Goal: Task Accomplishment & Management: Manage account settings

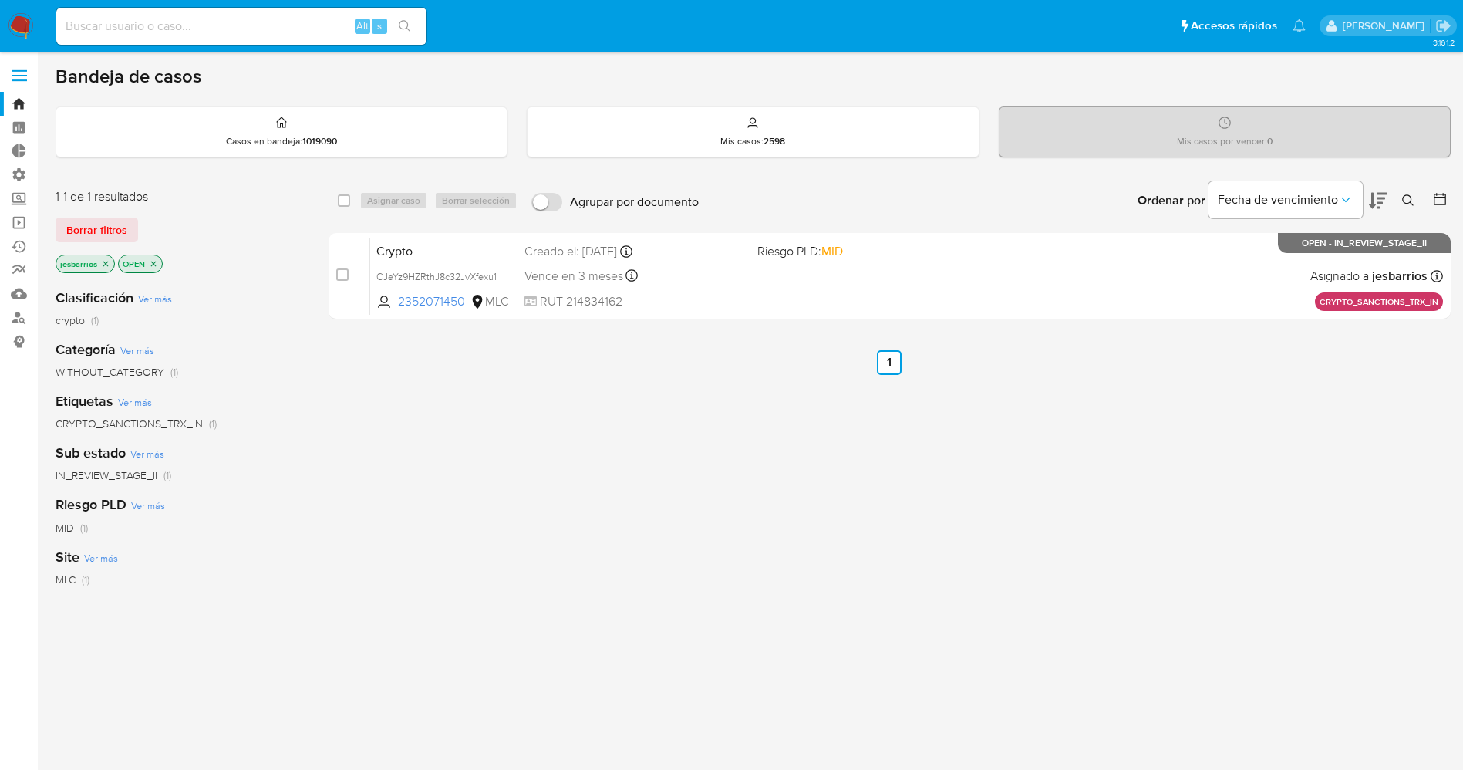
drag, startPoint x: 0, startPoint y: 0, endPoint x: 19, endPoint y: 8, distance: 20.0
click at [19, 8] on nav "Pausado Ver notificaciones Alt s Accesos rápidos Presiona las siguientes teclas…" at bounding box center [731, 26] width 1463 height 52
click at [24, 24] on img at bounding box center [21, 26] width 26 height 26
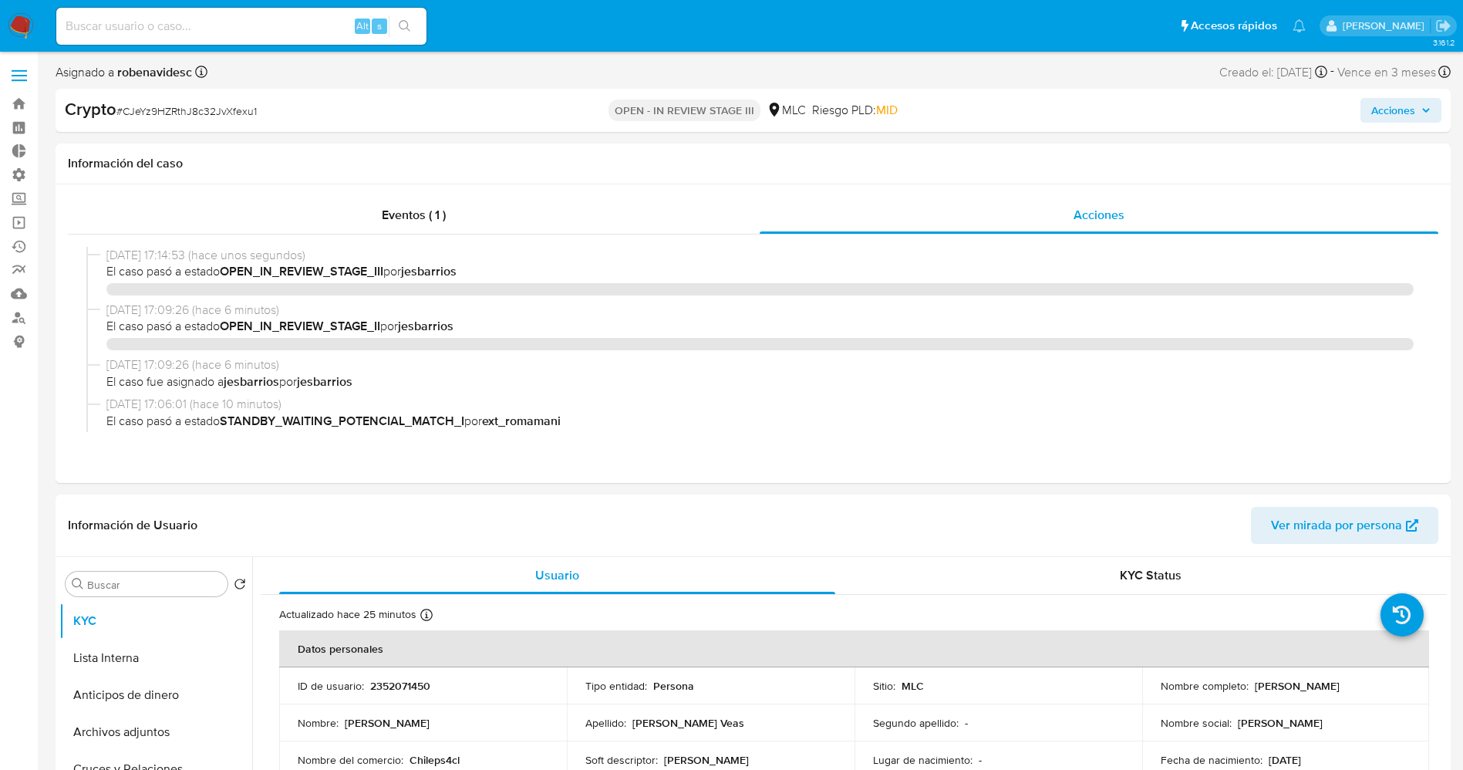
select select "10"
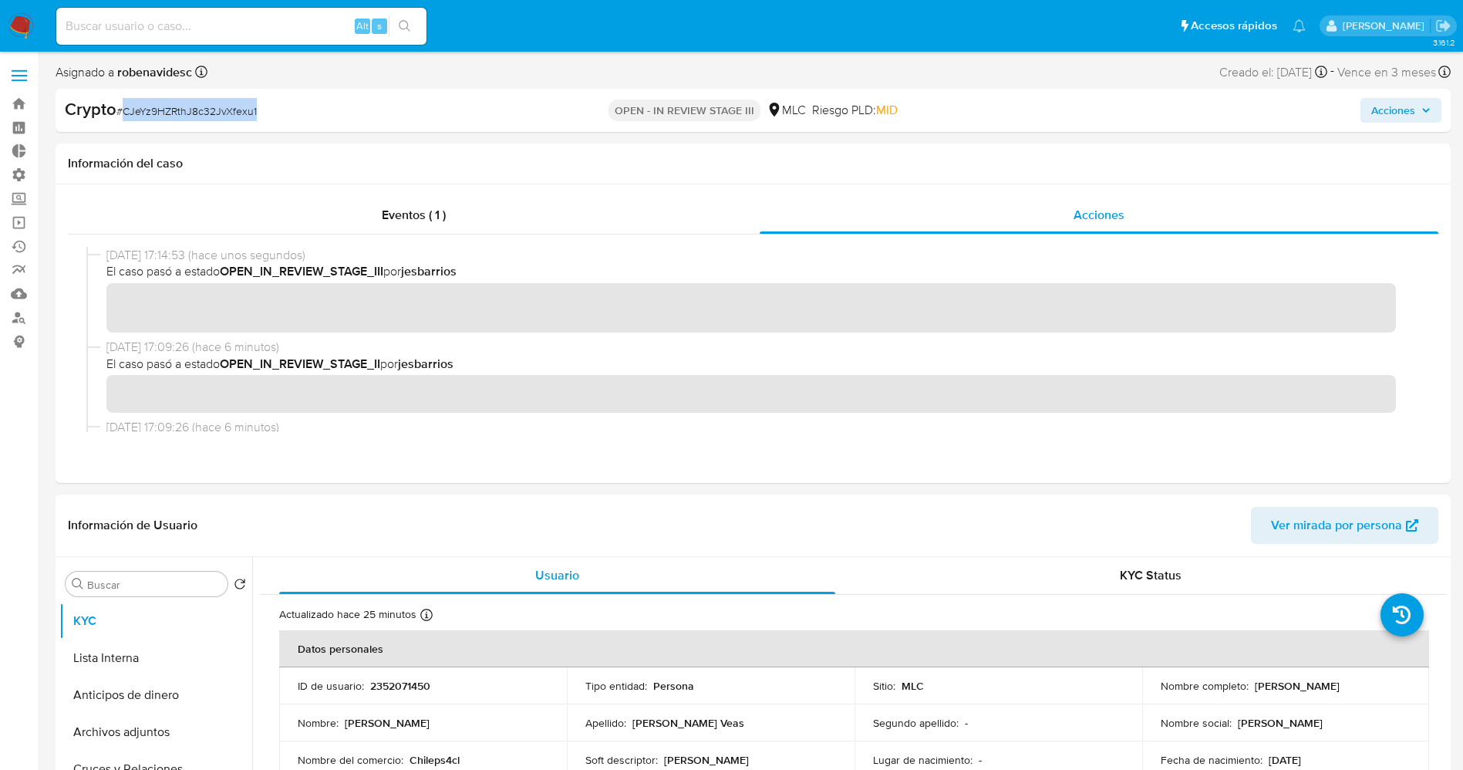
click at [22, 22] on img at bounding box center [21, 26] width 26 height 26
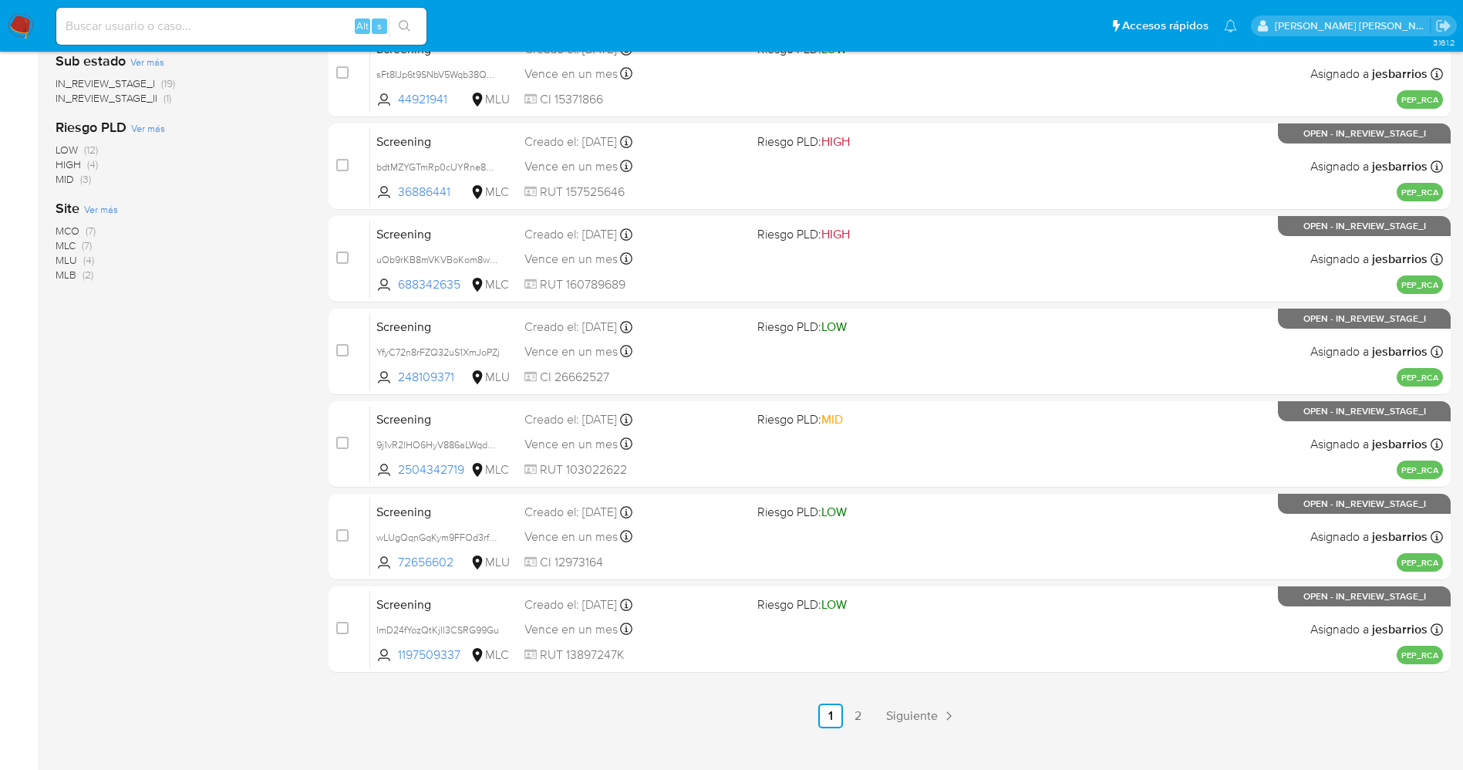
scroll to position [504, 0]
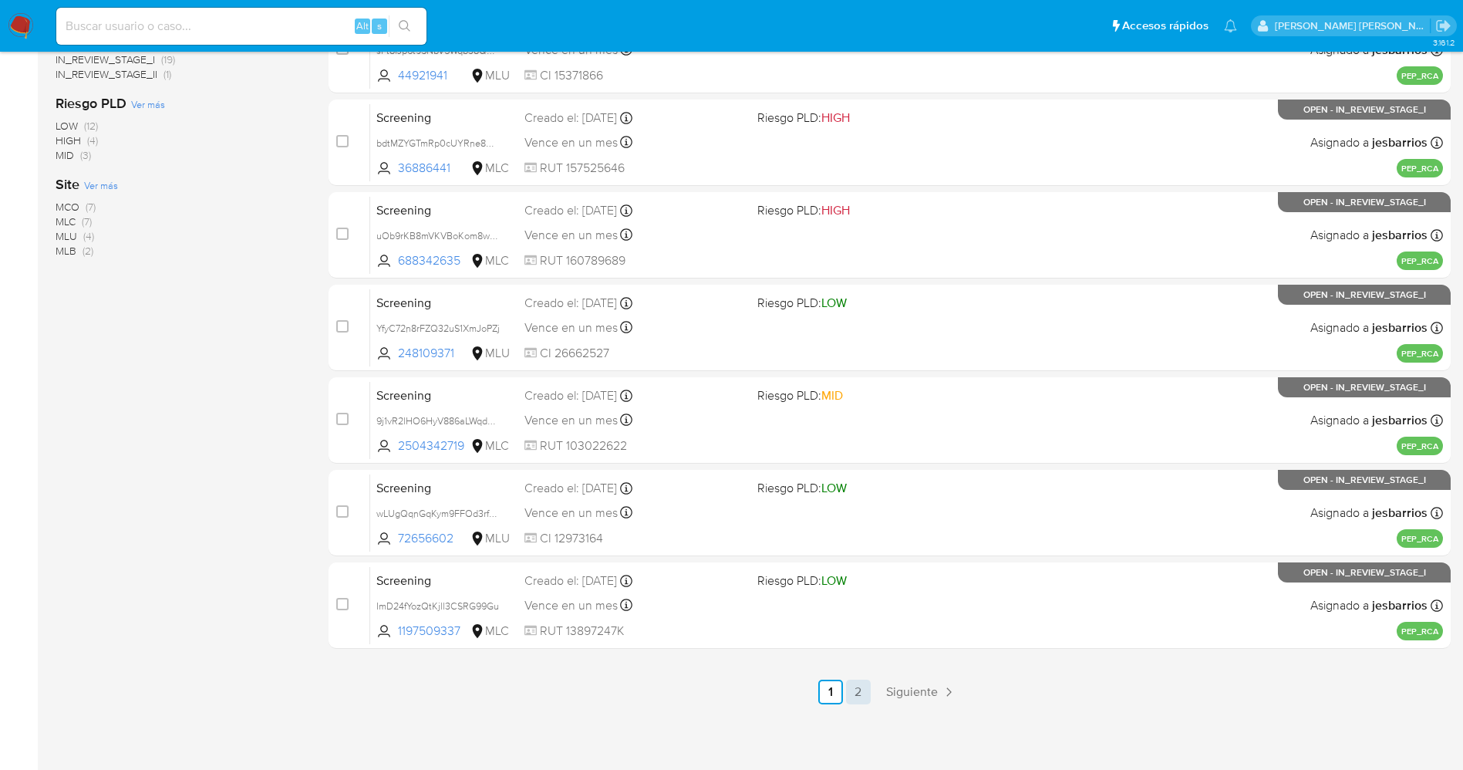
click at [851, 691] on link "2" at bounding box center [858, 691] width 25 height 25
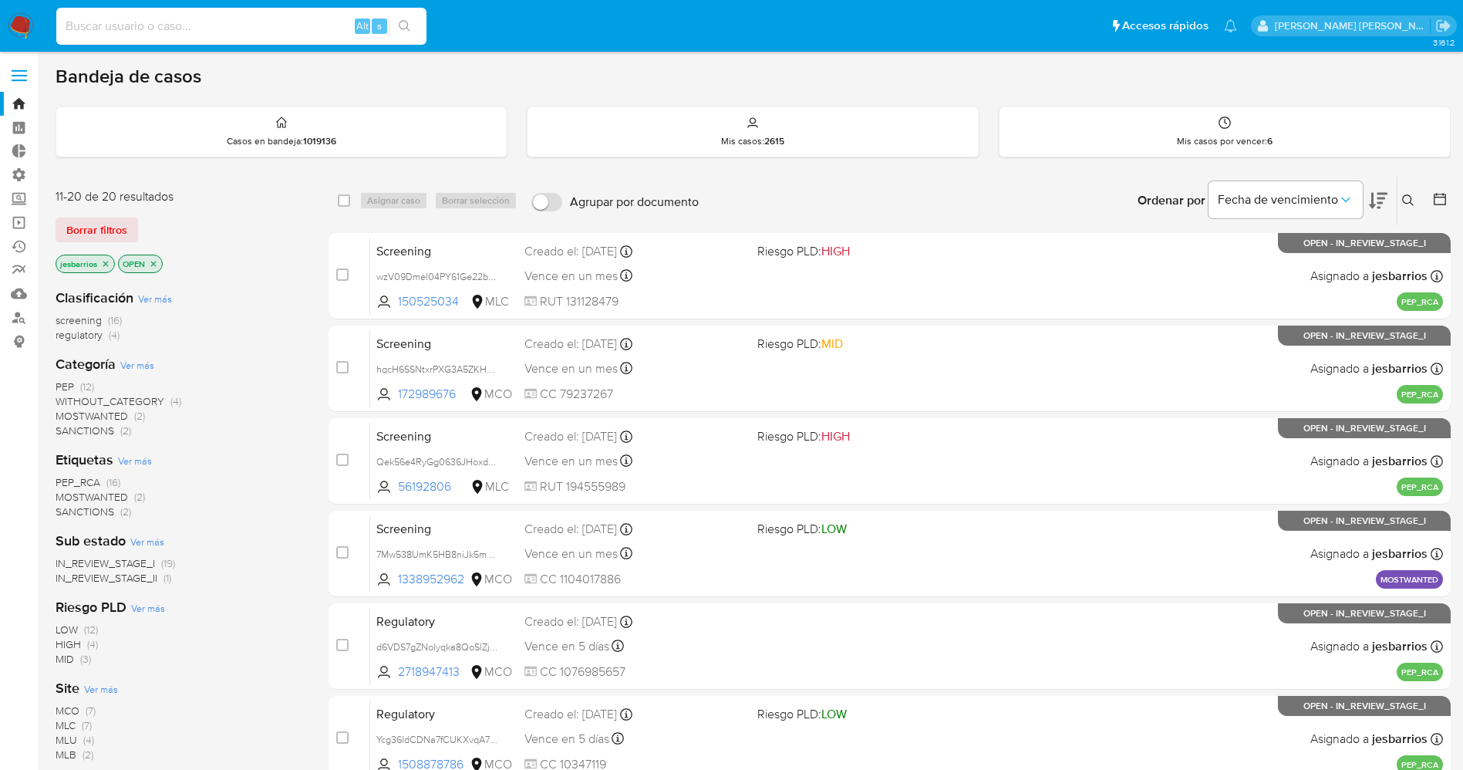
click at [95, 19] on input at bounding box center [241, 26] width 370 height 20
paste input "proveedor"
type input "proveedor"
drag, startPoint x: 187, startPoint y: 25, endPoint x: 0, endPoint y: 8, distance: 187.4
click at [0, 8] on nav "Pausado Ver notificaciones proveedor Alt s Accesos rápidos Presiona las siguien…" at bounding box center [731, 26] width 1463 height 52
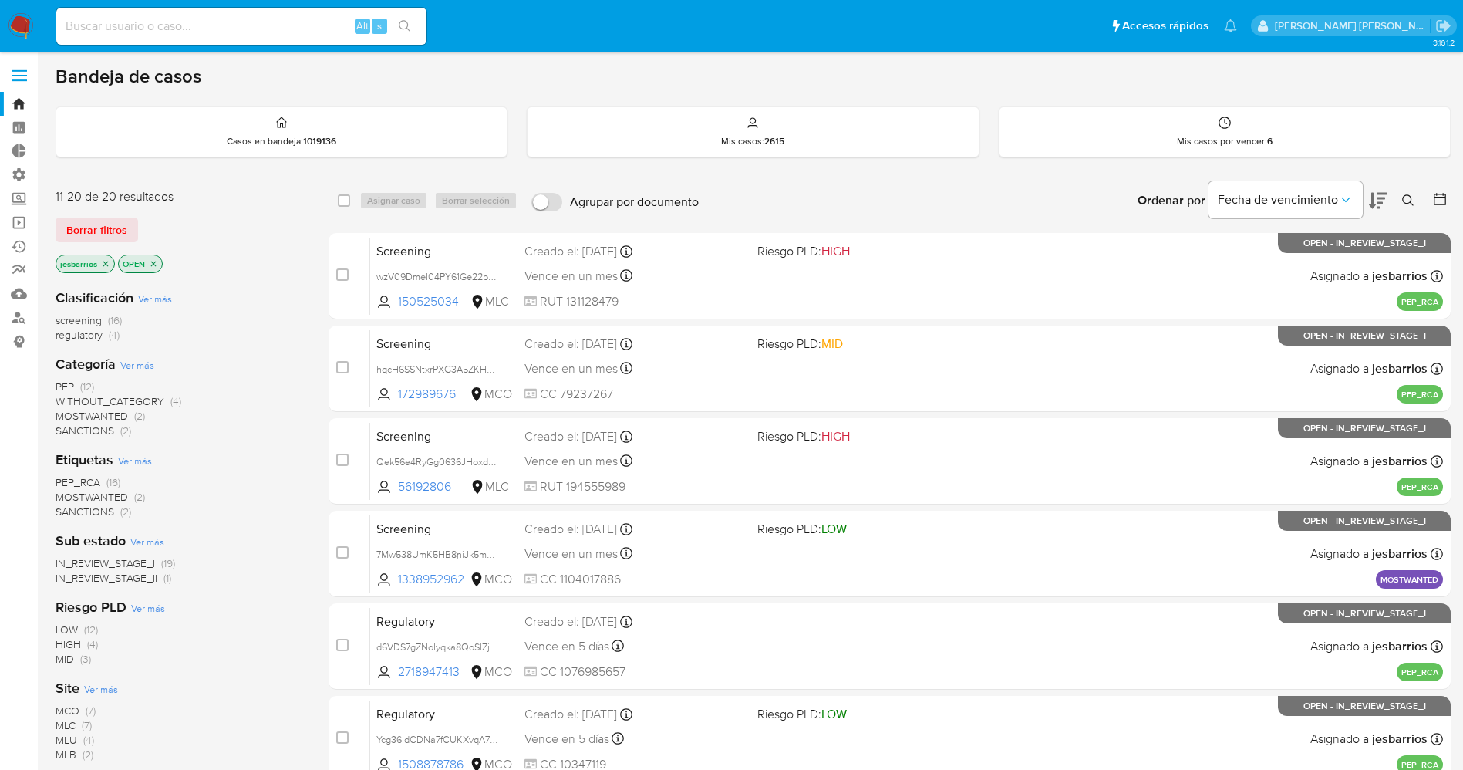
click at [277, 13] on div "Alt s" at bounding box center [241, 26] width 370 height 37
click at [280, 24] on input at bounding box center [241, 26] width 370 height 20
paste input "1083011945"
type input "1083011945"
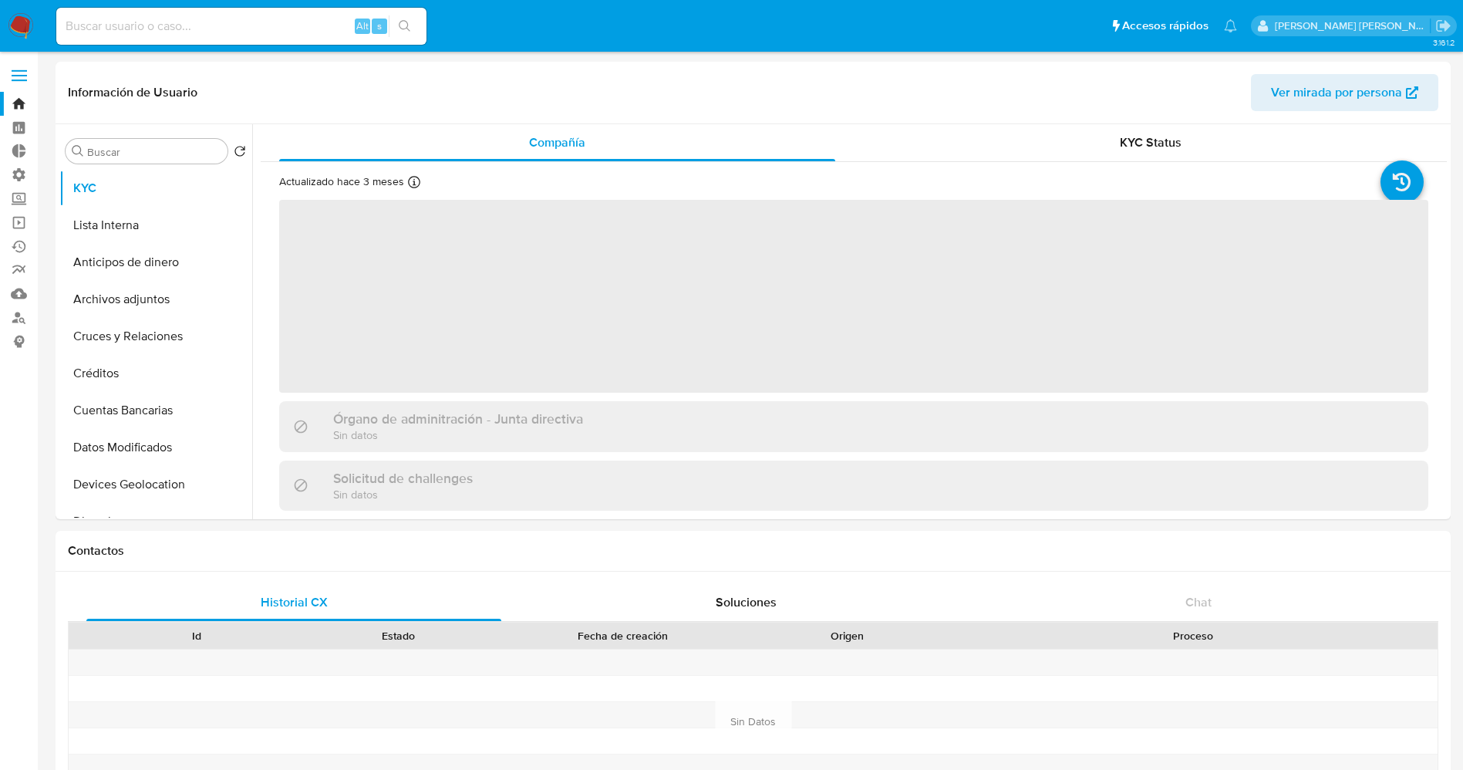
select select "10"
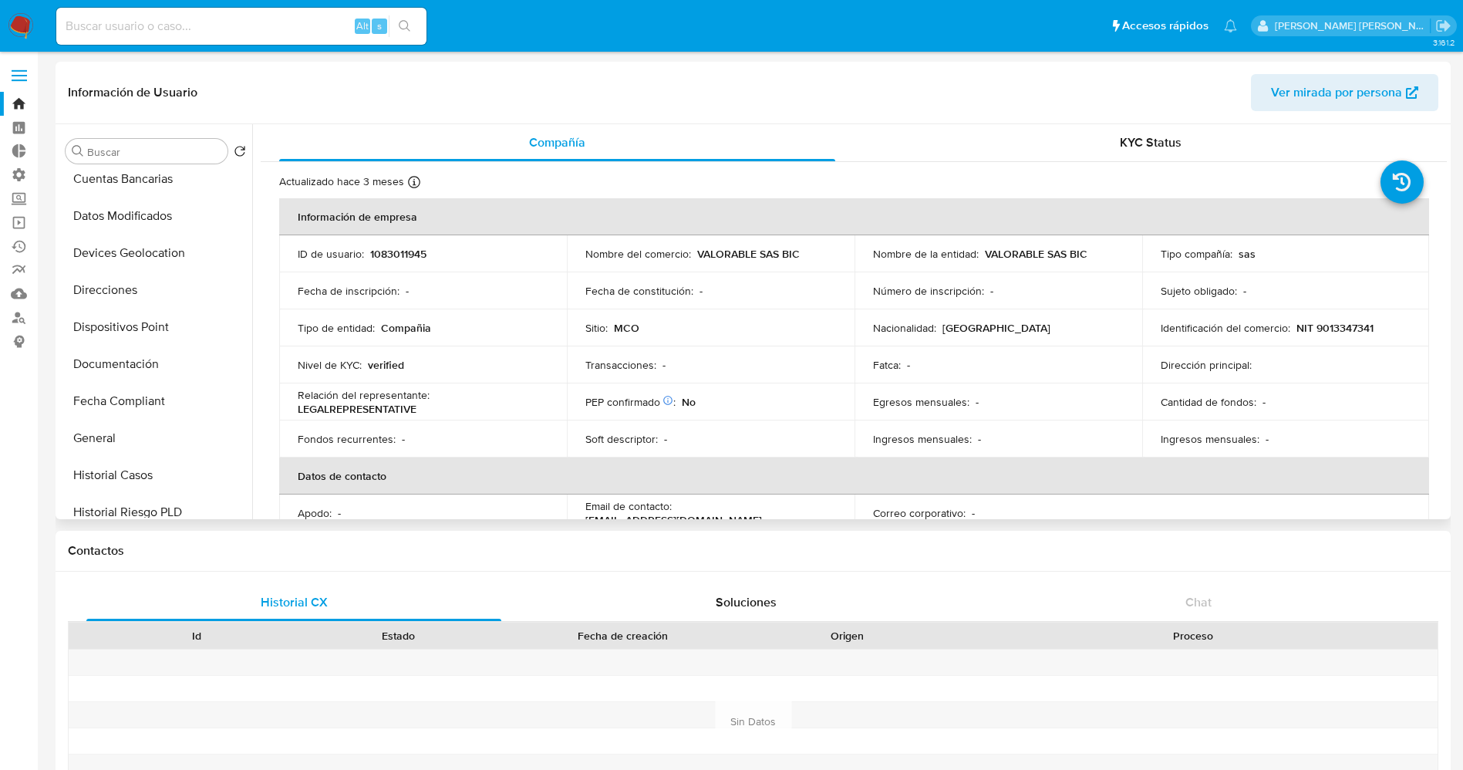
scroll to position [347, 0]
click at [129, 355] on button "Historial Casos" at bounding box center [149, 359] width 180 height 37
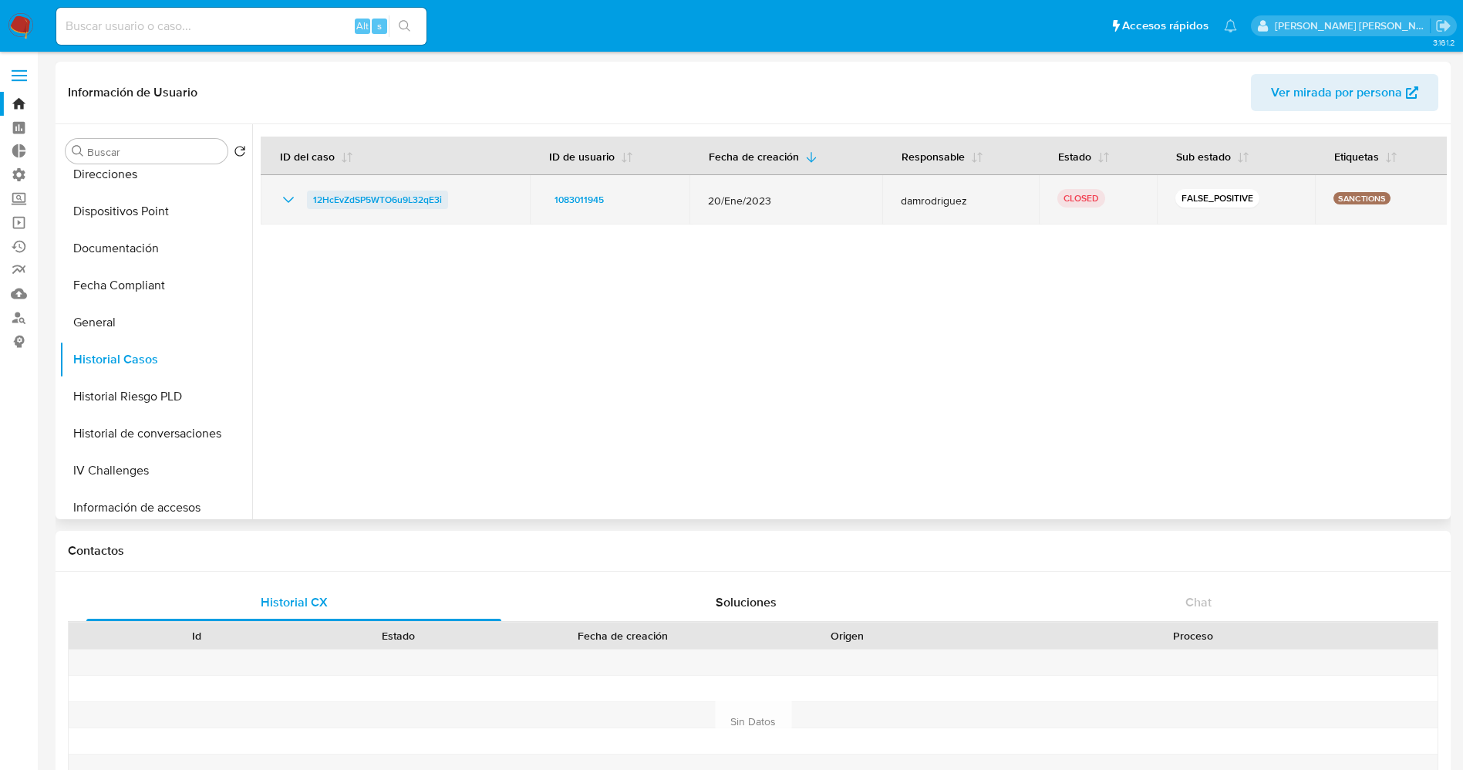
click at [385, 203] on span "12HcEvZdSP5WTO6u9L32qE3i" at bounding box center [377, 199] width 129 height 19
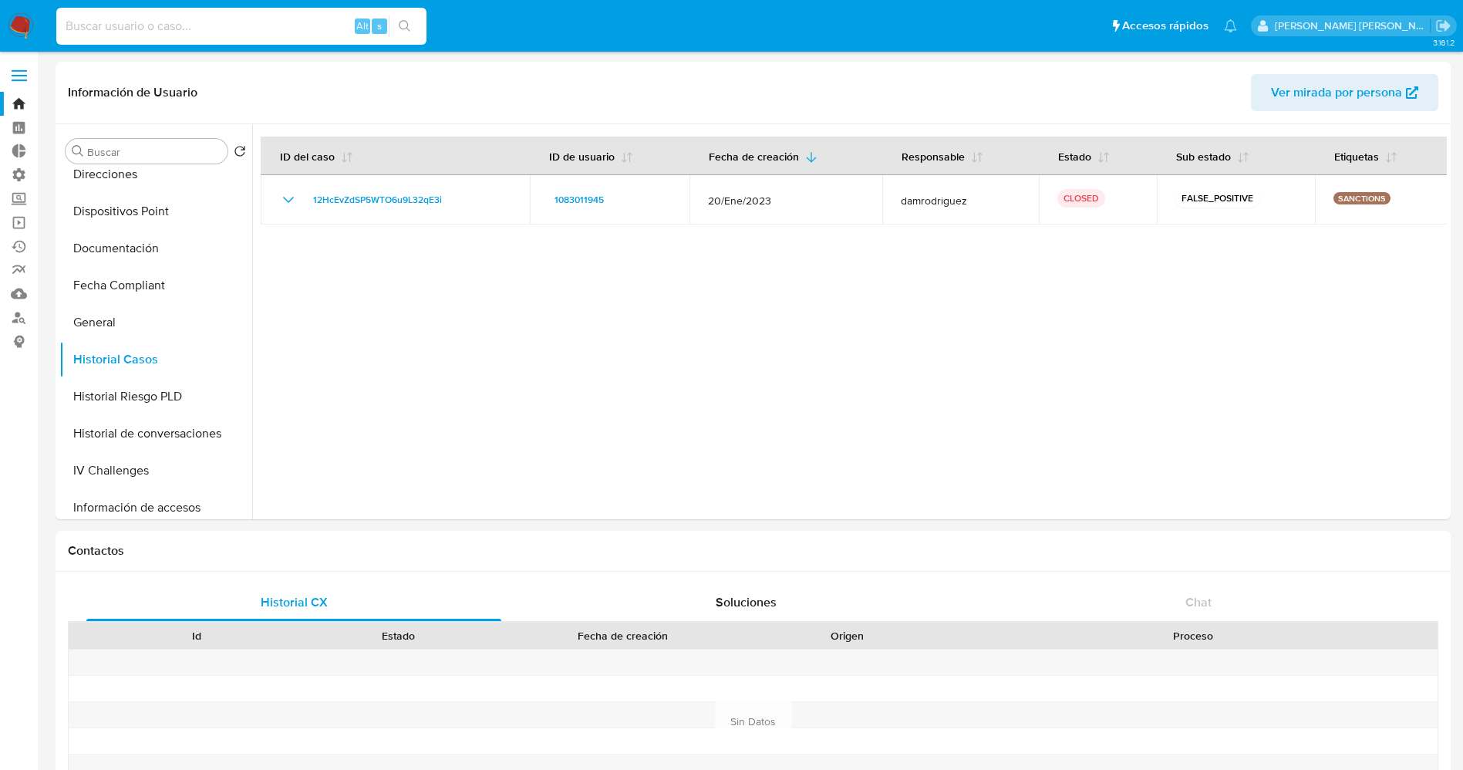
click at [244, 30] on input at bounding box center [241, 26] width 370 height 20
paste input "1820881521"
type input "1820881521"
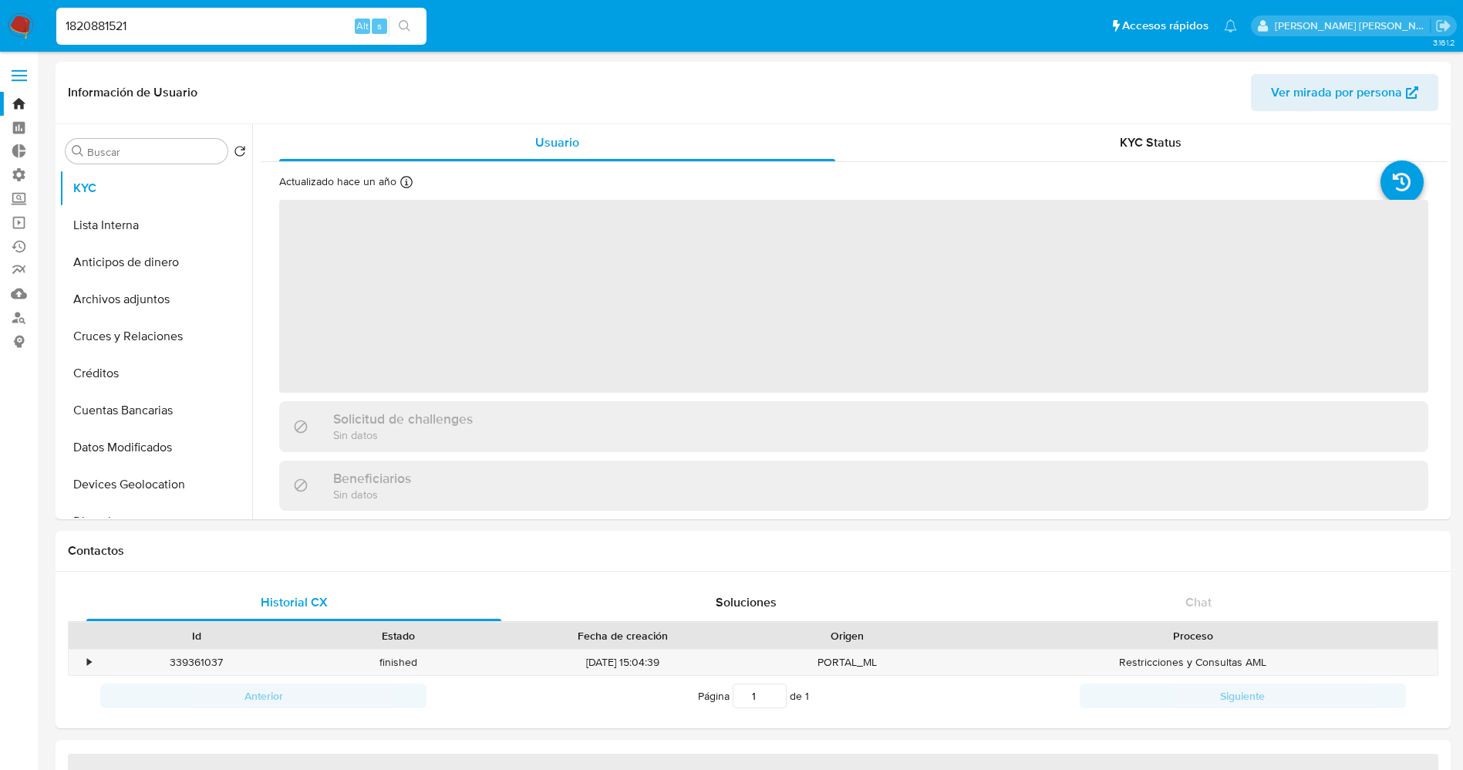
select select "10"
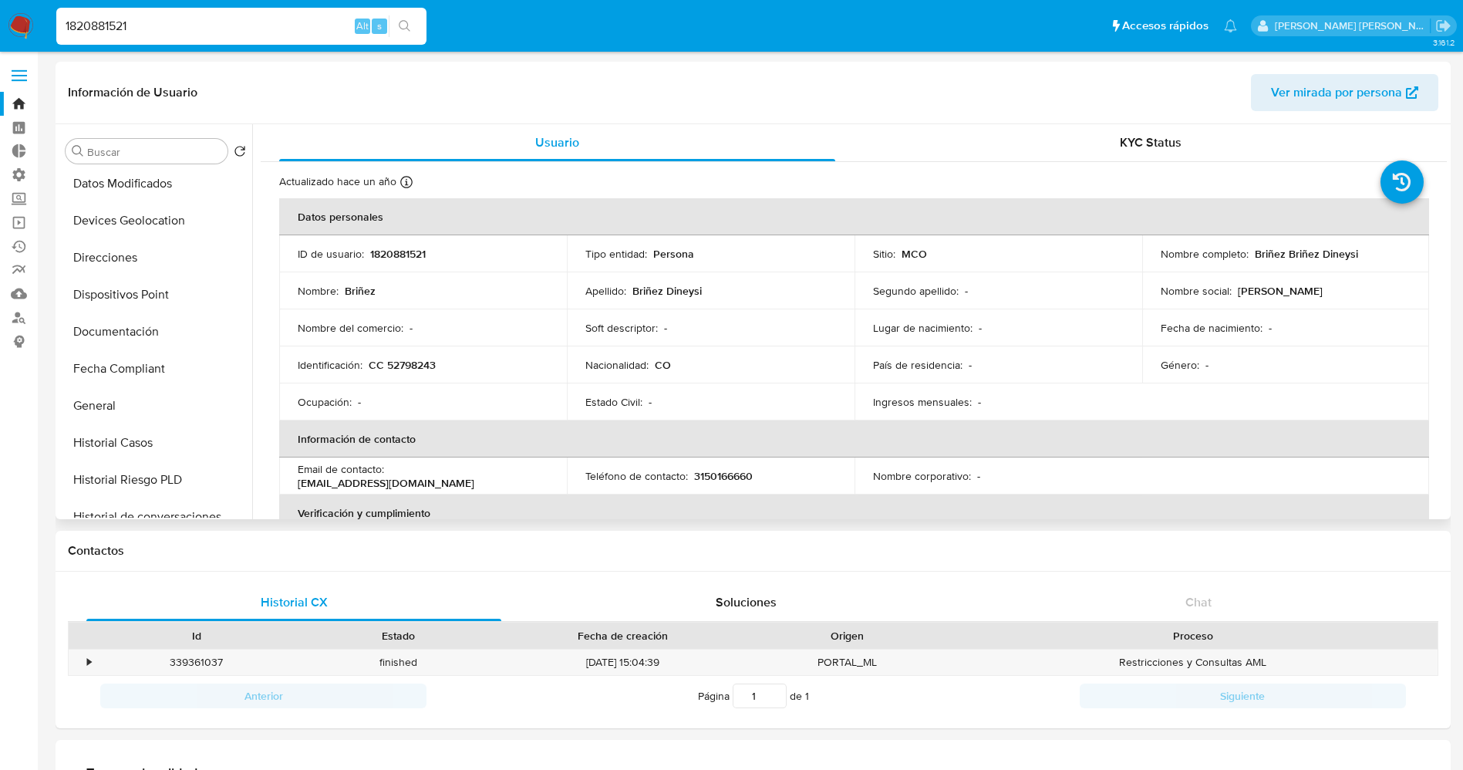
scroll to position [347, 0]
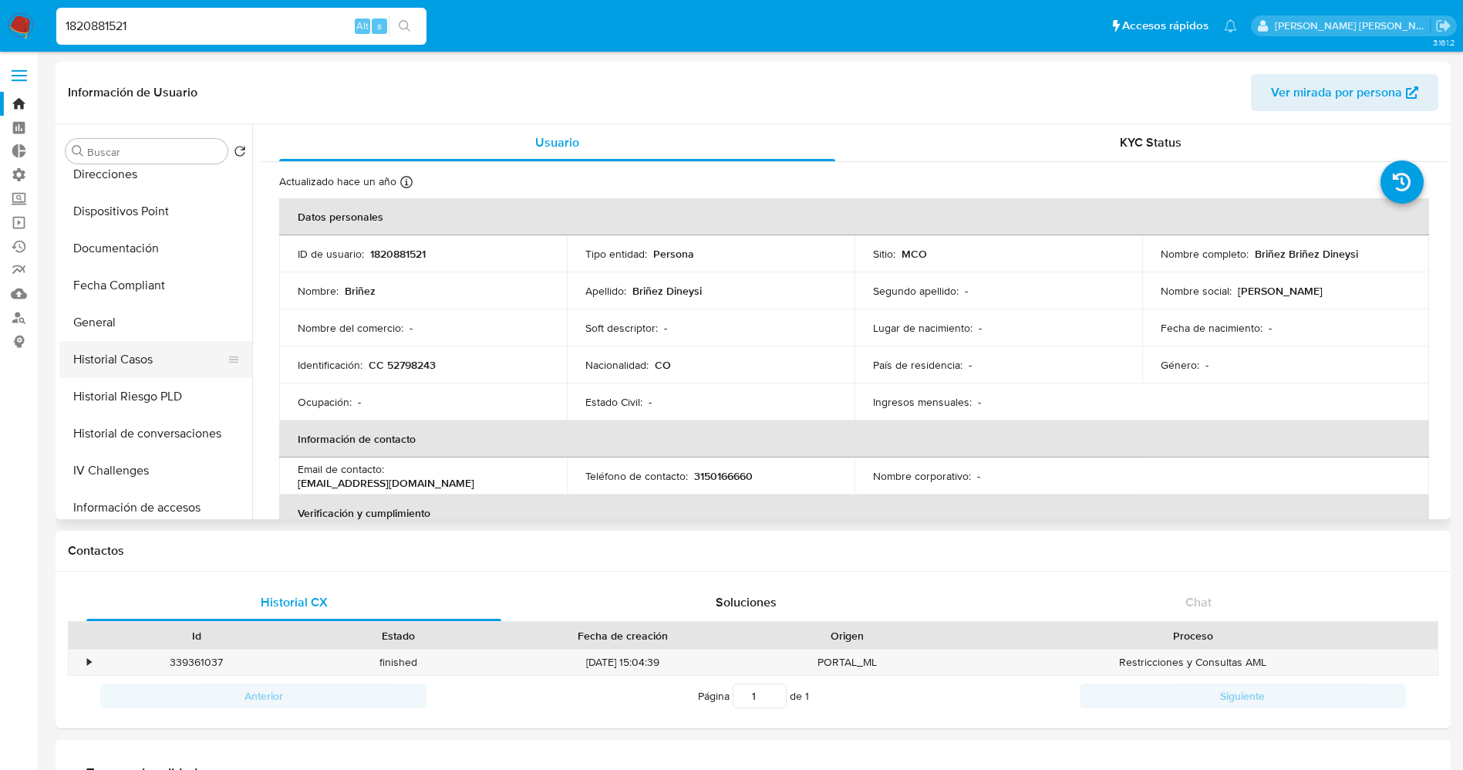
click at [124, 368] on button "Historial Casos" at bounding box center [149, 359] width 180 height 37
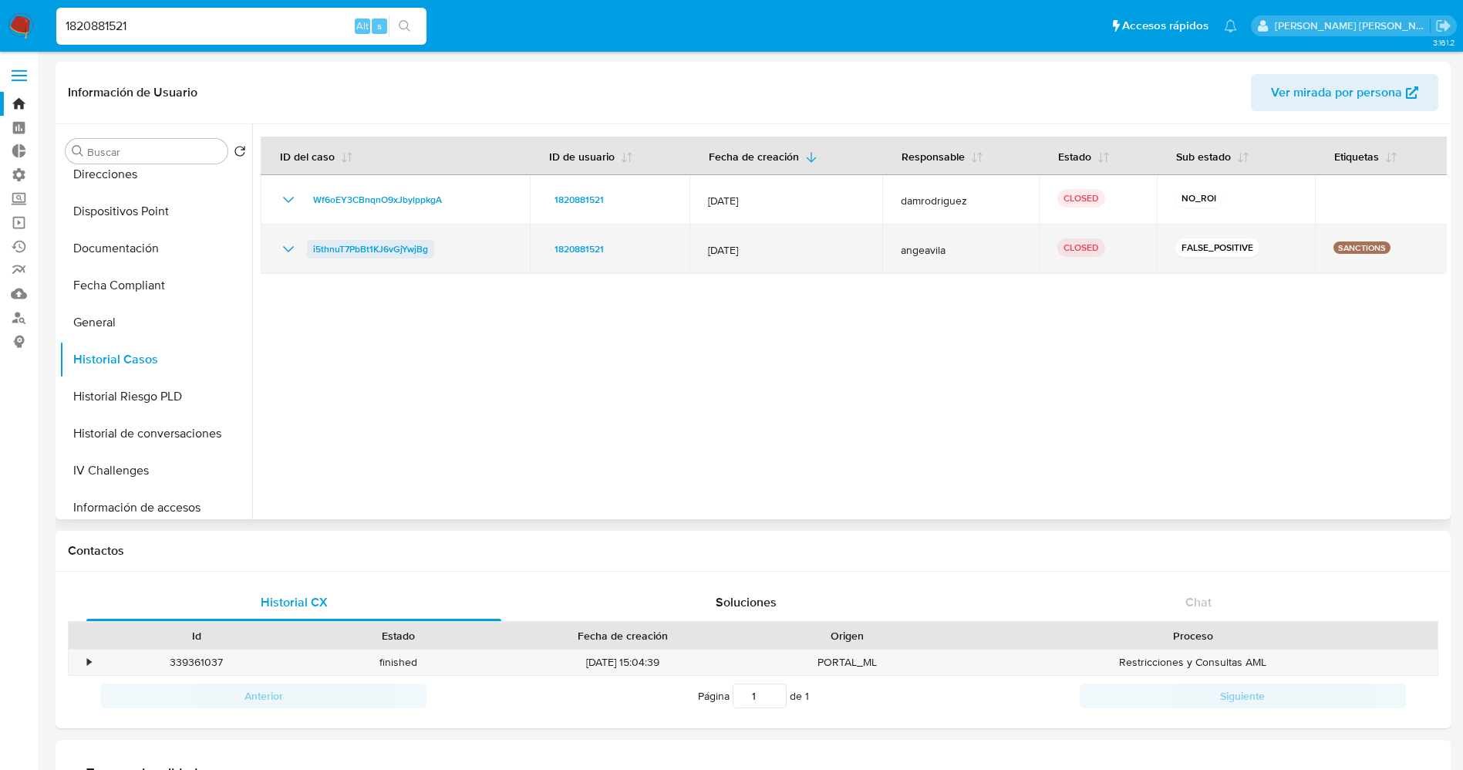
click at [358, 249] on span "i5thnuT7PbBt1KJ6vGjYwjBg" at bounding box center [370, 249] width 115 height 19
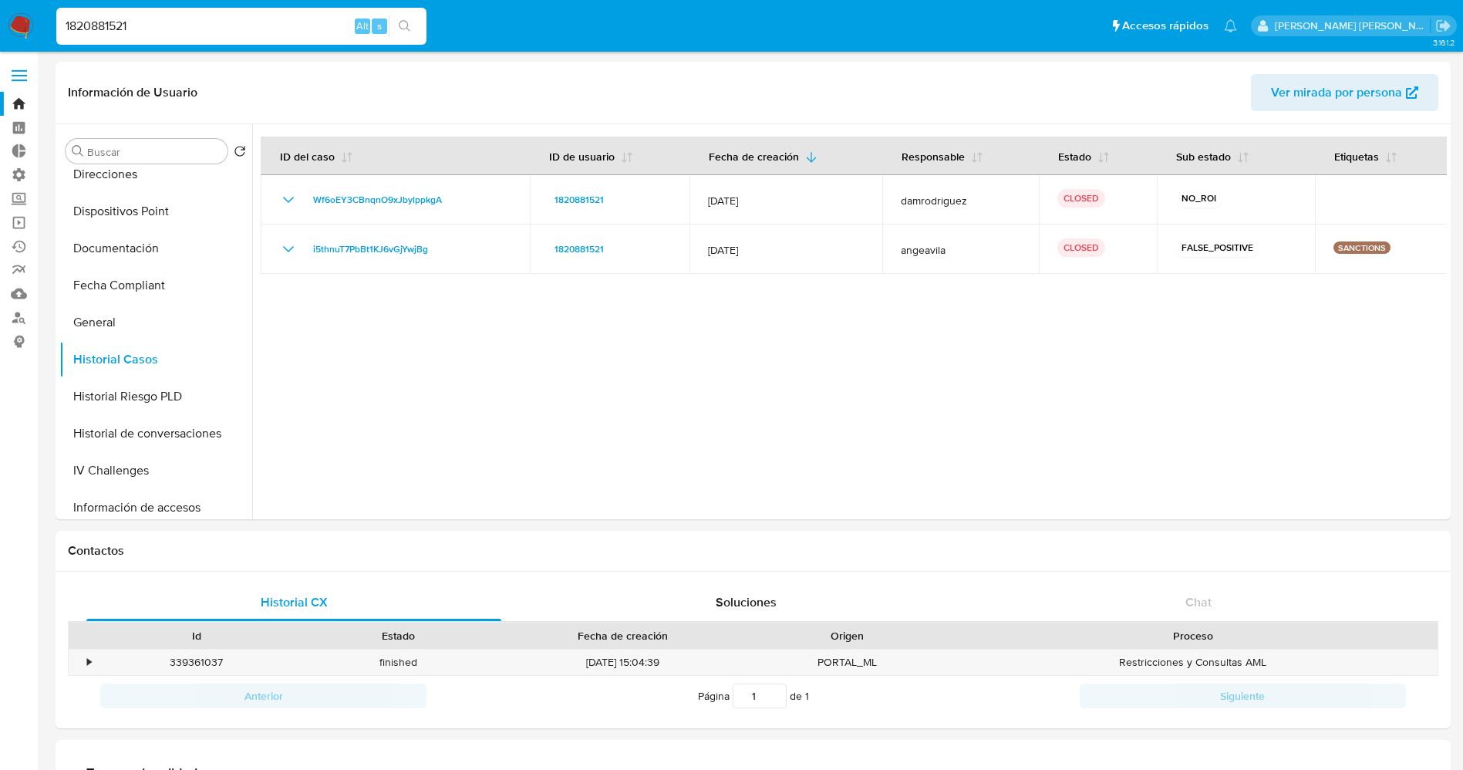
drag, startPoint x: 220, startPoint y: 26, endPoint x: 0, endPoint y: 8, distance: 220.5
click at [0, 8] on nav "Pausado Ver notificaciones 1820881521 Alt s Accesos rápidos Presiona las siguie…" at bounding box center [731, 26] width 1463 height 52
paste input "059207684"
type input "1059207684"
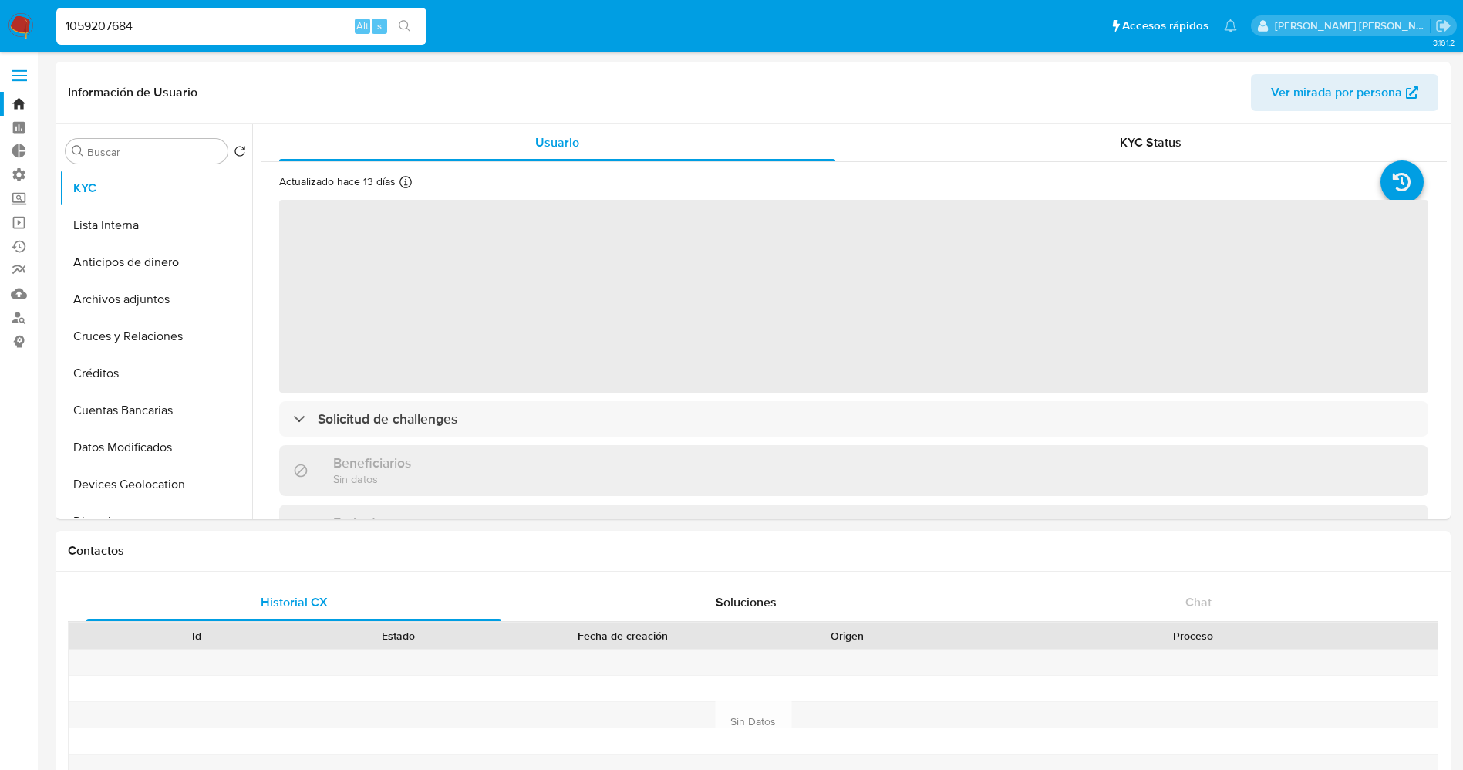
select select "10"
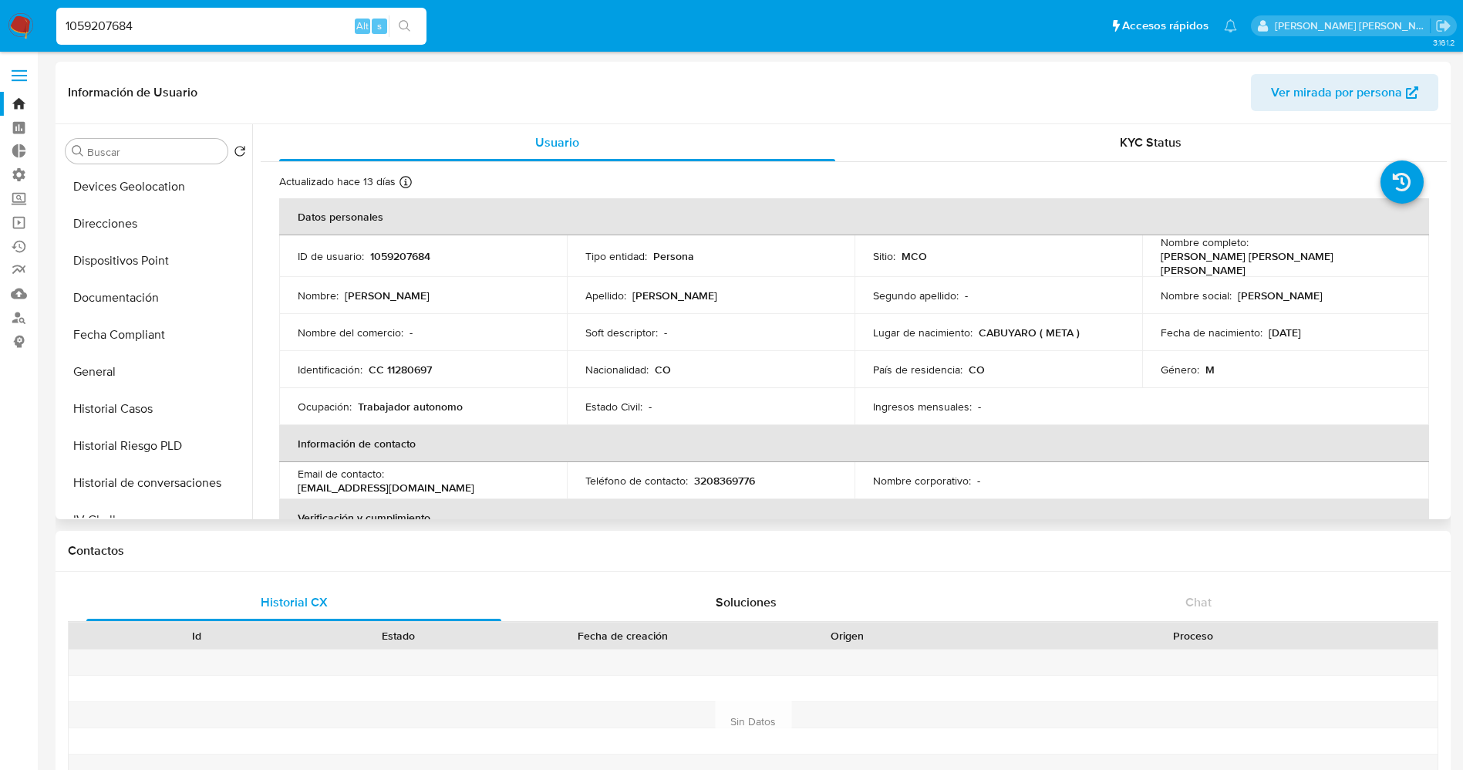
scroll to position [347, 0]
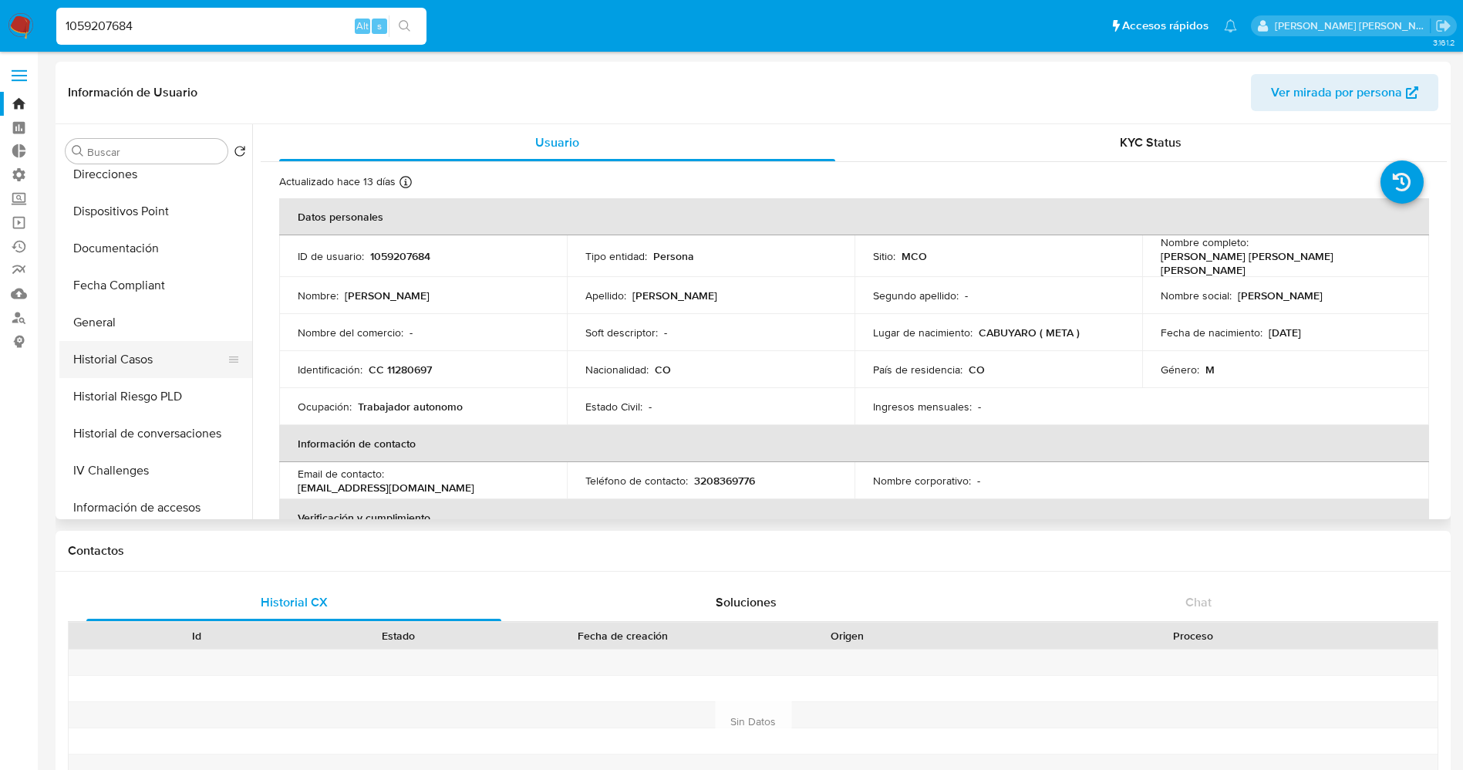
click at [133, 375] on button "Historial Casos" at bounding box center [149, 359] width 180 height 37
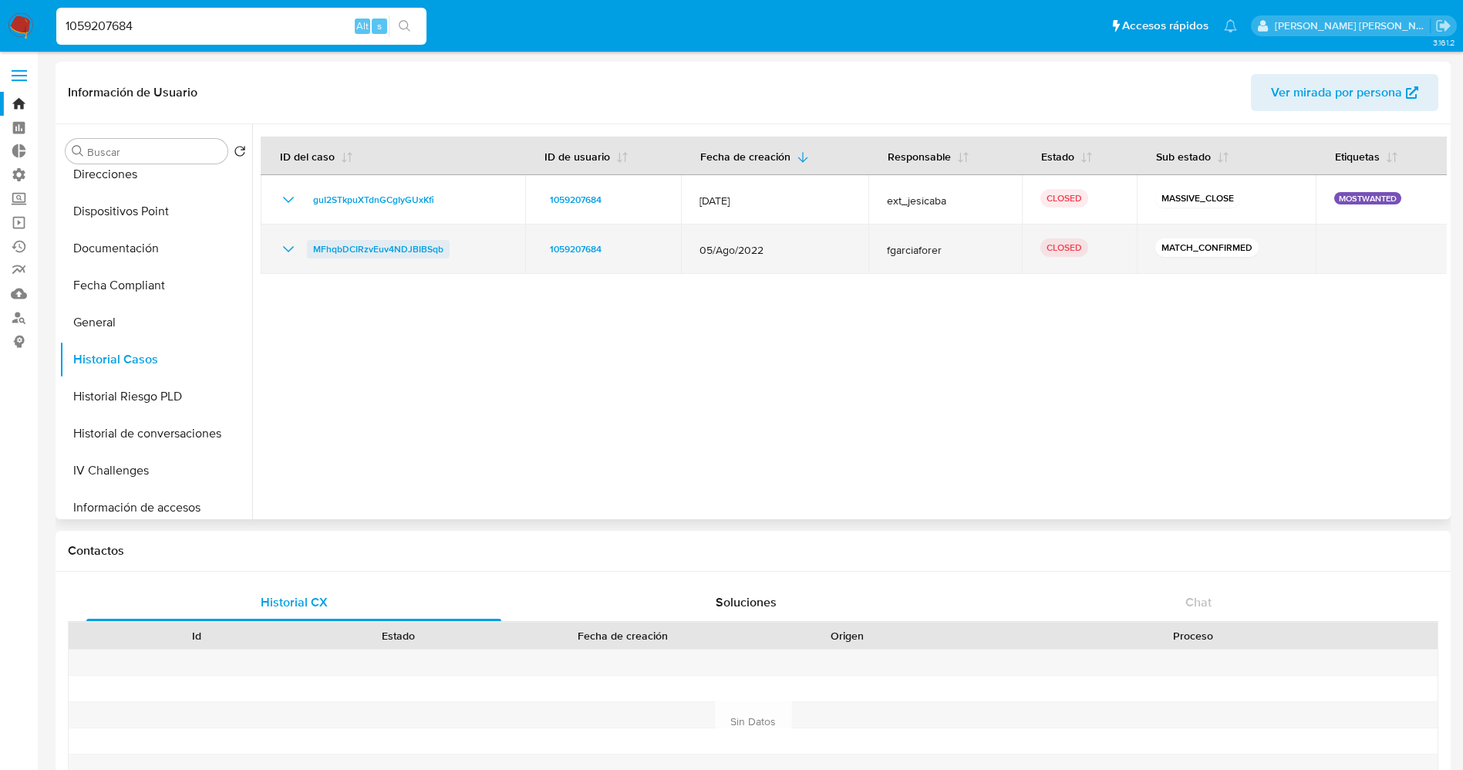
click at [406, 245] on span "MFhqbDCIRzvEuv4NDJBIBSqb" at bounding box center [378, 249] width 130 height 19
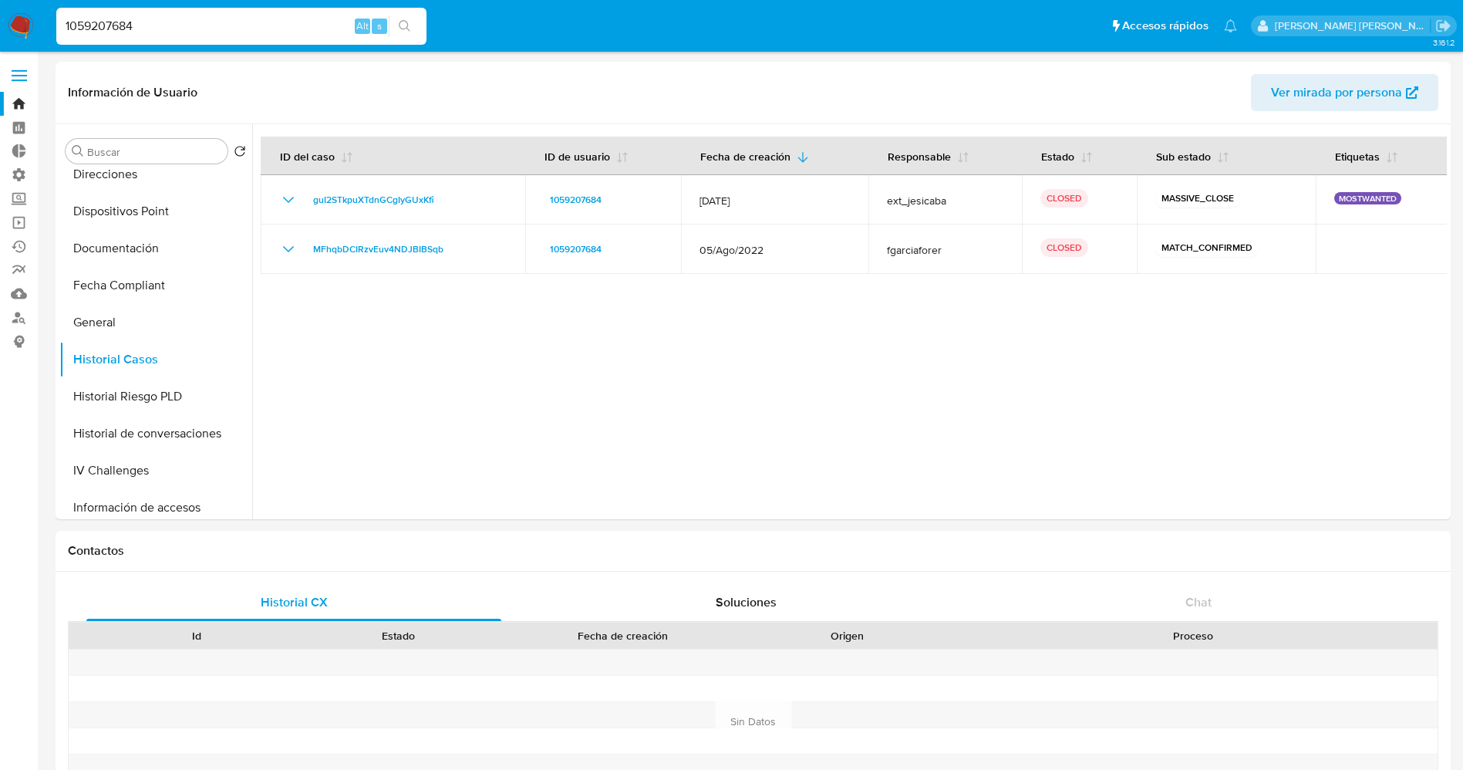
drag, startPoint x: 314, startPoint y: 25, endPoint x: 61, endPoint y: 35, distance: 253.2
click at [61, 35] on input "1059207684" at bounding box center [241, 26] width 370 height 20
paste input "1282931303"
type input "1282931303"
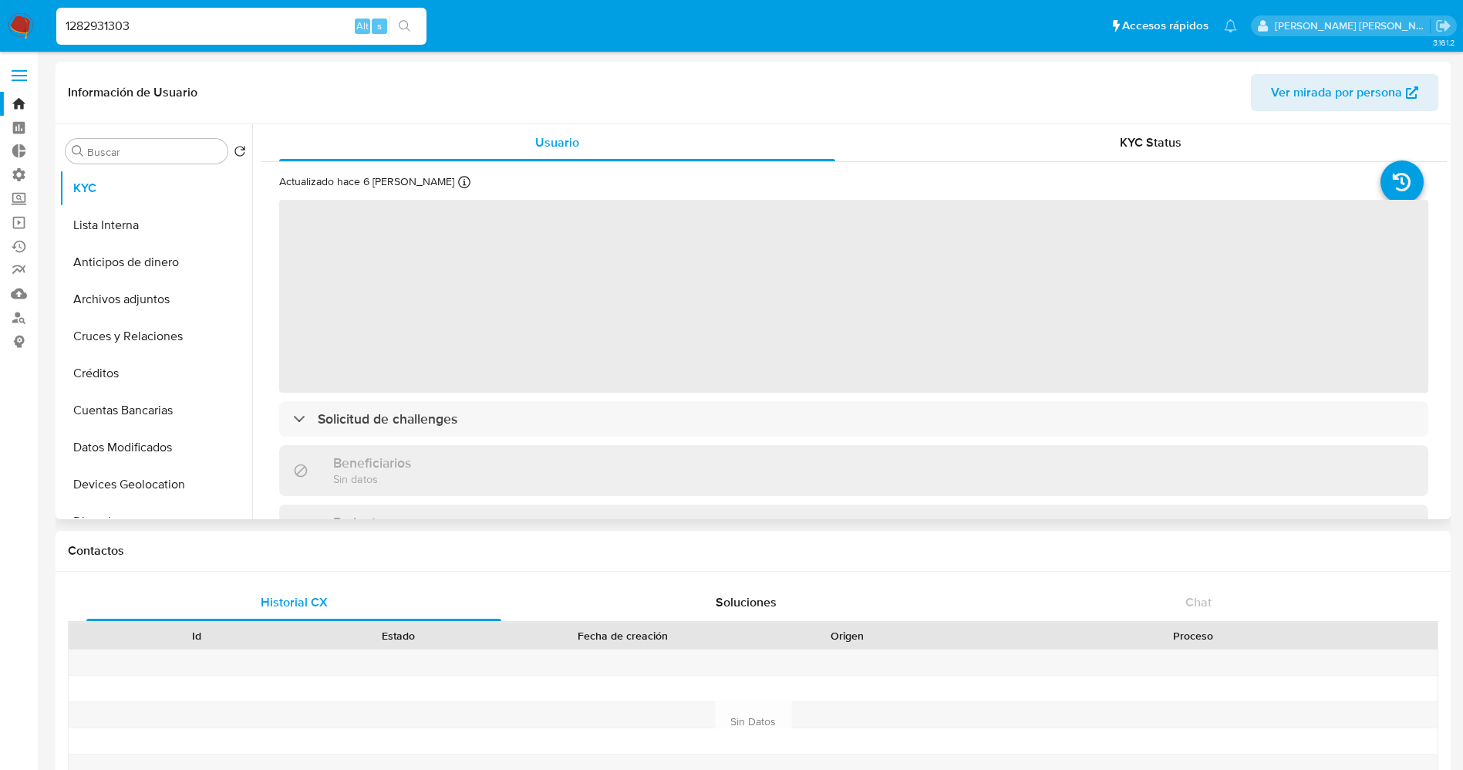
select select "10"
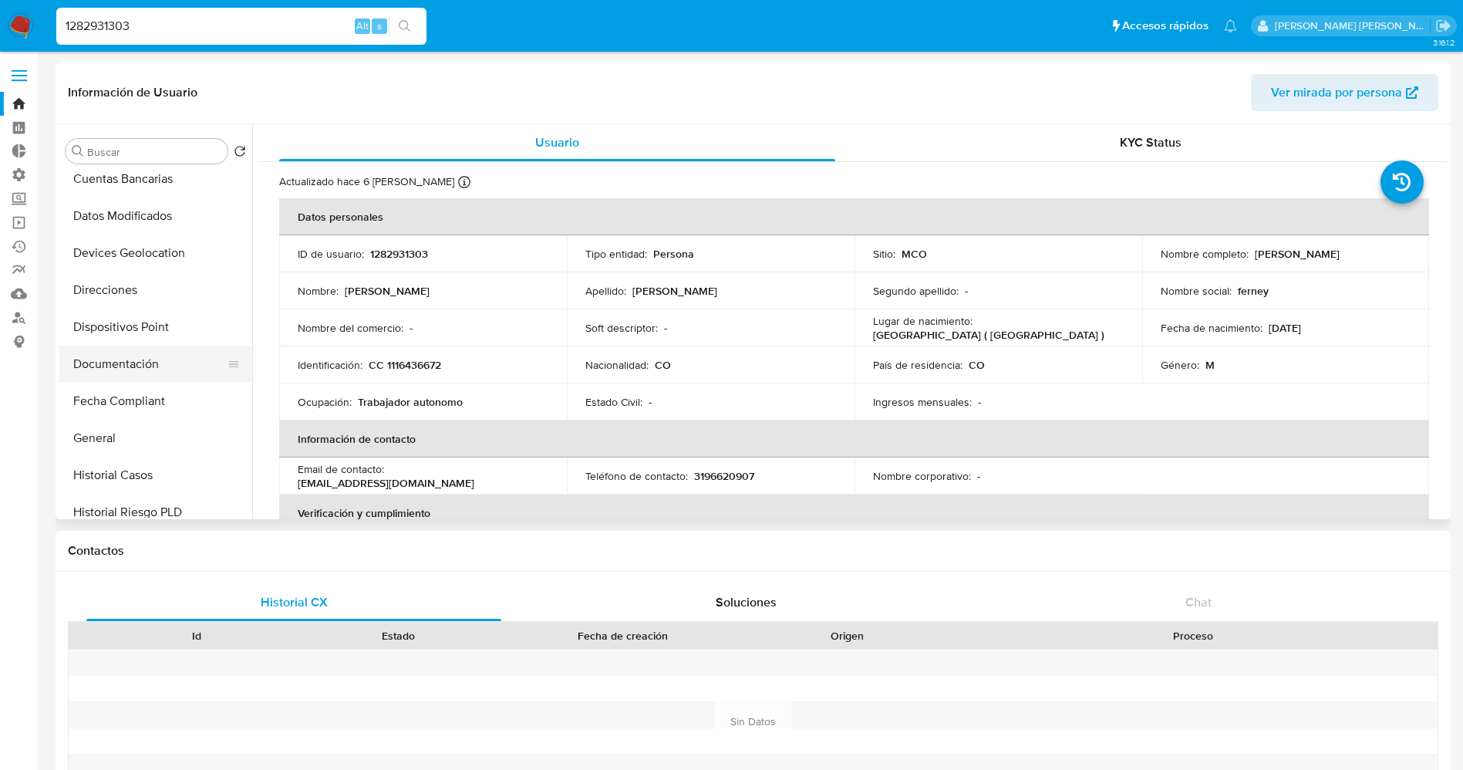
scroll to position [347, 0]
click at [143, 369] on button "Historial Casos" at bounding box center [149, 359] width 180 height 37
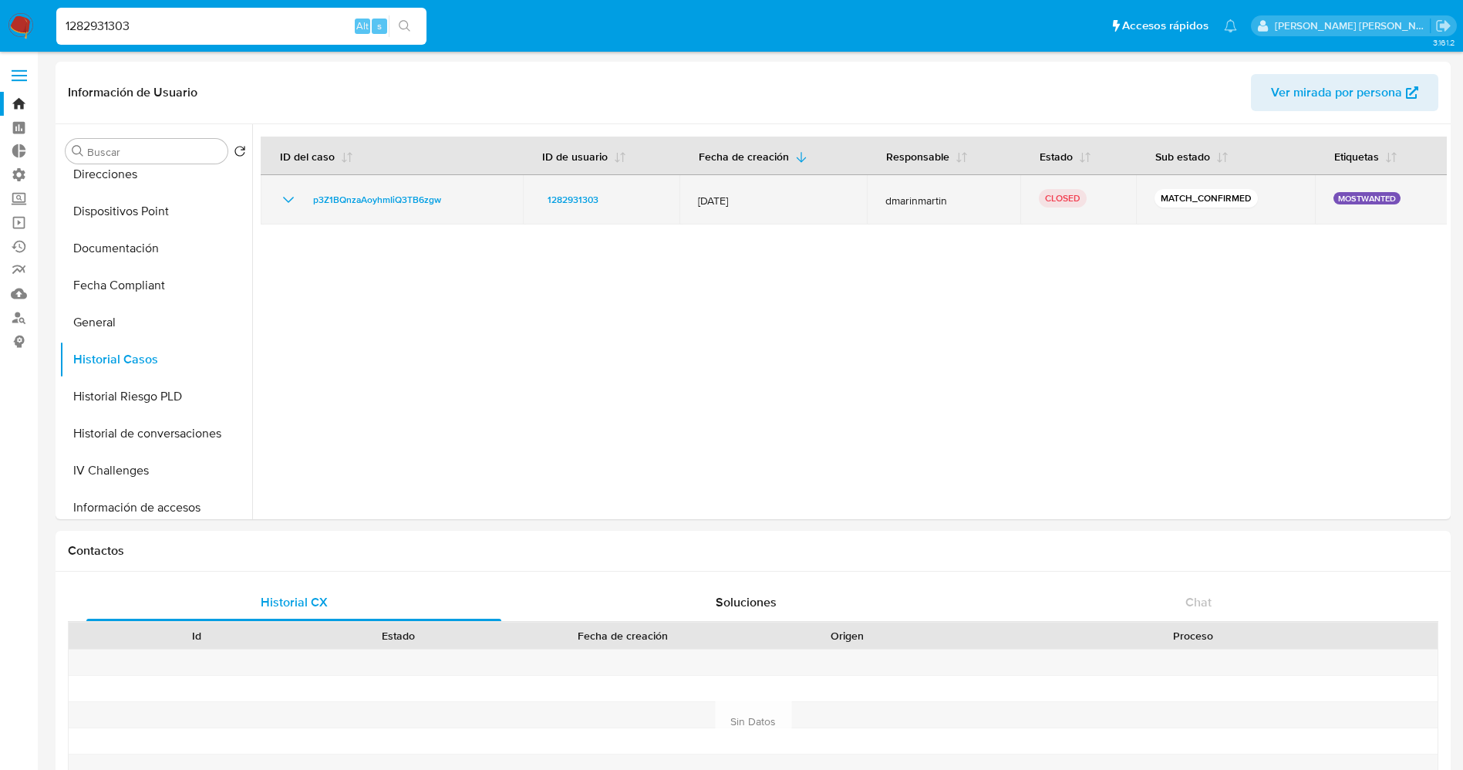
click at [289, 191] on icon "Mostrar/Ocultar" at bounding box center [288, 199] width 19 height 19
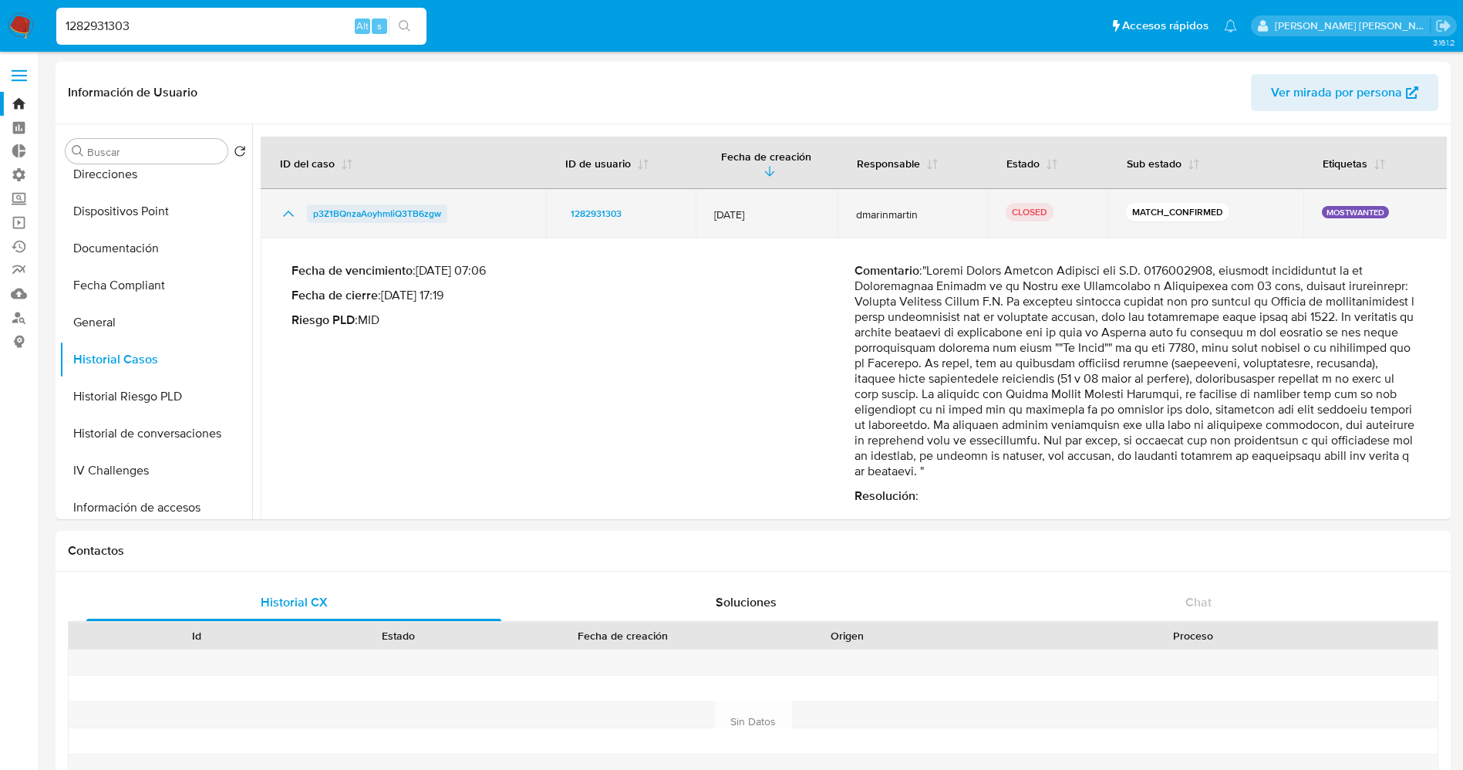
click at [339, 204] on span "p3Z1BQnzaAoyhmIiQ3TB6zgw" at bounding box center [377, 213] width 128 height 19
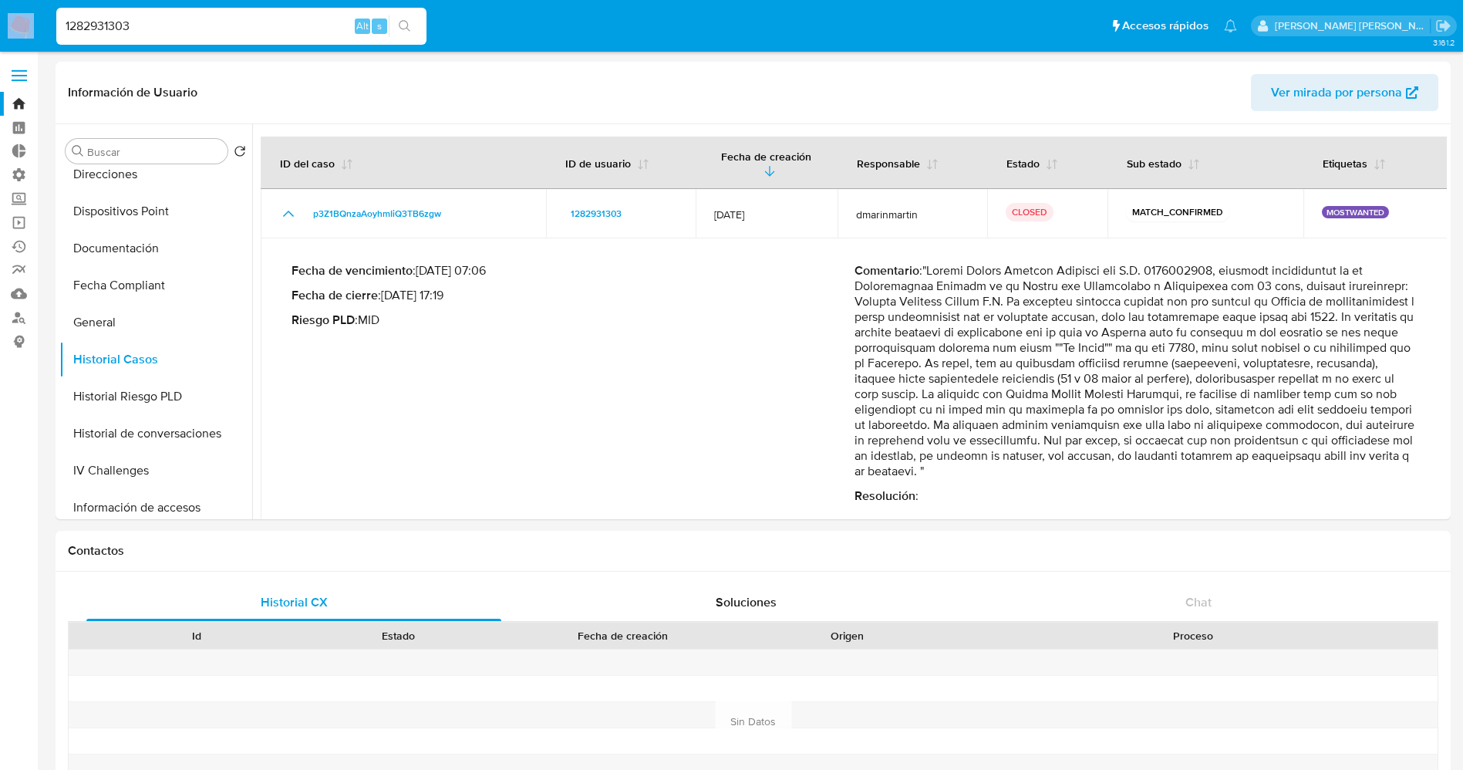
drag, startPoint x: 177, startPoint y: 15, endPoint x: 0, endPoint y: 15, distance: 176.6
click at [0, 15] on nav "Pausado Ver notificaciones 1282931303 Alt s Accesos rápidos Presiona las siguie…" at bounding box center [731, 26] width 1463 height 52
click at [184, 24] on input "1282931303" at bounding box center [241, 26] width 370 height 20
drag, startPoint x: 171, startPoint y: 25, endPoint x: 5, endPoint y: 29, distance: 166.6
click at [0, 28] on nav "Pausado Ver notificaciones 1282931303 Alt s Accesos rápidos Presiona las siguie…" at bounding box center [731, 26] width 1463 height 52
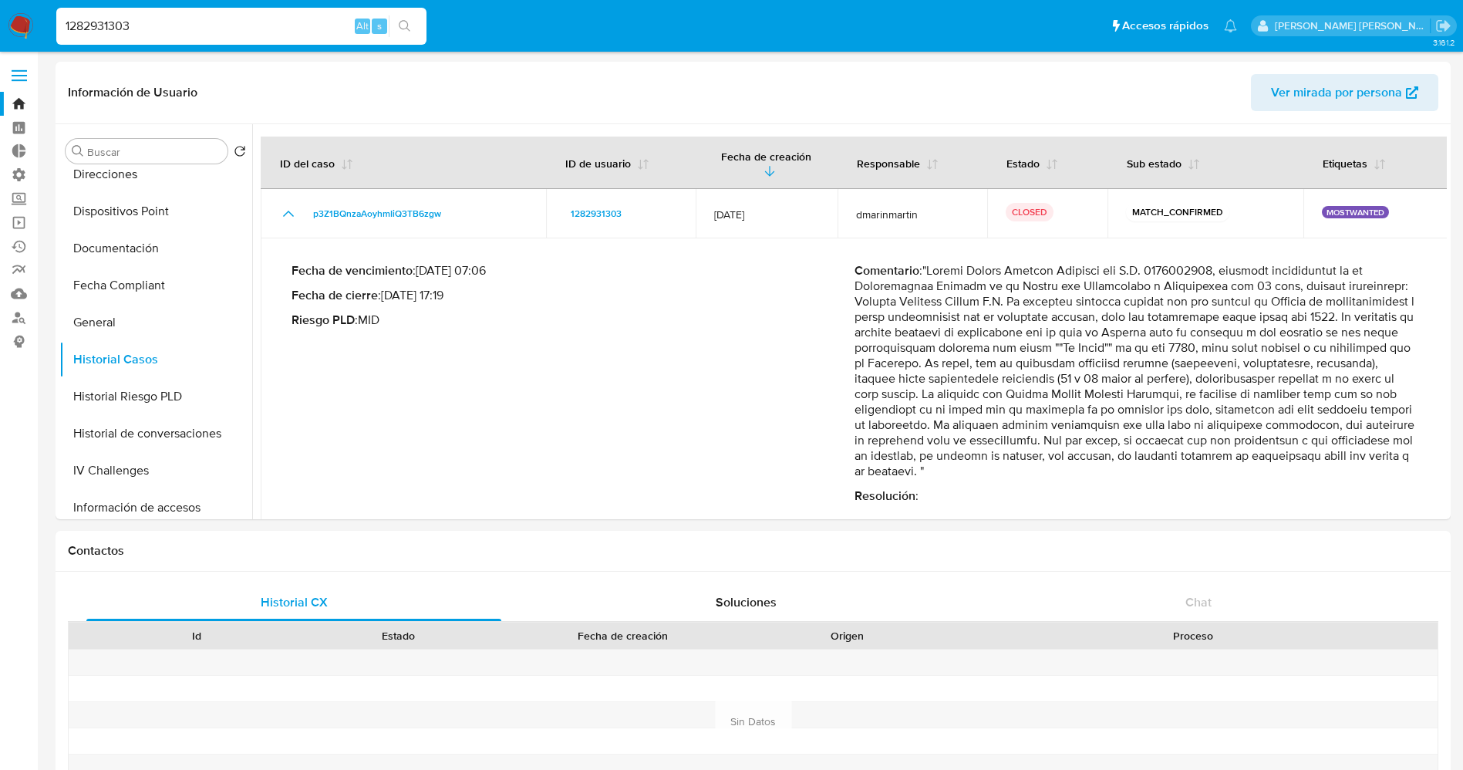
paste input "74117578"
type input "741175783"
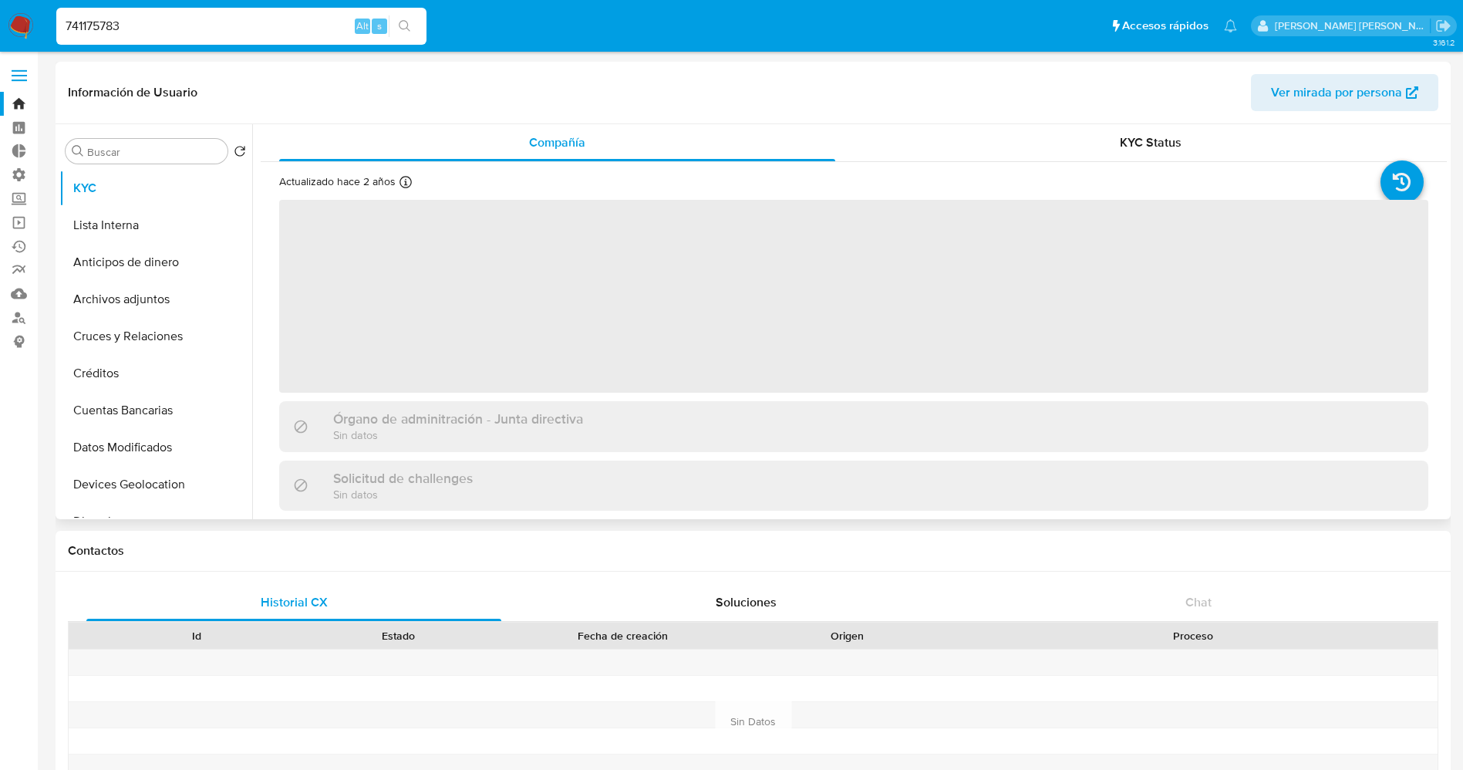
select select "10"
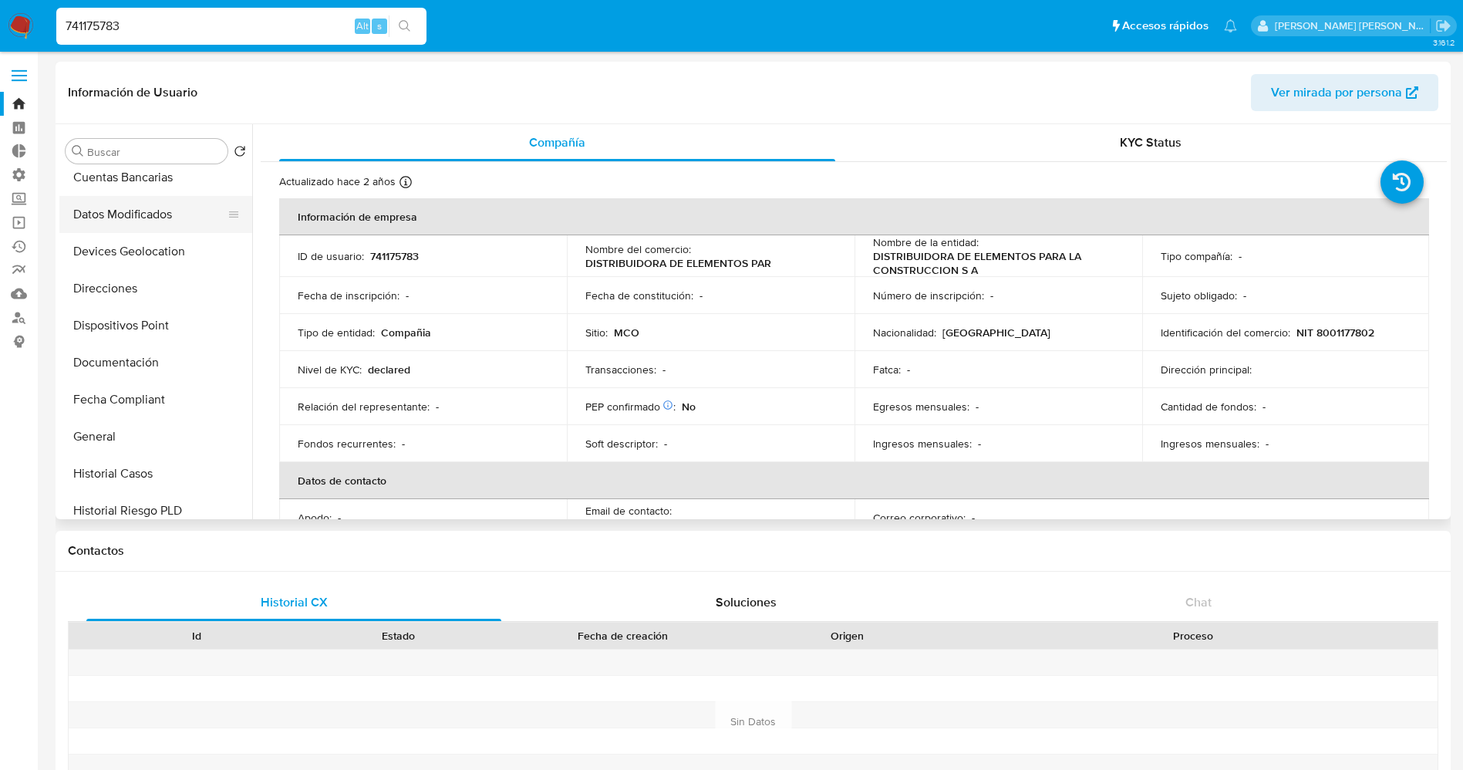
scroll to position [347, 0]
click at [150, 355] on button "Historial Casos" at bounding box center [149, 359] width 180 height 37
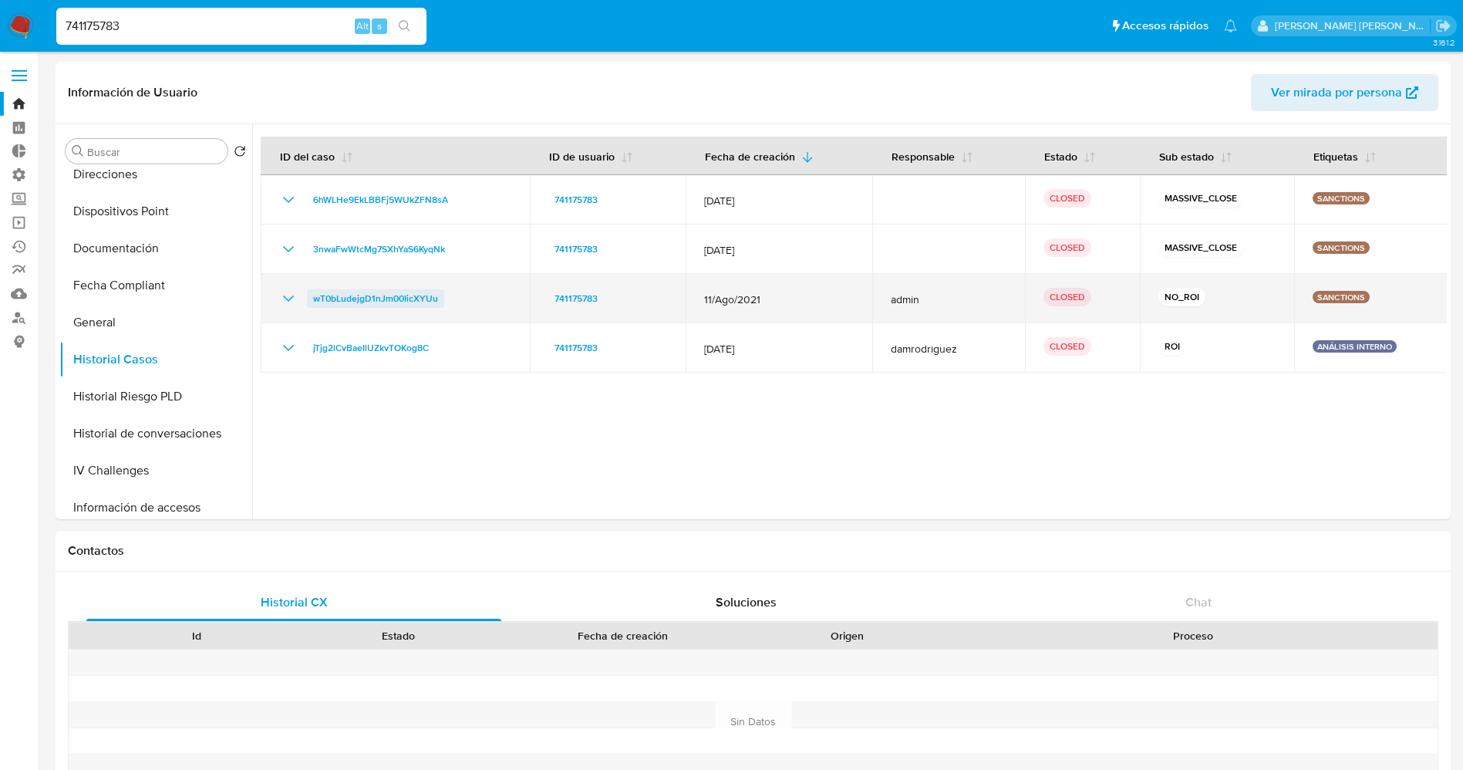
click at [366, 303] on span "wT0bLudejgD1nJm00IicXYUu" at bounding box center [375, 298] width 125 height 19
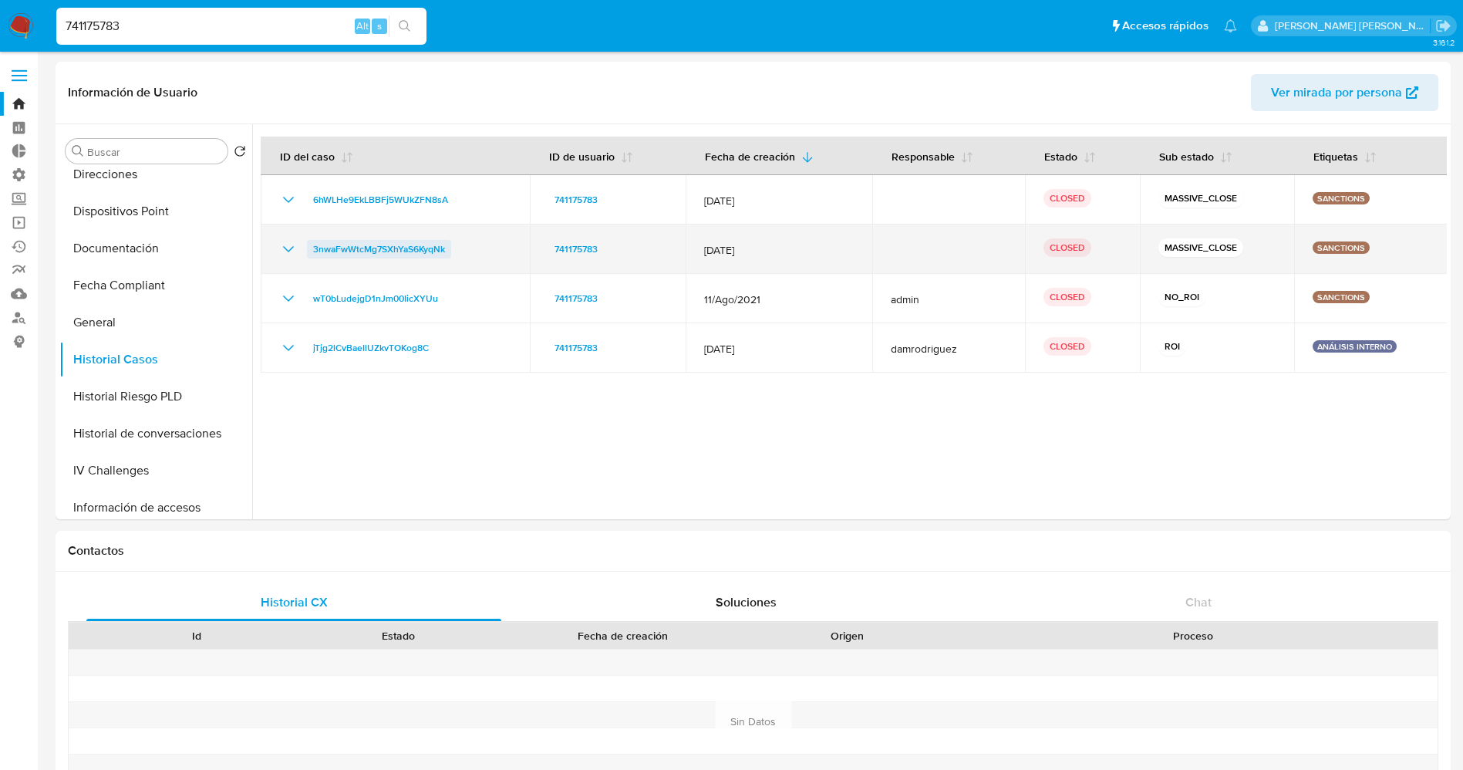
click at [349, 251] on span "3nwaFwWtcMg7SXhYaS6KyqNk" at bounding box center [379, 249] width 132 height 19
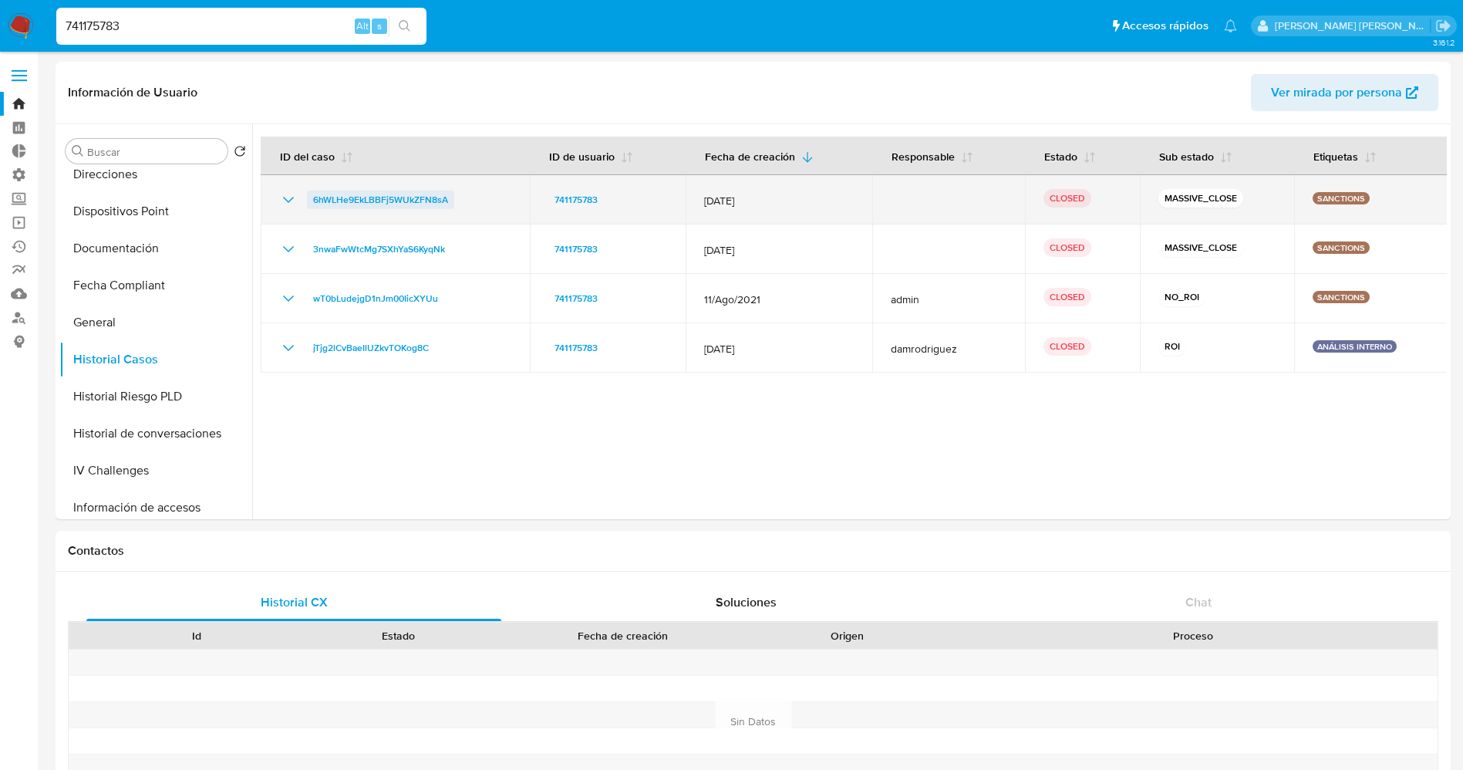
click at [414, 194] on span "6hWLHe9EkLBBFj5WUkZFN8sA" at bounding box center [380, 199] width 135 height 19
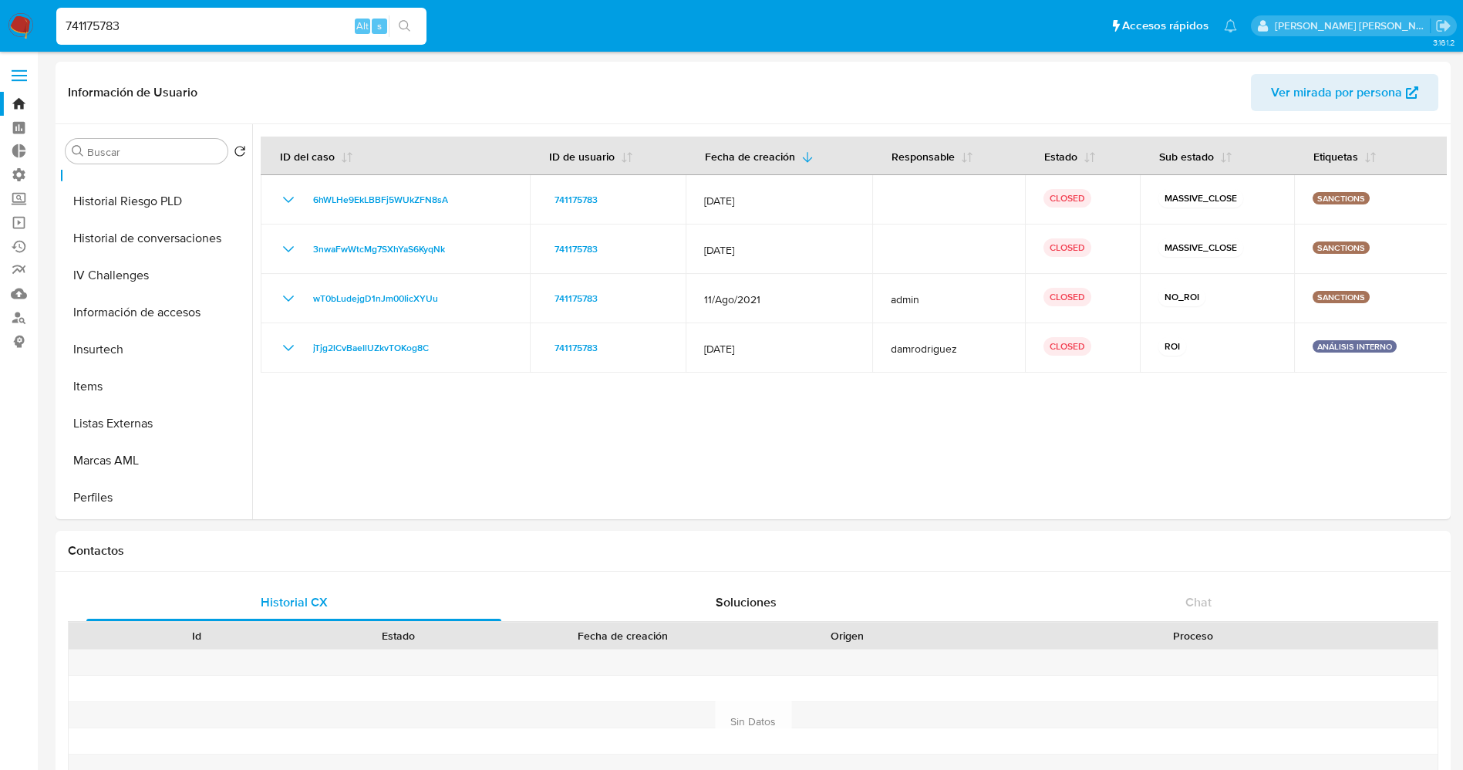
scroll to position [726, 0]
click at [154, 353] on button "Restricciones Nuevo Mundo" at bounding box center [149, 350] width 180 height 37
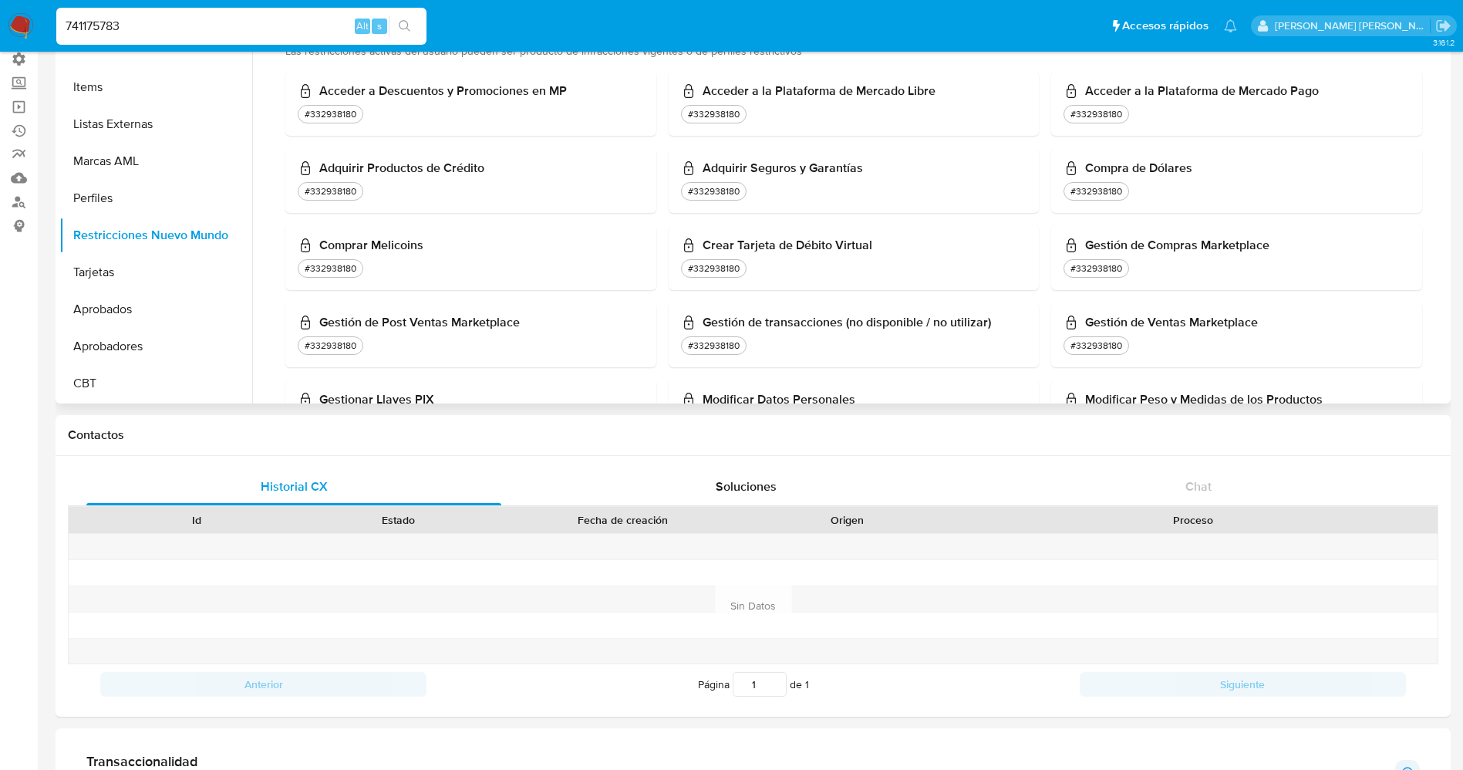
scroll to position [0, 0]
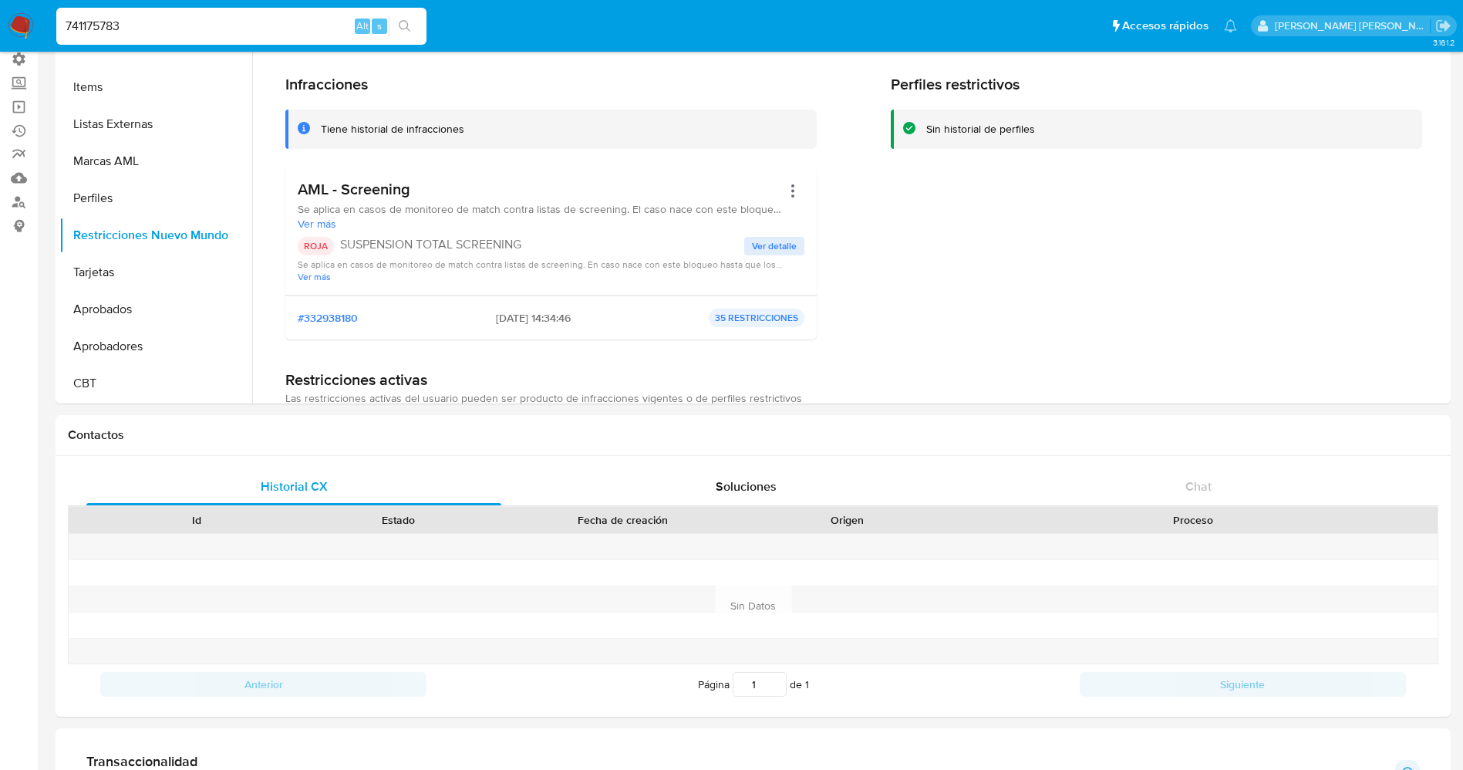
drag, startPoint x: 251, startPoint y: 30, endPoint x: 25, endPoint y: 29, distance: 225.9
click at [20, 29] on nav "Pausado Ver notificaciones 741175783 Alt s Accesos rápidos Presiona las siguien…" at bounding box center [731, 26] width 1463 height 52
paste input "525507242"
type input "525507242"
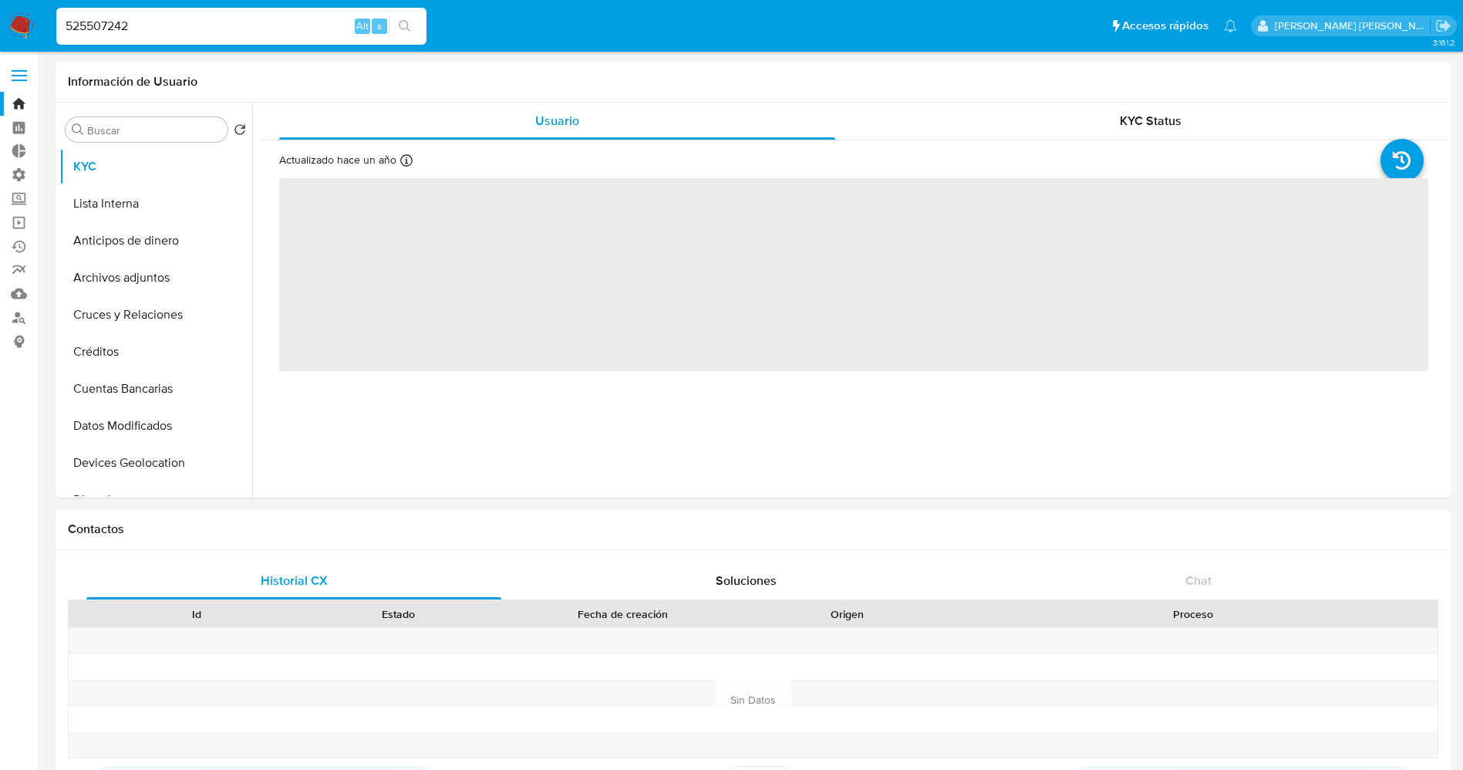
select select "10"
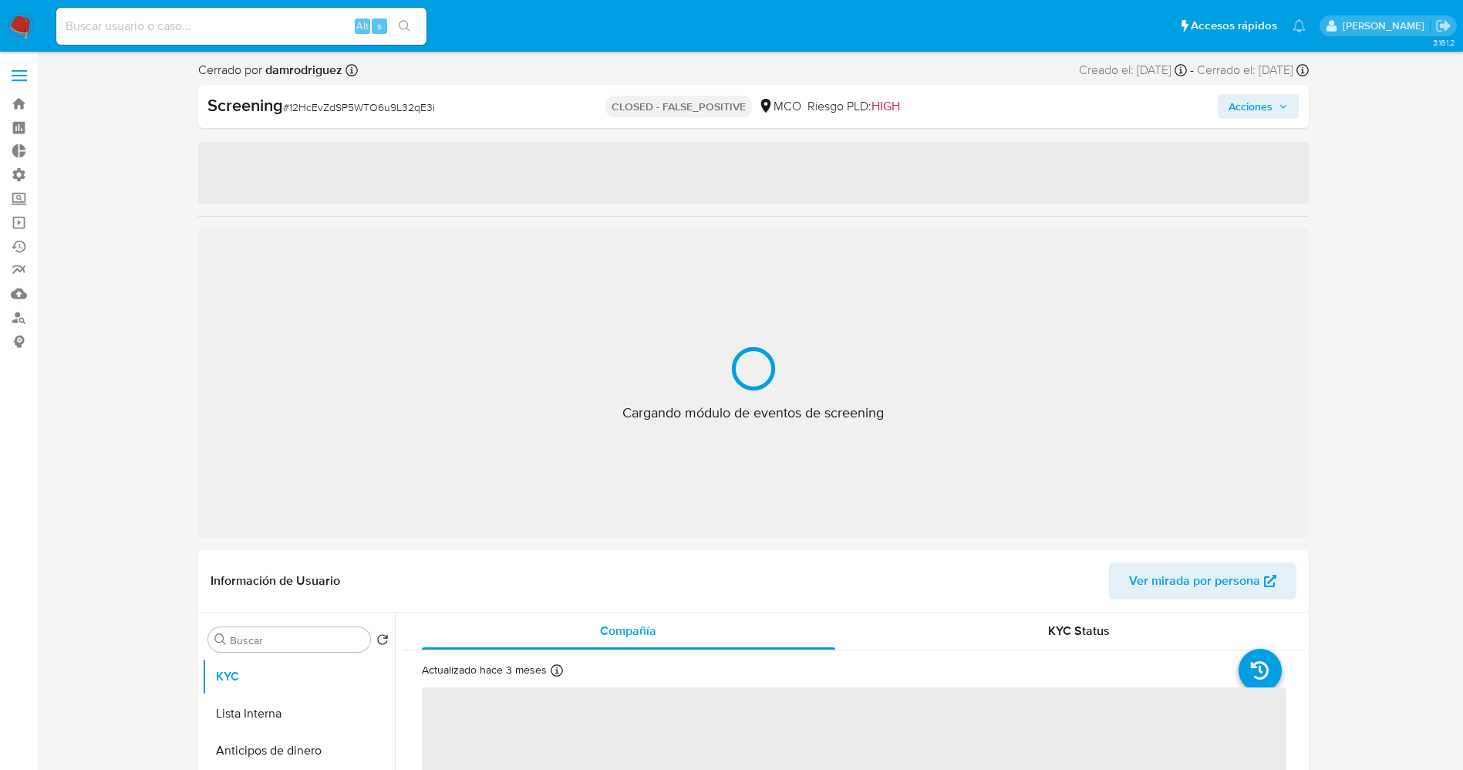
select select "10"
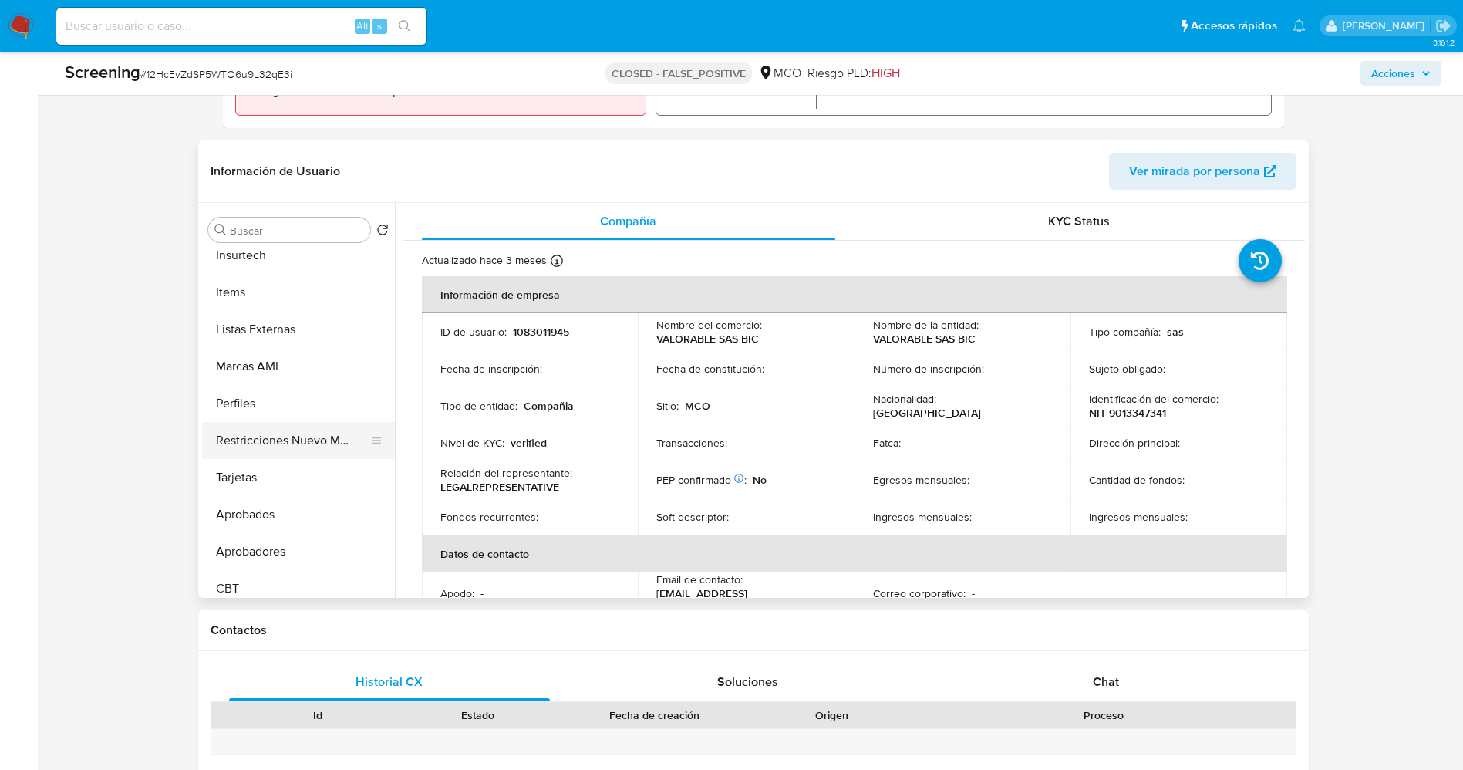
scroll to position [726, 0]
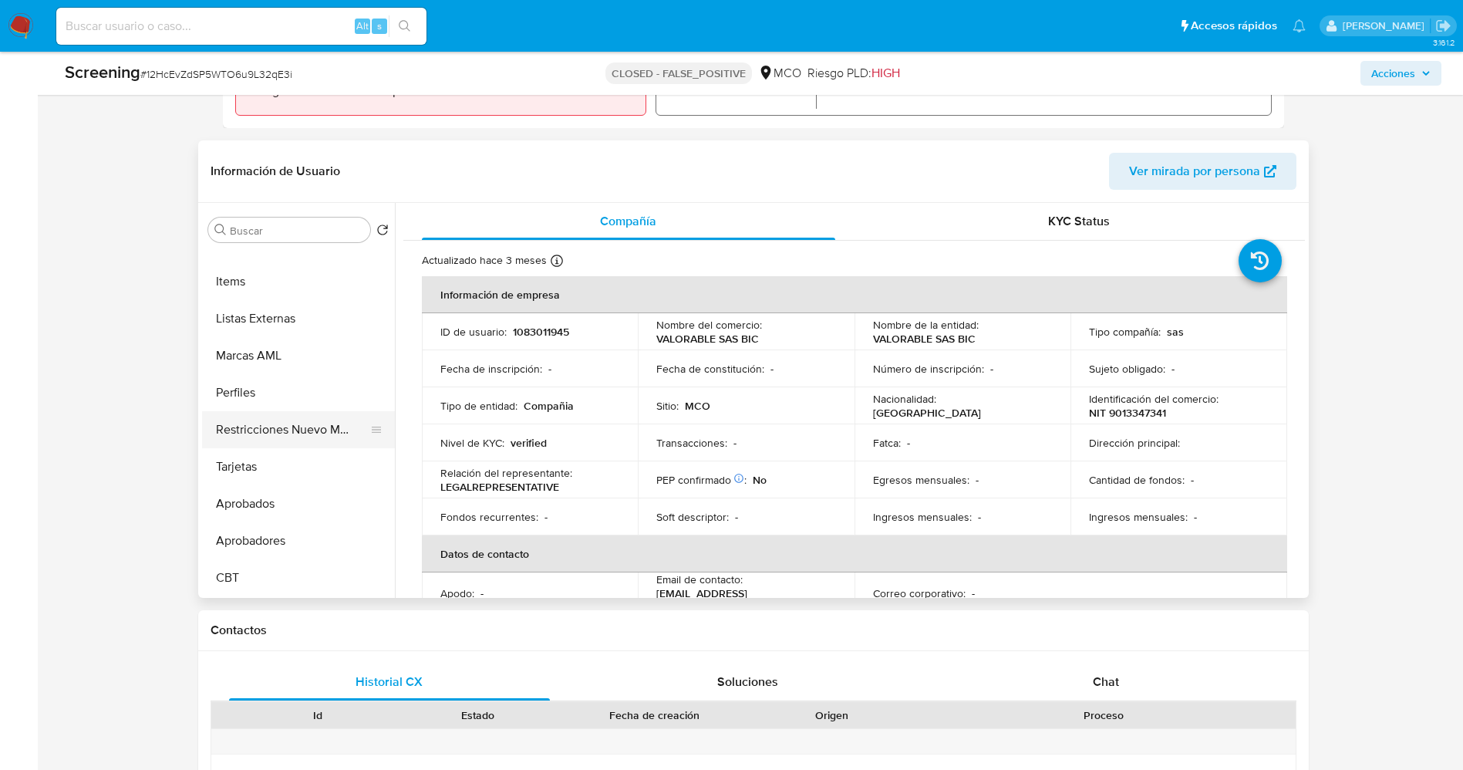
drag, startPoint x: 283, startPoint y: 436, endPoint x: 271, endPoint y: 440, distance: 12.9
click at [281, 437] on button "Restricciones Nuevo Mundo" at bounding box center [292, 429] width 180 height 37
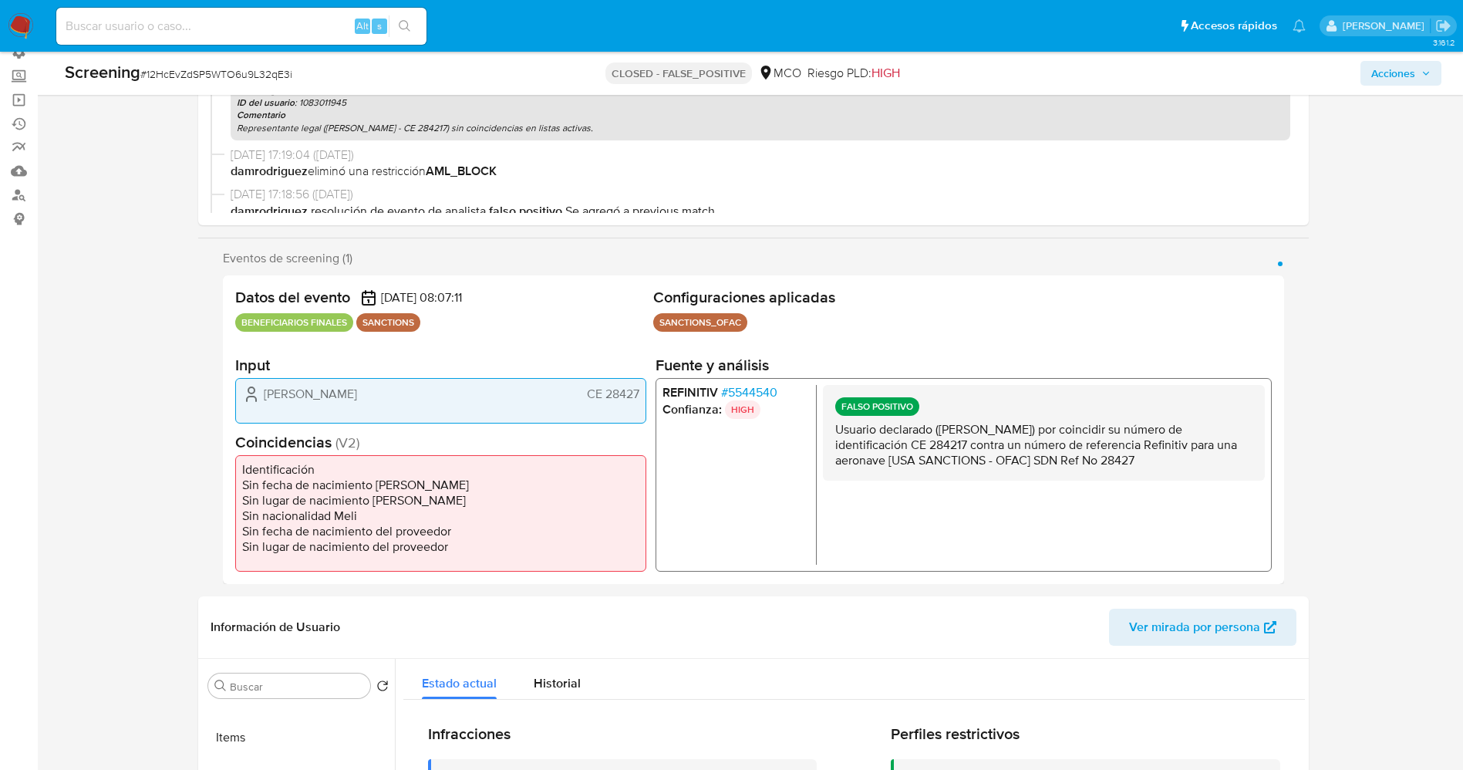
scroll to position [116, 0]
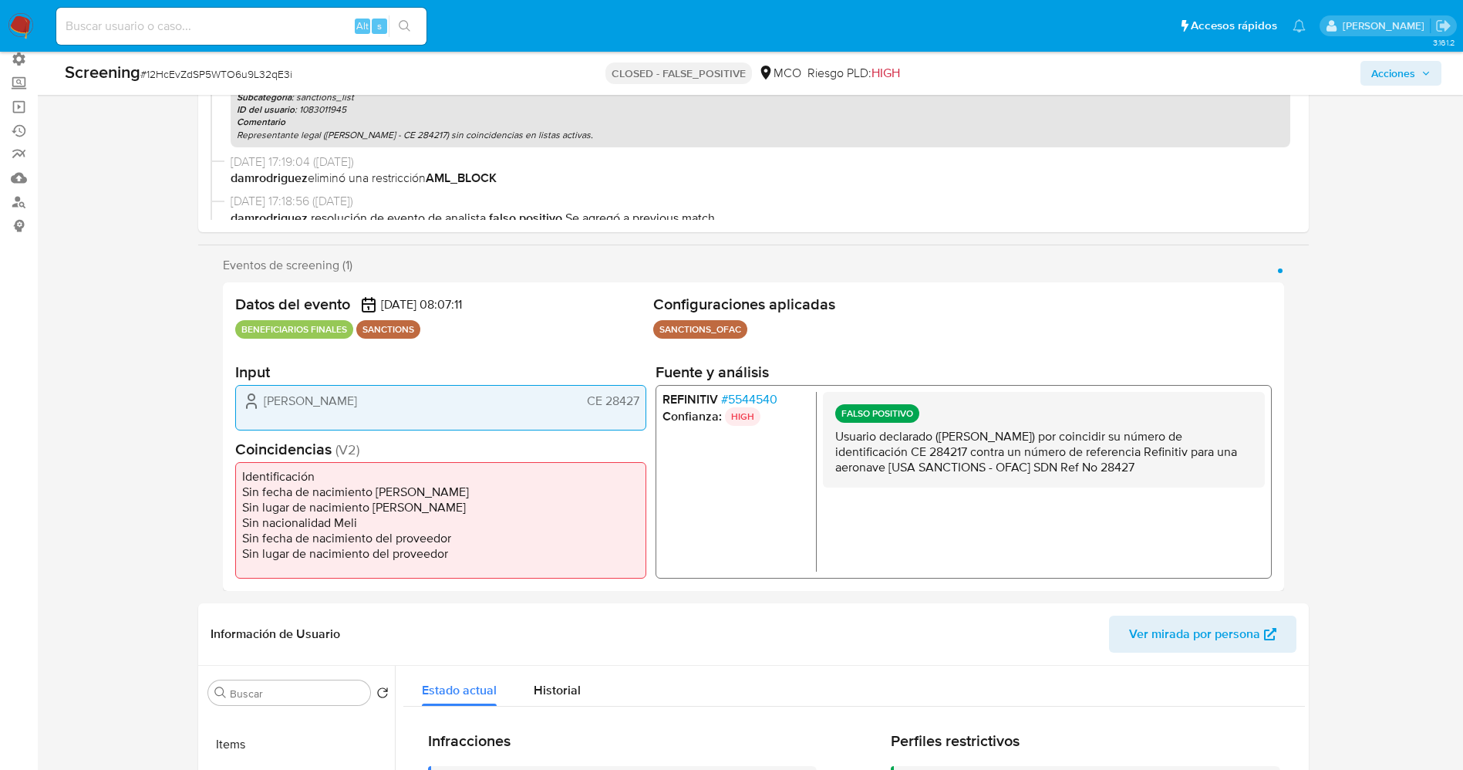
click at [741, 393] on span "# 5544540" at bounding box center [748, 398] width 56 height 15
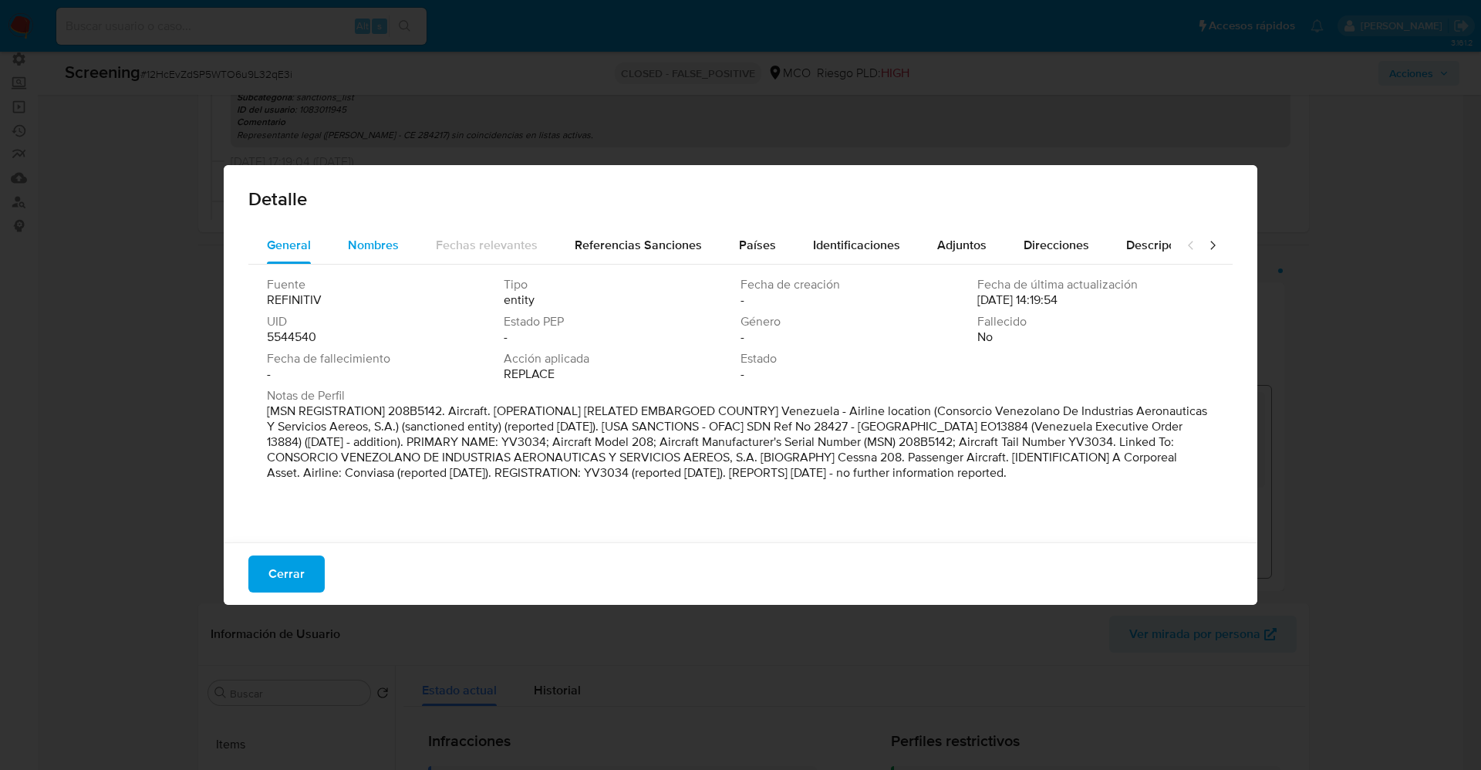
click at [386, 247] on span "Nombres" at bounding box center [373, 245] width 51 height 18
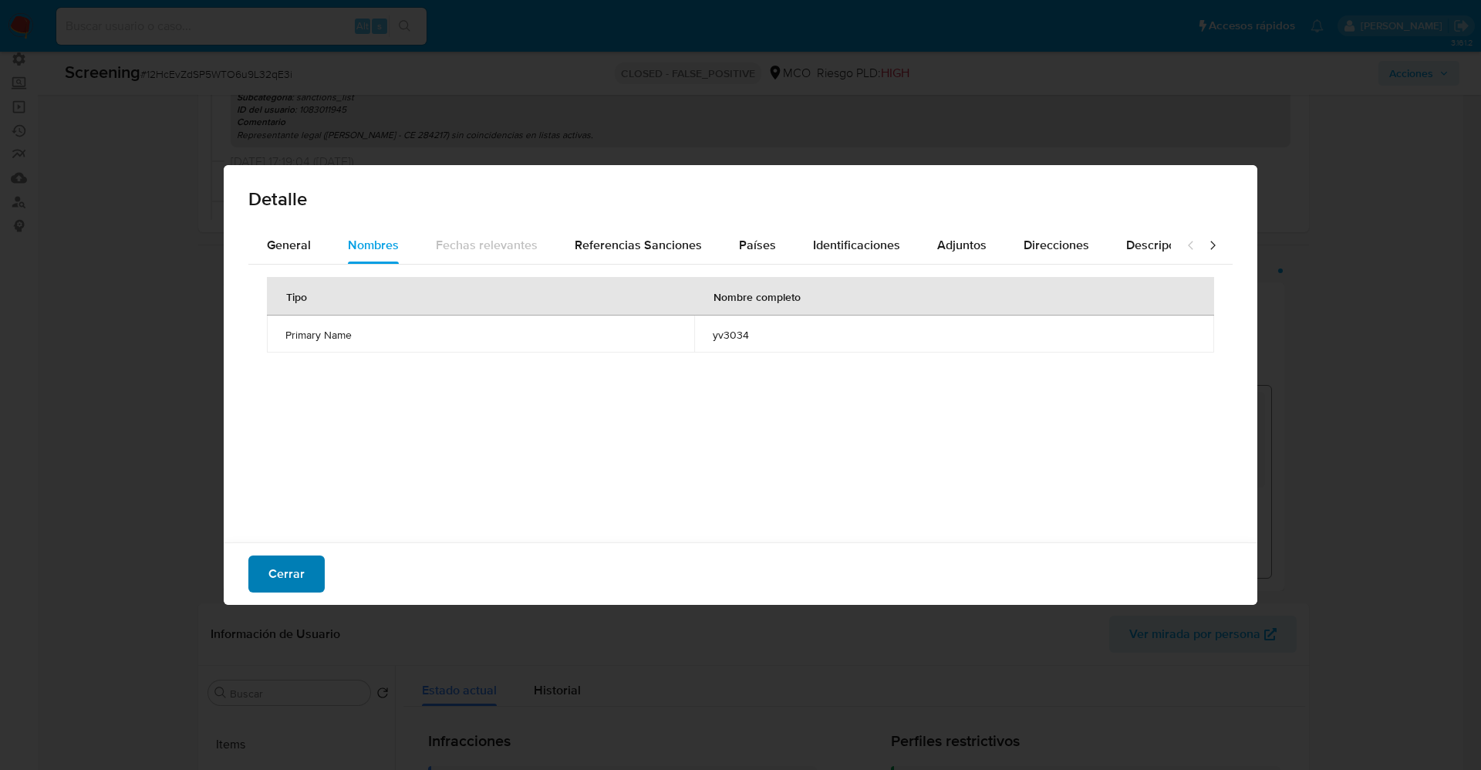
click at [310, 579] on button "Cerrar" at bounding box center [286, 573] width 76 height 37
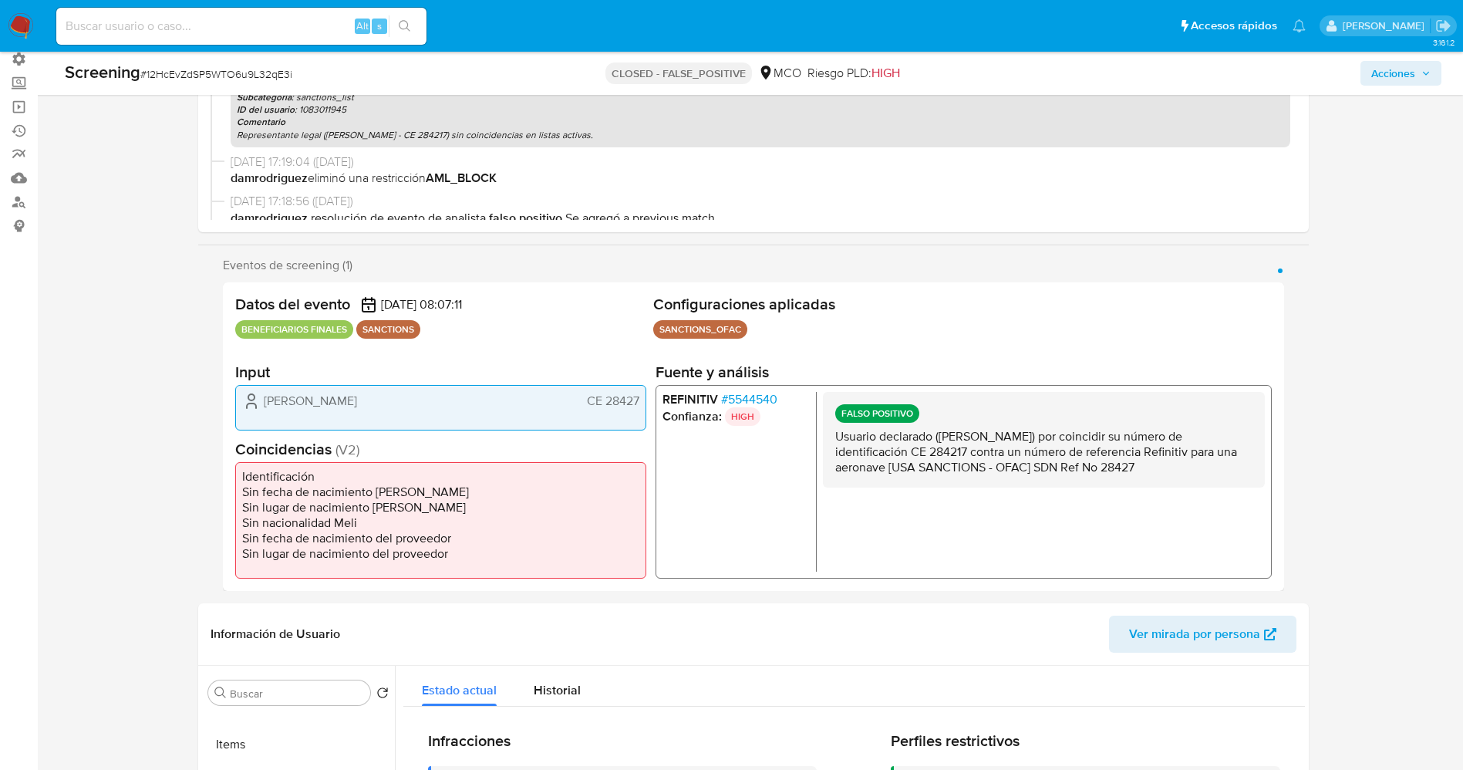
click at [750, 393] on span "# 5544540" at bounding box center [748, 398] width 56 height 15
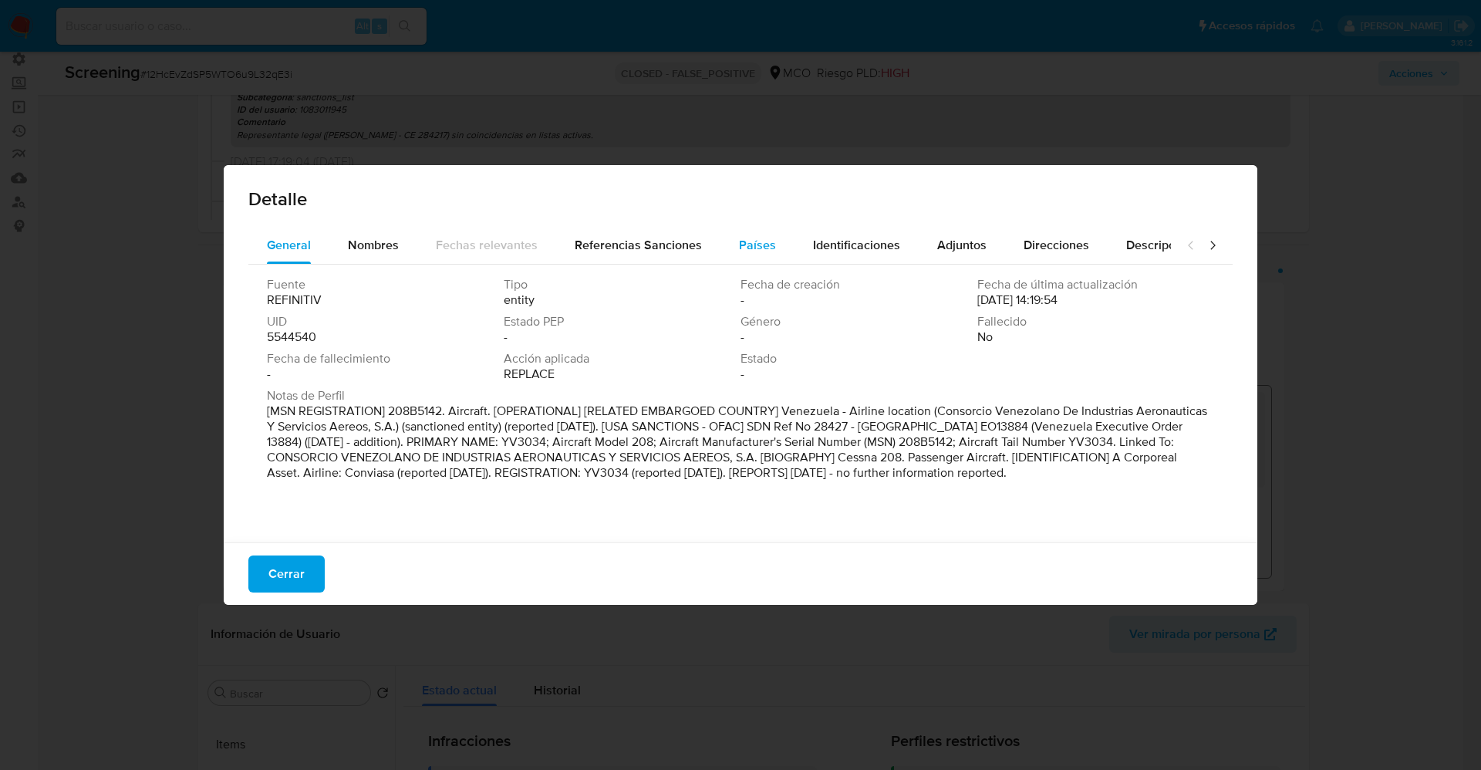
click at [759, 248] on span "Países" at bounding box center [757, 245] width 37 height 18
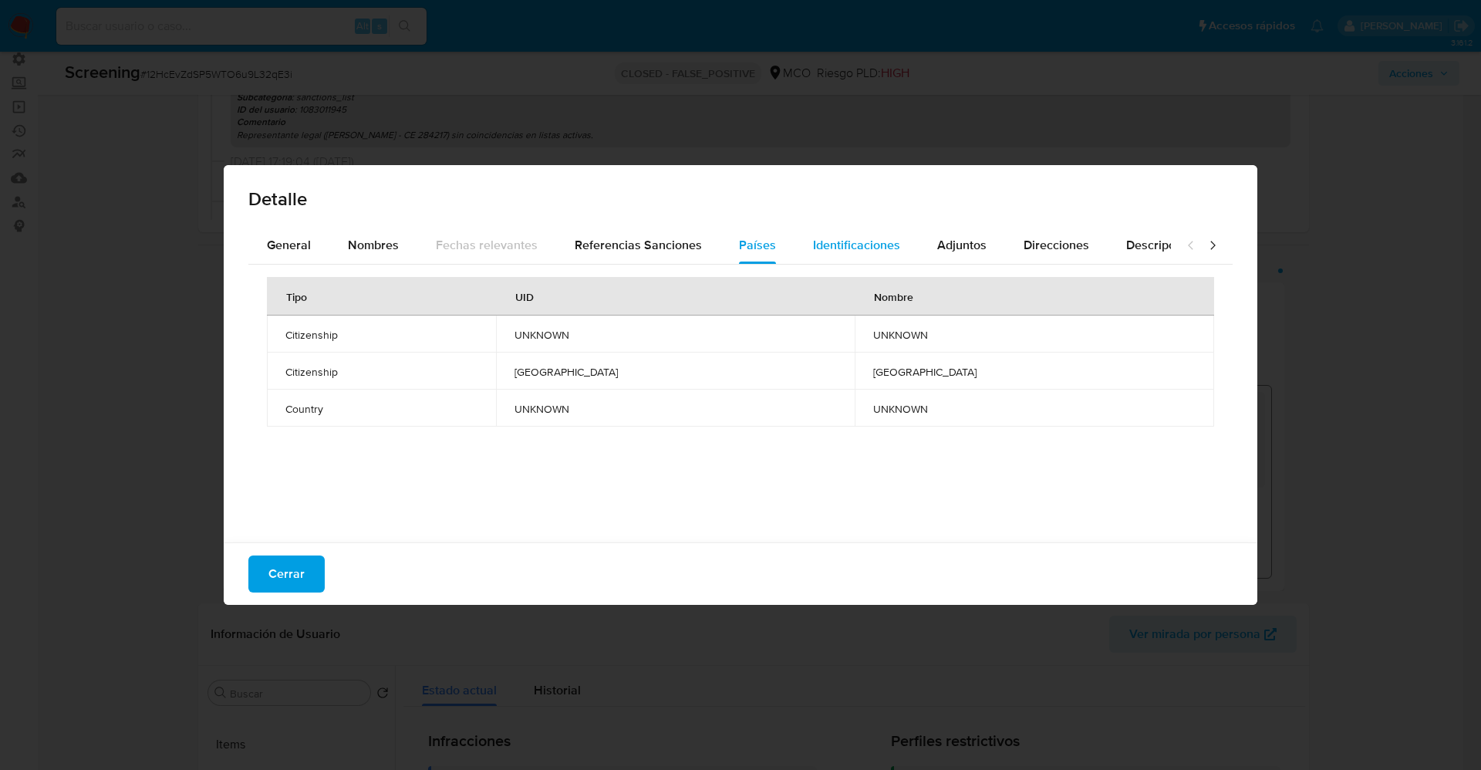
click at [829, 248] on span "Identificaciones" at bounding box center [856, 245] width 87 height 18
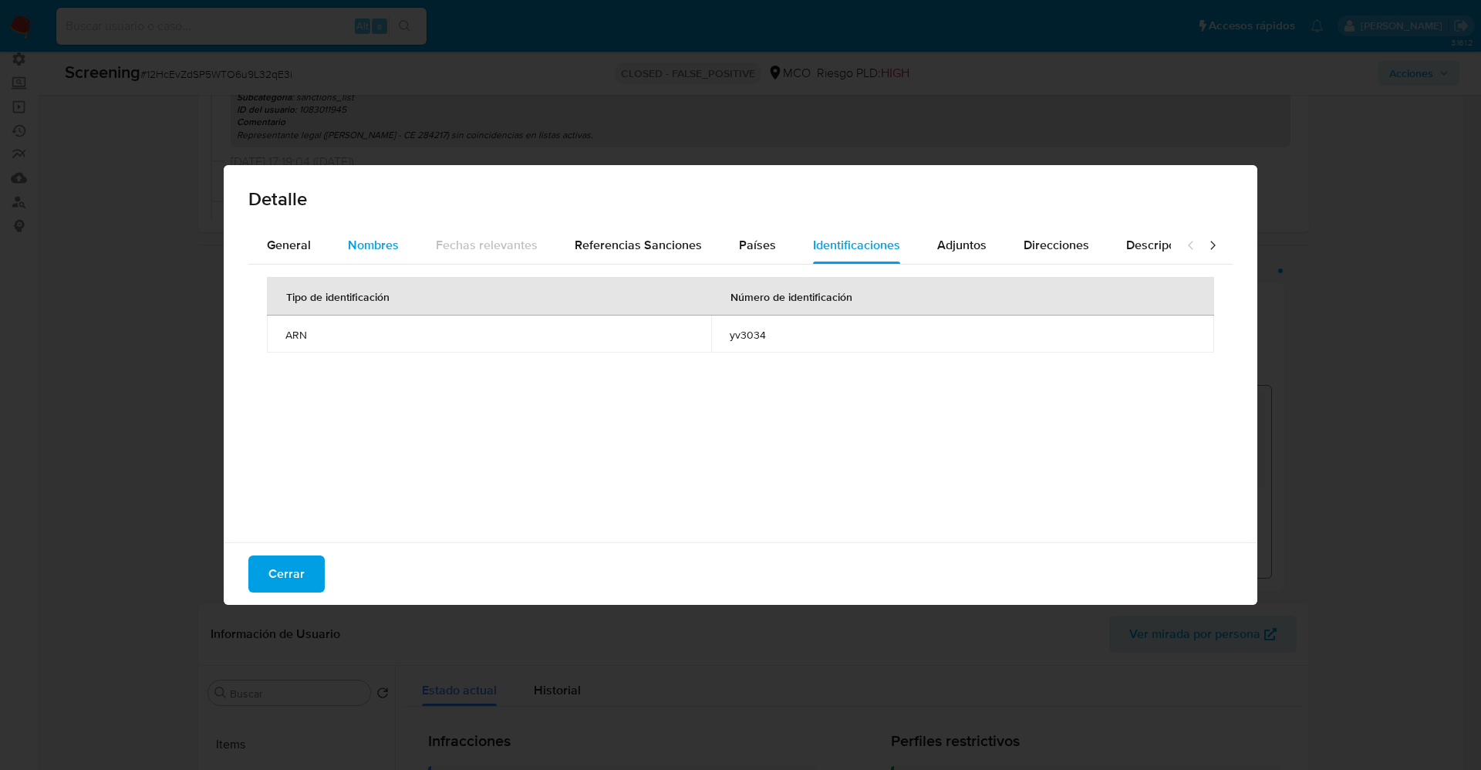
click at [379, 254] on div "Nombres" at bounding box center [373, 245] width 51 height 37
click at [266, 249] on button "General" at bounding box center [288, 245] width 81 height 37
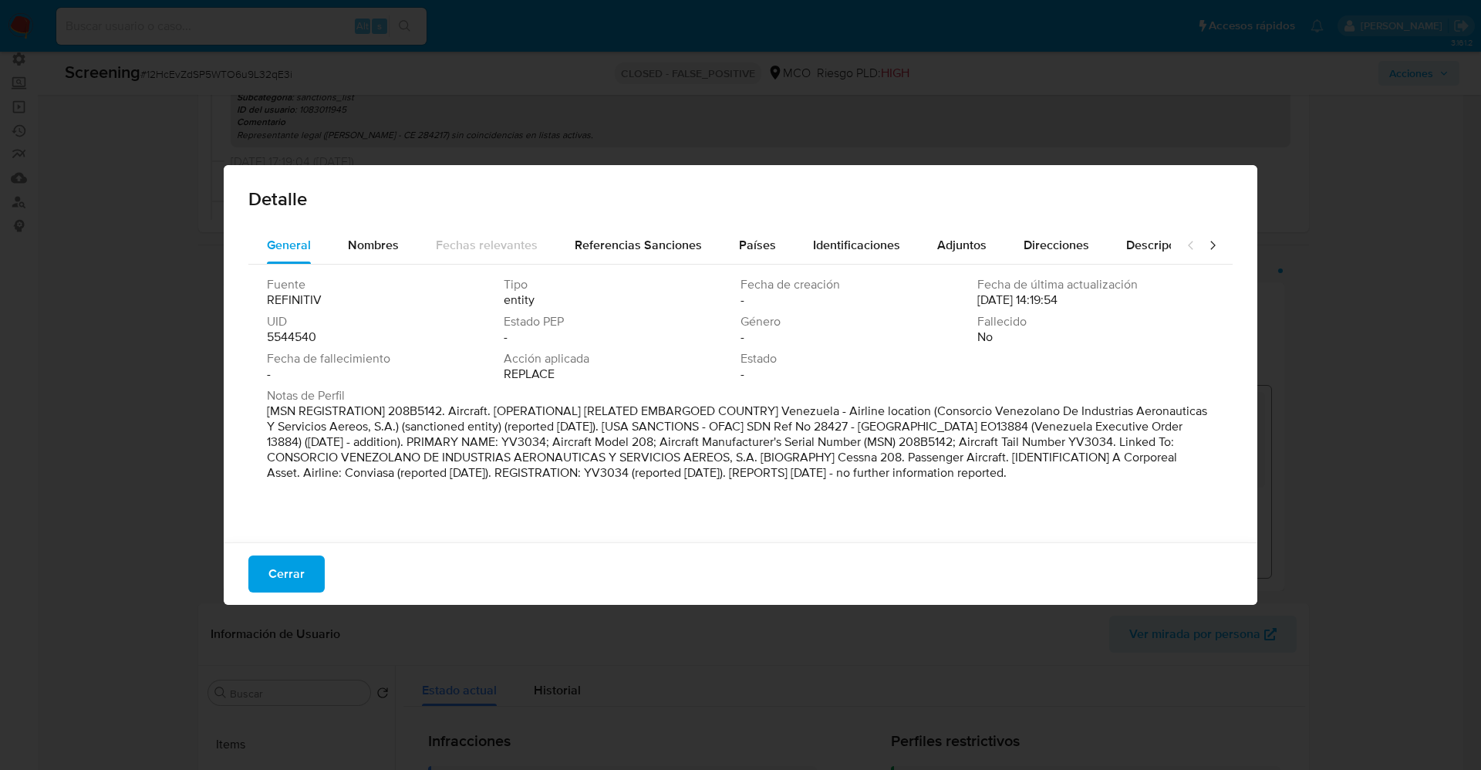
drag, startPoint x: 845, startPoint y: 242, endPoint x: 594, endPoint y: 535, distance: 386.1
click at [841, 252] on span "Identificaciones" at bounding box center [856, 245] width 87 height 18
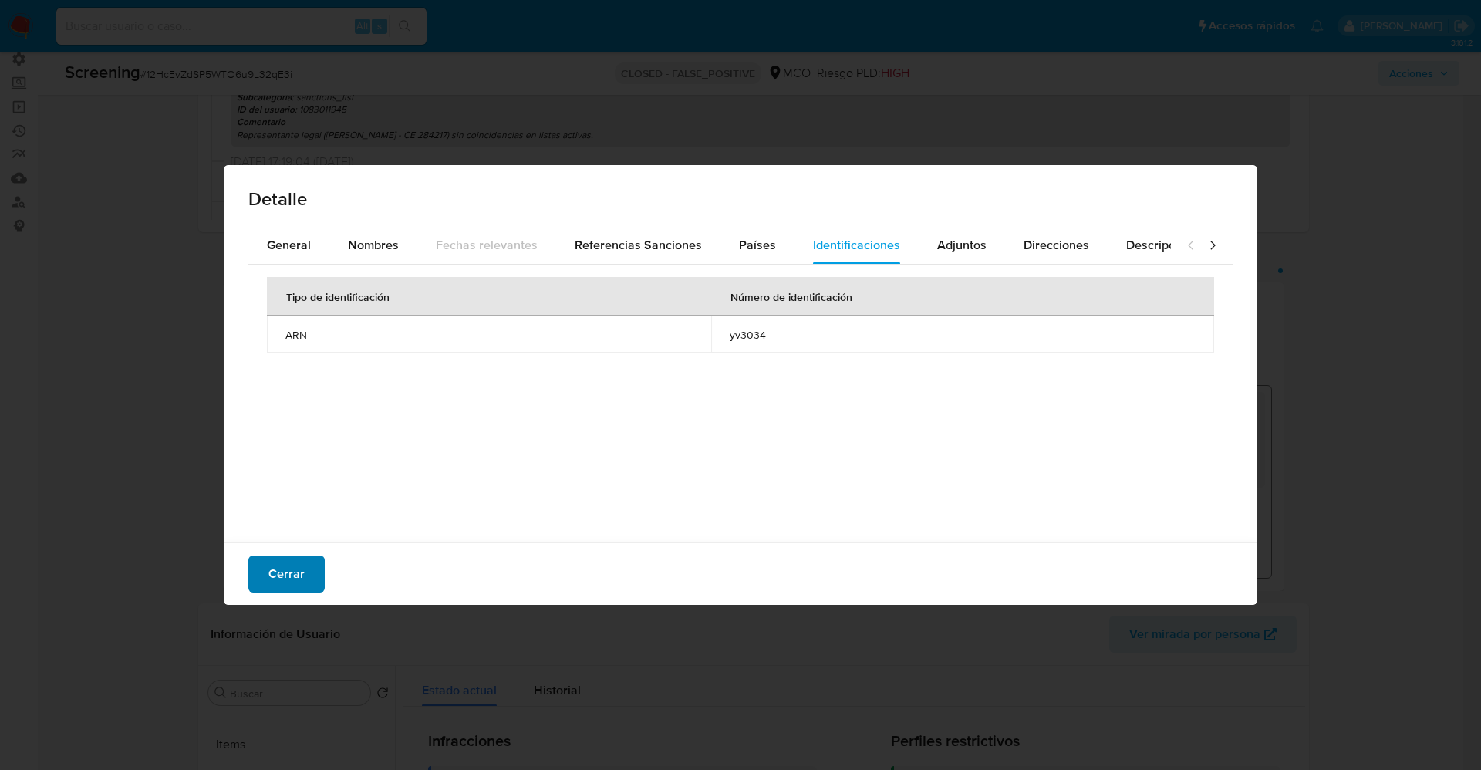
click at [294, 575] on span "Cerrar" at bounding box center [286, 574] width 36 height 34
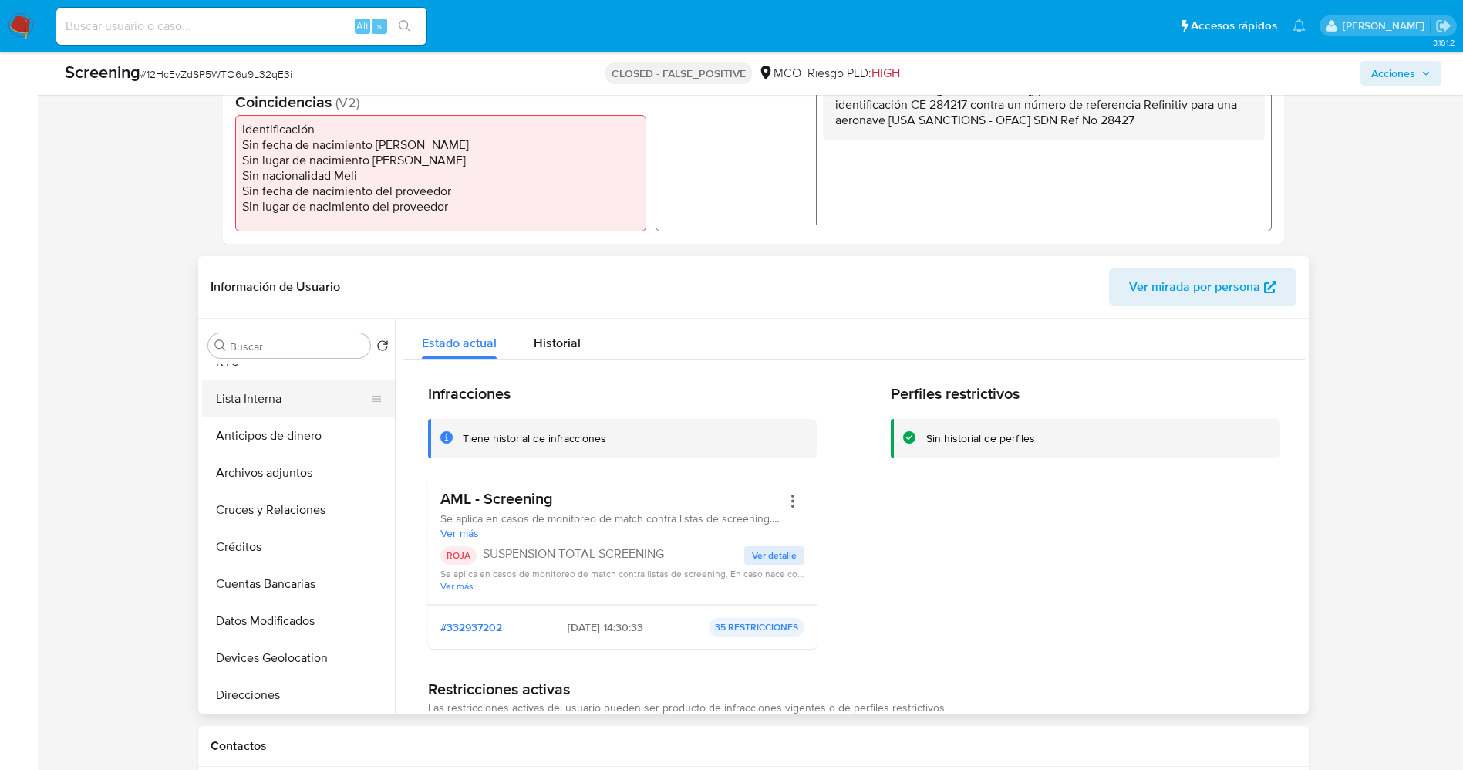
scroll to position [0, 0]
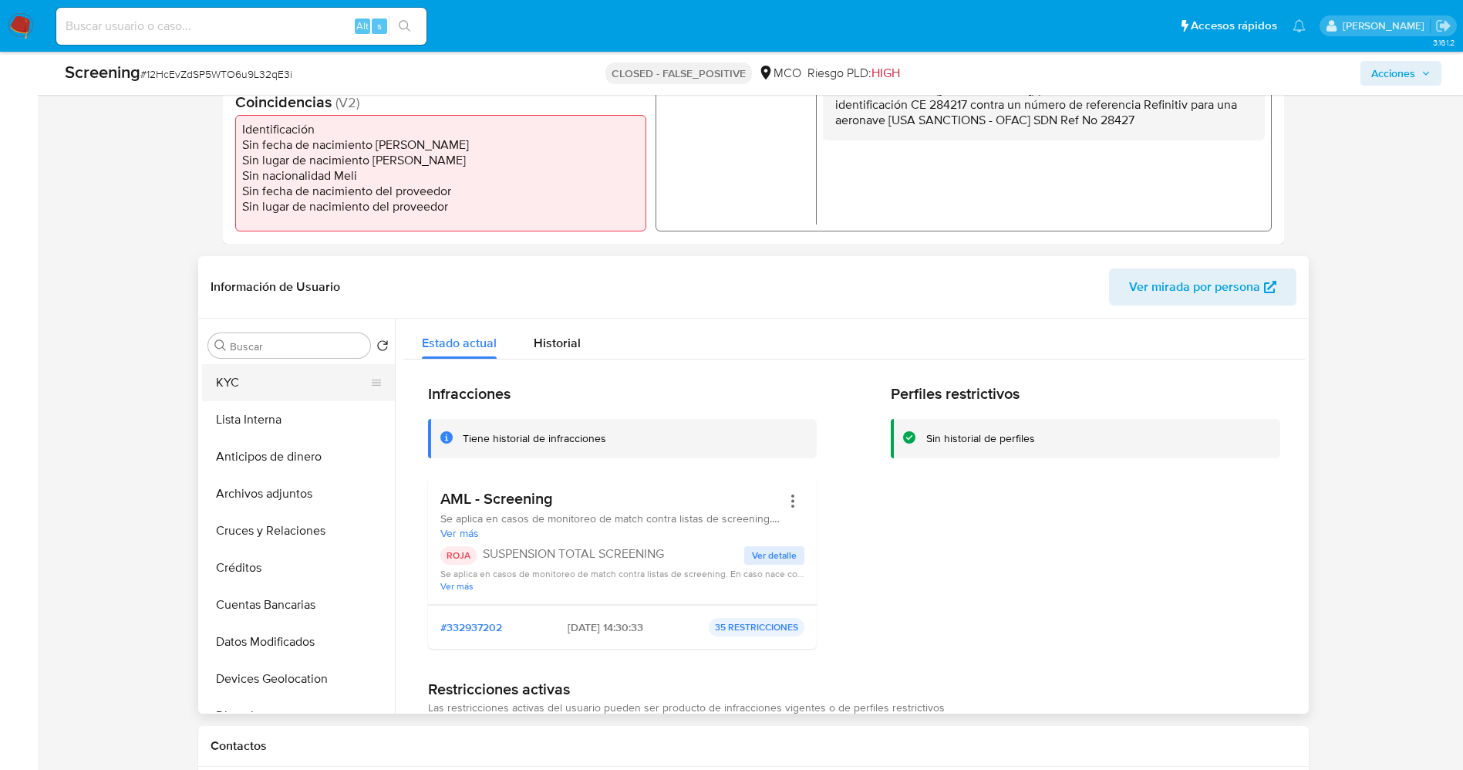
click at [261, 377] on button "KYC" at bounding box center [292, 382] width 180 height 37
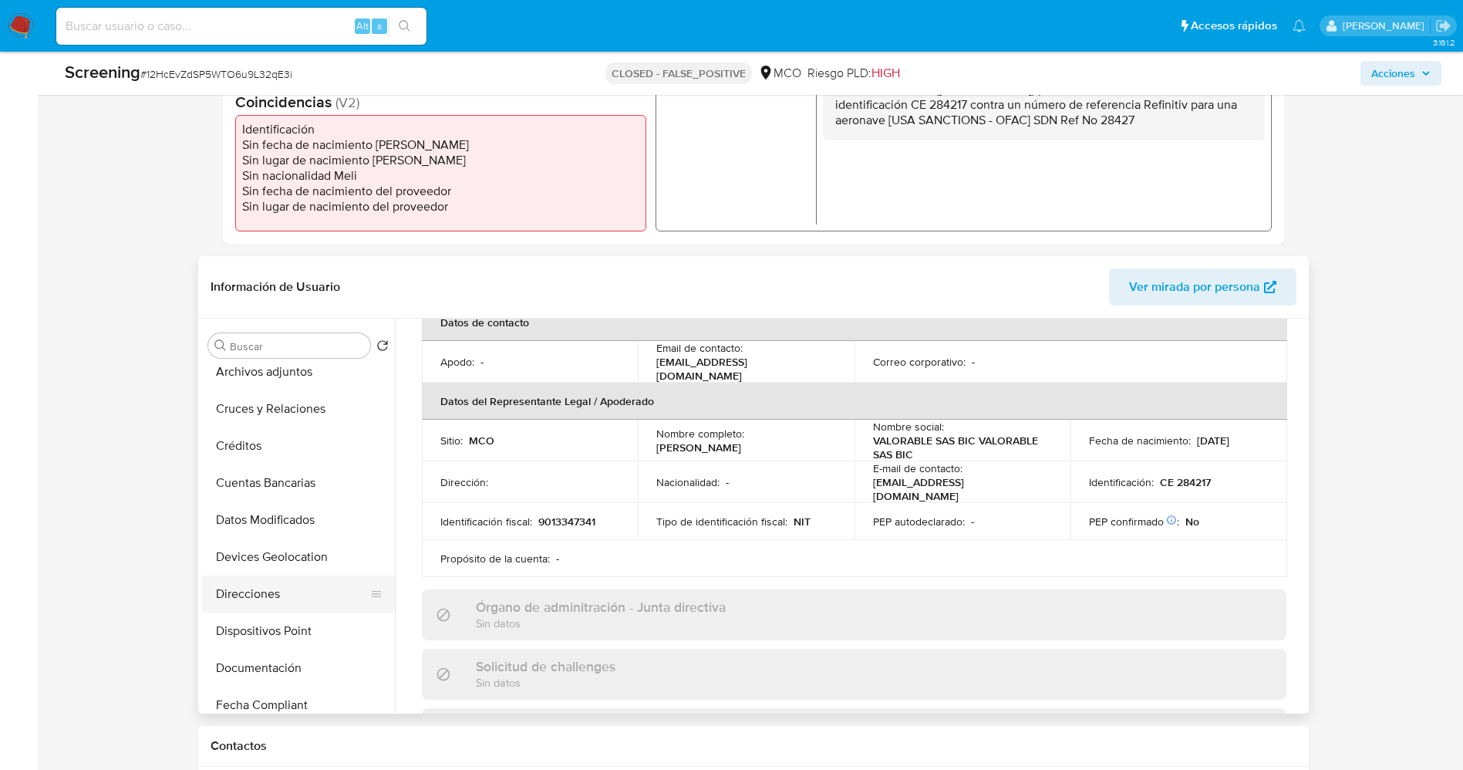
scroll to position [231, 0]
click at [266, 546] on button "Documentación" at bounding box center [292, 558] width 180 height 37
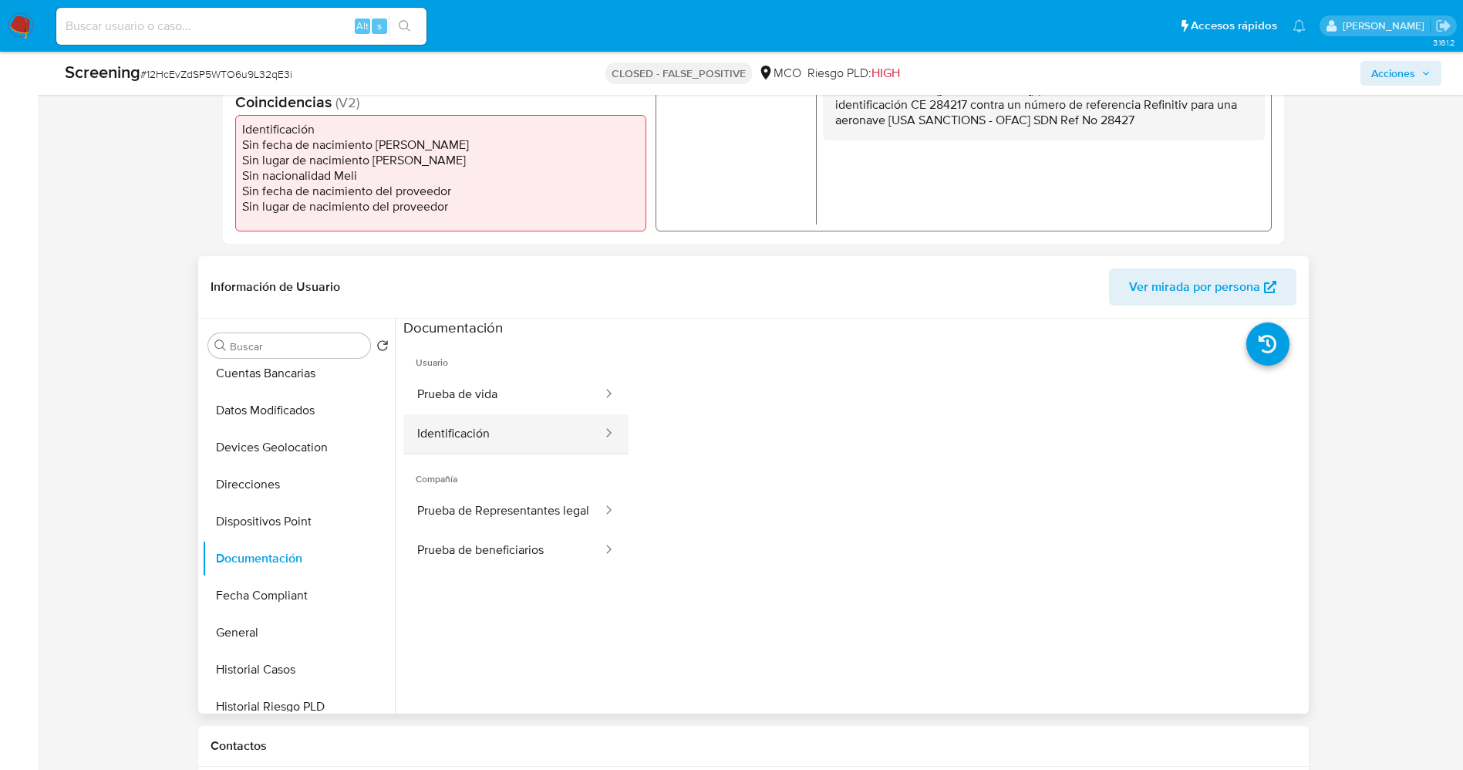
click at [491, 433] on button "Identificación" at bounding box center [503, 433] width 200 height 39
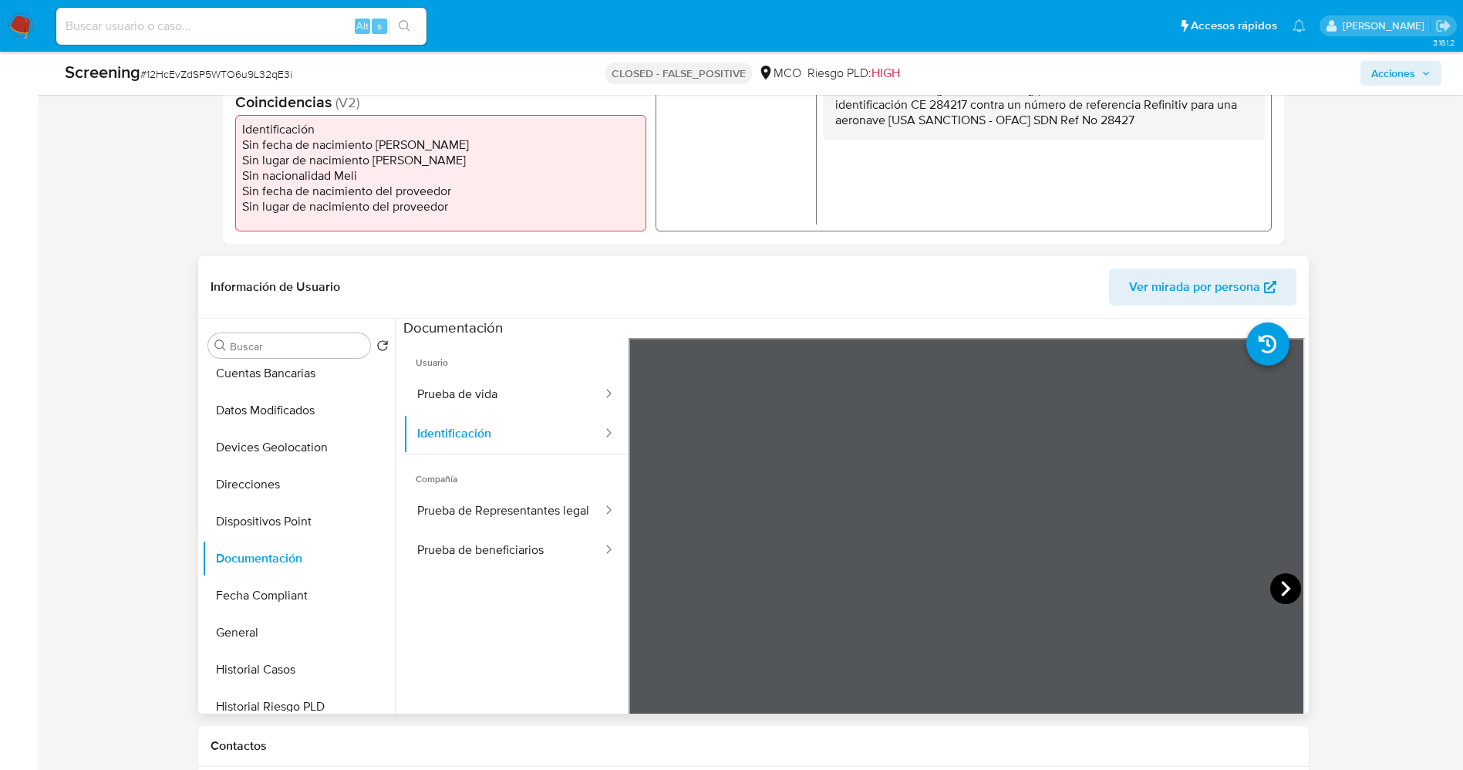
click at [1270, 581] on icon at bounding box center [1285, 588] width 31 height 31
click at [459, 387] on button "Prueba de vida" at bounding box center [503, 394] width 200 height 39
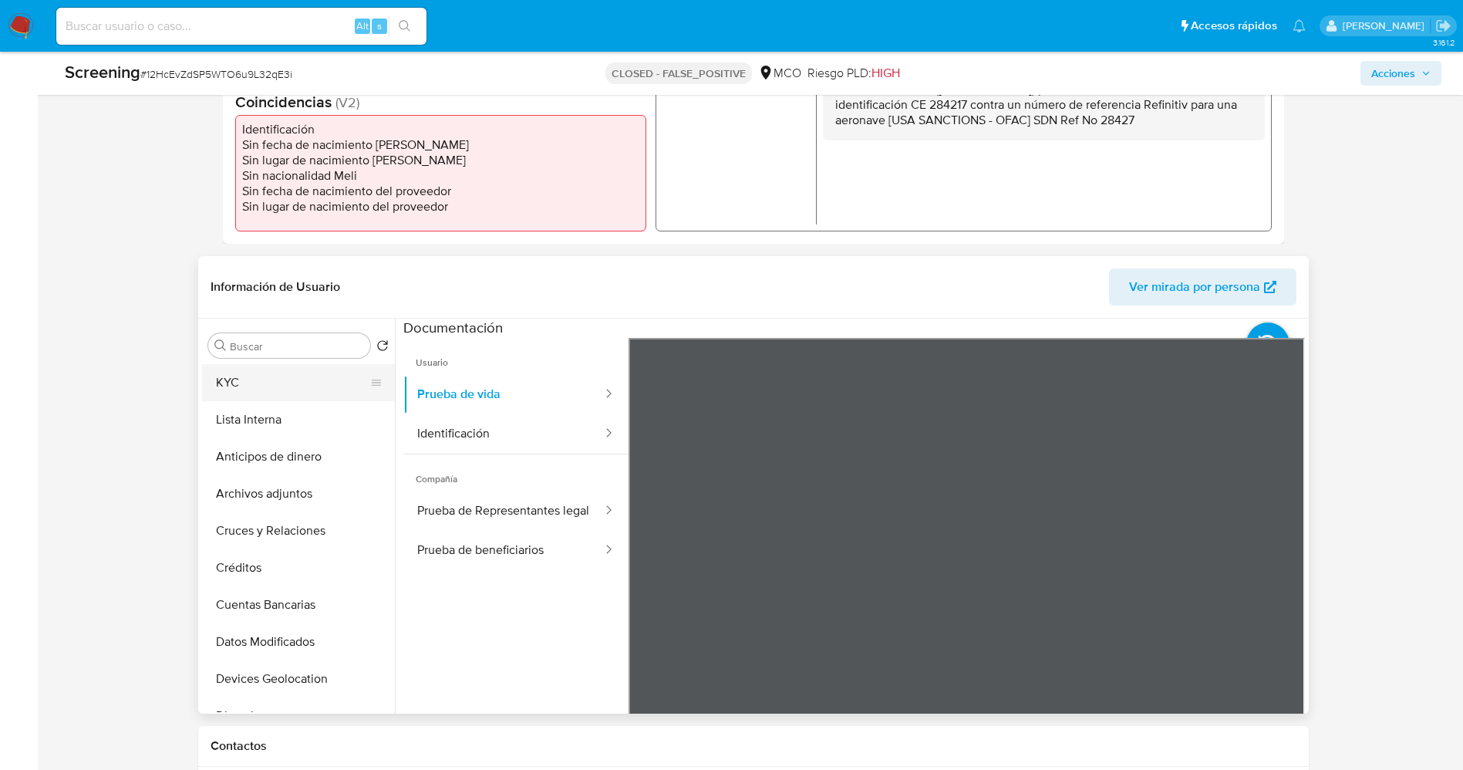
click at [259, 378] on button "KYC" at bounding box center [292, 382] width 180 height 37
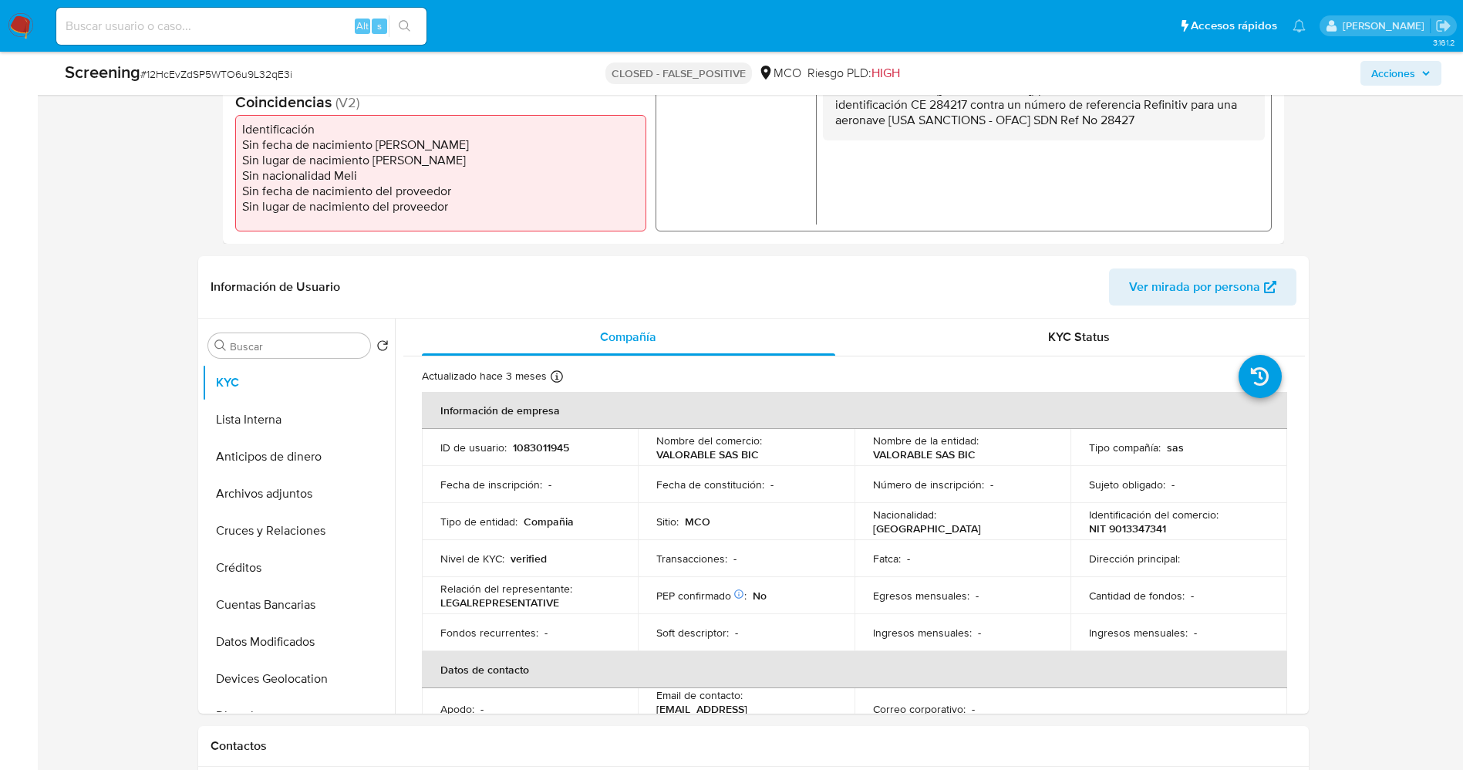
scroll to position [231, 0]
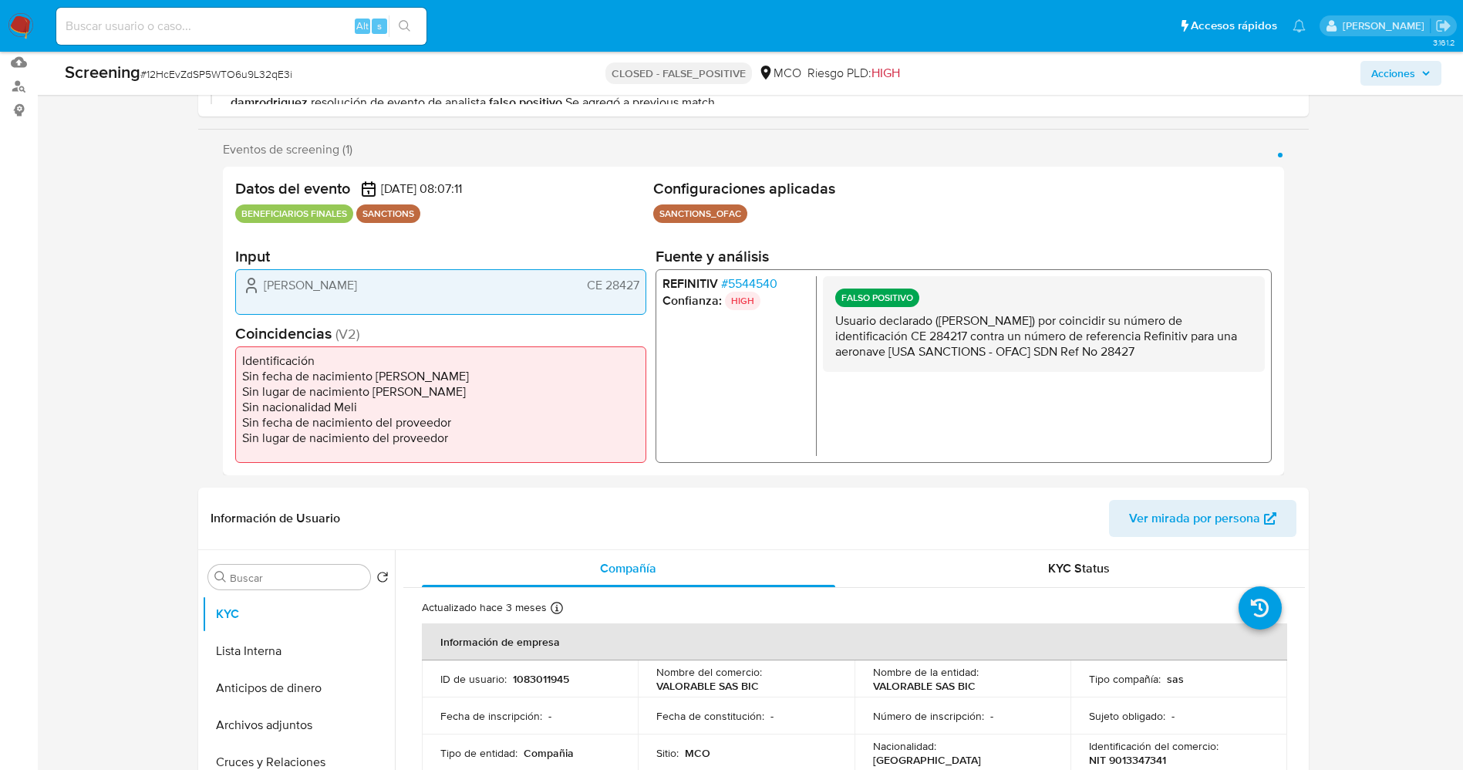
click at [747, 284] on span "# 5544540" at bounding box center [748, 282] width 56 height 15
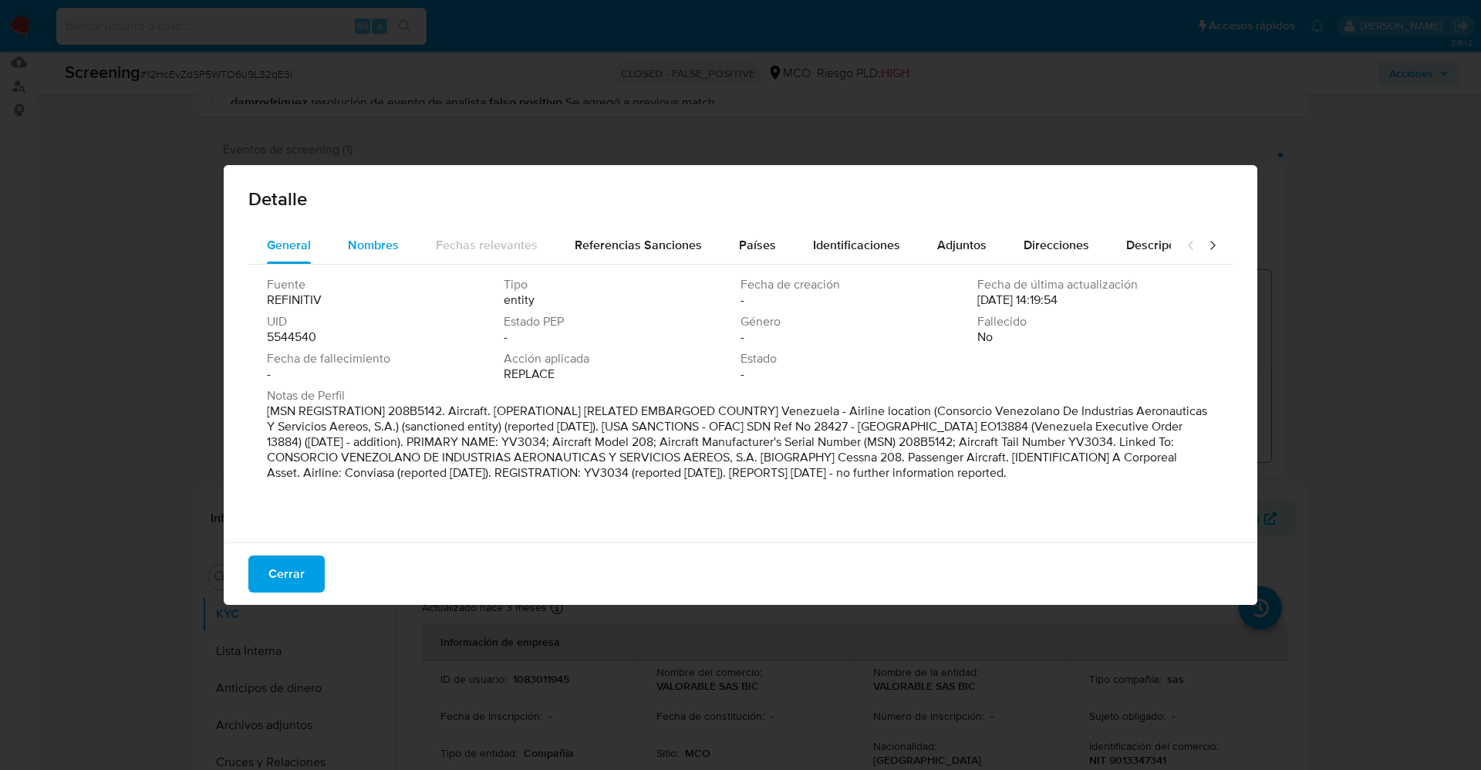
click at [362, 242] on span "Nombres" at bounding box center [373, 245] width 51 height 18
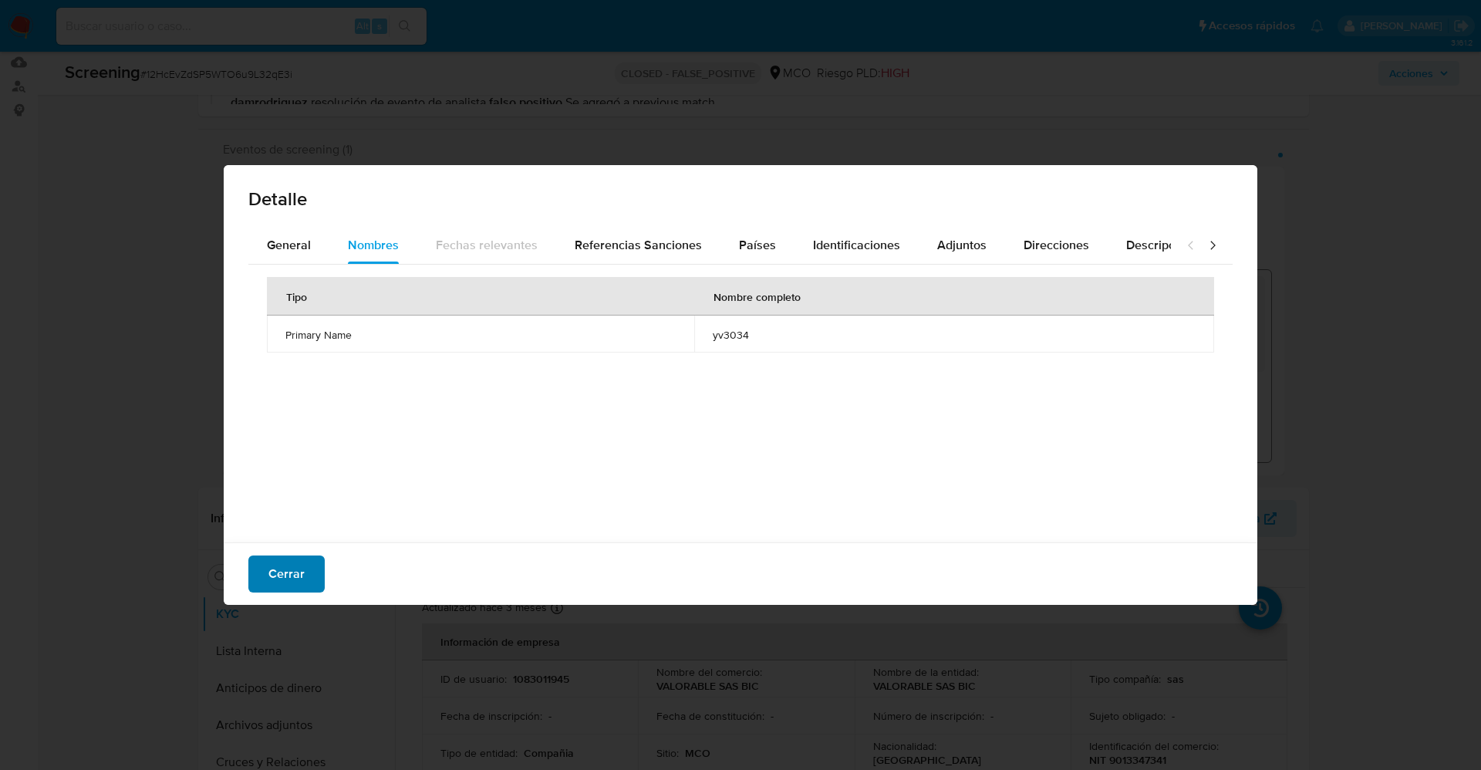
click at [272, 572] on span "Cerrar" at bounding box center [286, 574] width 36 height 34
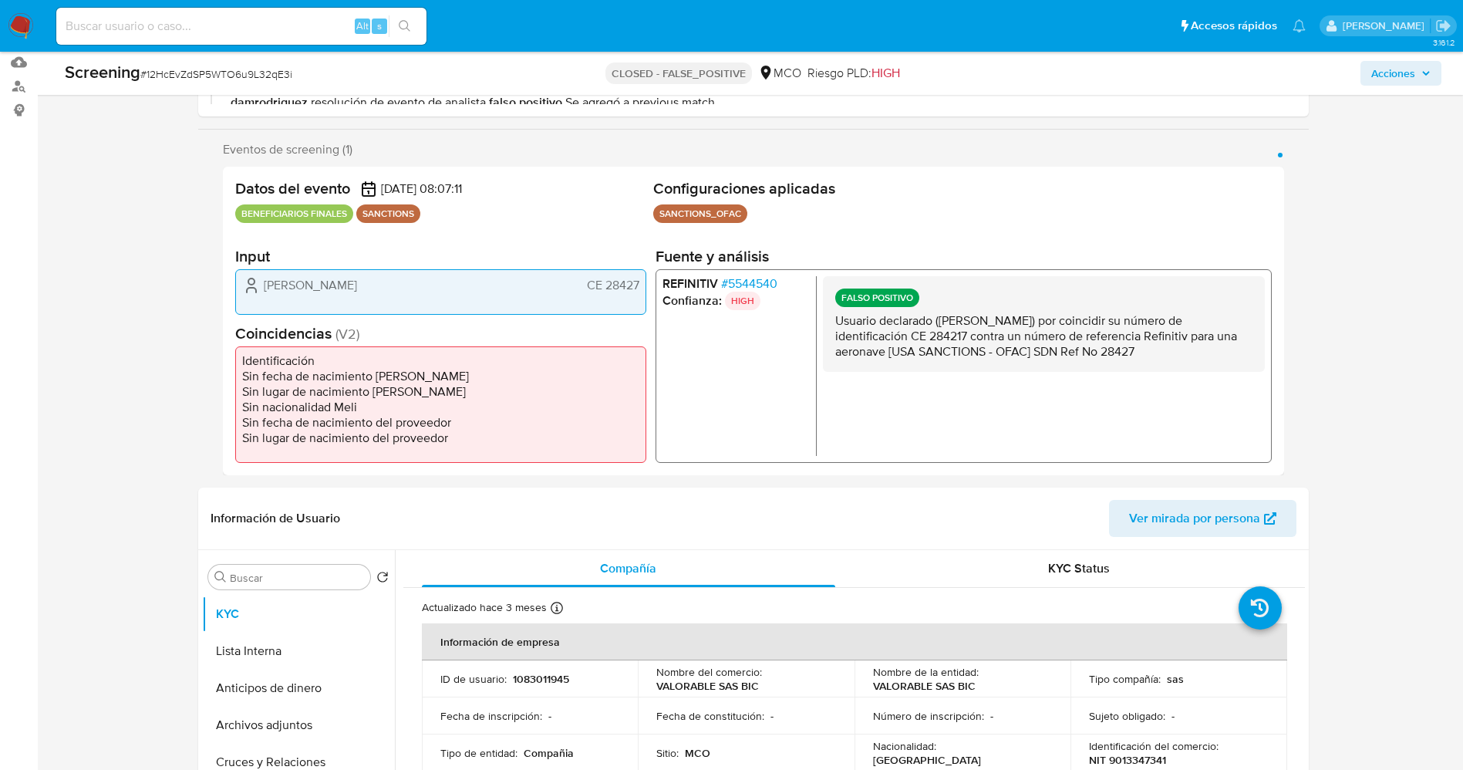
click at [741, 281] on span "# 5544540" at bounding box center [748, 282] width 56 height 15
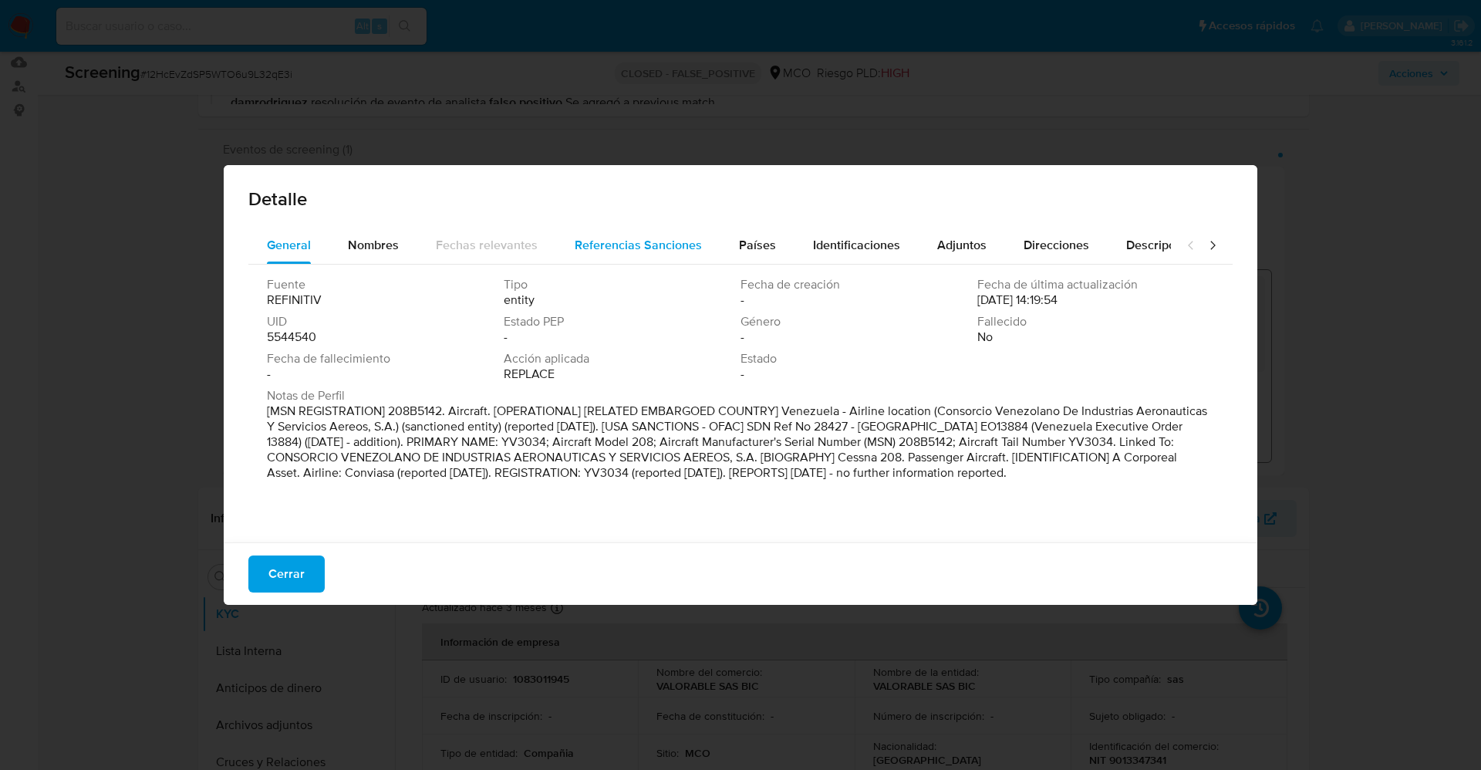
drag, startPoint x: 759, startPoint y: 253, endPoint x: 703, endPoint y: 262, distance: 56.3
click at [752, 253] on span "Países" at bounding box center [757, 245] width 37 height 18
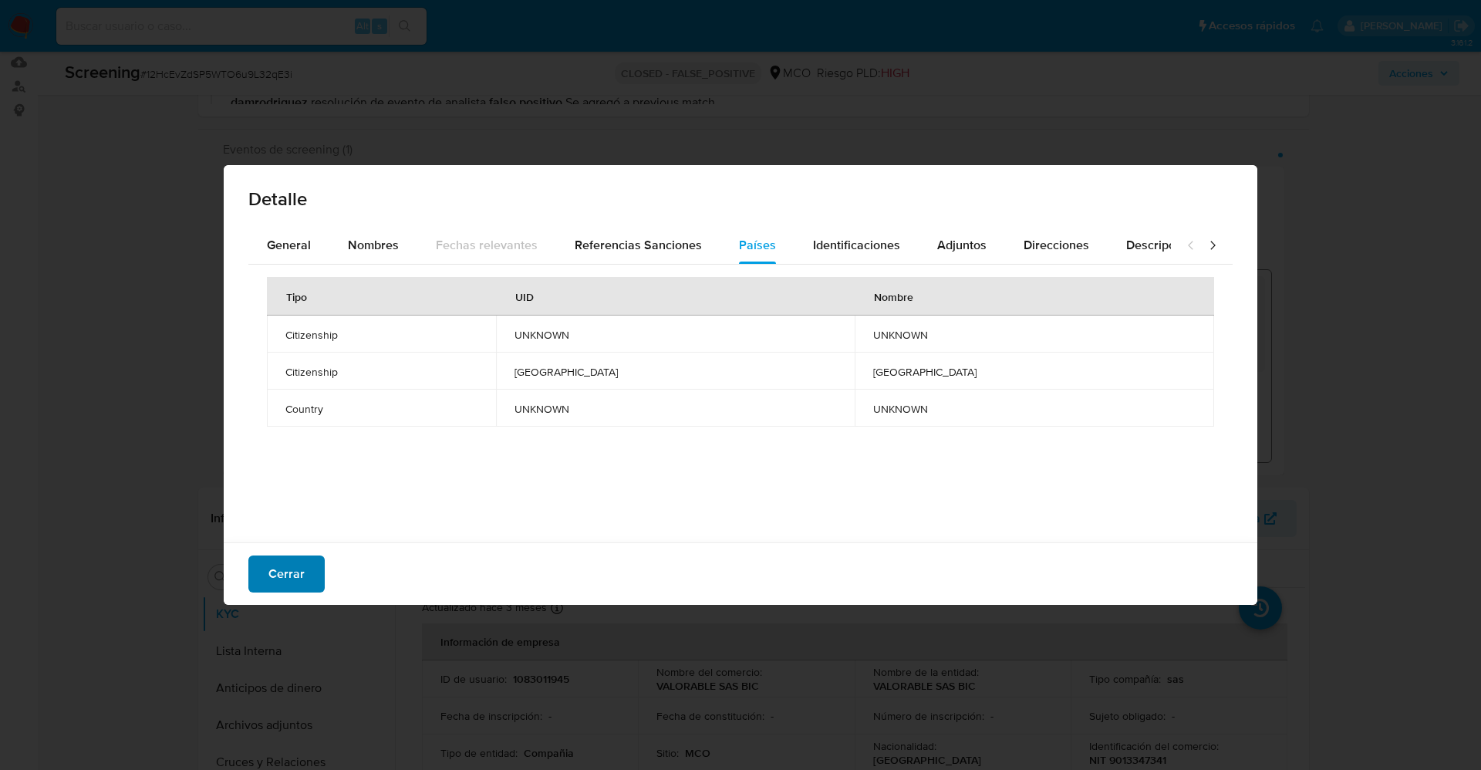
click at [304, 581] on button "Cerrar" at bounding box center [286, 573] width 76 height 37
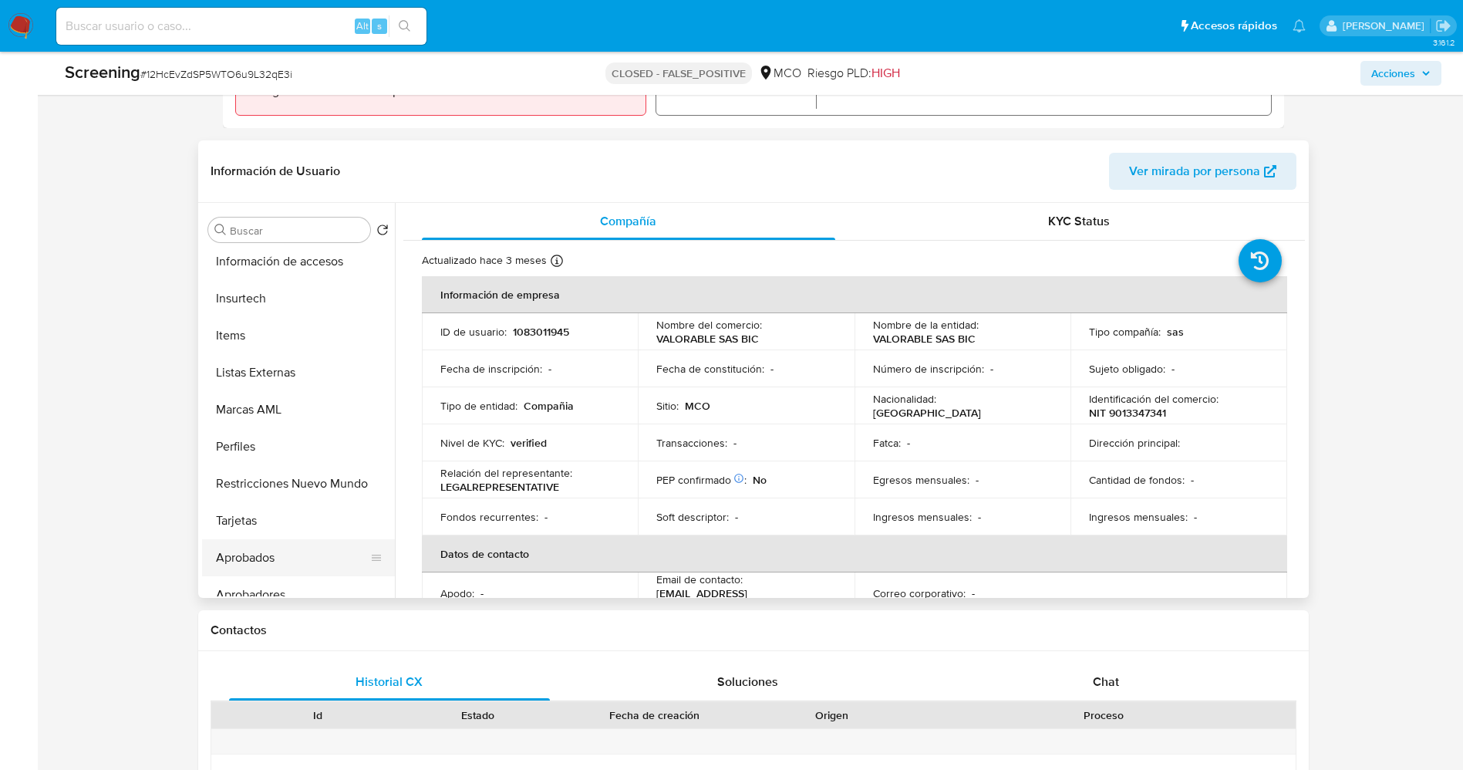
scroll to position [726, 0]
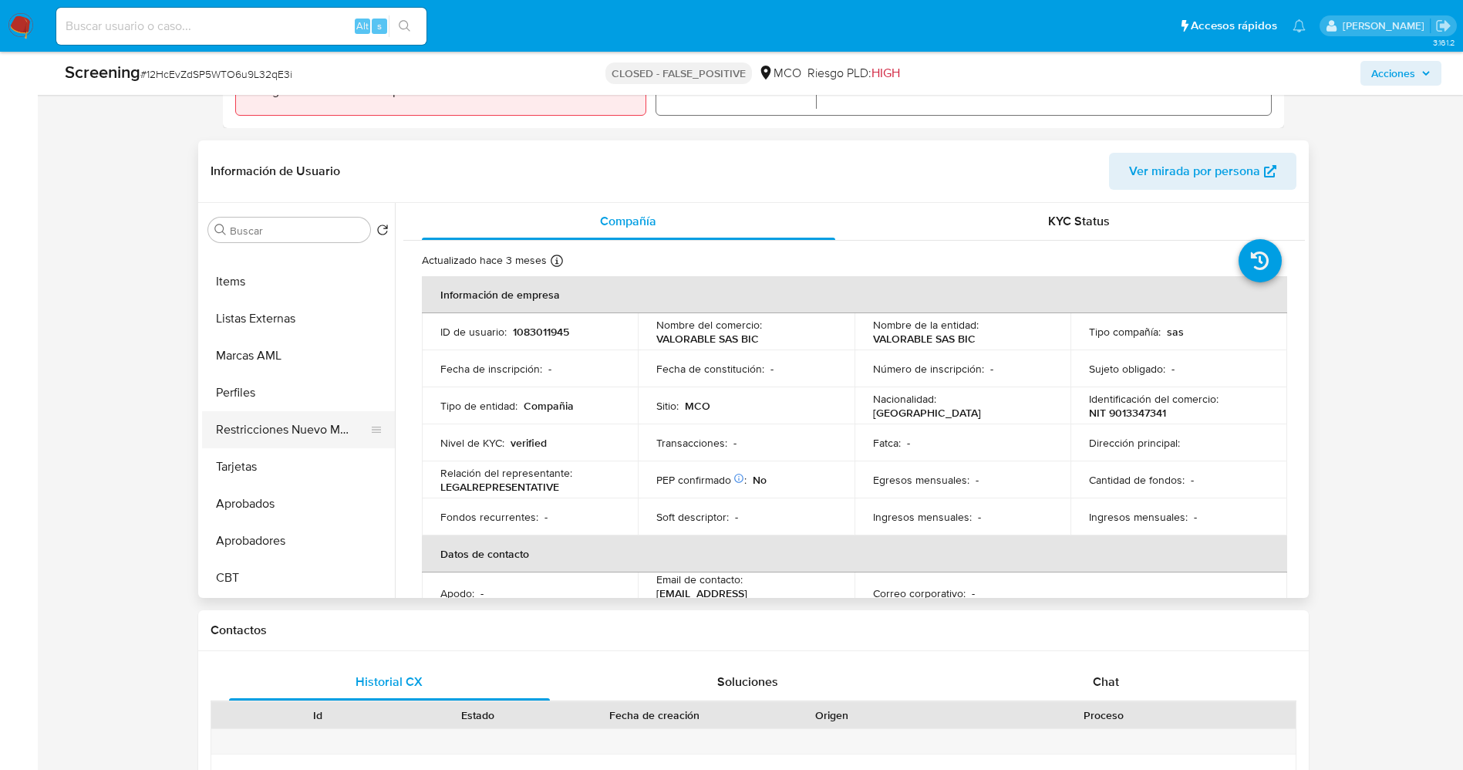
click at [285, 430] on button "Restricciones Nuevo Mundo" at bounding box center [292, 429] width 180 height 37
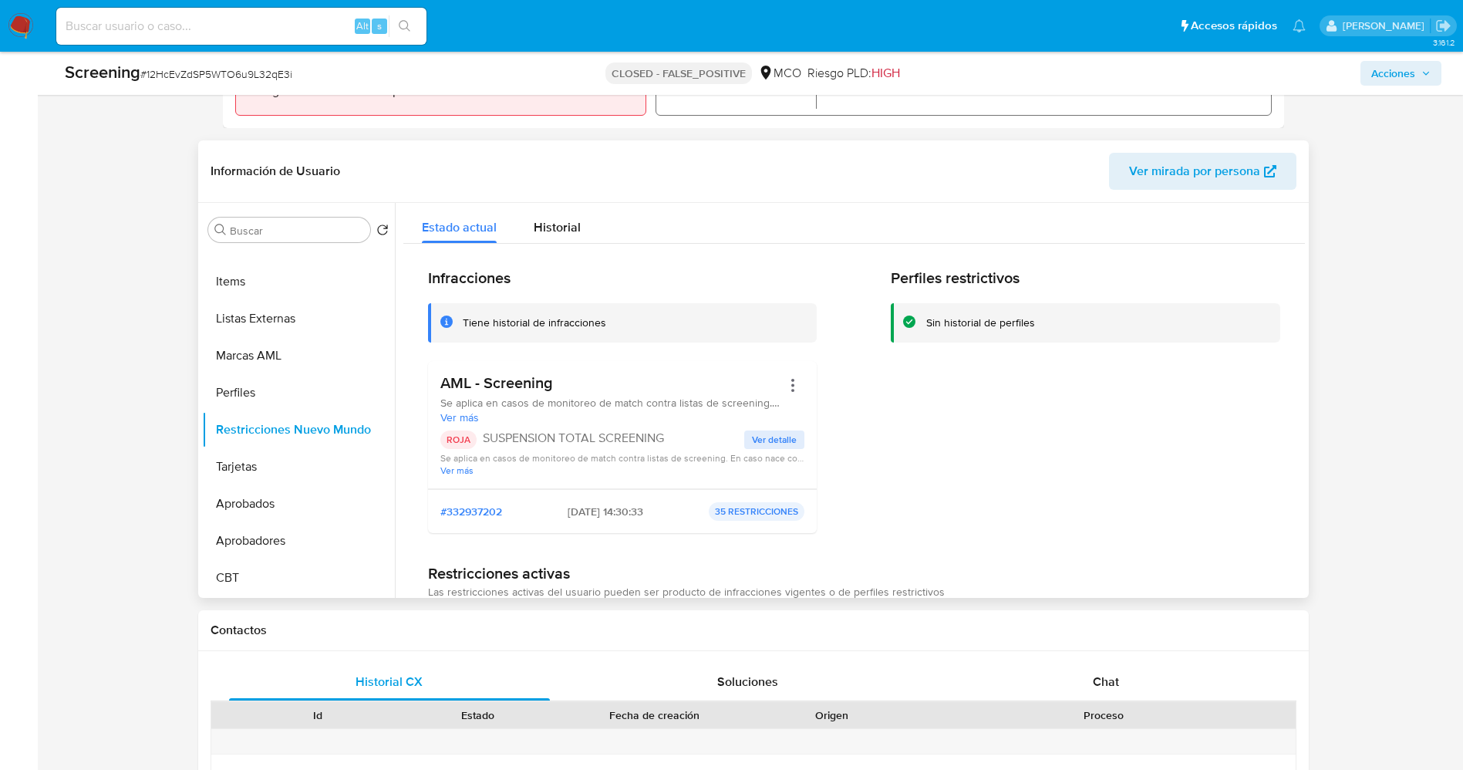
scroll to position [0, 0]
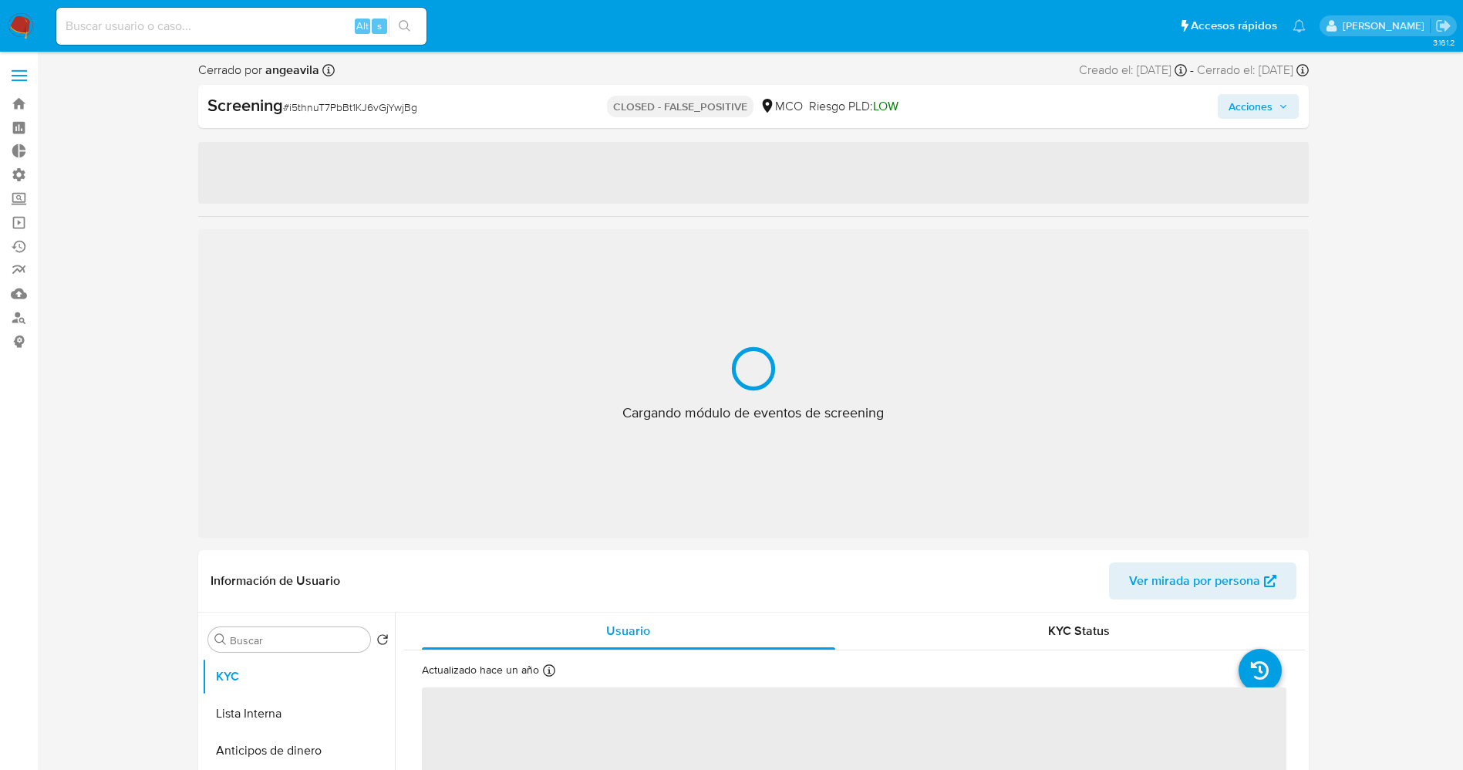
select select "10"
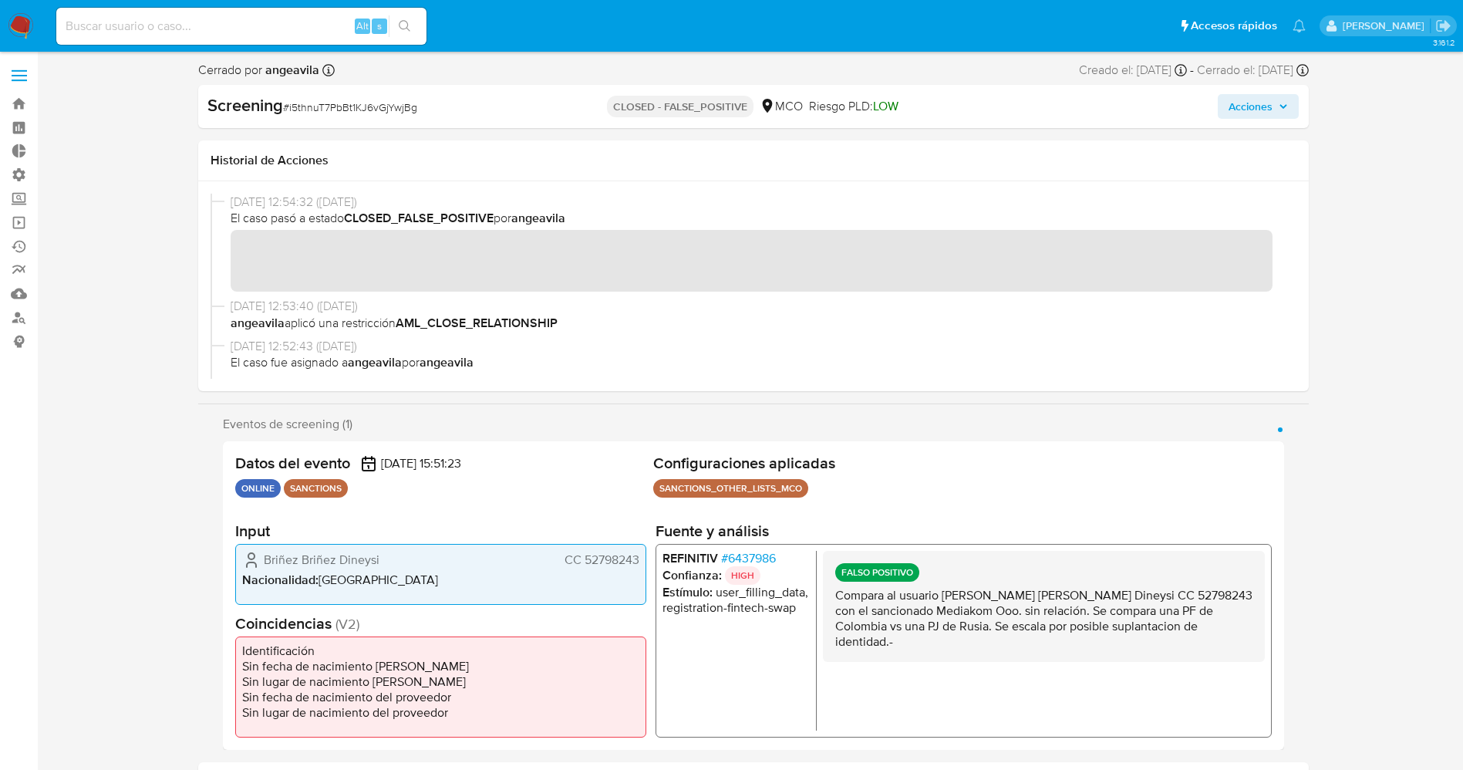
click at [753, 553] on span "# 6437986" at bounding box center [747, 557] width 55 height 15
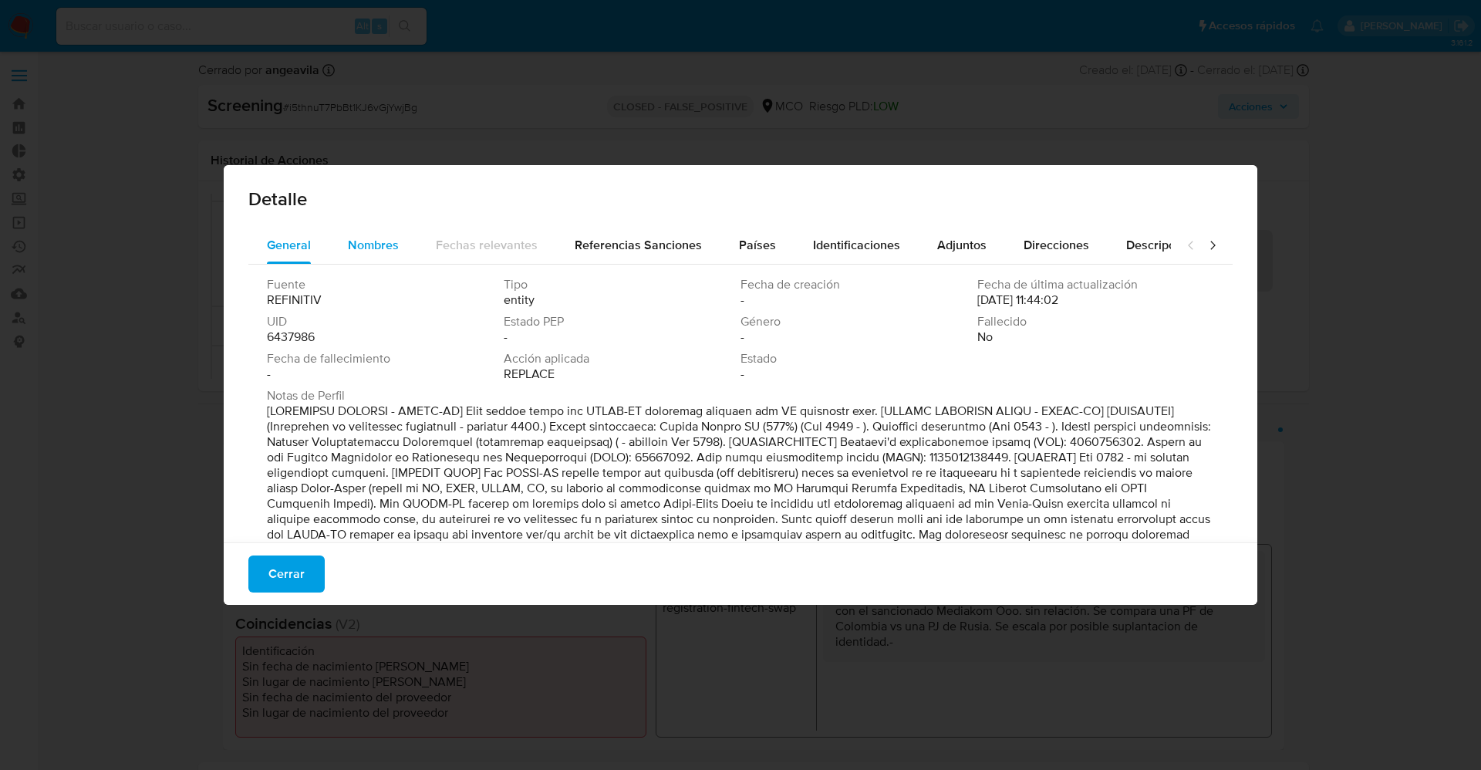
click at [391, 254] on div "Nombres" at bounding box center [373, 245] width 51 height 37
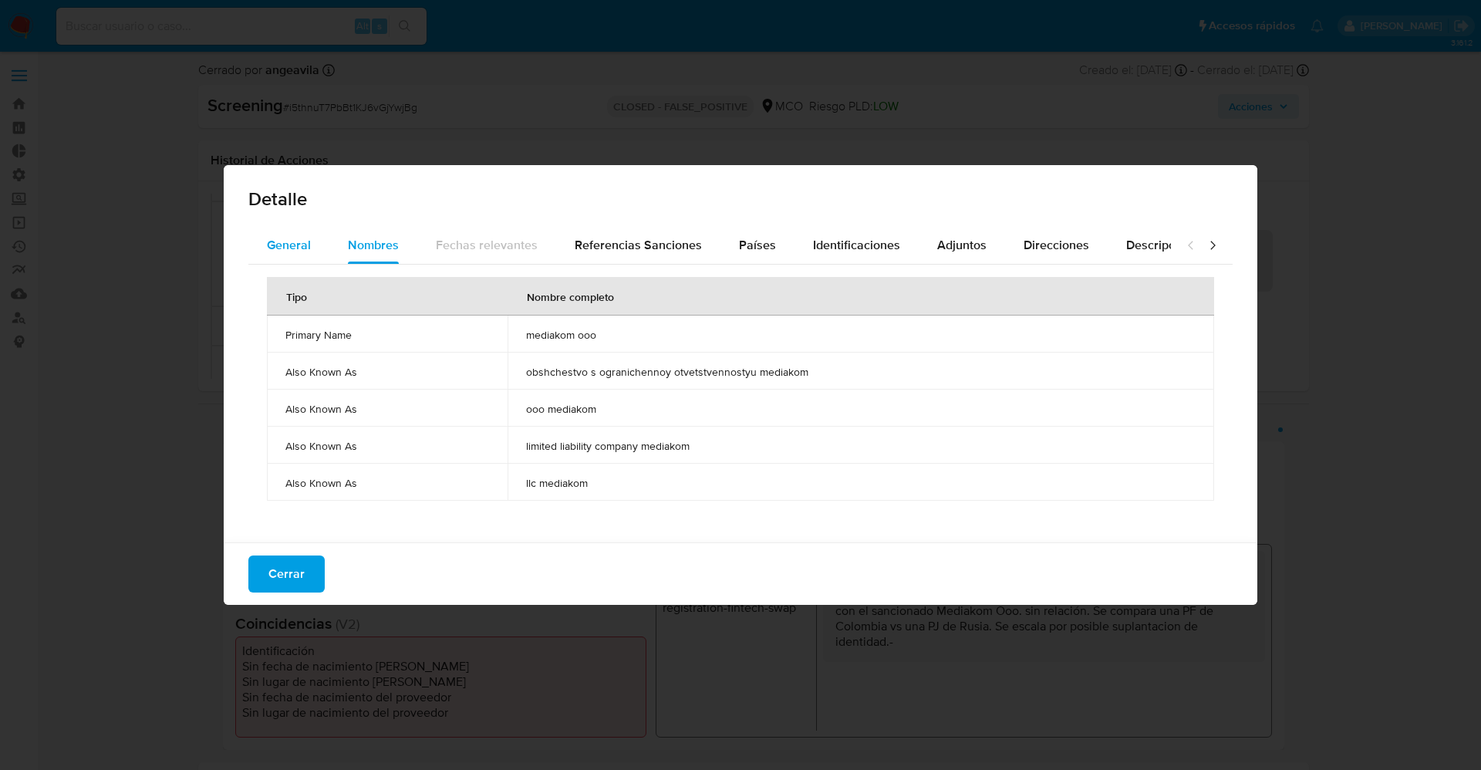
click at [306, 231] on div "General" at bounding box center [289, 245] width 44 height 37
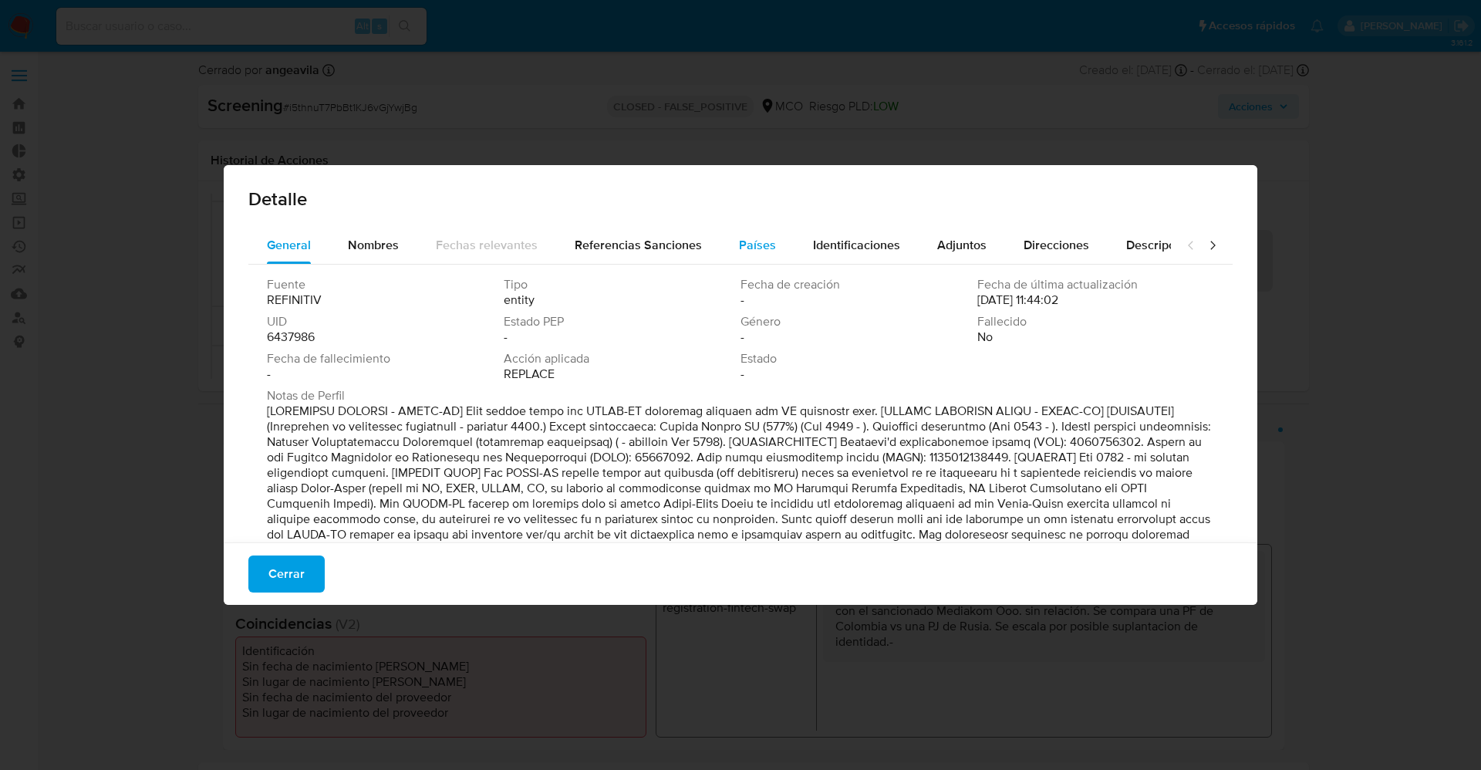
click at [752, 252] on span "Países" at bounding box center [757, 245] width 37 height 18
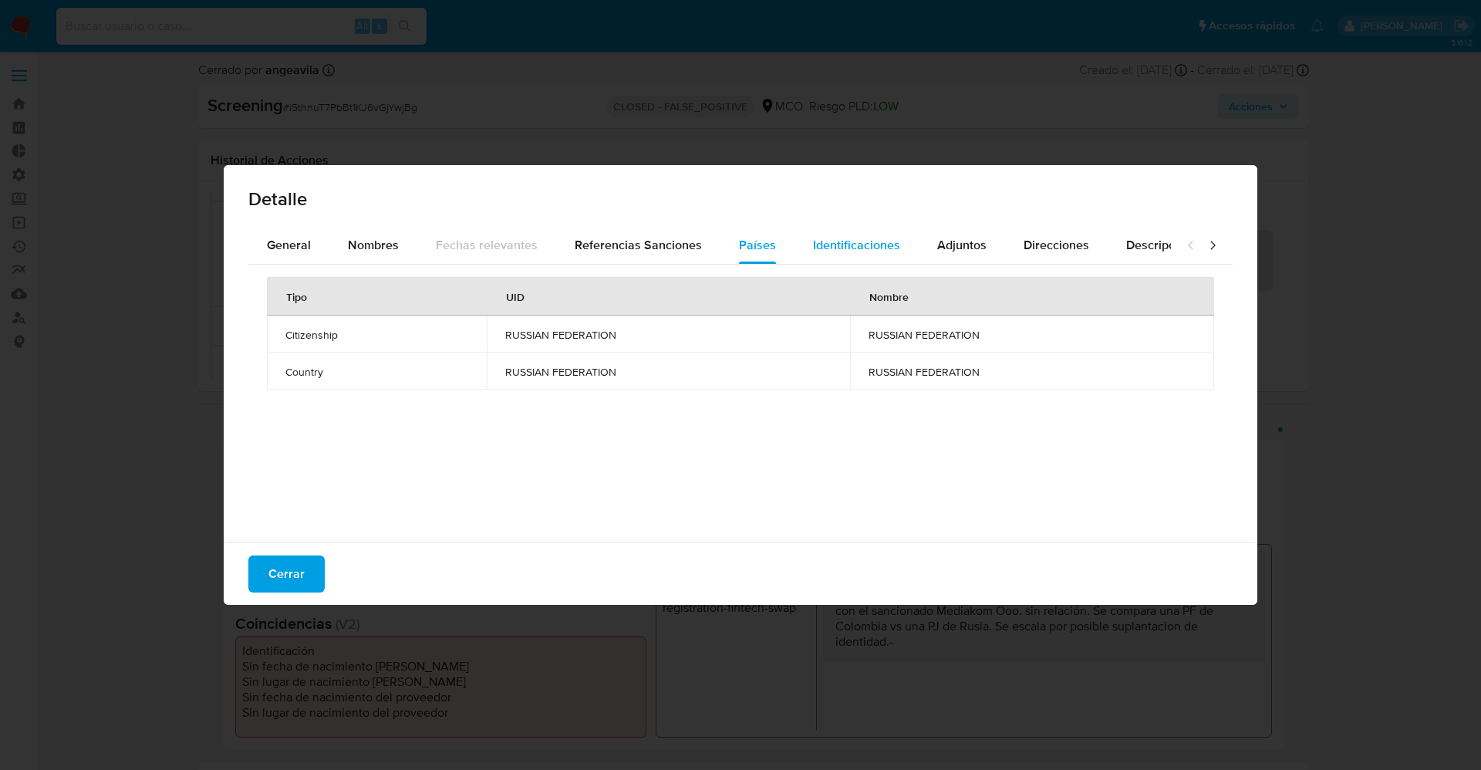
click at [827, 251] on span "Identificaciones" at bounding box center [856, 245] width 87 height 18
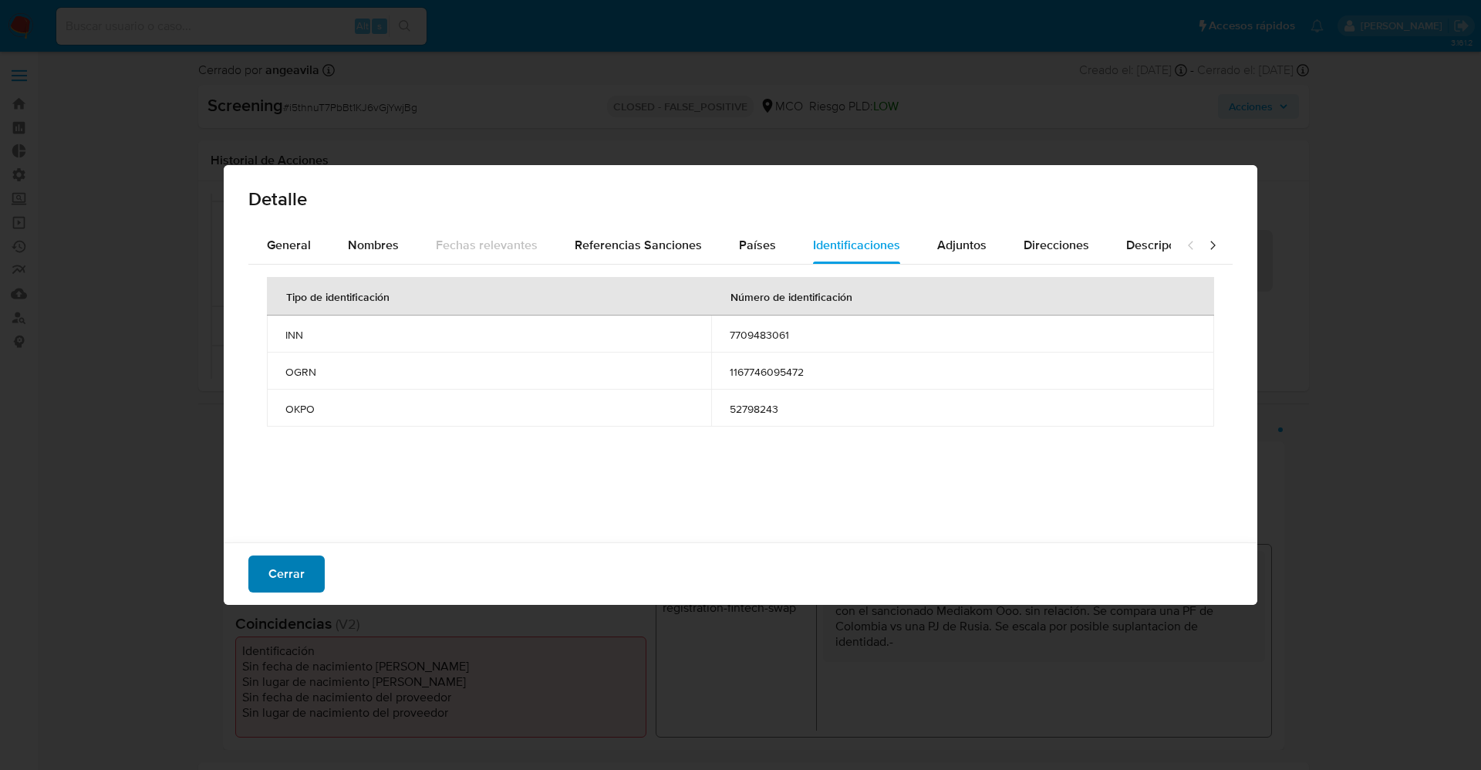
click at [281, 588] on span "Cerrar" at bounding box center [286, 574] width 36 height 34
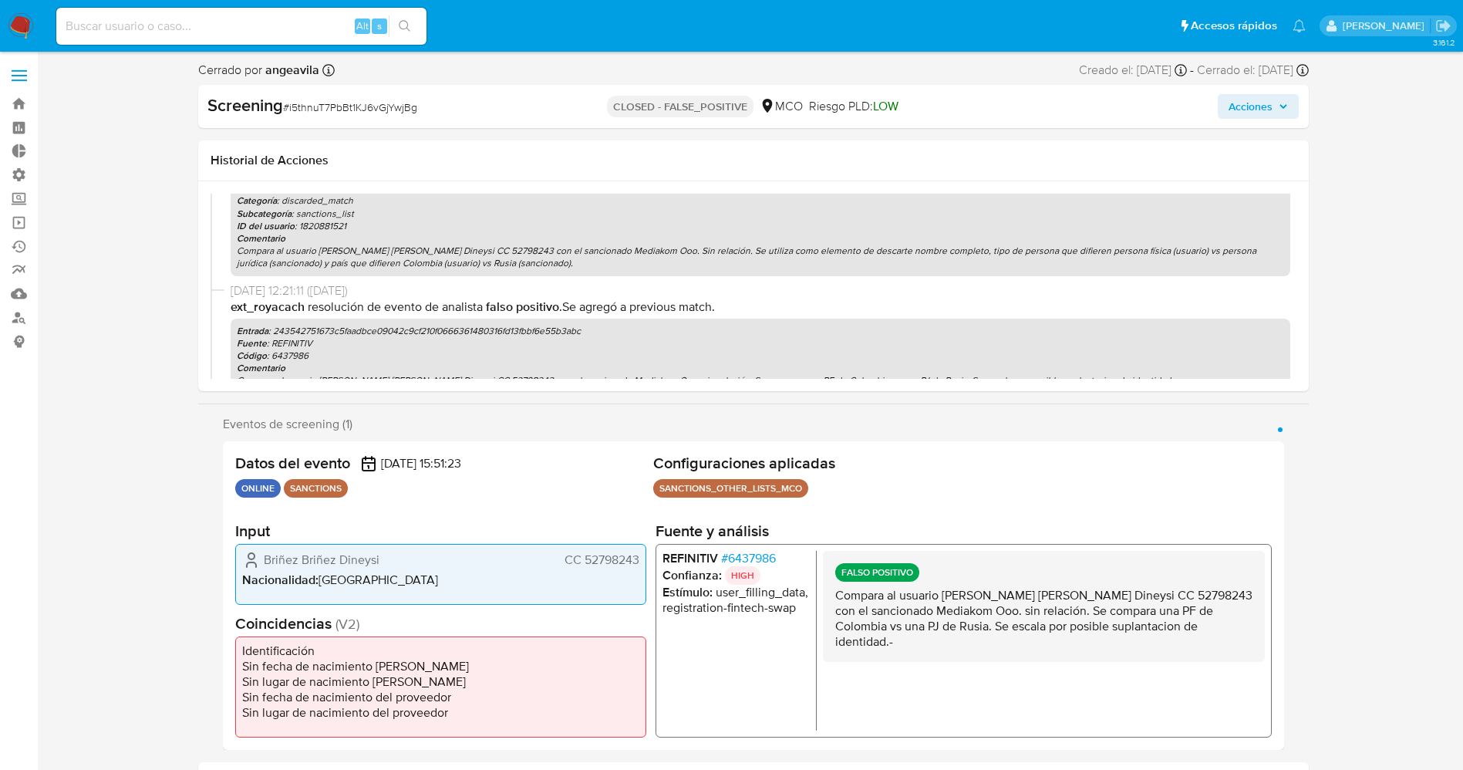
scroll to position [463, 0]
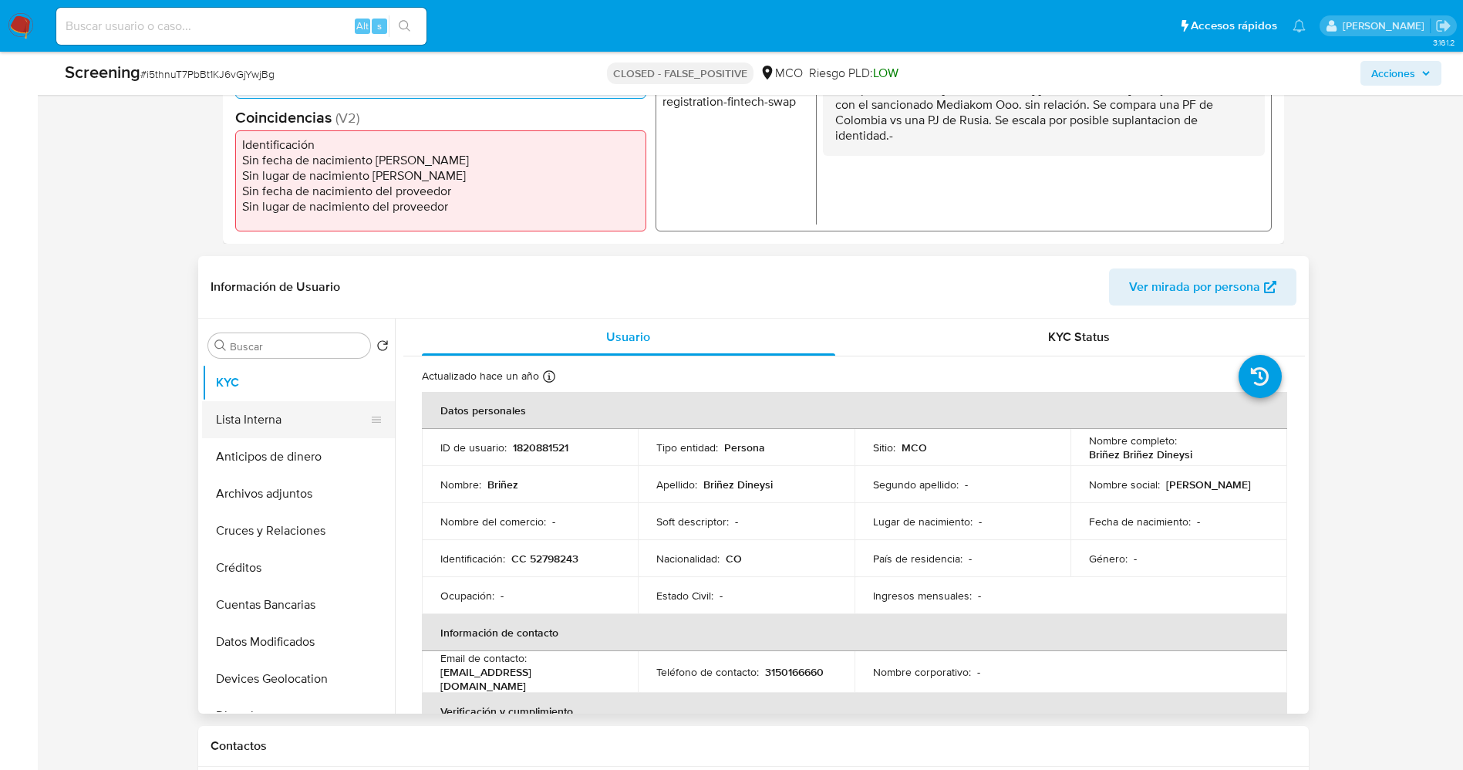
click at [269, 426] on button "Lista Interna" at bounding box center [292, 419] width 180 height 37
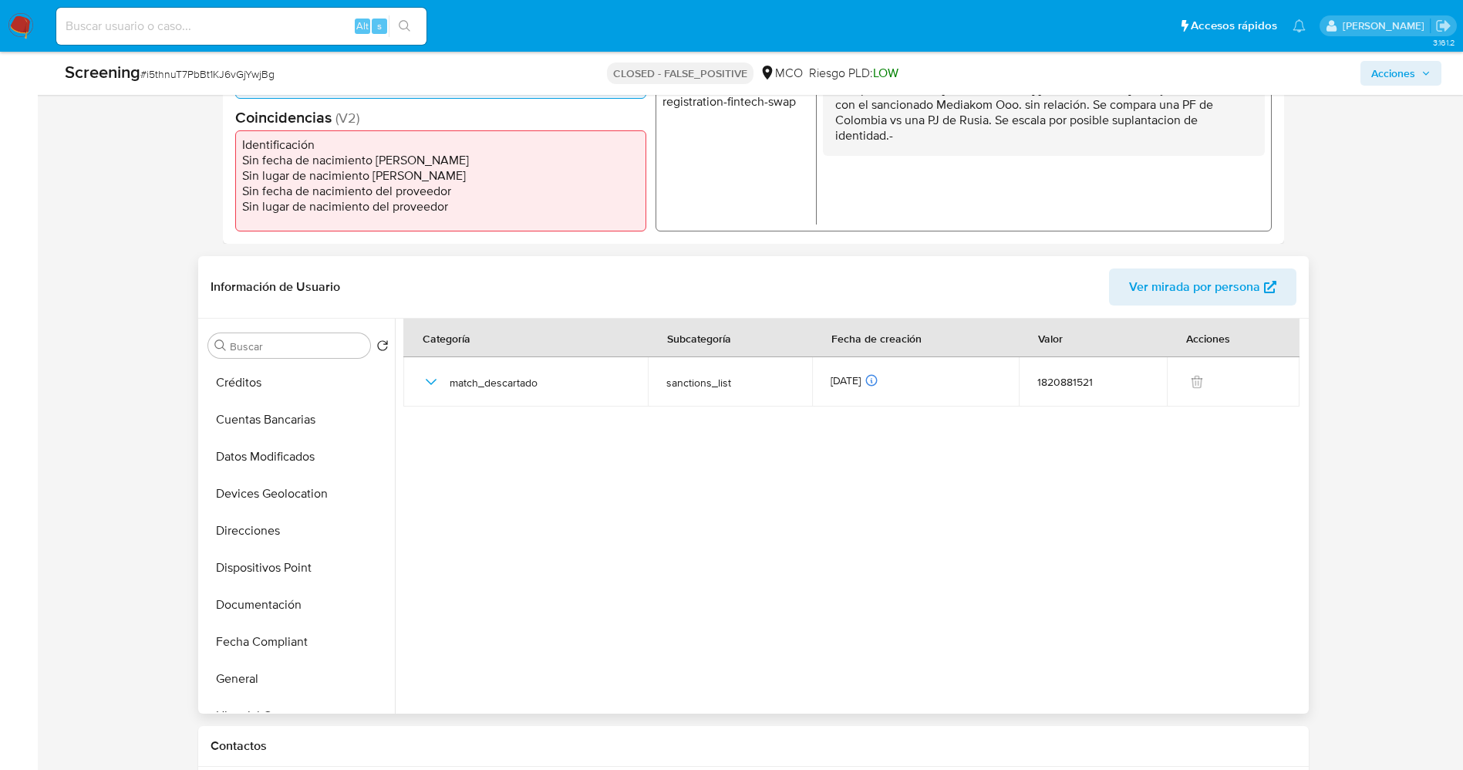
scroll to position [231, 0]
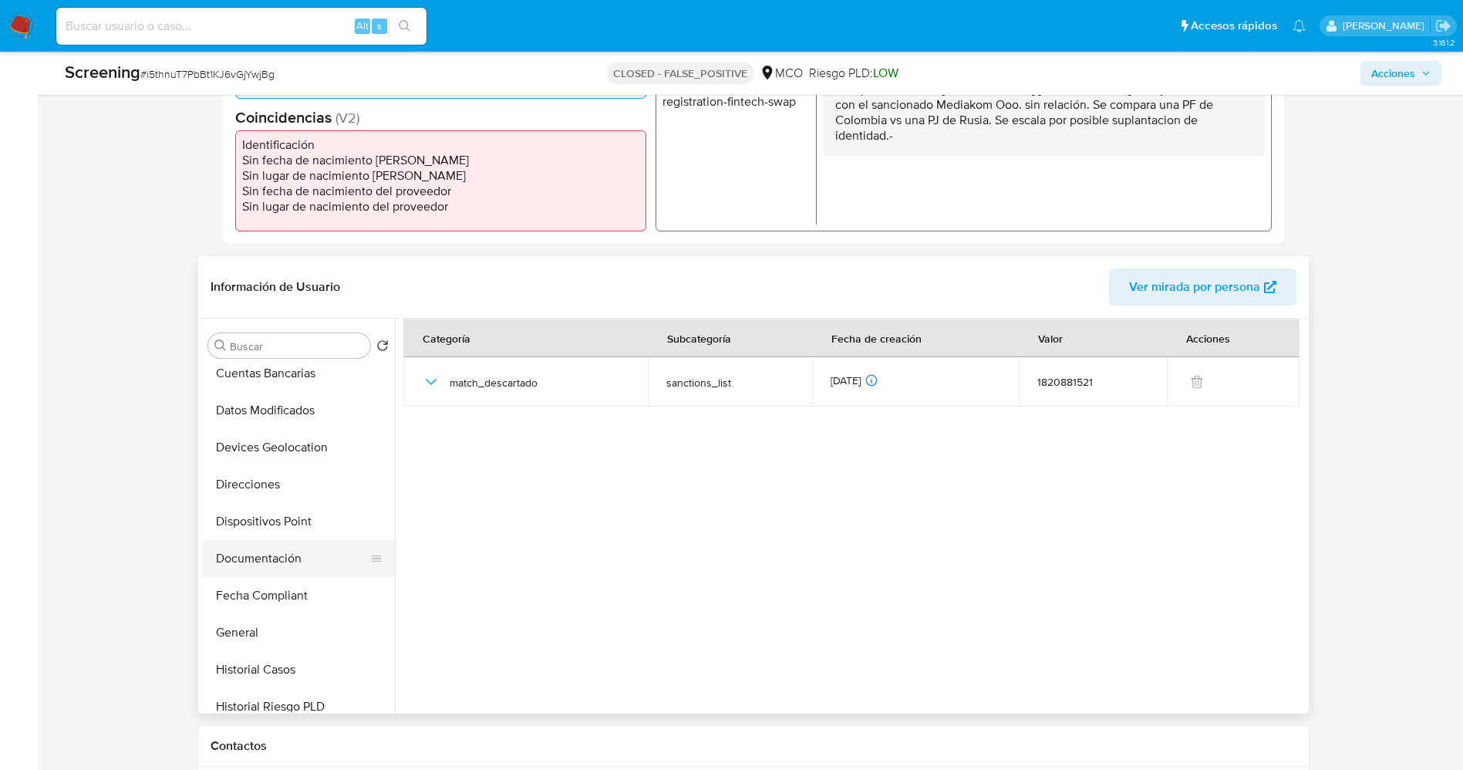
click at [279, 565] on button "Documentación" at bounding box center [292, 558] width 180 height 37
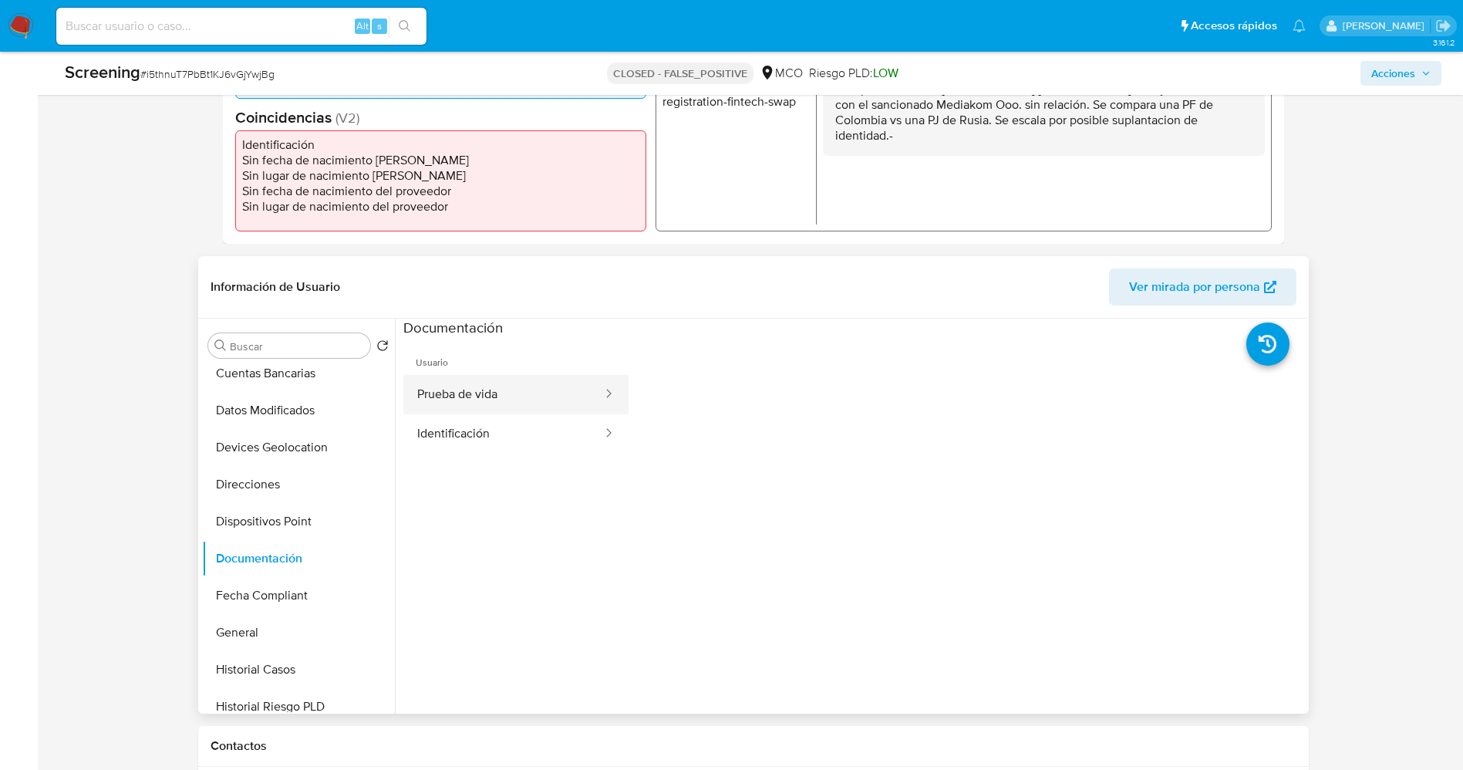
click at [447, 388] on button "Prueba de vida" at bounding box center [503, 394] width 200 height 39
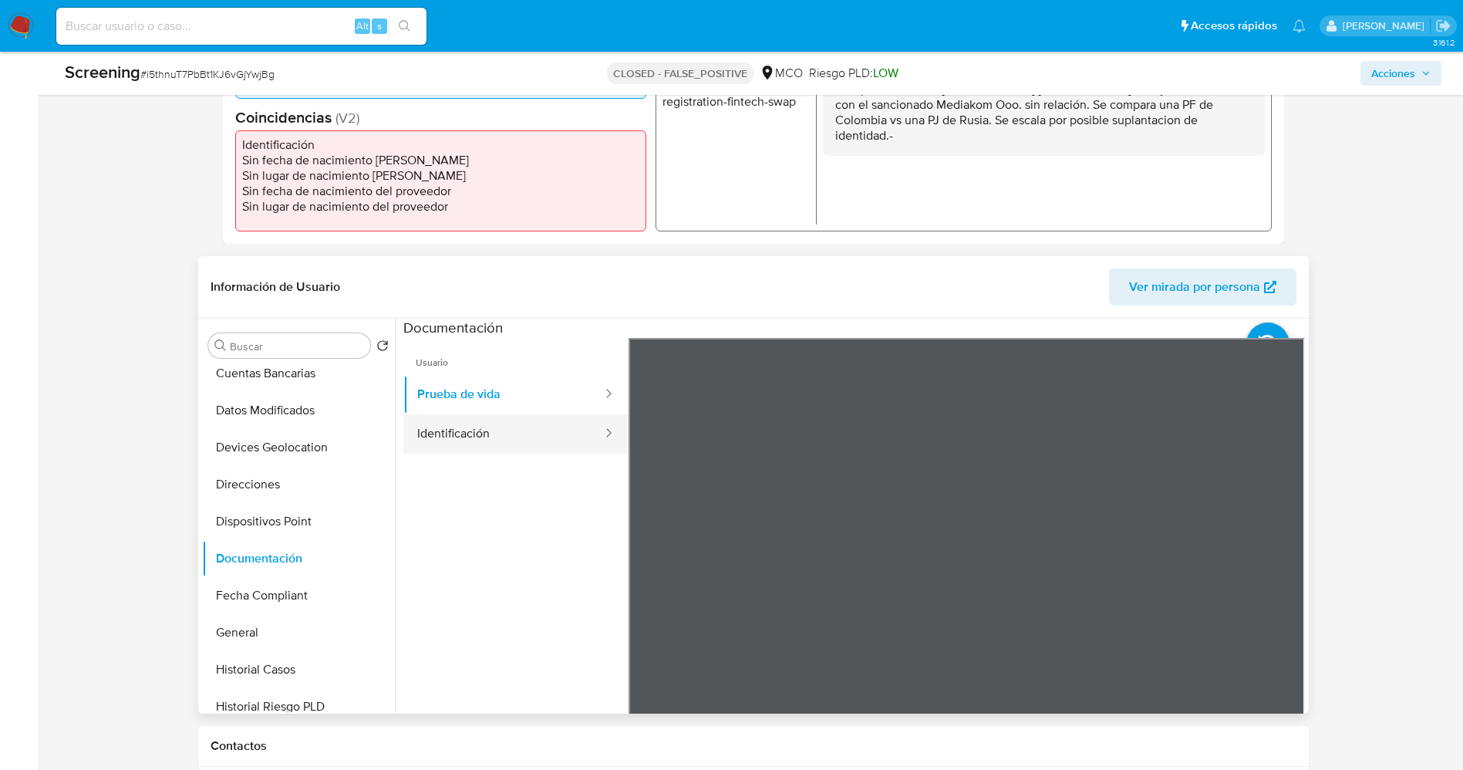
click at [462, 434] on button "Identificación" at bounding box center [503, 433] width 200 height 39
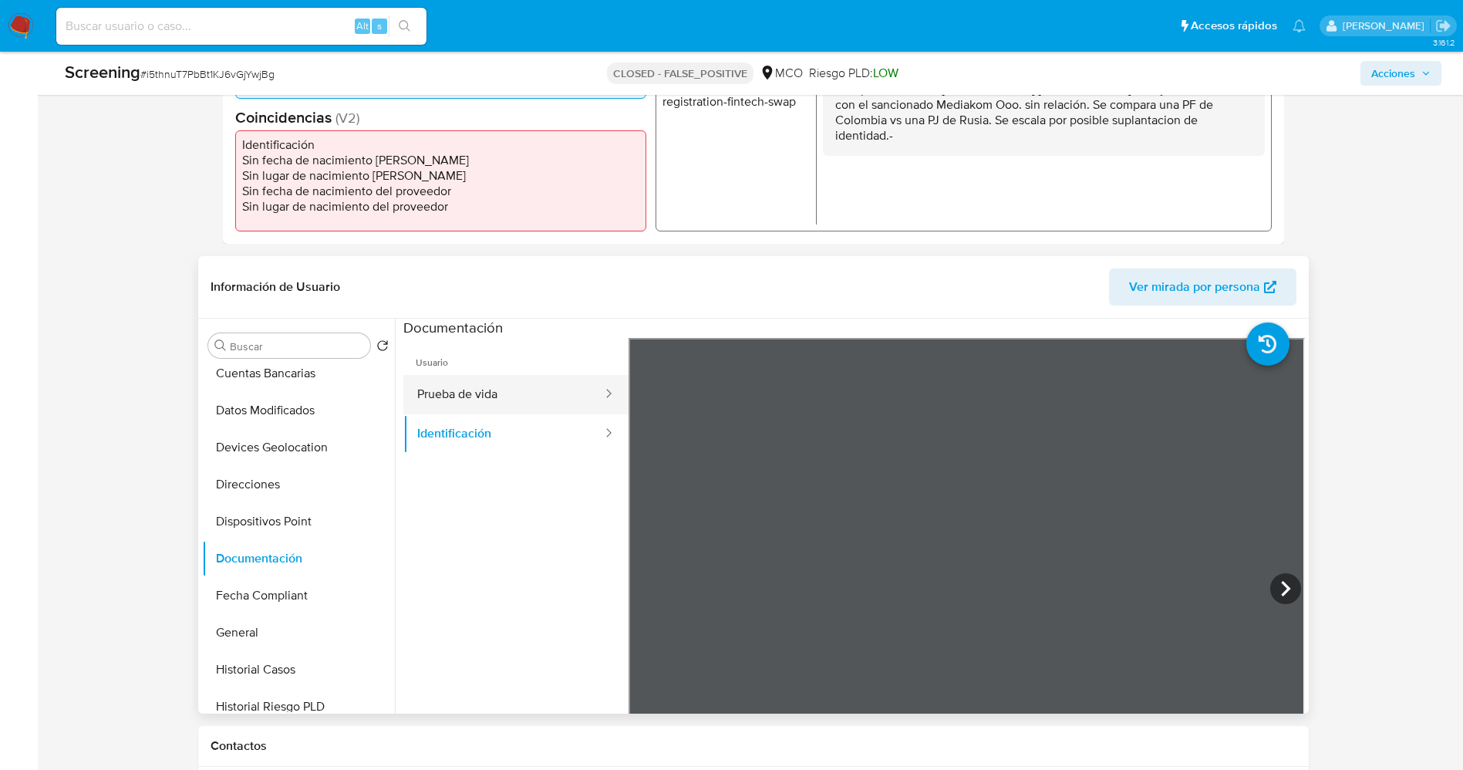
click at [452, 393] on button "Prueba de vida" at bounding box center [503, 394] width 200 height 39
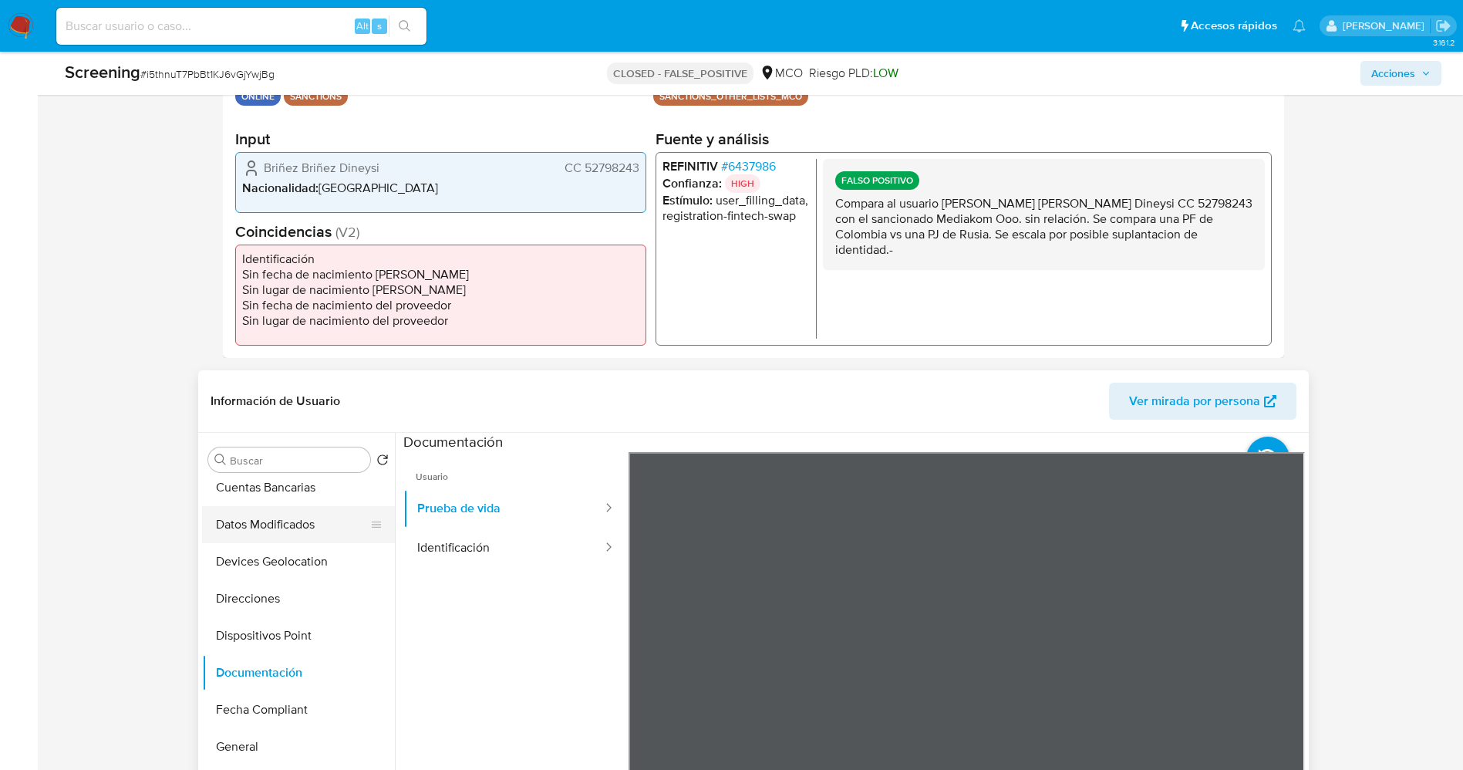
scroll to position [463, 0]
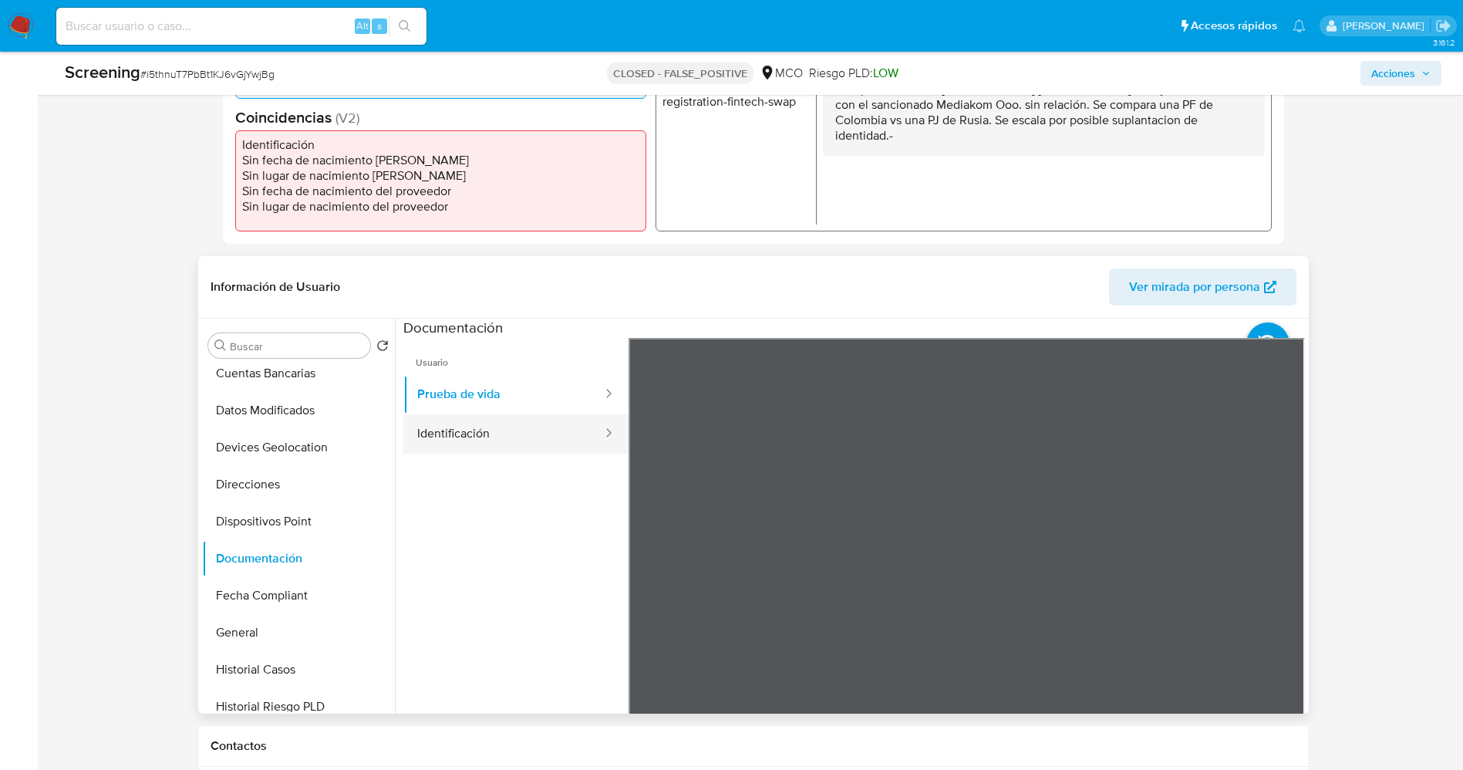
click at [469, 425] on button "Identificación" at bounding box center [503, 433] width 200 height 39
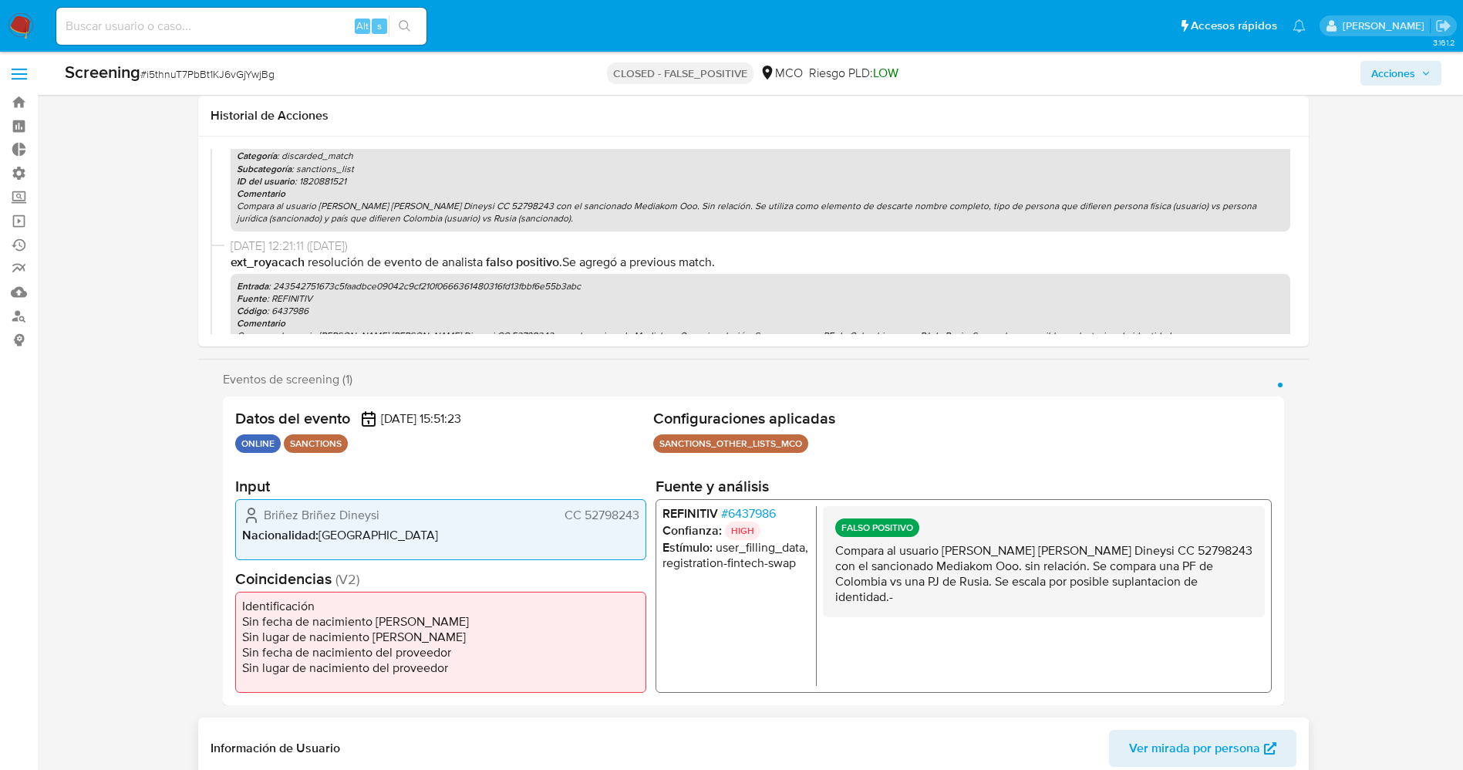
scroll to position [0, 0]
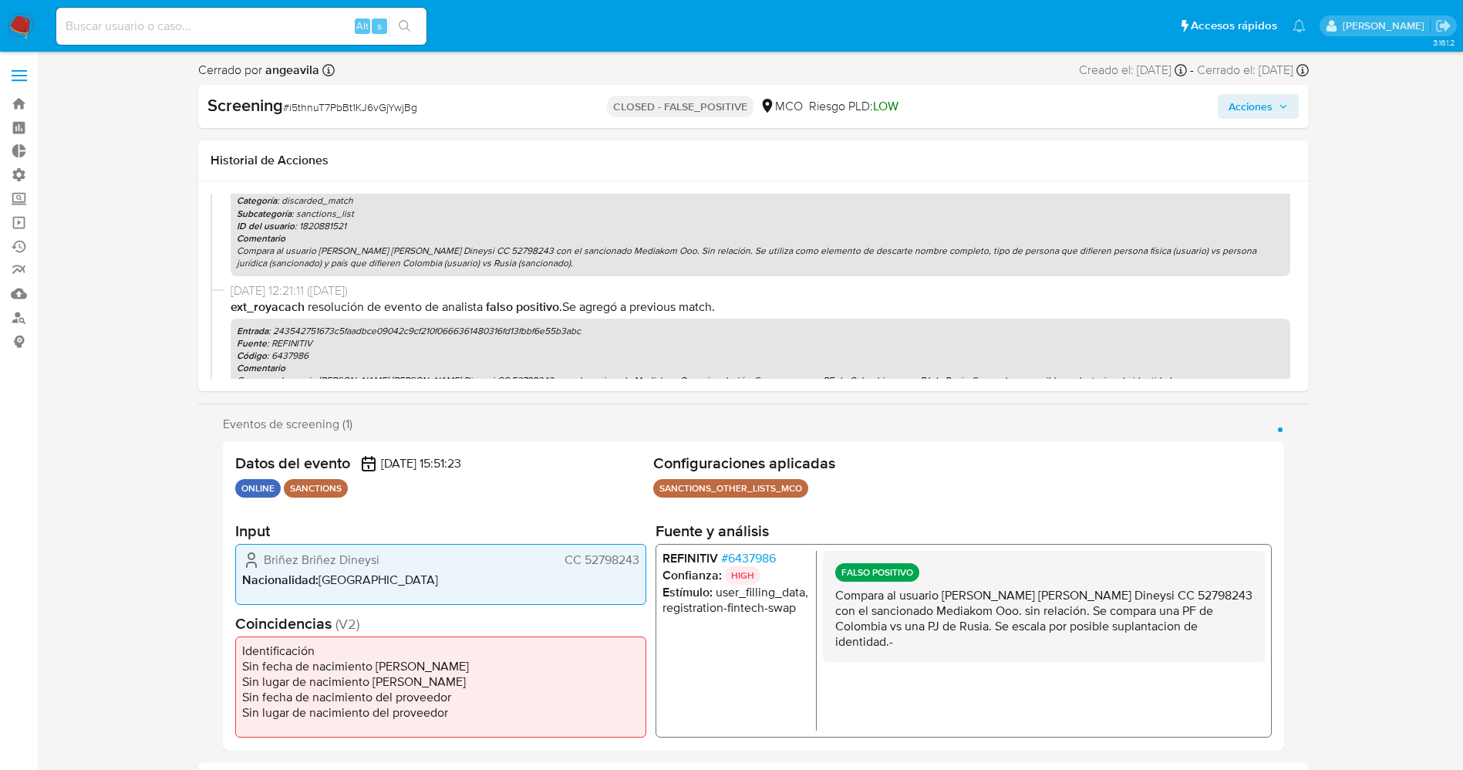
drag, startPoint x: 869, startPoint y: 629, endPoint x: 1080, endPoint y: 635, distance: 210.6
click at [1080, 635] on div "FALSO POSITIVO Compara al usuario Briñez Briñez Dineysi CC 52798243 con el sanc…" at bounding box center [1043, 605] width 442 height 111
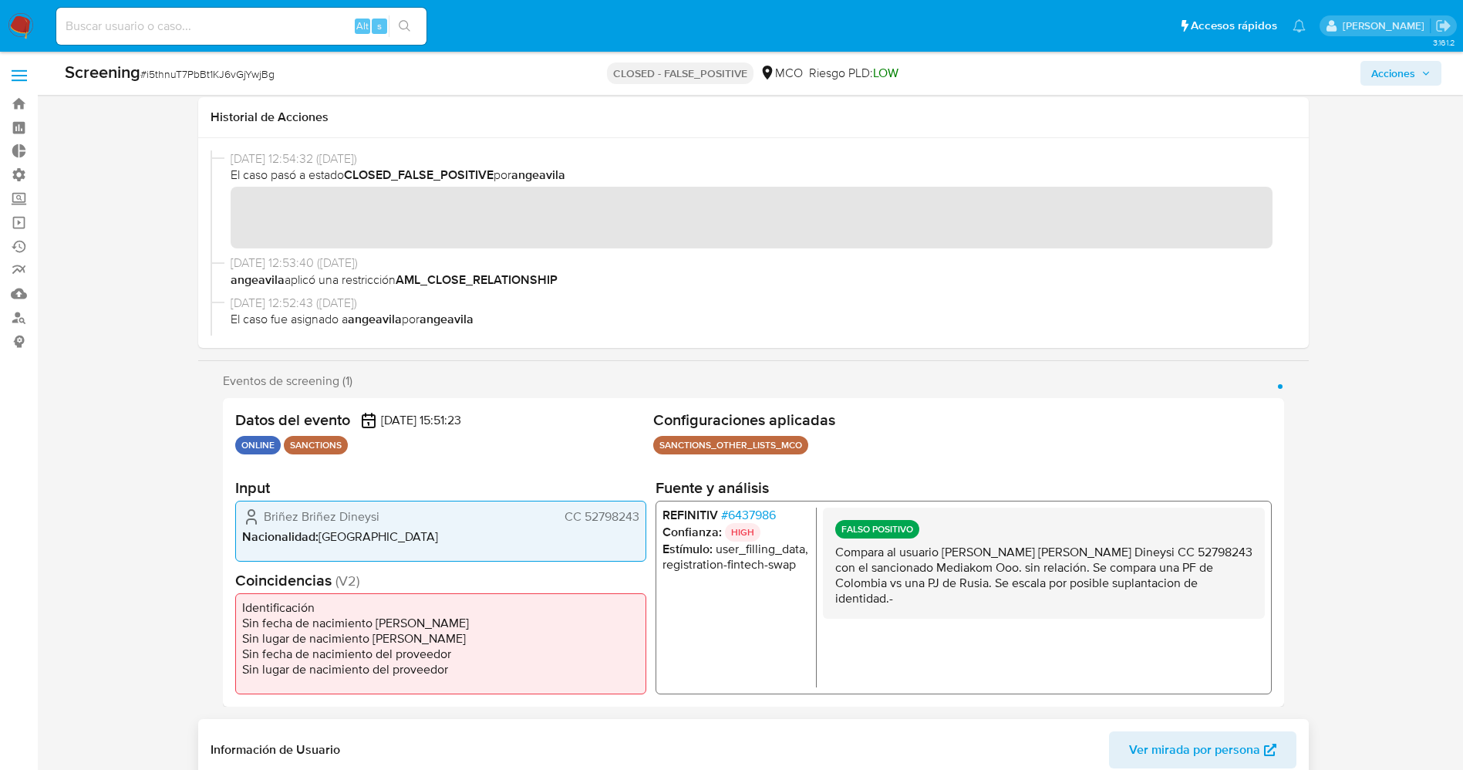
scroll to position [231, 0]
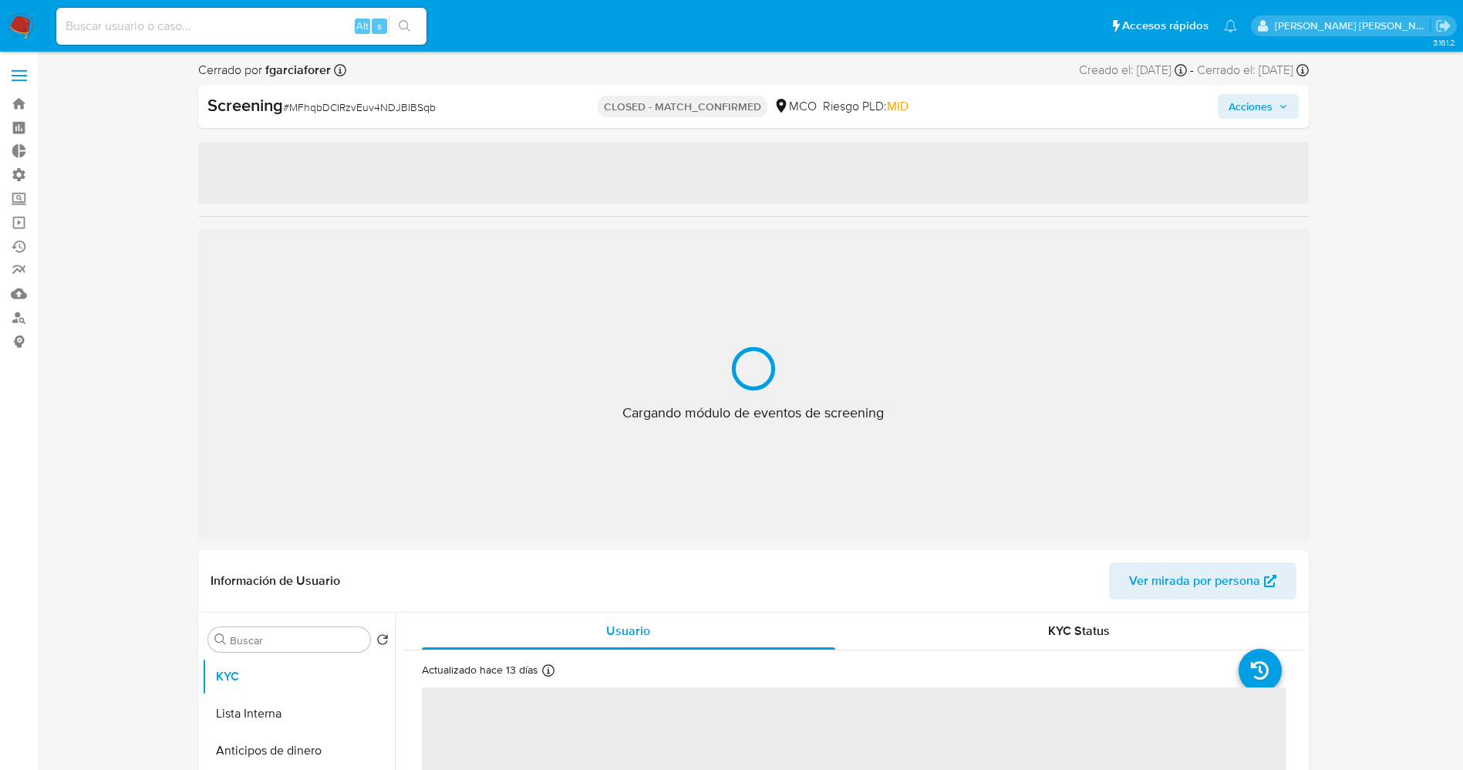
select select "10"
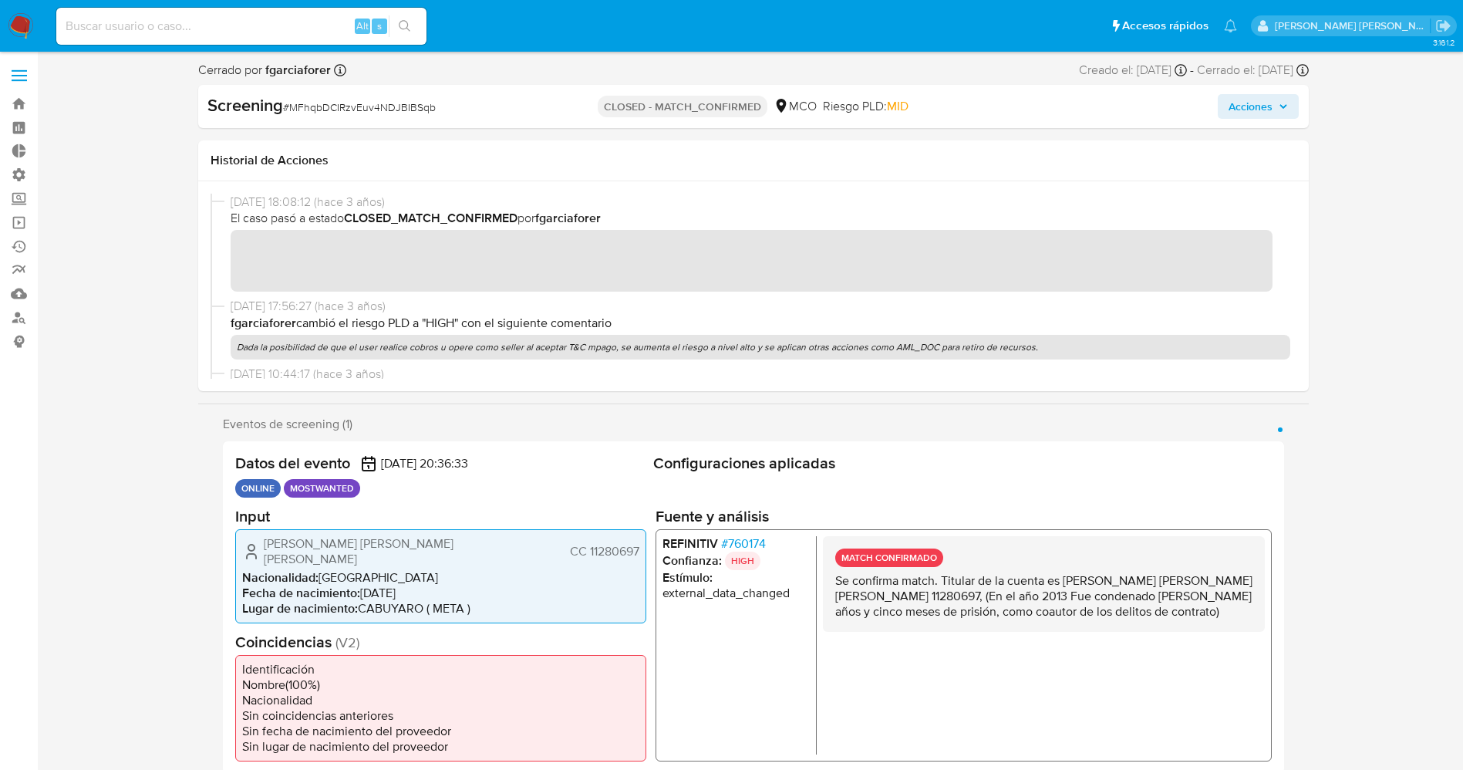
scroll to position [116, 0]
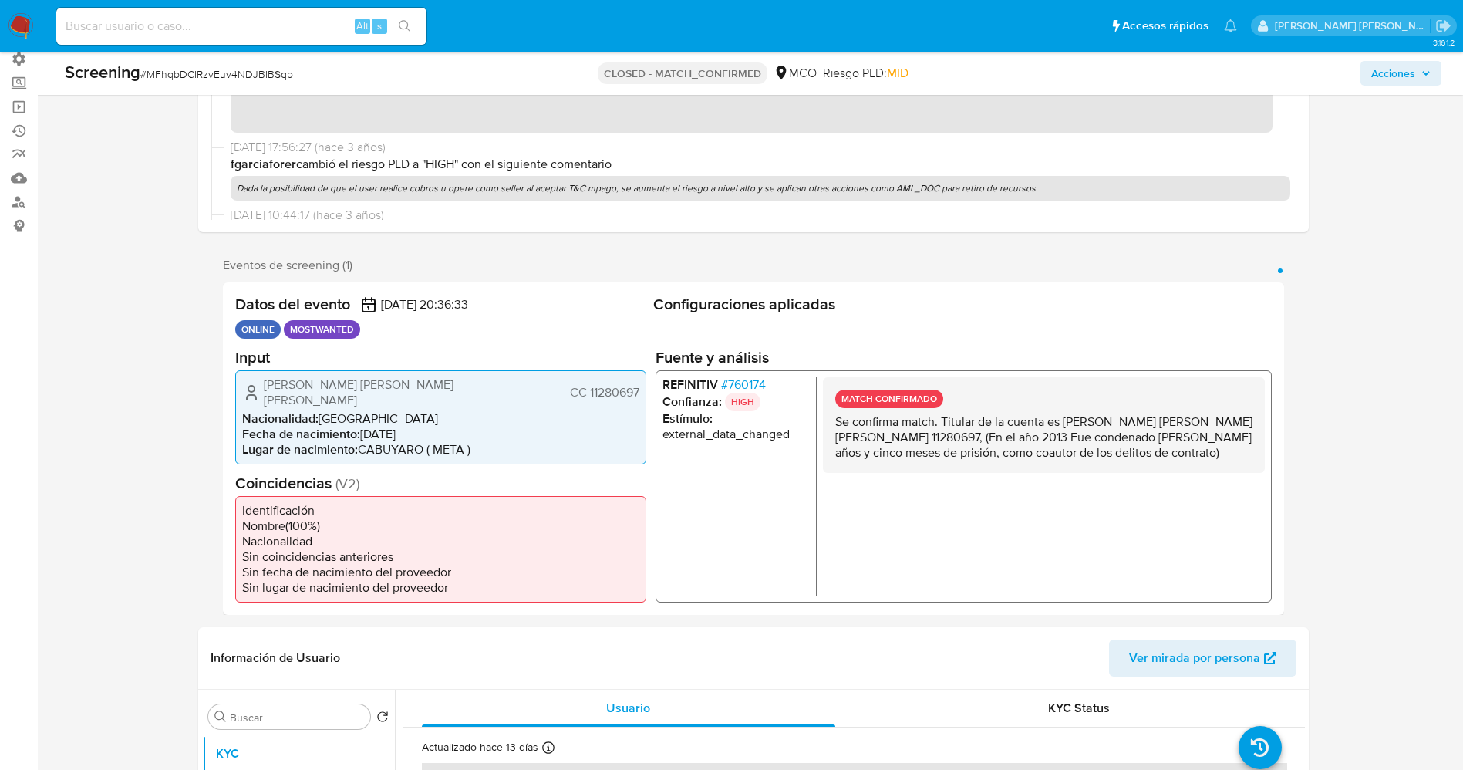
click at [746, 382] on span "# 760174" at bounding box center [742, 384] width 45 height 15
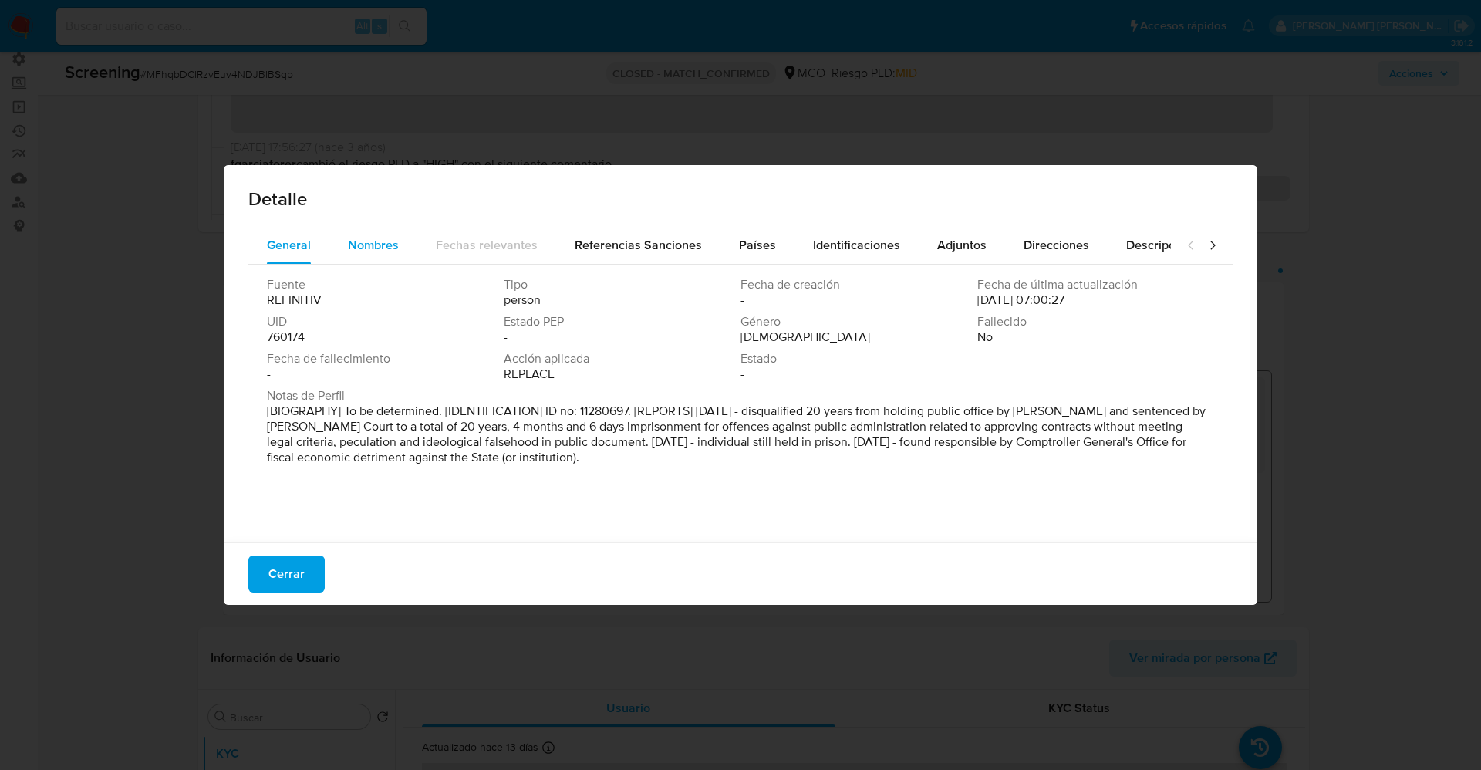
click at [376, 249] on span "Nombres" at bounding box center [373, 245] width 51 height 18
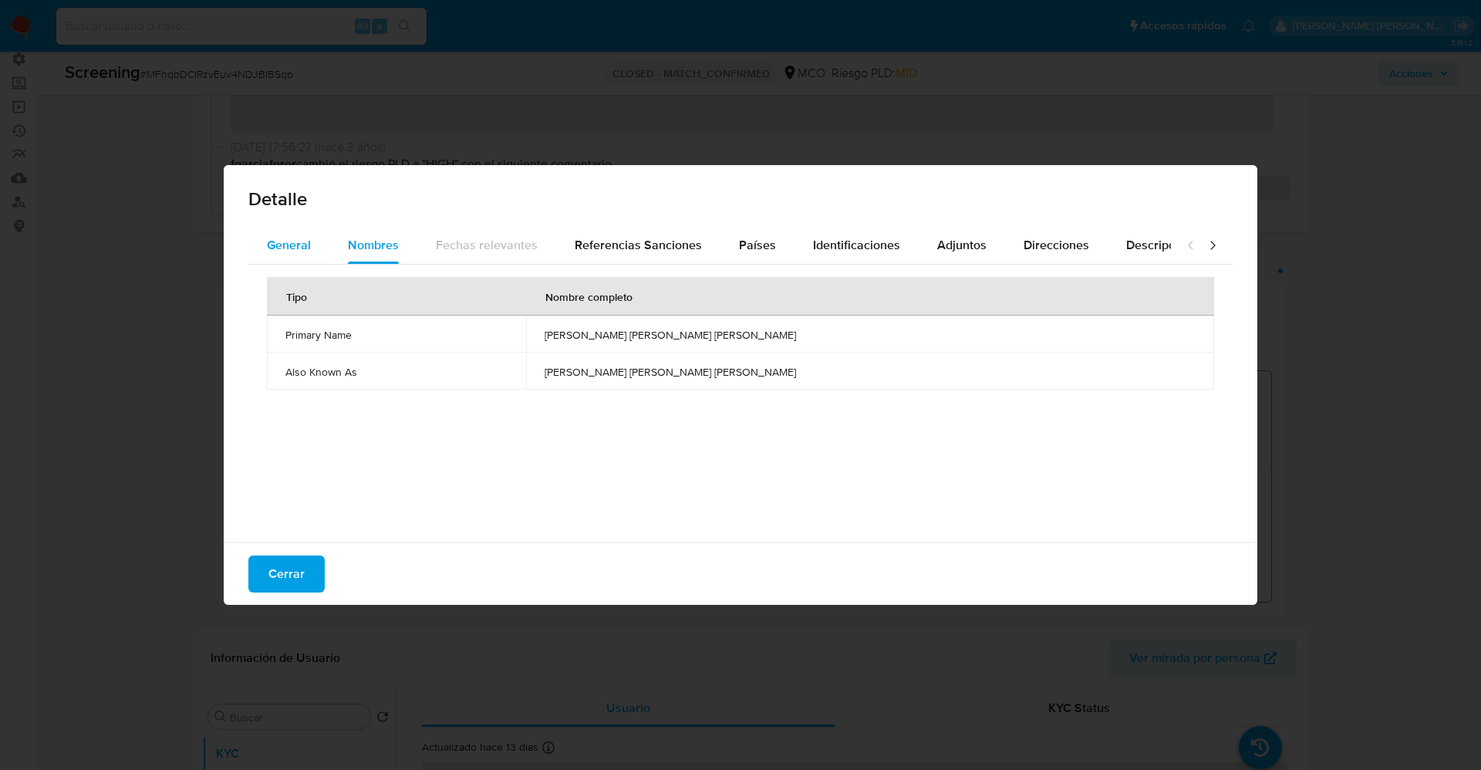
click at [316, 242] on button "General" at bounding box center [288, 245] width 81 height 37
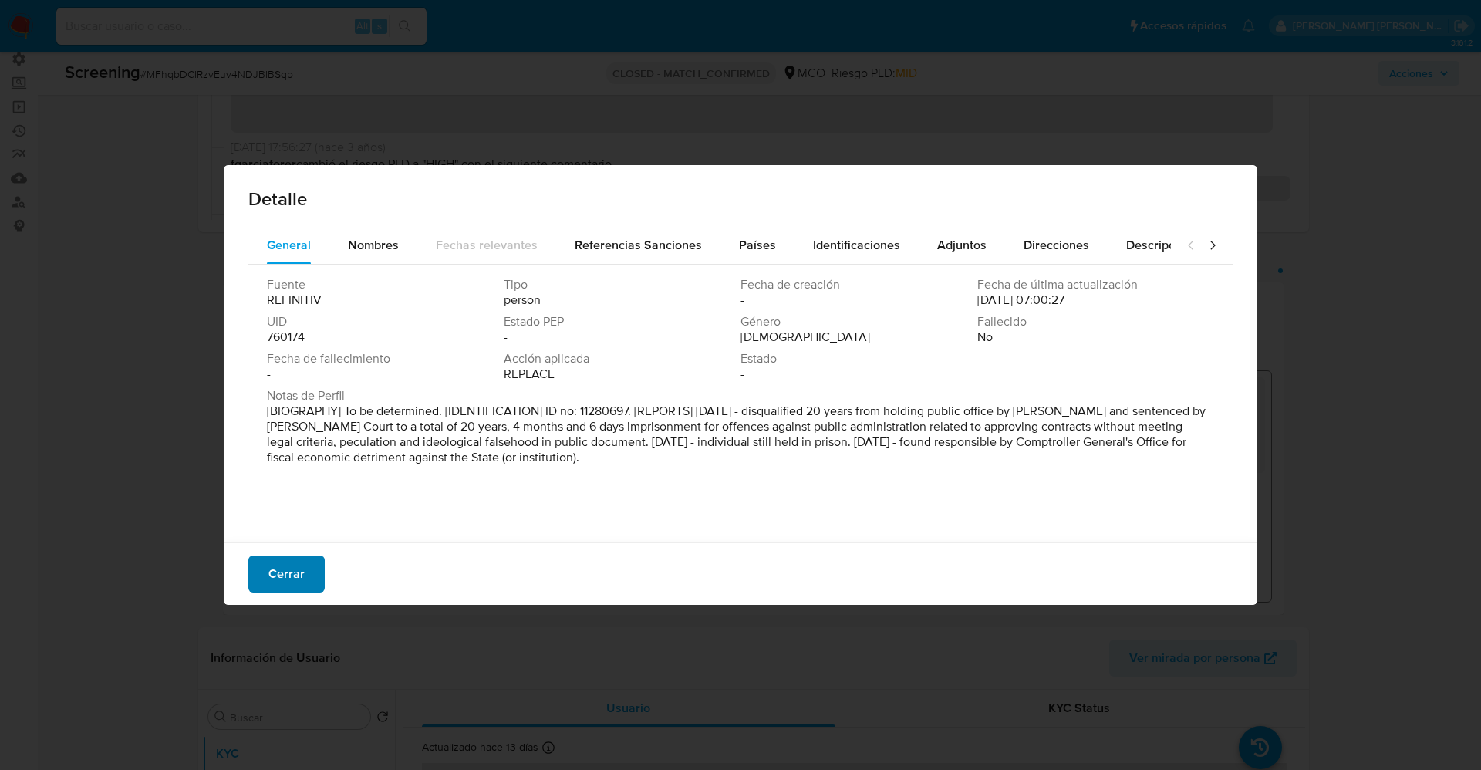
click at [288, 579] on span "Cerrar" at bounding box center [286, 574] width 36 height 34
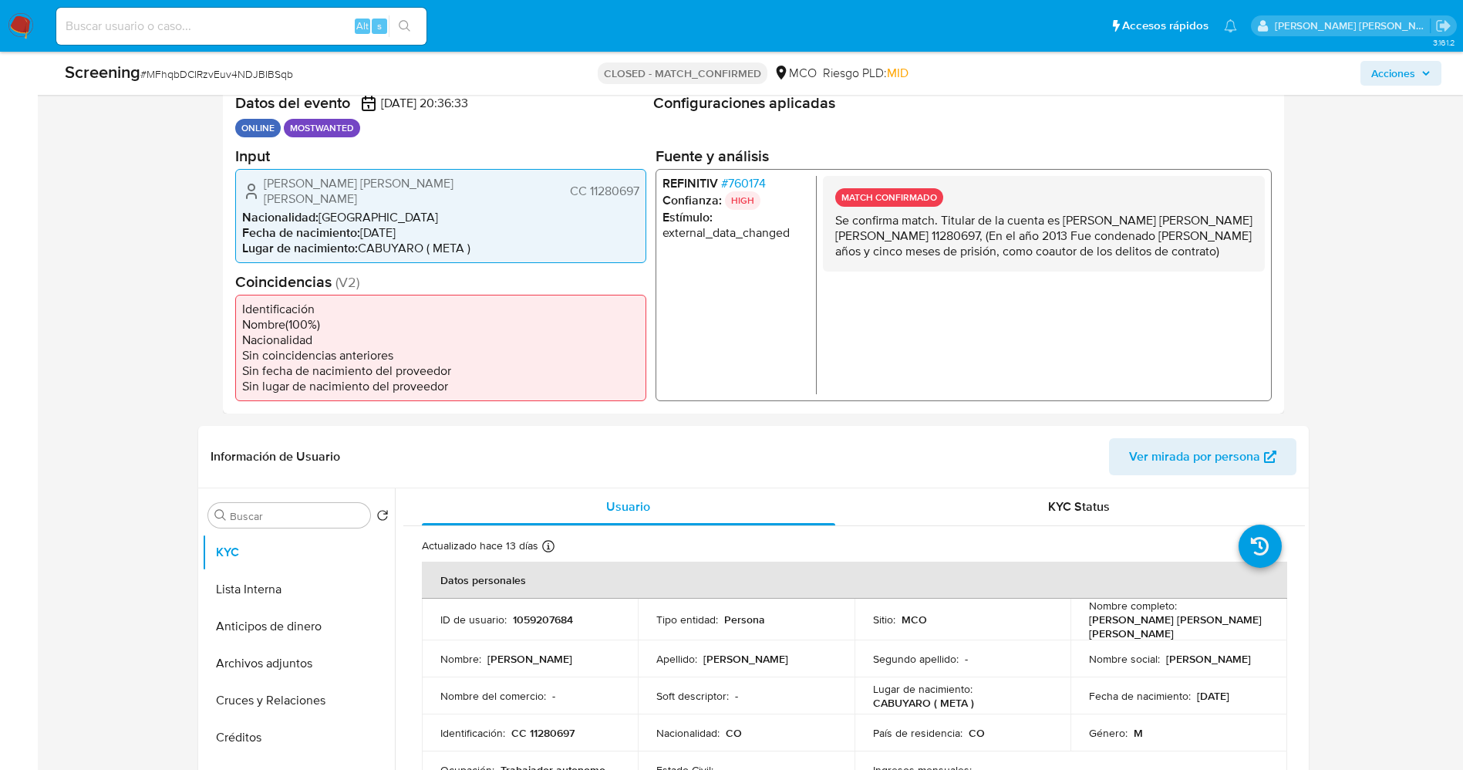
scroll to position [347, 0]
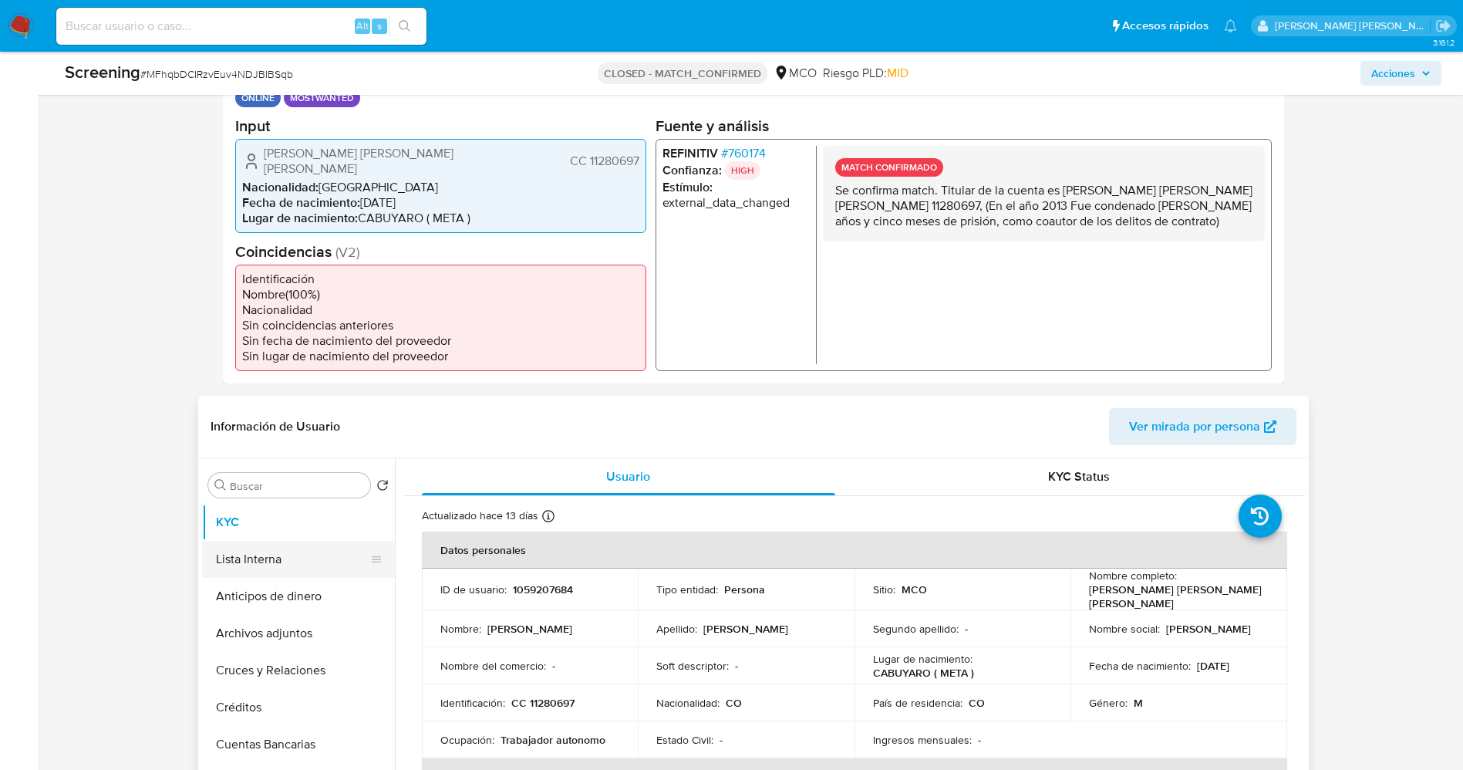
click at [308, 560] on button "Lista Interna" at bounding box center [292, 559] width 180 height 37
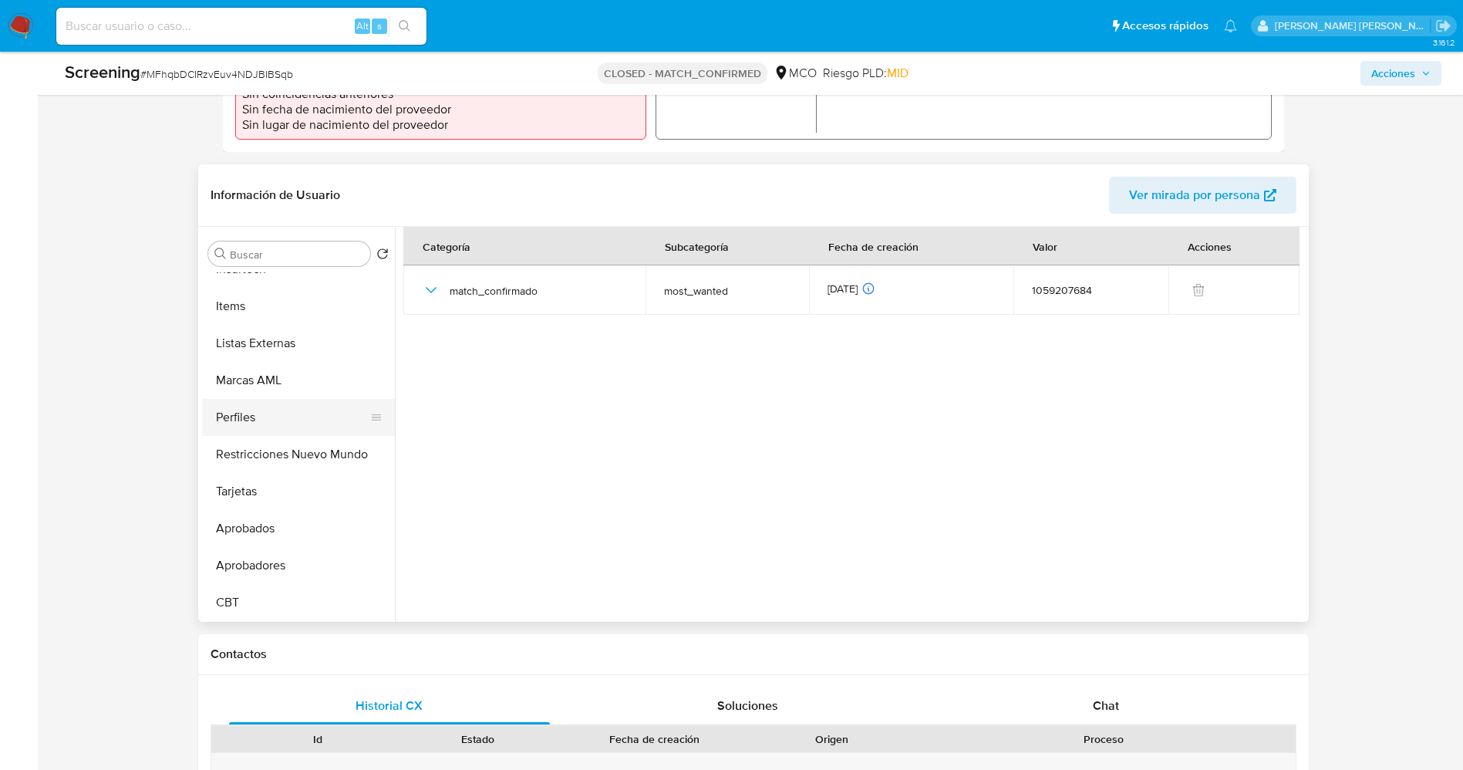
scroll to position [726, 0]
click at [313, 451] on button "Restricciones Nuevo Mundo" at bounding box center [292, 453] width 180 height 37
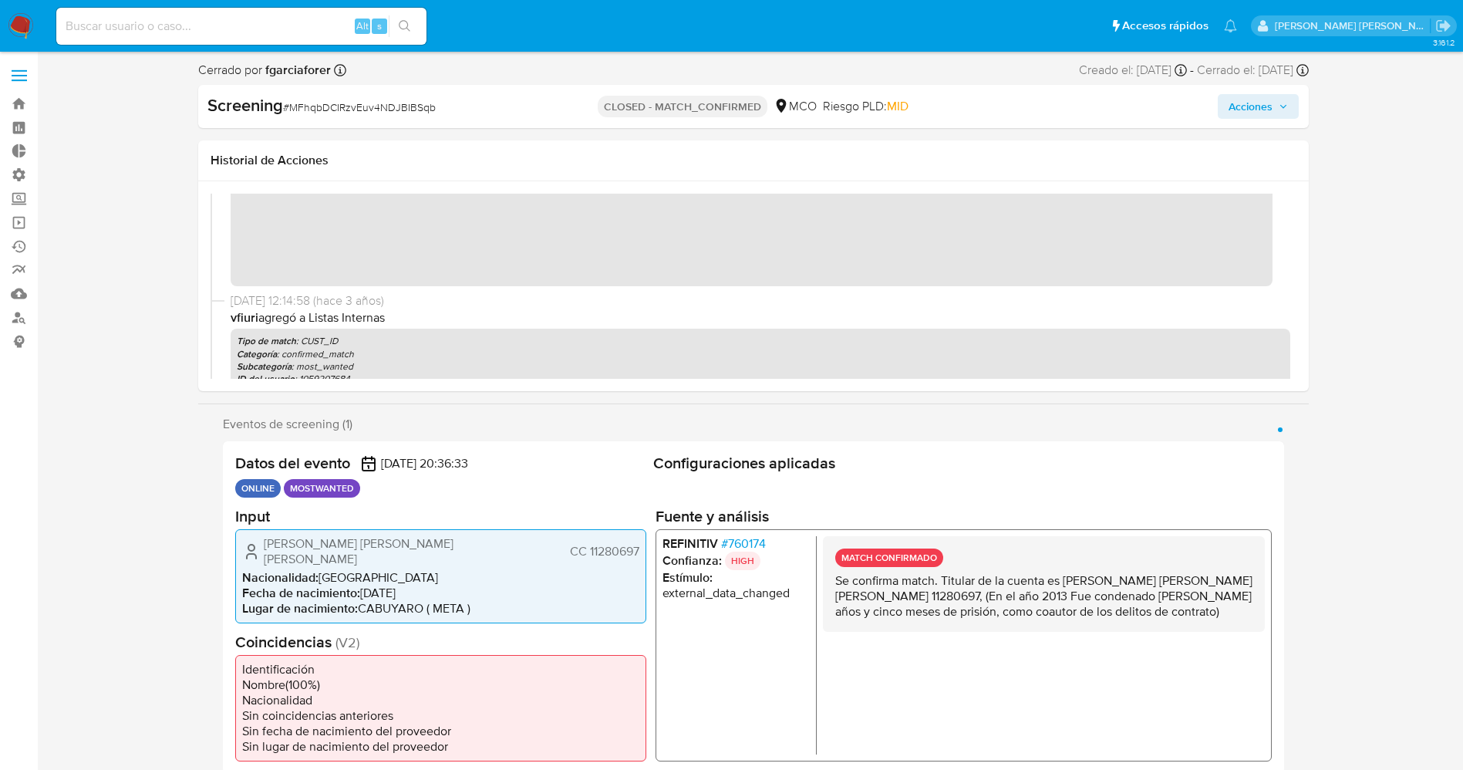
scroll to position [463, 0]
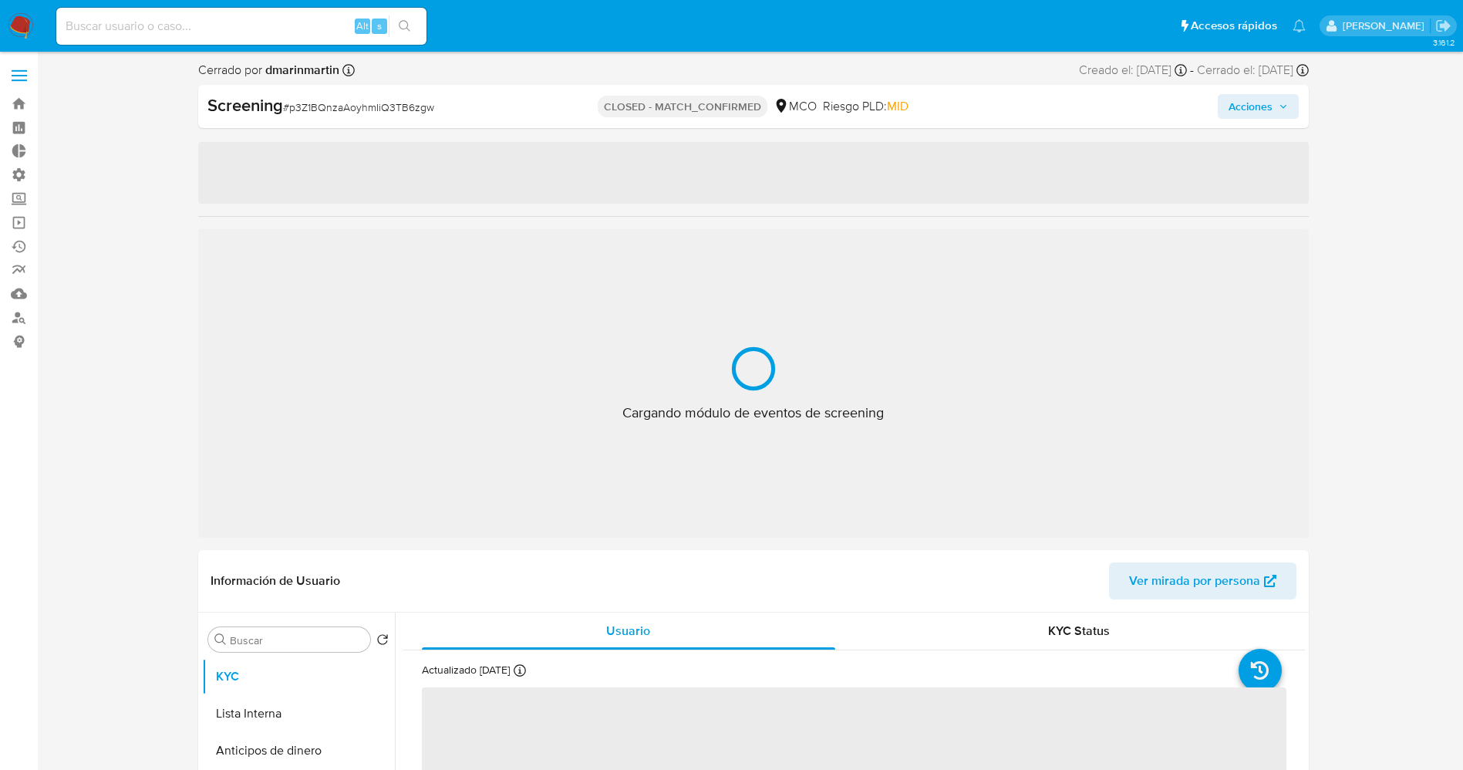
select select "10"
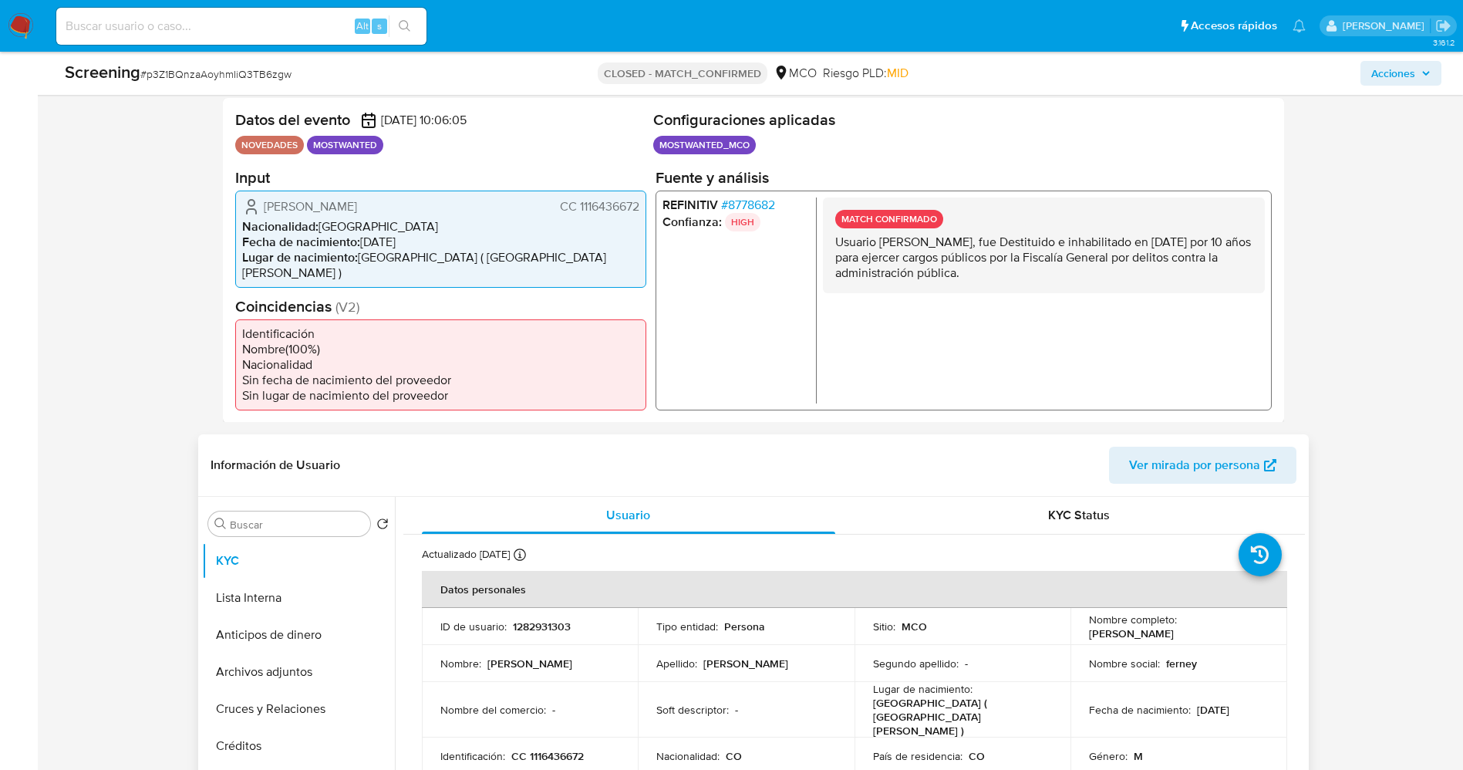
scroll to position [347, 0]
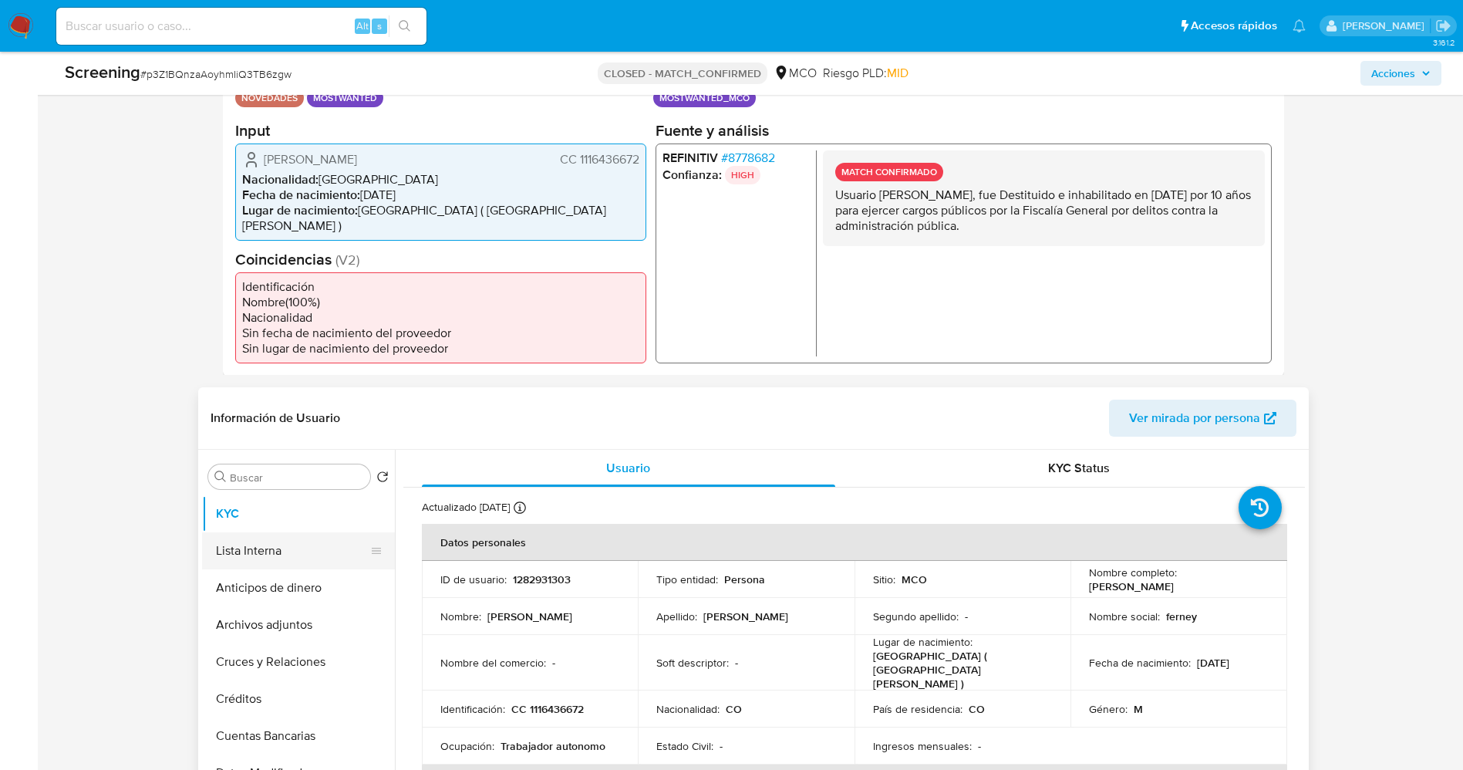
click at [294, 533] on button "Lista Interna" at bounding box center [292, 550] width 180 height 37
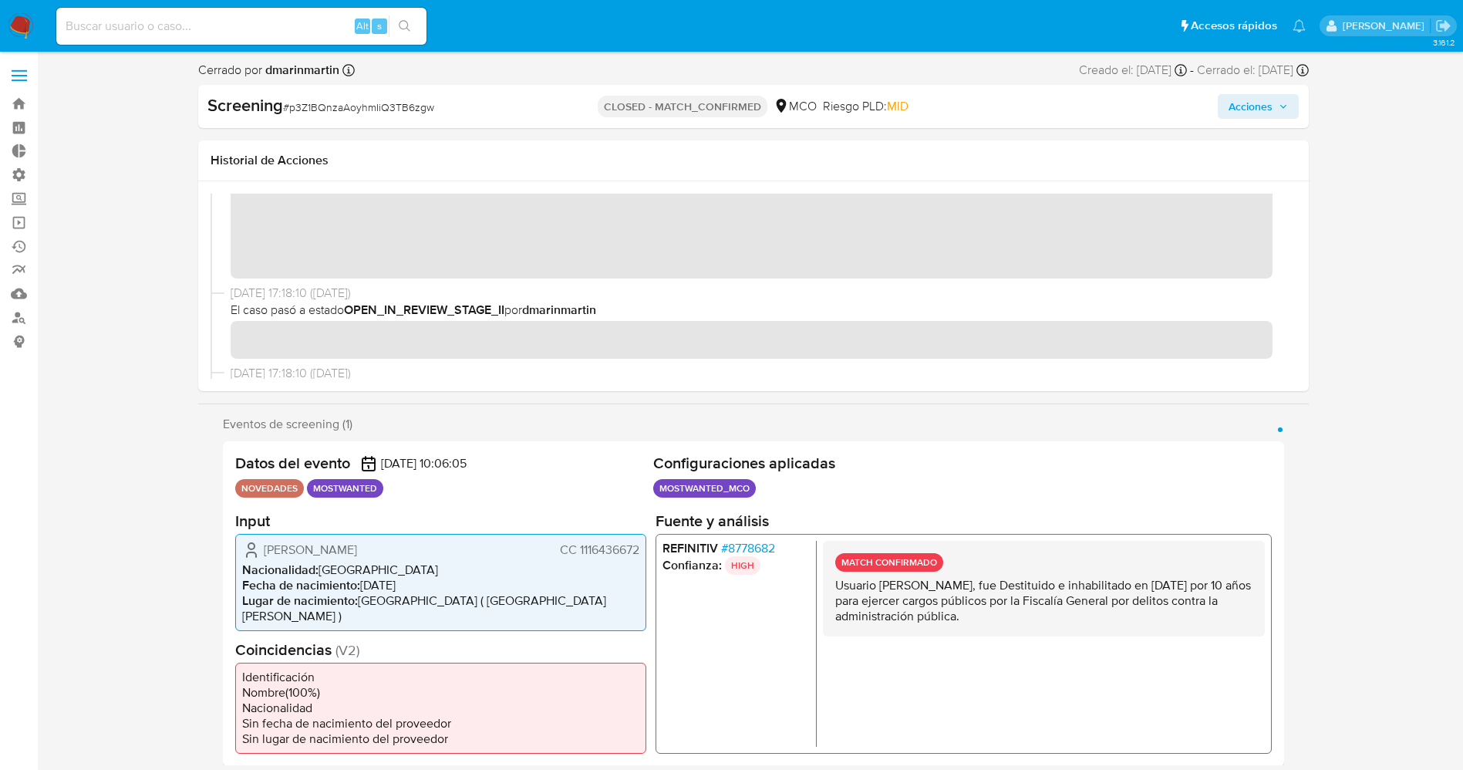
scroll to position [15, 0]
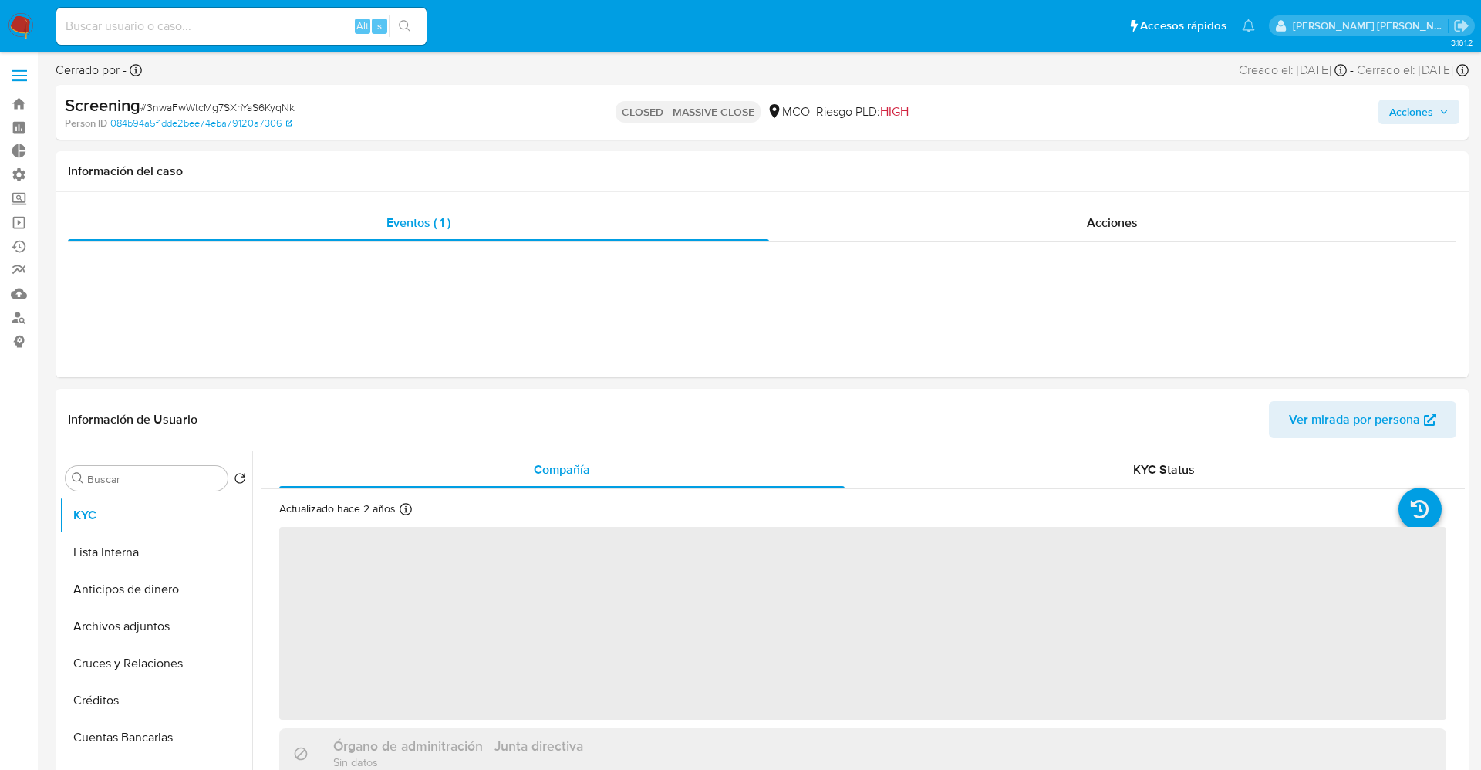
select select "10"
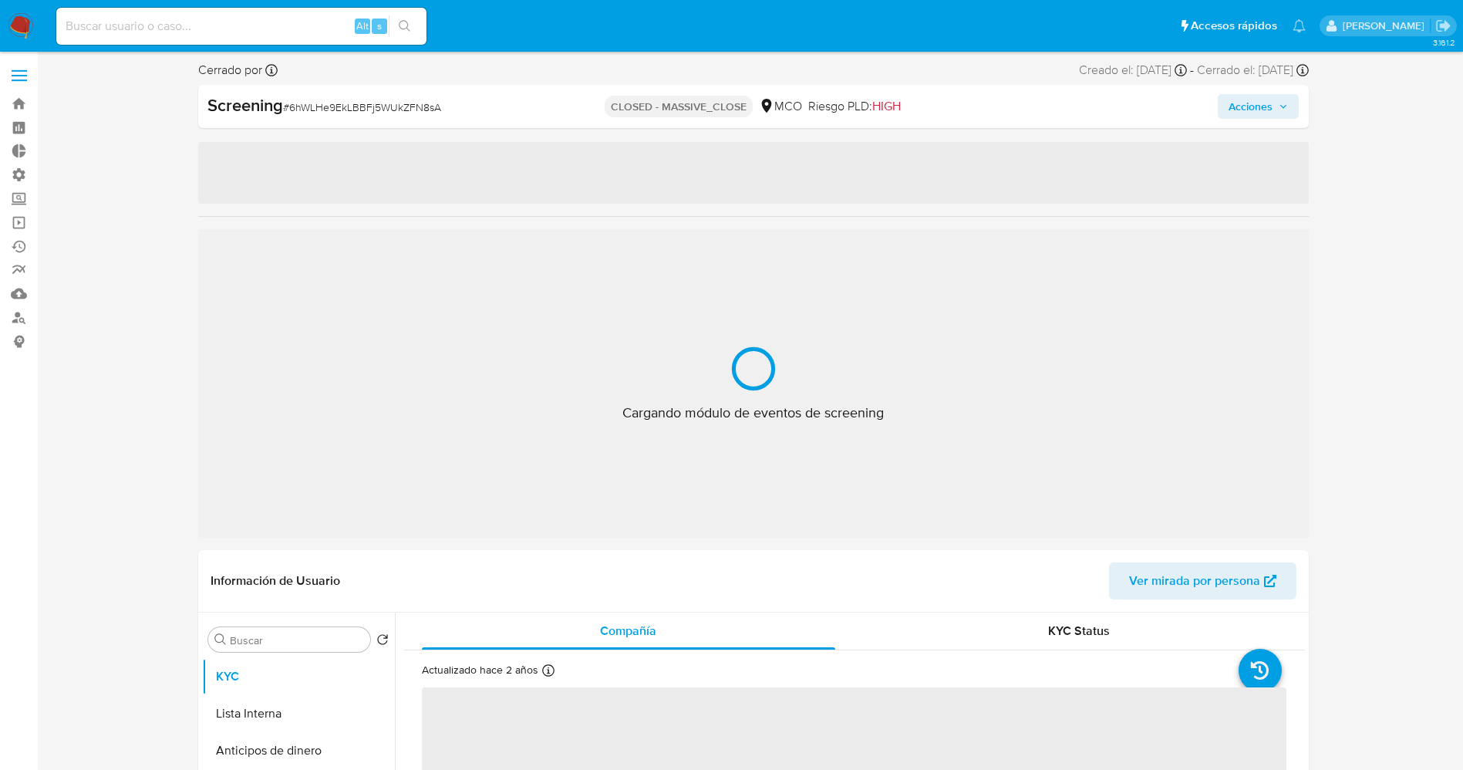
select select "10"
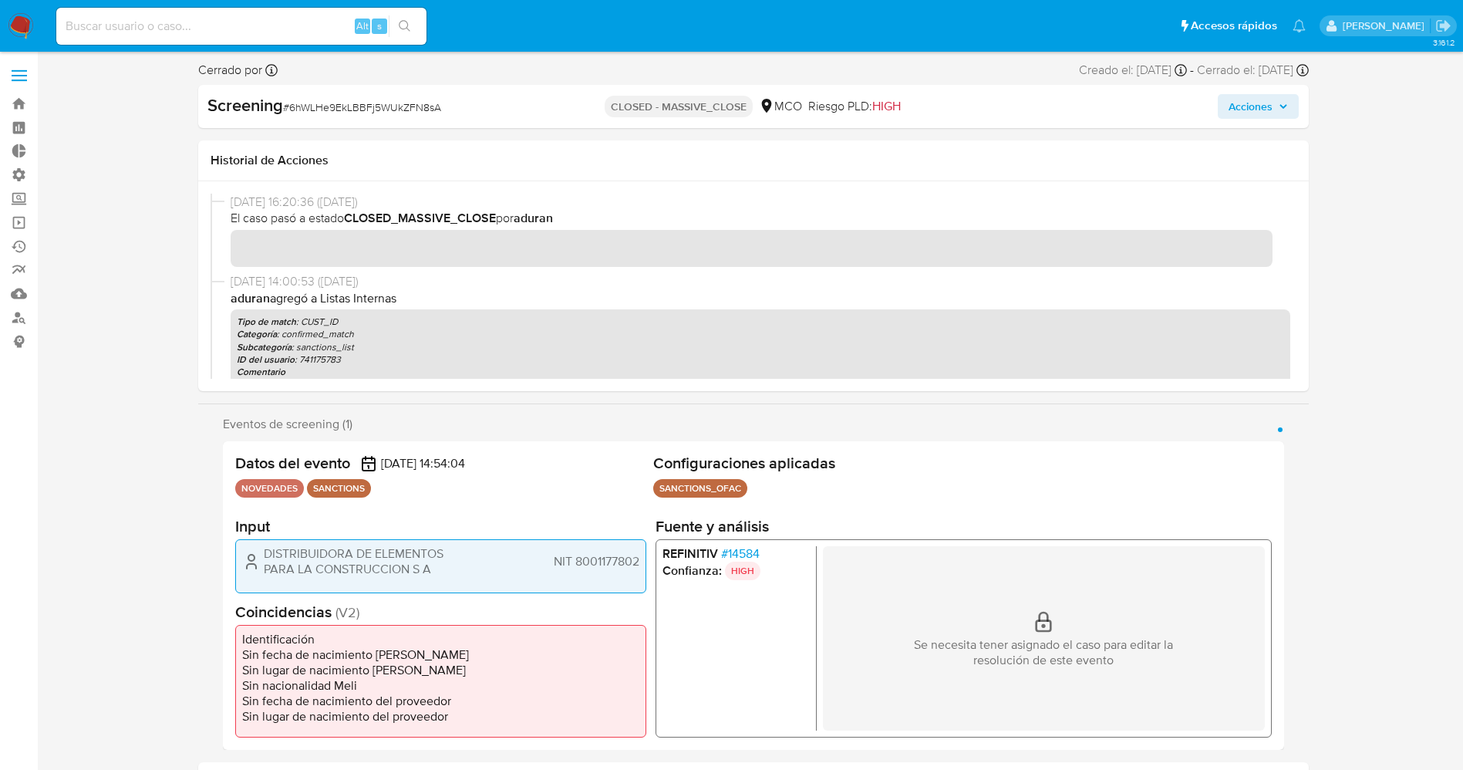
click at [732, 552] on span "# 14584" at bounding box center [739, 553] width 39 height 15
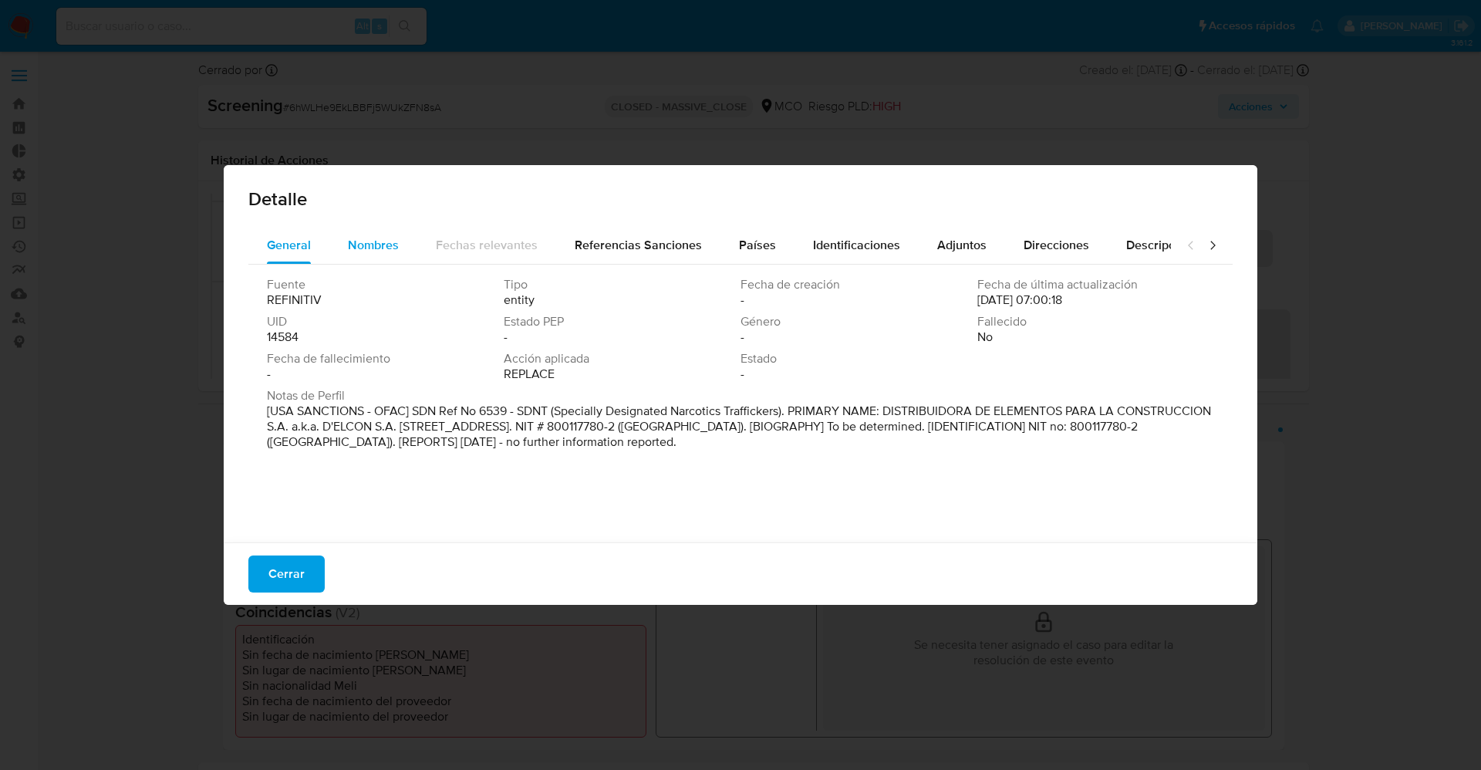
click at [382, 257] on div "Nombres" at bounding box center [373, 245] width 51 height 37
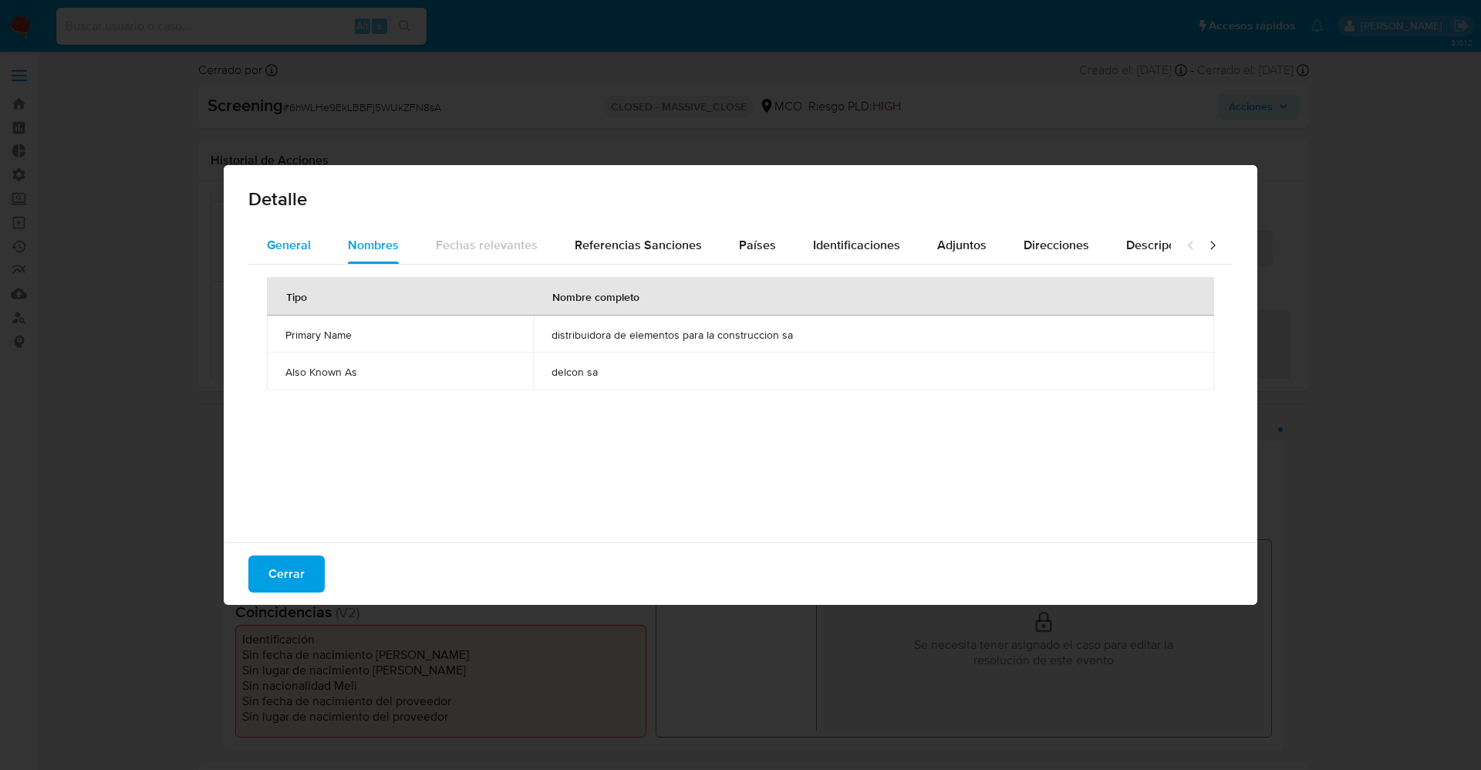
click at [315, 251] on button "General" at bounding box center [288, 245] width 81 height 37
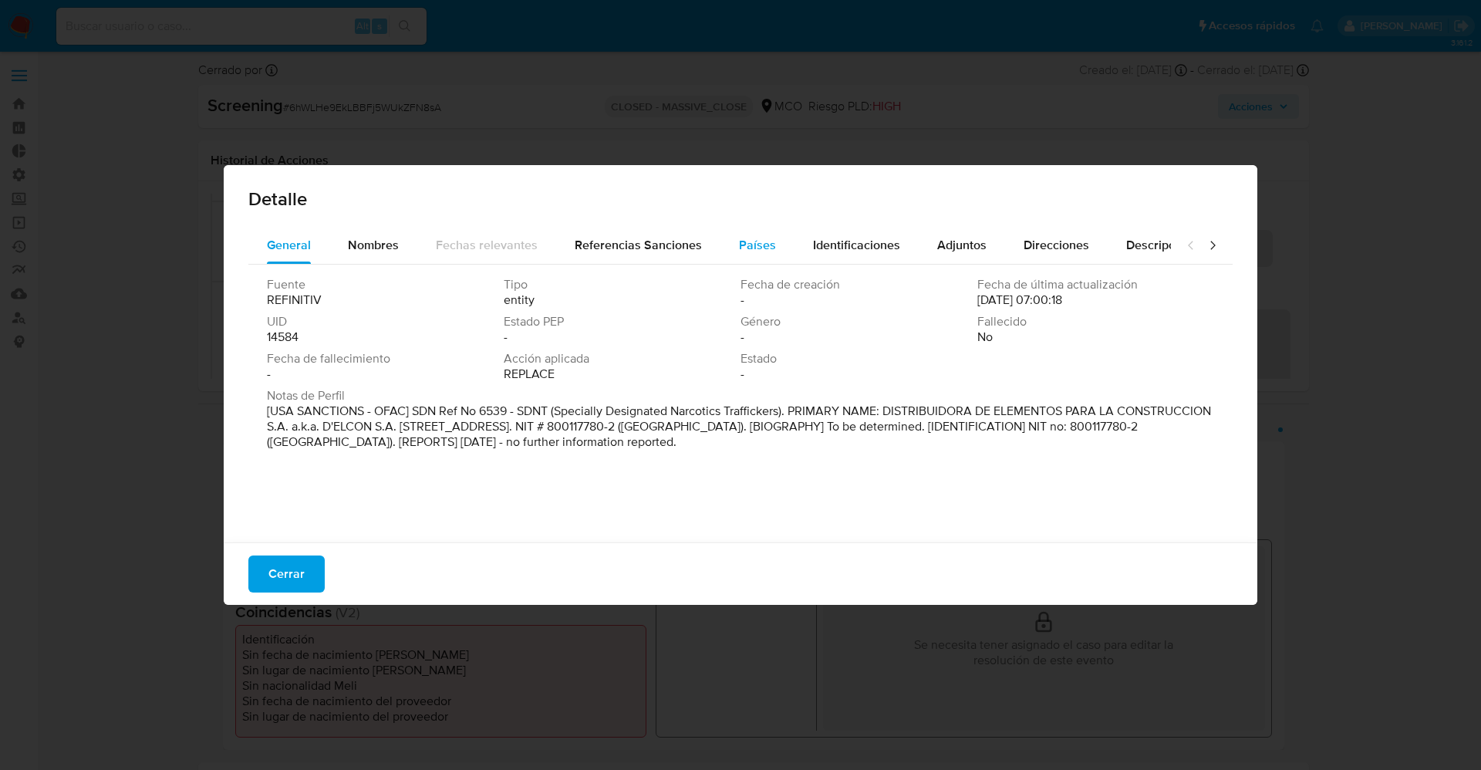
click at [767, 241] on span "Países" at bounding box center [757, 245] width 37 height 18
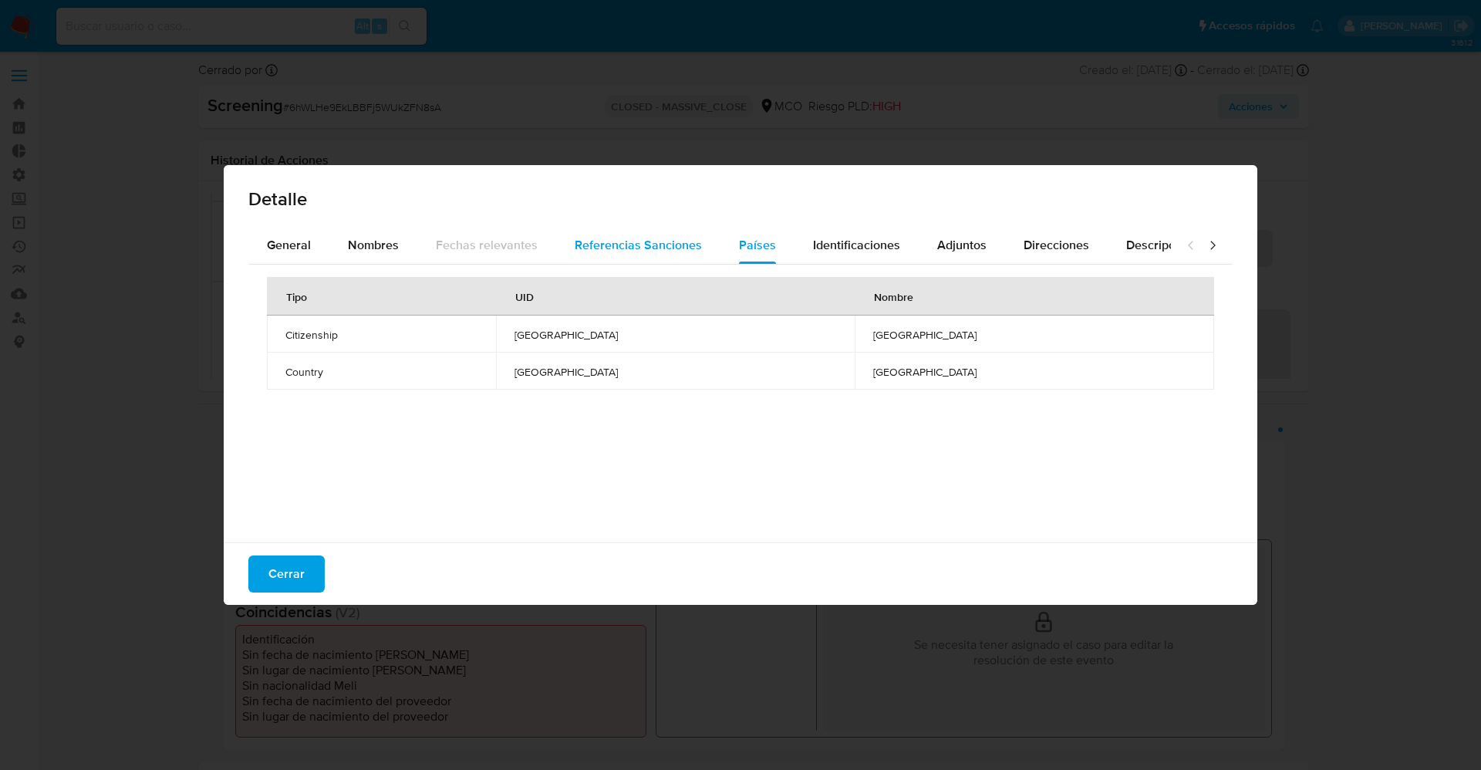
click at [686, 240] on span "Referencias Sanciones" at bounding box center [637, 245] width 127 height 18
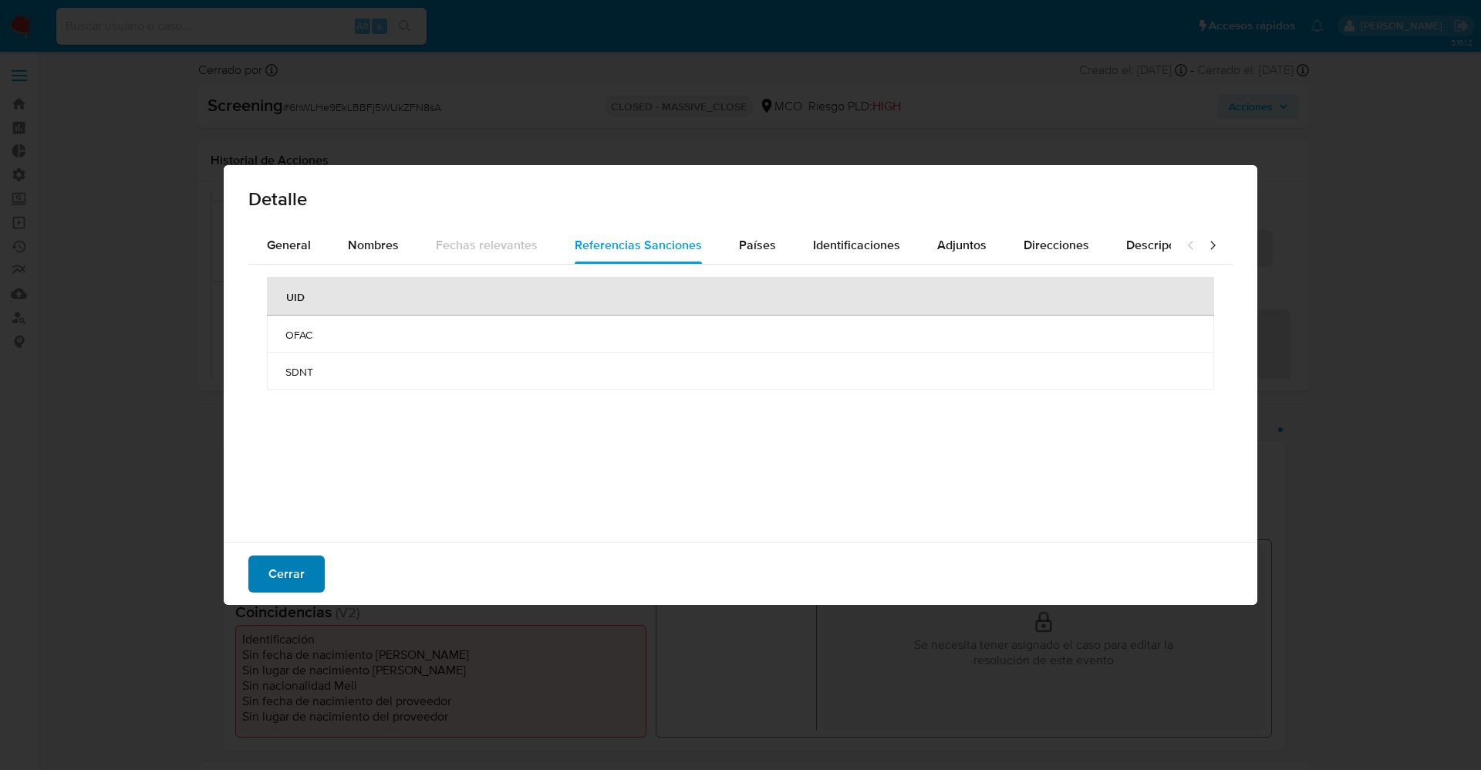
click at [293, 566] on span "Cerrar" at bounding box center [286, 574] width 36 height 34
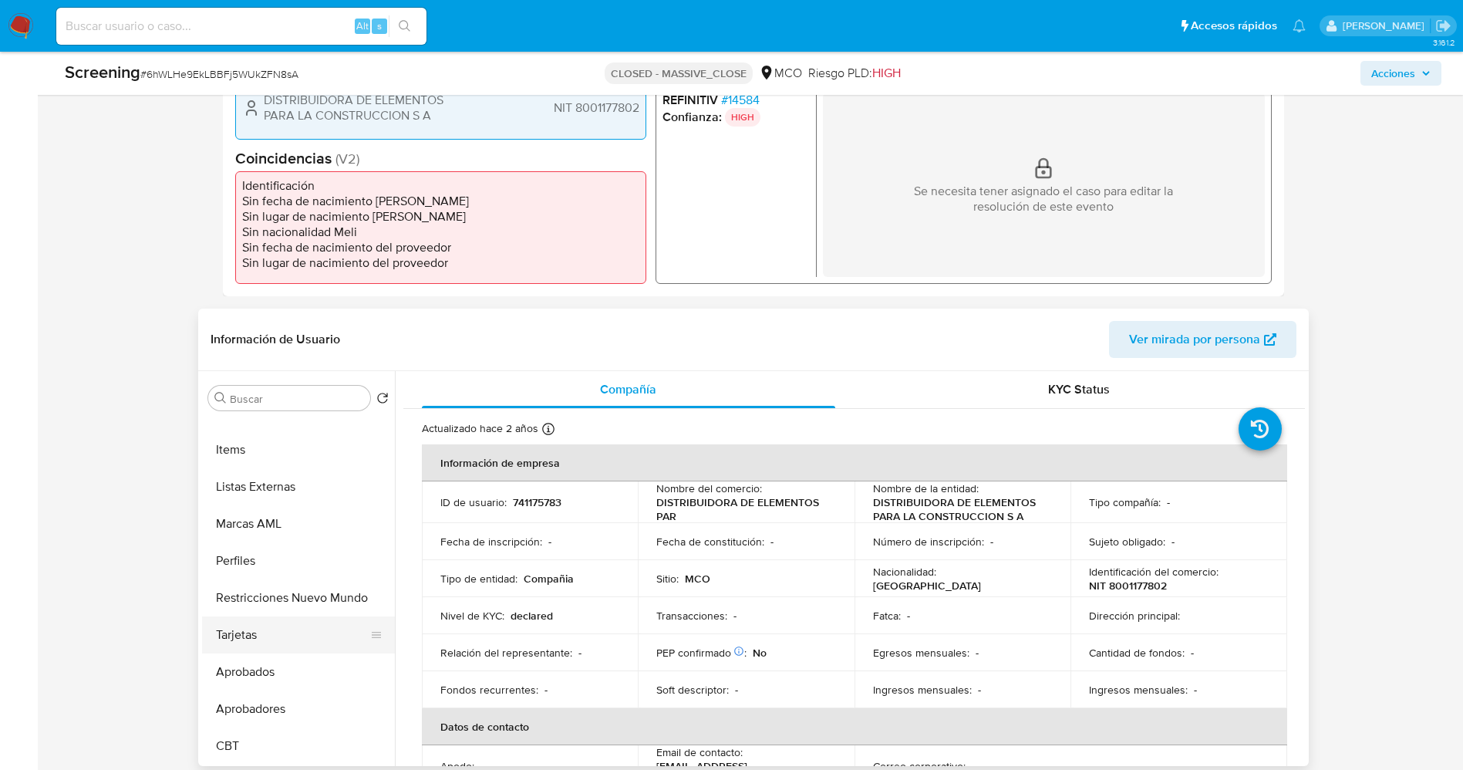
scroll to position [463, 0]
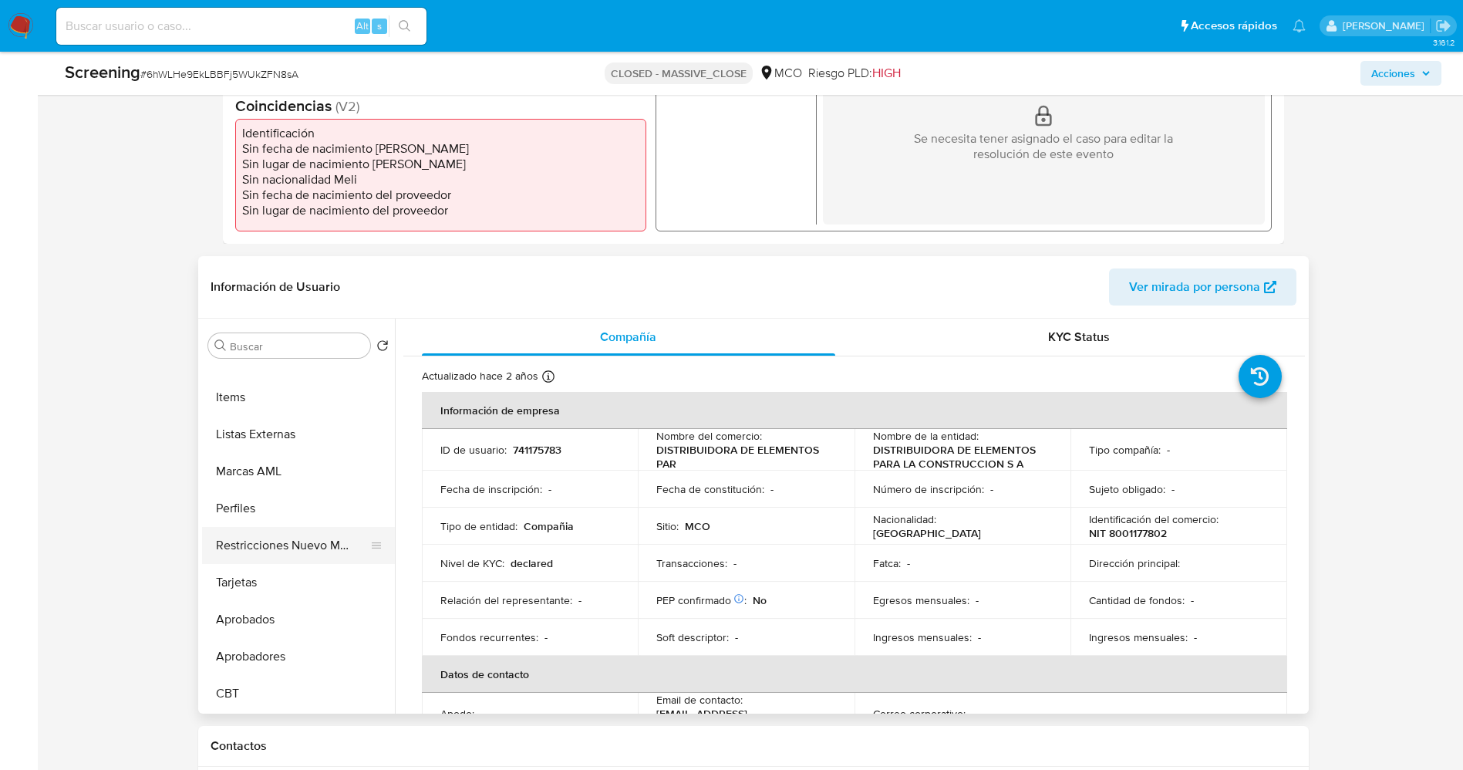
click at [281, 542] on button "Restricciones Nuevo Mundo" at bounding box center [292, 545] width 180 height 37
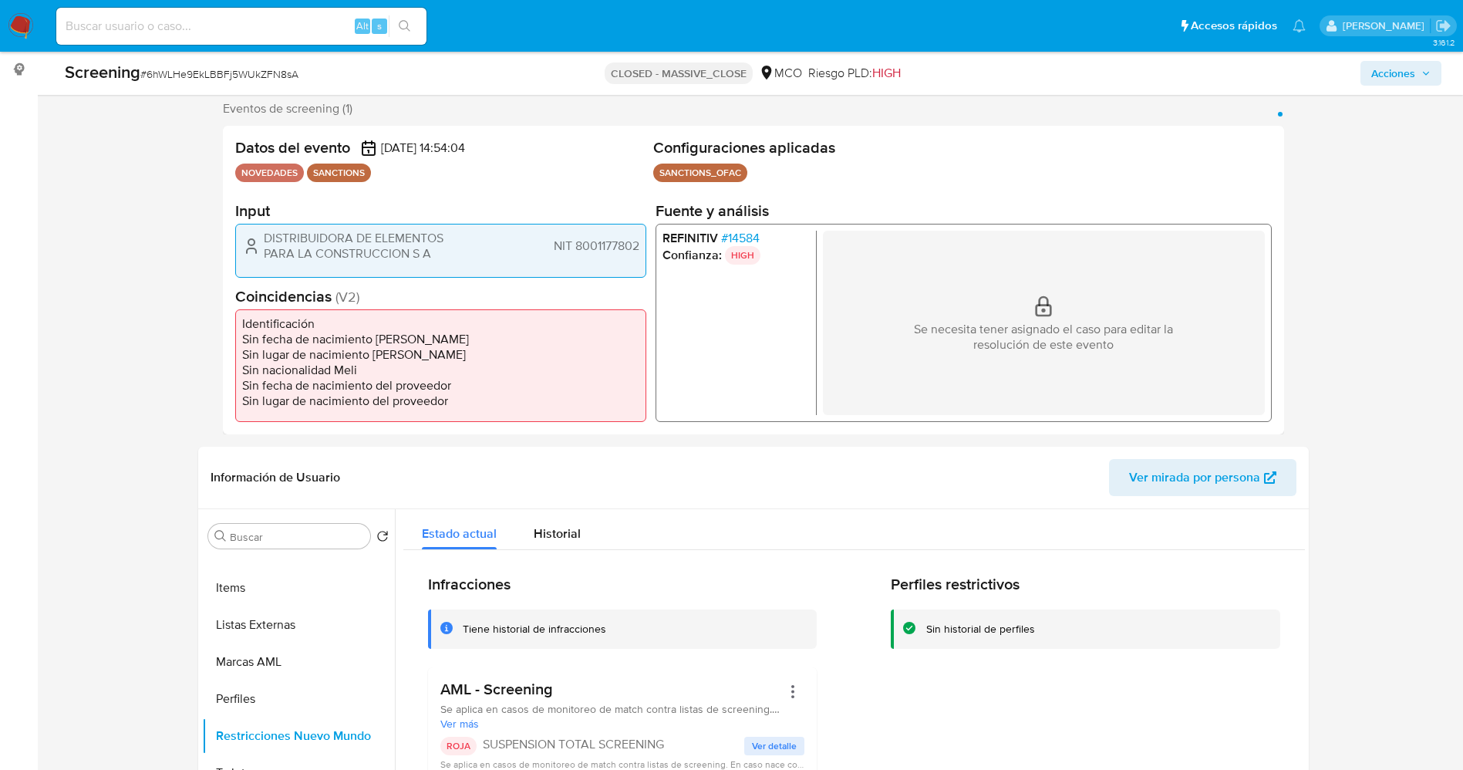
scroll to position [116, 0]
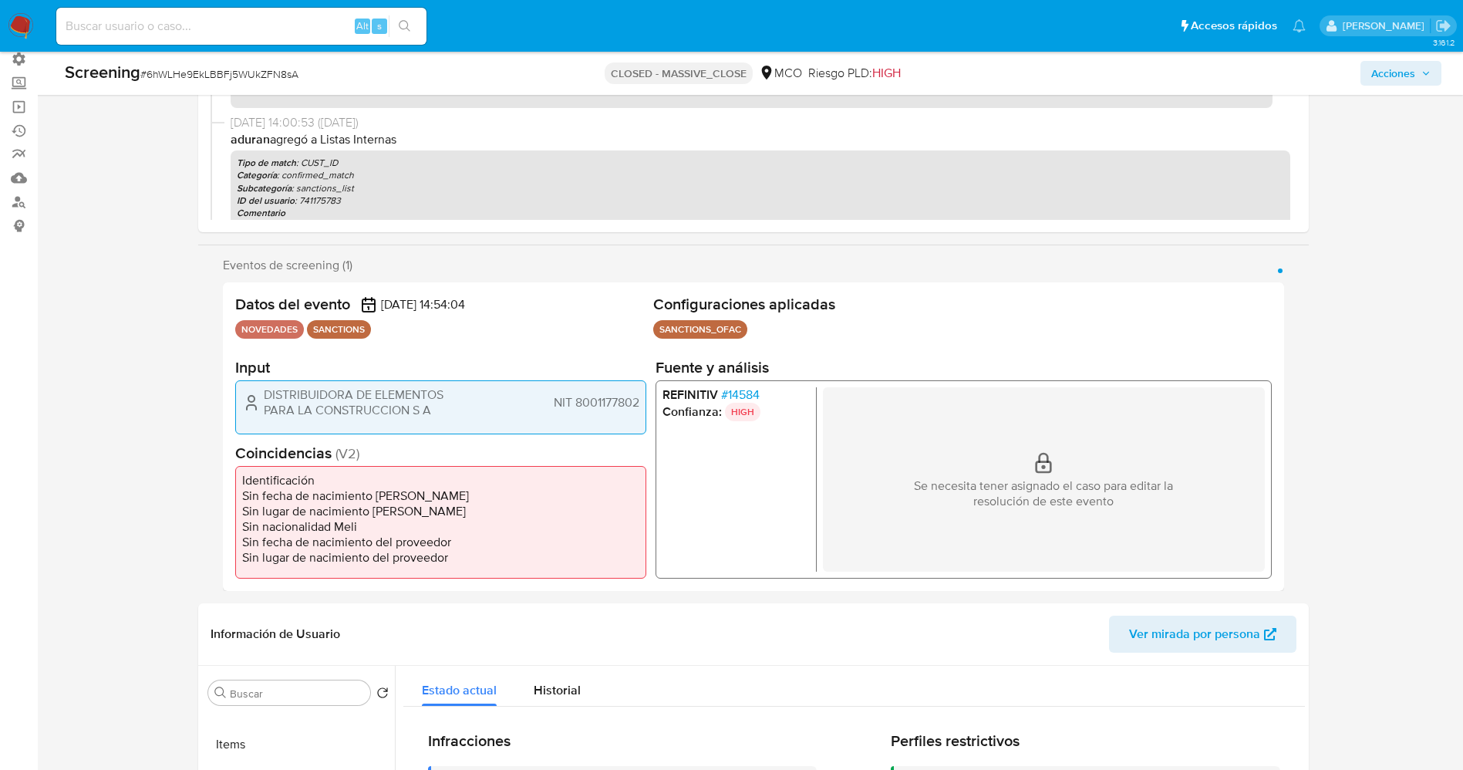
drag, startPoint x: 348, startPoint y: 396, endPoint x: 441, endPoint y: 409, distance: 94.2
click at [450, 407] on div "DISTRIBUIDORA DE ELEMENTOS PARA LA CONSTRUCCION S A NIT 8001177802" at bounding box center [440, 402] width 397 height 31
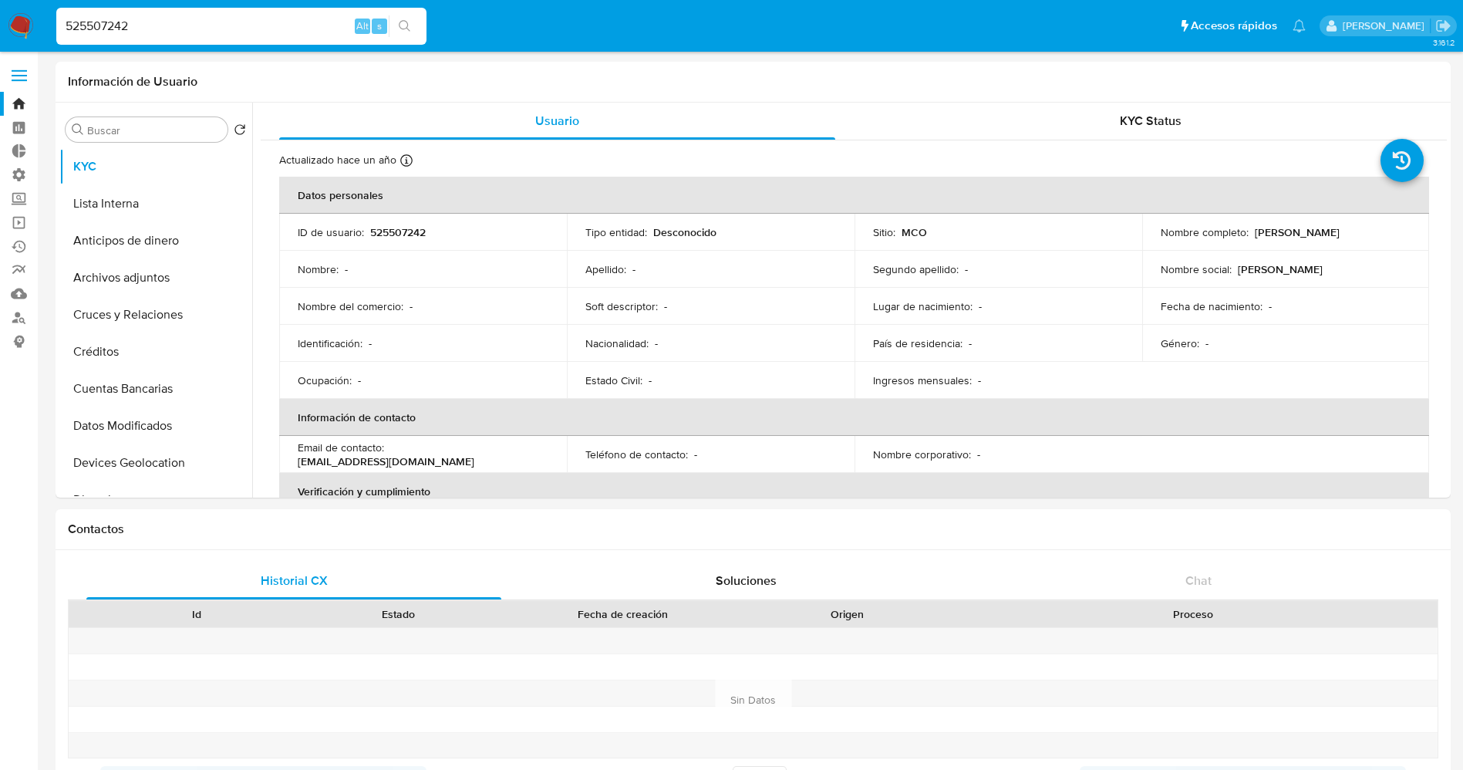
select select "10"
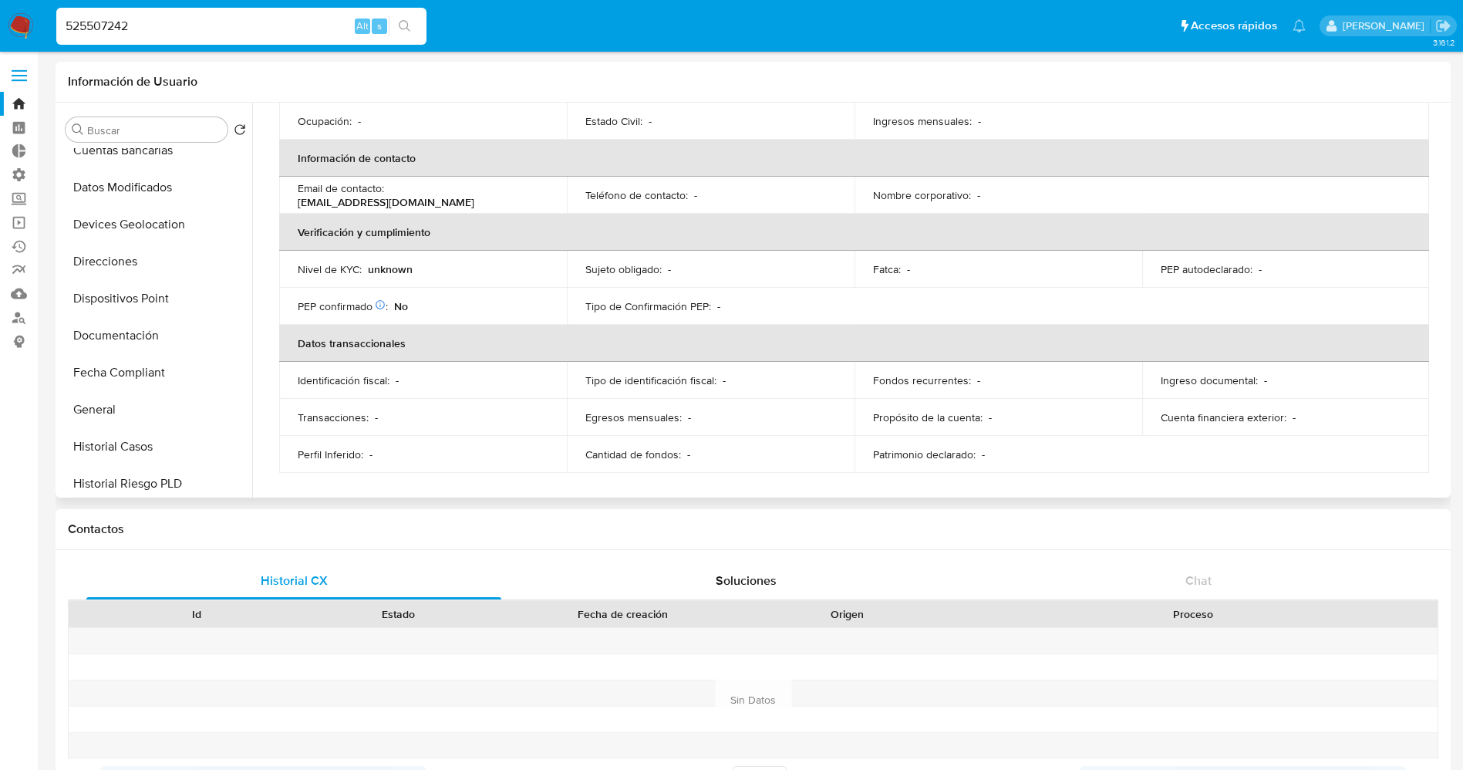
scroll to position [347, 0]
click at [123, 344] on button "Historial Casos" at bounding box center [149, 337] width 180 height 37
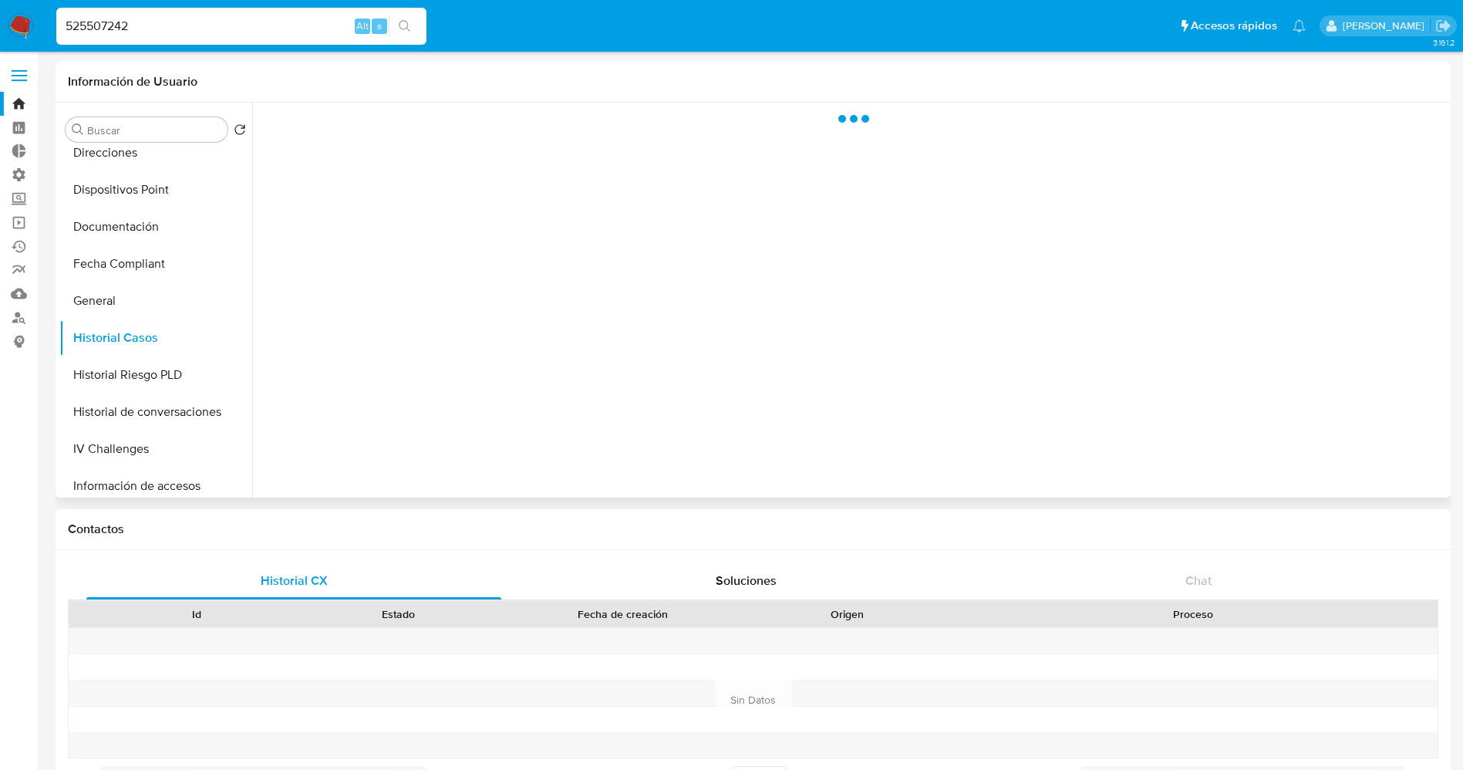
scroll to position [0, 0]
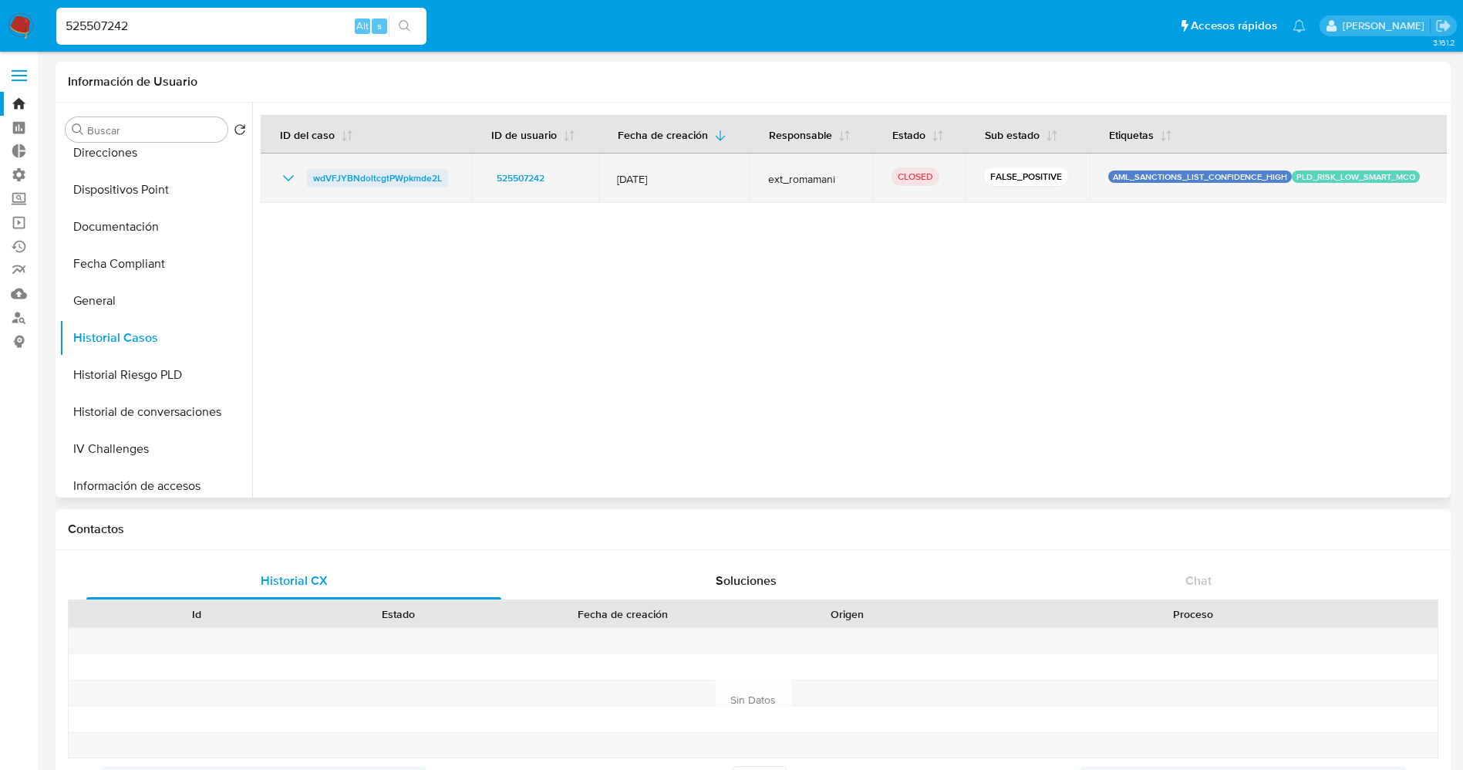
click at [427, 178] on span "wdVFJYBNdoltcgtPWpkmde2L" at bounding box center [377, 178] width 129 height 19
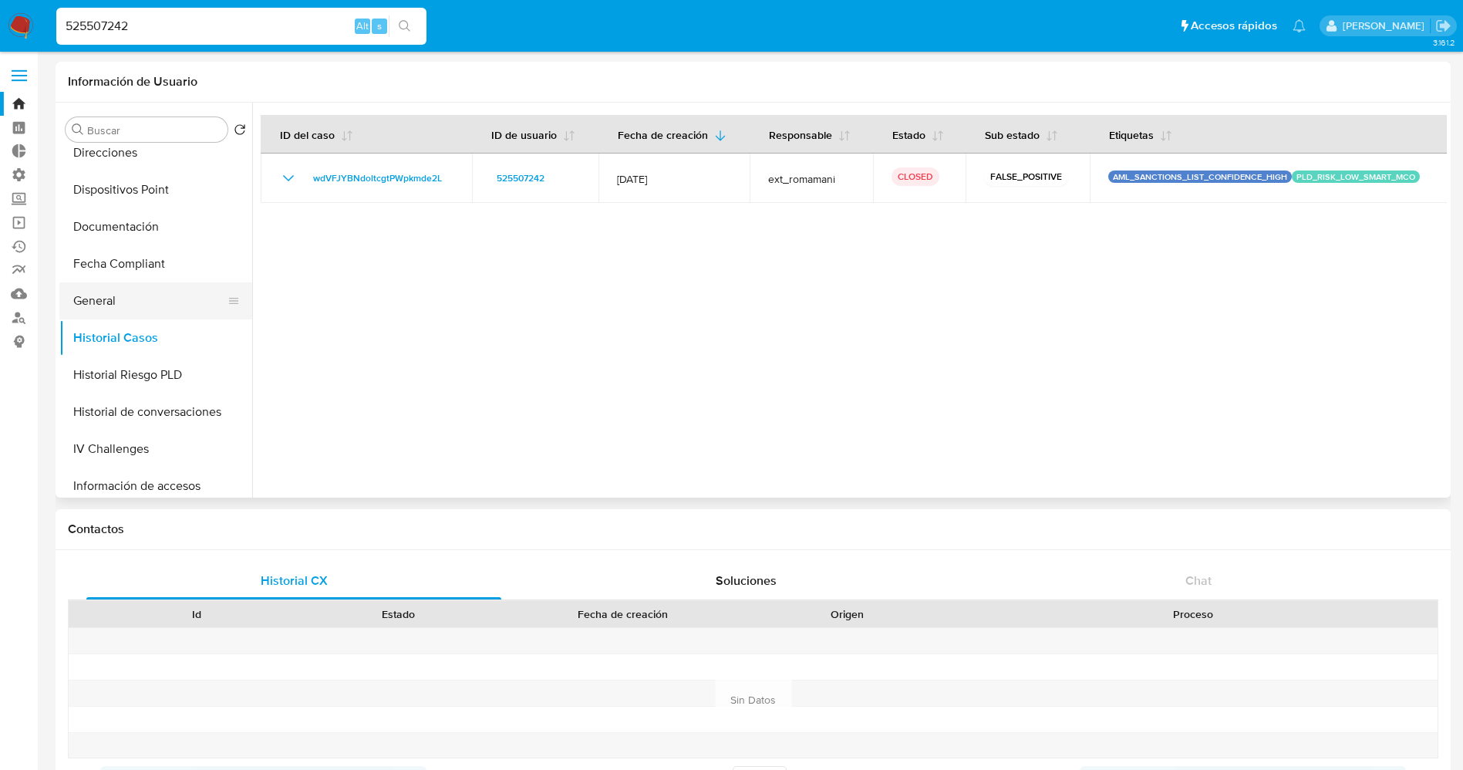
scroll to position [726, 0]
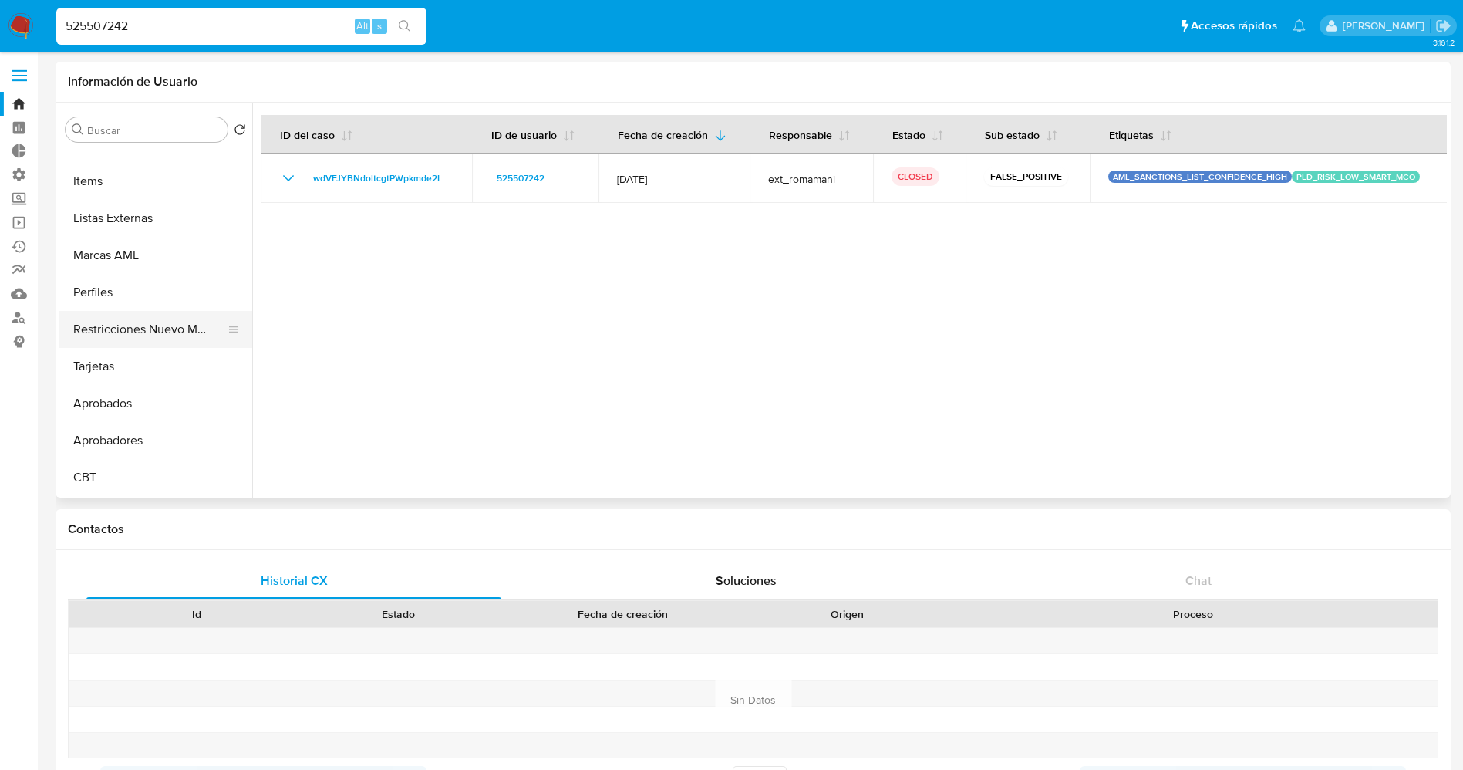
click at [164, 332] on button "Restricciones Nuevo Mundo" at bounding box center [149, 329] width 180 height 37
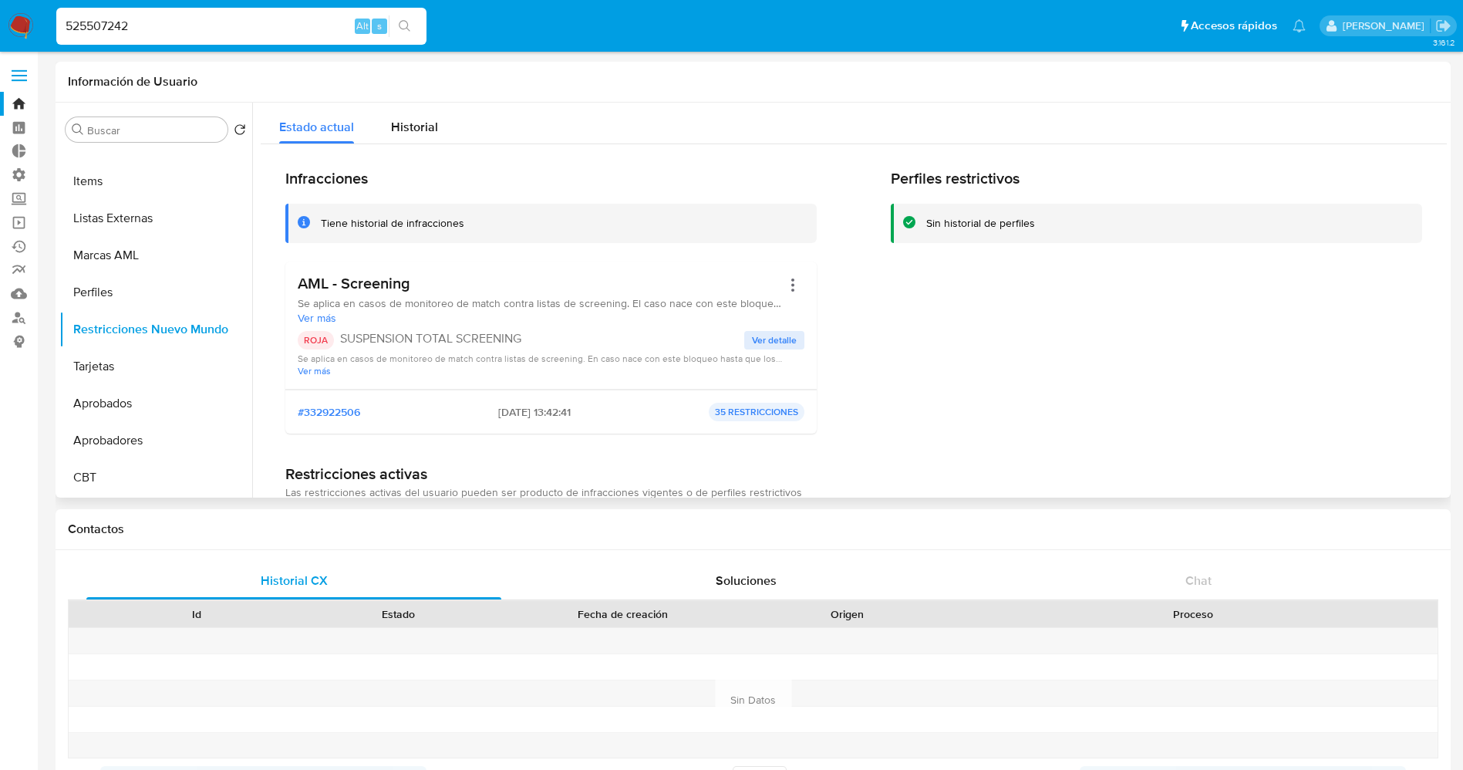
drag, startPoint x: 302, startPoint y: 299, endPoint x: 784, endPoint y: 303, distance: 482.7
click at [784, 303] on div "AML - Screening Se aplica en casos de monitoreo de match contra listas de scree…" at bounding box center [551, 299] width 507 height 51
click at [784, 303] on div at bounding box center [792, 299] width 23 height 51
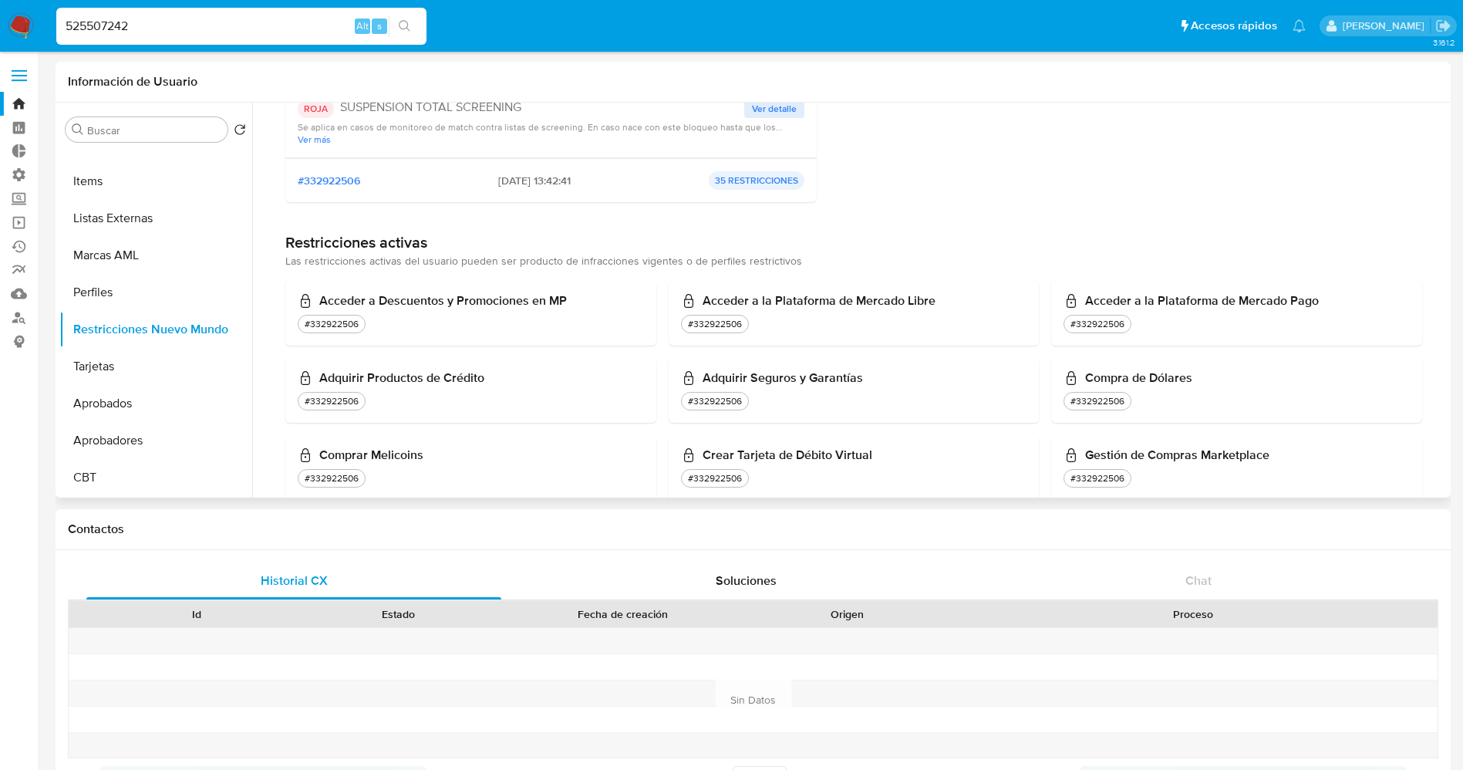
scroll to position [0, 0]
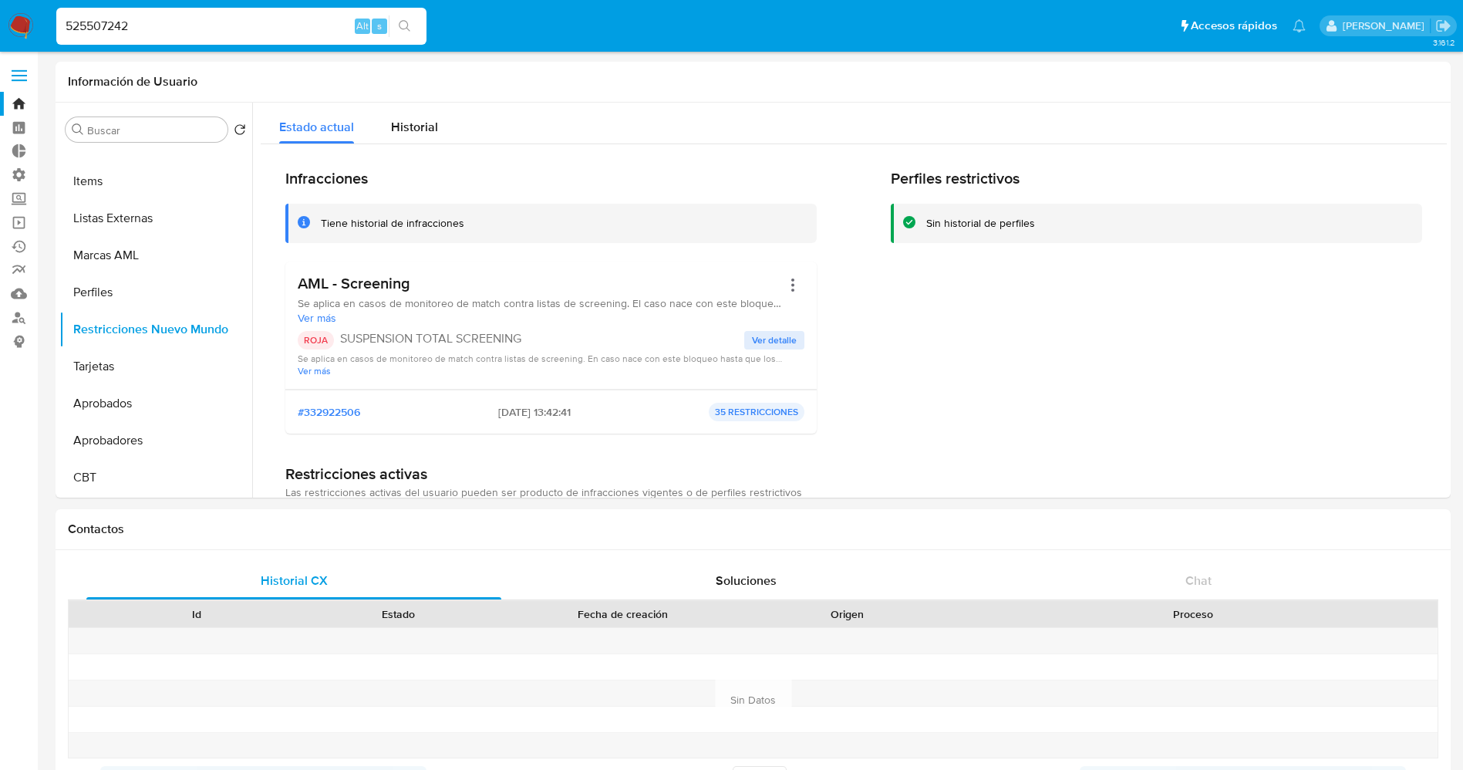
drag, startPoint x: 190, startPoint y: 34, endPoint x: 26, endPoint y: 21, distance: 164.8
click at [26, 21] on nav "Pausado Ver notificaciones 525507242 Alt s Accesos rápidos Presiona las siguien…" at bounding box center [731, 26] width 1463 height 52
paste input "84020545"
type input "84020545"
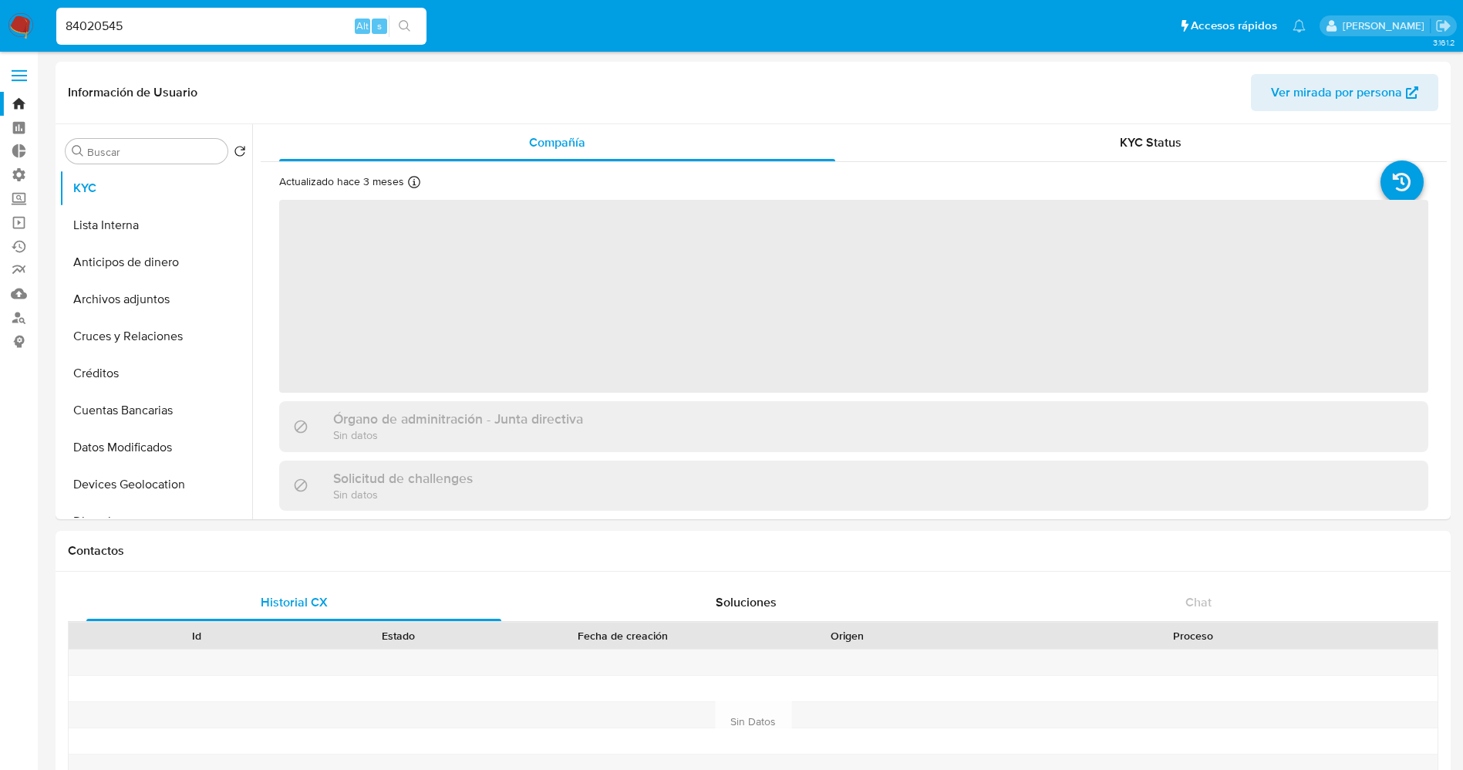
select select "10"
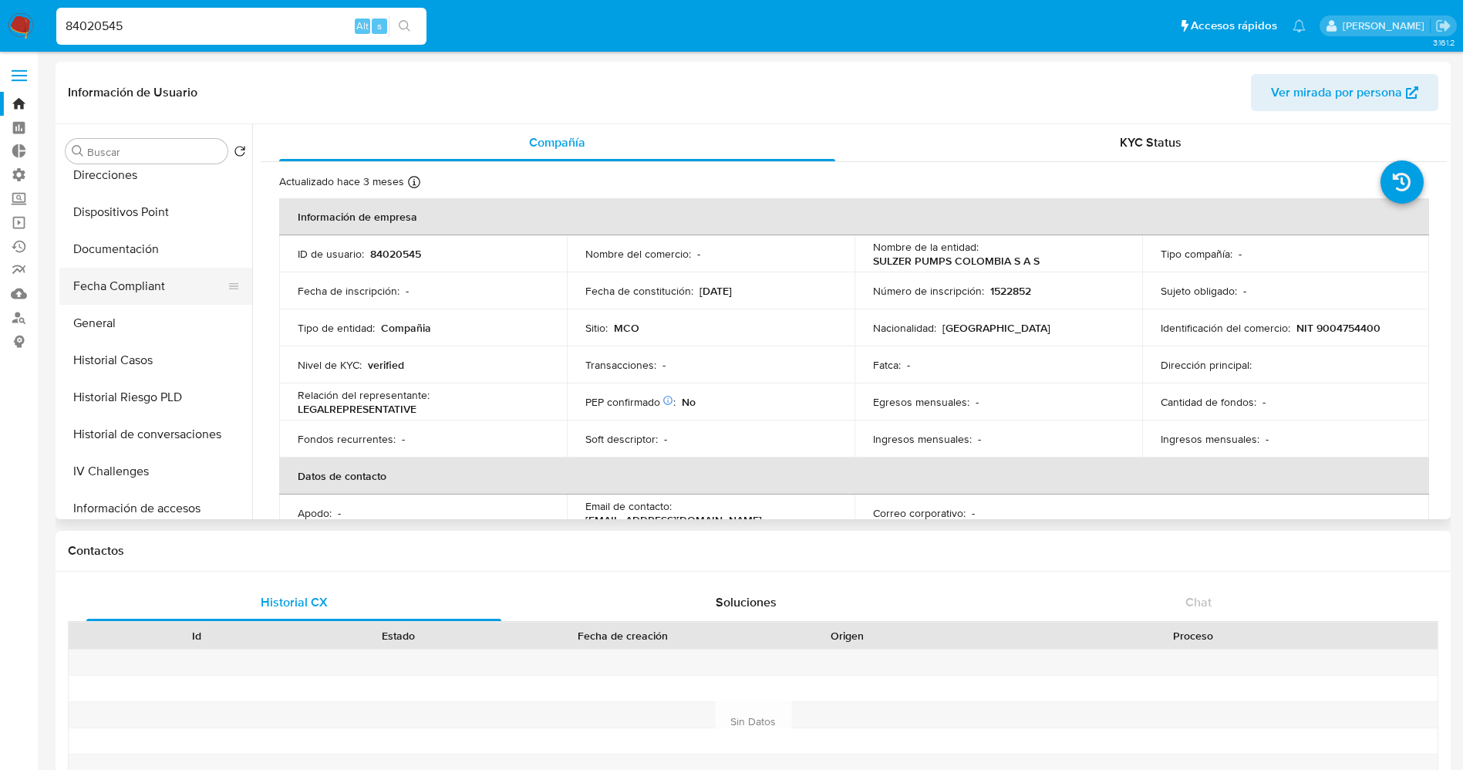
scroll to position [347, 0]
click at [115, 365] on button "Historial Casos" at bounding box center [149, 359] width 180 height 37
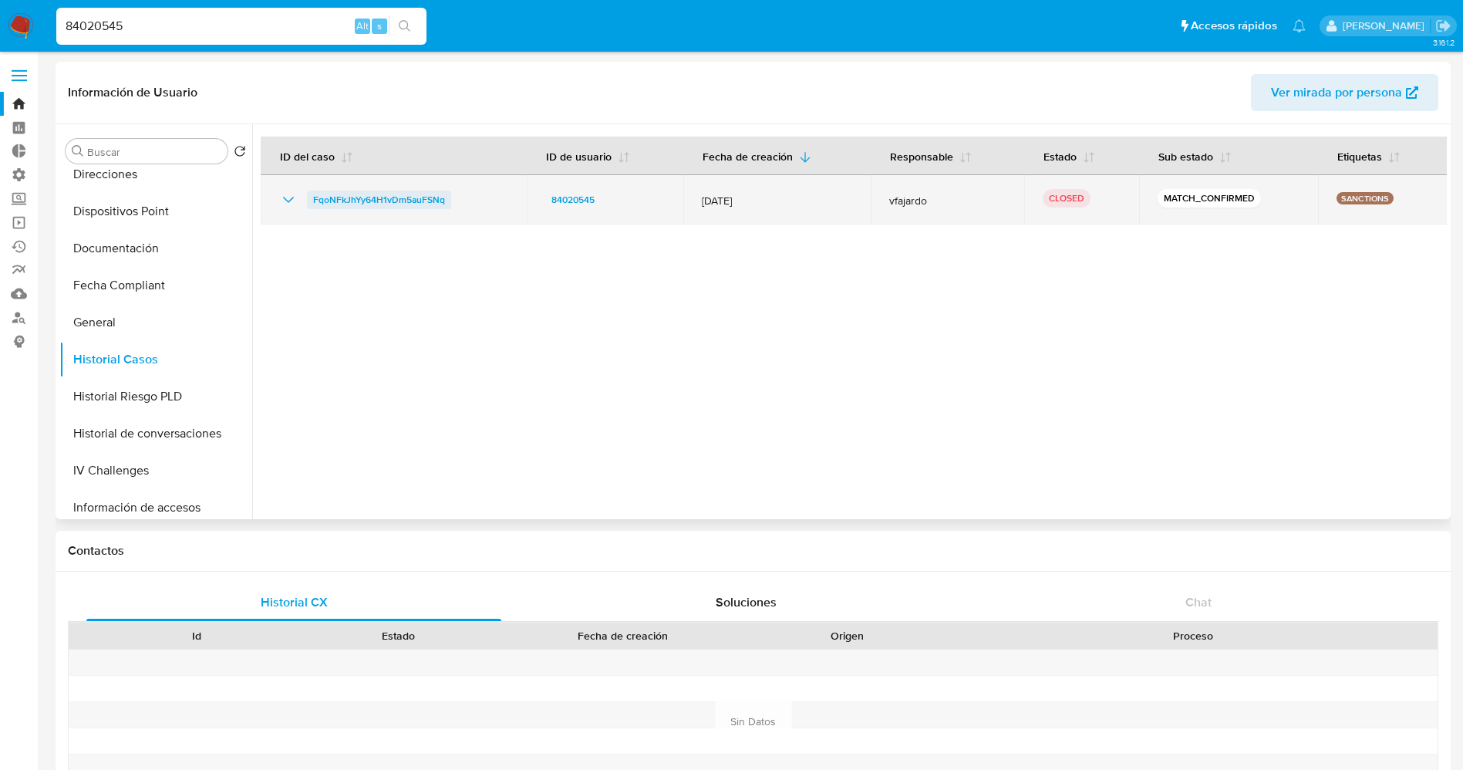
click at [372, 205] on span "FqoNFkJhYy64H1vDm5auFSNq" at bounding box center [379, 199] width 132 height 19
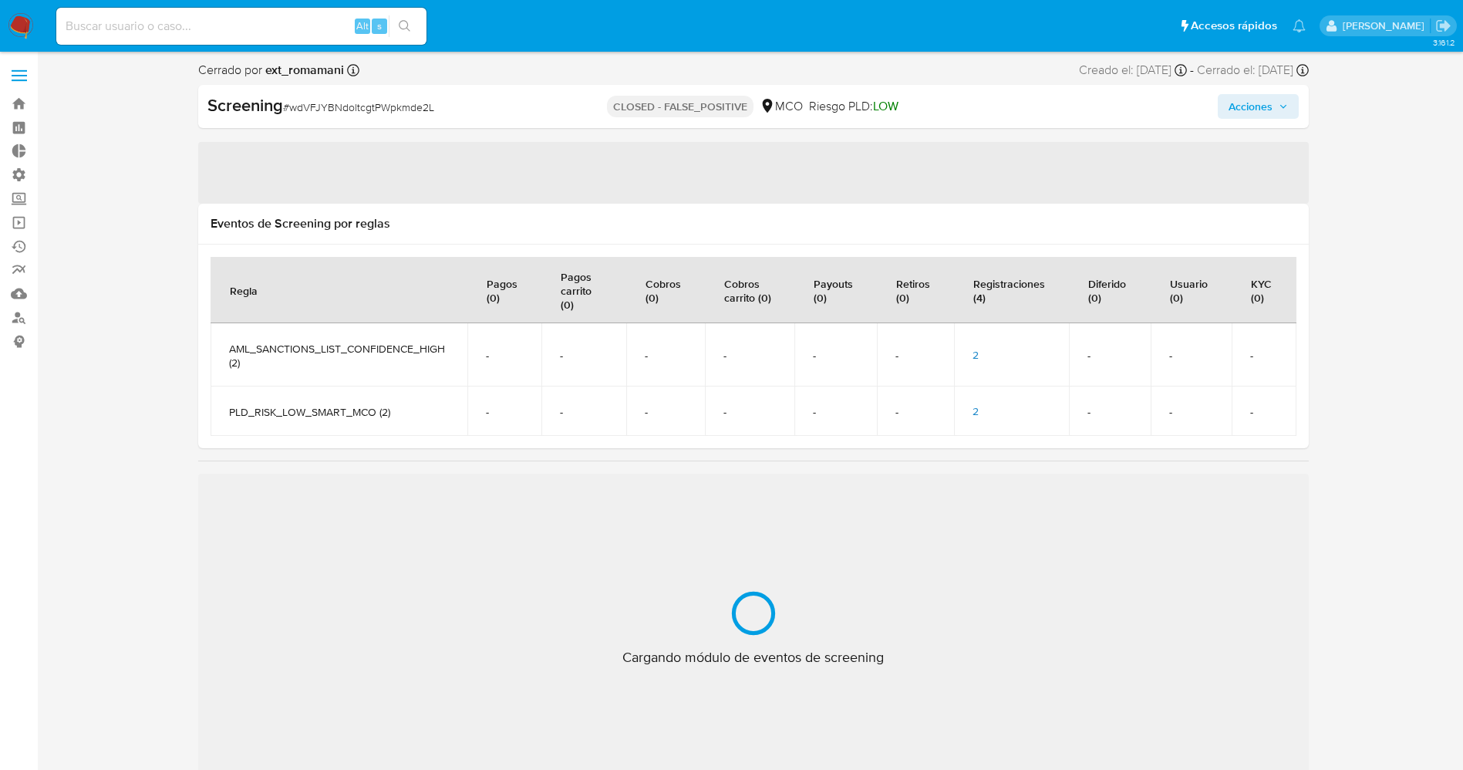
select select "10"
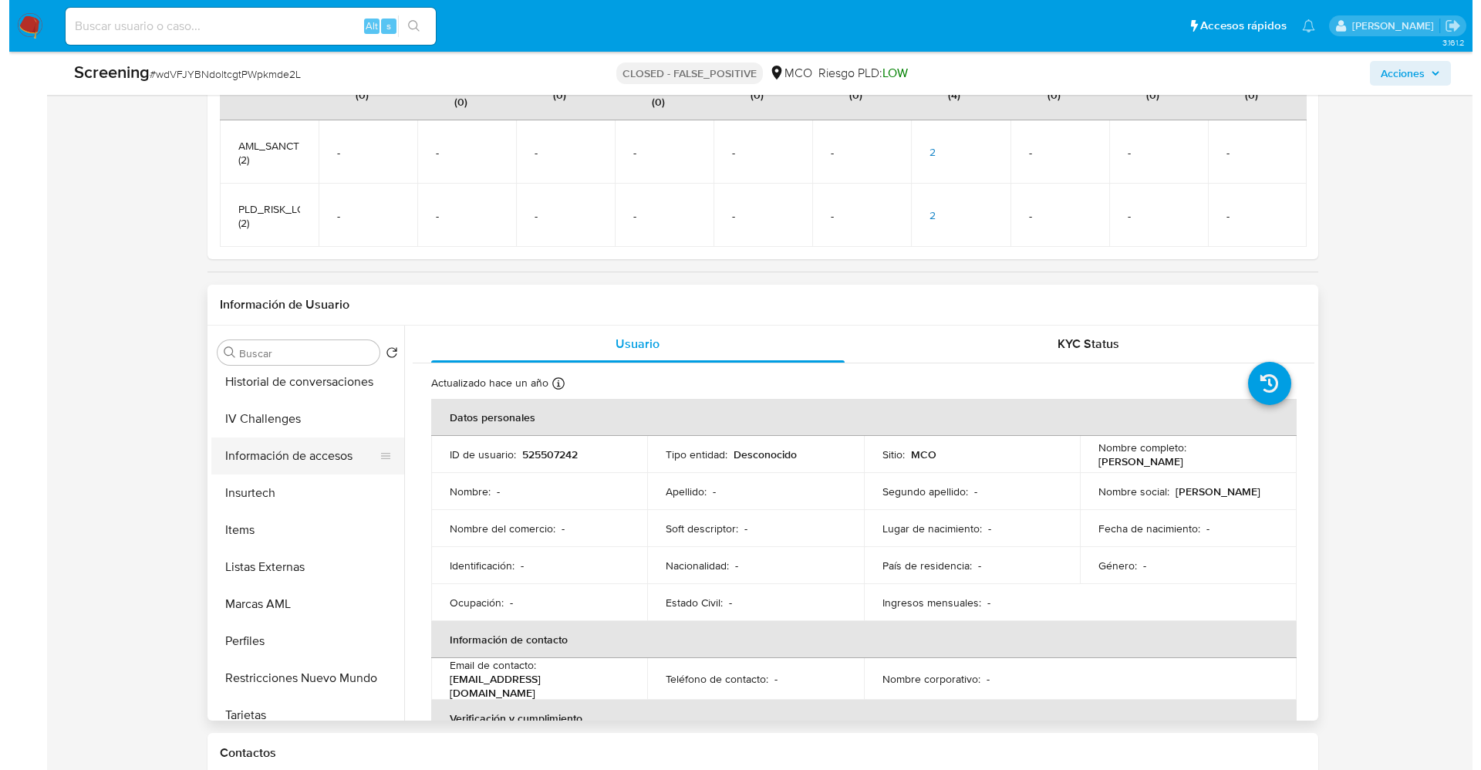
scroll to position [694, 0]
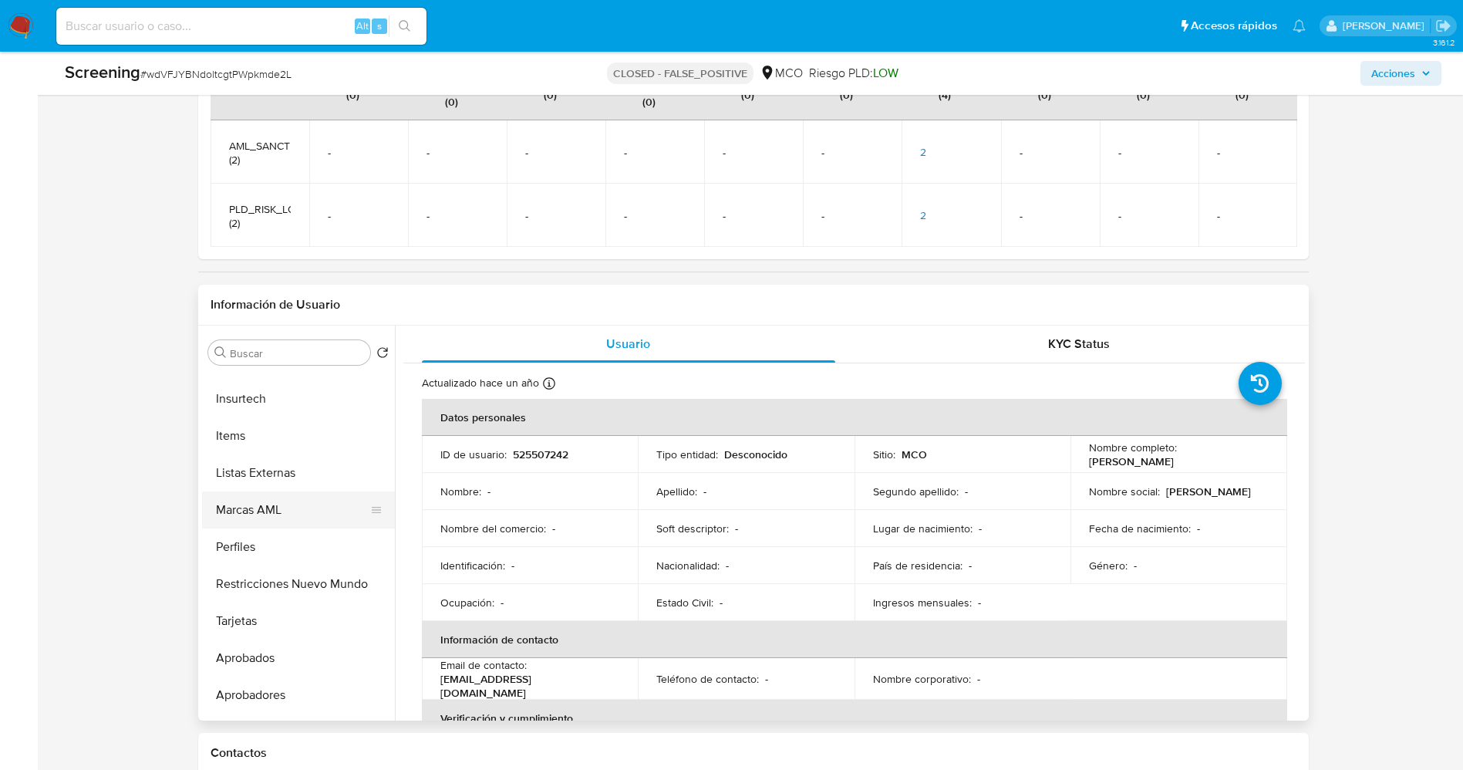
click at [273, 477] on button "Listas Externas" at bounding box center [298, 472] width 193 height 37
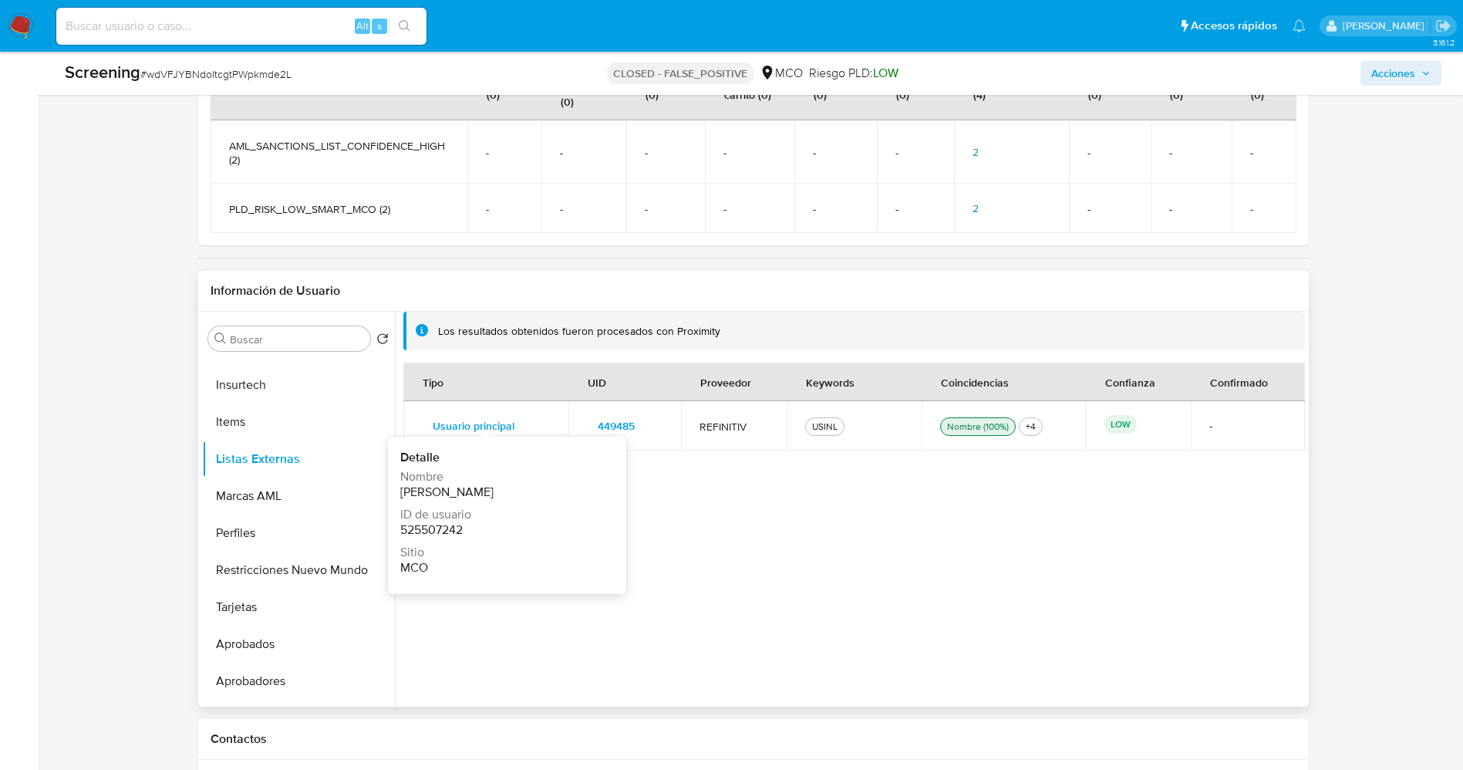
click at [499, 415] on span "Usuario principal" at bounding box center [474, 426] width 82 height 22
click at [630, 415] on span "449485" at bounding box center [616, 426] width 37 height 22
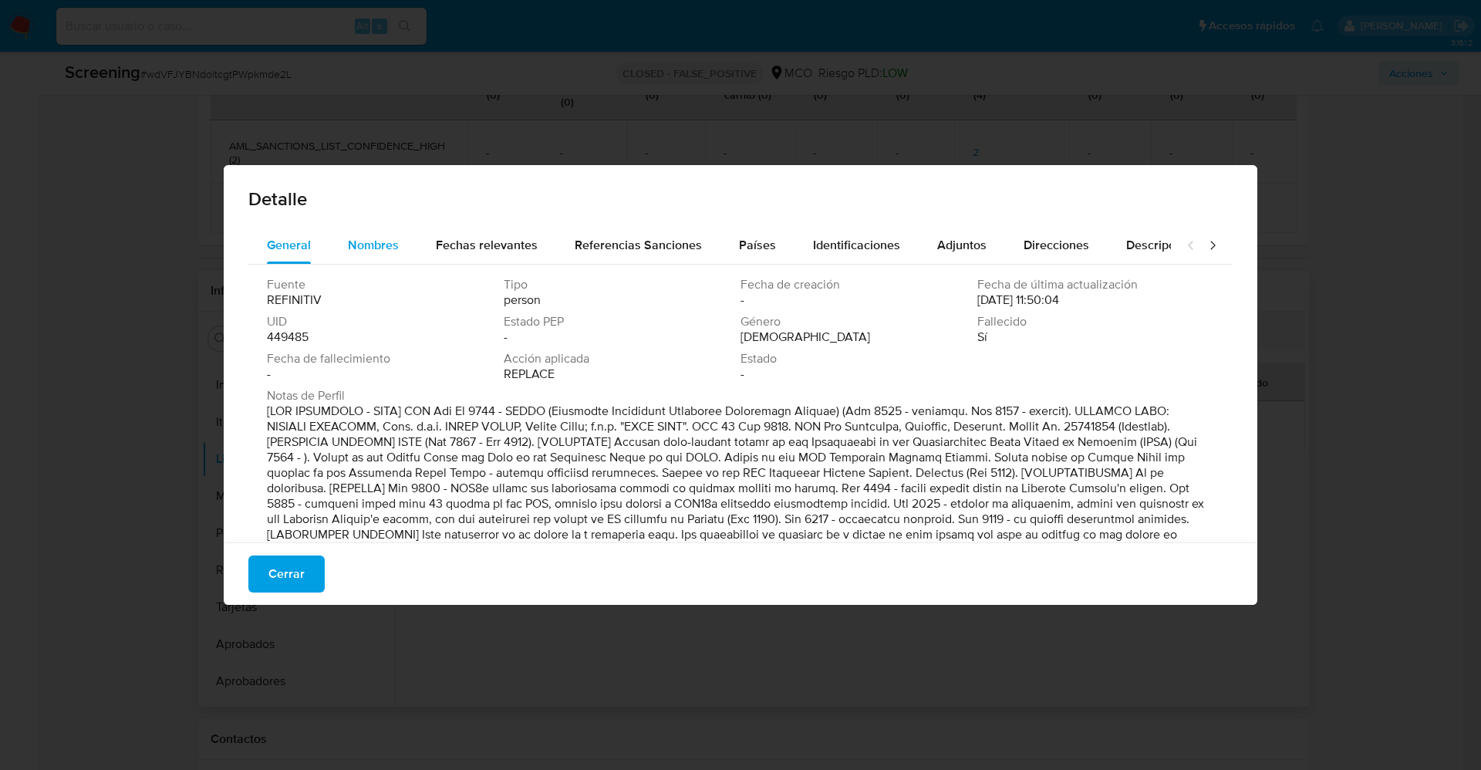
click at [396, 251] on span "Nombres" at bounding box center [373, 245] width 51 height 18
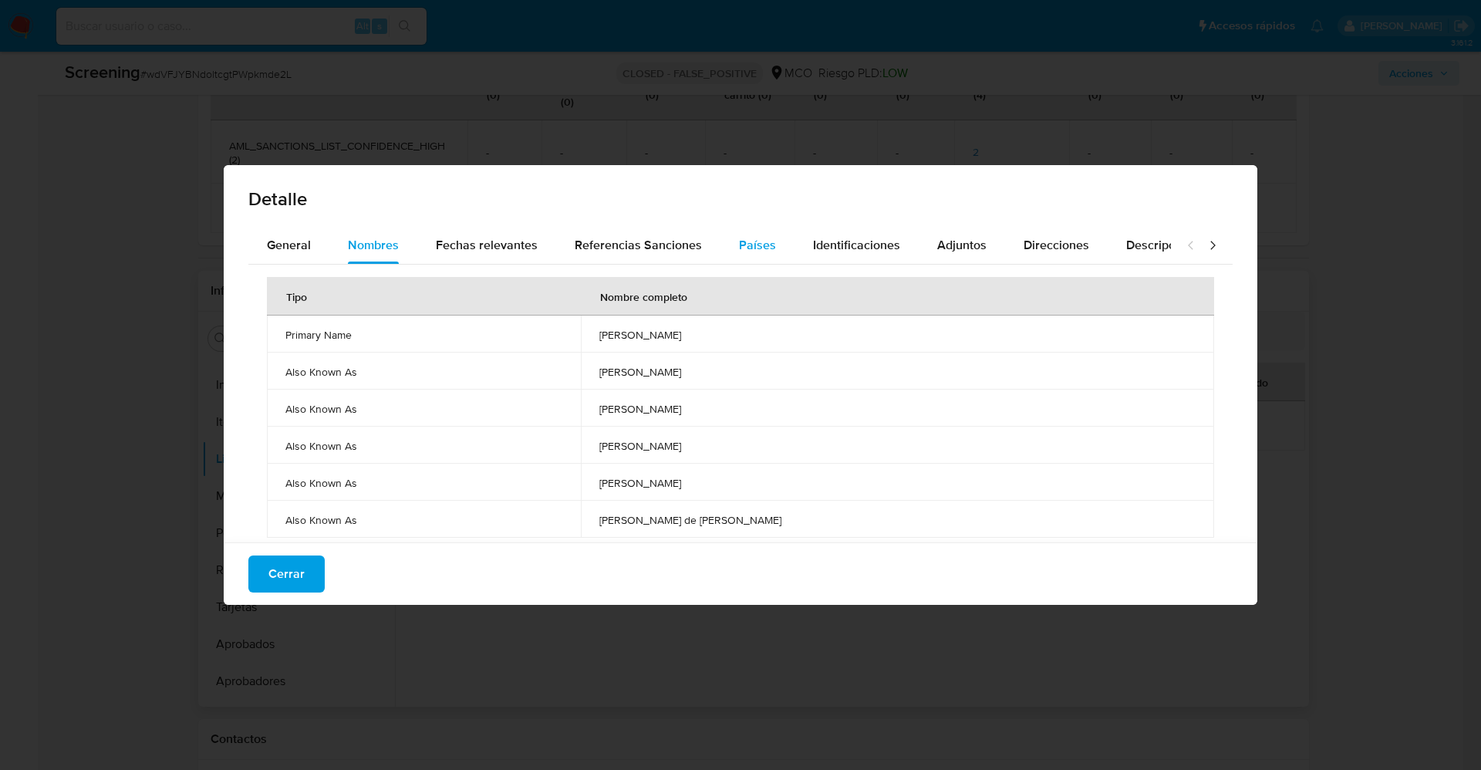
click at [747, 254] on div "Países" at bounding box center [757, 245] width 37 height 37
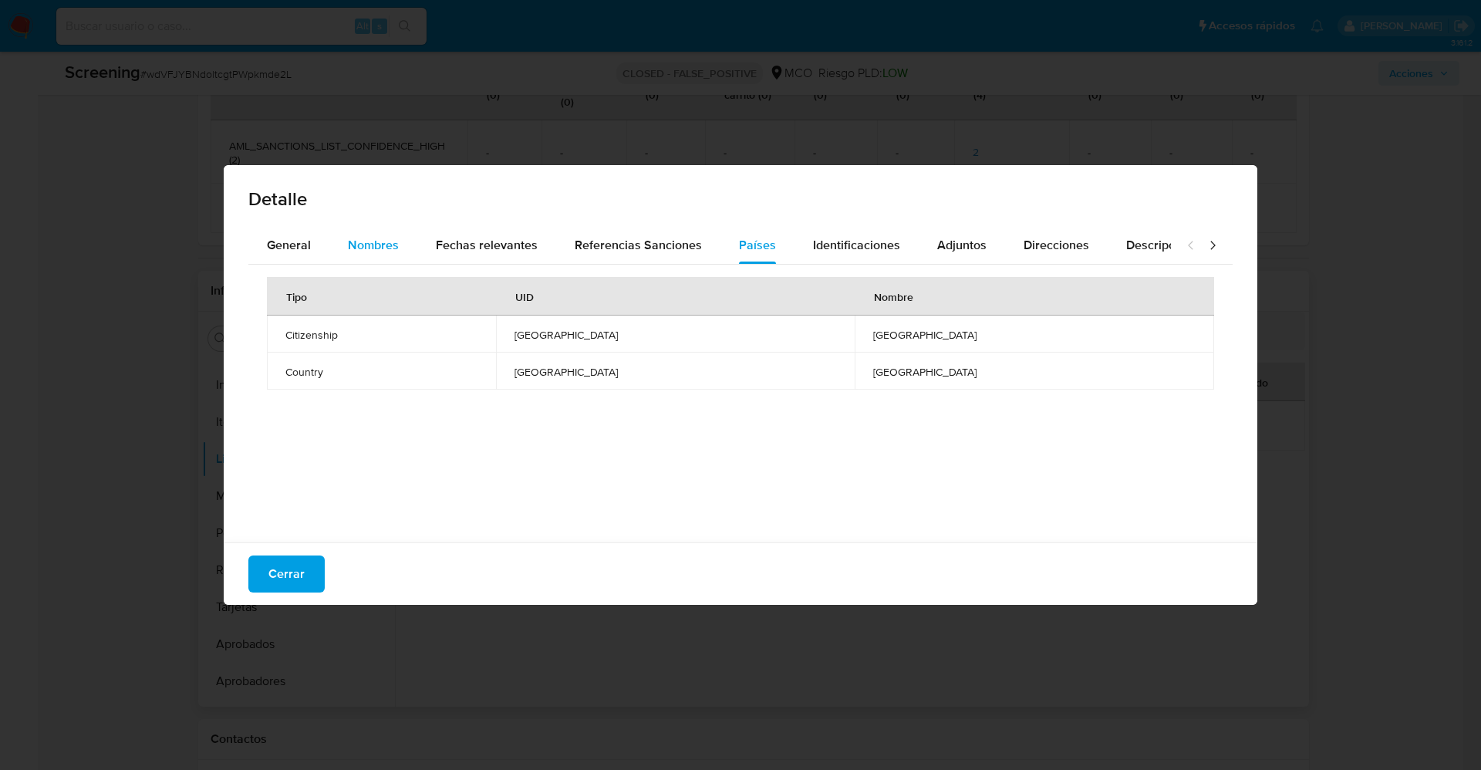
click at [380, 255] on div "Nombres" at bounding box center [373, 245] width 51 height 37
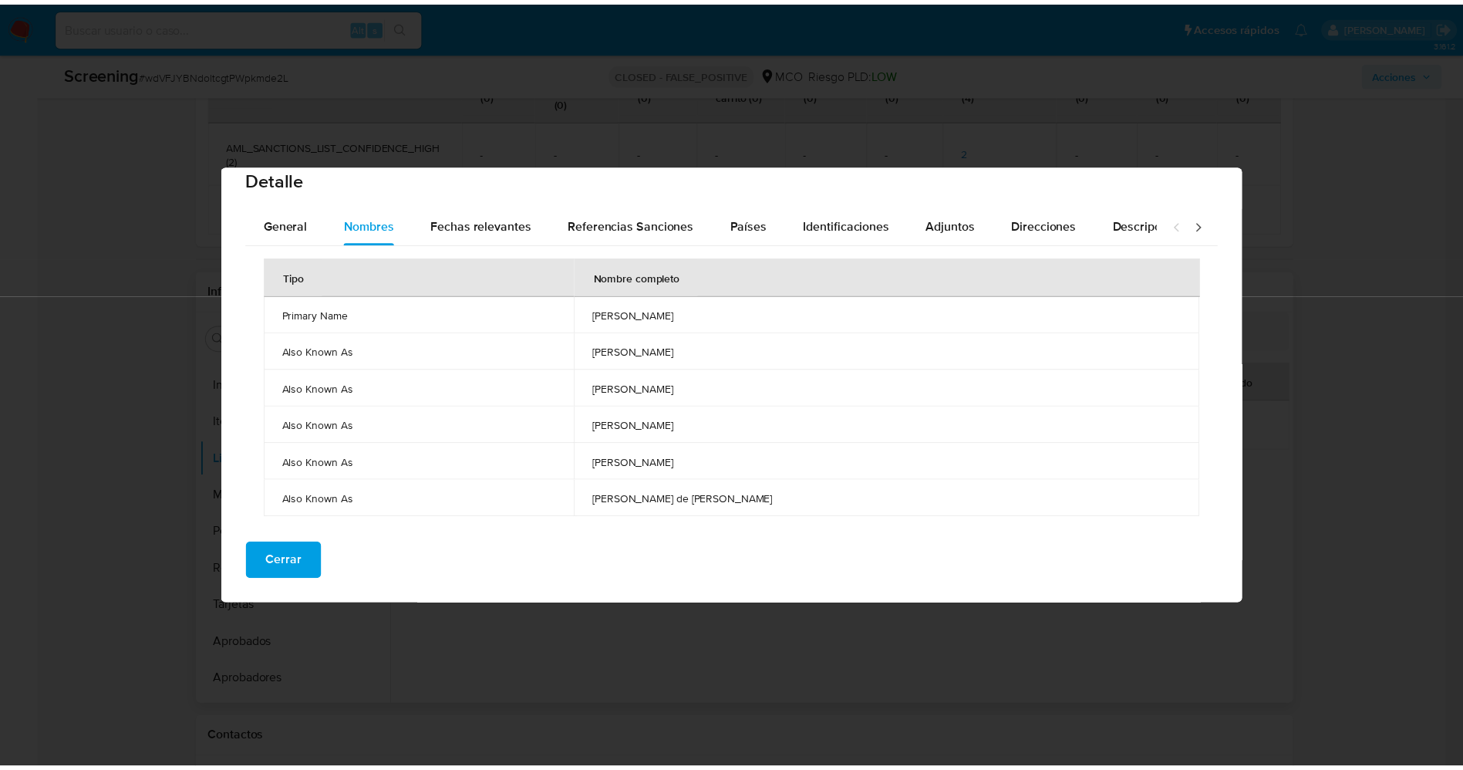
scroll to position [0, 0]
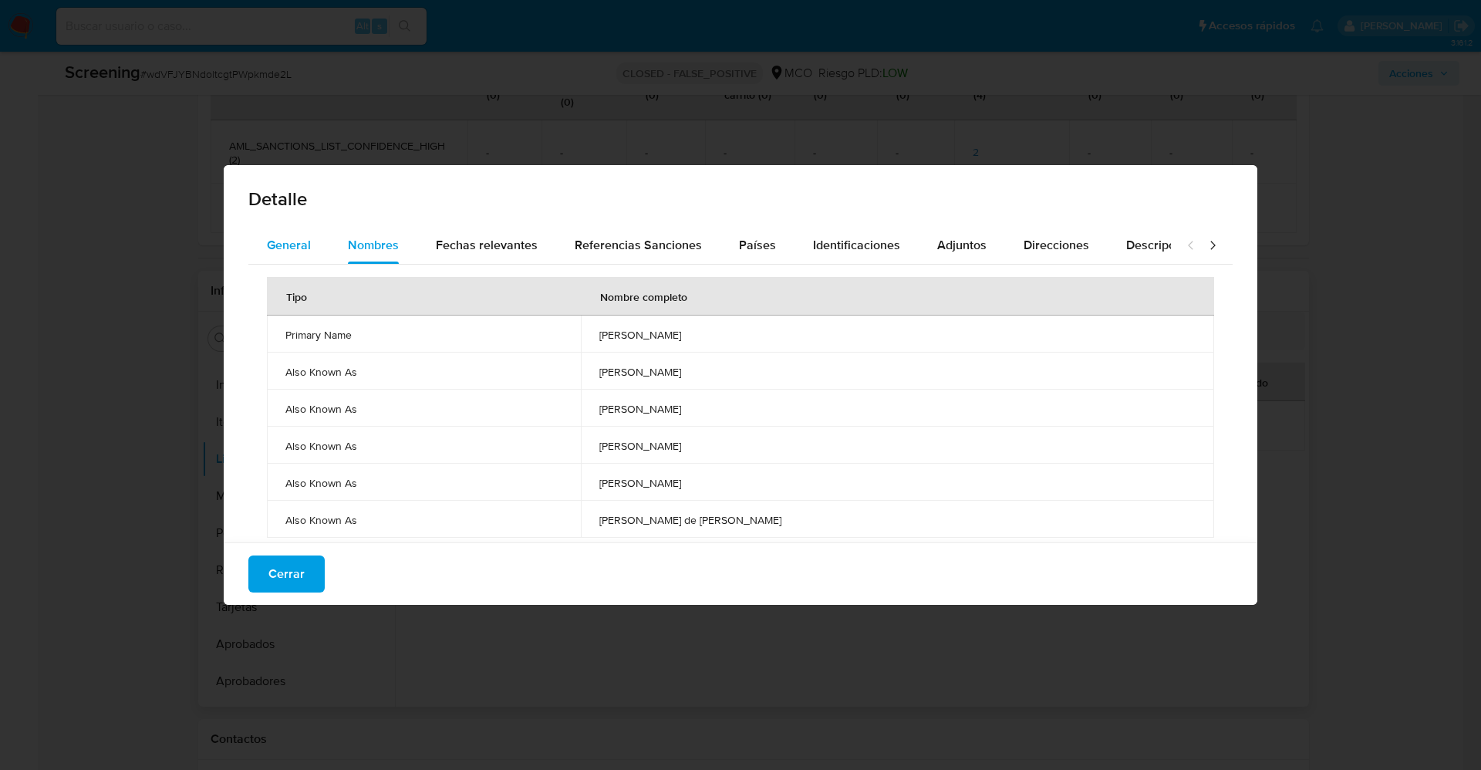
click at [287, 244] on span "General" at bounding box center [289, 245] width 44 height 18
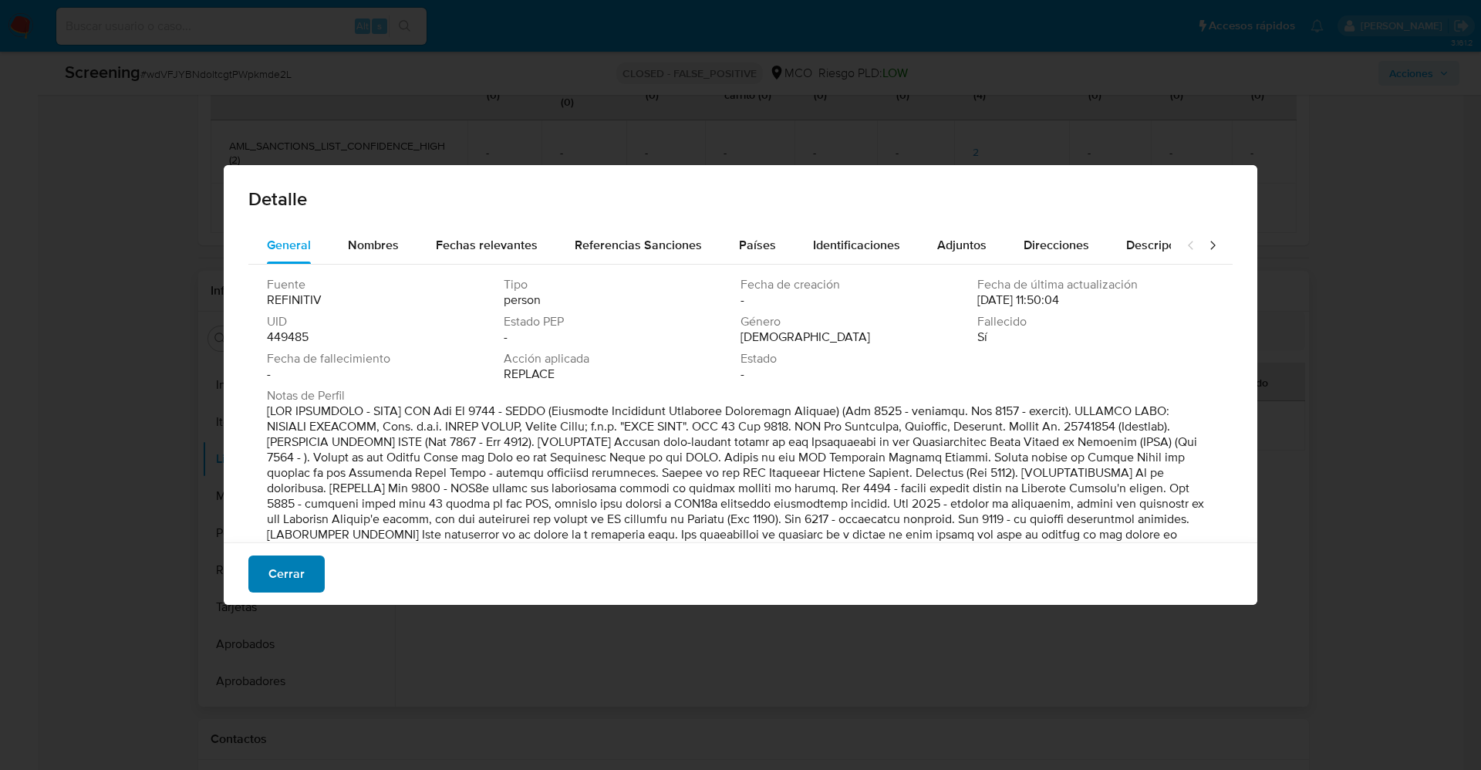
click at [295, 572] on span "Cerrar" at bounding box center [286, 574] width 36 height 34
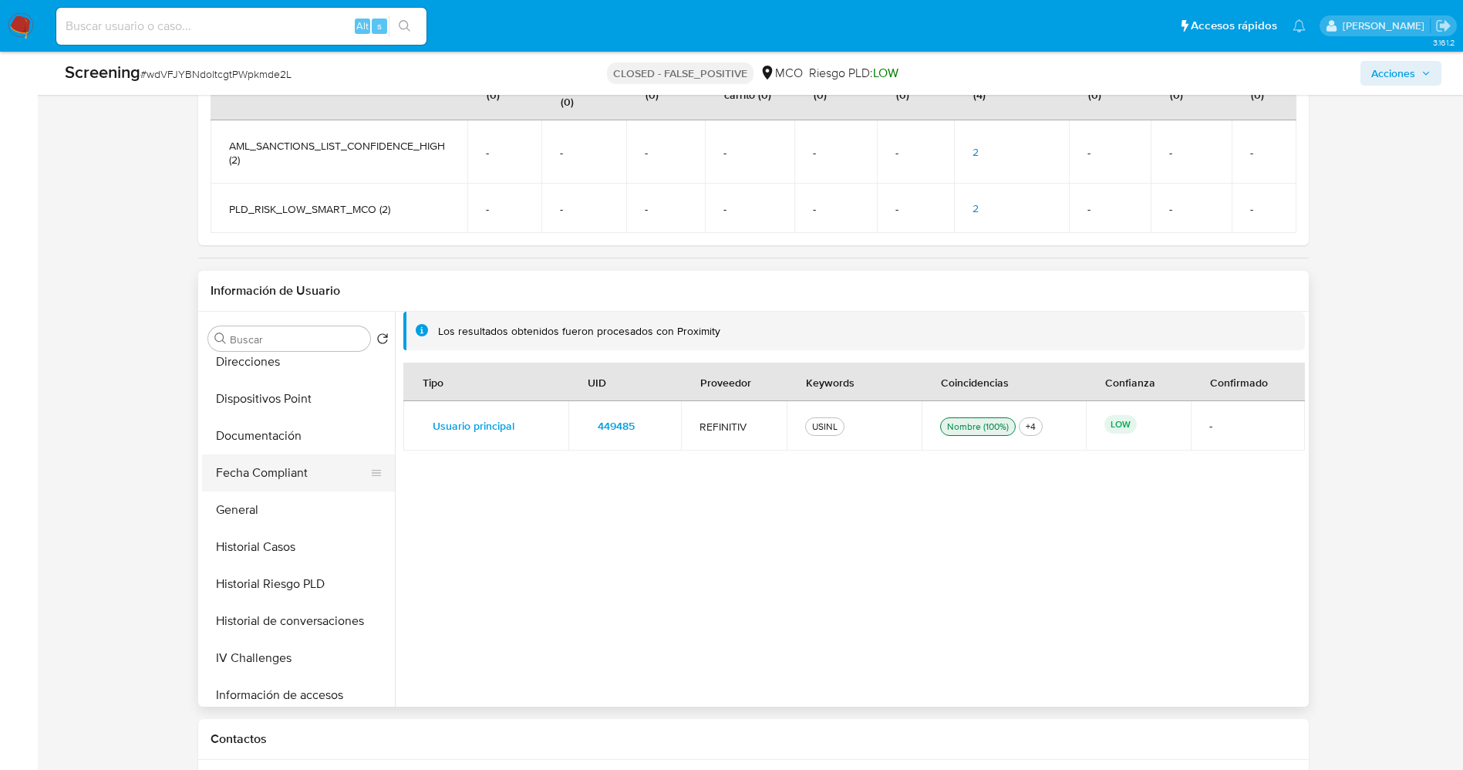
scroll to position [231, 0]
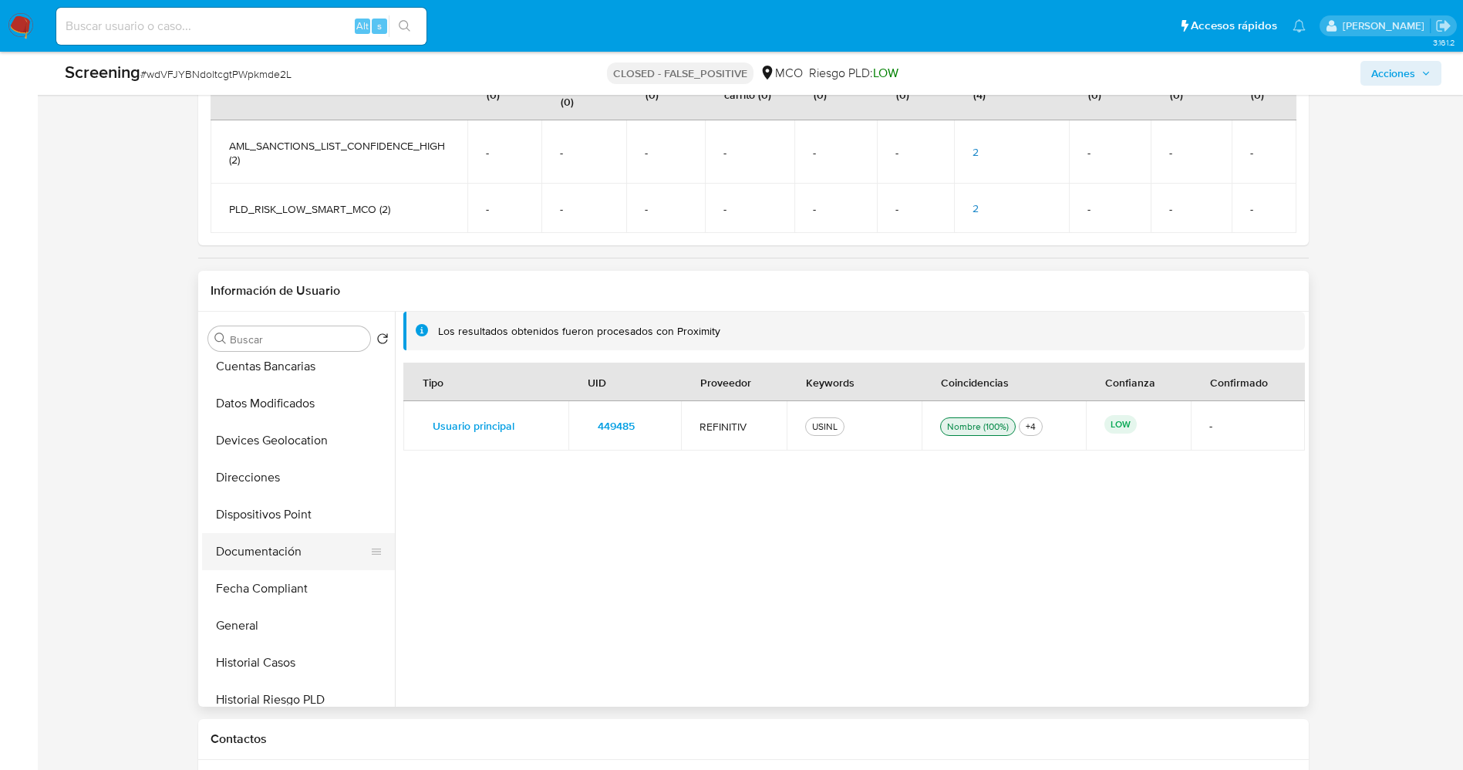
click at [269, 542] on button "Documentación" at bounding box center [292, 551] width 180 height 37
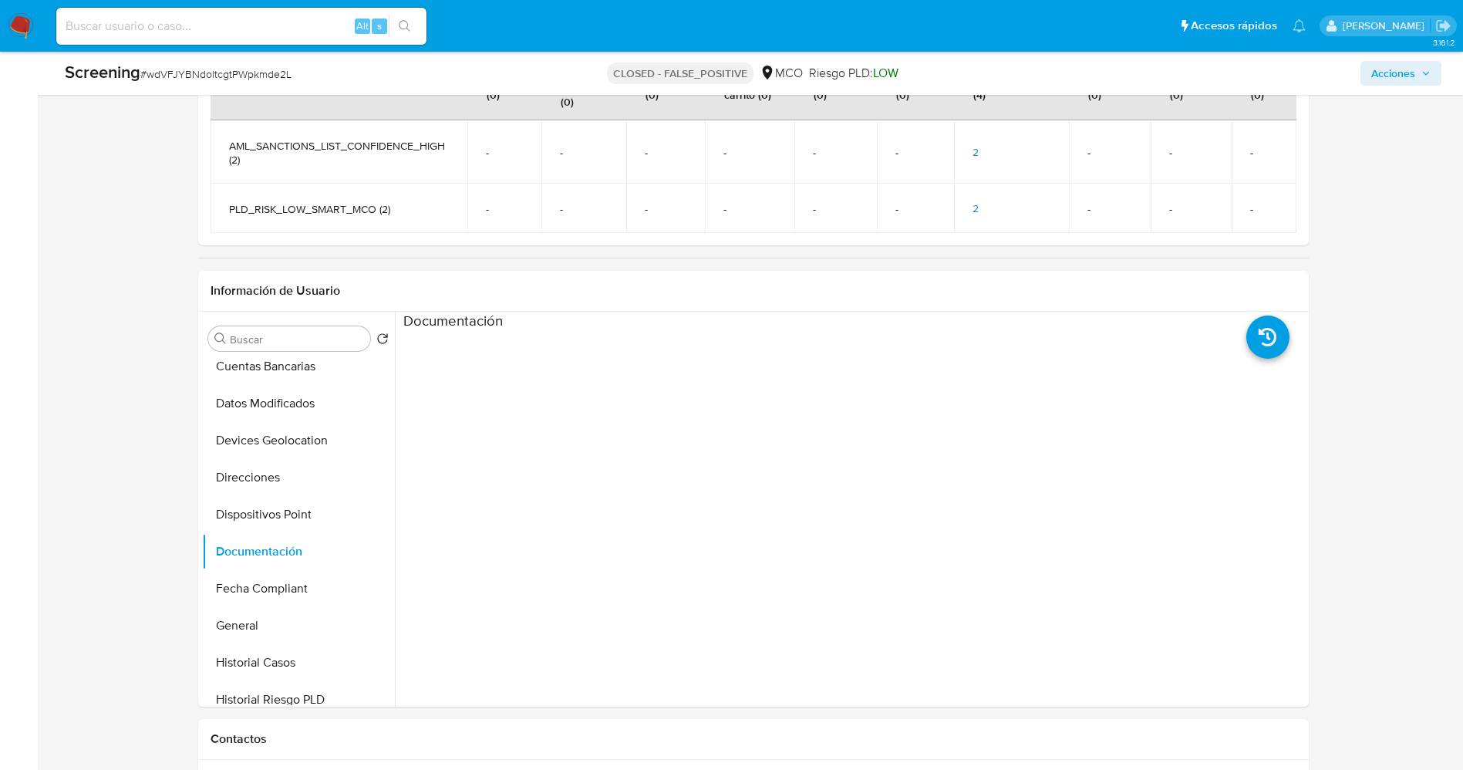
scroll to position [0, 0]
drag, startPoint x: 515, startPoint y: 490, endPoint x: 472, endPoint y: 480, distance: 44.2
click at [514, 490] on ul at bounding box center [515, 553] width 225 height 444
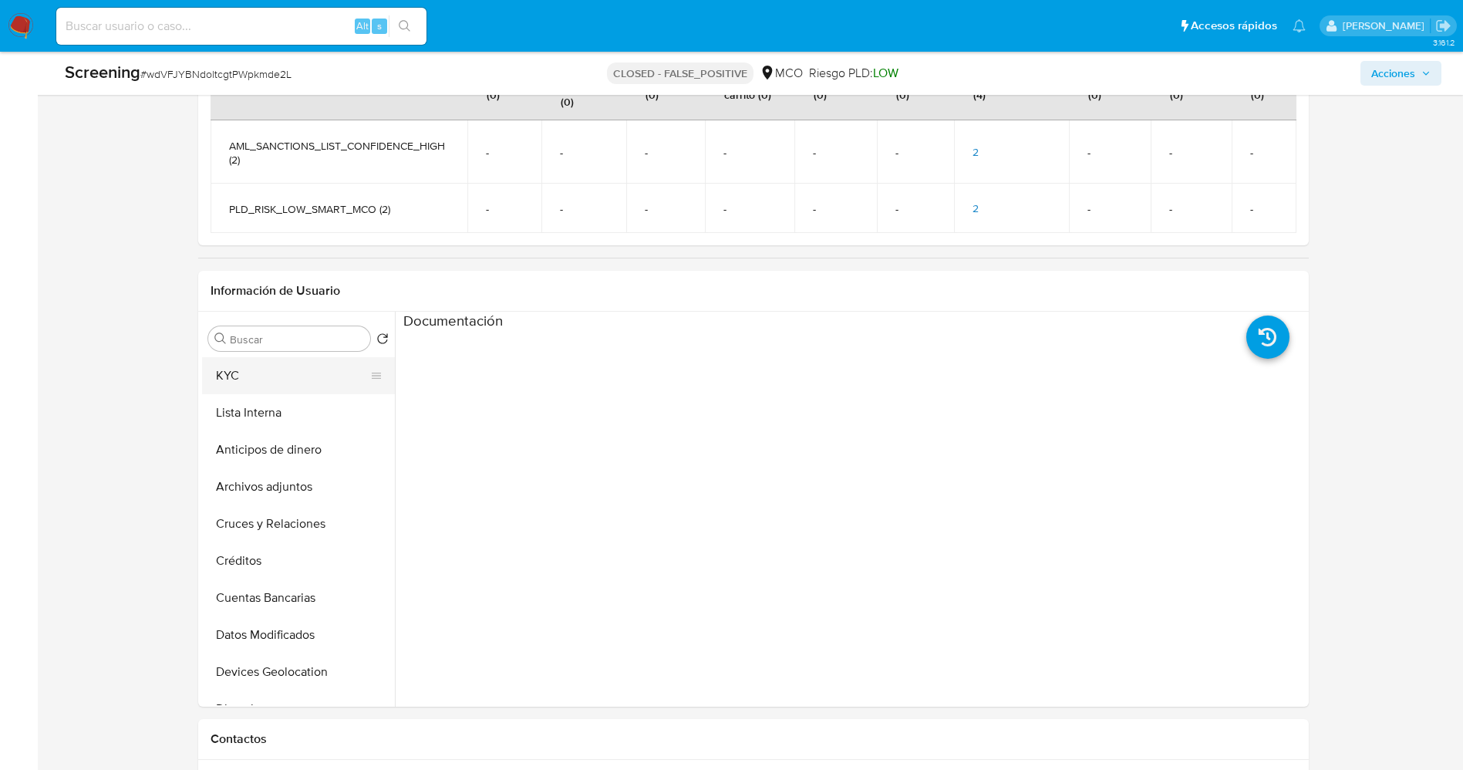
click at [259, 357] on button "KYC" at bounding box center [292, 375] width 180 height 37
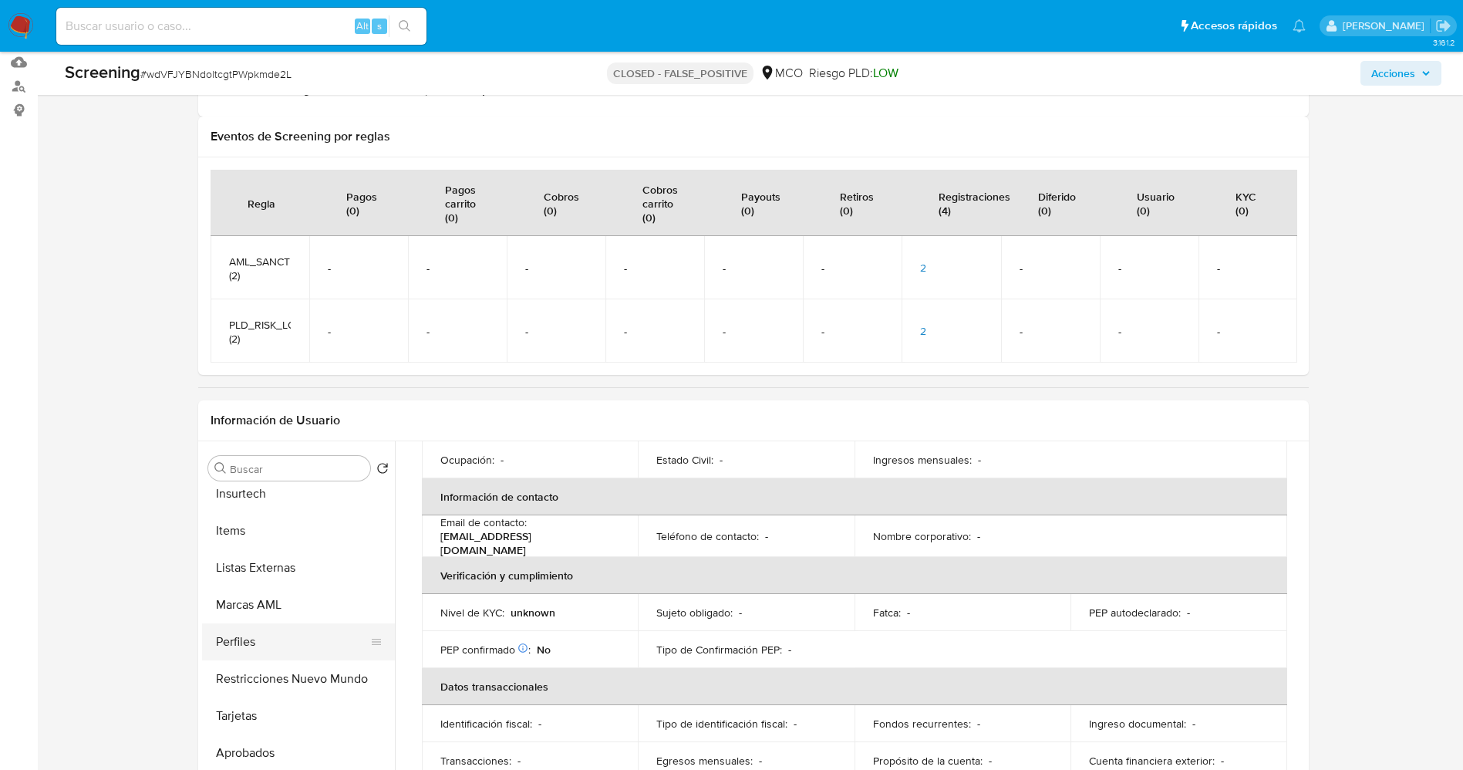
scroll to position [726, 0]
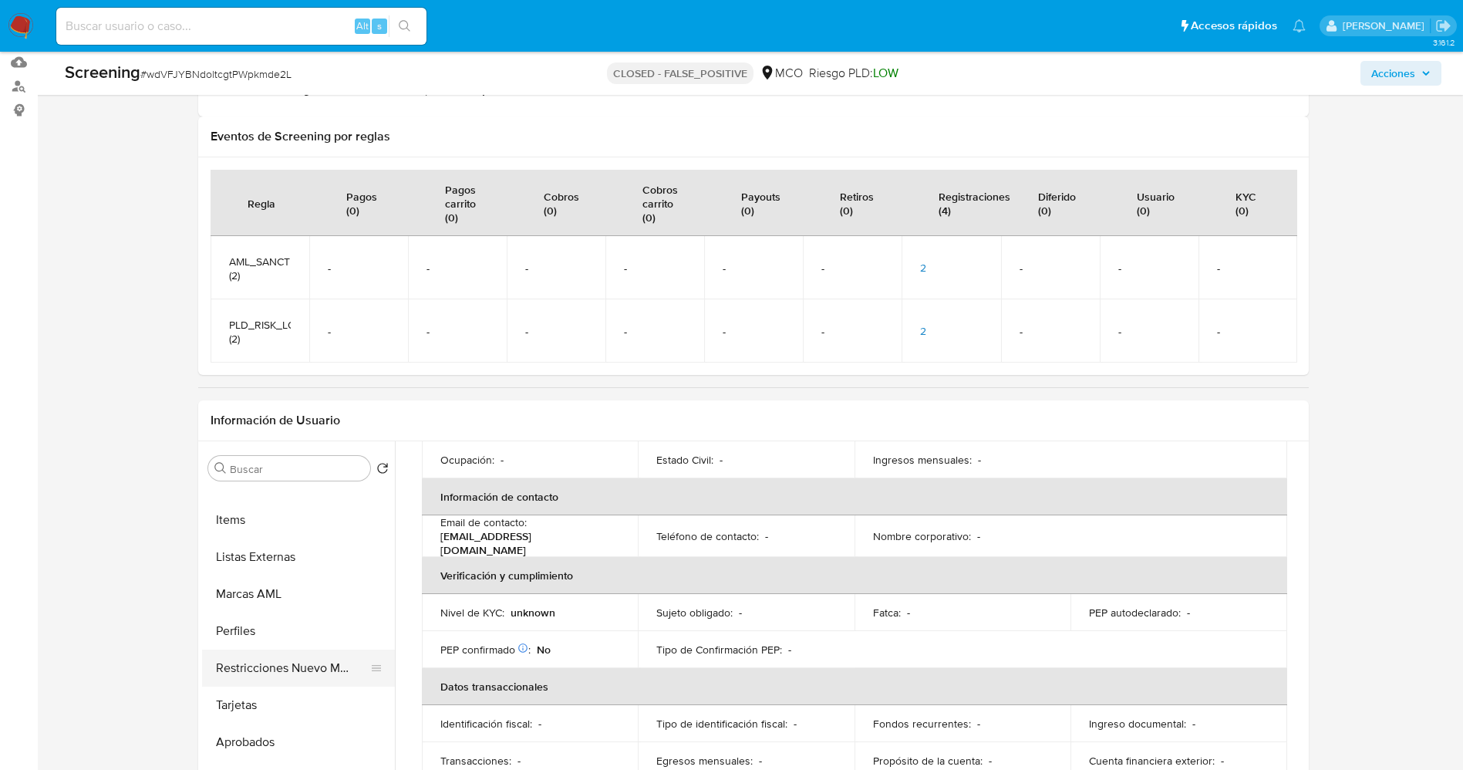
click at [281, 675] on button "Restricciones Nuevo Mundo" at bounding box center [292, 667] width 180 height 37
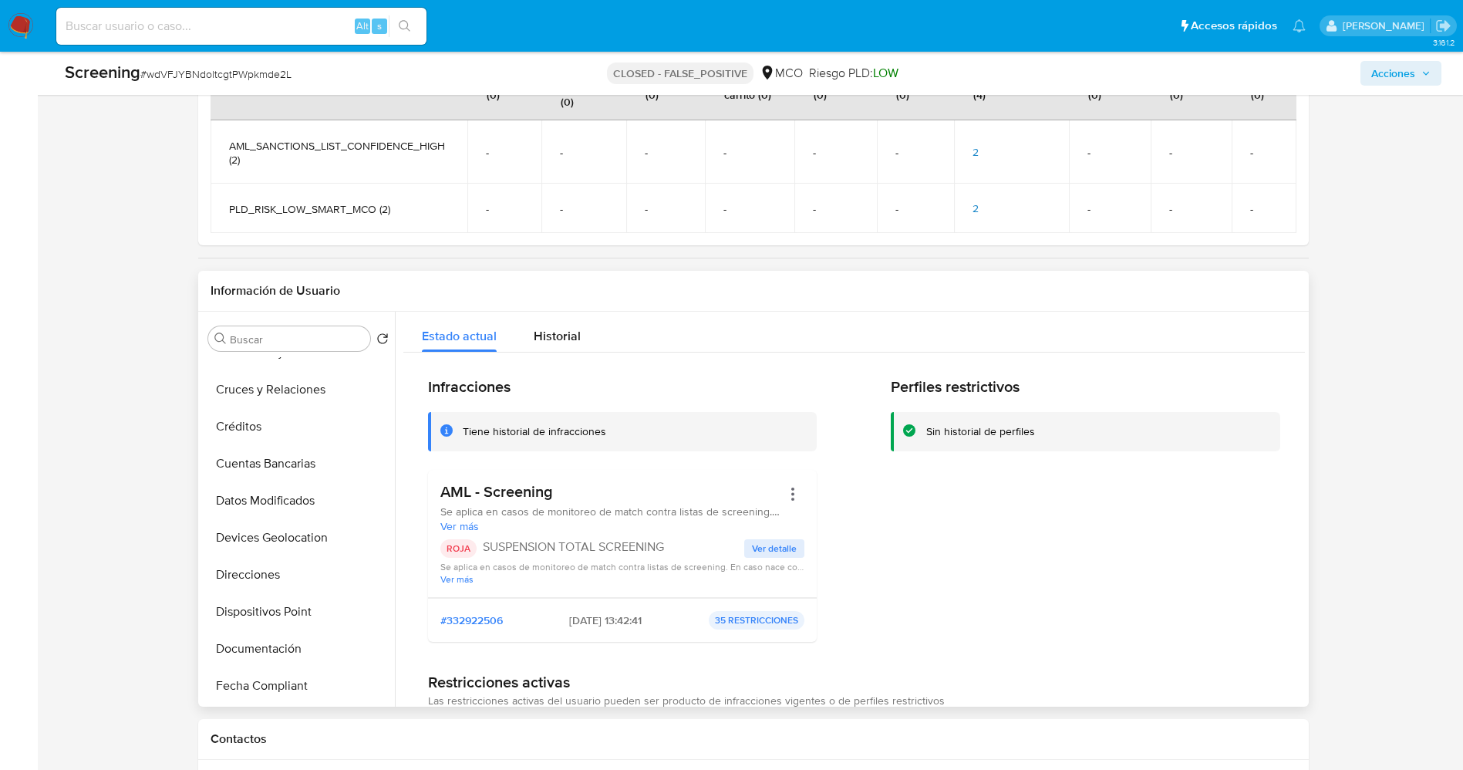
scroll to position [0, 0]
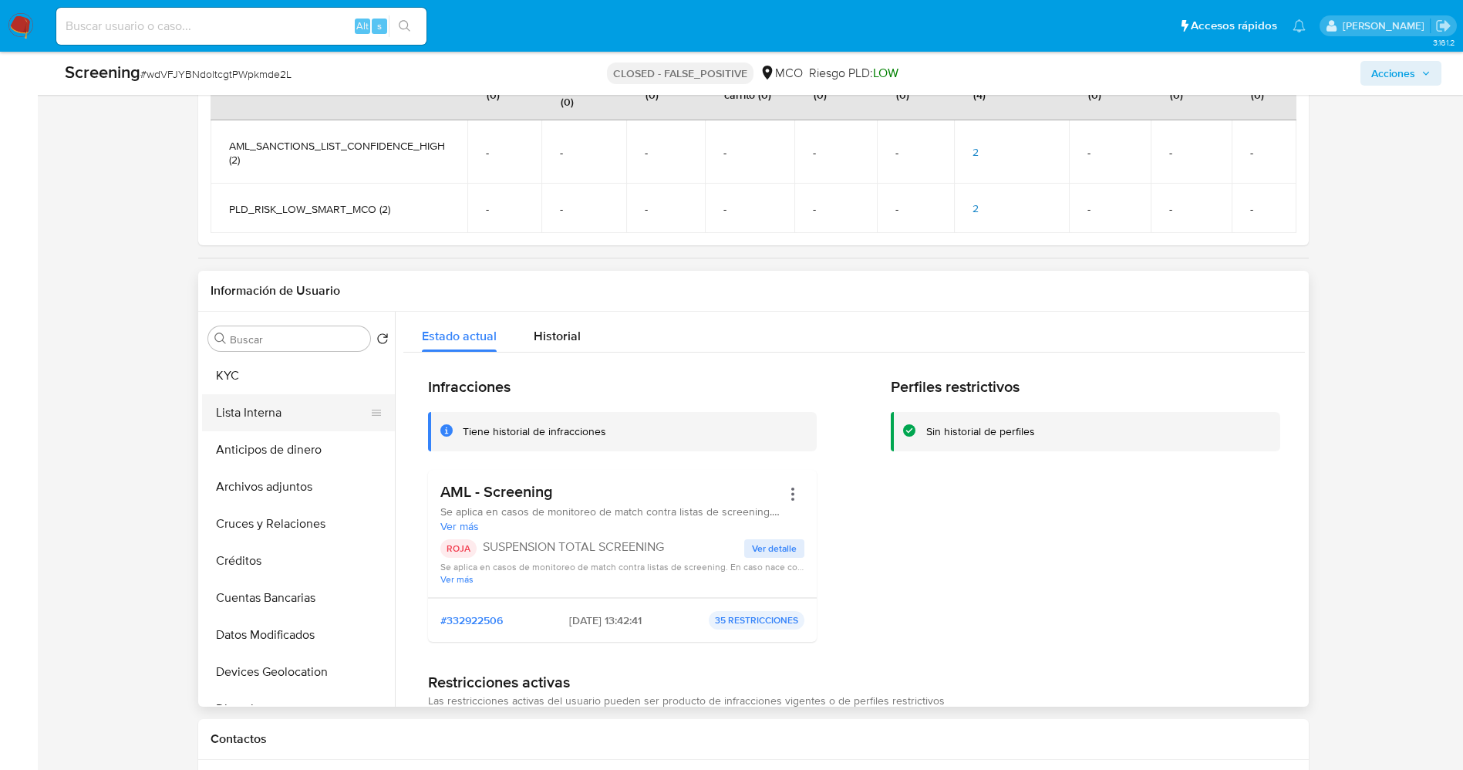
click at [261, 401] on button "Lista Interna" at bounding box center [292, 412] width 180 height 37
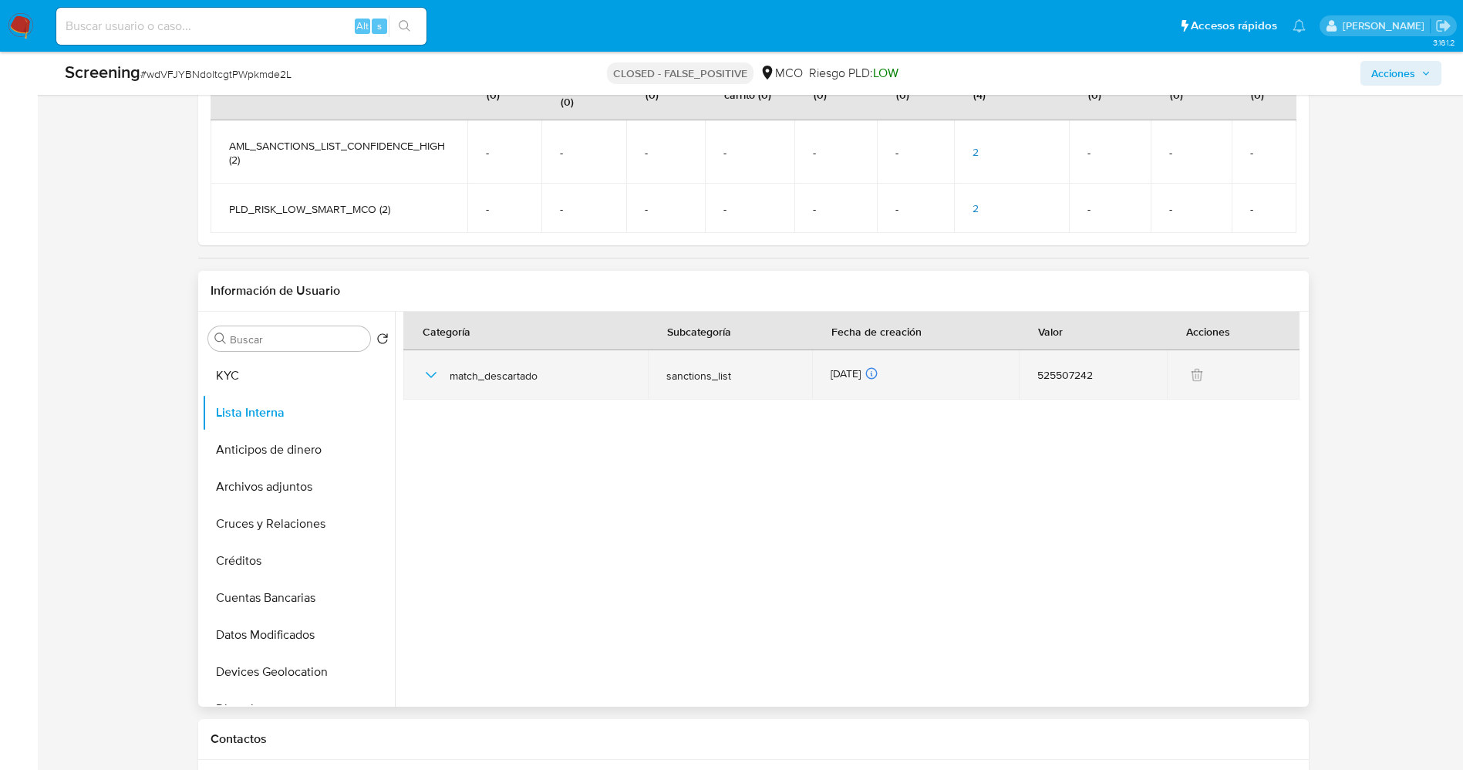
click at [430, 366] on icon "button" at bounding box center [431, 375] width 19 height 19
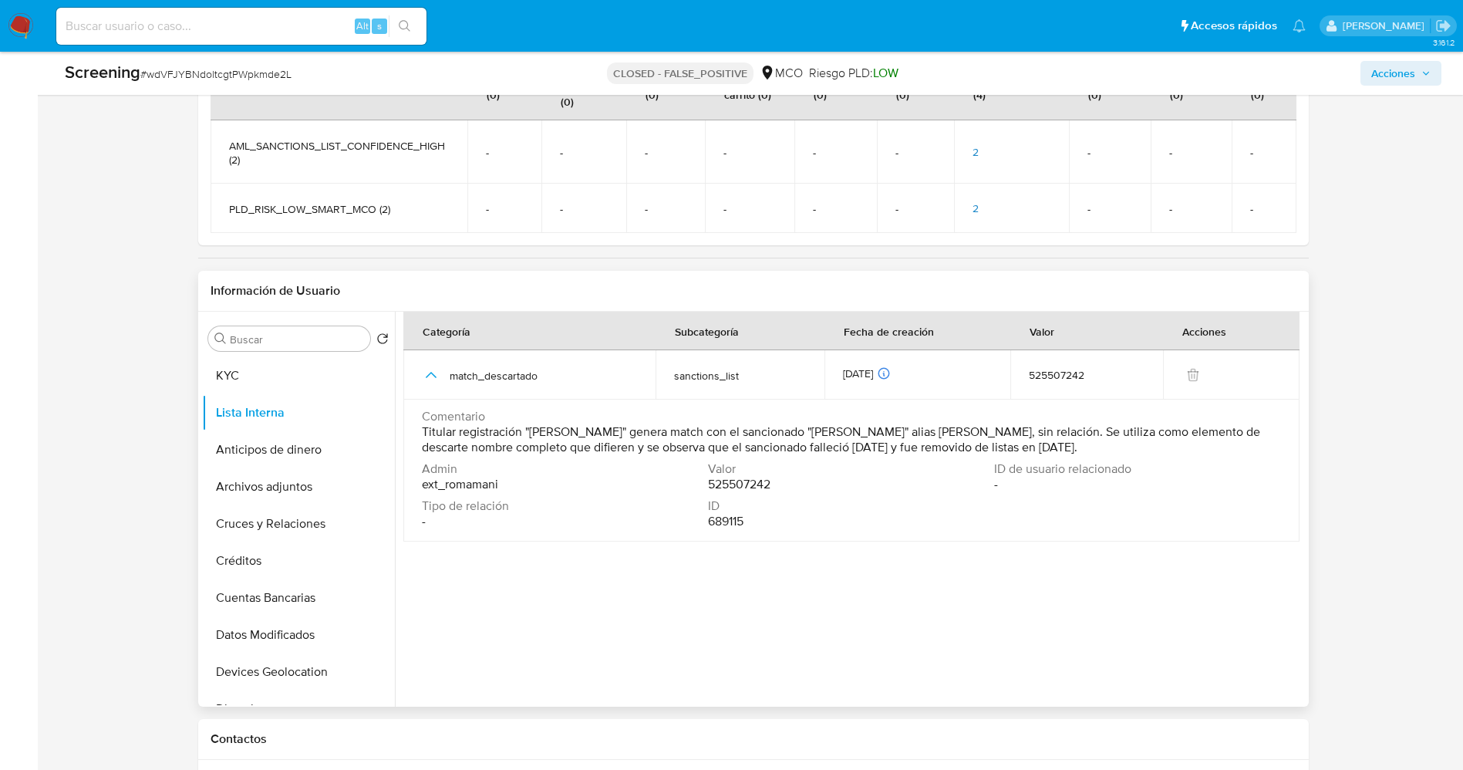
drag, startPoint x: 420, startPoint y: 425, endPoint x: 1153, endPoint y: 426, distance: 732.6
click at [1153, 426] on td "Comentario Titular registración "Ivan Rios" genera match con el sancionado "Jos…" at bounding box center [851, 470] width 896 height 142
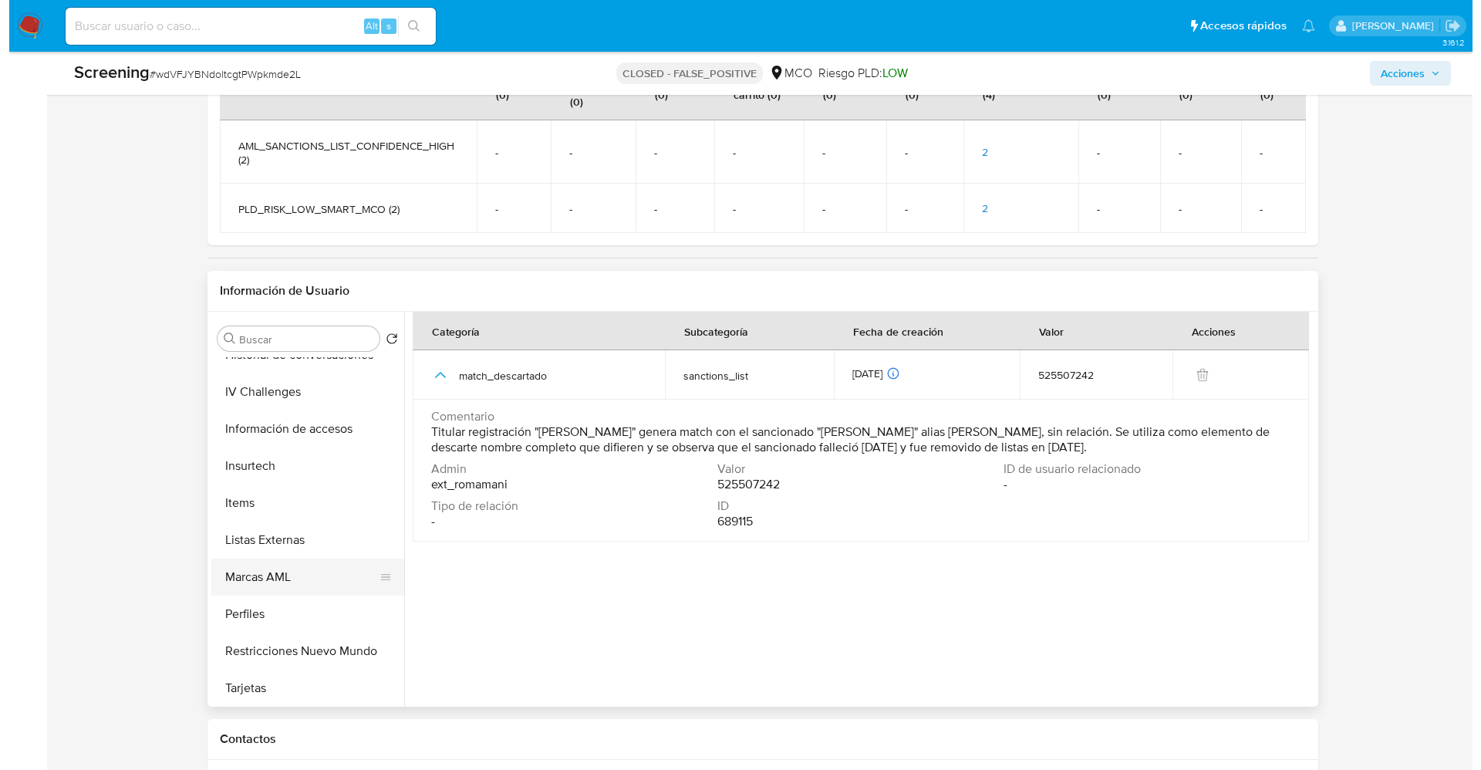
scroll to position [726, 0]
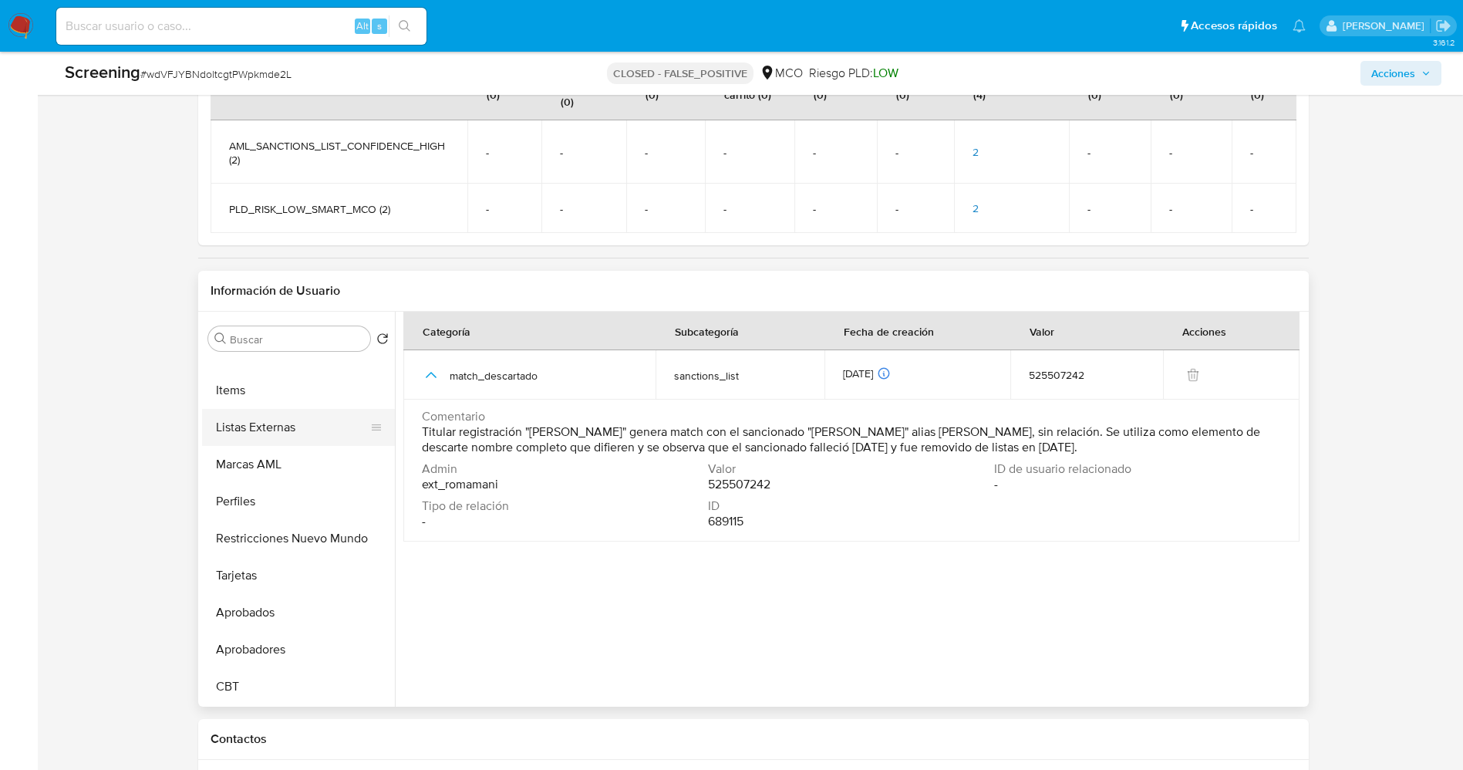
click at [279, 415] on button "Listas Externas" at bounding box center [292, 427] width 180 height 37
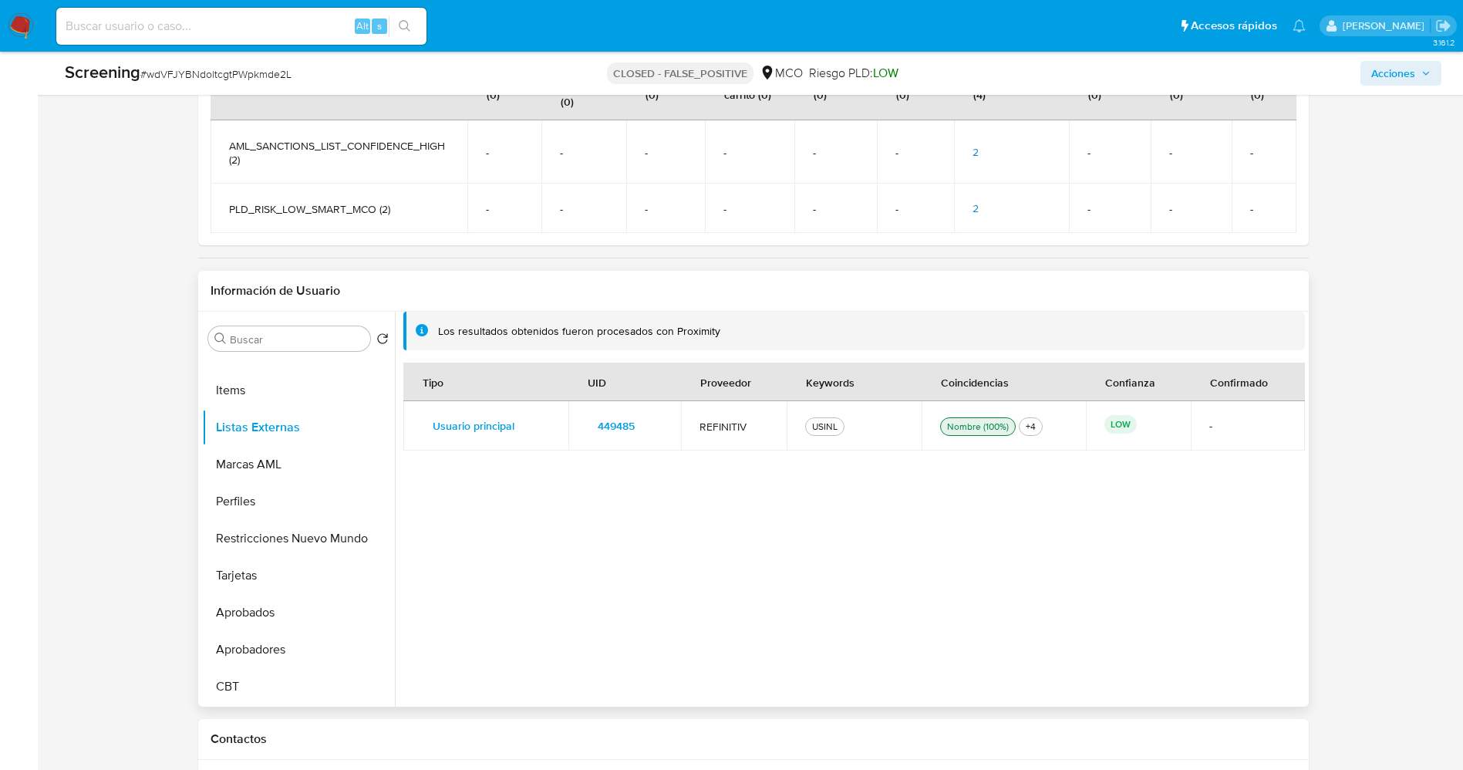
click at [622, 415] on span "449485" at bounding box center [616, 426] width 37 height 22
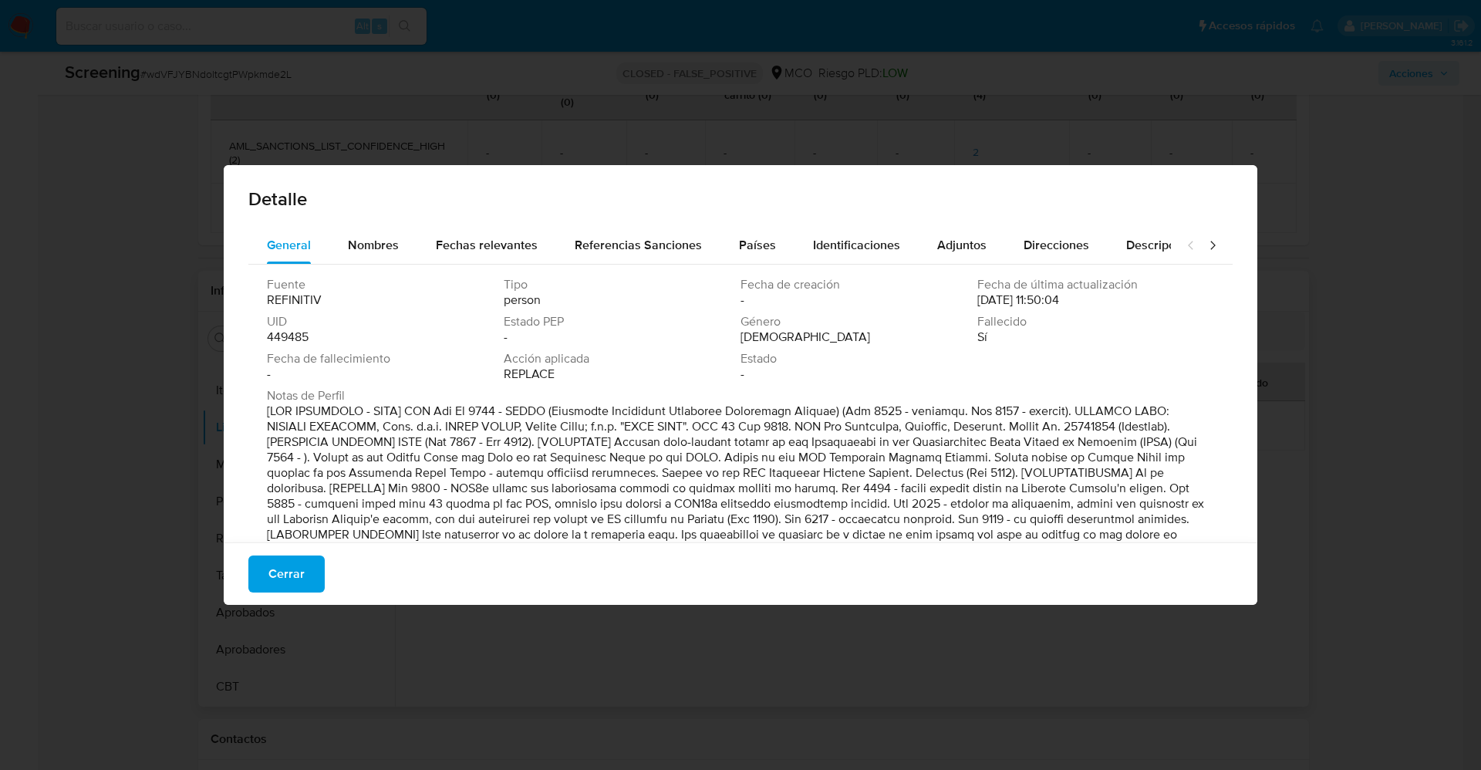
scroll to position [49, 0]
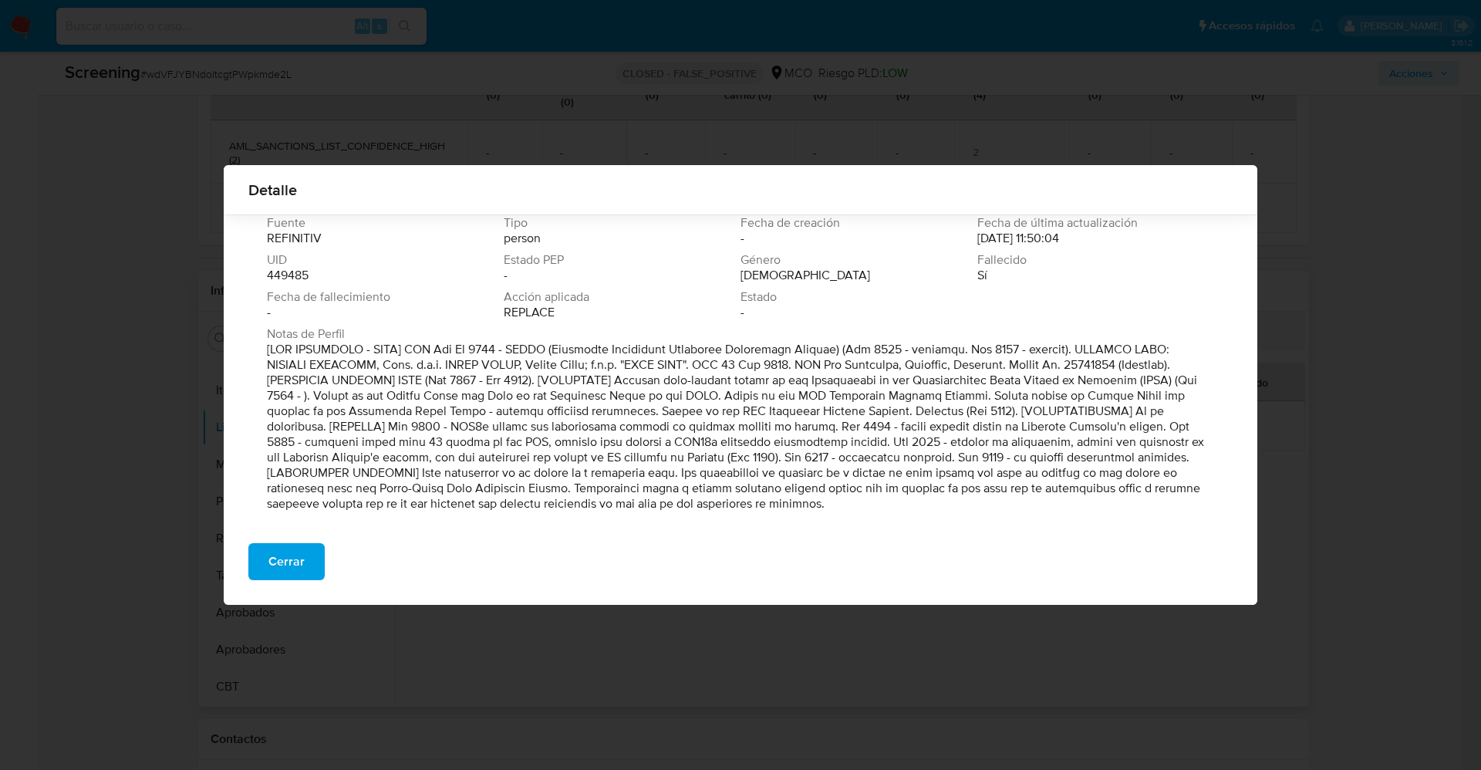
drag, startPoint x: 295, startPoint y: 353, endPoint x: 1035, endPoint y: 510, distance: 755.9
click at [1035, 510] on p at bounding box center [739, 427] width 944 height 170
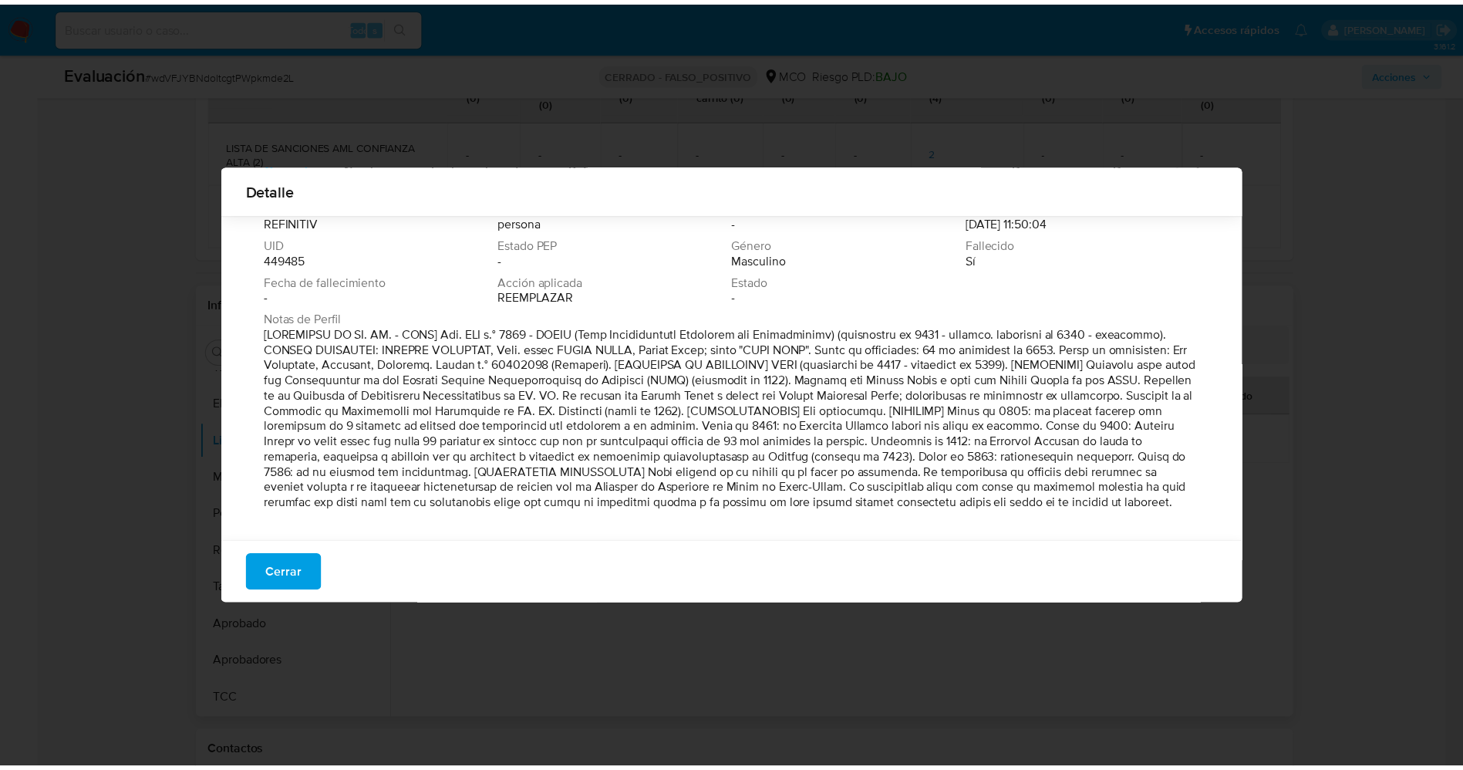
scroll to position [88, 0]
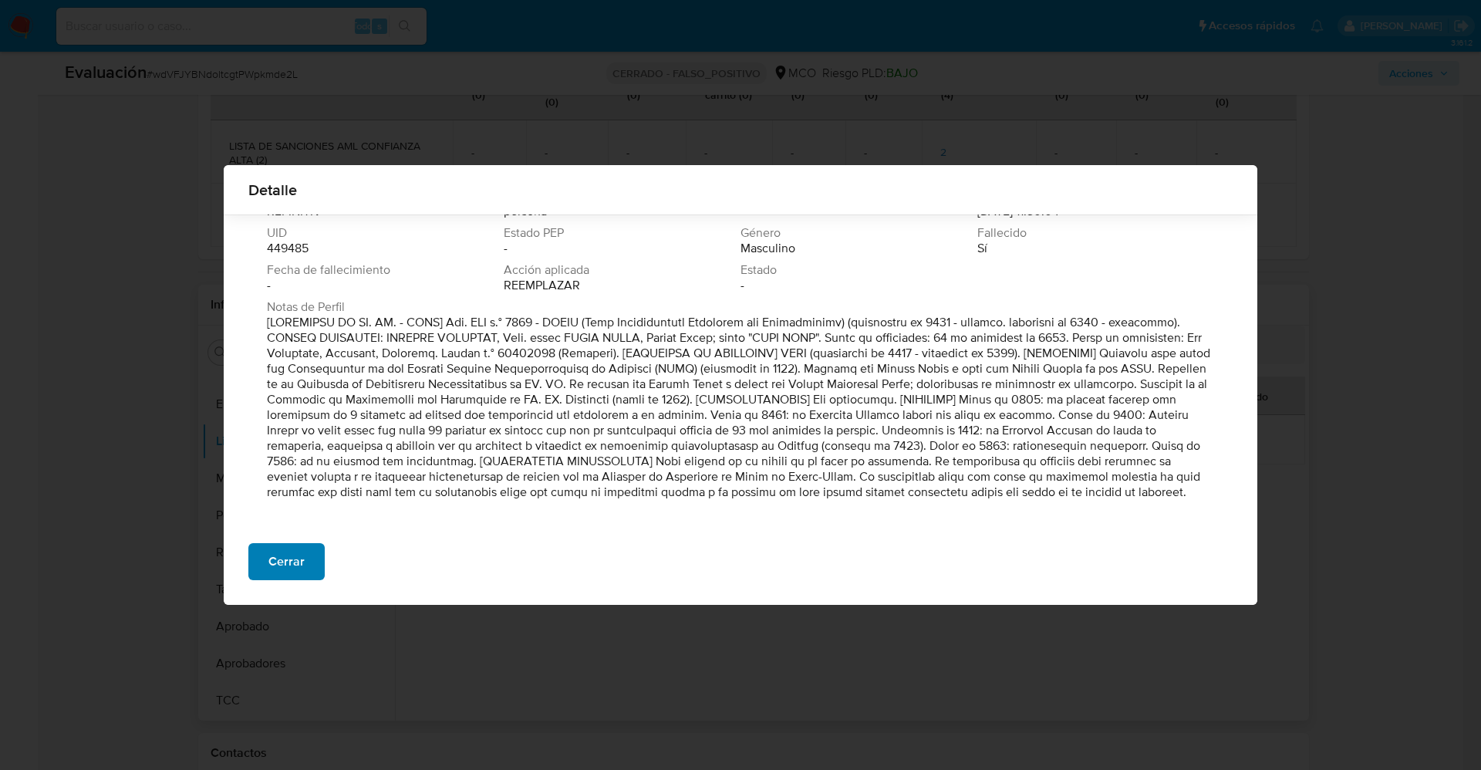
click at [282, 561] on span "Cerrar" at bounding box center [286, 561] width 36 height 34
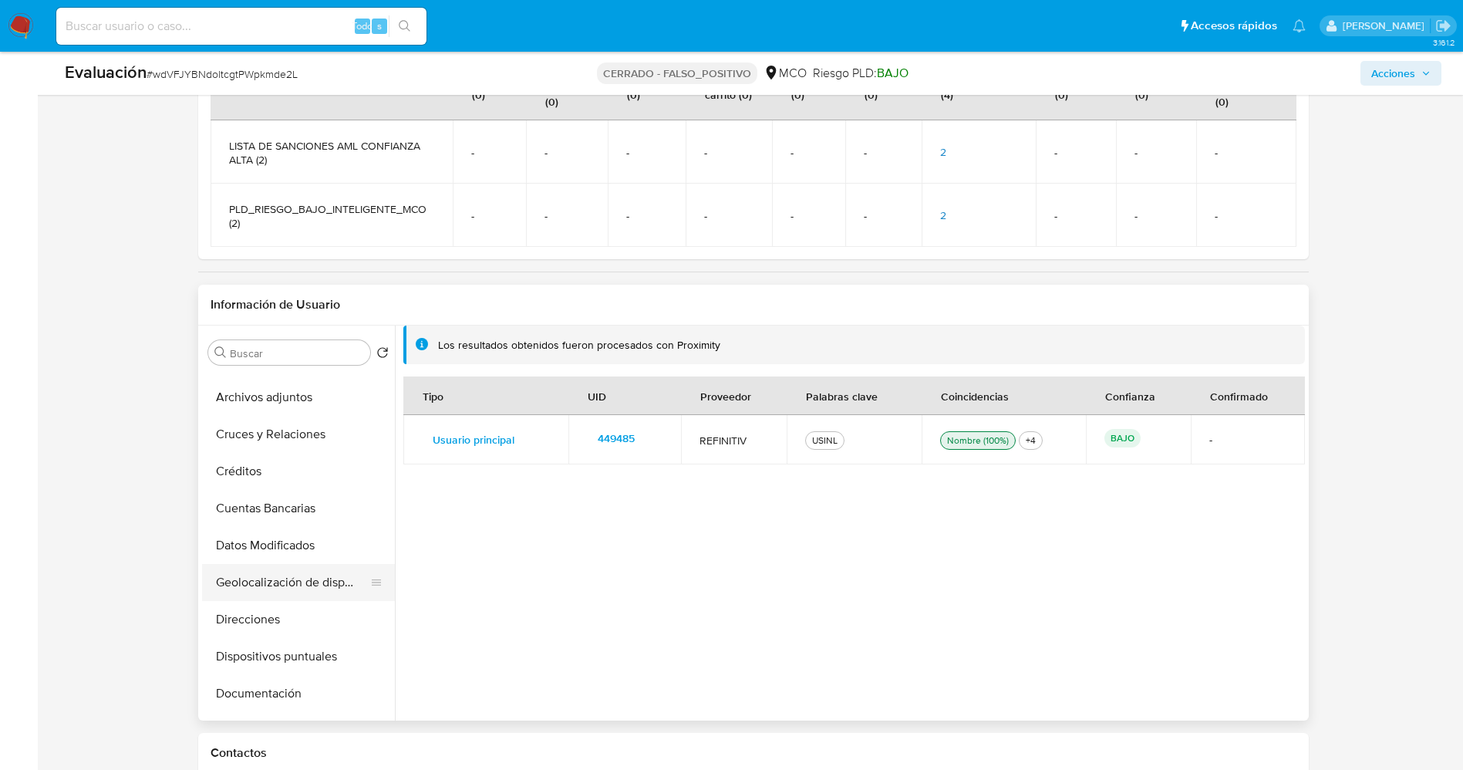
scroll to position [0, 0]
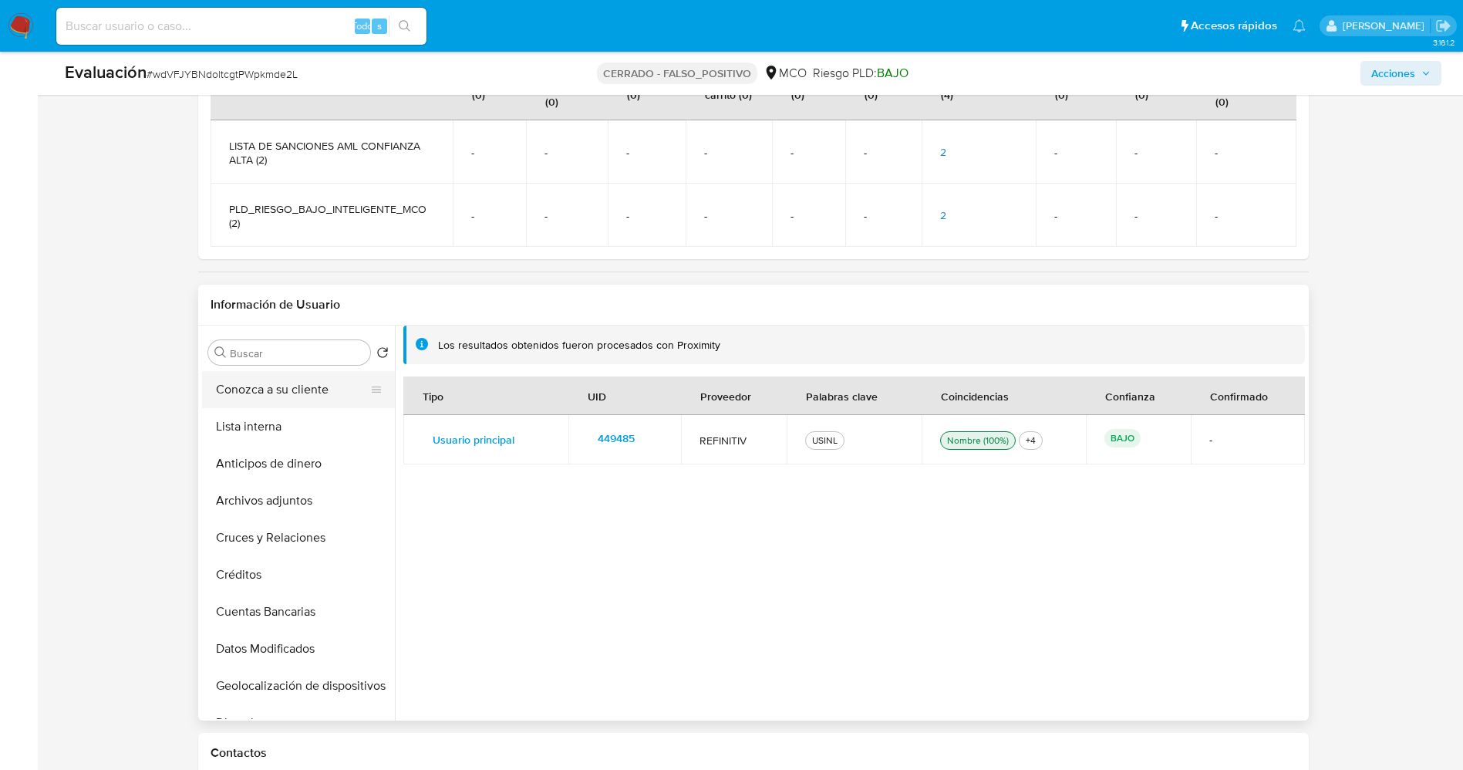
click at [275, 391] on button "Conozca a su cliente" at bounding box center [292, 389] width 180 height 37
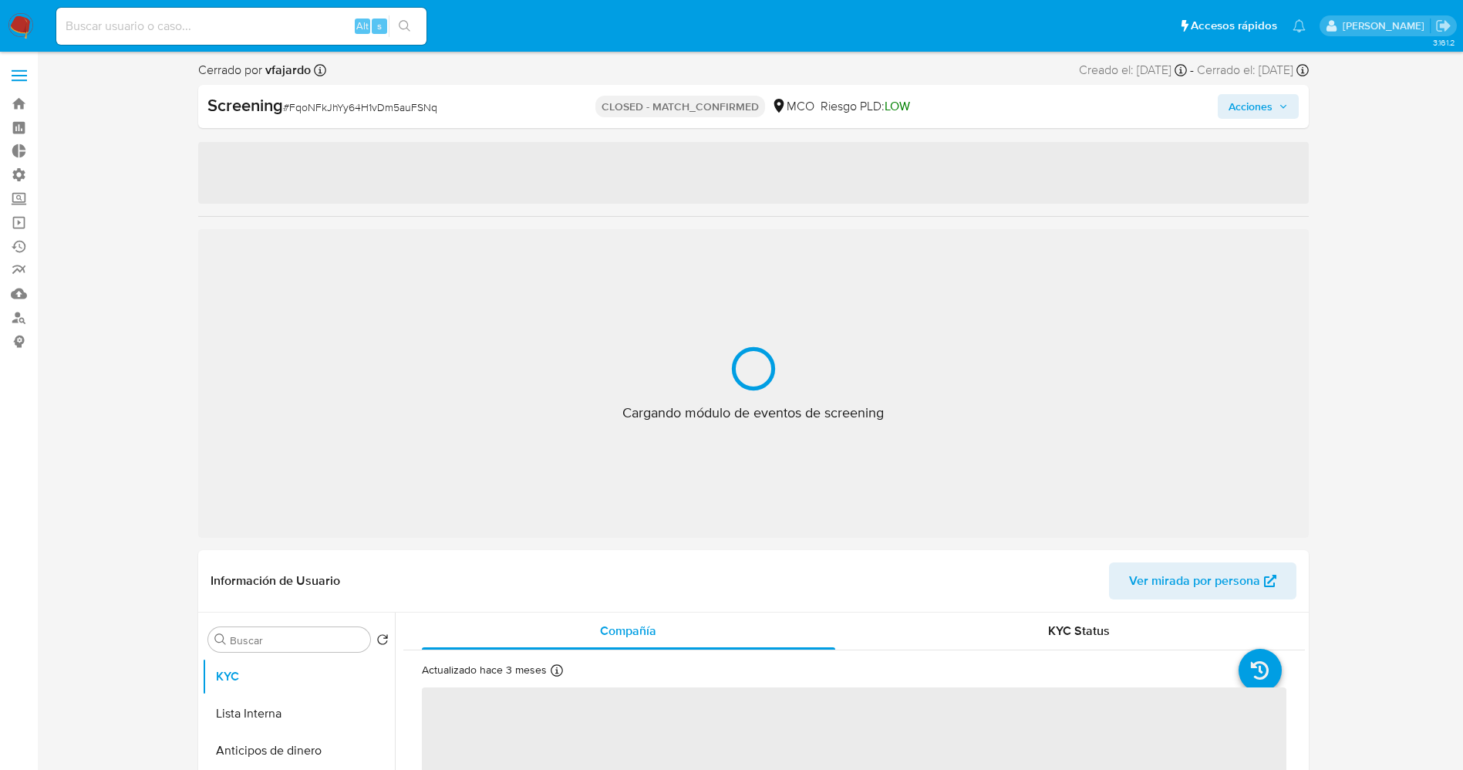
select select "10"
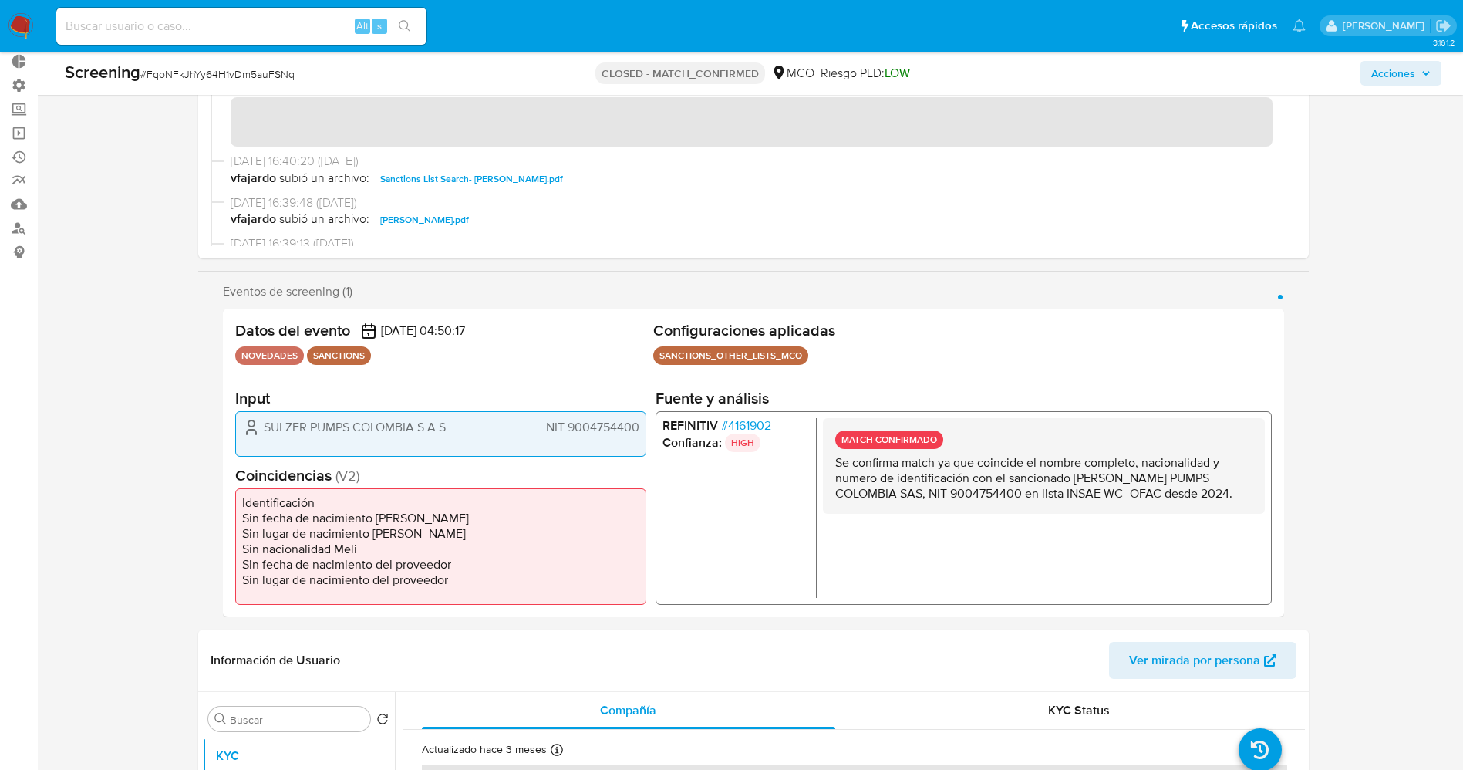
scroll to position [116, 0]
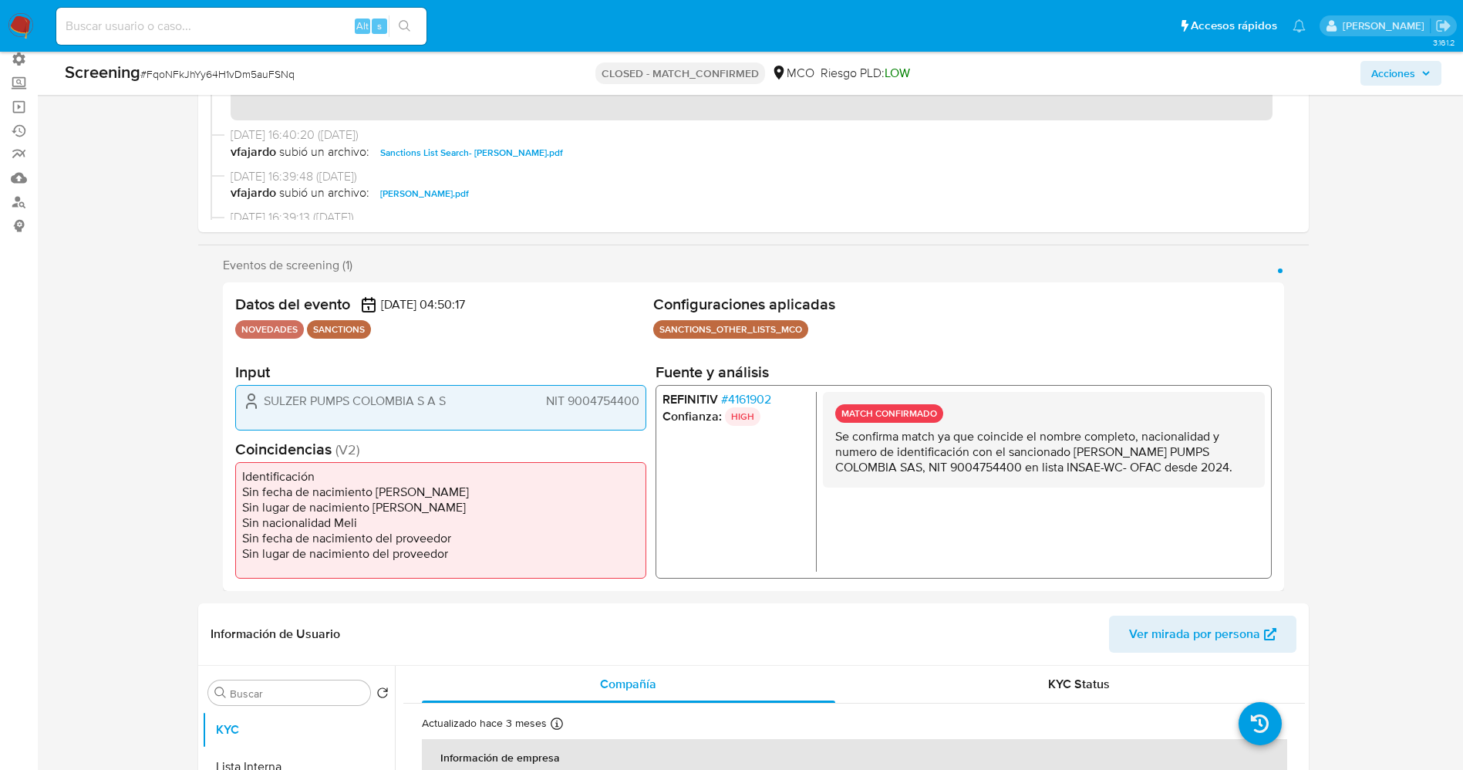
click at [753, 396] on span "# 4161902" at bounding box center [745, 398] width 50 height 15
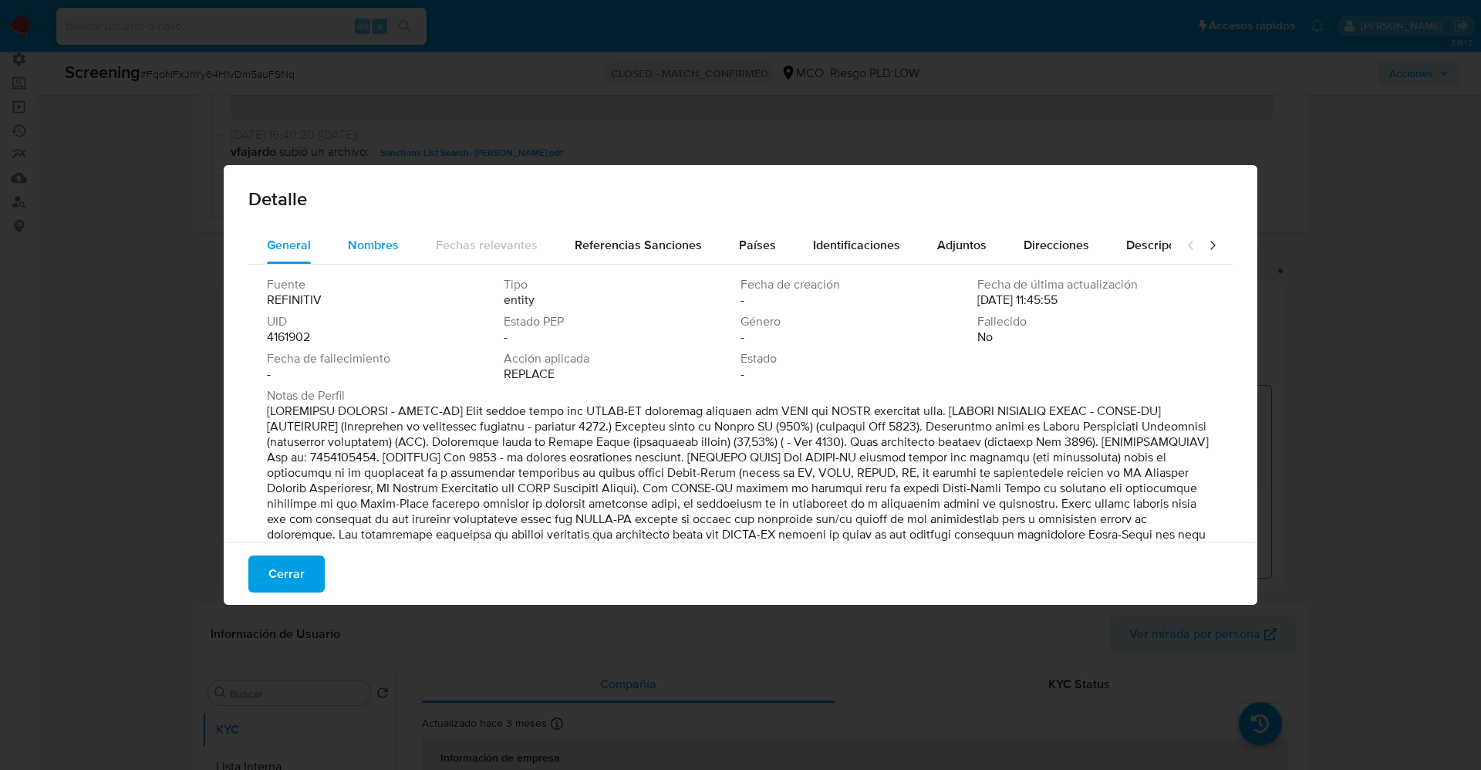
click at [371, 262] on div "Nombres" at bounding box center [373, 245] width 51 height 37
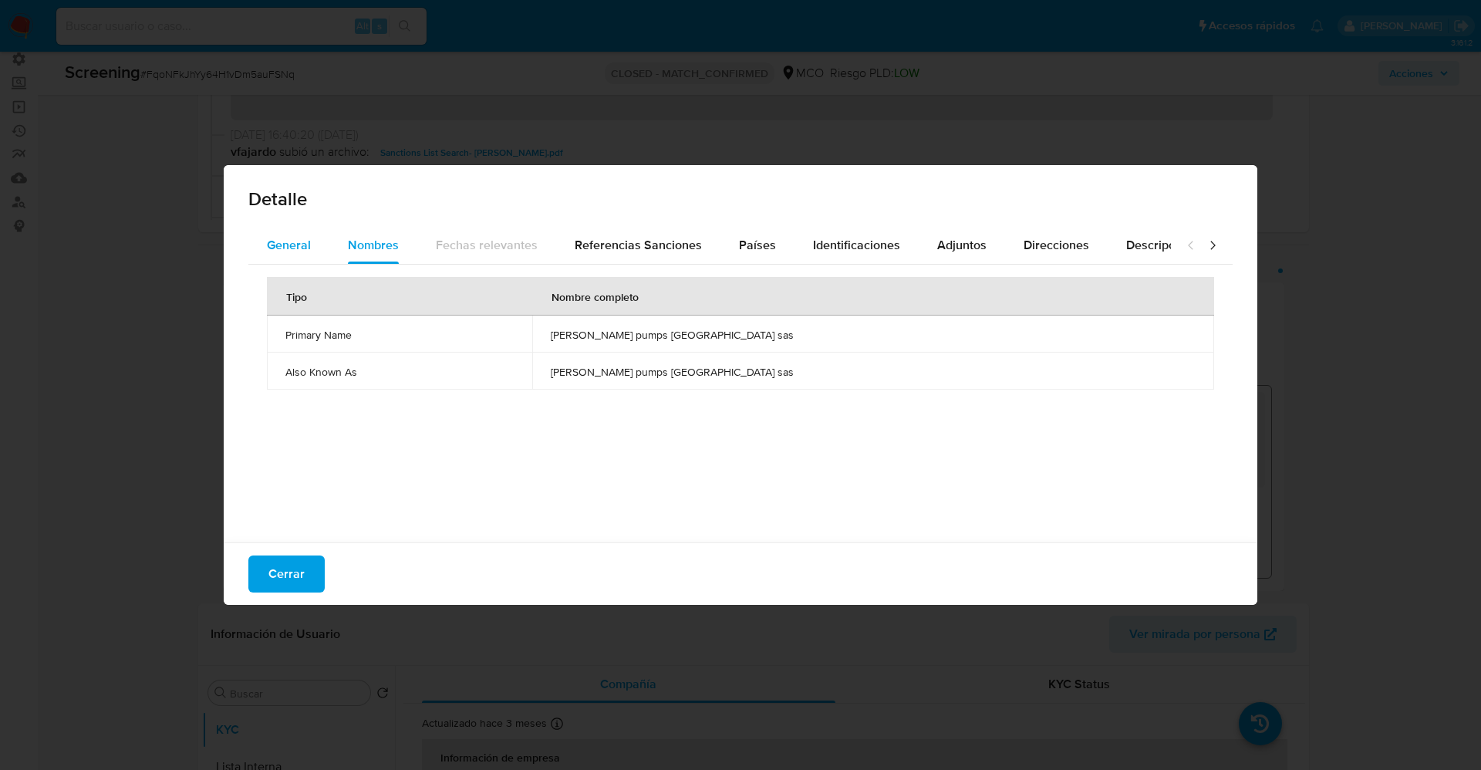
click at [317, 255] on button "General" at bounding box center [288, 245] width 81 height 37
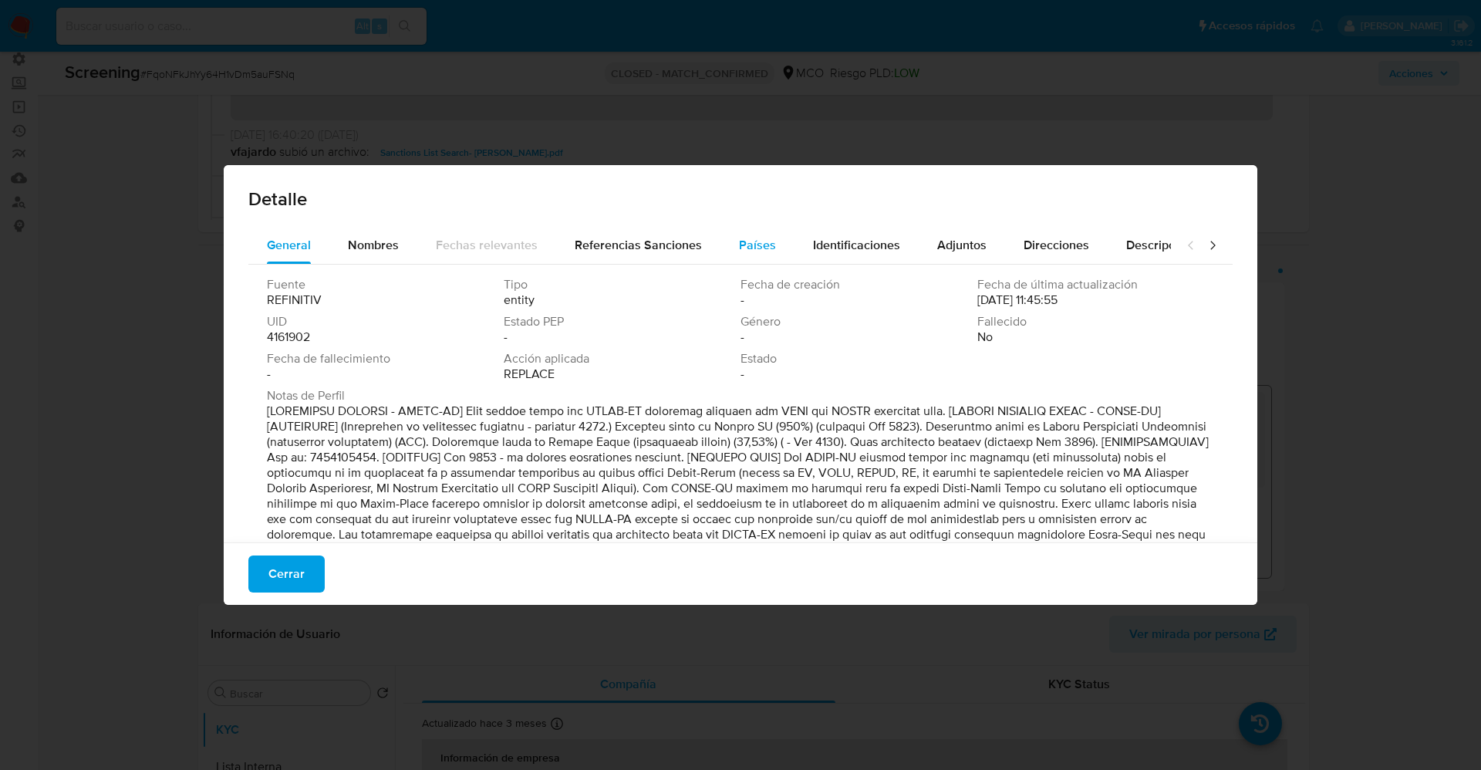
click at [760, 244] on span "Países" at bounding box center [757, 245] width 37 height 18
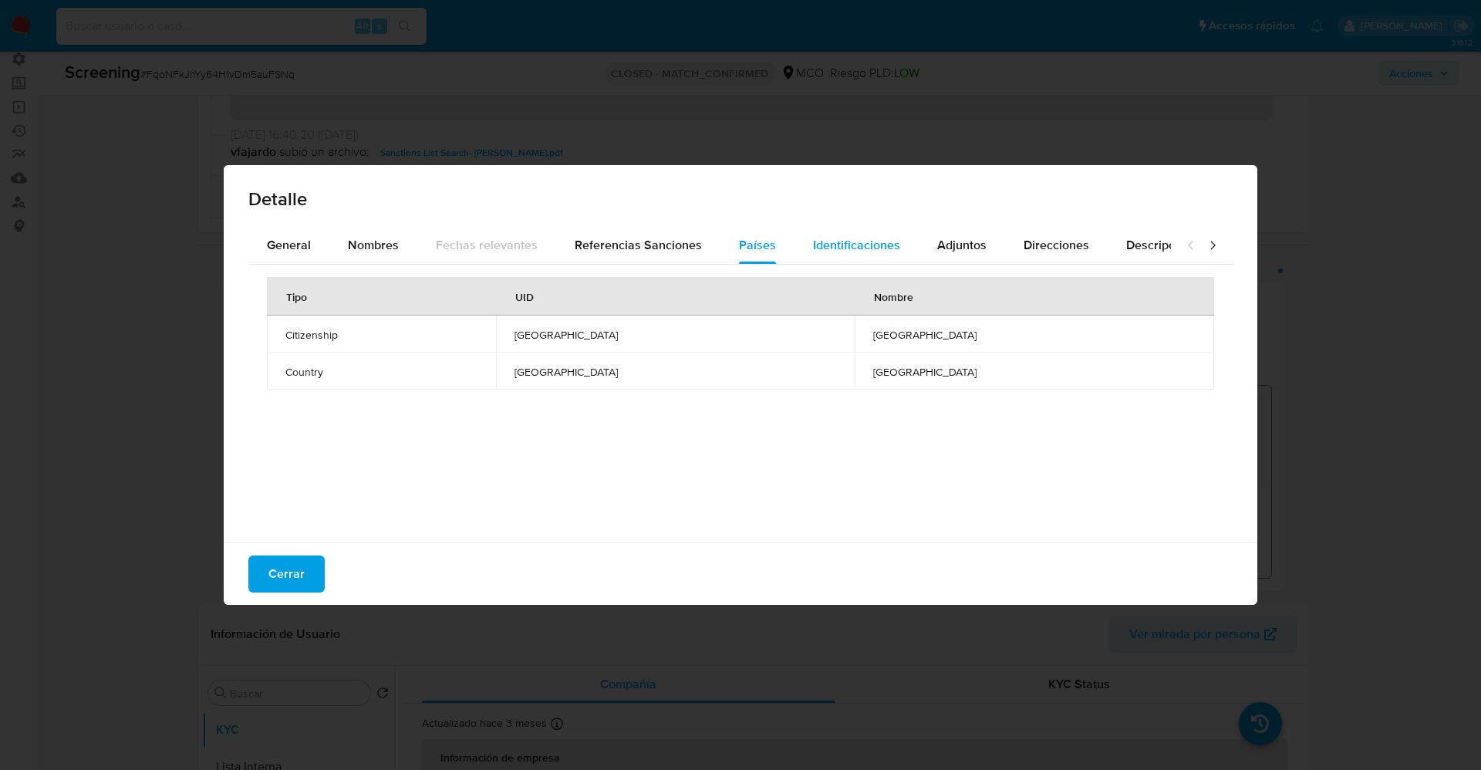
click at [858, 244] on span "Identificaciones" at bounding box center [856, 245] width 87 height 18
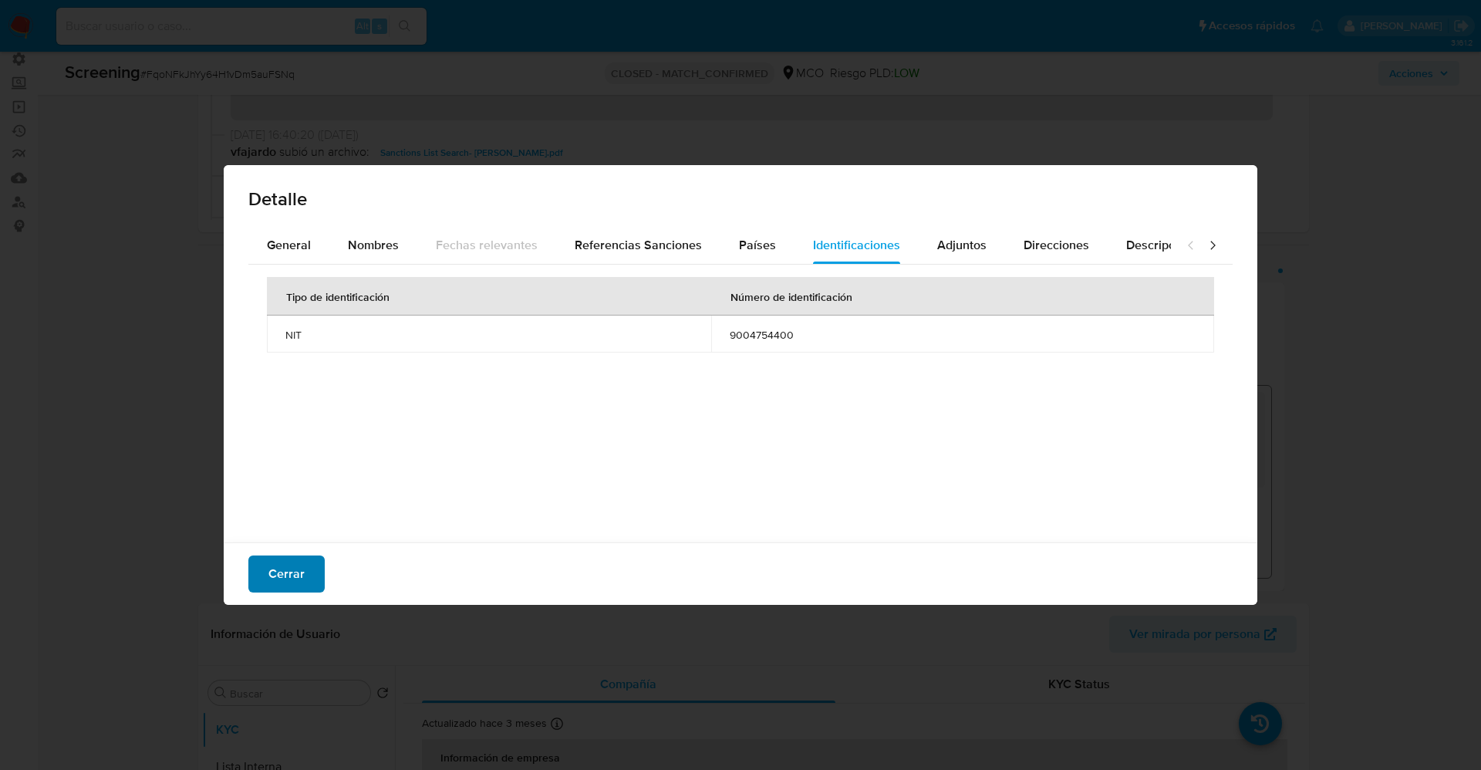
click at [275, 569] on span "Cerrar" at bounding box center [286, 574] width 36 height 34
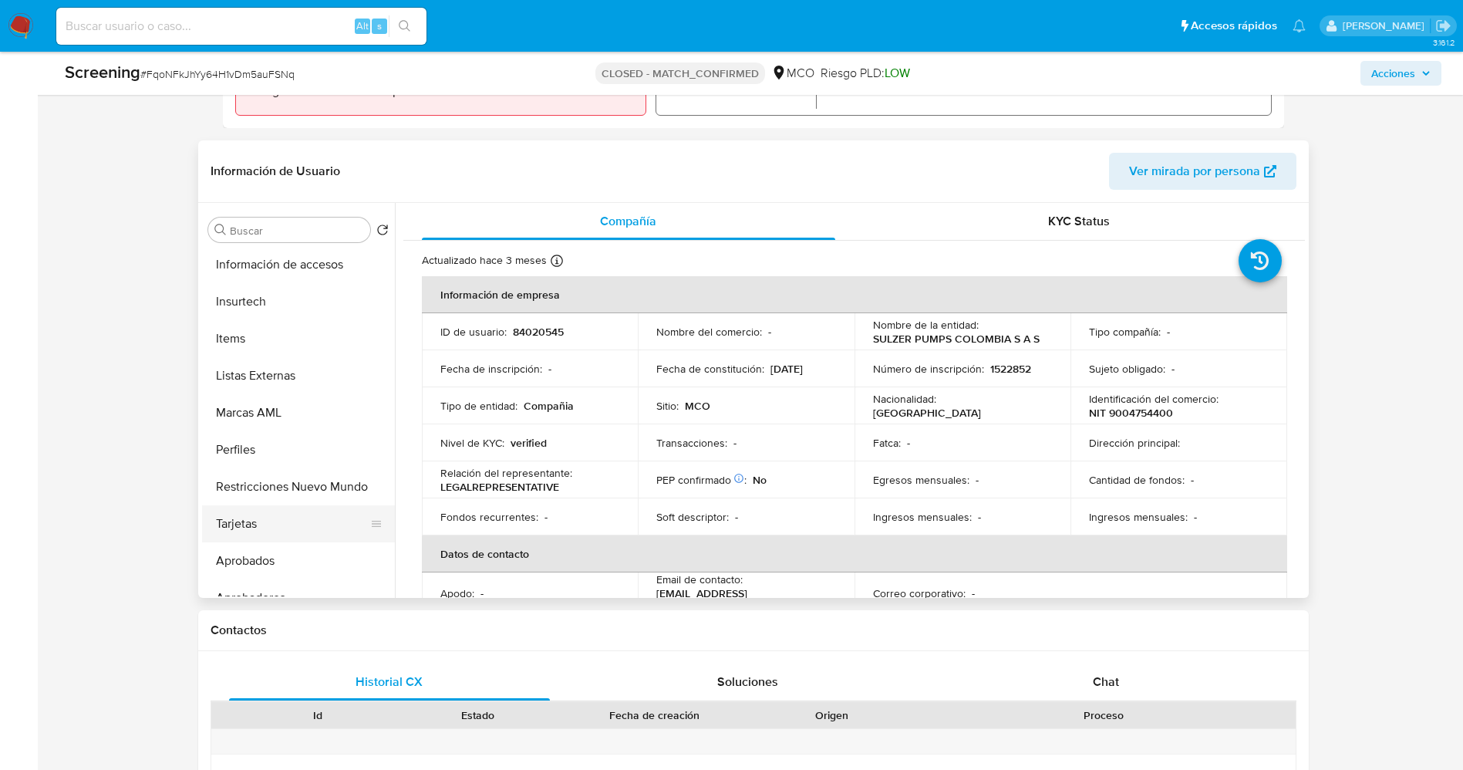
scroll to position [726, 0]
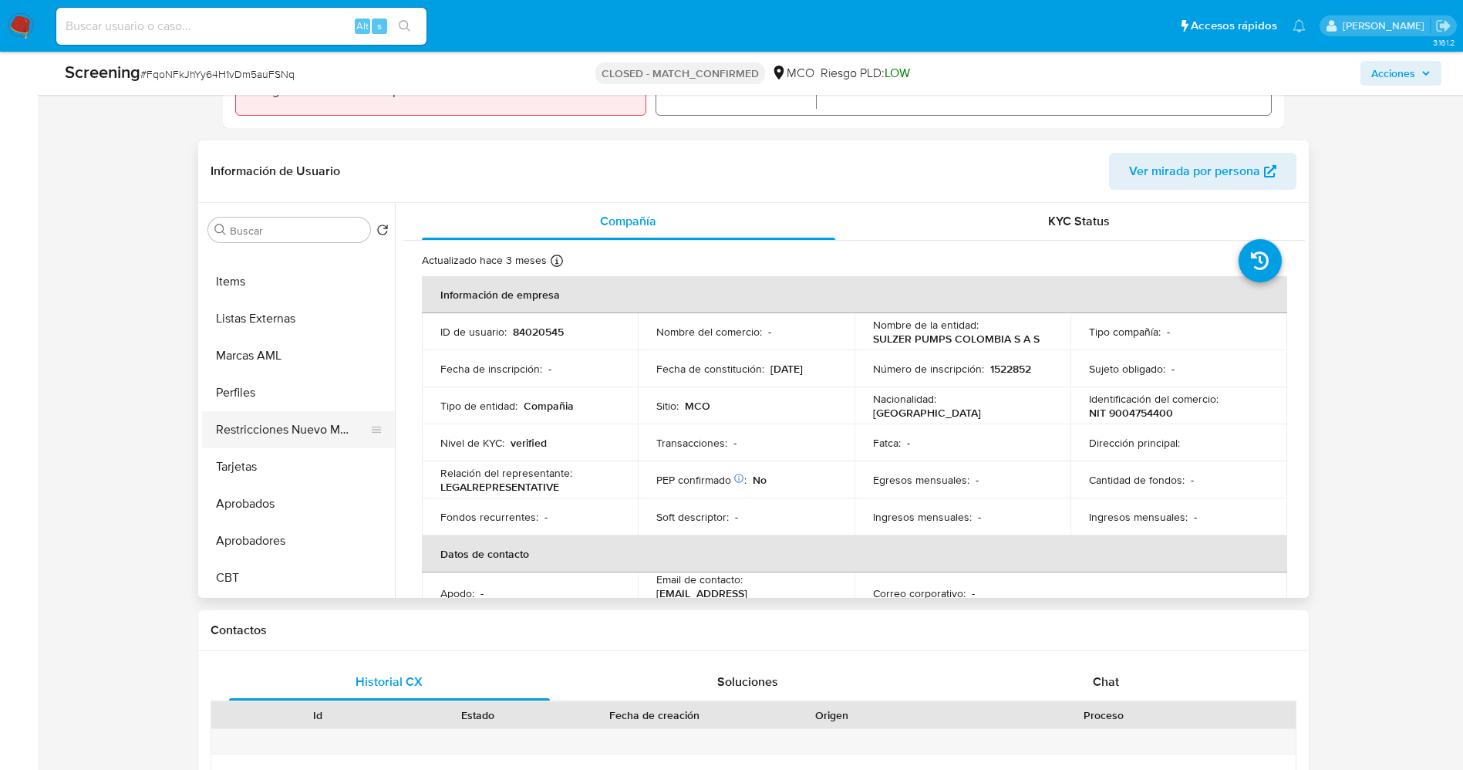
click at [302, 434] on button "Restricciones Nuevo Mundo" at bounding box center [292, 429] width 180 height 37
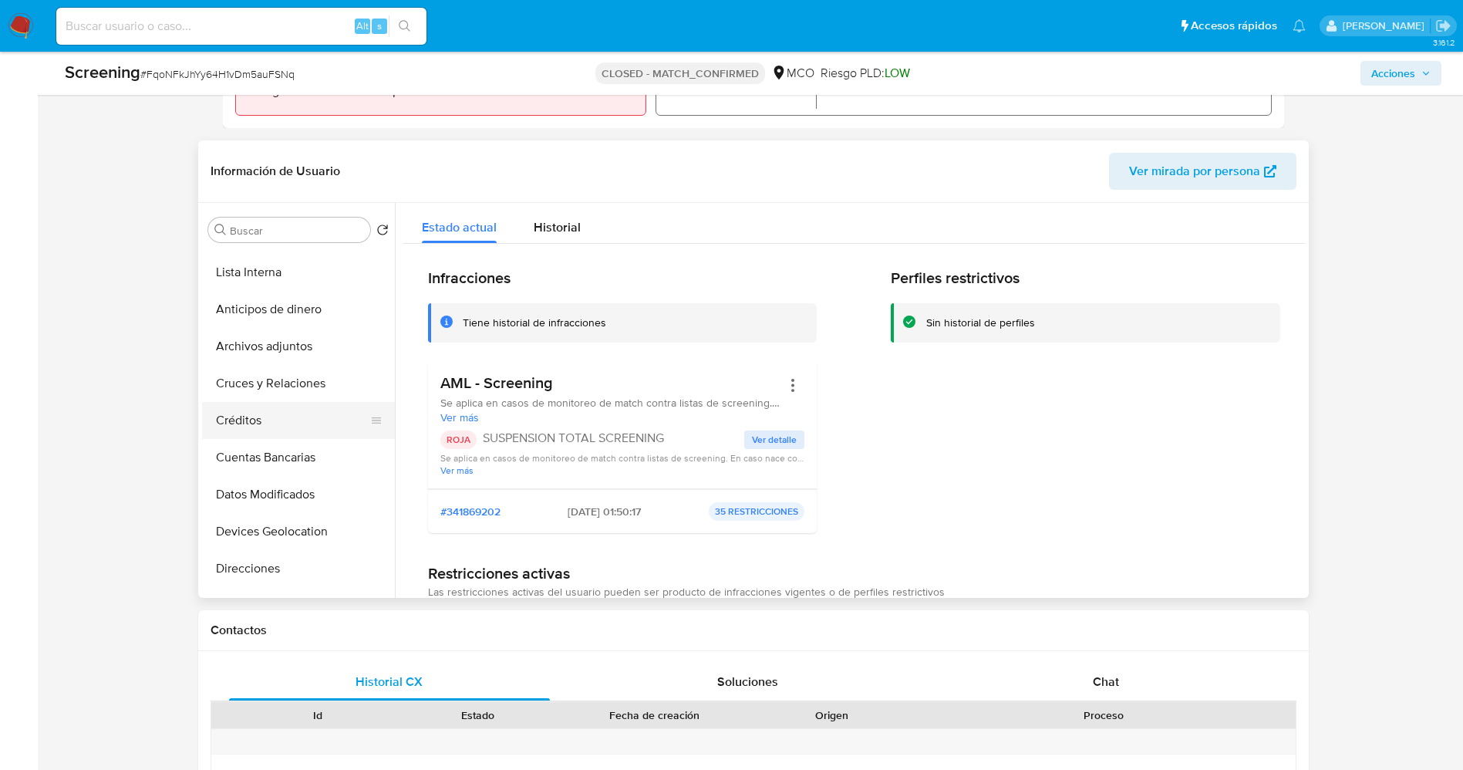
scroll to position [0, 0]
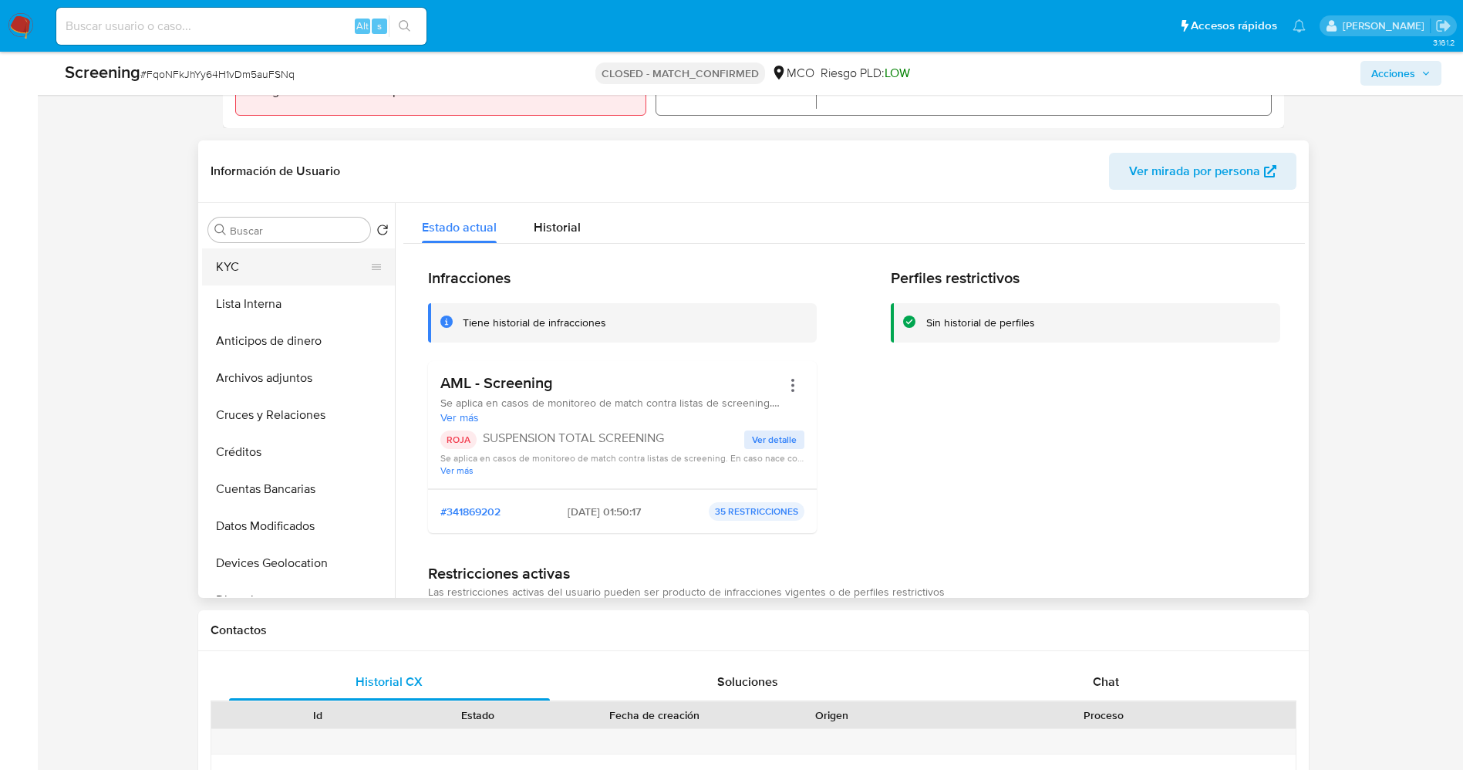
click at [268, 261] on button "KYC" at bounding box center [292, 266] width 180 height 37
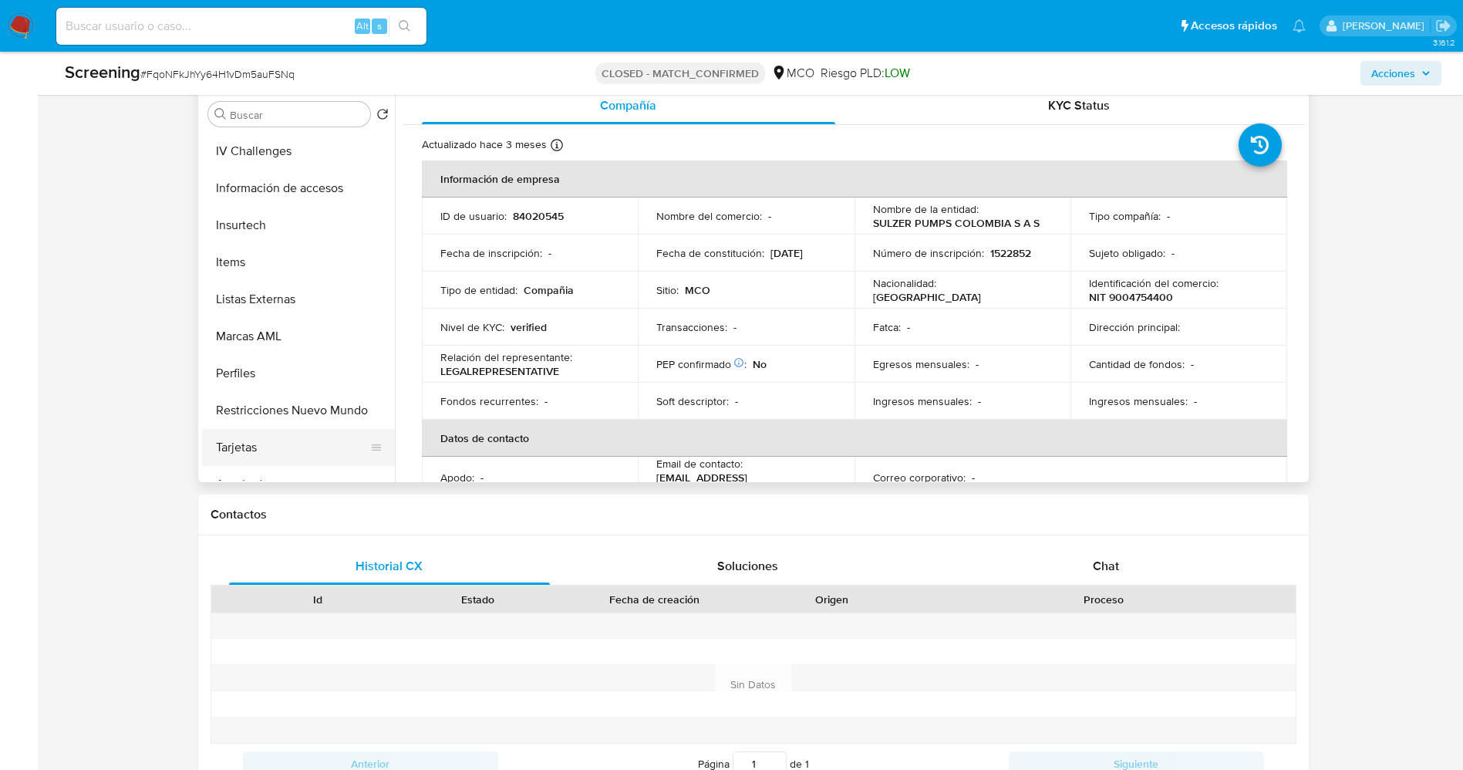
scroll to position [726, 0]
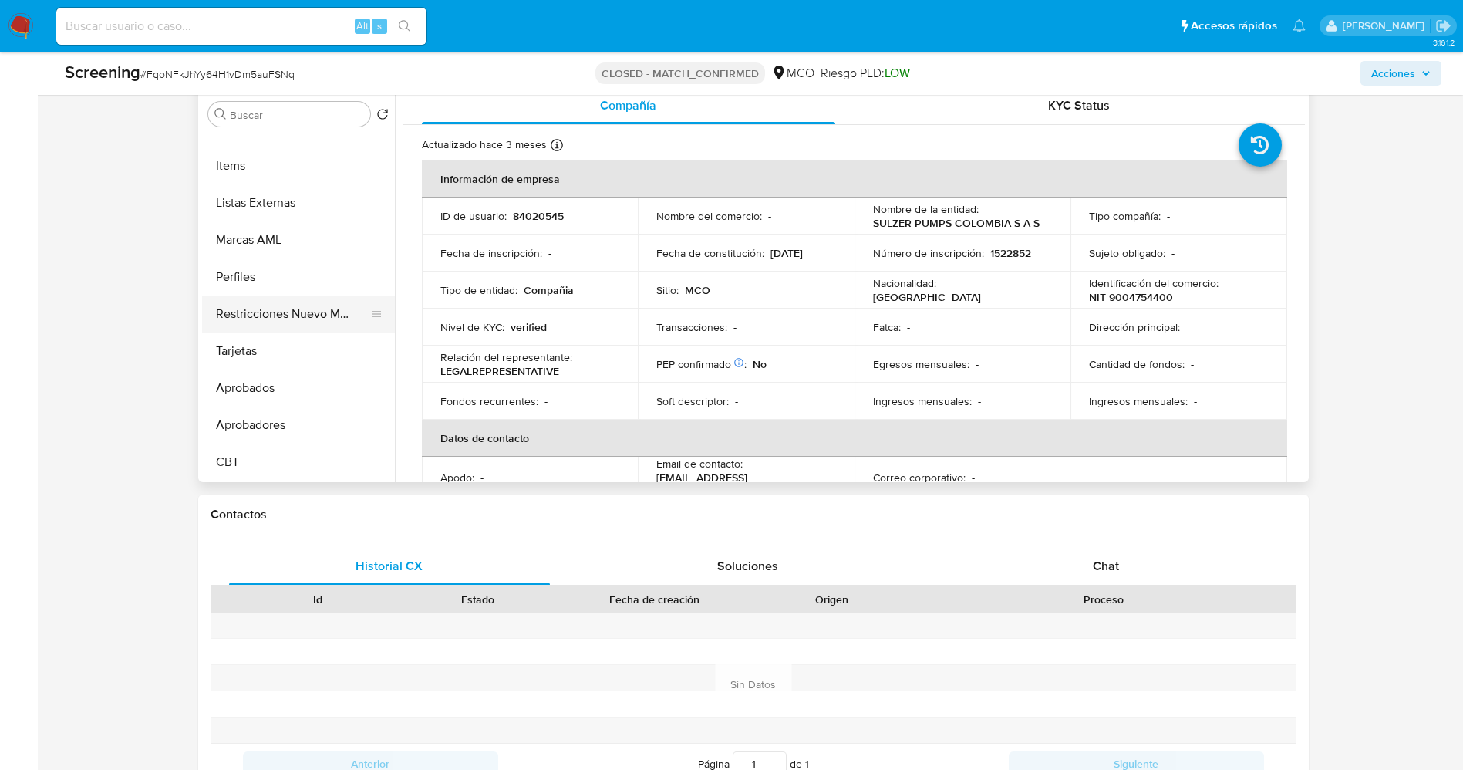
click at [300, 322] on button "Restricciones Nuevo Mundo" at bounding box center [292, 313] width 180 height 37
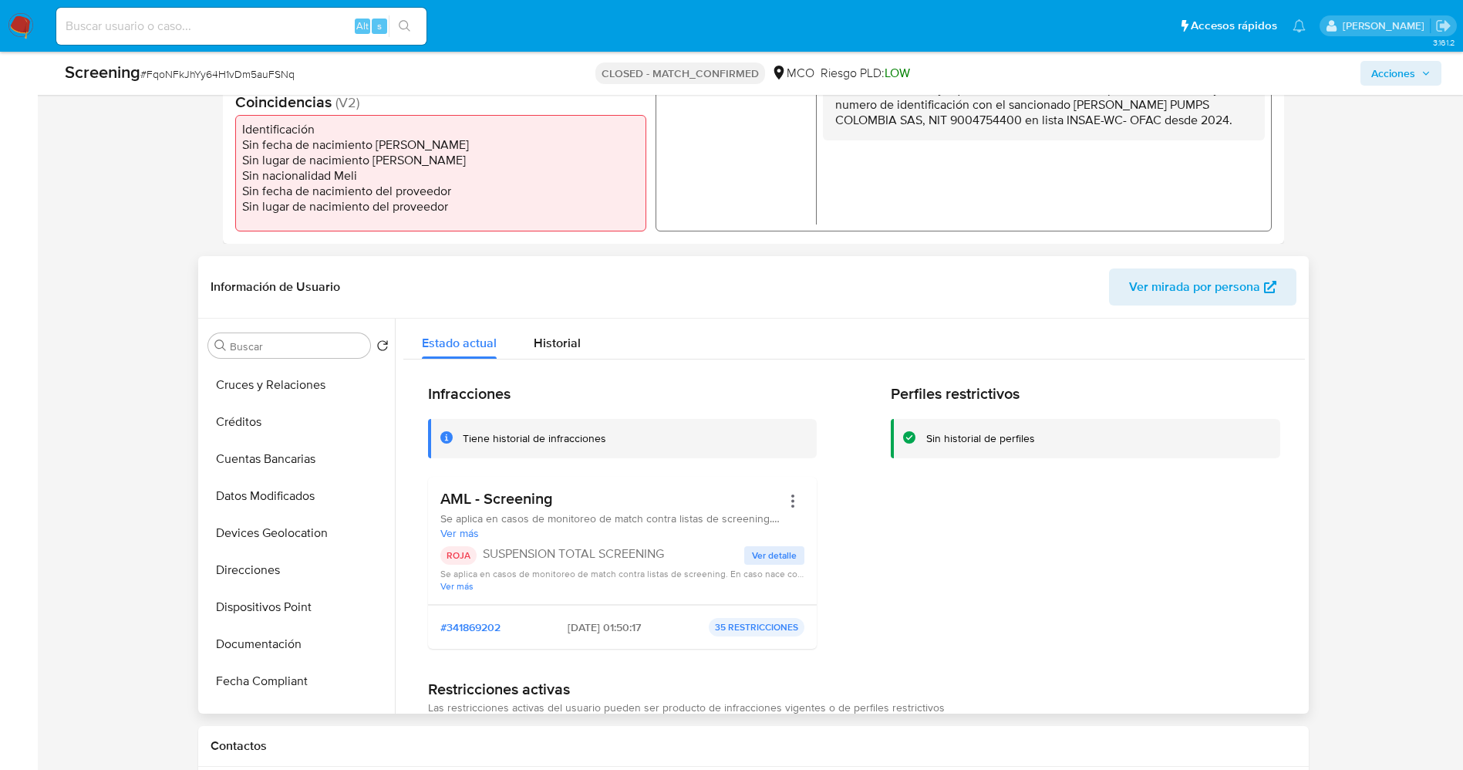
scroll to position [0, 0]
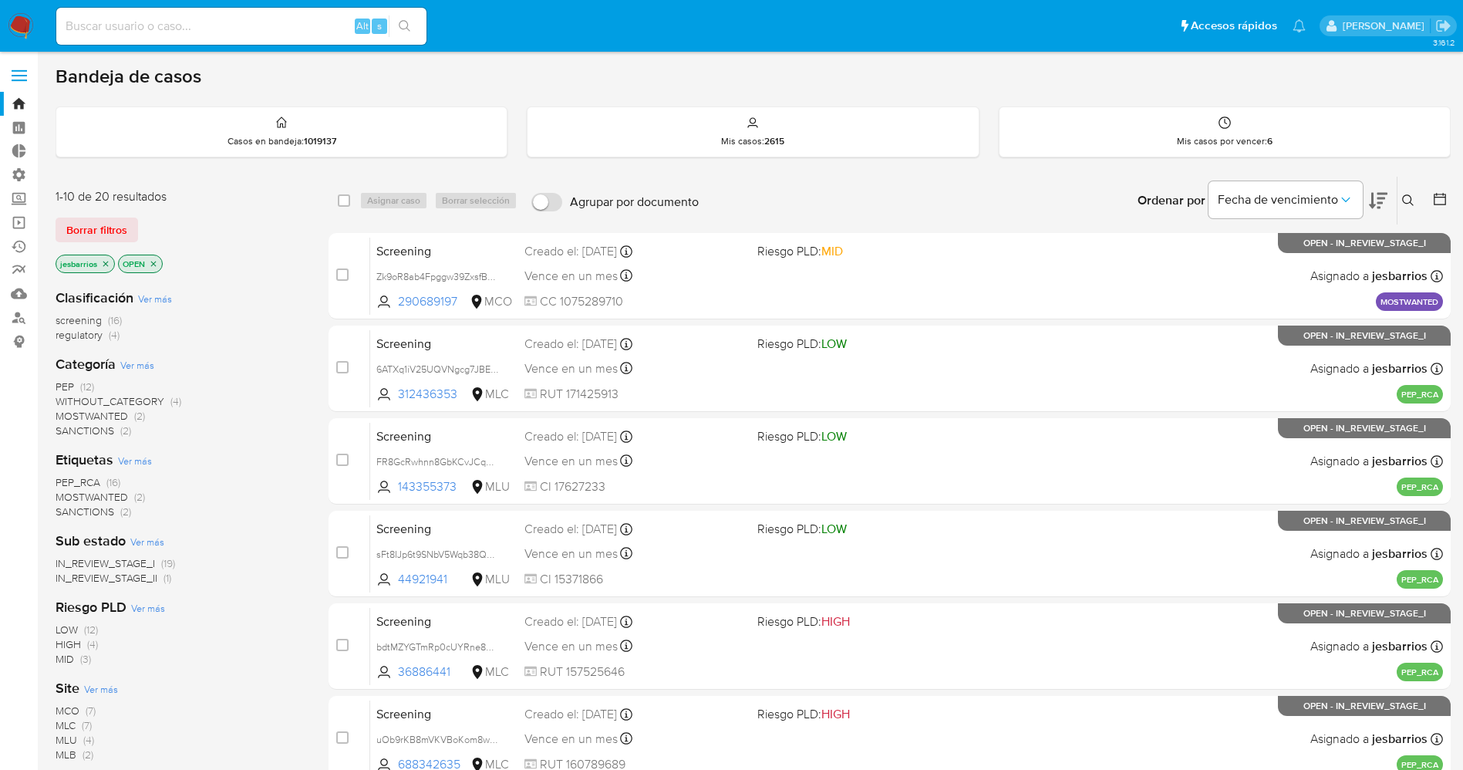
click at [66, 231] on span "Borrar filtros" at bounding box center [96, 230] width 61 height 22
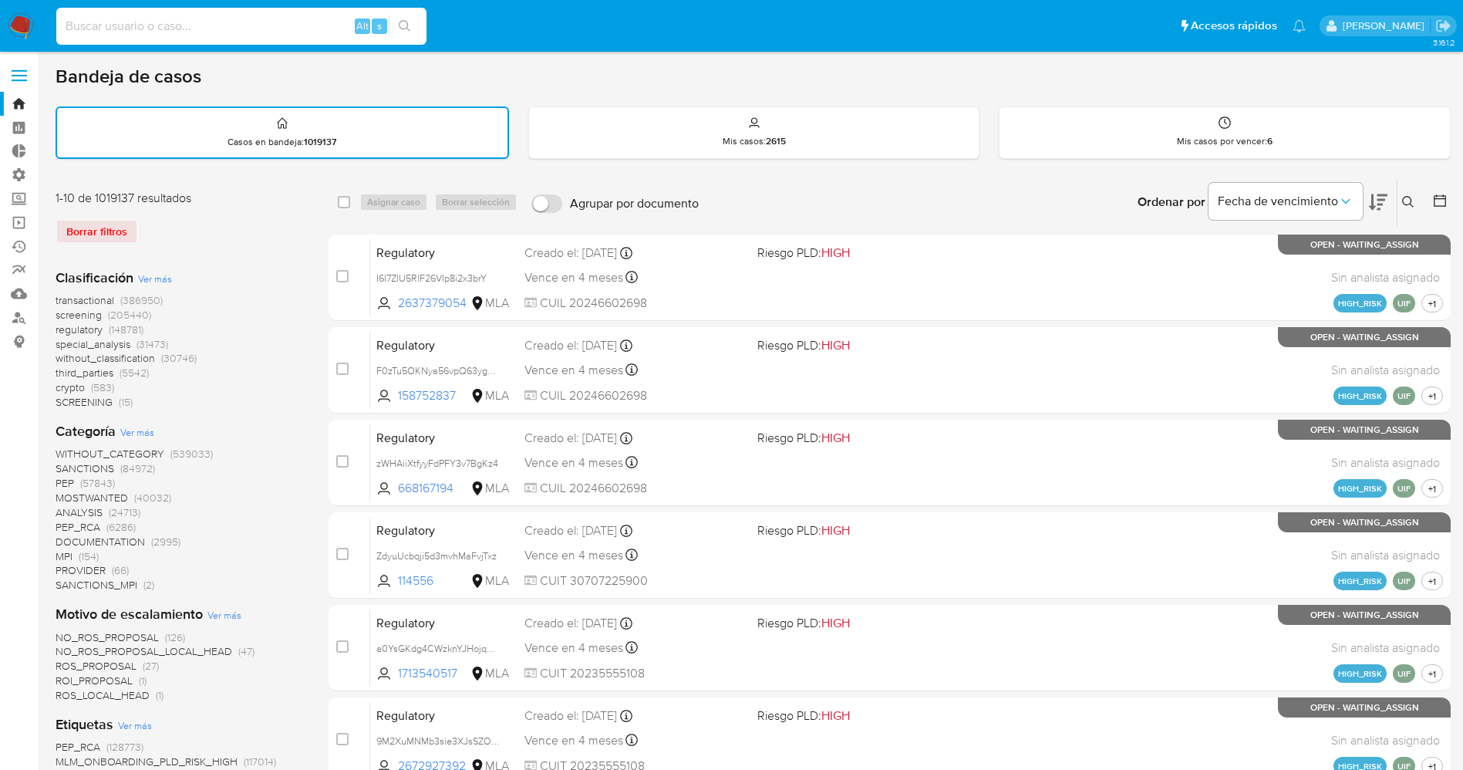
click at [140, 27] on input at bounding box center [241, 26] width 370 height 20
paste input "1083011945"
type input "1083011945"
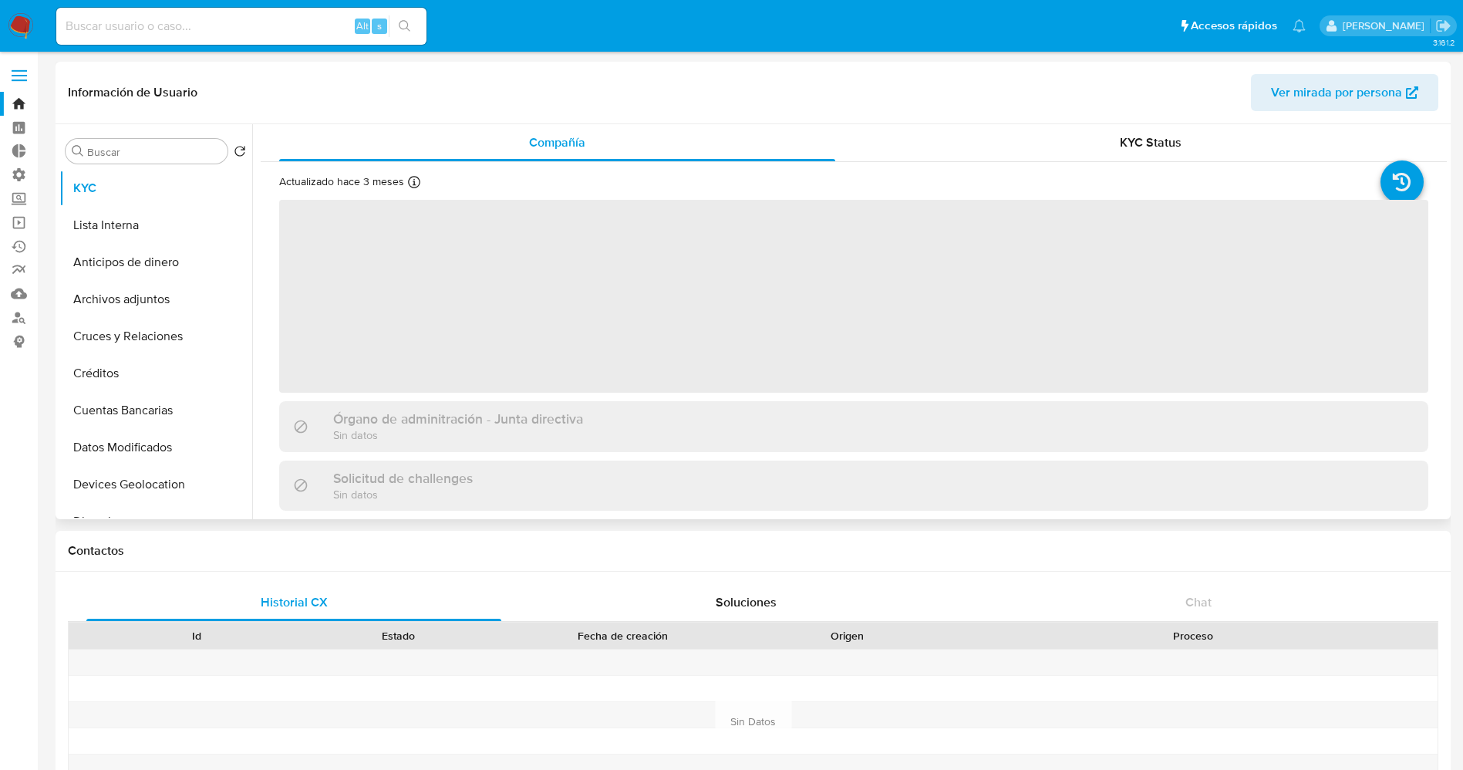
select select "10"
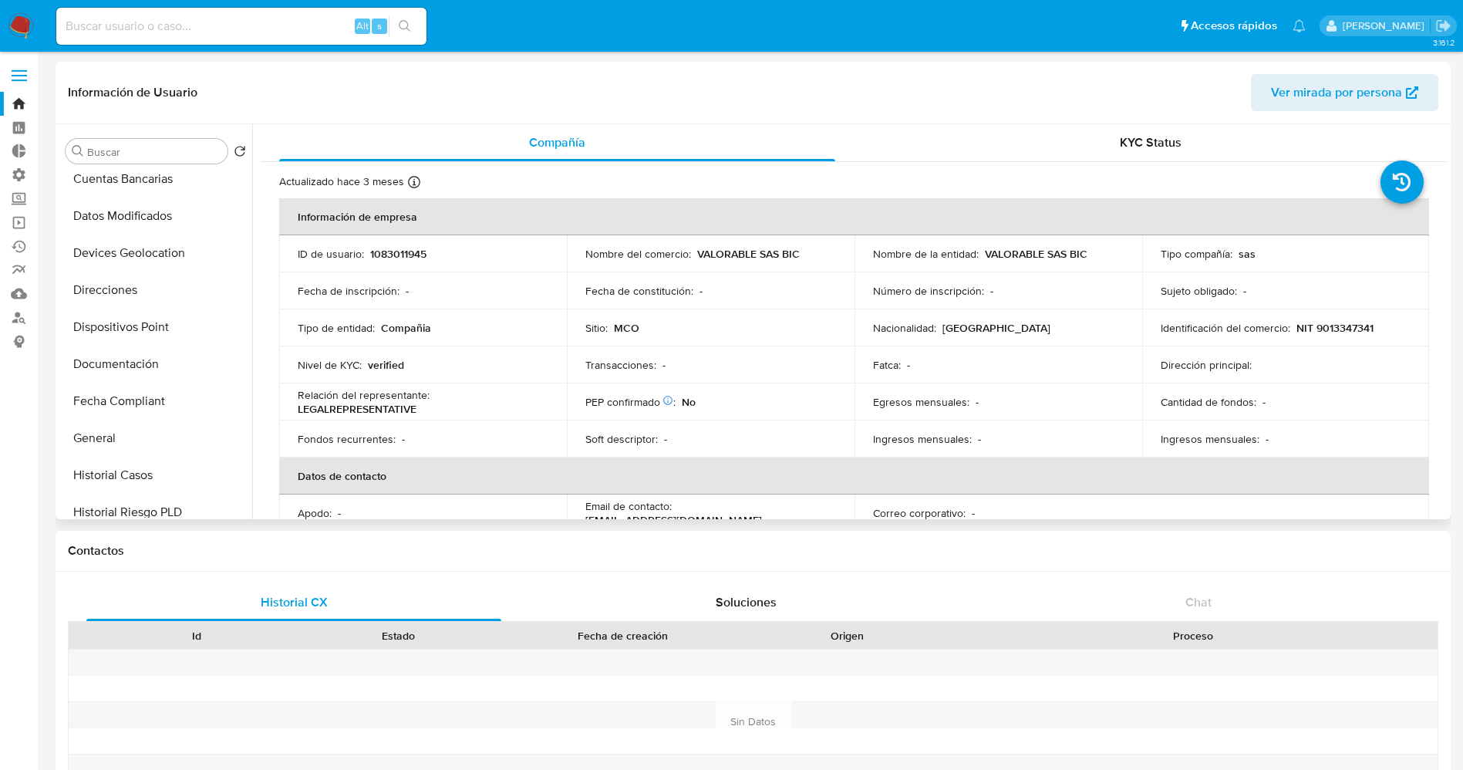
scroll to position [347, 0]
click at [145, 364] on button "Historial Casos" at bounding box center [149, 359] width 180 height 37
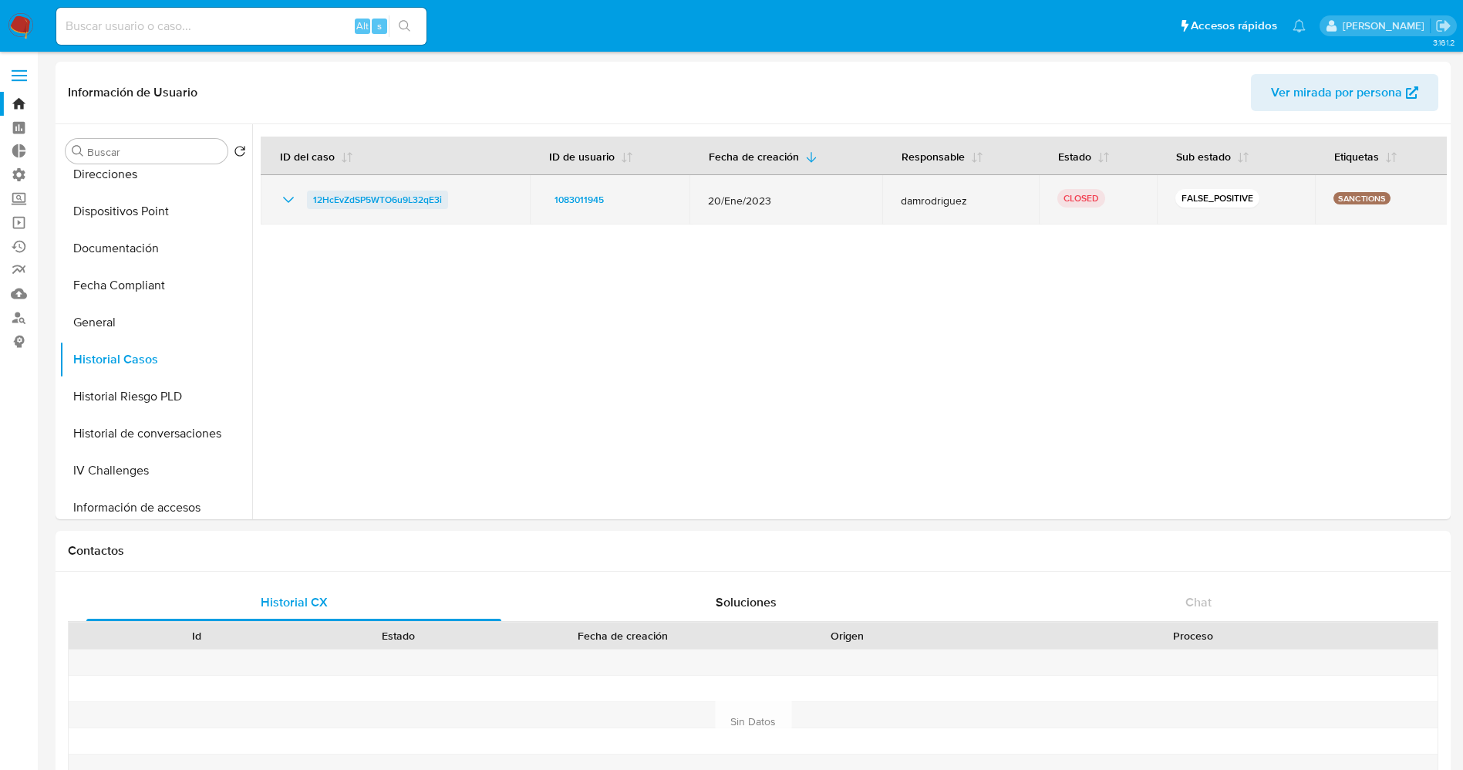
click at [431, 206] on span "12HcEvZdSP5WTO6u9L32qE3i" at bounding box center [377, 199] width 129 height 19
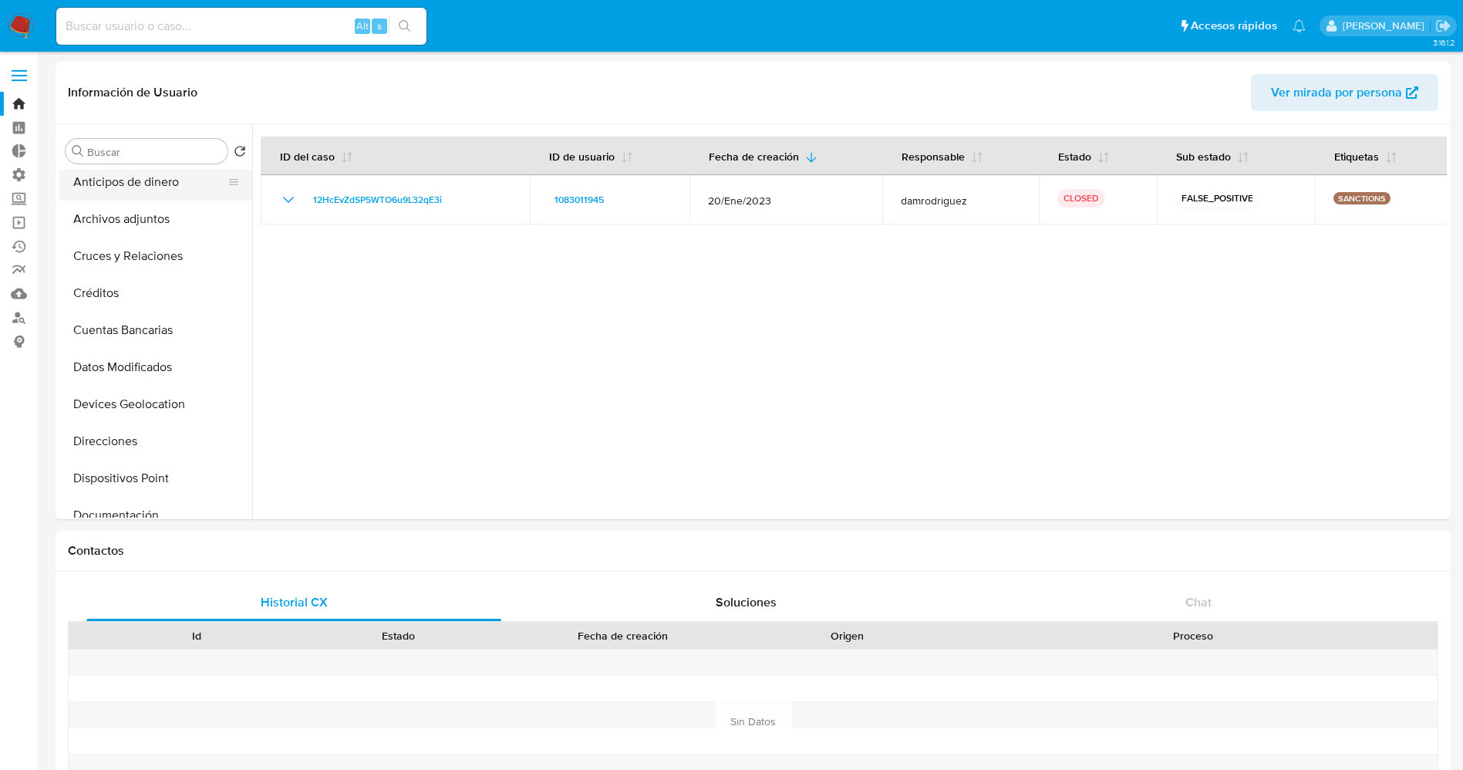
scroll to position [116, 0]
click at [114, 185] on button "Archivos adjuntos" at bounding box center [155, 183] width 193 height 37
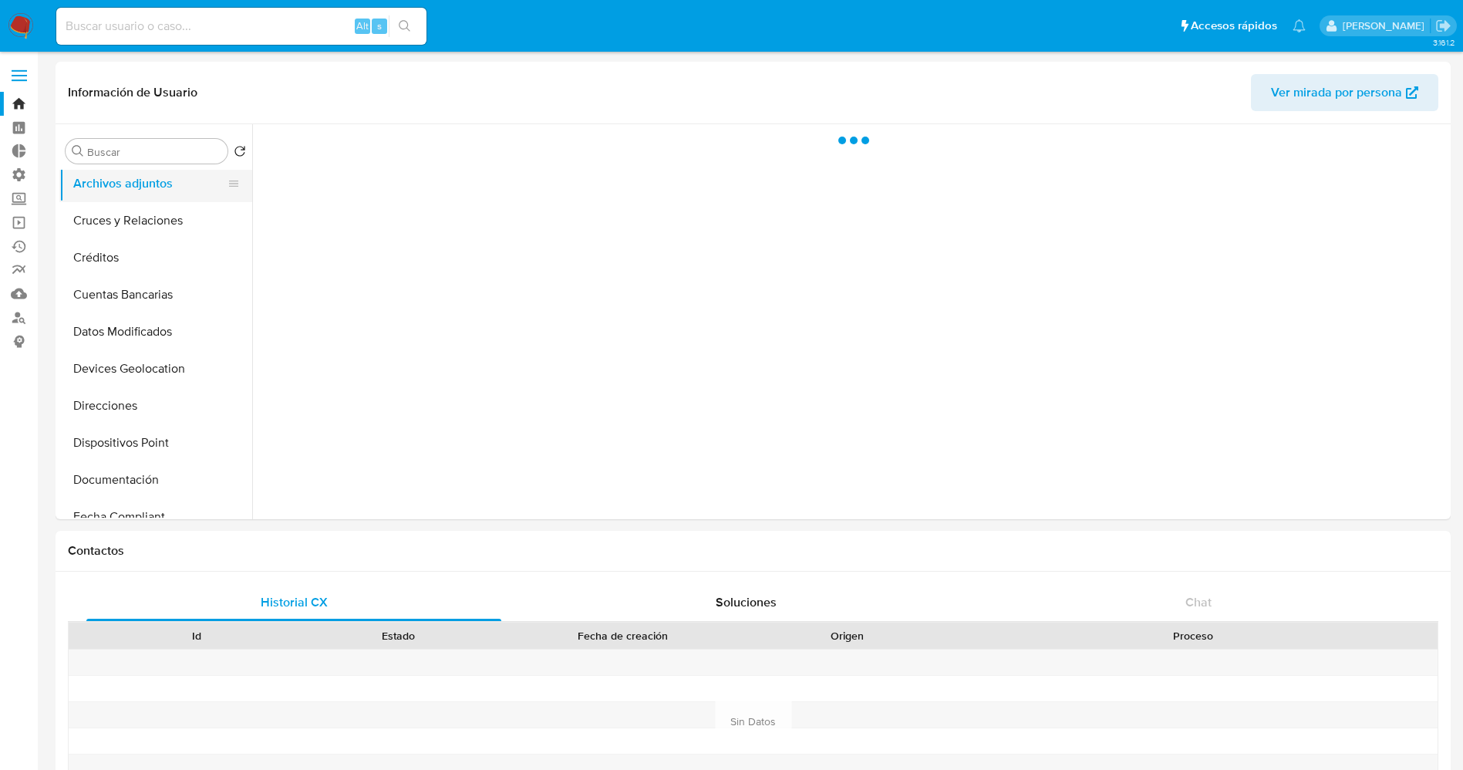
scroll to position [0, 0]
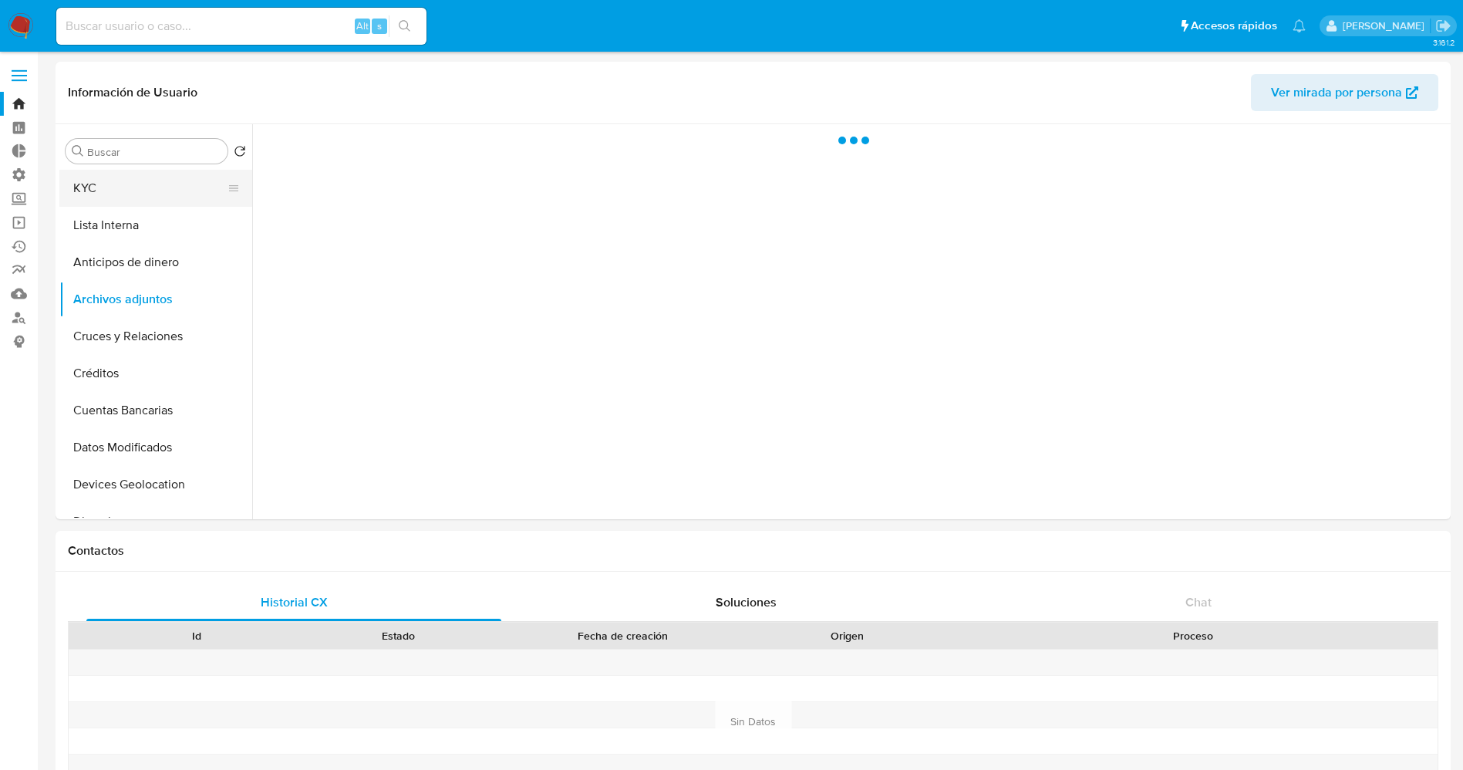
click at [110, 178] on button "KYC" at bounding box center [149, 188] width 180 height 37
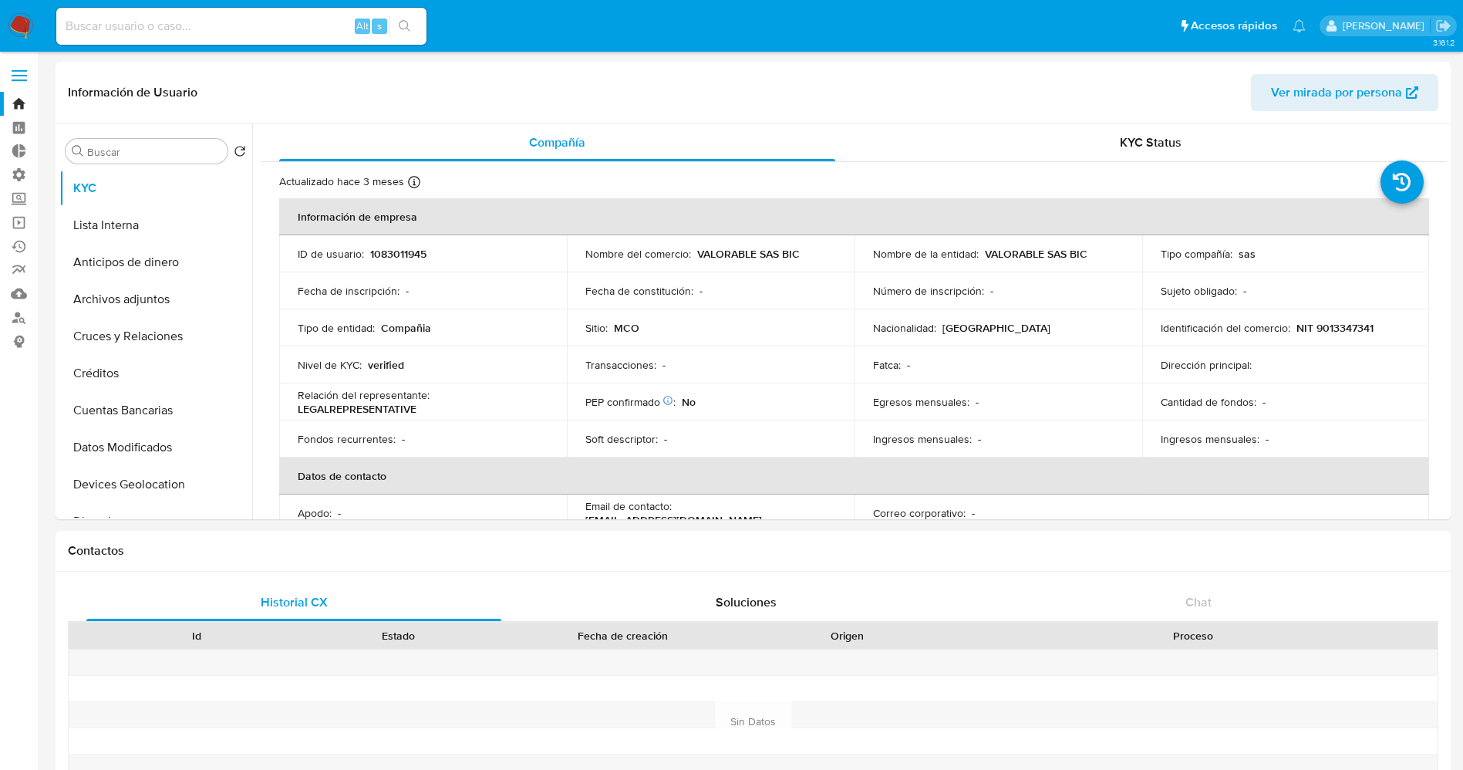
click at [25, 22] on img at bounding box center [21, 26] width 26 height 26
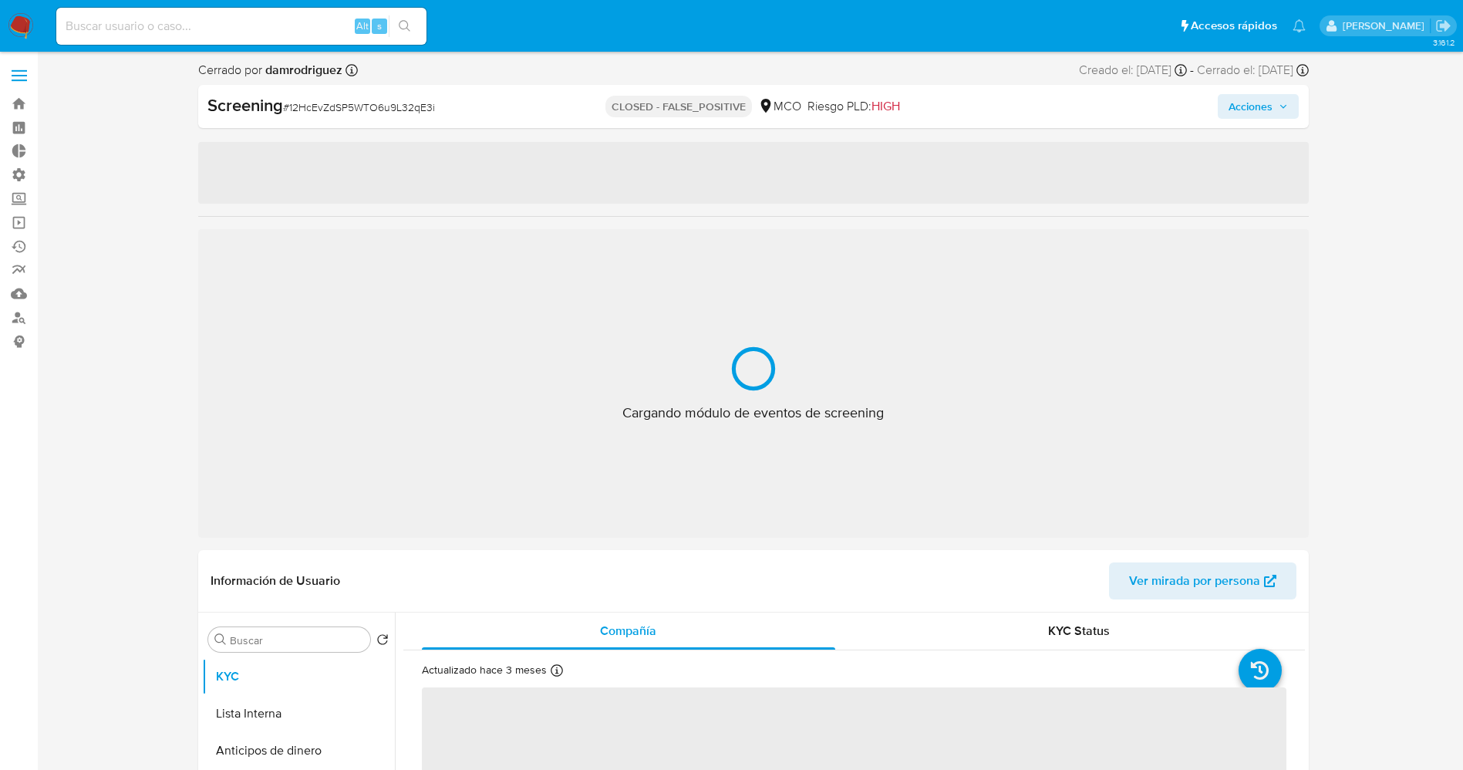
select select "10"
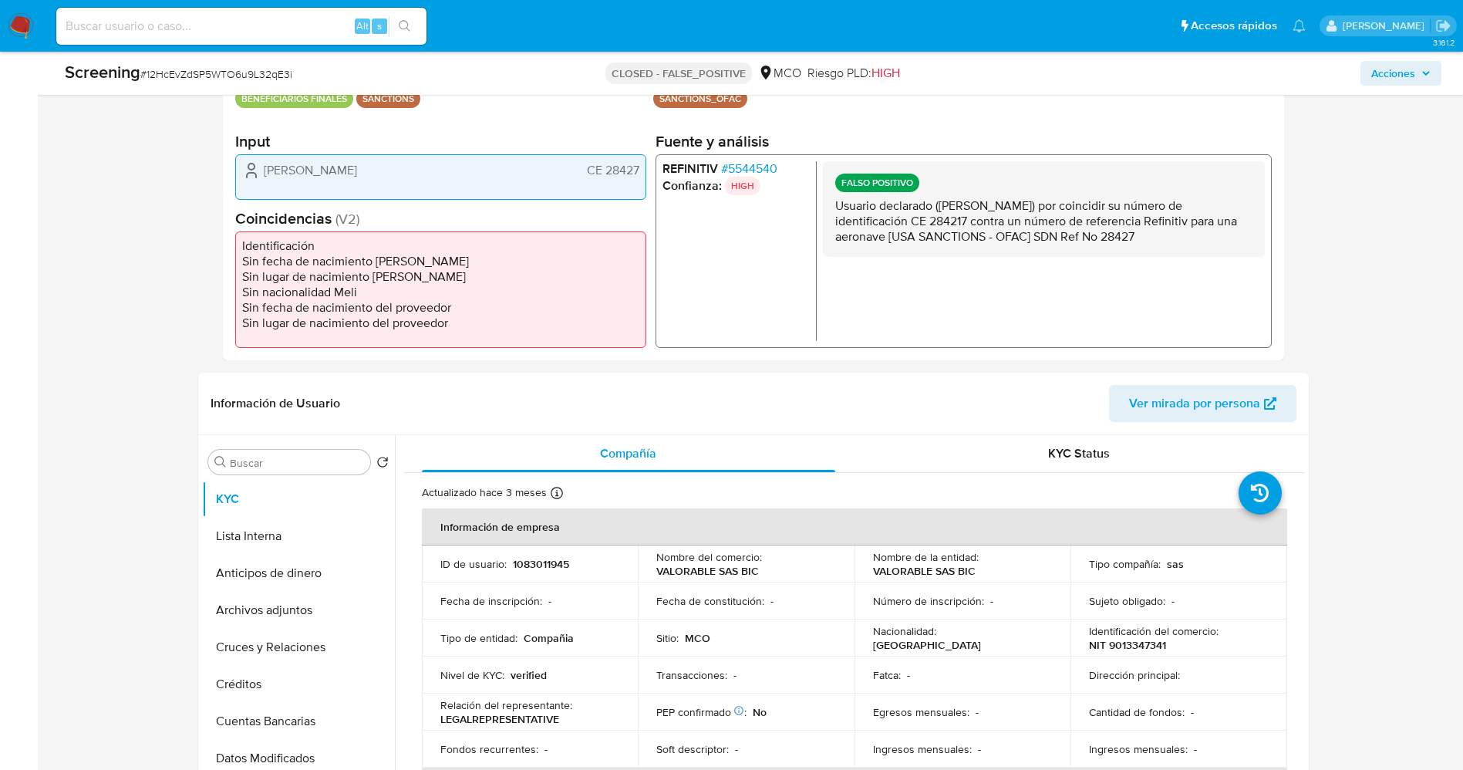
scroll to position [578, 0]
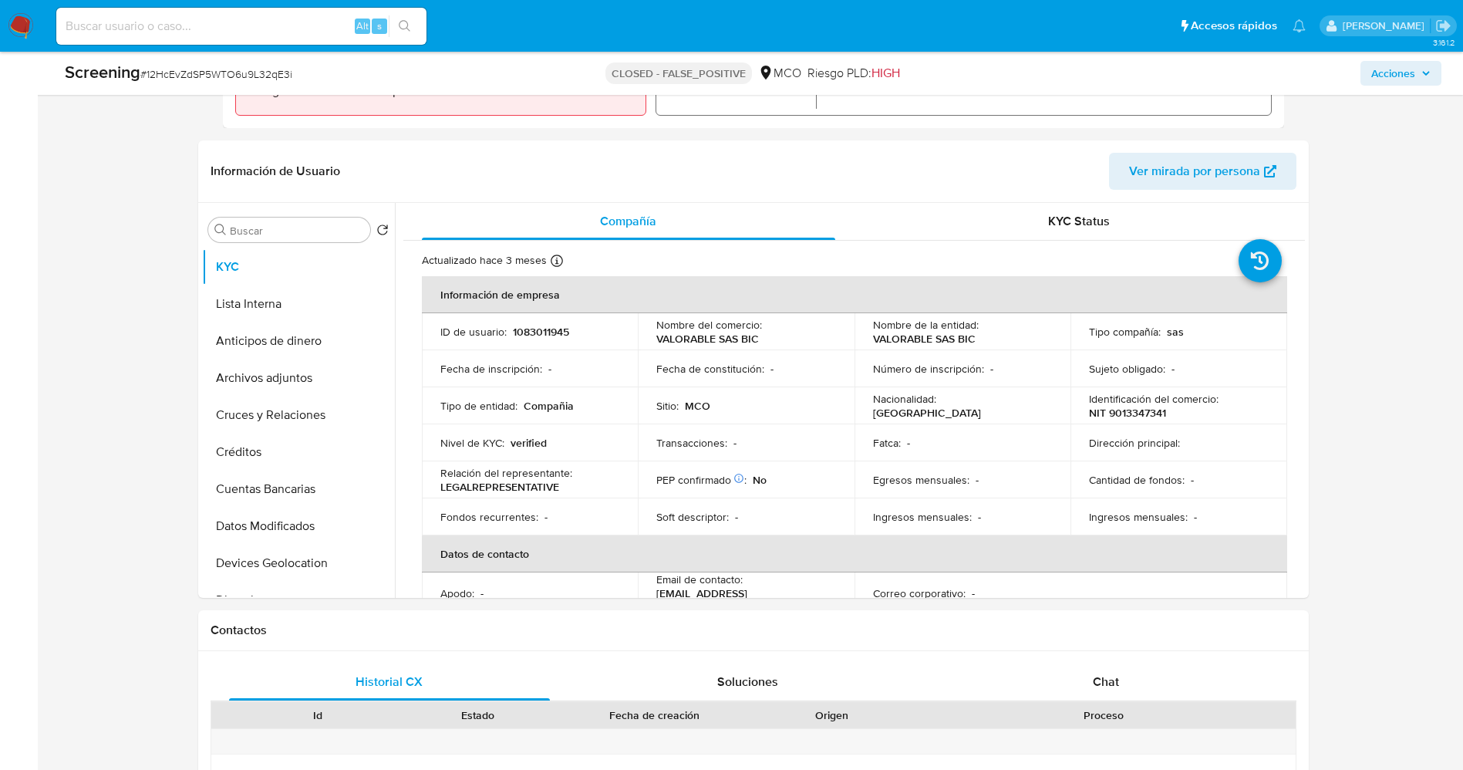
click at [23, 27] on img at bounding box center [21, 26] width 26 height 26
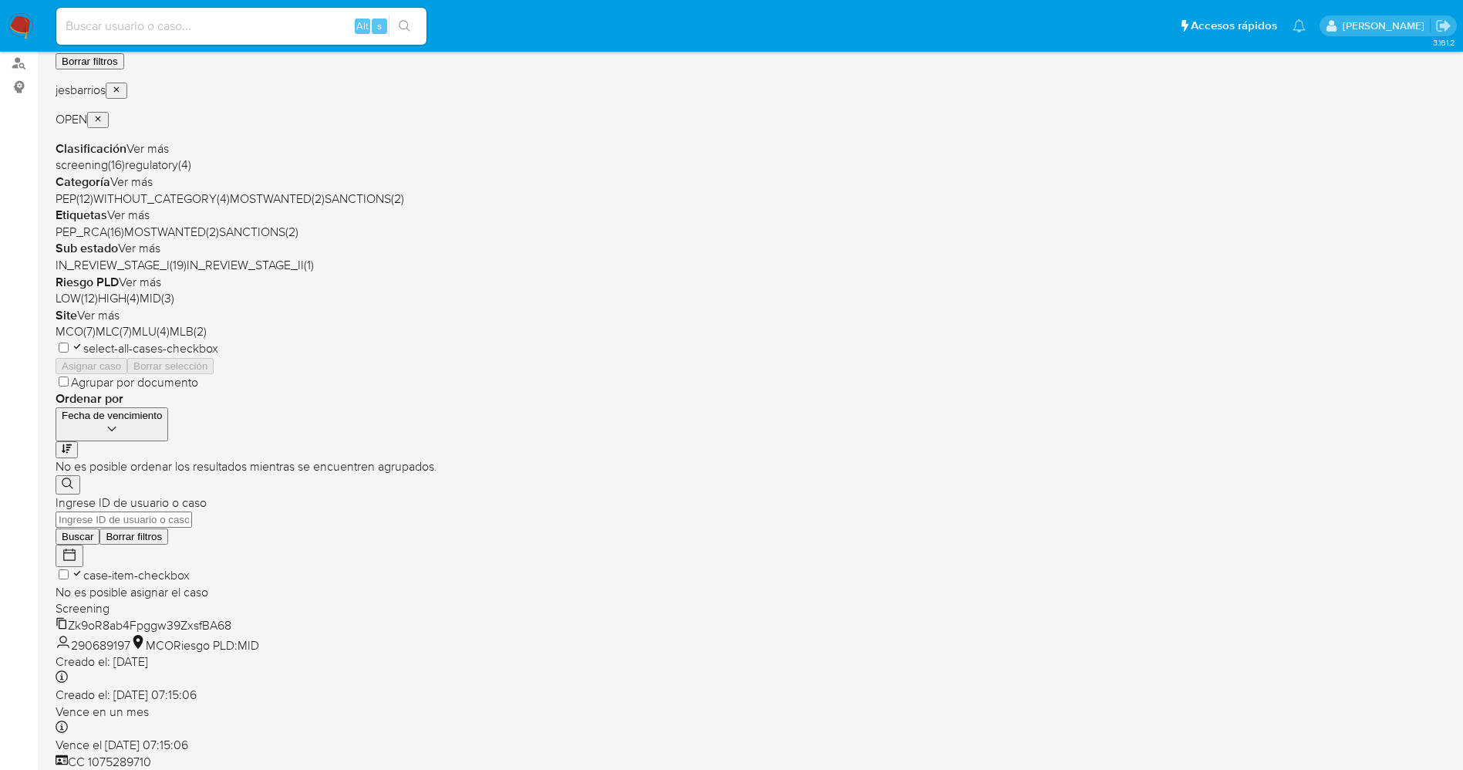
scroll to position [504, 0]
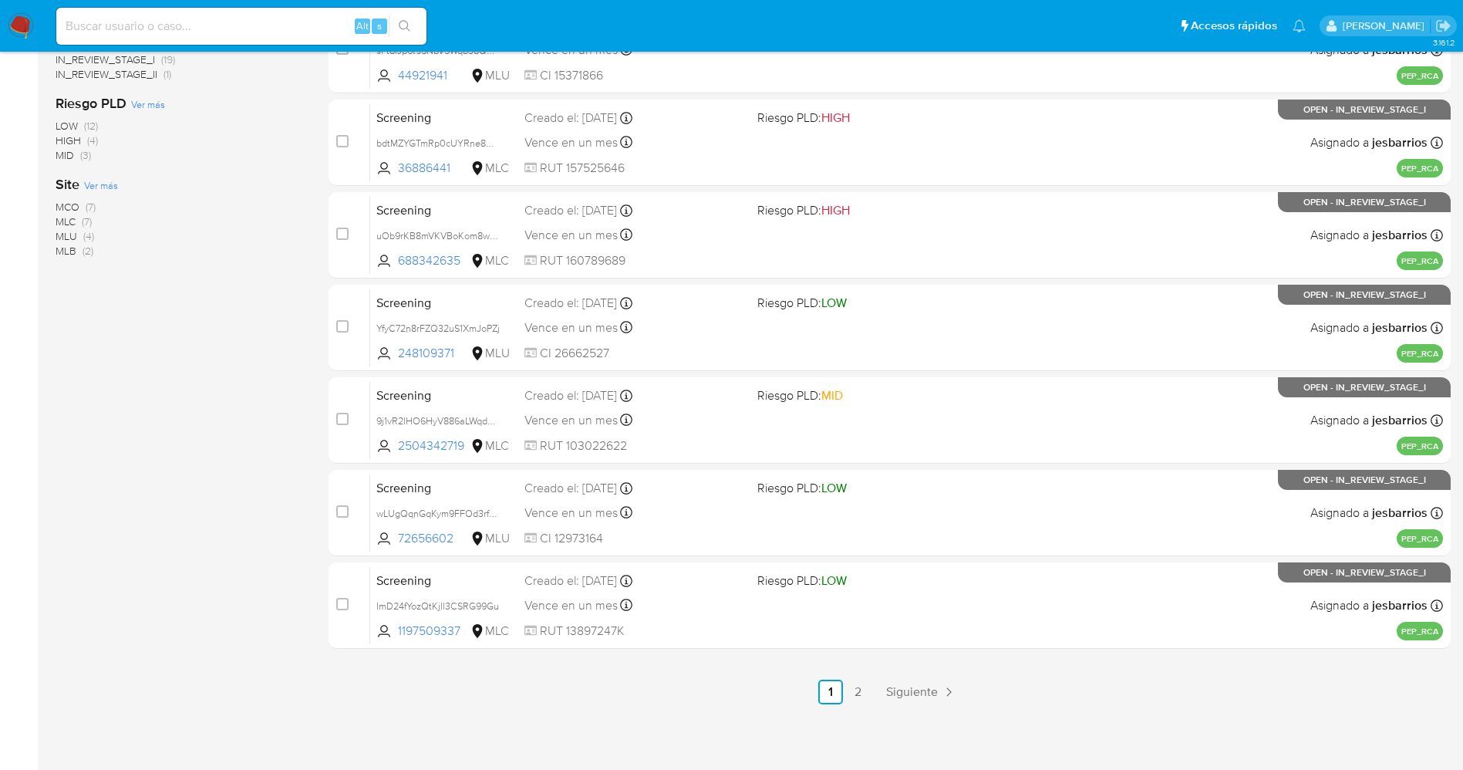
click at [18, 25] on img at bounding box center [21, 26] width 26 height 26
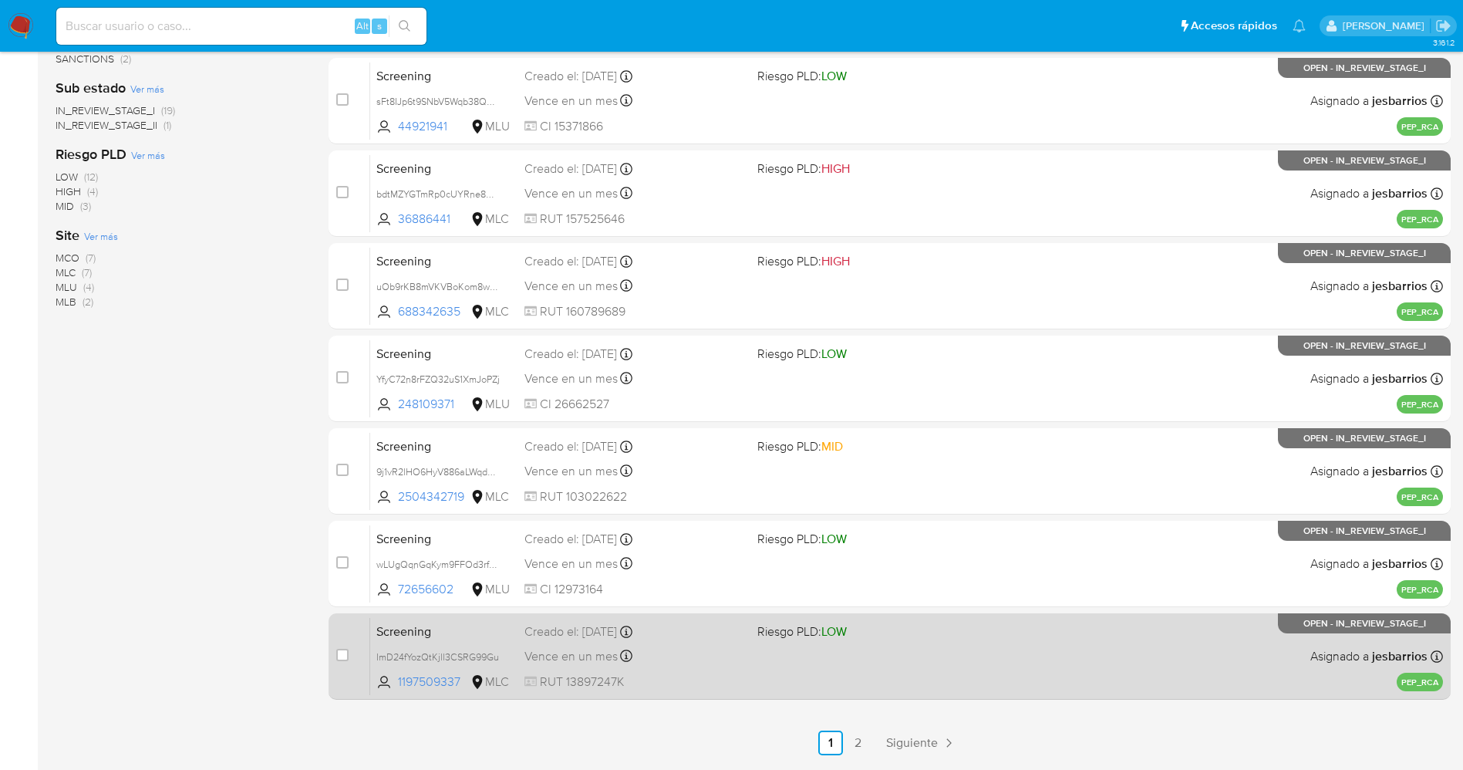
scroll to position [504, 0]
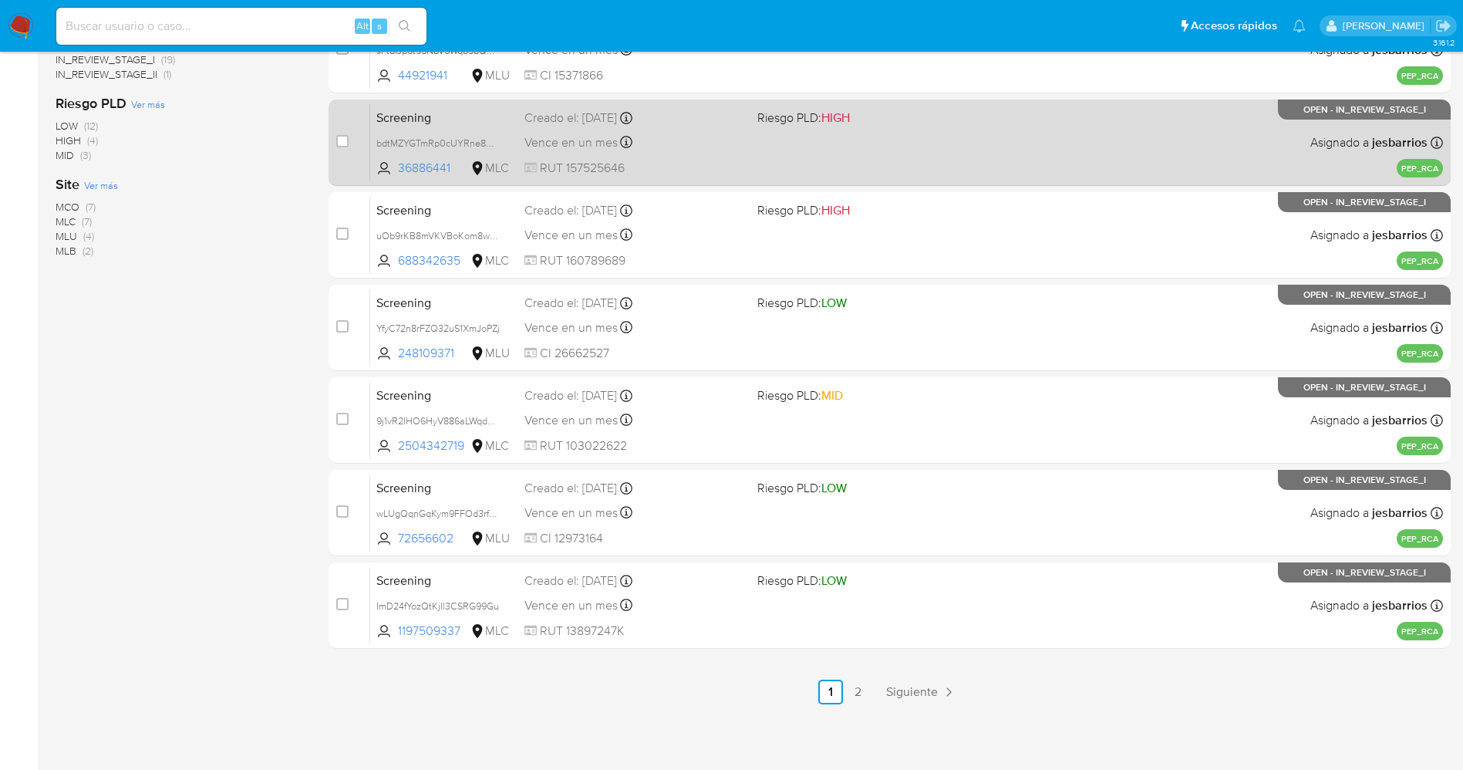
drag, startPoint x: 861, startPoint y: 687, endPoint x: 849, endPoint y: 683, distance: 12.2
click at [861, 687] on link "2" at bounding box center [858, 691] width 25 height 25
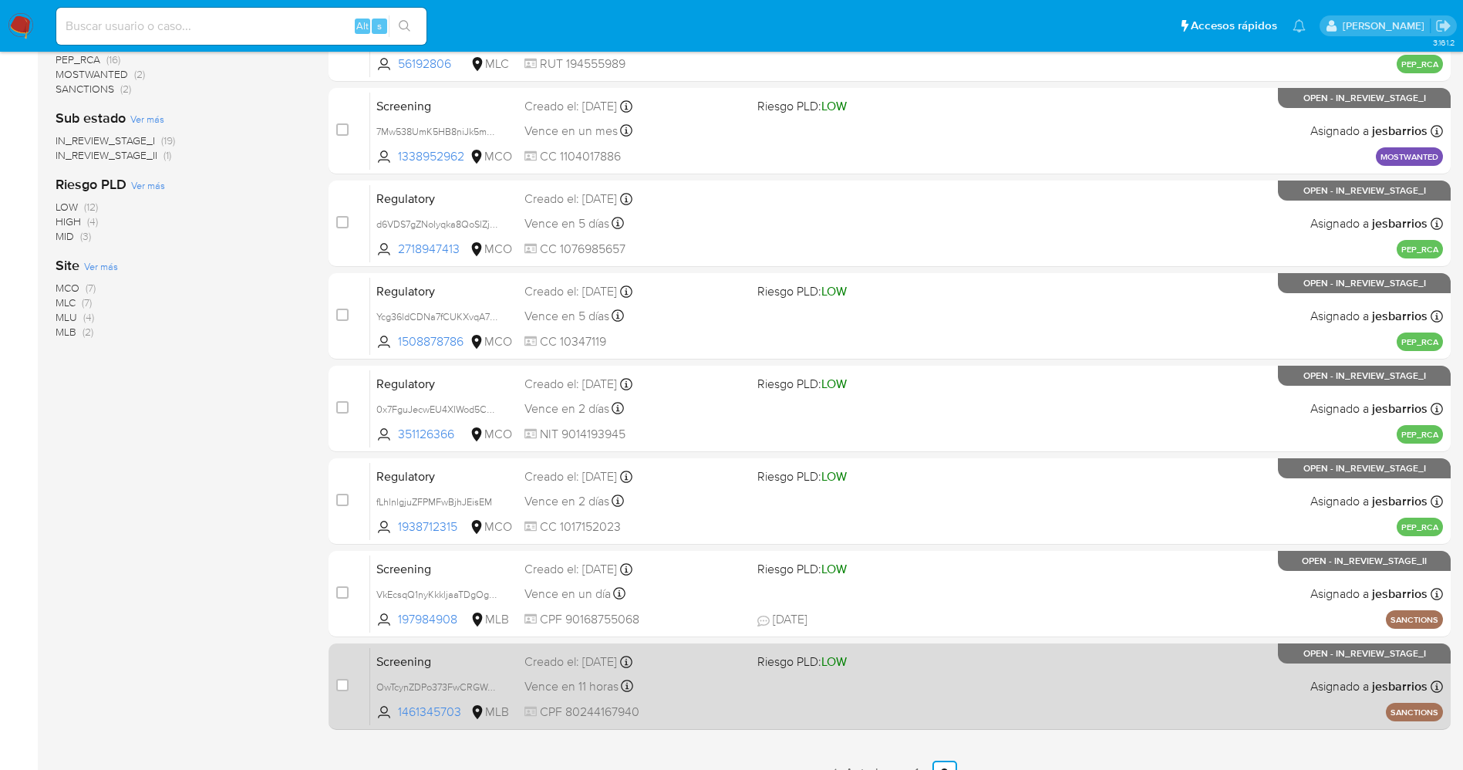
scroll to position [388, 0]
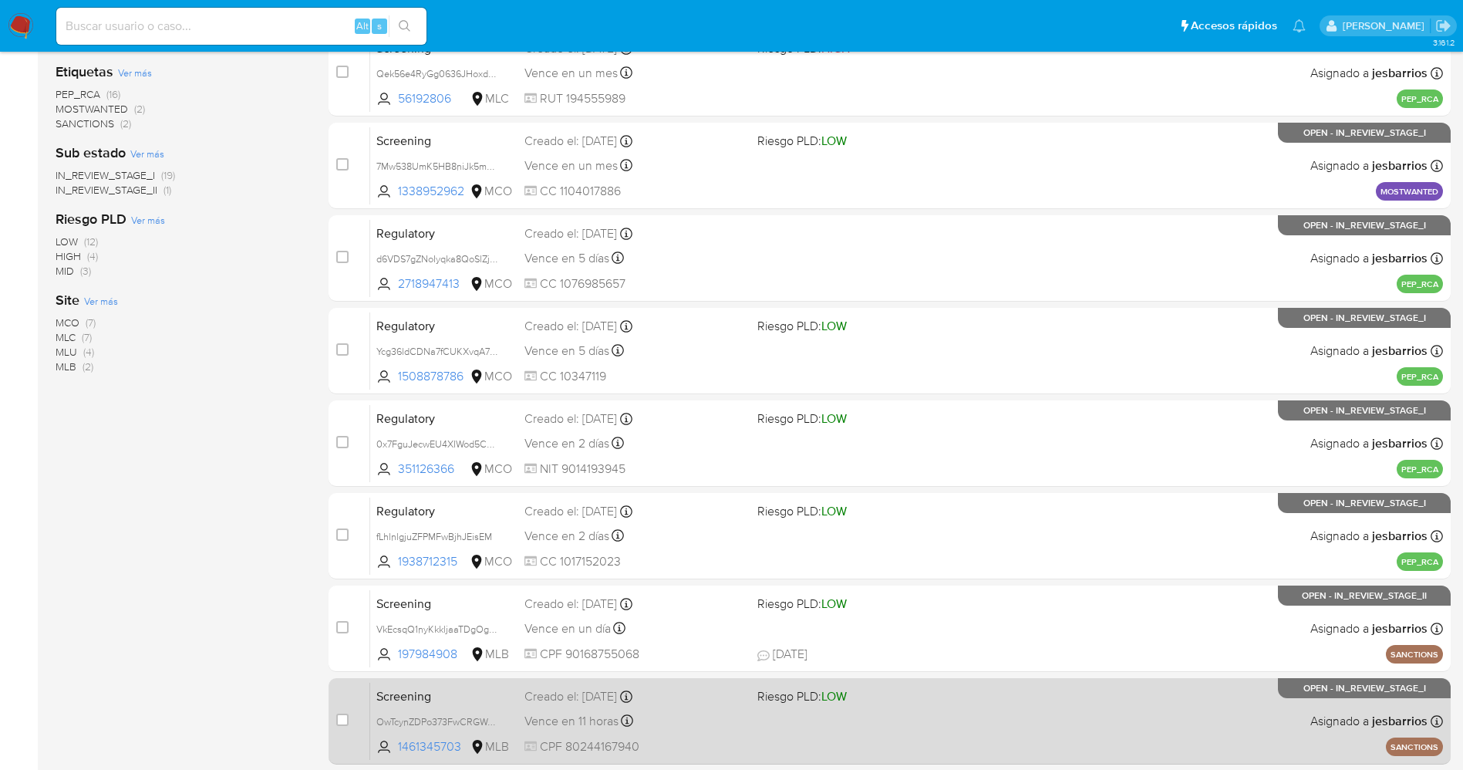
click at [1007, 695] on div "Screening OwTcynZDPo373FwCRGWcfkwu 1461345703 MLB Riesgo PLD: LOW Creado el: [D…" at bounding box center [906, 721] width 1073 height 78
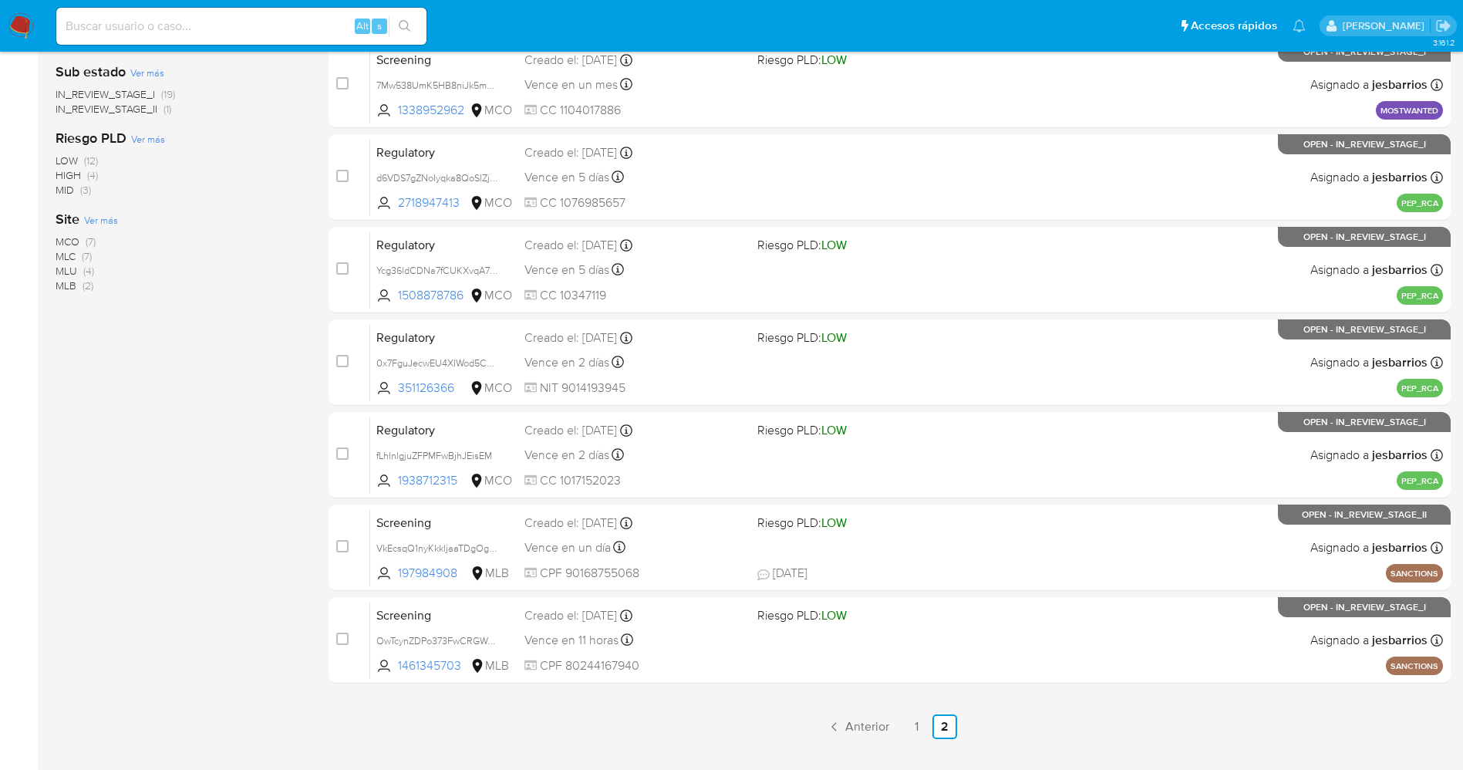
scroll to position [504, 0]
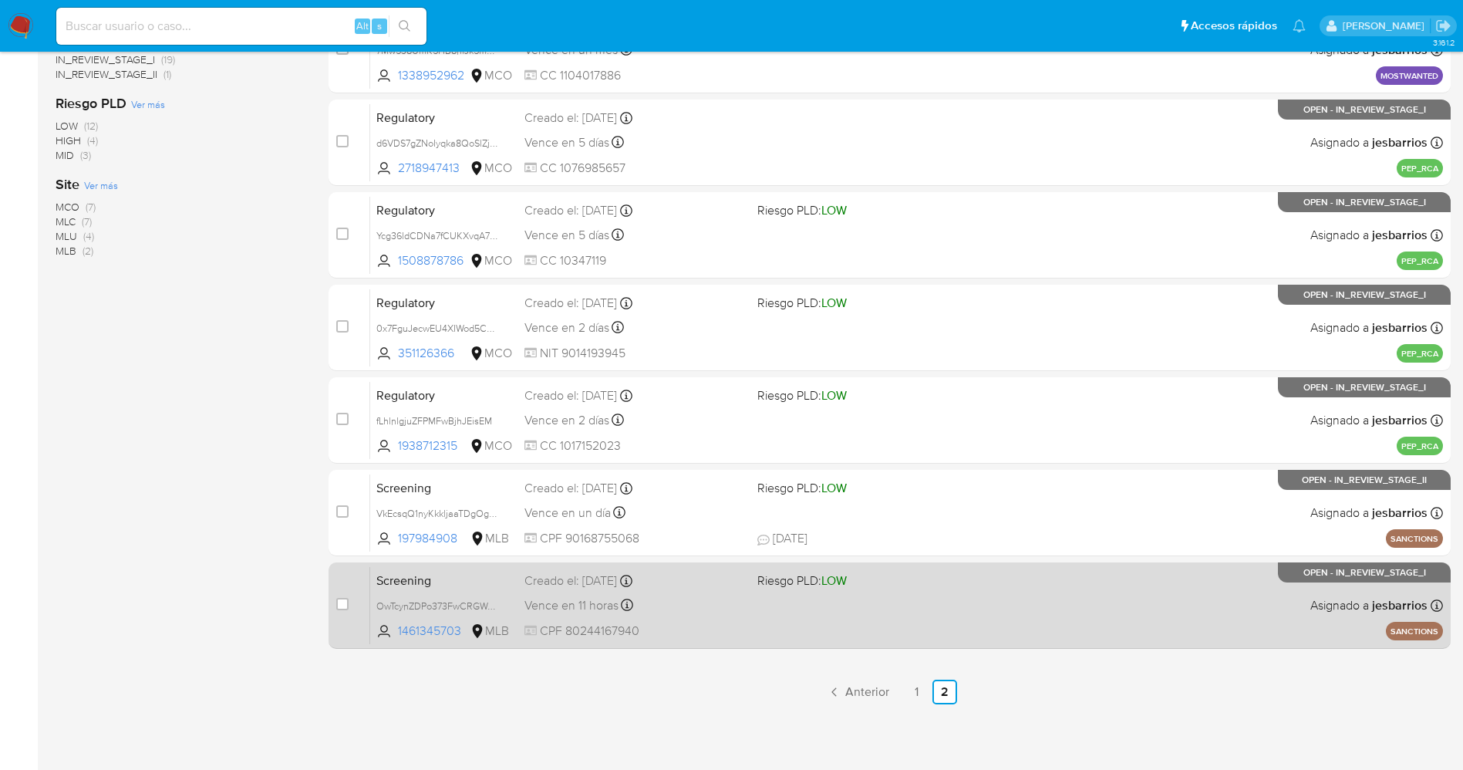
click at [711, 608] on div "Vence en 11 horas Vence el [DATE] 20:59:59" at bounding box center [634, 605] width 221 height 21
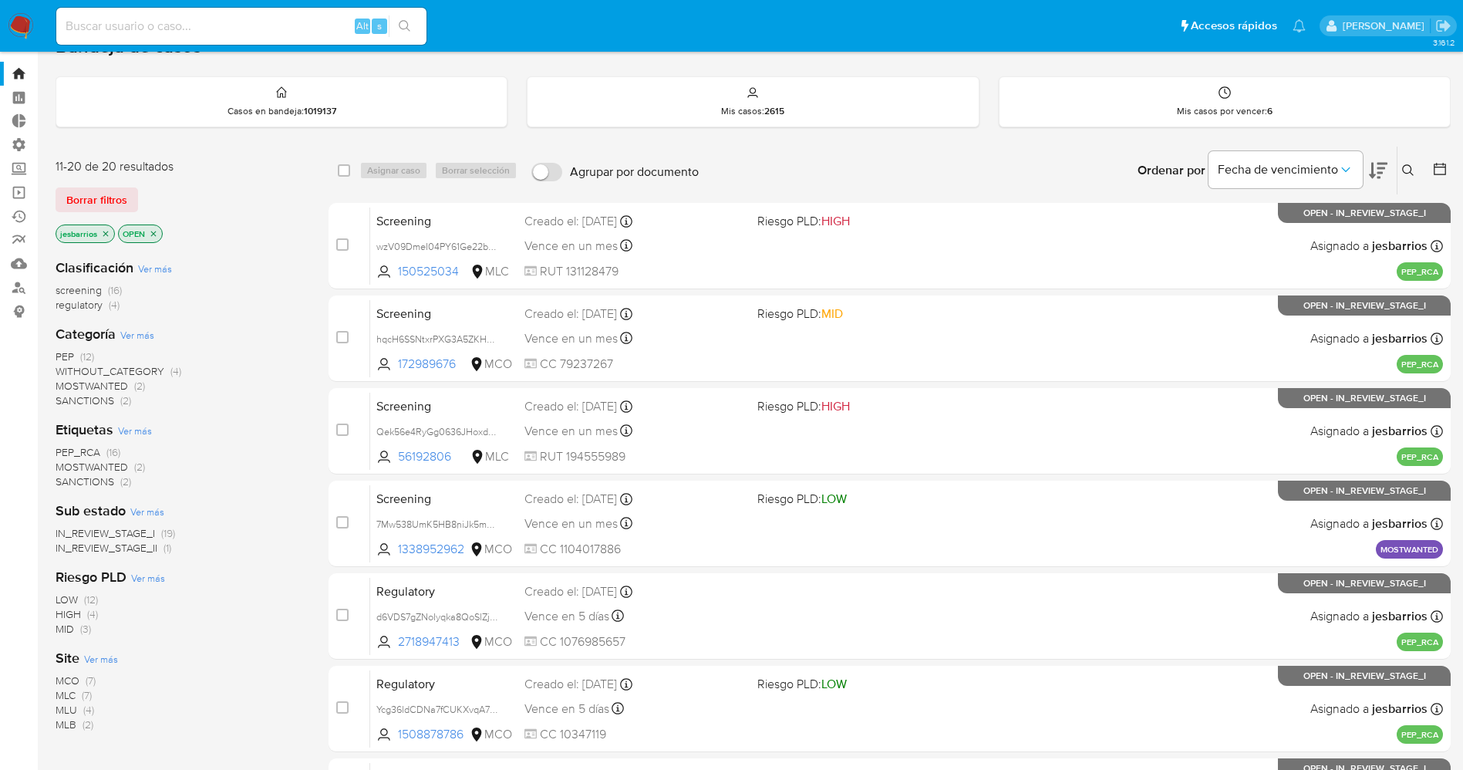
scroll to position [21, 0]
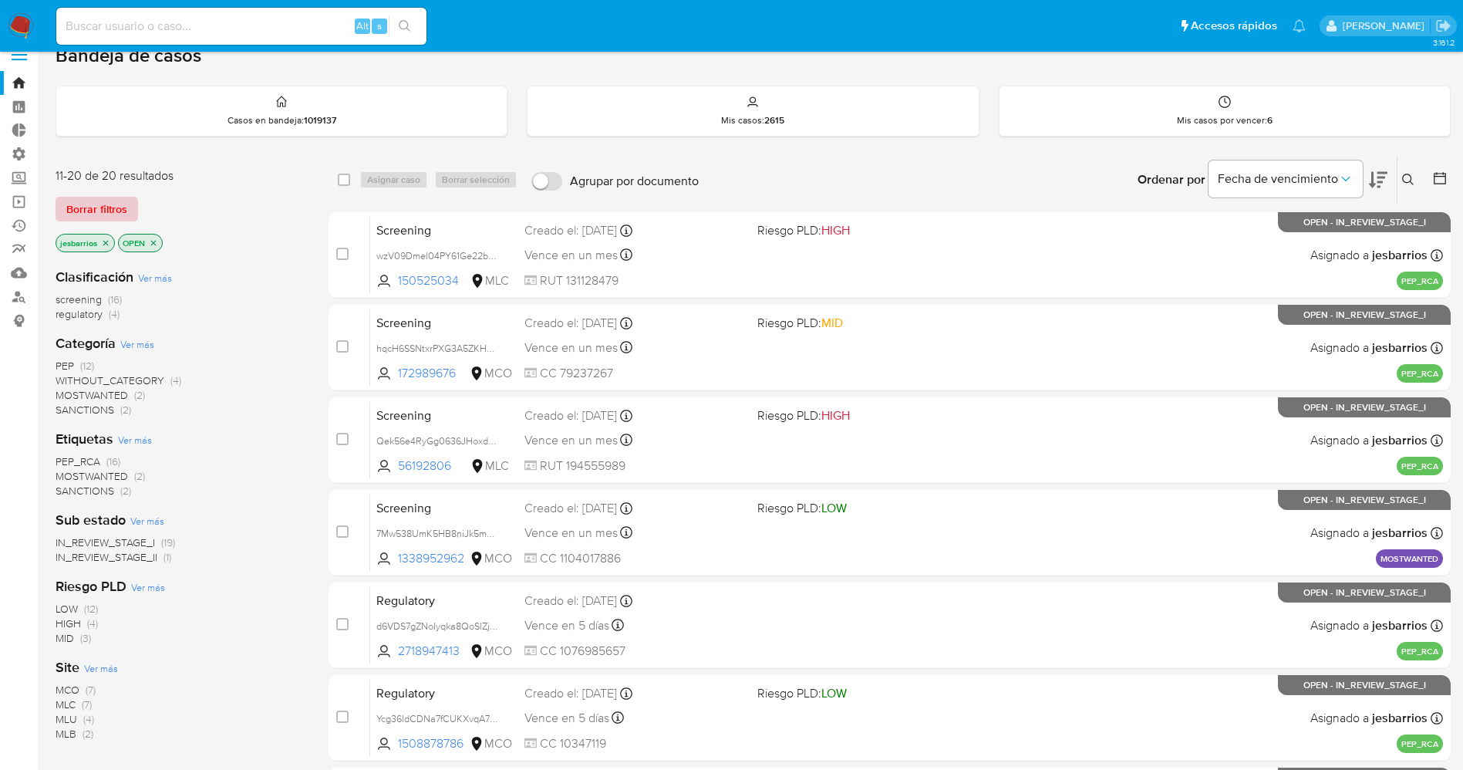
click at [104, 198] on span "Borrar filtros" at bounding box center [96, 209] width 61 height 22
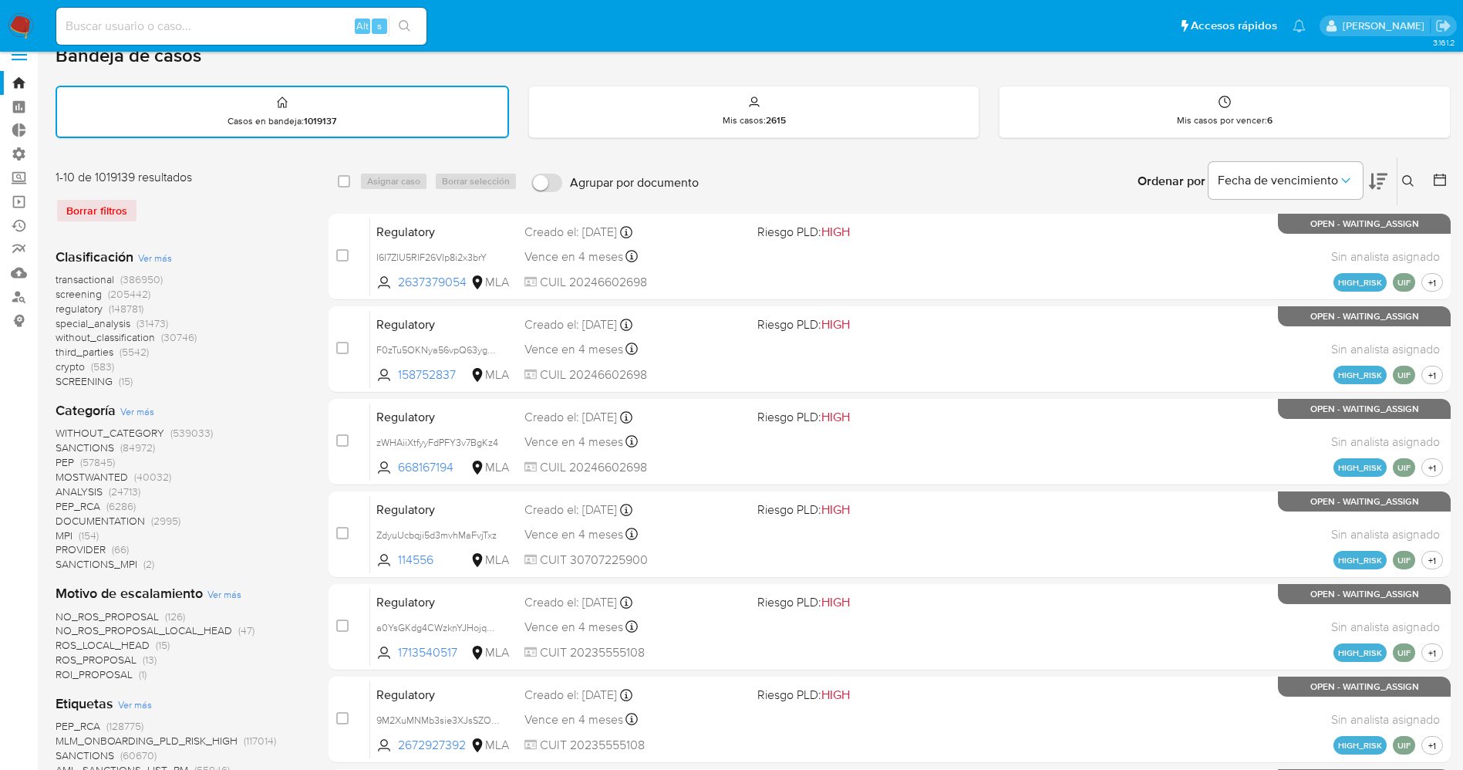
click at [1403, 175] on icon at bounding box center [1408, 181] width 12 height 12
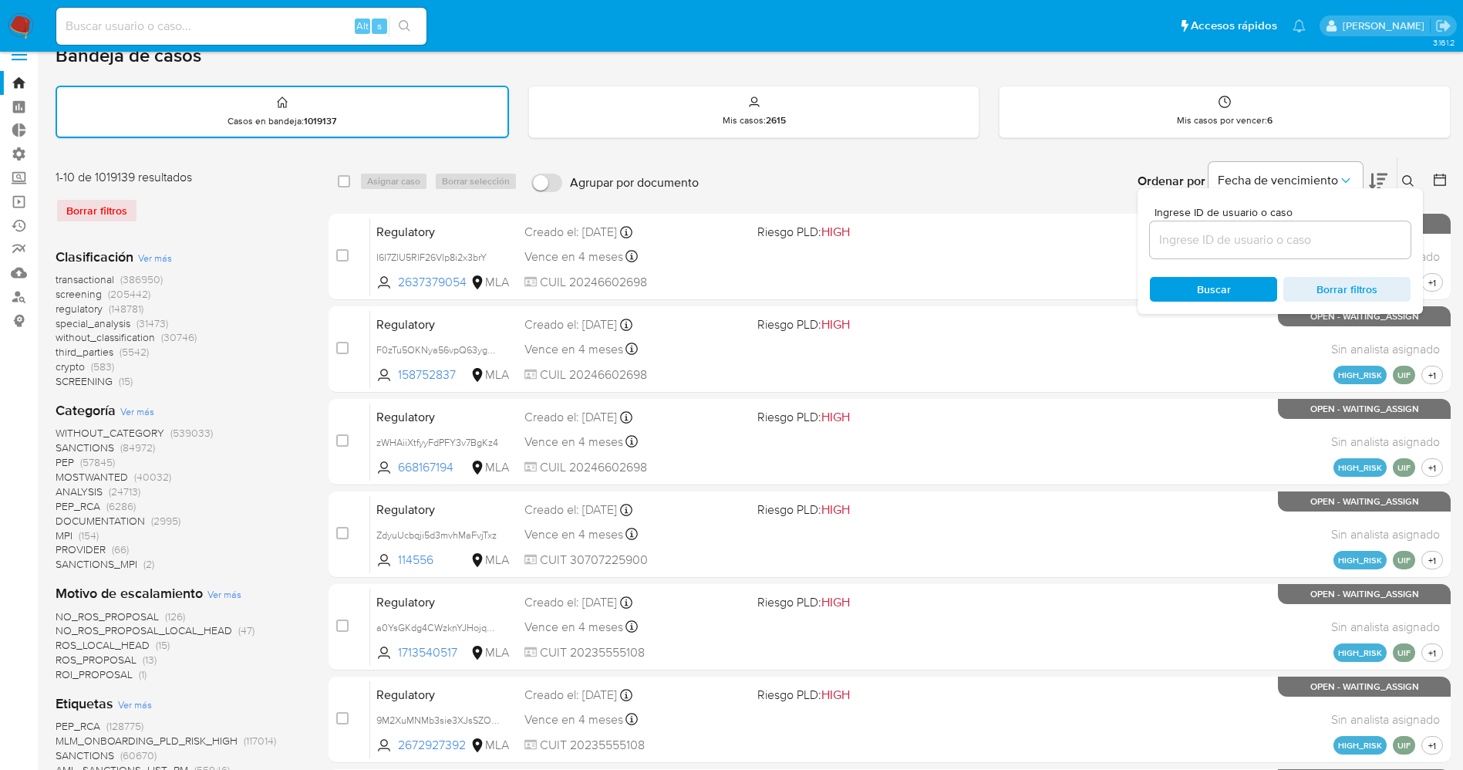
click at [1256, 246] on input at bounding box center [1280, 240] width 261 height 20
type input "OwTcynZDPo373FwCRGWcfkwu"
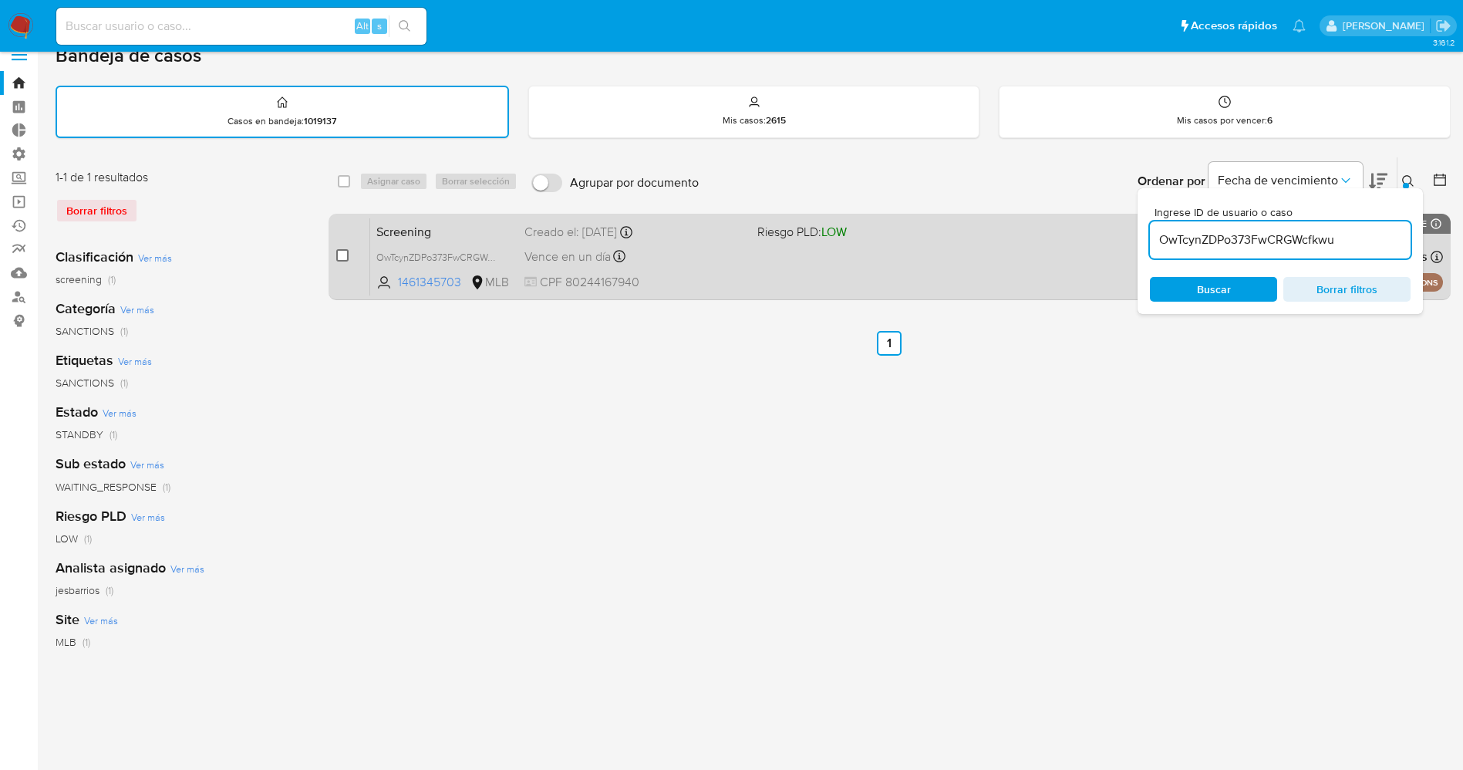
click at [338, 258] on input "checkbox" at bounding box center [342, 255] width 12 height 12
checkbox input "true"
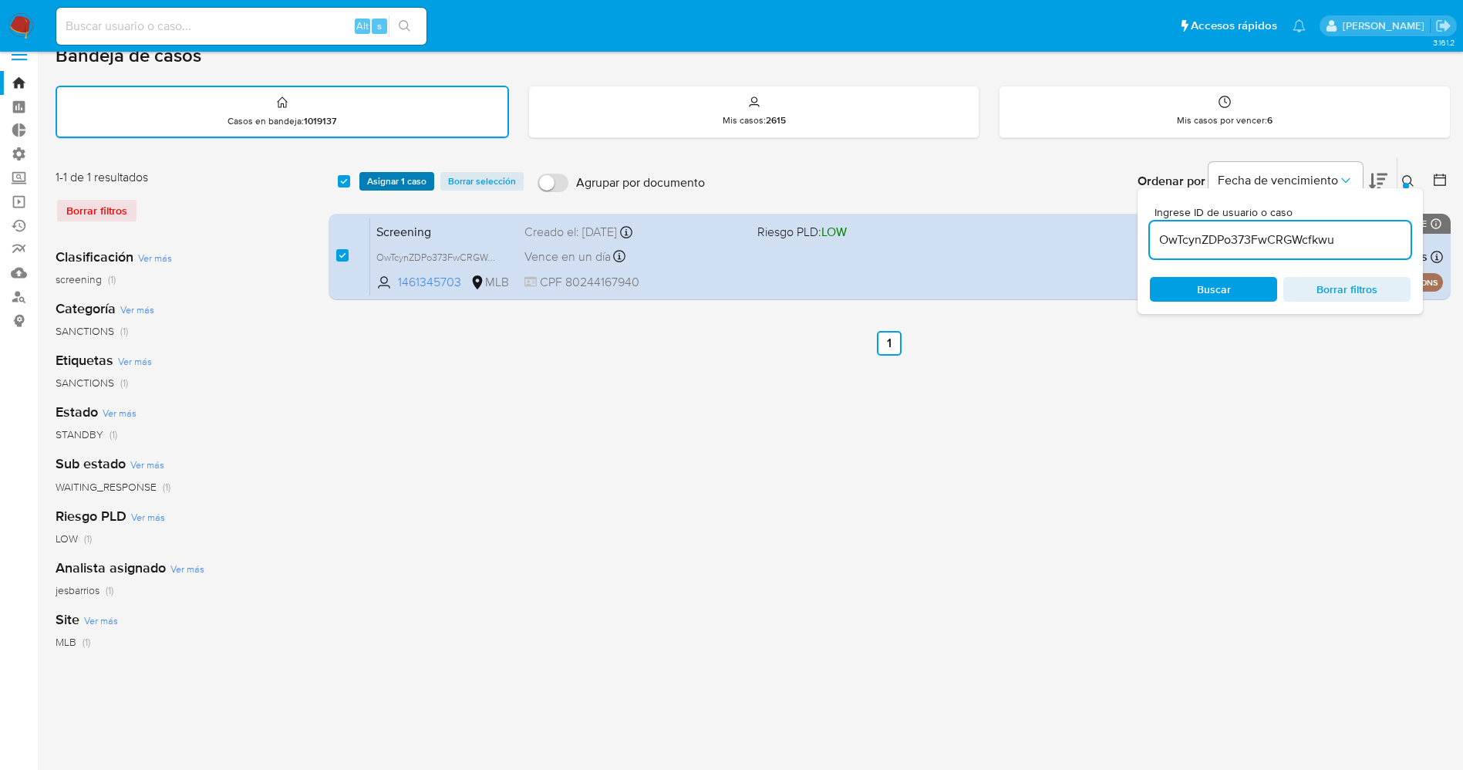
click at [411, 188] on span "Asignar 1 caso" at bounding box center [396, 181] width 59 height 15
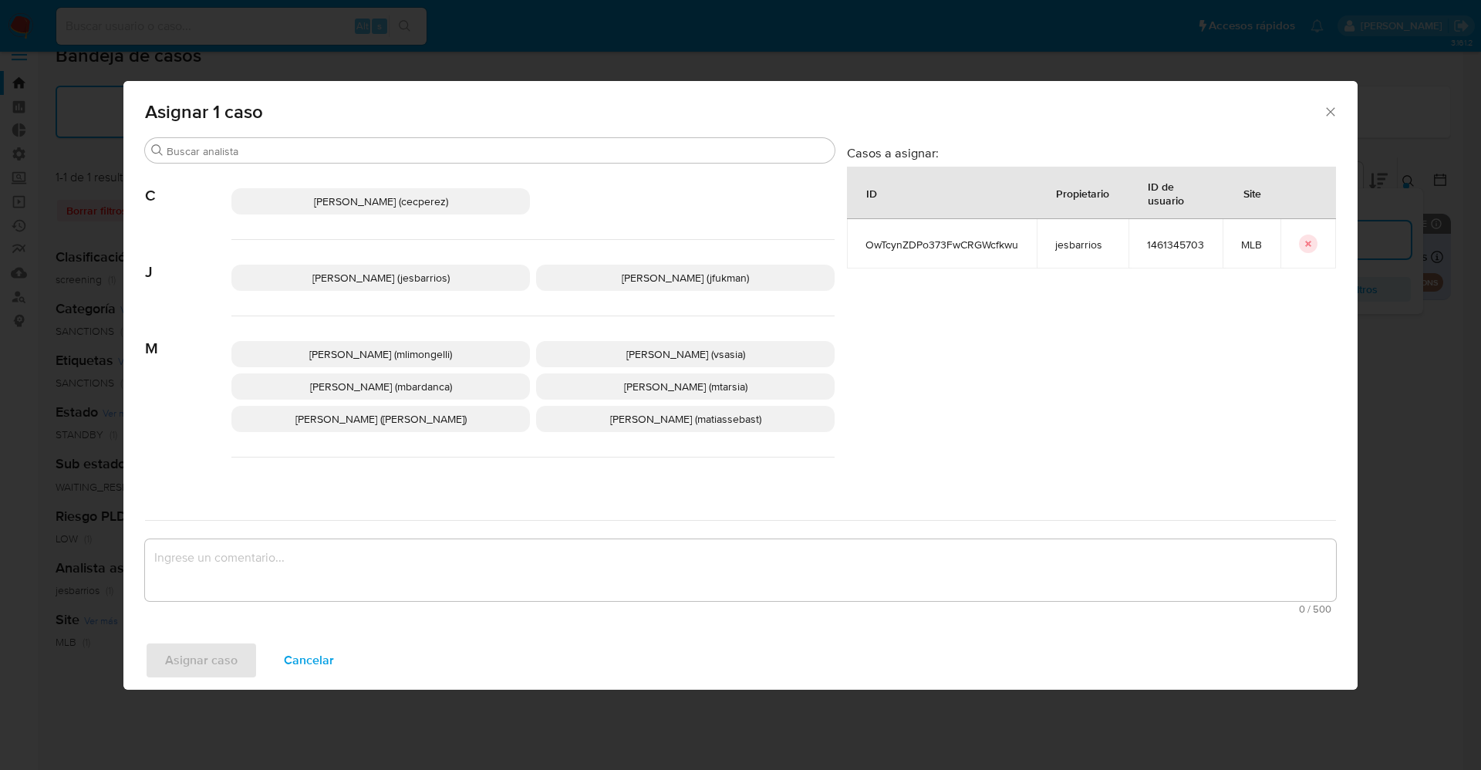
click at [329, 268] on p "Jesica Iris Barrios Leita (jesbarrios)" at bounding box center [380, 277] width 298 height 26
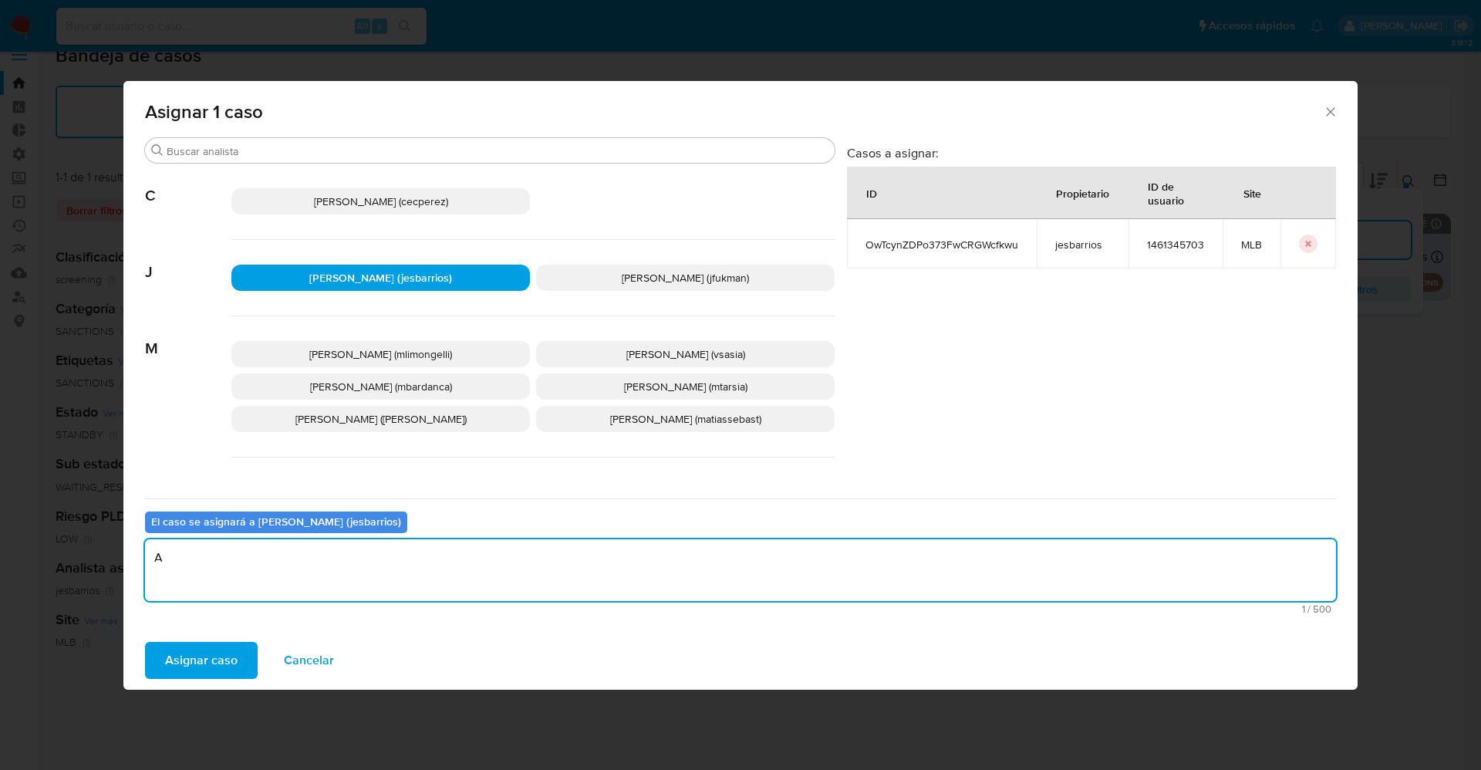
click at [281, 554] on textarea "A" at bounding box center [740, 570] width 1191 height 62
type textarea "Analisis"
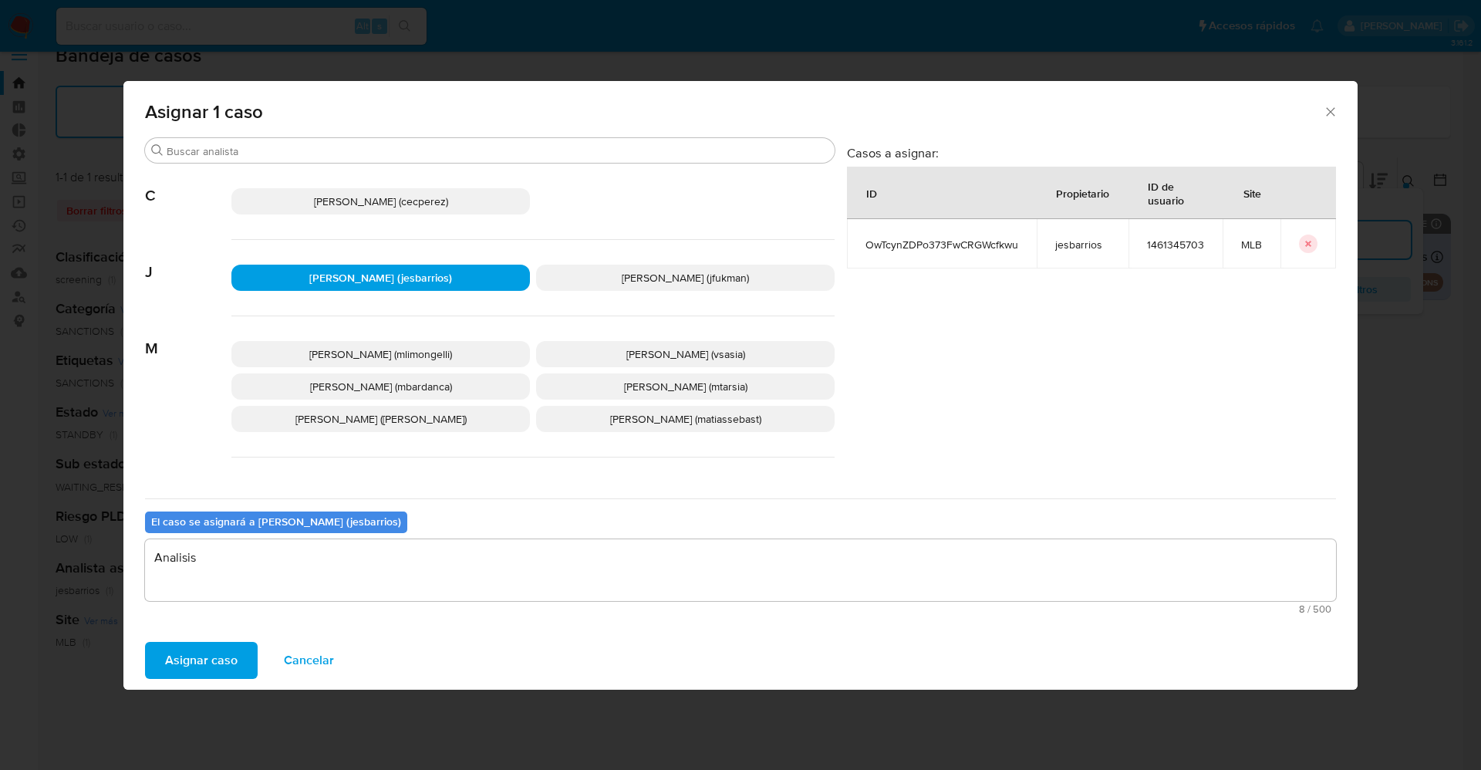
click at [201, 666] on span "Asignar caso" at bounding box center [201, 660] width 72 height 34
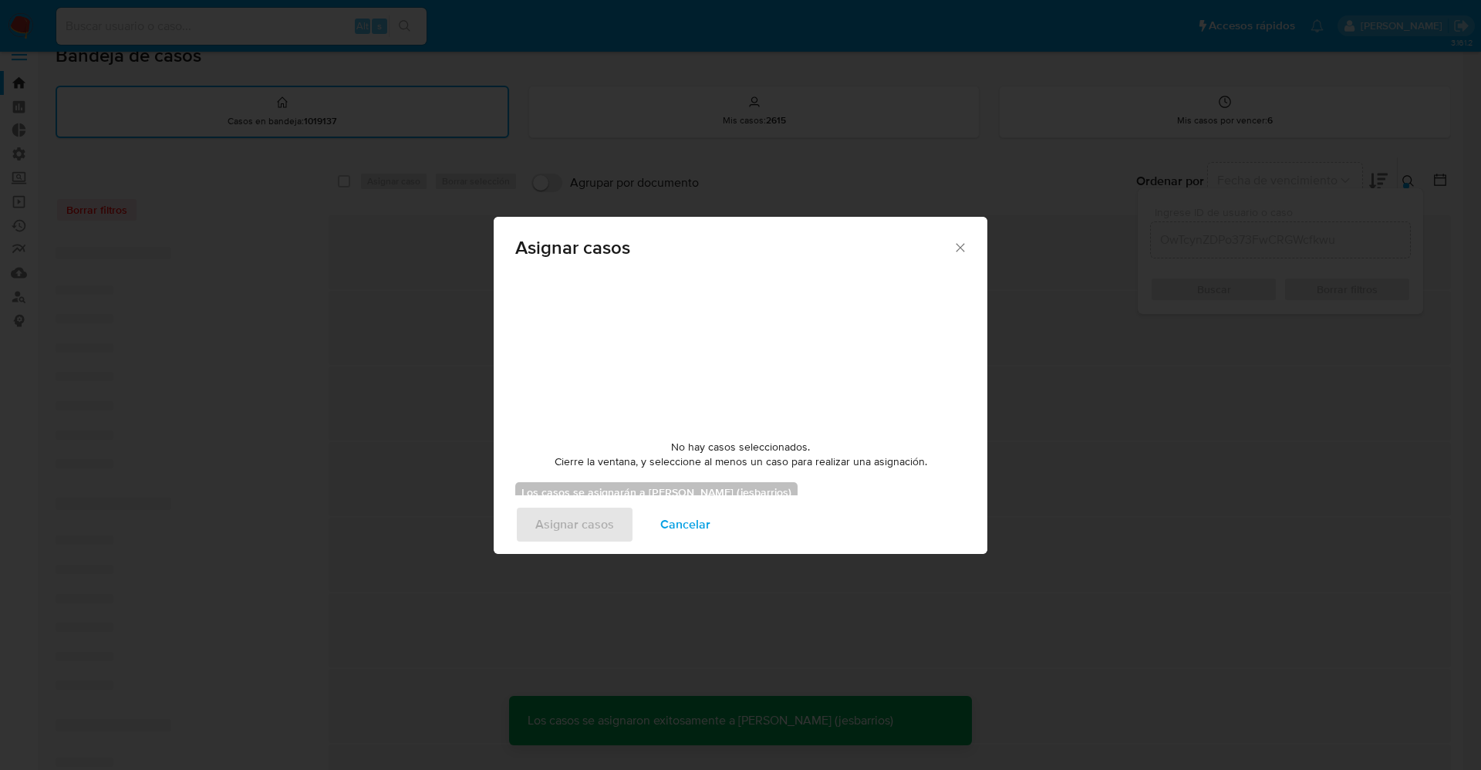
checkbox input "false"
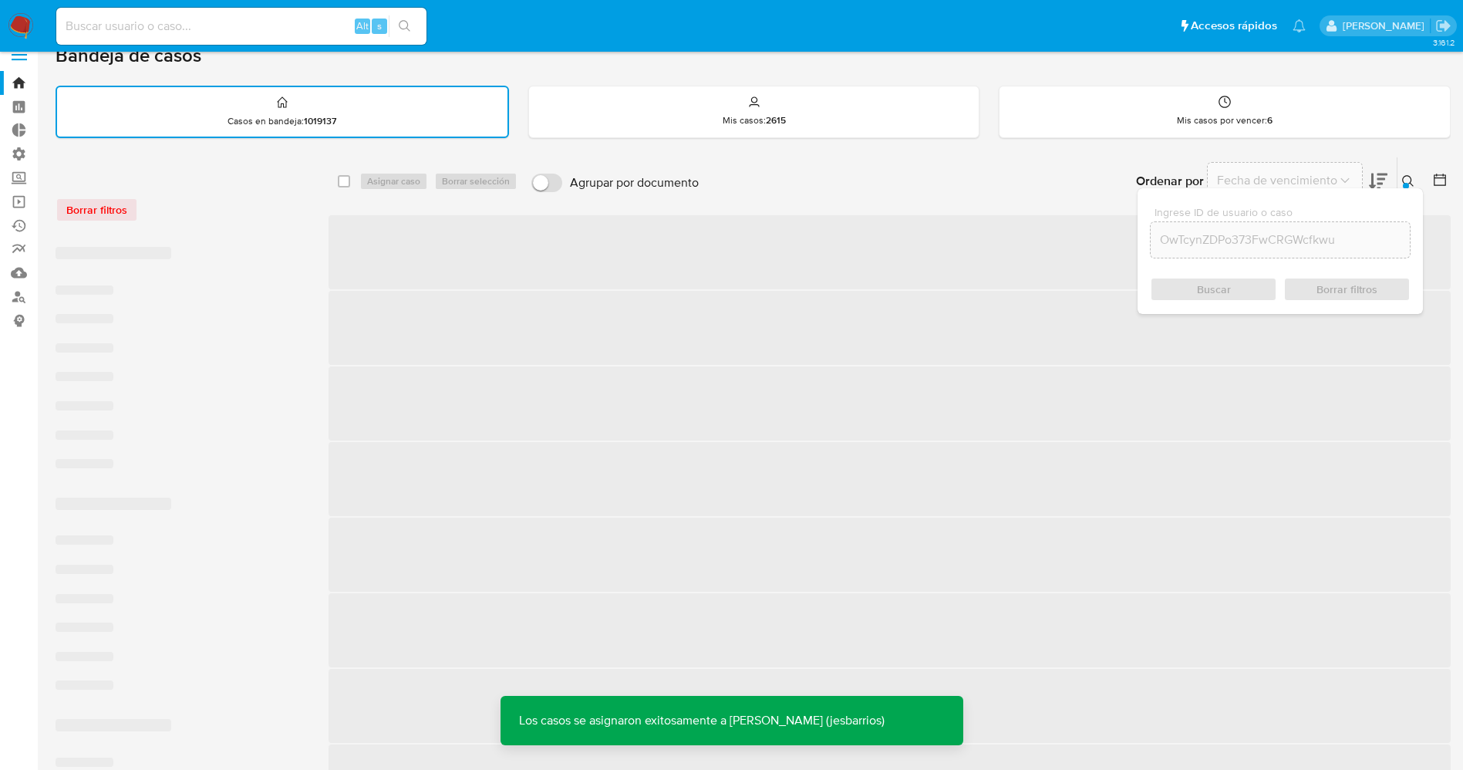
click at [20, 18] on img at bounding box center [21, 26] width 26 height 26
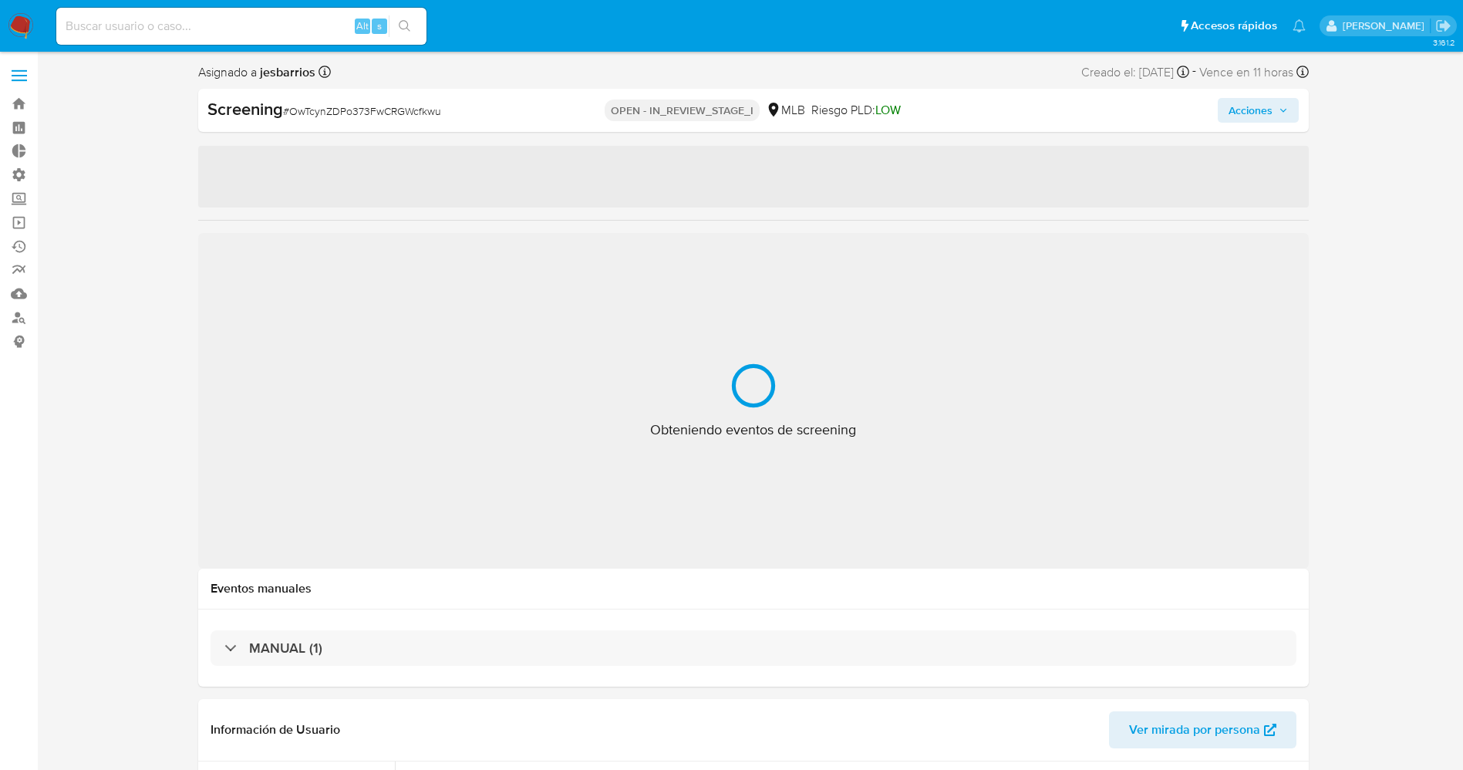
select select "10"
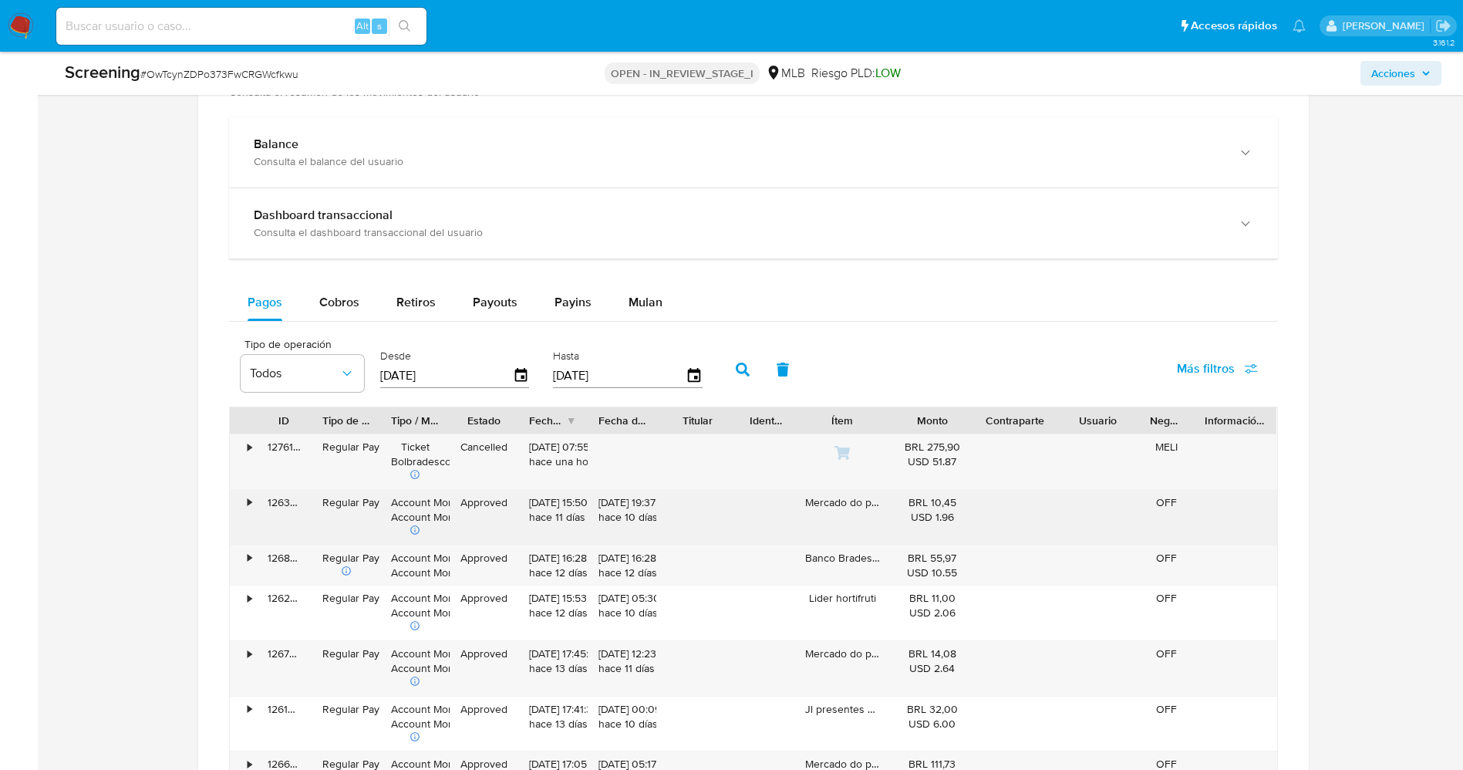
scroll to position [1272, 0]
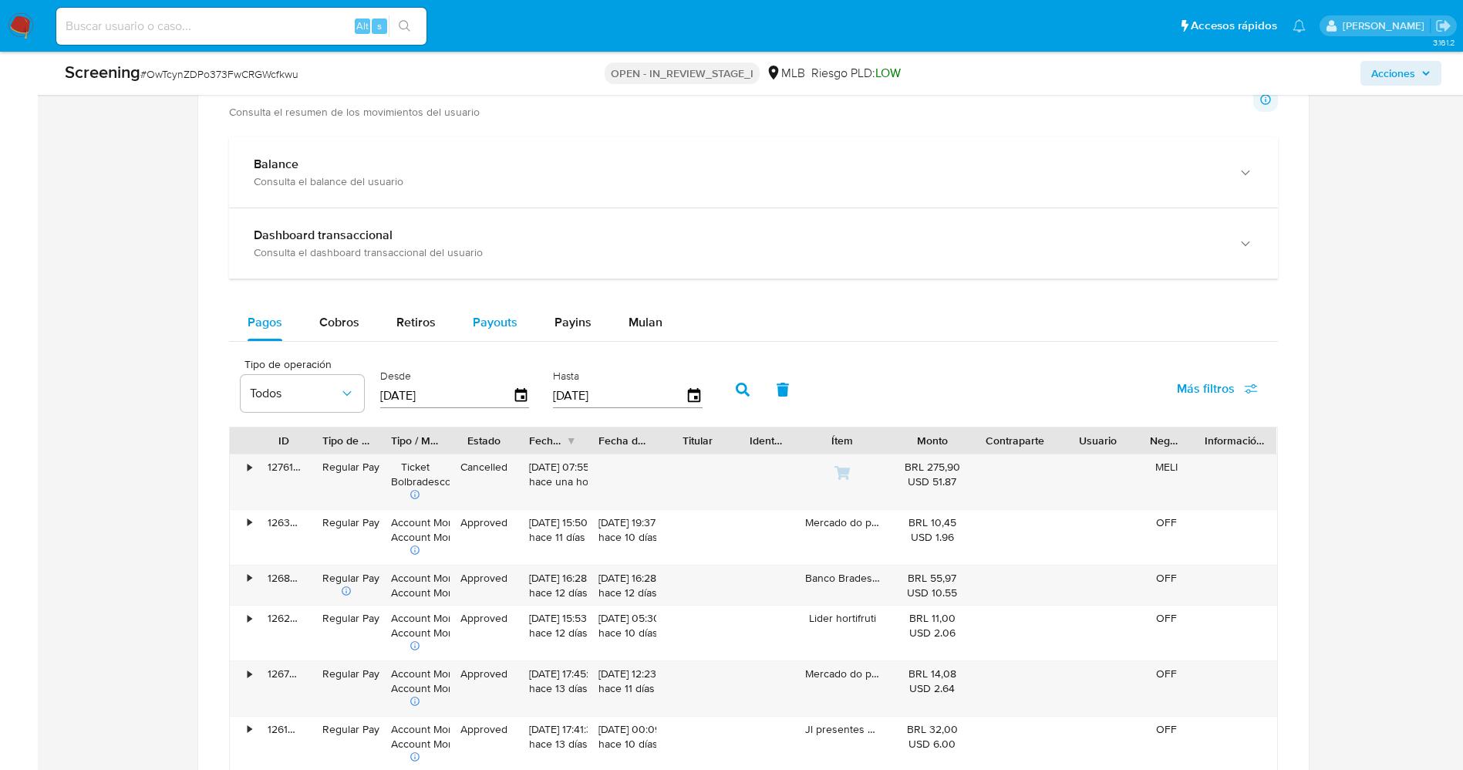
click at [476, 319] on span "Payouts" at bounding box center [495, 322] width 45 height 18
select select "10"
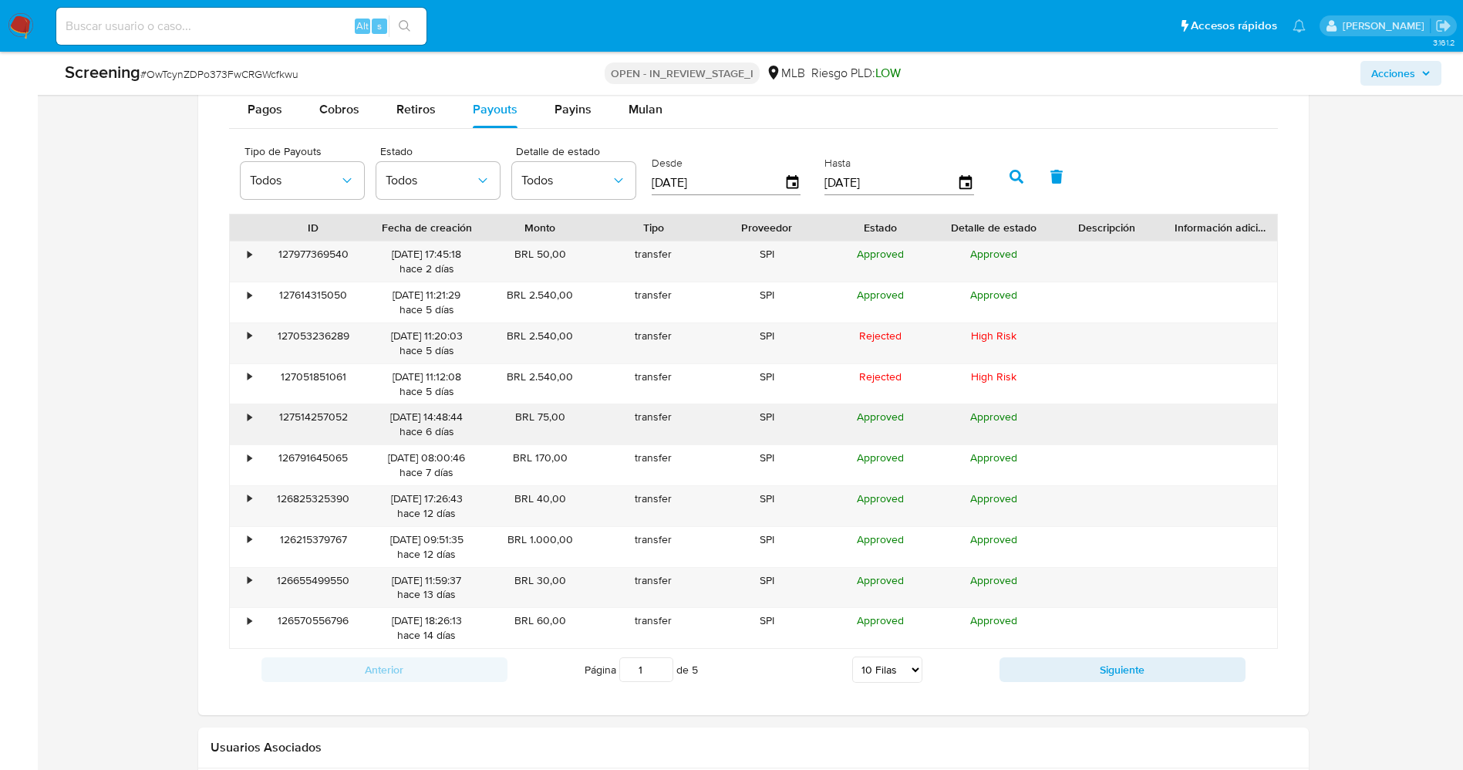
scroll to position [1619, 0]
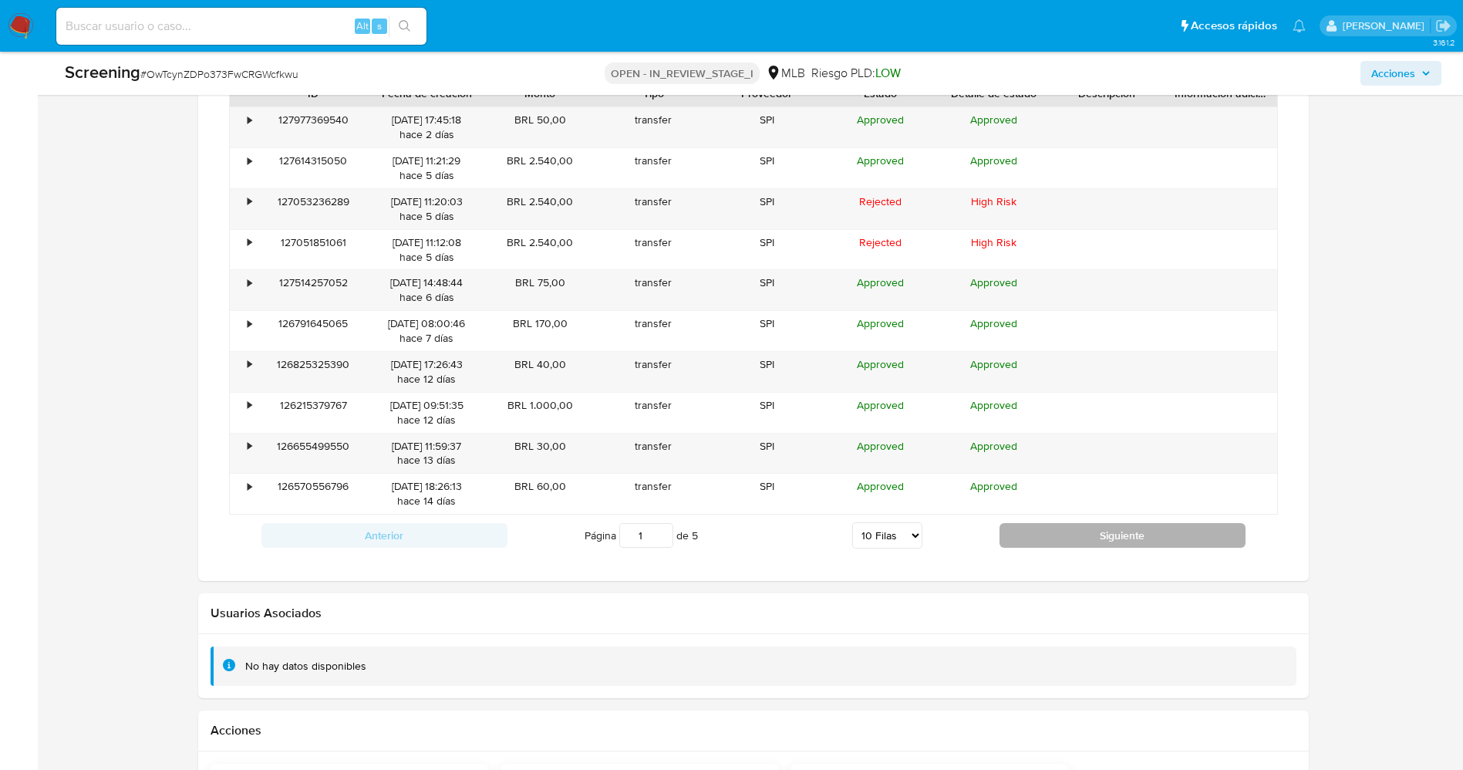
click at [1164, 541] on button "Siguiente" at bounding box center [1122, 535] width 246 height 25
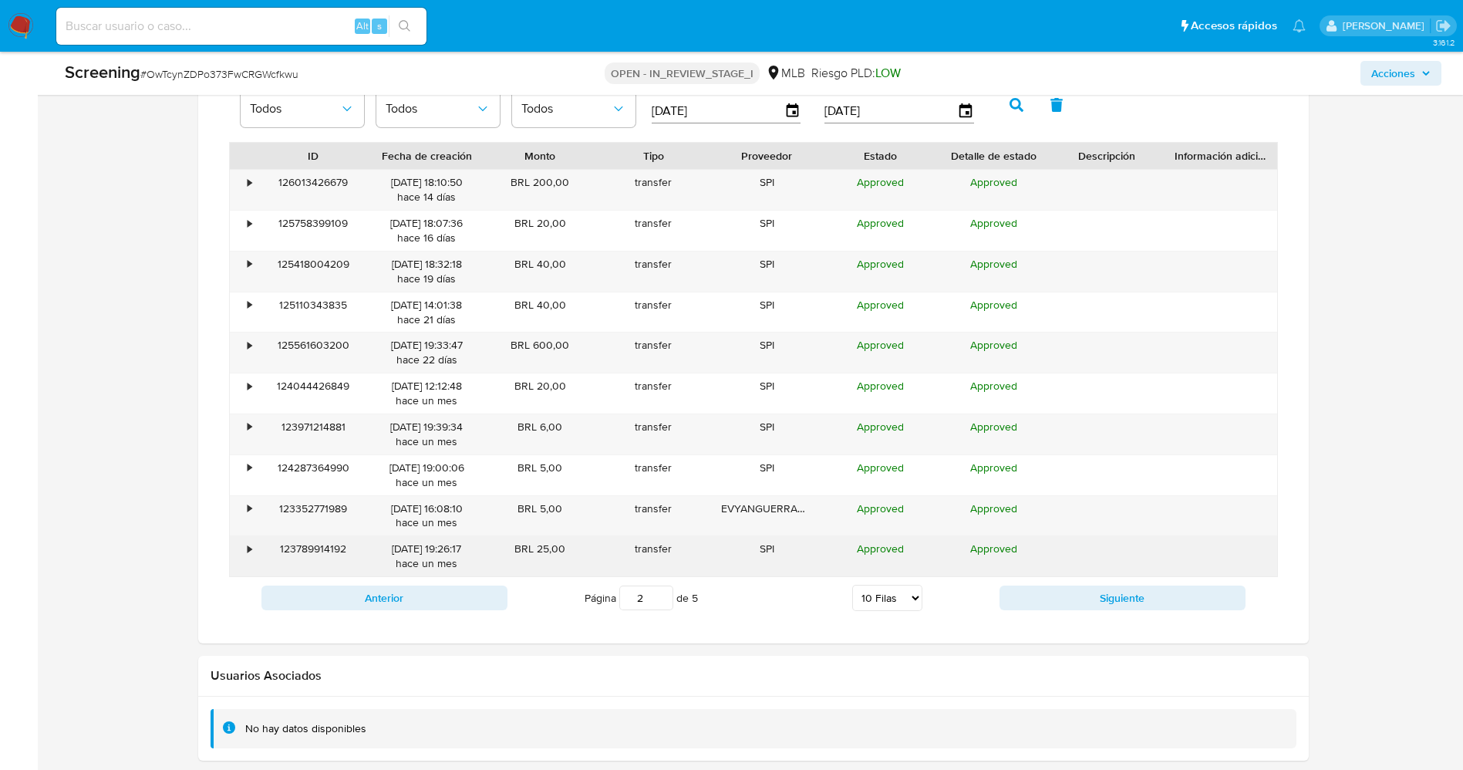
scroll to position [1504, 0]
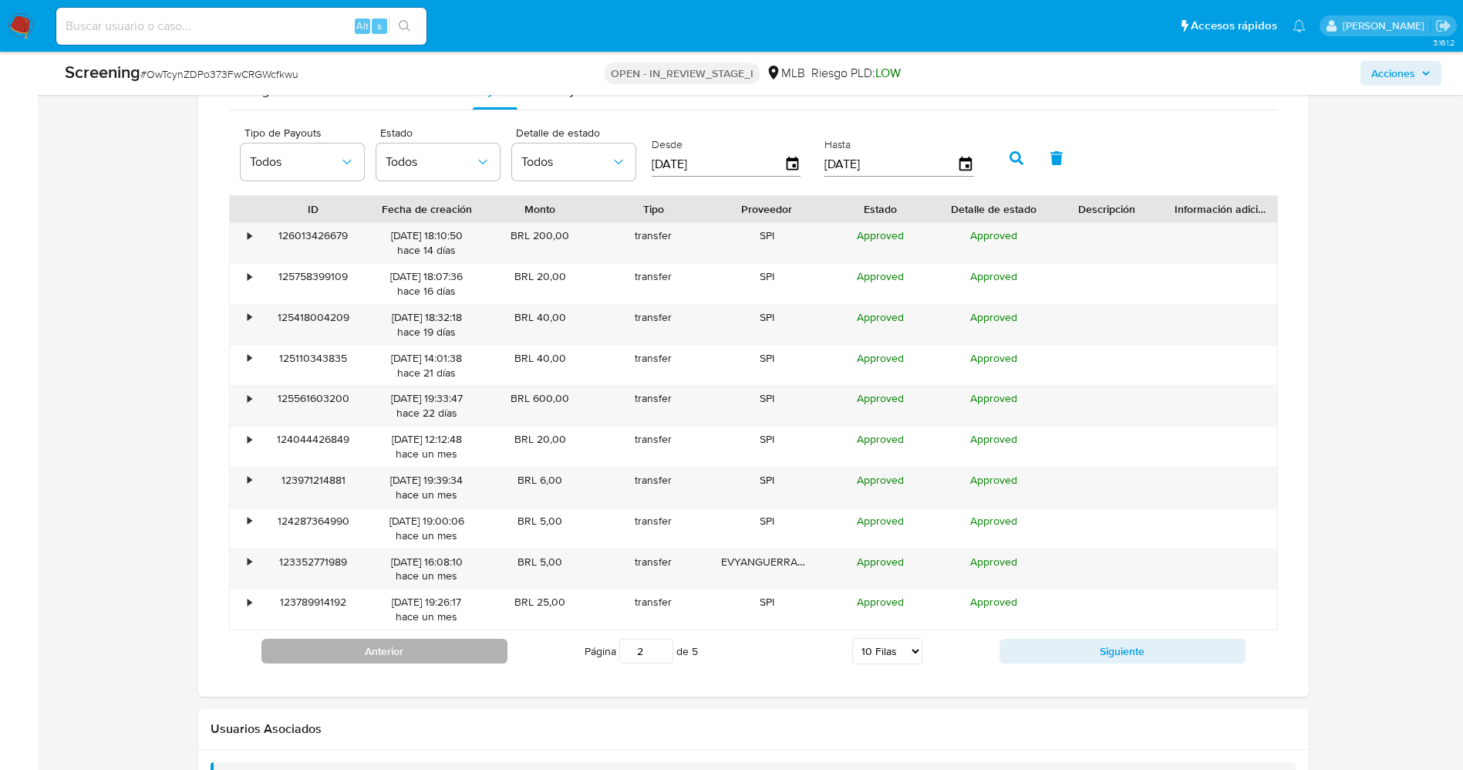
click at [463, 658] on button "Anterior" at bounding box center [384, 650] width 246 height 25
type input "1"
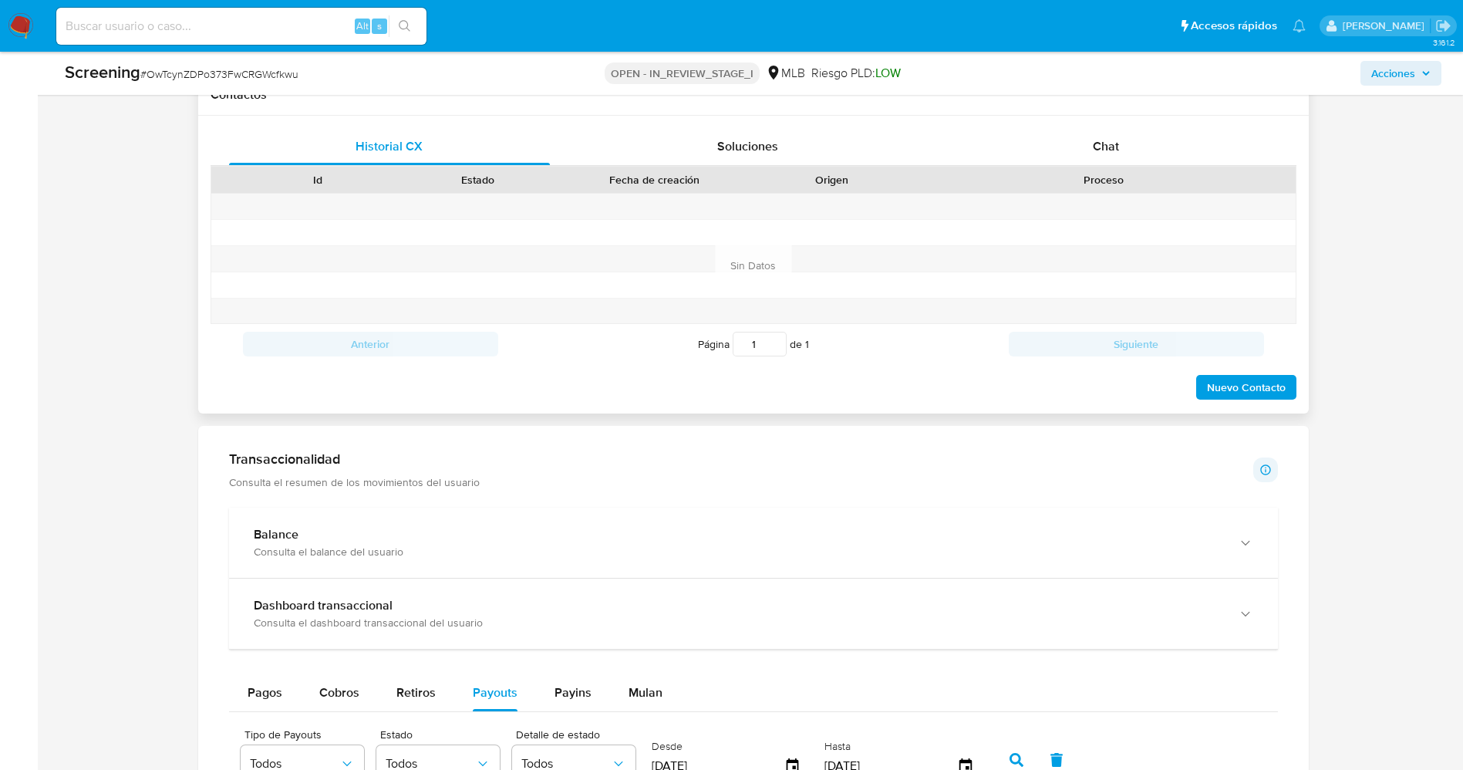
scroll to position [463, 0]
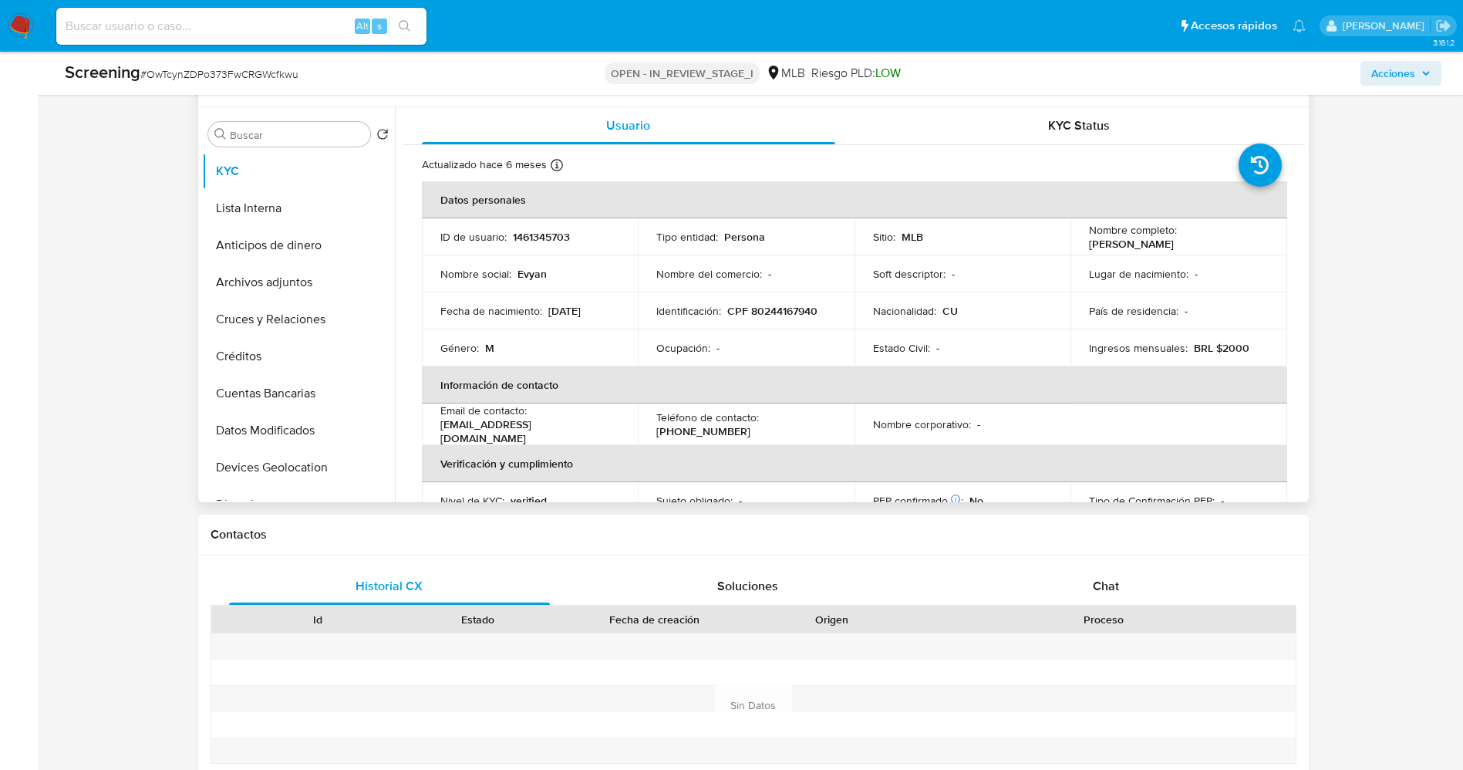
drag, startPoint x: 1082, startPoint y: 244, endPoint x: 1192, endPoint y: 244, distance: 110.3
click at [1192, 244] on td "Nombre completo : [PERSON_NAME]" at bounding box center [1178, 236] width 217 height 37
copy p "[PERSON_NAME]"
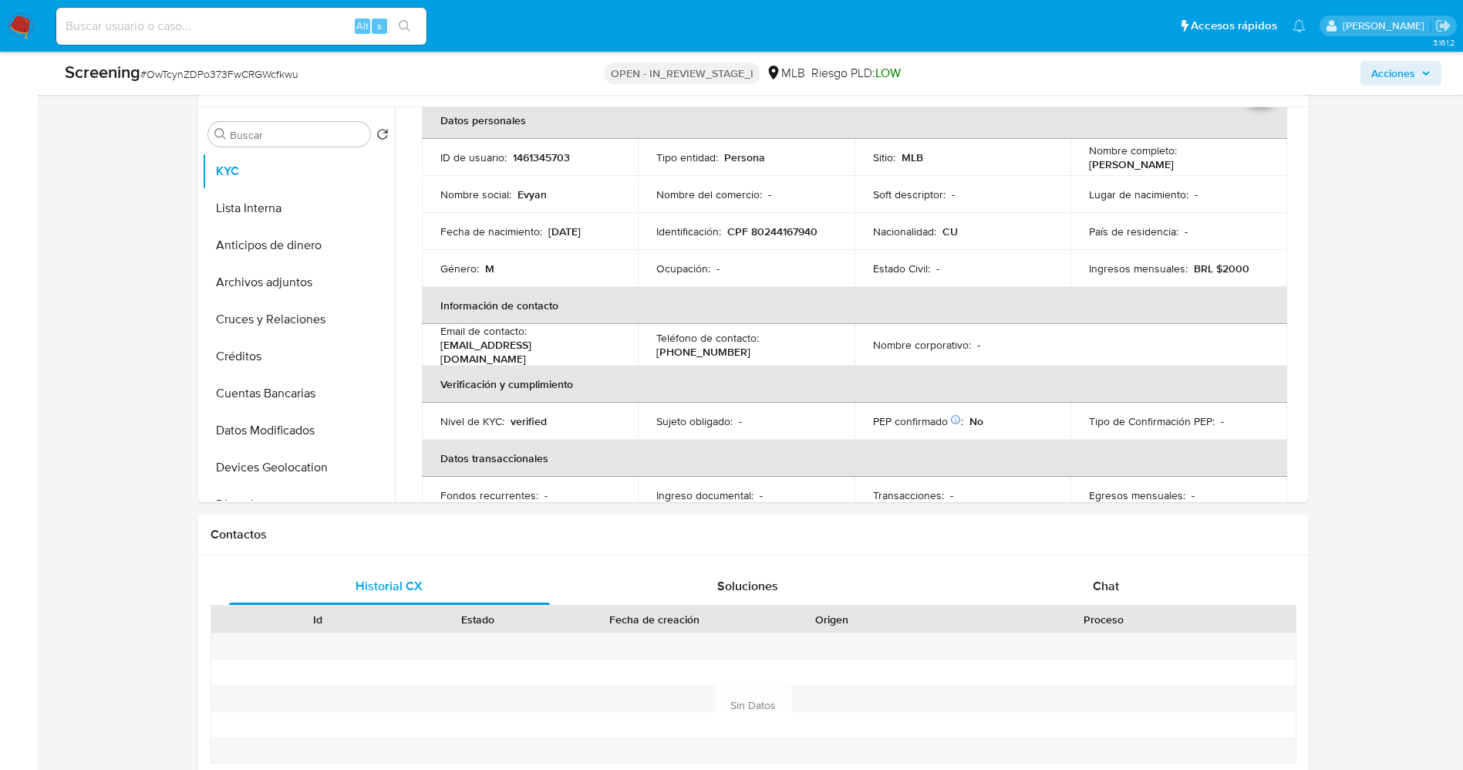
scroll to position [116, 0]
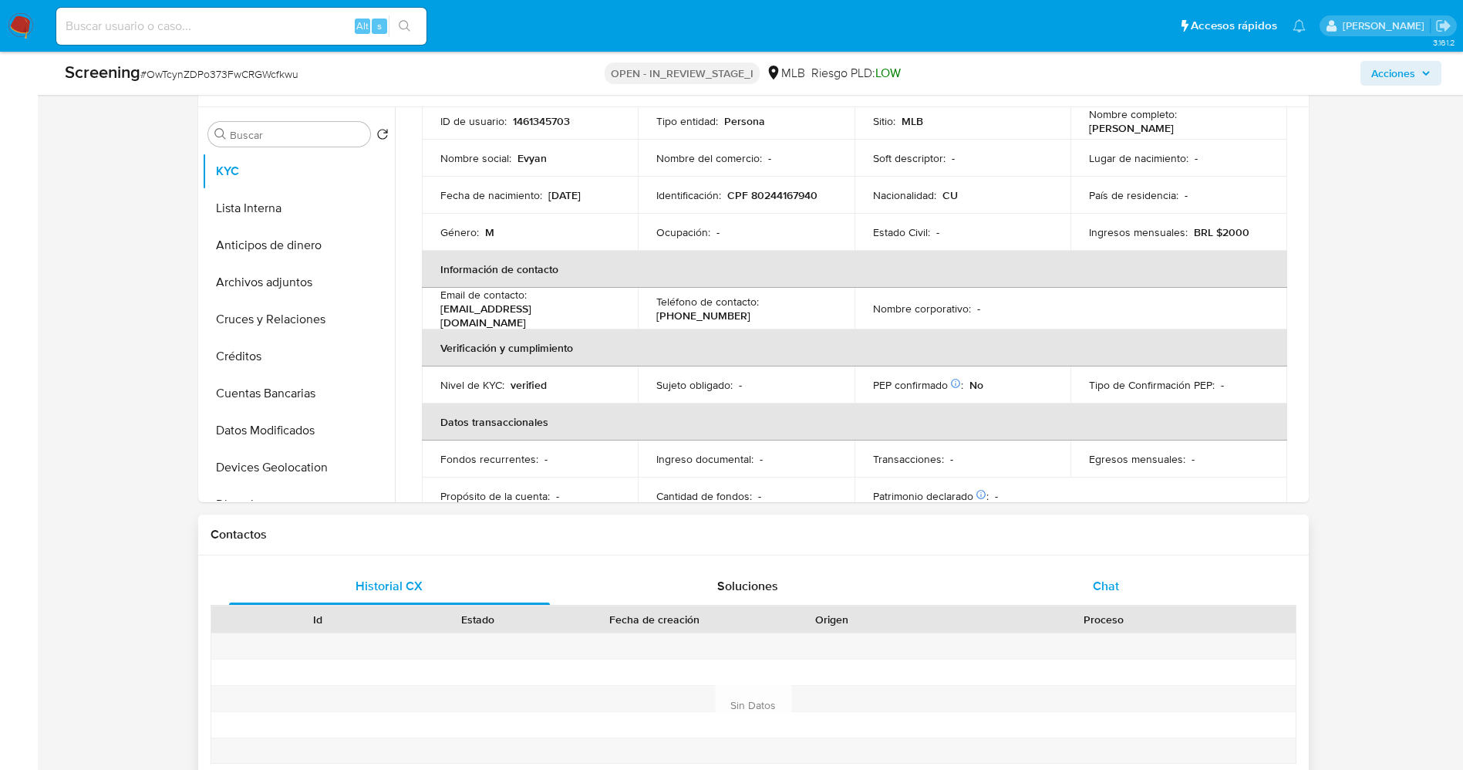
click at [1100, 570] on div "Chat" at bounding box center [1106, 586] width 322 height 37
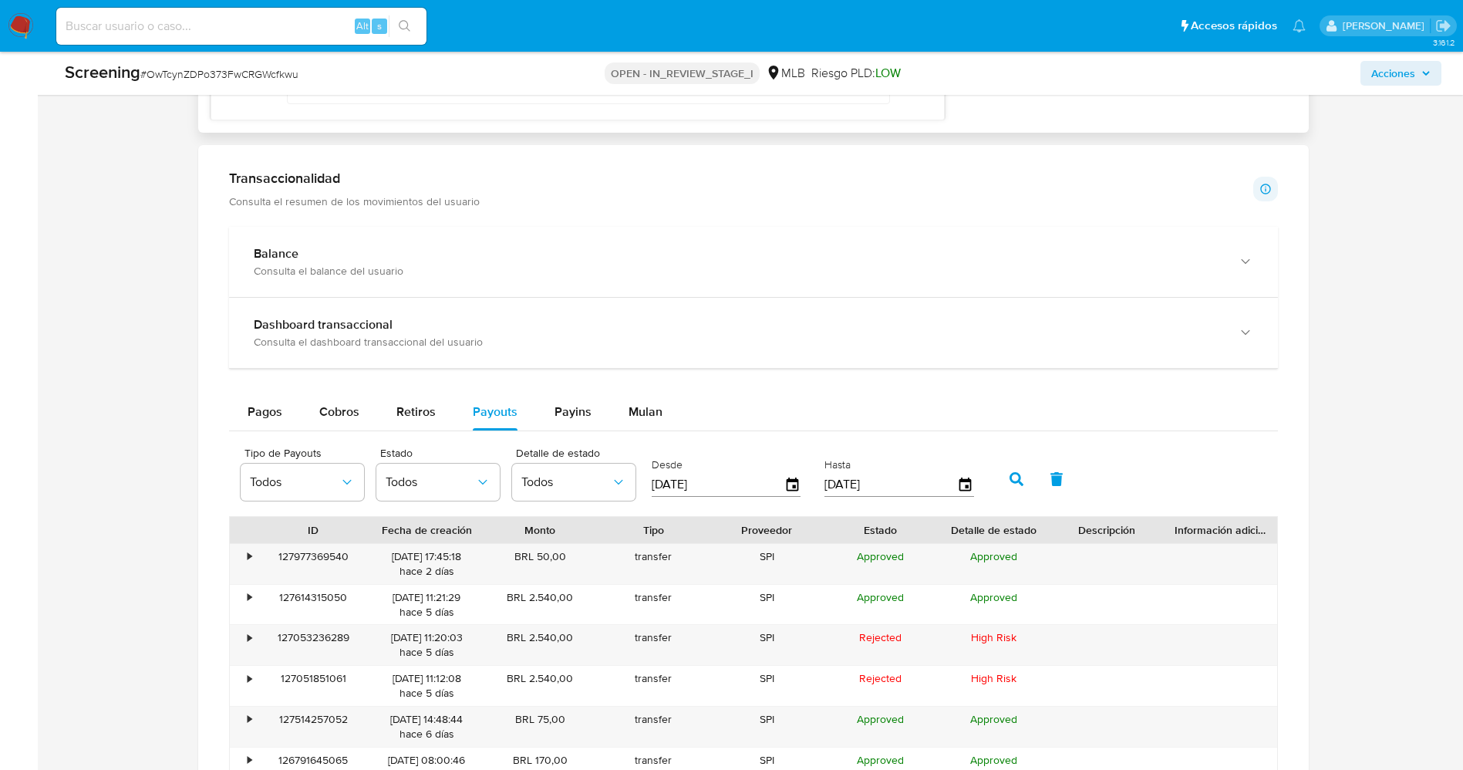
scroll to position [1735, 0]
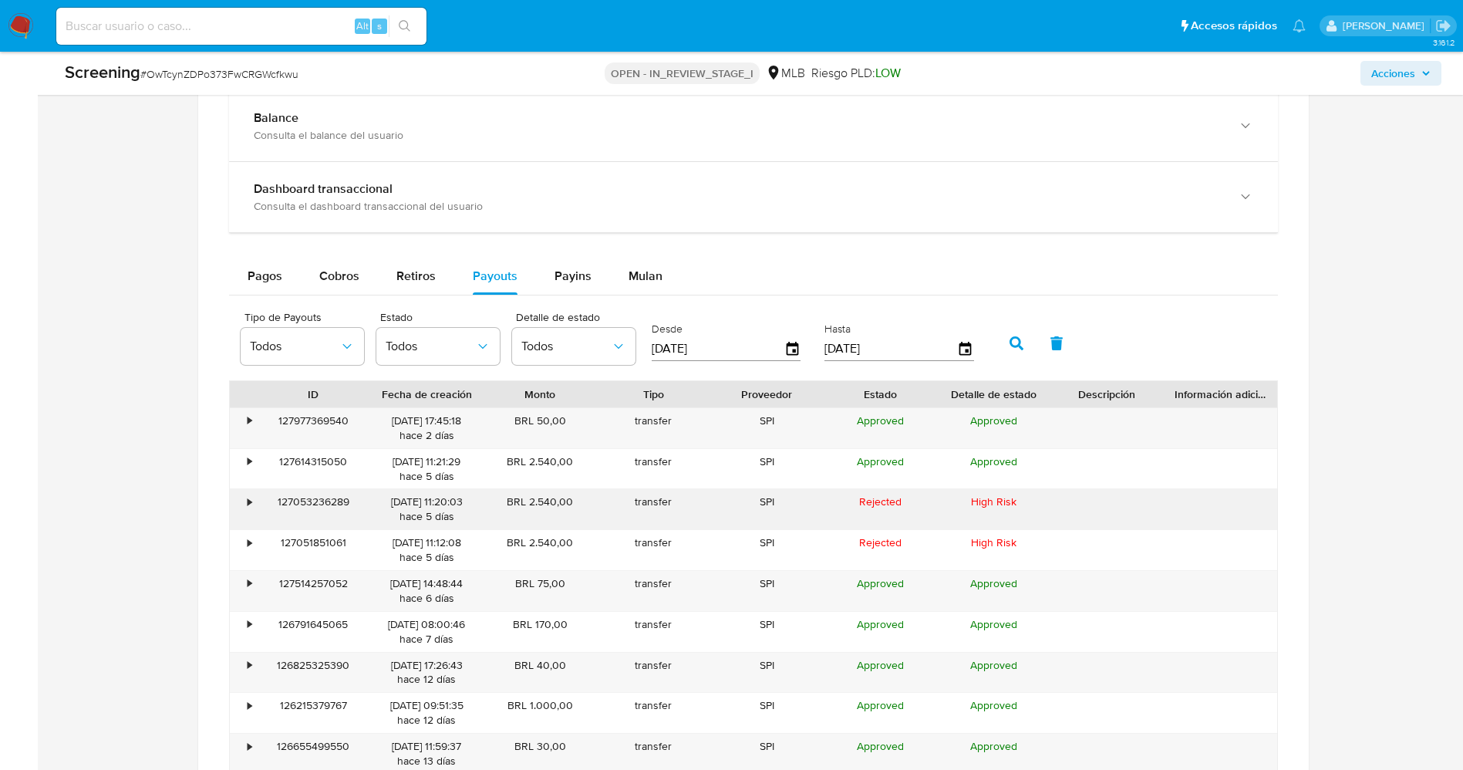
drag, startPoint x: 526, startPoint y: 501, endPoint x: 580, endPoint y: 501, distance: 54.0
click at [580, 501] on div "BRL 2.540,00" at bounding box center [539, 509] width 113 height 40
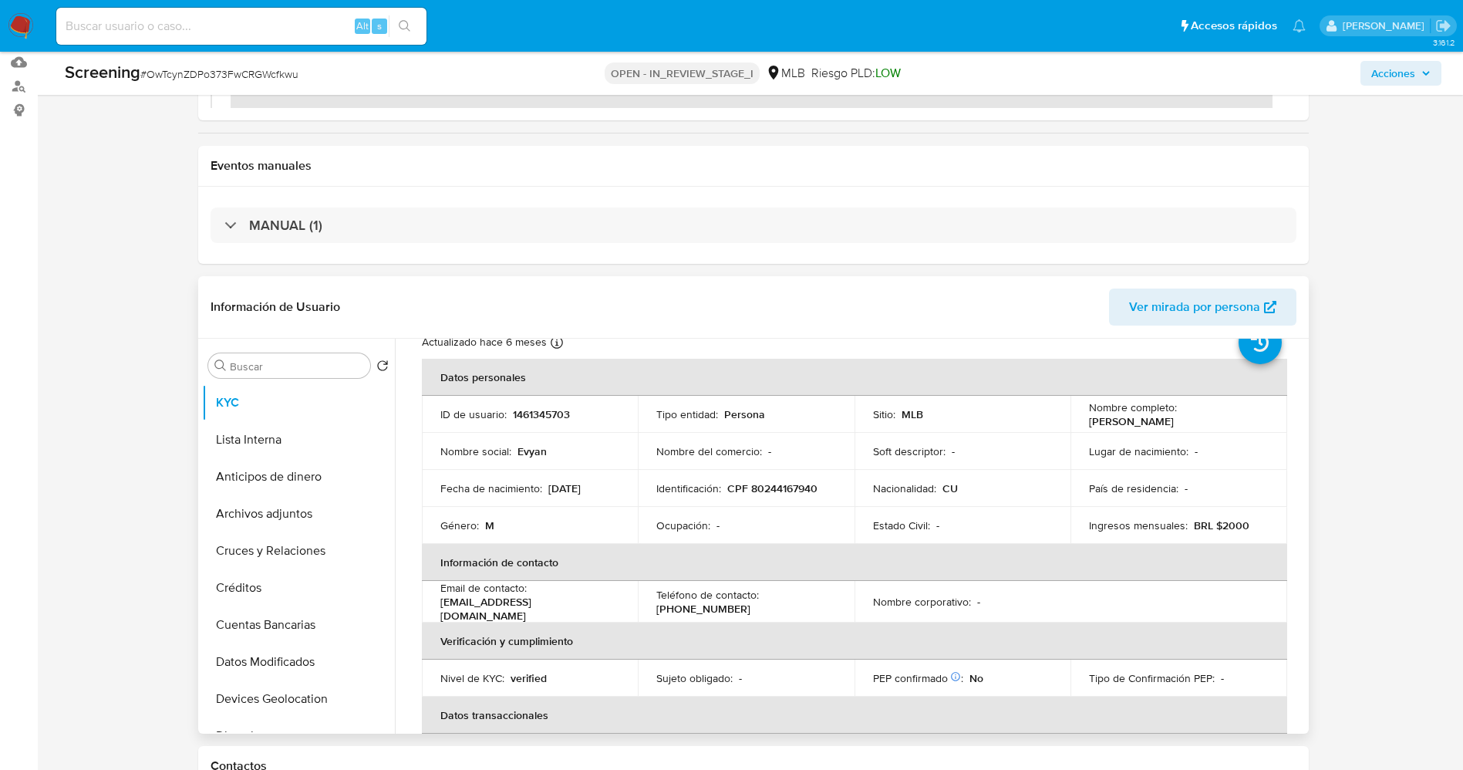
scroll to position [0, 0]
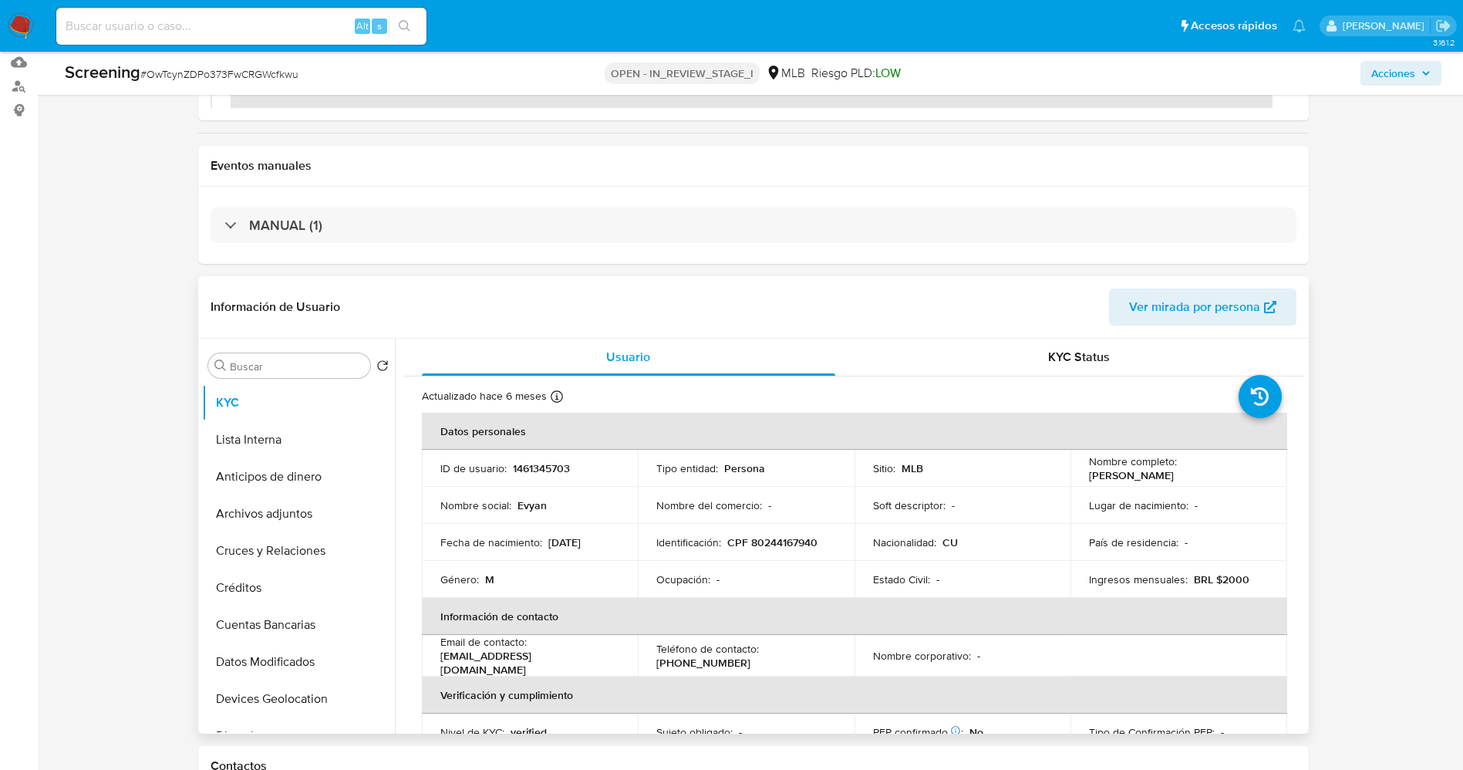
drag, startPoint x: 1087, startPoint y: 478, endPoint x: 1176, endPoint y: 476, distance: 89.5
click at [1194, 473] on div "Nombre completo : Evyan Guerra Moya" at bounding box center [1179, 468] width 180 height 28
copy p "[PERSON_NAME] Moya"
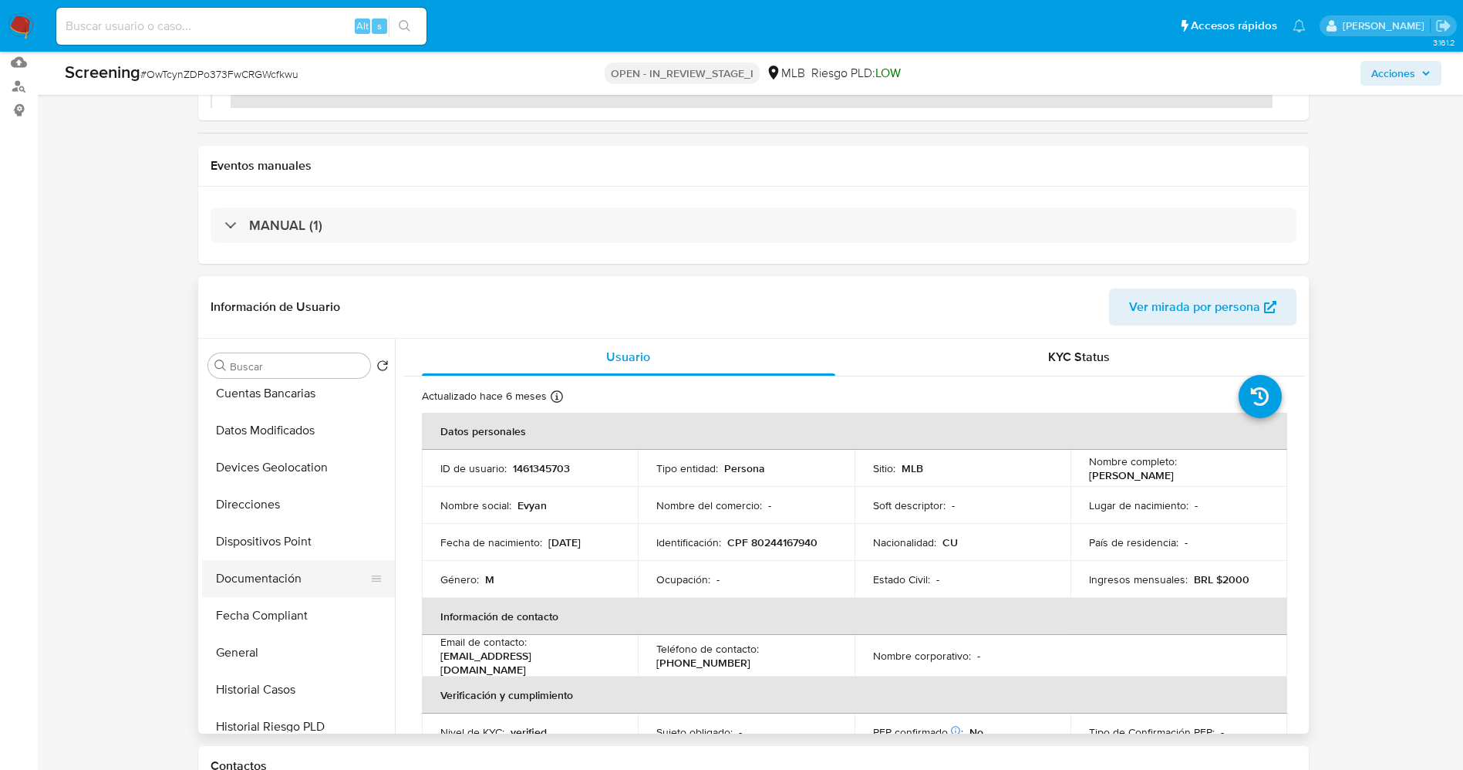
click at [264, 574] on button "Documentación" at bounding box center [292, 578] width 180 height 37
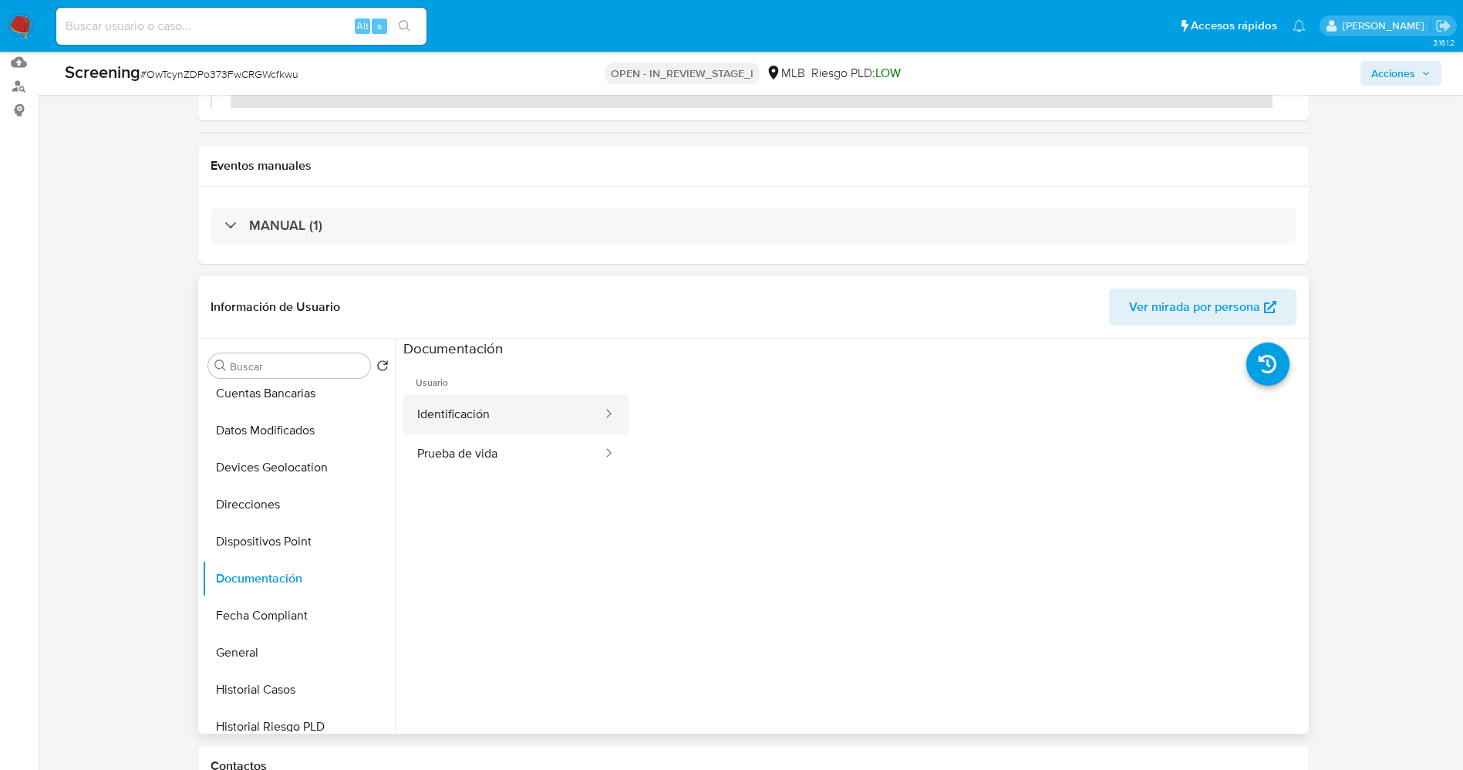
click at [461, 409] on button "Identificación" at bounding box center [503, 414] width 200 height 39
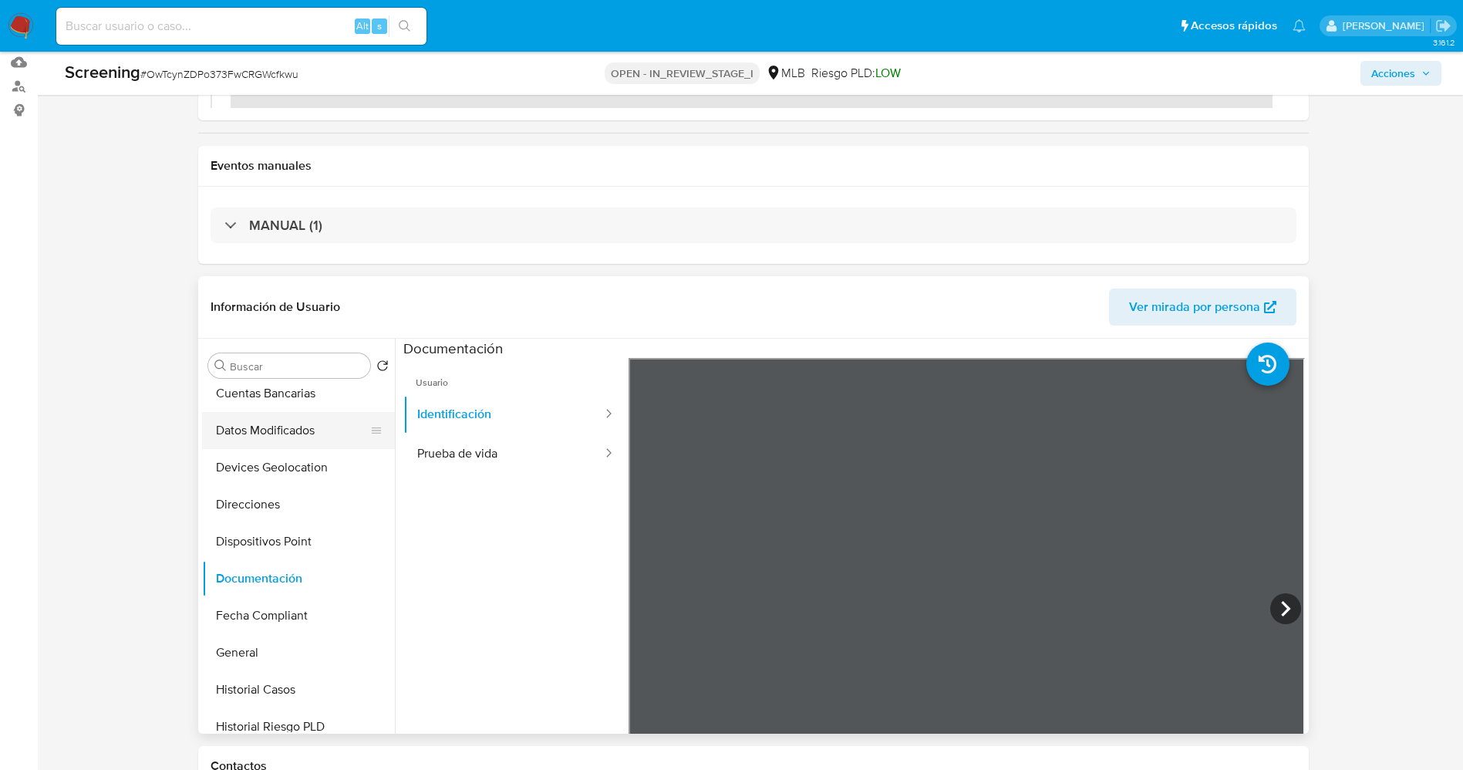
scroll to position [0, 0]
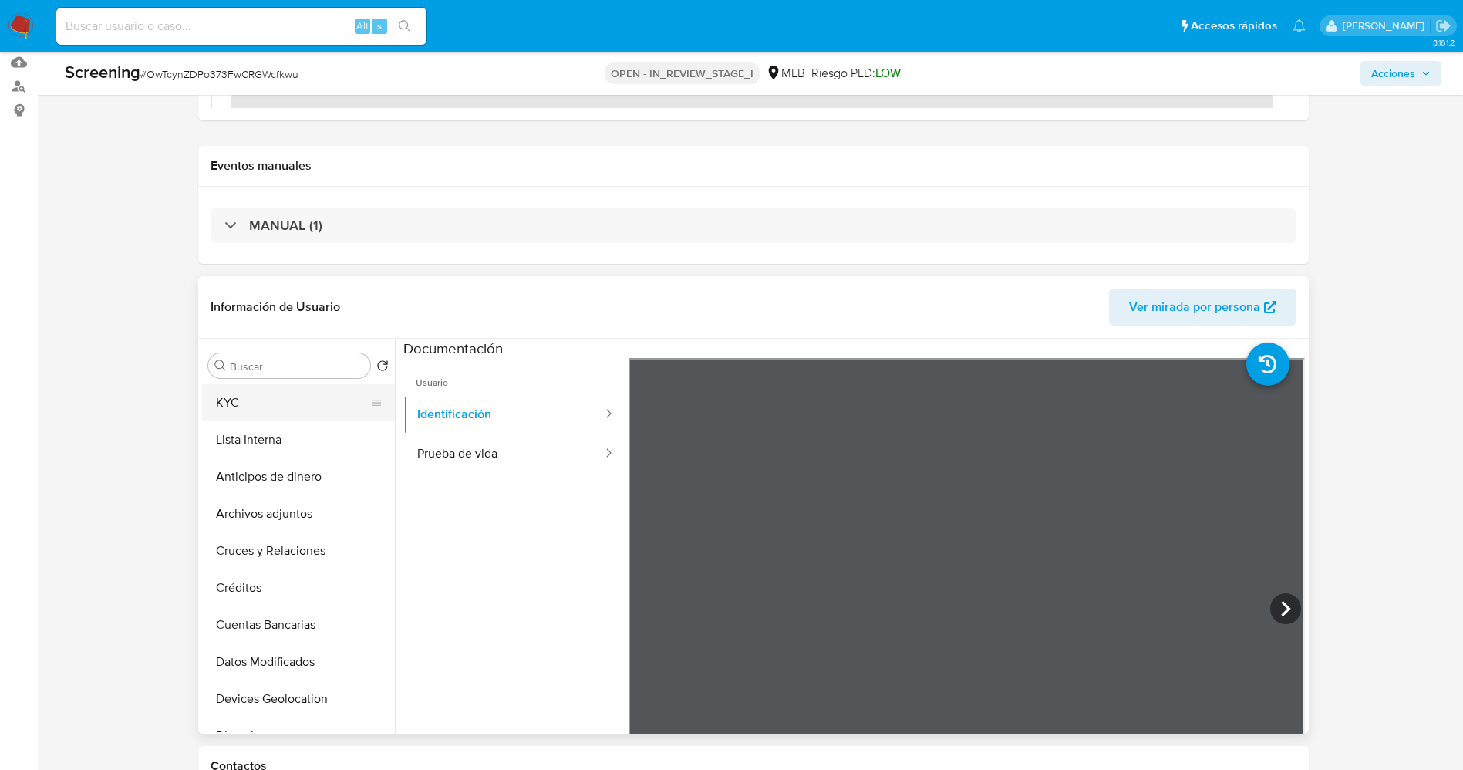
click at [280, 414] on button "KYC" at bounding box center [292, 402] width 180 height 37
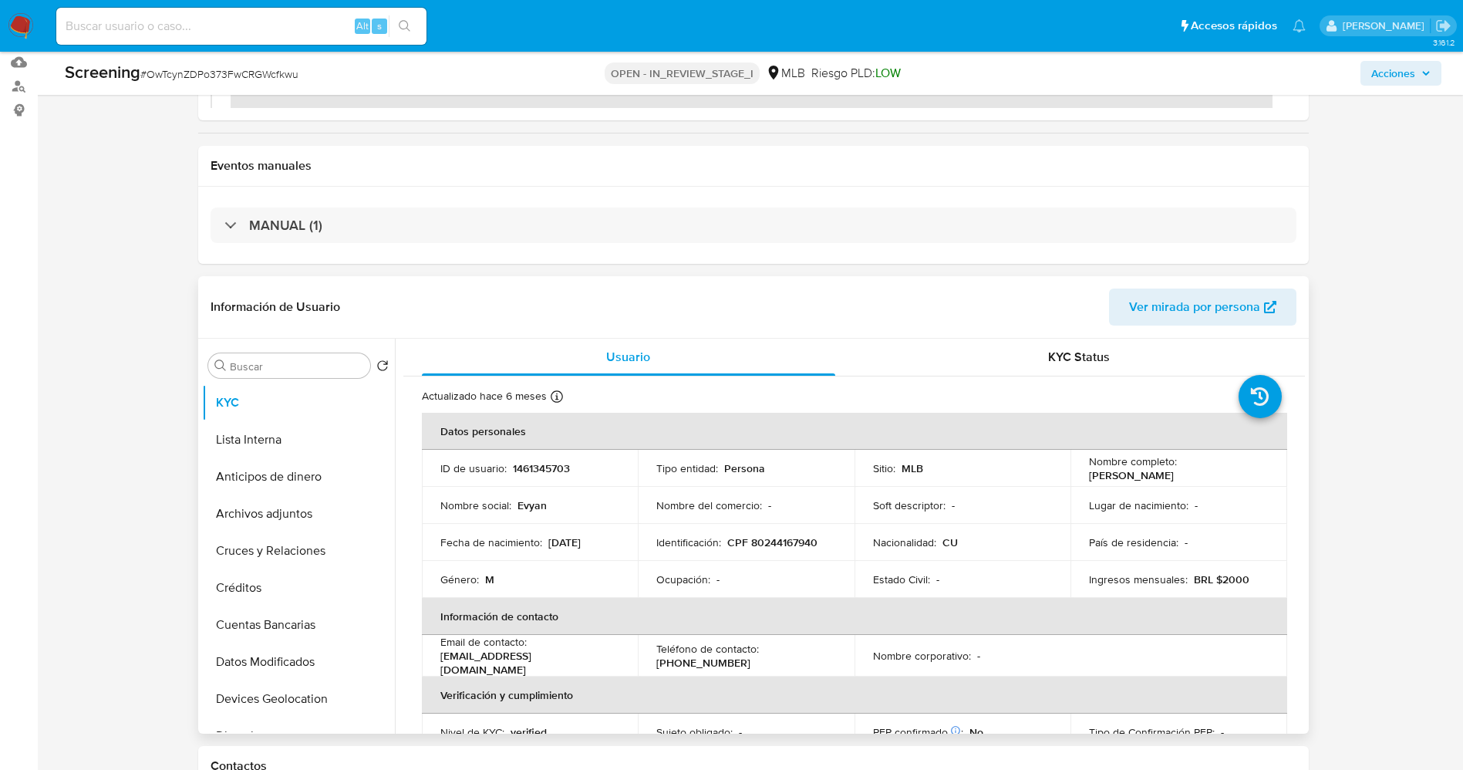
drag, startPoint x: 1085, startPoint y: 470, endPoint x: 1215, endPoint y: 474, distance: 130.4
click at [1215, 474] on div "Nombre completo : Evyan Guerra Moya" at bounding box center [1179, 468] width 180 height 28
copy p "[PERSON_NAME] Moya"
drag, startPoint x: 510, startPoint y: 468, endPoint x: 585, endPoint y: 465, distance: 75.6
click at [589, 465] on div "ID de usuario : 1461345703" at bounding box center [530, 468] width 180 height 14
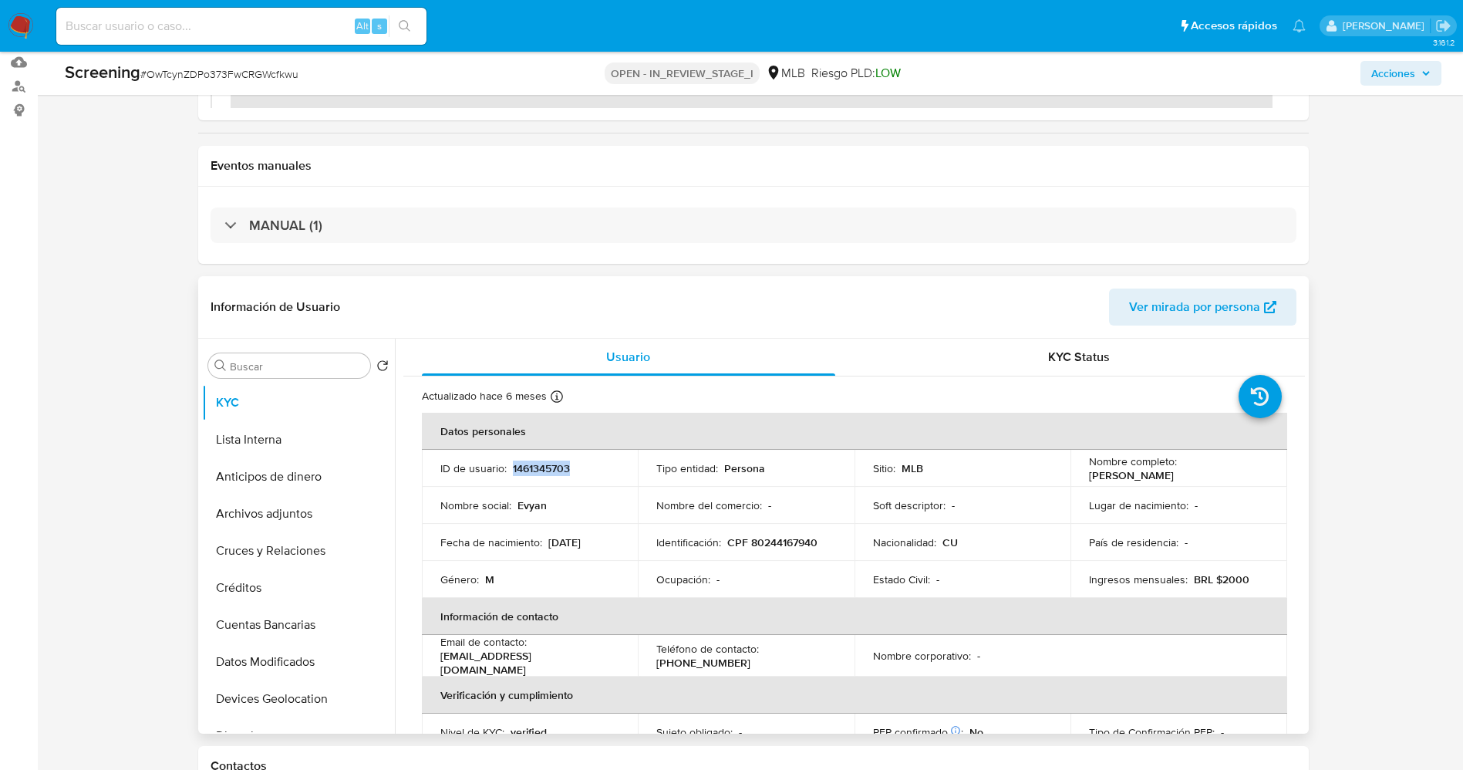
copy p "1461345703"
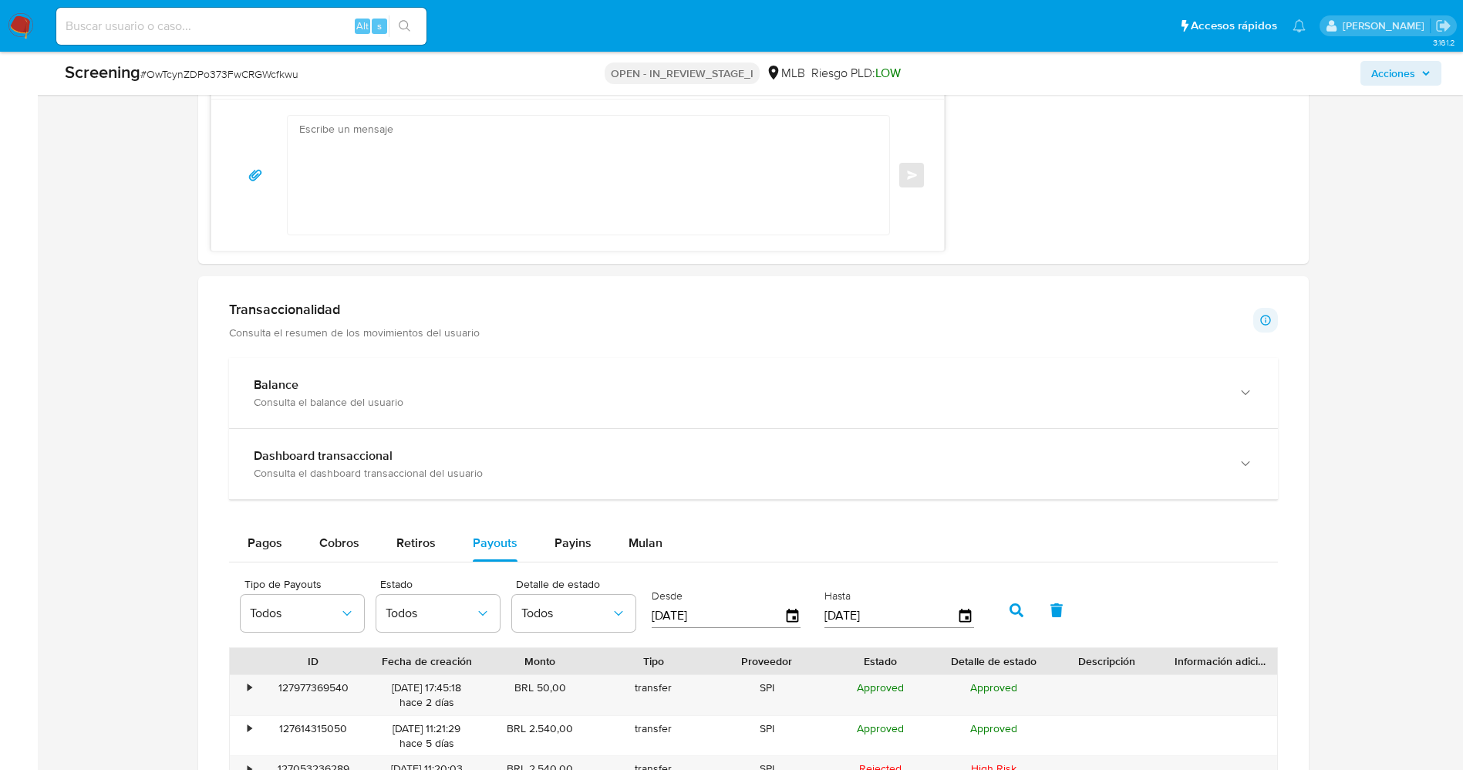
scroll to position [1851, 0]
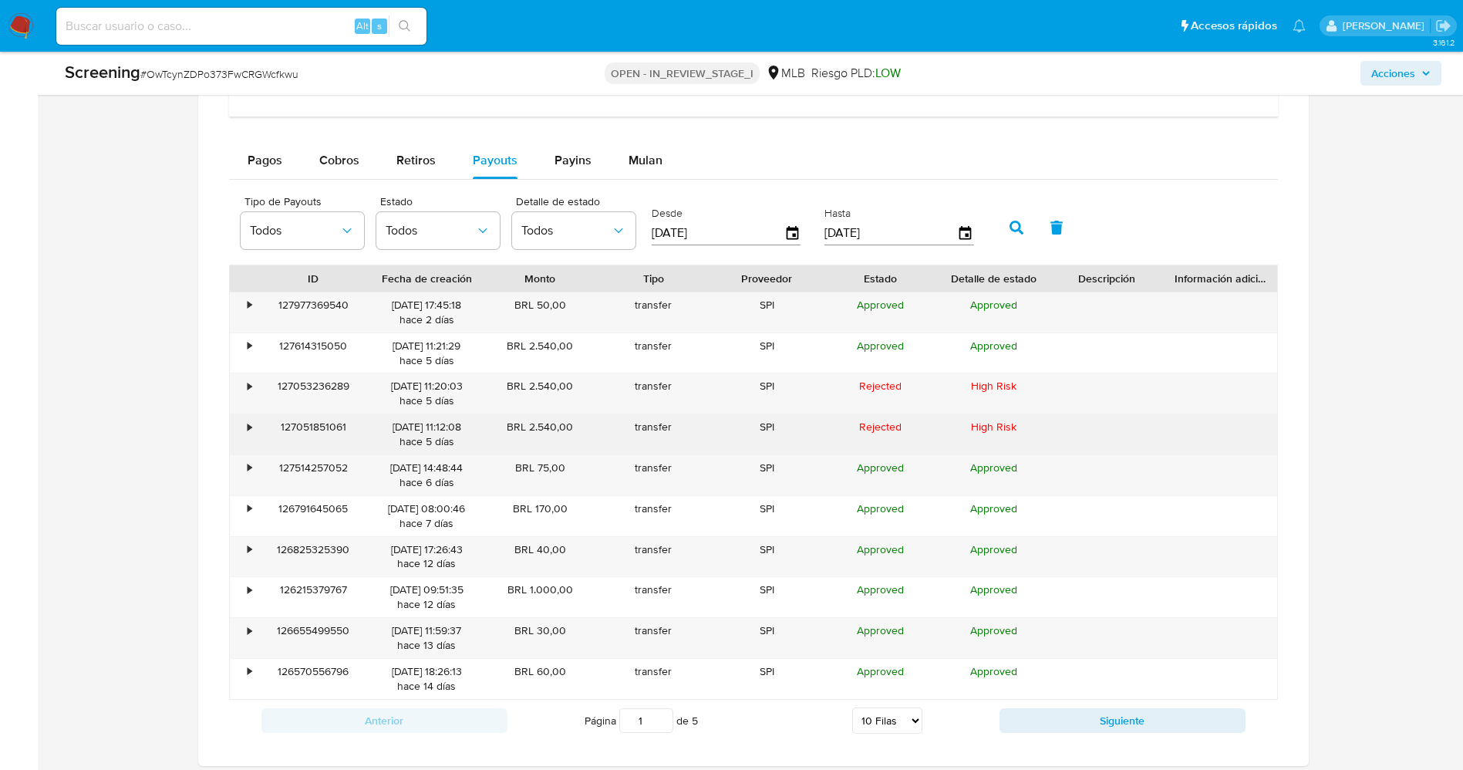
click at [255, 424] on div "•" at bounding box center [243, 434] width 27 height 40
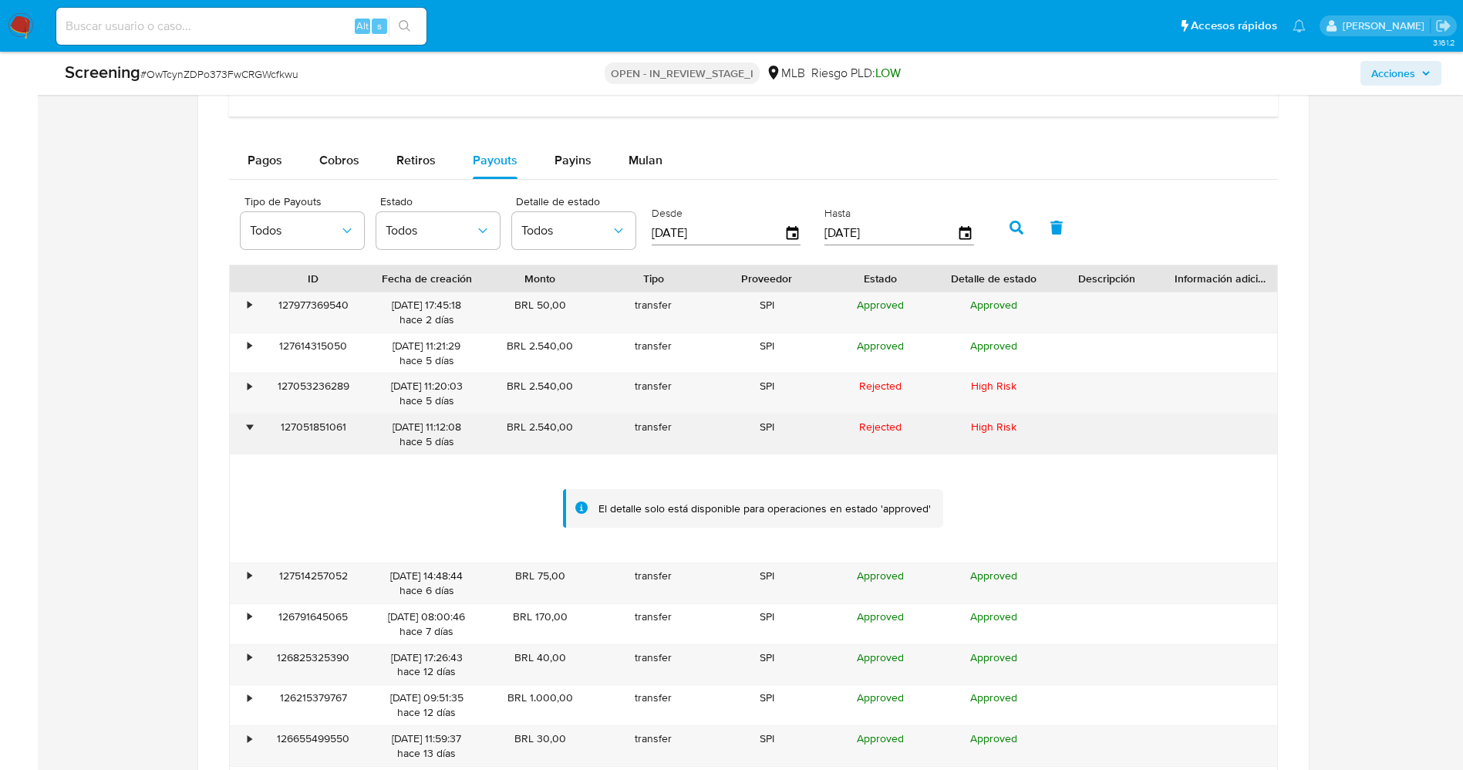
drag, startPoint x: 281, startPoint y: 430, endPoint x: 350, endPoint y: 430, distance: 68.6
click at [350, 430] on div "127051851061" at bounding box center [313, 434] width 113 height 40
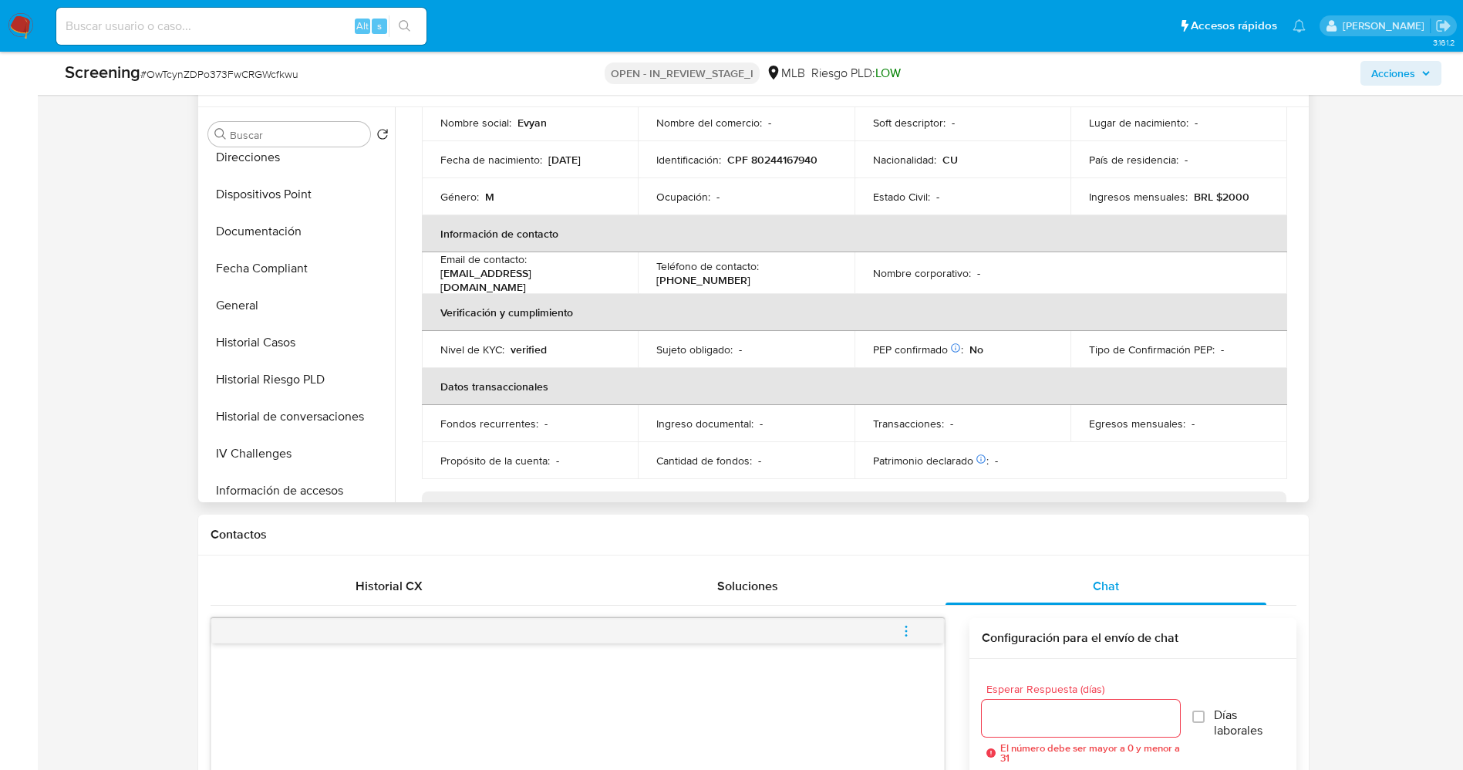
scroll to position [0, 0]
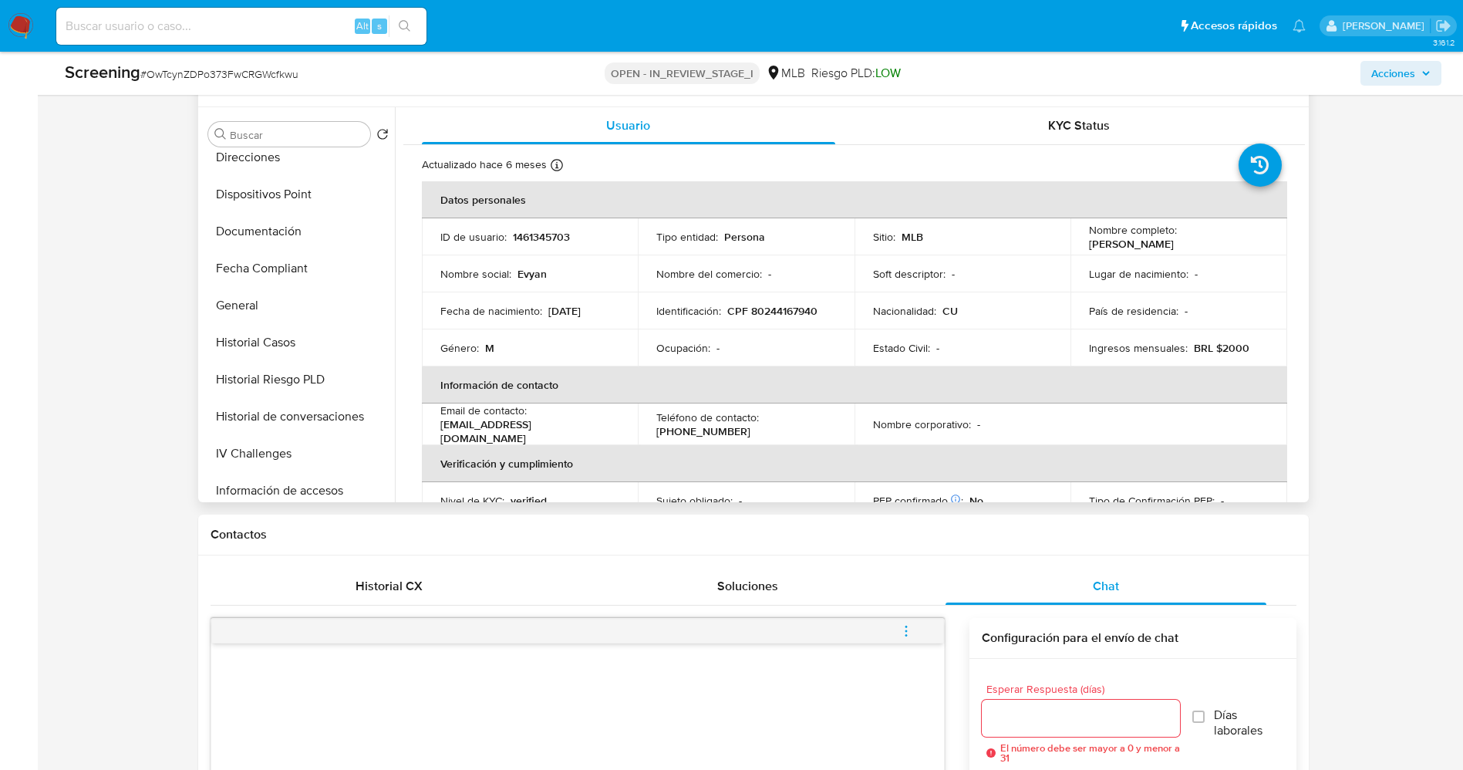
drag, startPoint x: 1083, startPoint y: 244, endPoint x: 1184, endPoint y: 248, distance: 101.1
click at [1187, 248] on td "Nombre completo : Evyan Guerra Moya" at bounding box center [1178, 236] width 217 height 37
copy p "Evyan Guerra Moya"
drag, startPoint x: 750, startPoint y: 312, endPoint x: 818, endPoint y: 312, distance: 67.9
click at [818, 312] on div "Identificación : CPF 80244167940" at bounding box center [746, 311] width 180 height 14
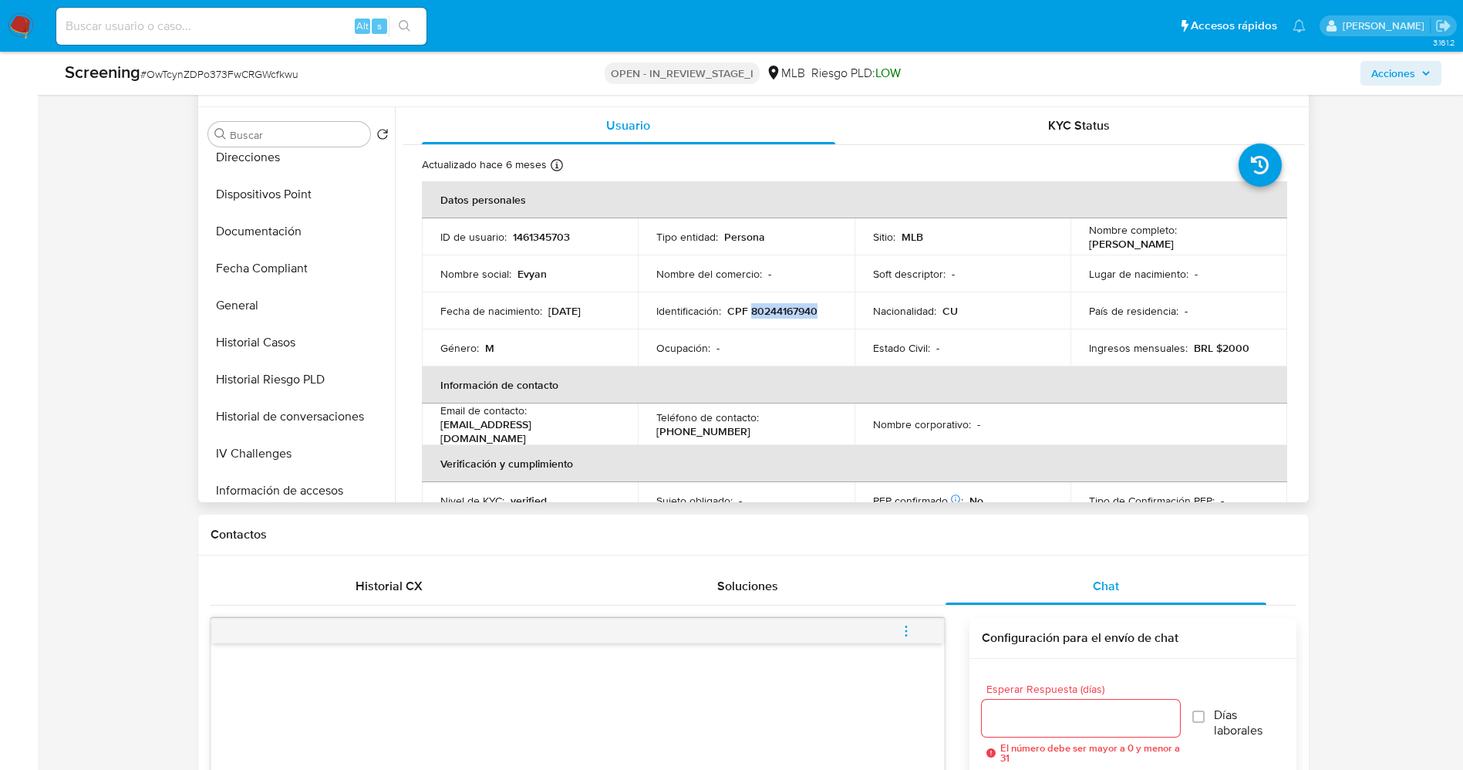
copy p "80244167940"
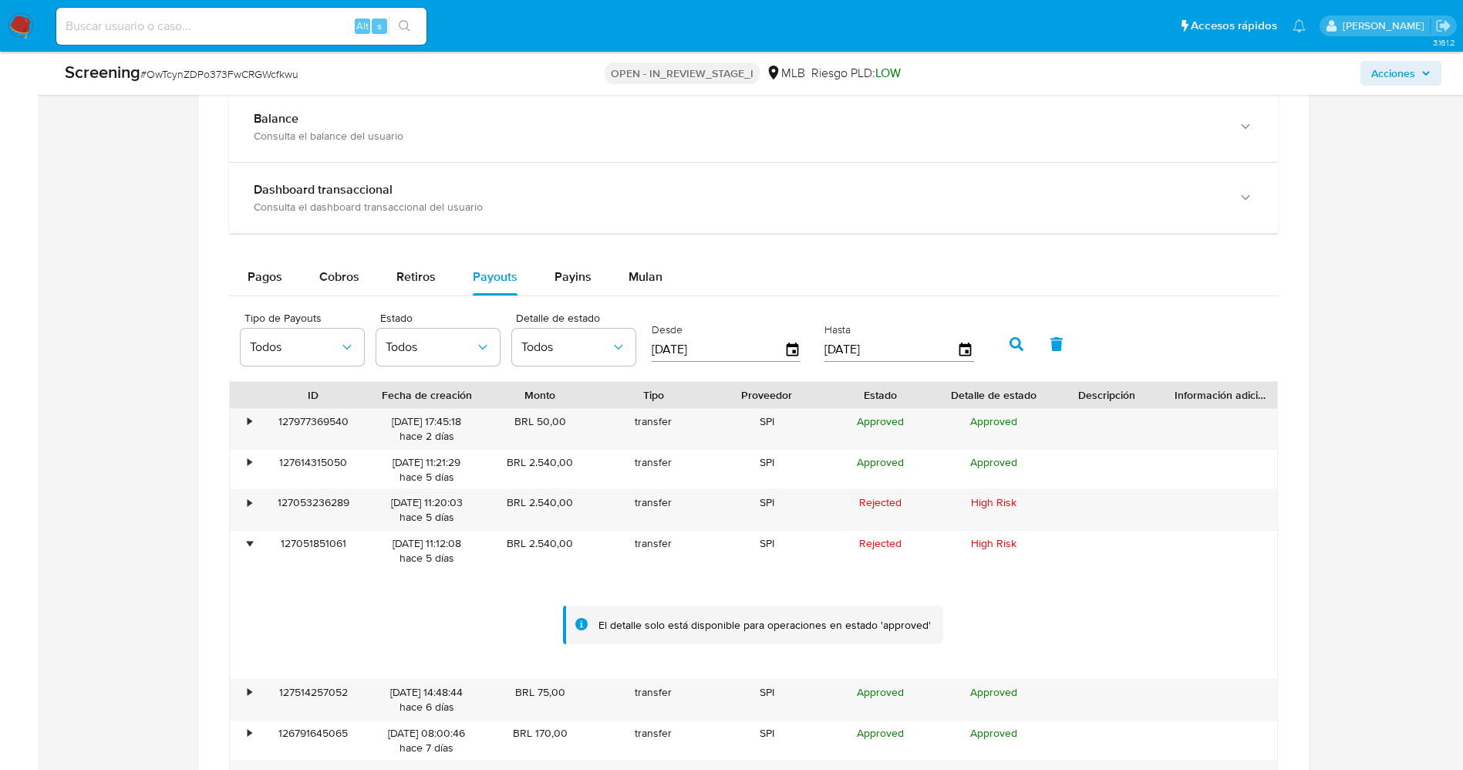
scroll to position [1735, 0]
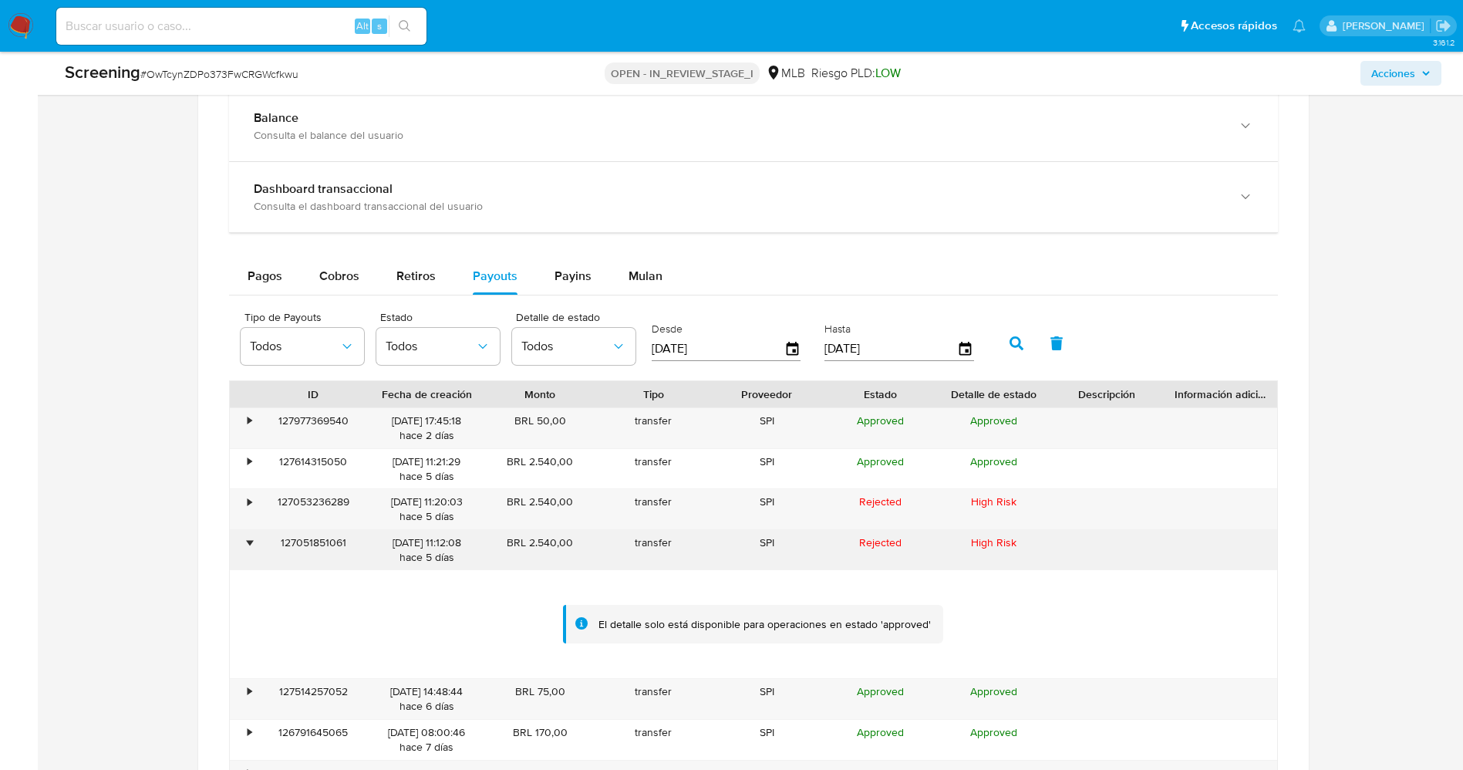
drag, startPoint x: 504, startPoint y: 540, endPoint x: 585, endPoint y: 536, distance: 81.8
click at [585, 536] on div "BRL 2.540,00" at bounding box center [539, 550] width 113 height 40
drag, startPoint x: 279, startPoint y: 544, endPoint x: 372, endPoint y: 543, distance: 93.3
click at [372, 543] on div "• 127051851061 26/09/2025 11:12:08 hace 5 días BRL 2.540,00 transfer SPI Reject…" at bounding box center [753, 550] width 1047 height 40
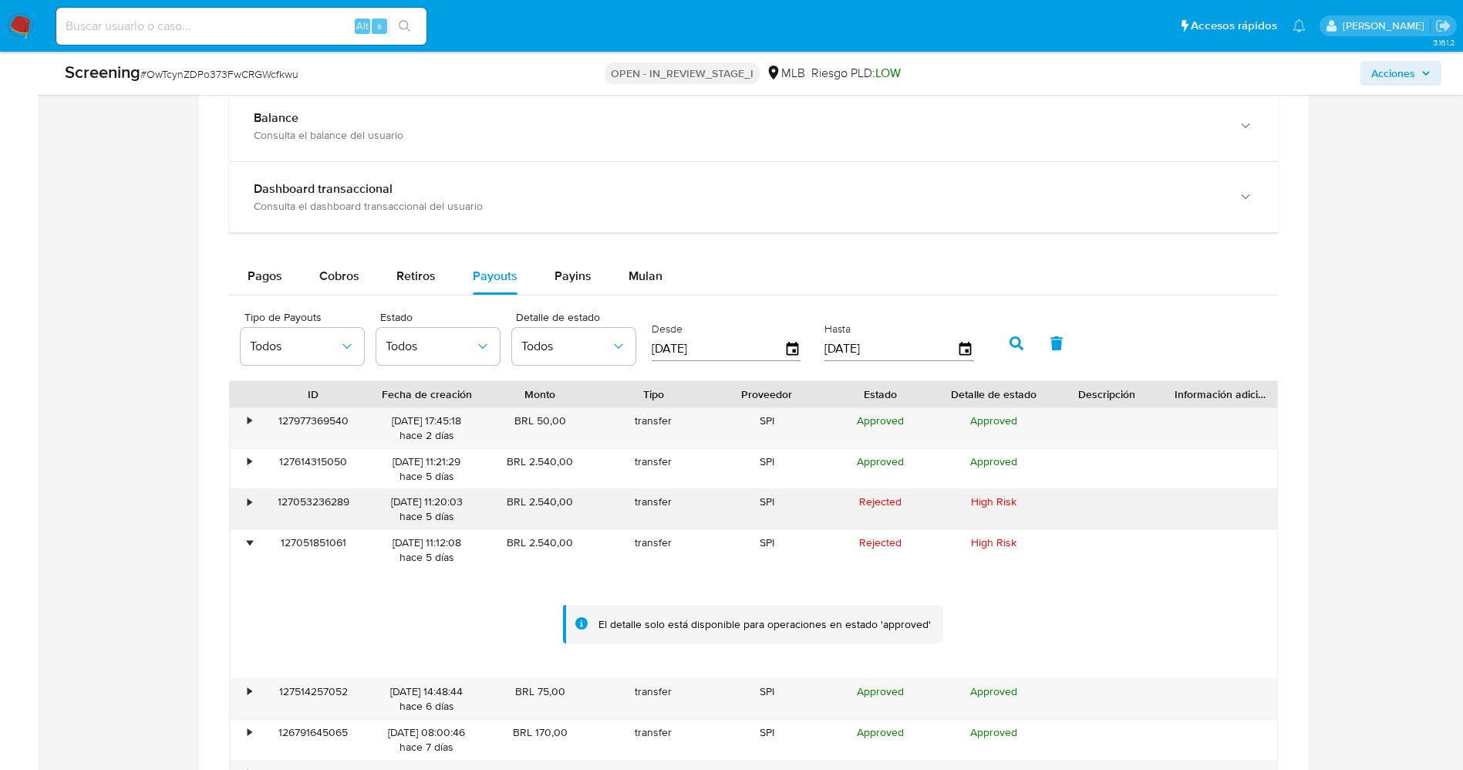
drag, startPoint x: 280, startPoint y: 504, endPoint x: 352, endPoint y: 502, distance: 71.7
click at [352, 502] on div "127053236289" at bounding box center [313, 509] width 113 height 40
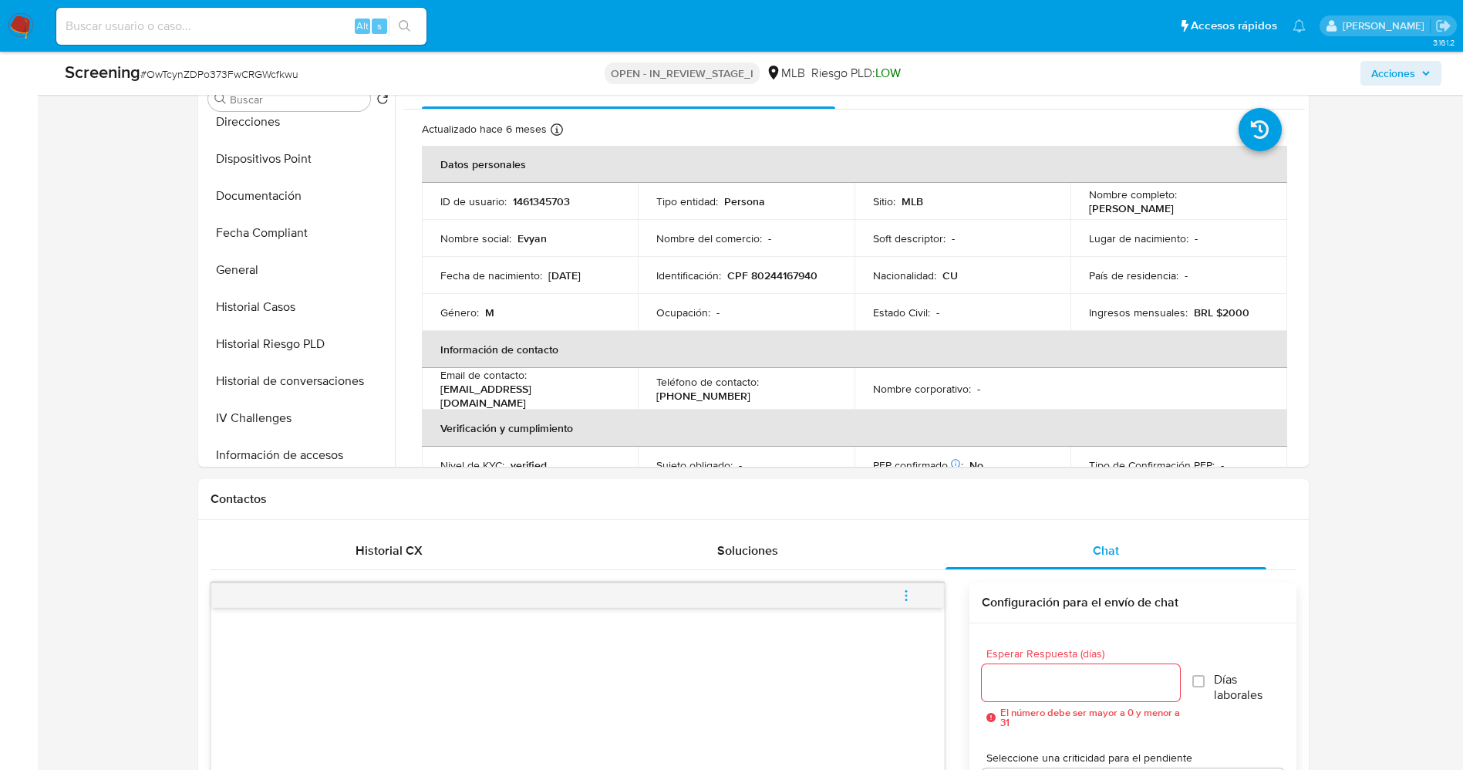
scroll to position [0, 0]
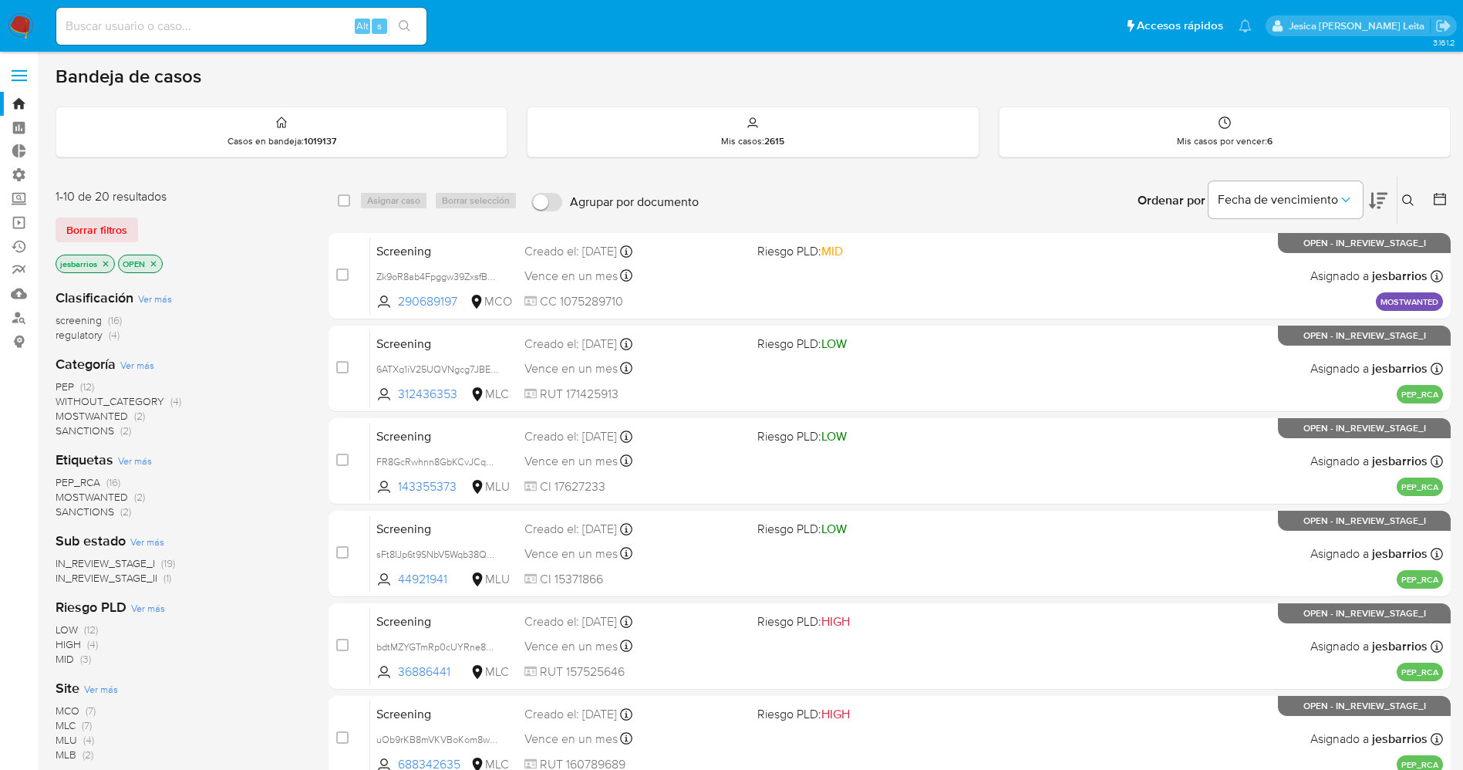
click at [103, 27] on input at bounding box center [241, 26] width 370 height 20
paste input "snw6r7Gt4VupkaiAdDHPAhvU"
type input "snw6r7Gt4VupkaiAdDHPAhvU"
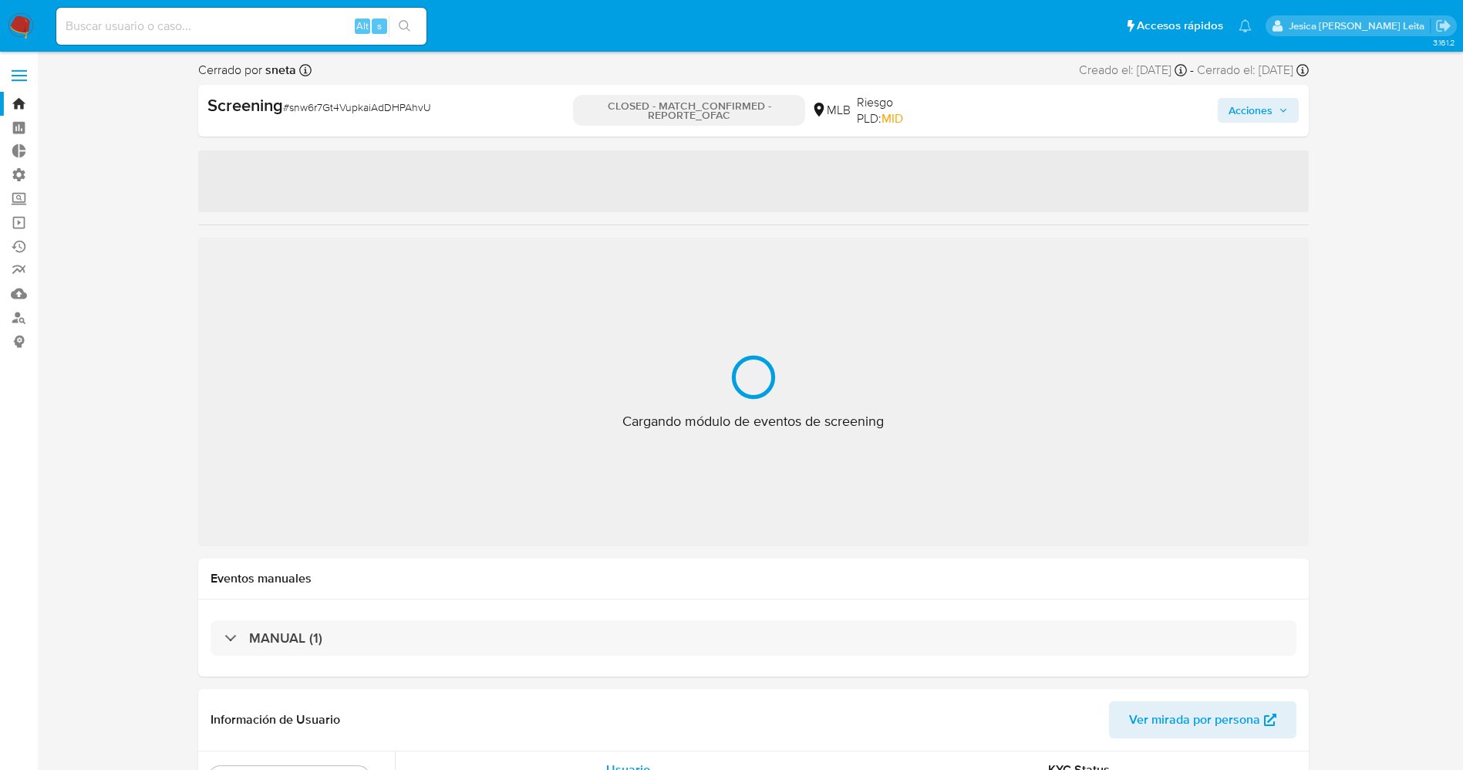
select select "10"
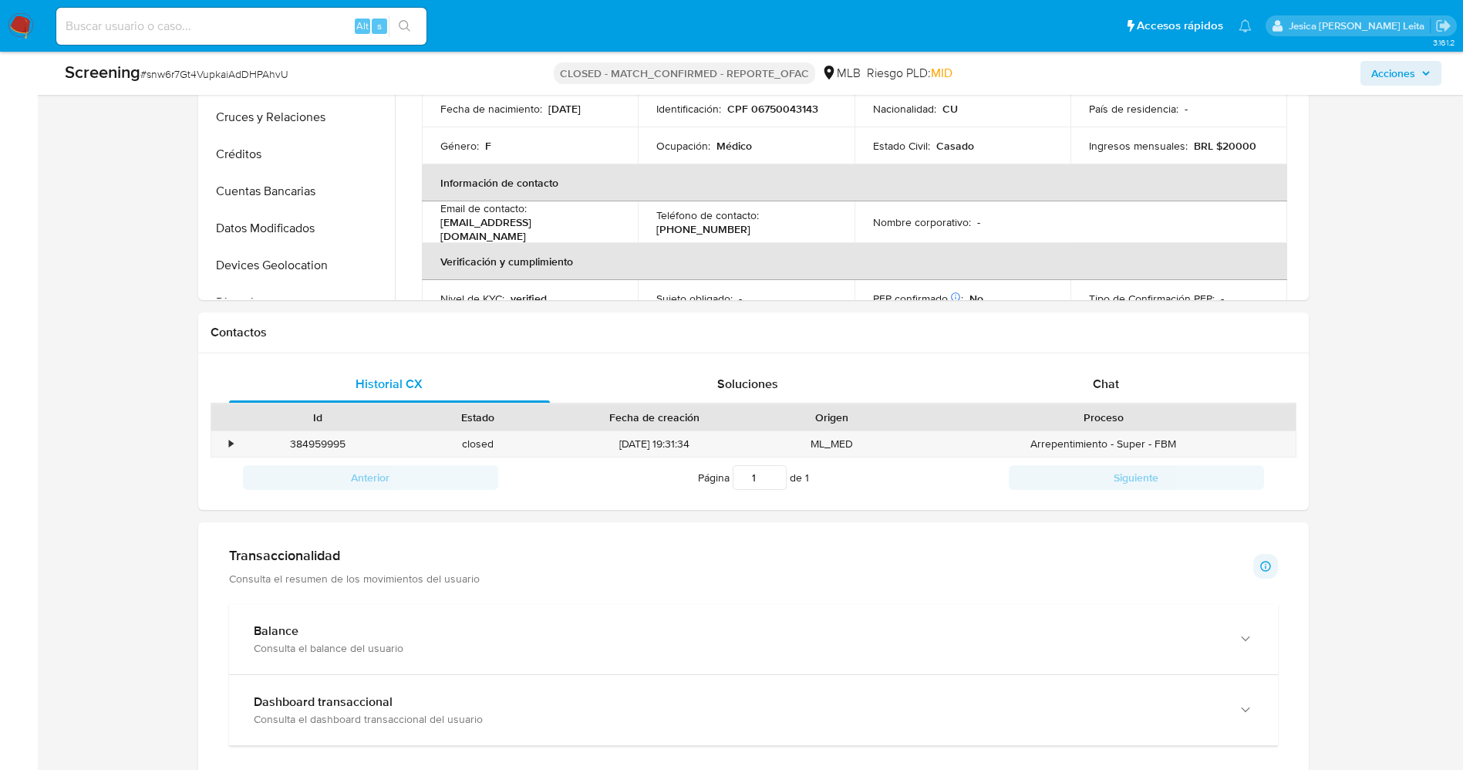
scroll to position [676, 0]
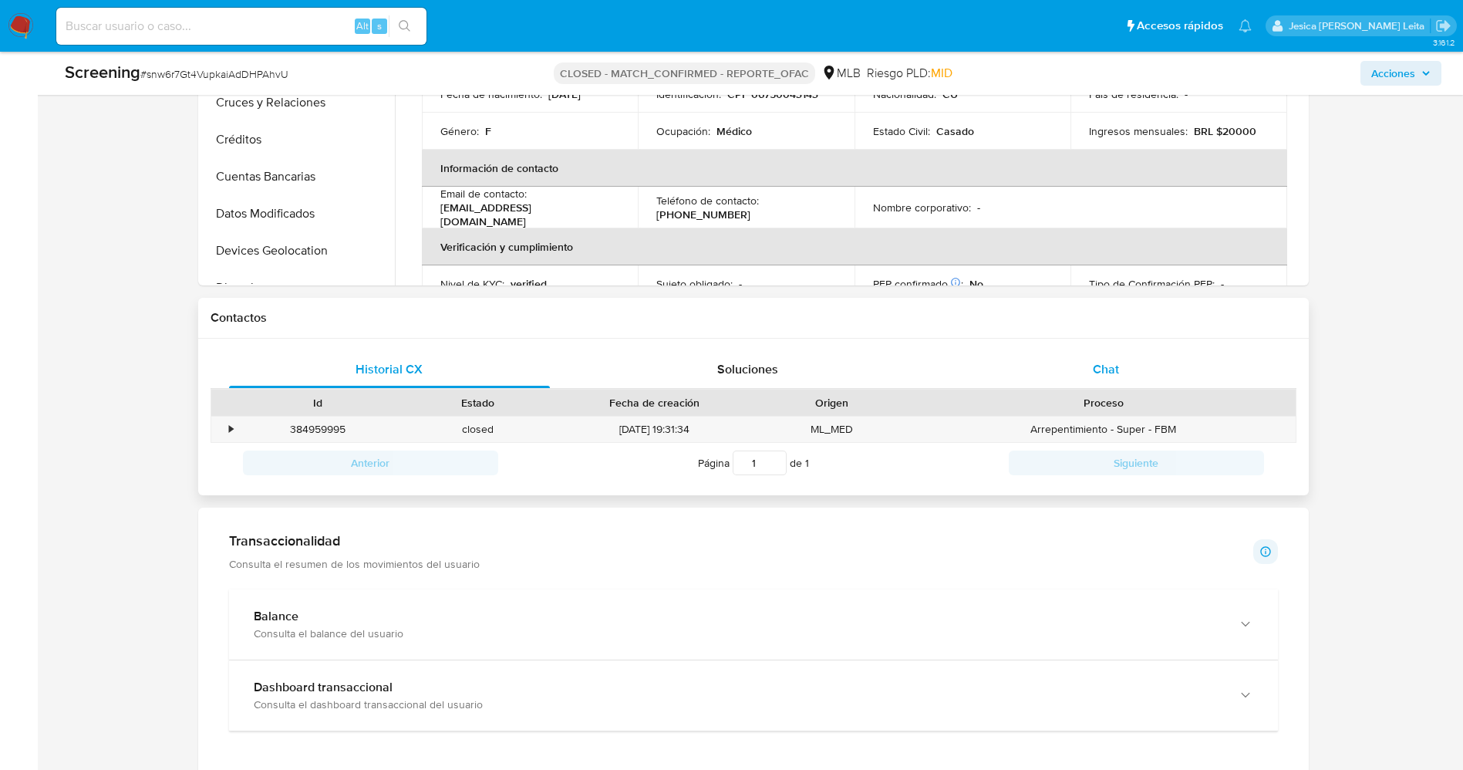
click at [1099, 369] on span "Chat" at bounding box center [1106, 369] width 26 height 18
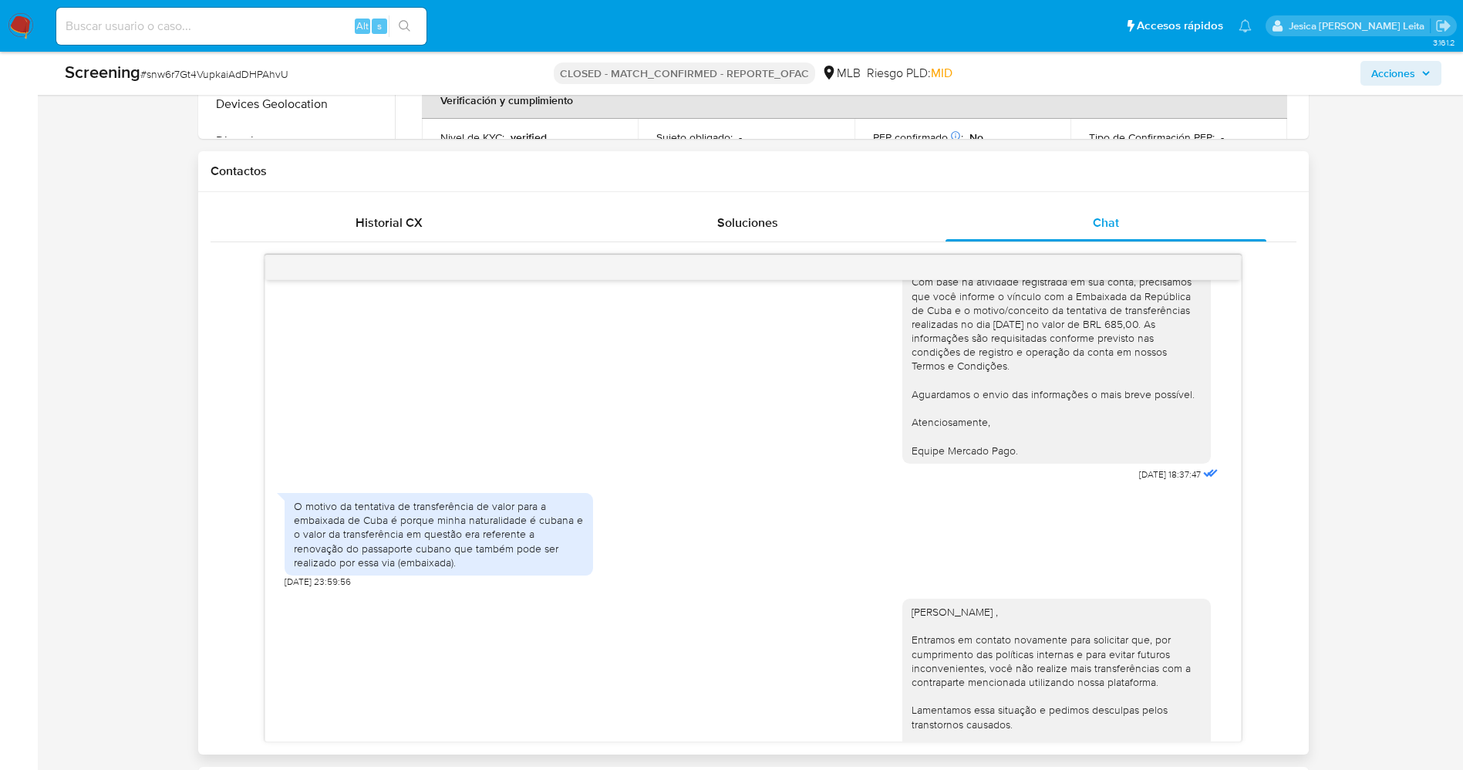
scroll to position [0, 0]
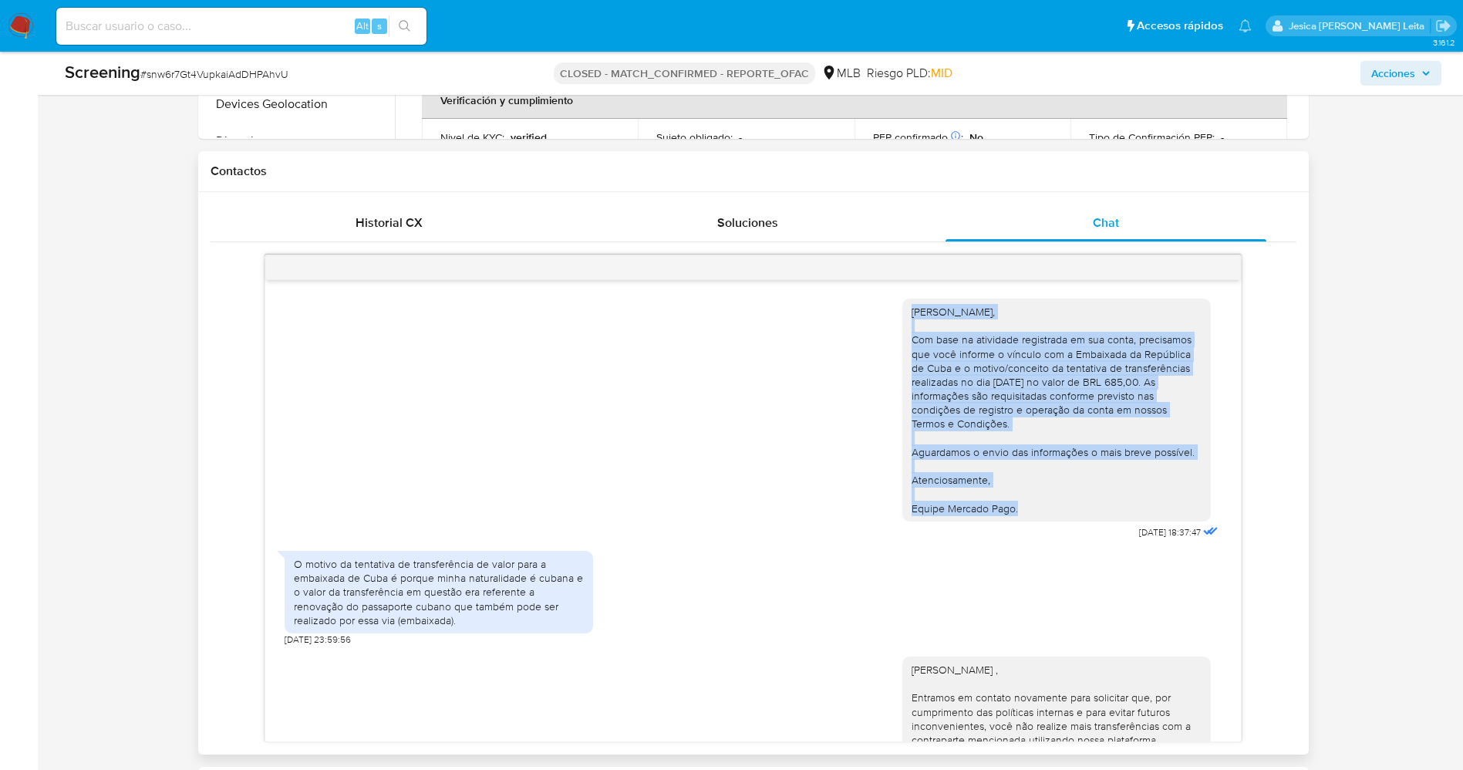
drag, startPoint x: 891, startPoint y: 307, endPoint x: 1016, endPoint y: 500, distance: 229.9
click at [1016, 500] on div "Olá Mariloli Echevarria Castro, Com base na atividade registrada em sua conta, …" at bounding box center [1056, 409] width 308 height 223
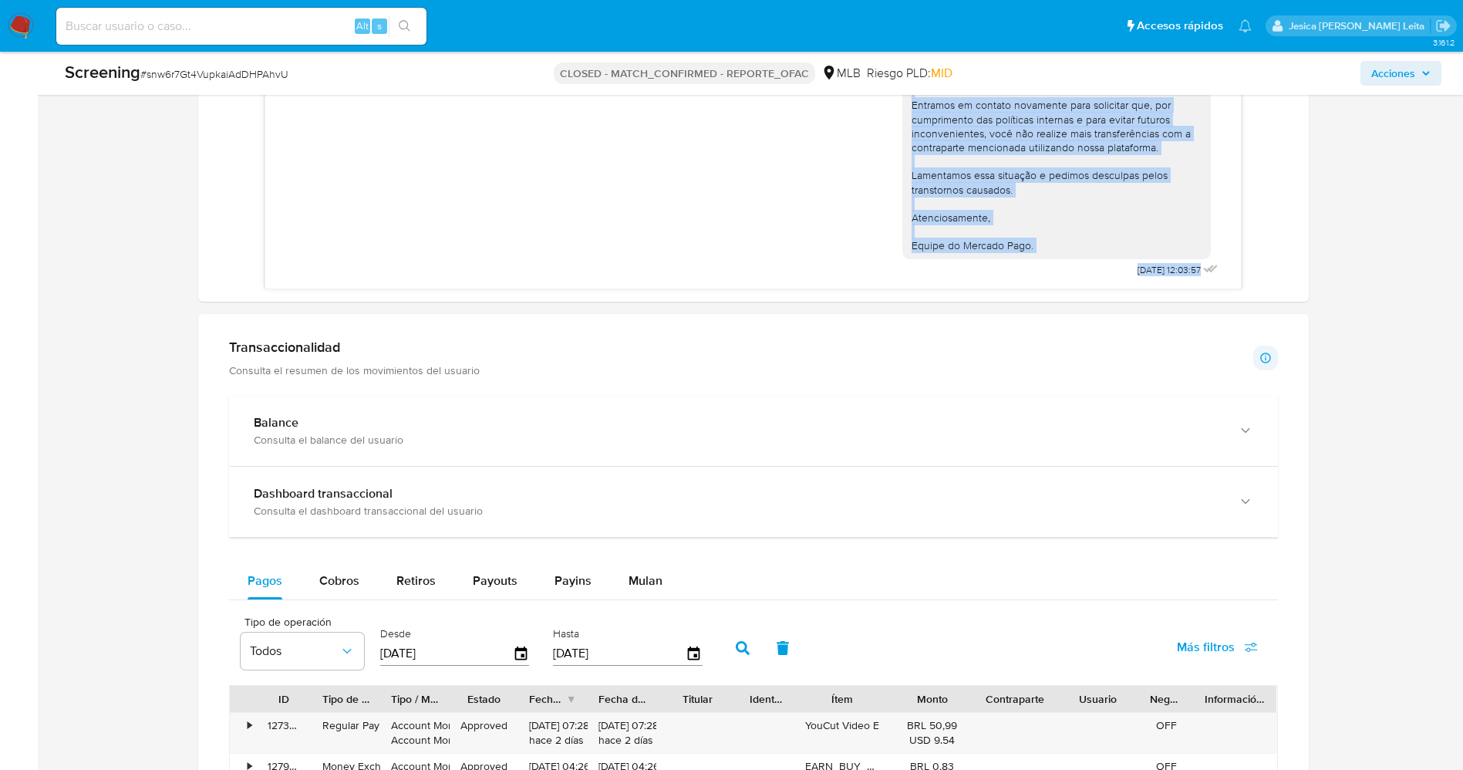
scroll to position [1418, 0]
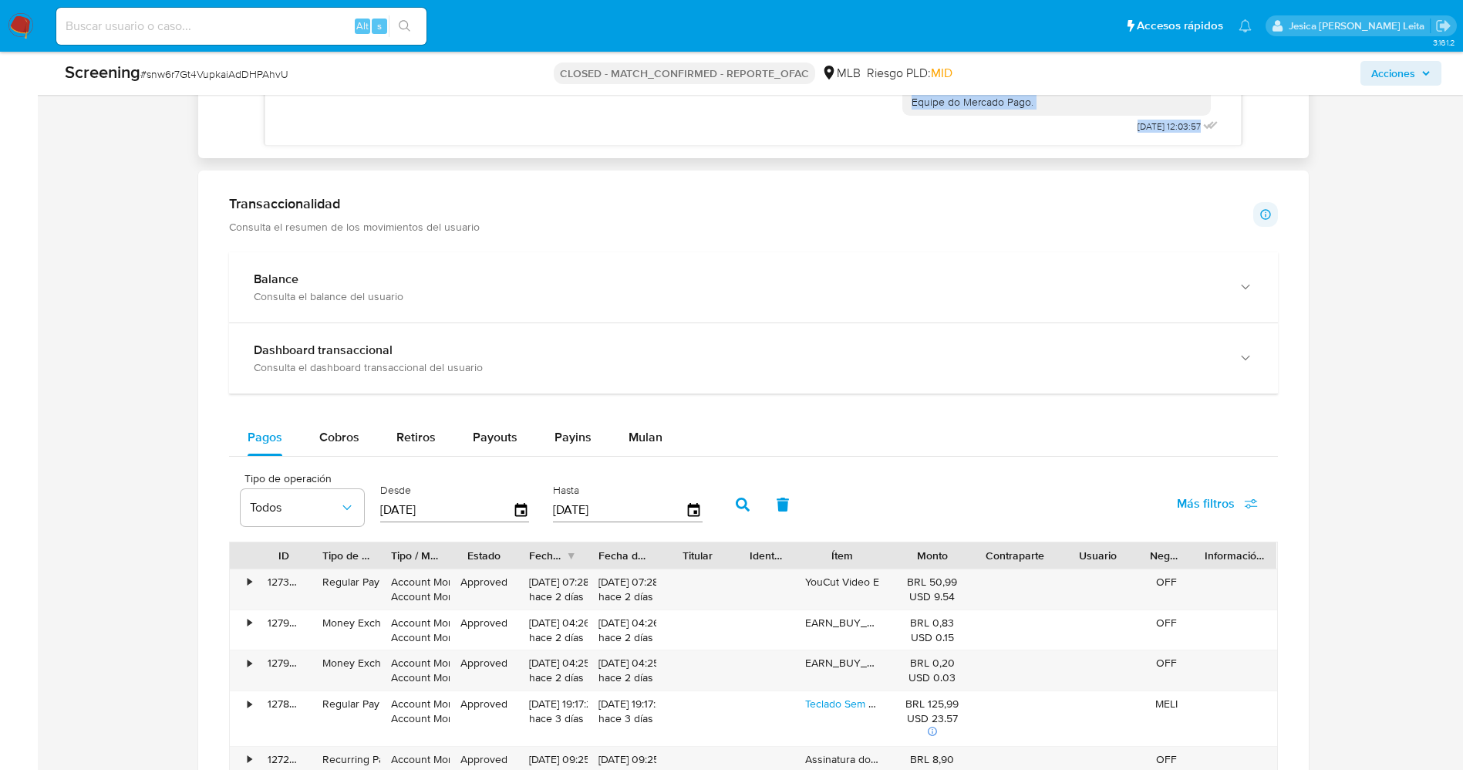
drag, startPoint x: 891, startPoint y: 670, endPoint x: 1066, endPoint y: 108, distance: 588.5
click at [1066, 108] on div "[PERSON_NAME] , Entramos em contato novamente para solicitar que, por cumprimen…" at bounding box center [1056, 18] width 308 height 194
copy div "Olá Mariloli Echevarria Castro , Entramos em contato novamente para solicitar q…"
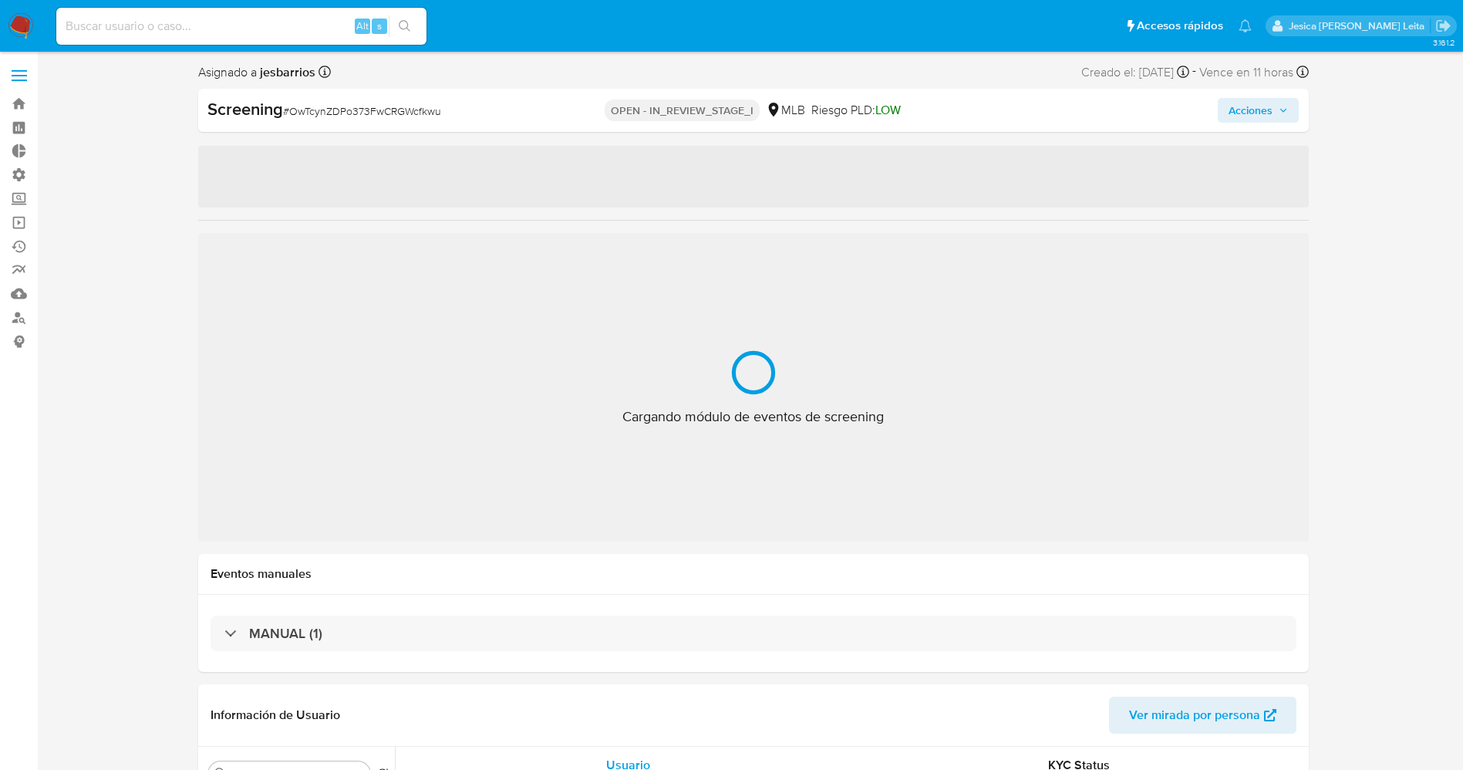
select select "10"
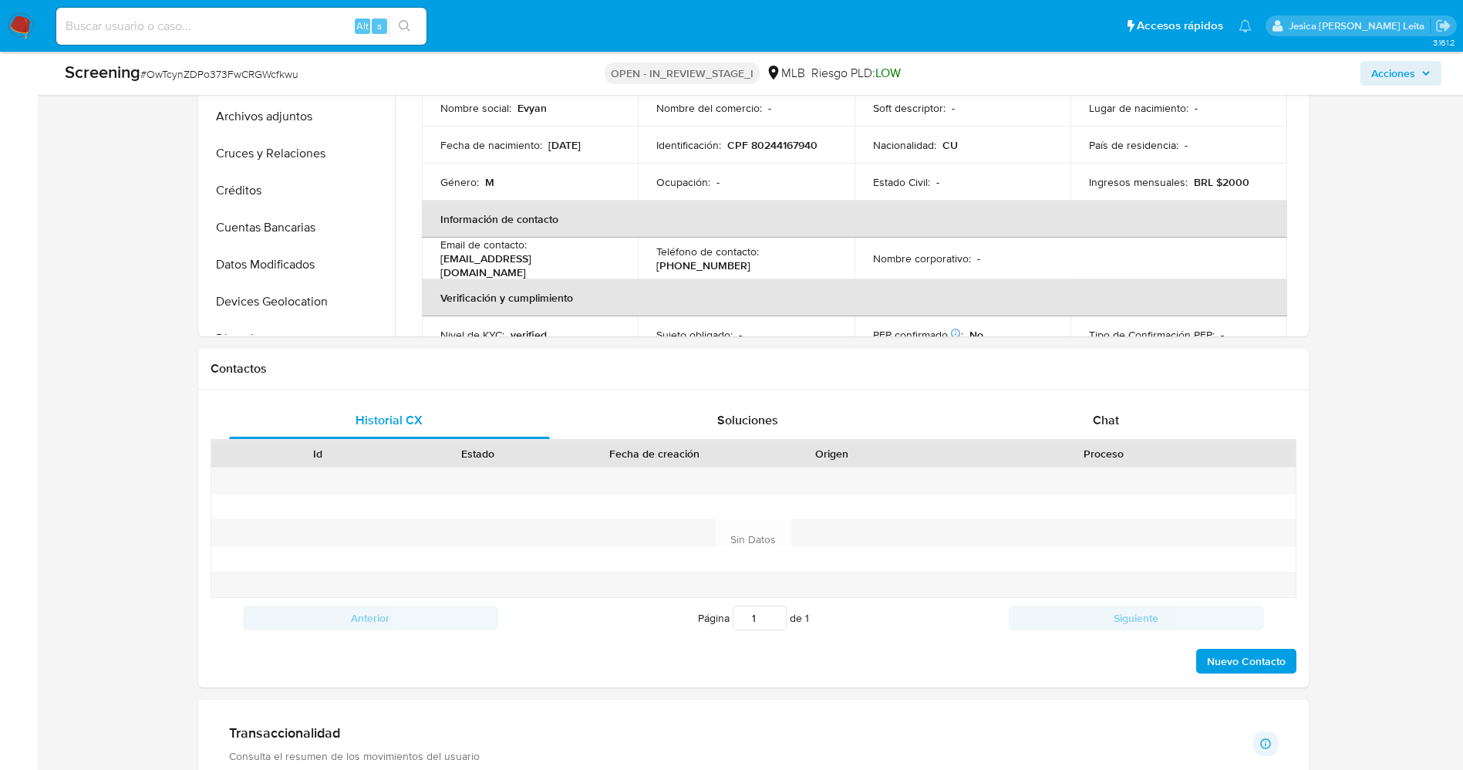
scroll to position [653, 0]
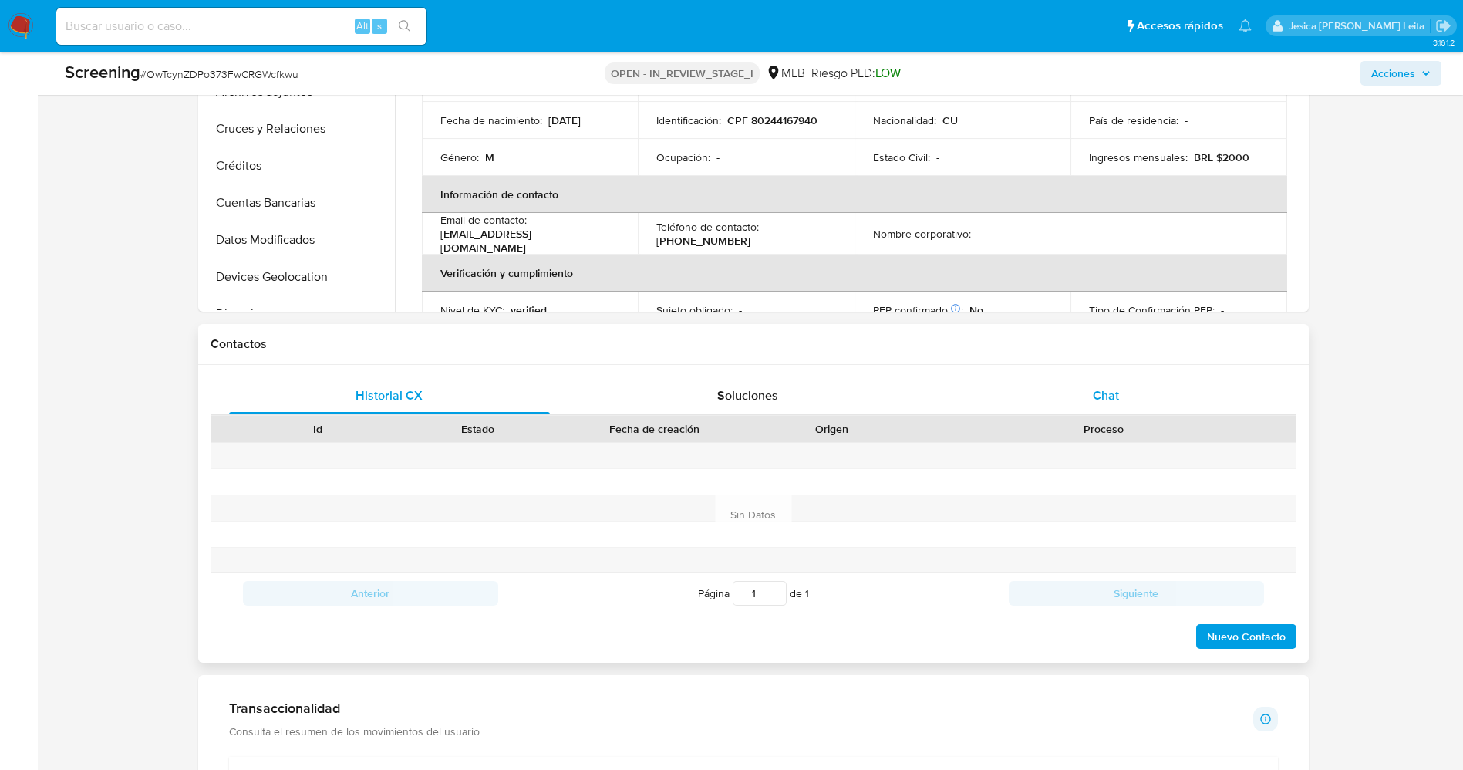
click at [1149, 391] on div "Chat" at bounding box center [1106, 395] width 322 height 37
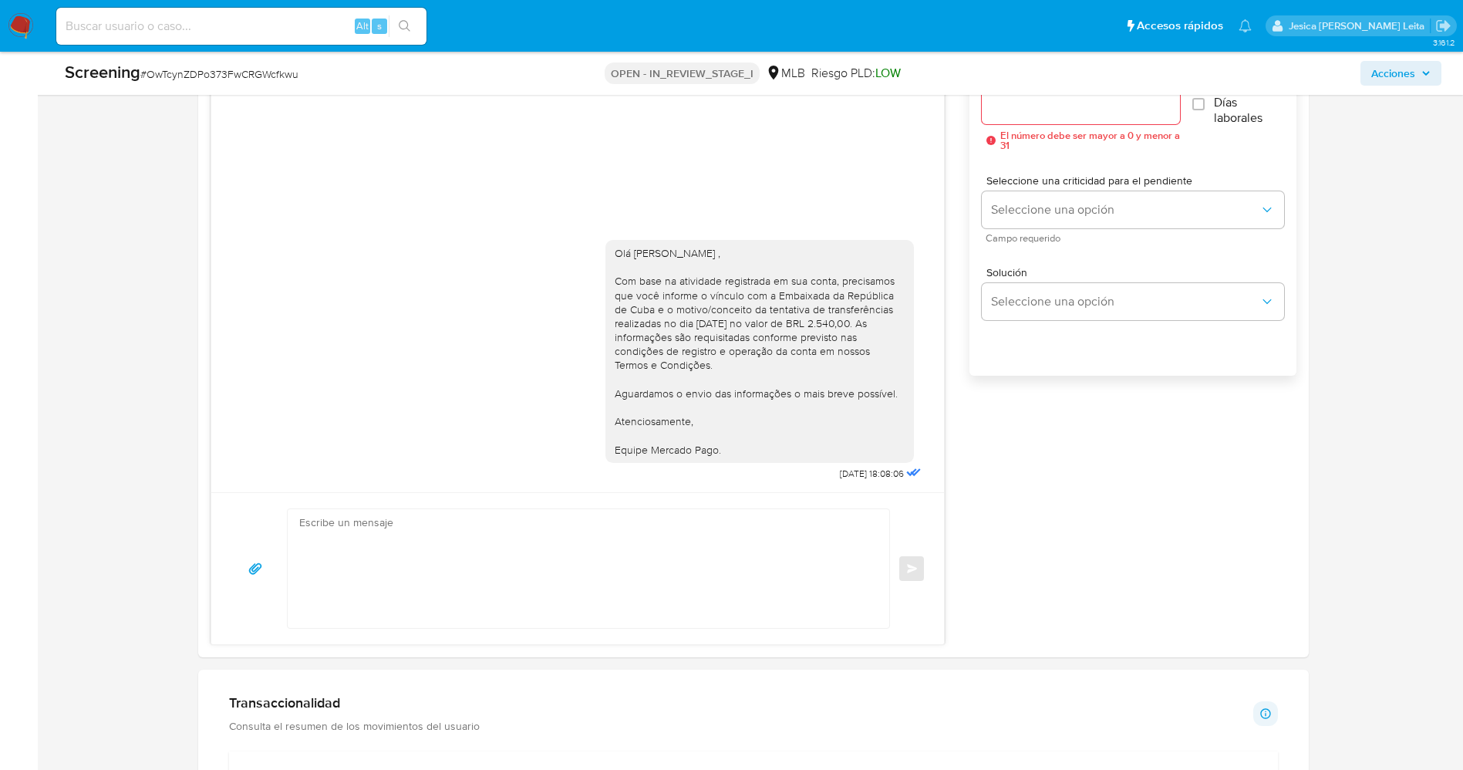
scroll to position [1071, 0]
click at [523, 580] on textarea at bounding box center [584, 572] width 571 height 119
paste textarea "Olá Mariloli Echevarria Castro , Entramos em contato novamente para solicitar q…"
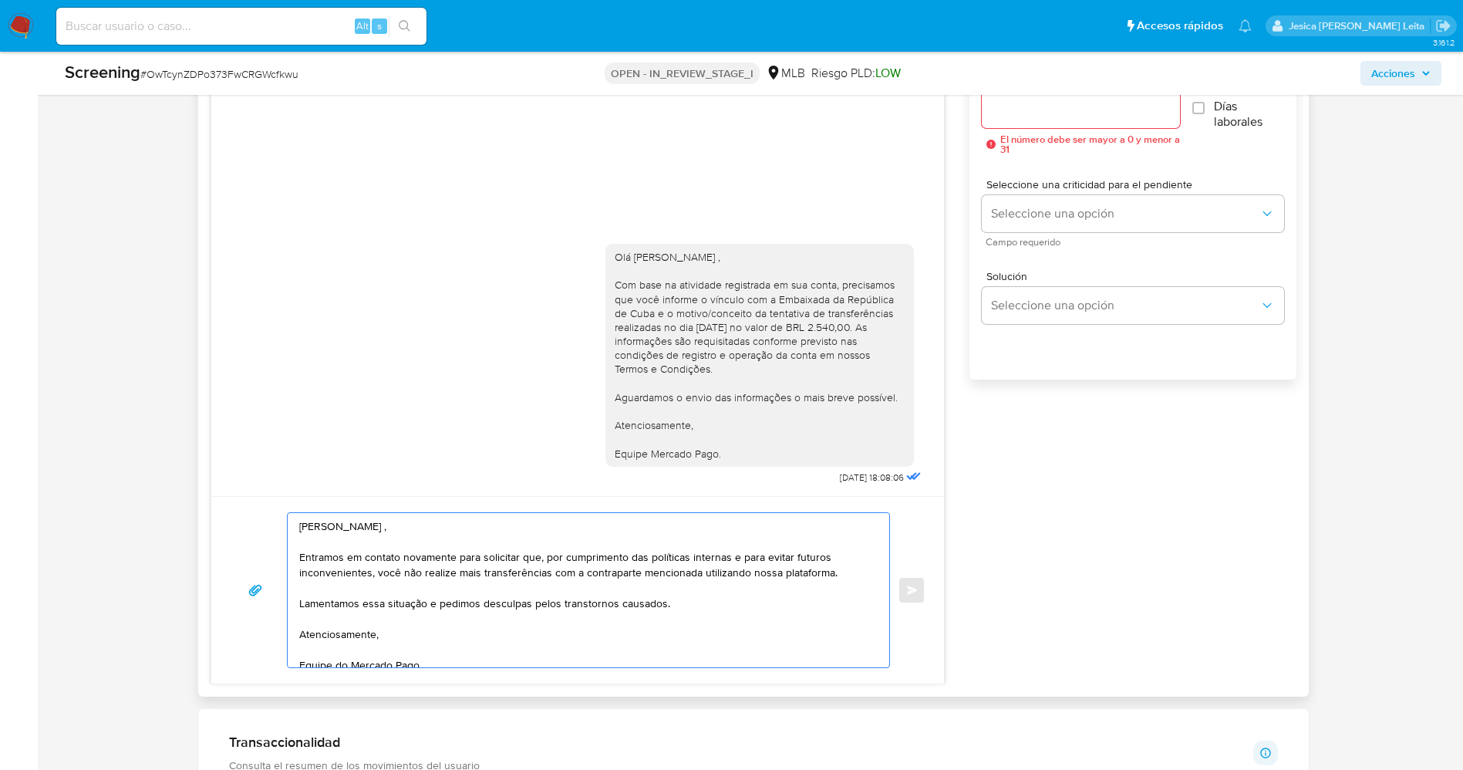
scroll to position [5, 0]
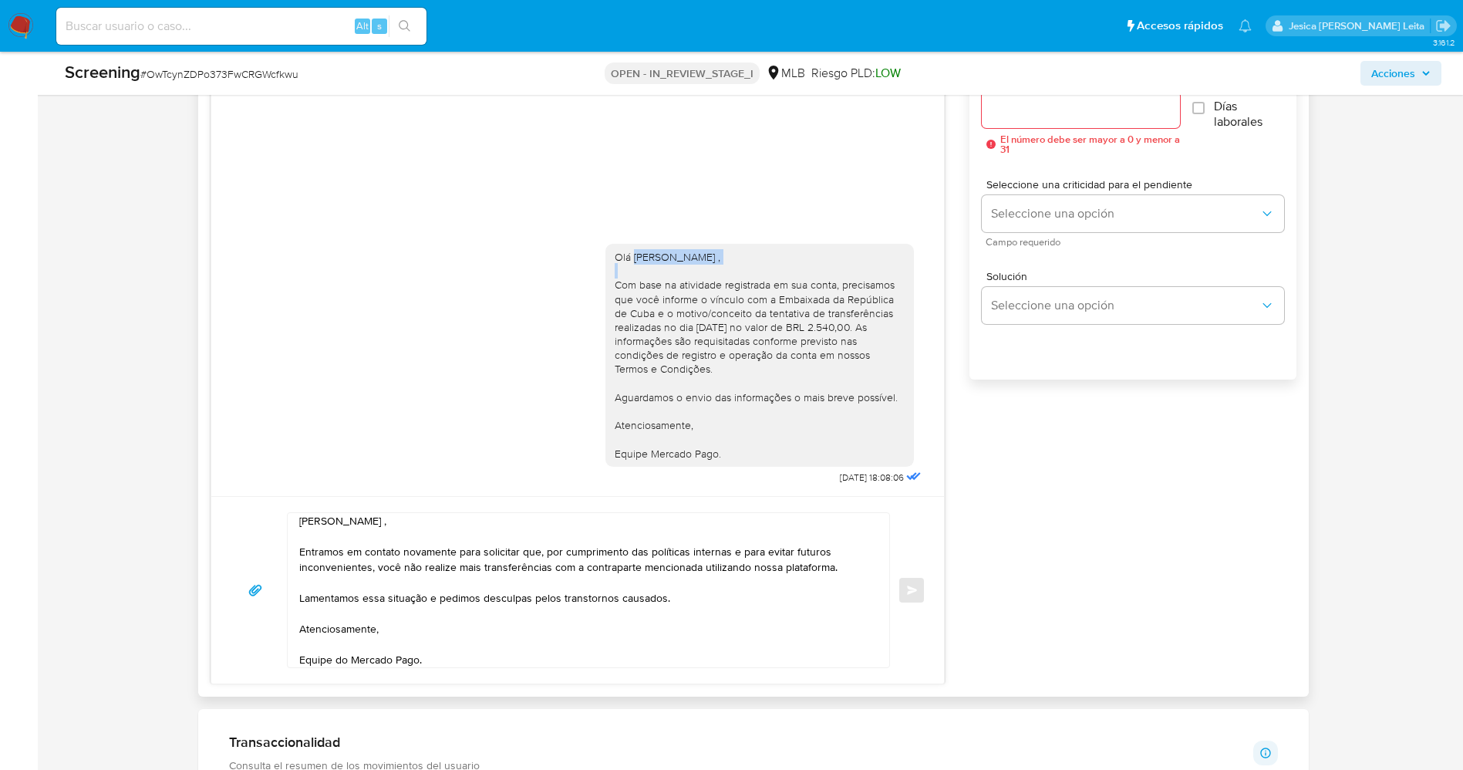
drag, startPoint x: 637, startPoint y: 258, endPoint x: 724, endPoint y: 254, distance: 87.2
click at [724, 254] on div "Olá Evyan Guerra Moya , Com base na atividade registrada em sua conta, precisam…" at bounding box center [760, 355] width 290 height 211
copy div "Evyan Guerra Moya"
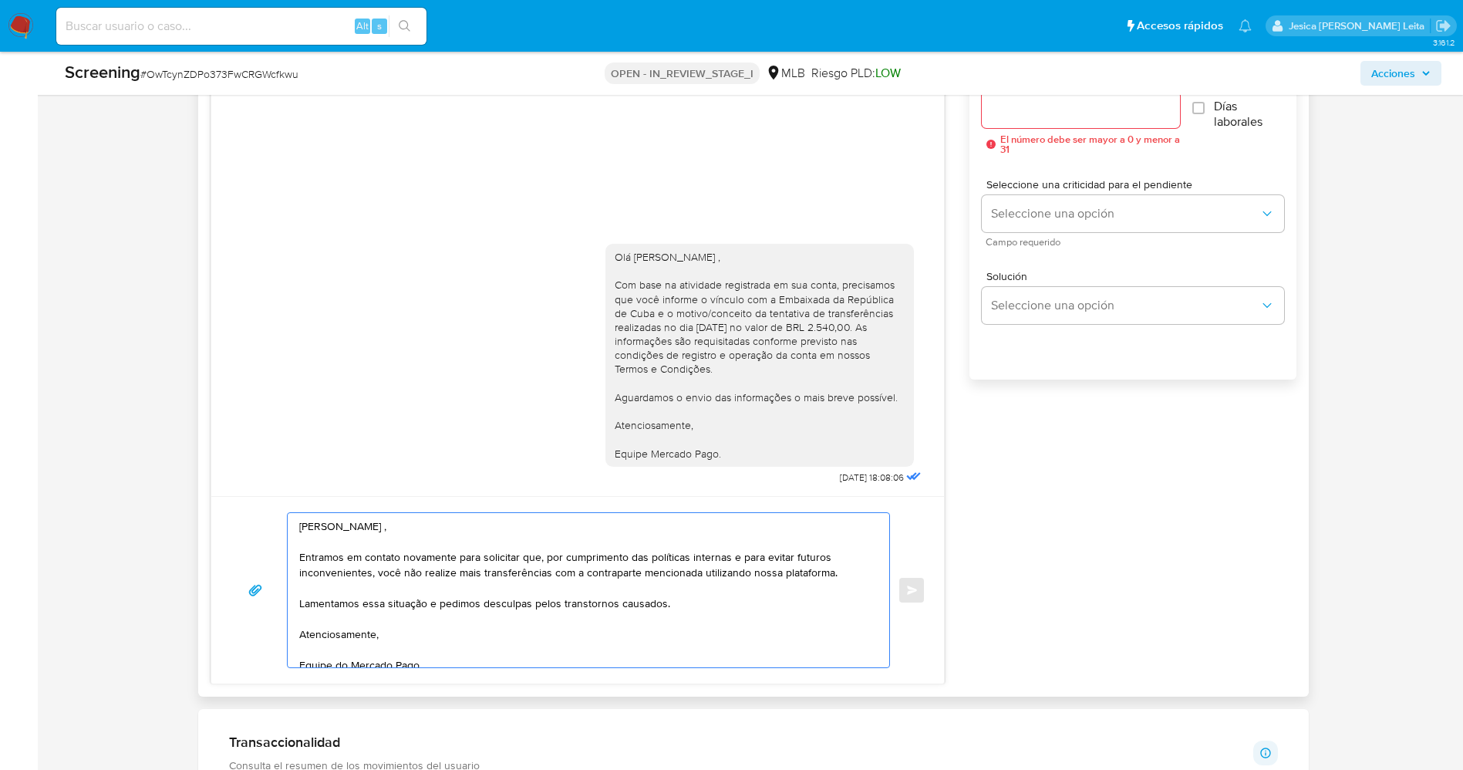
drag, startPoint x: 319, startPoint y: 525, endPoint x: 440, endPoint y: 524, distance: 120.3
click at [440, 524] on textarea "Olá Mariloli Echevarria Castro , Entramos em contato novamente para solicitar q…" at bounding box center [584, 590] width 571 height 154
paste textarea "Evyan Guerra Moya"
type textarea "Olá Evyan Guerra Moya, Entramos em contato novamente para solicitar que, por cu…"
click at [1080, 116] on input "Esperar Respuesta (días)" at bounding box center [1081, 109] width 198 height 20
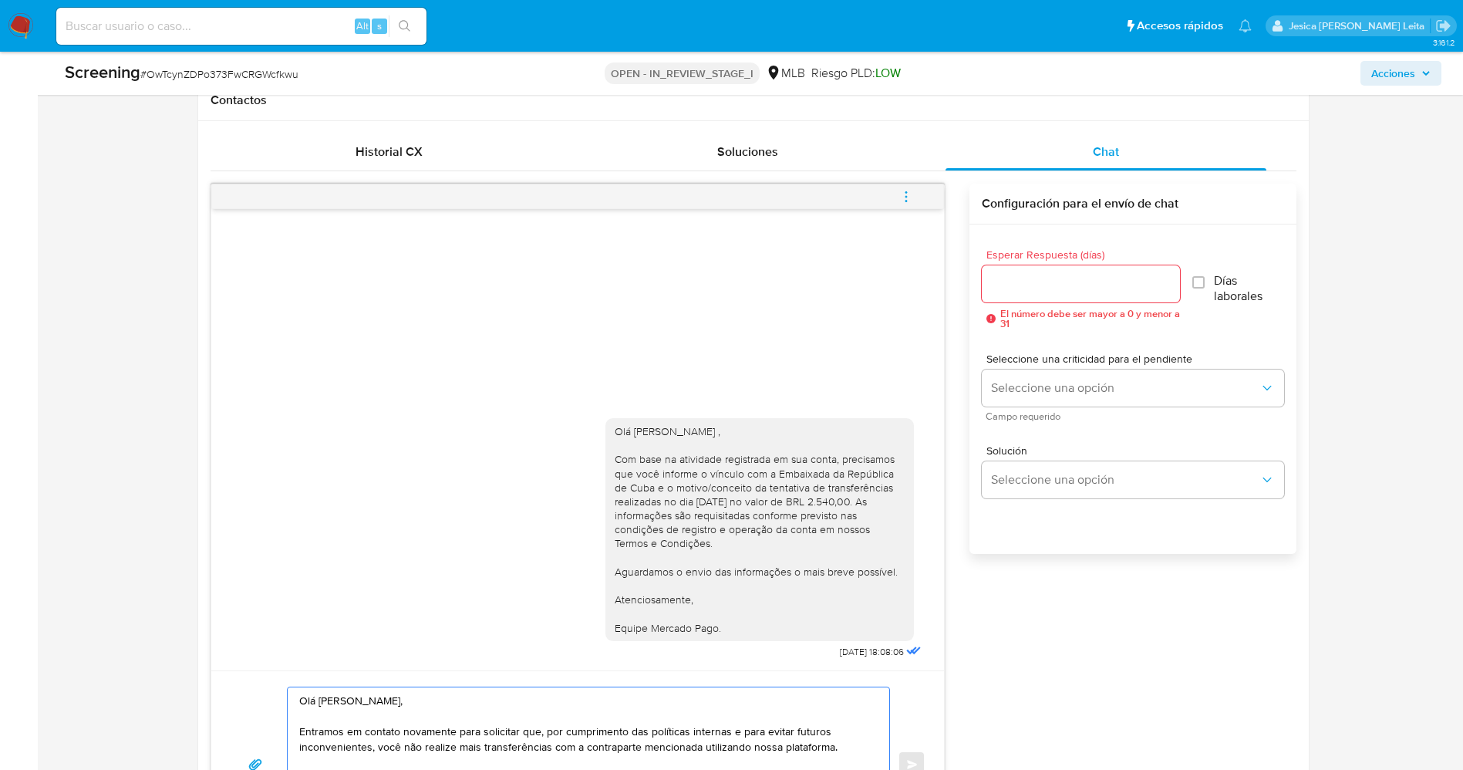
scroll to position [857, 0]
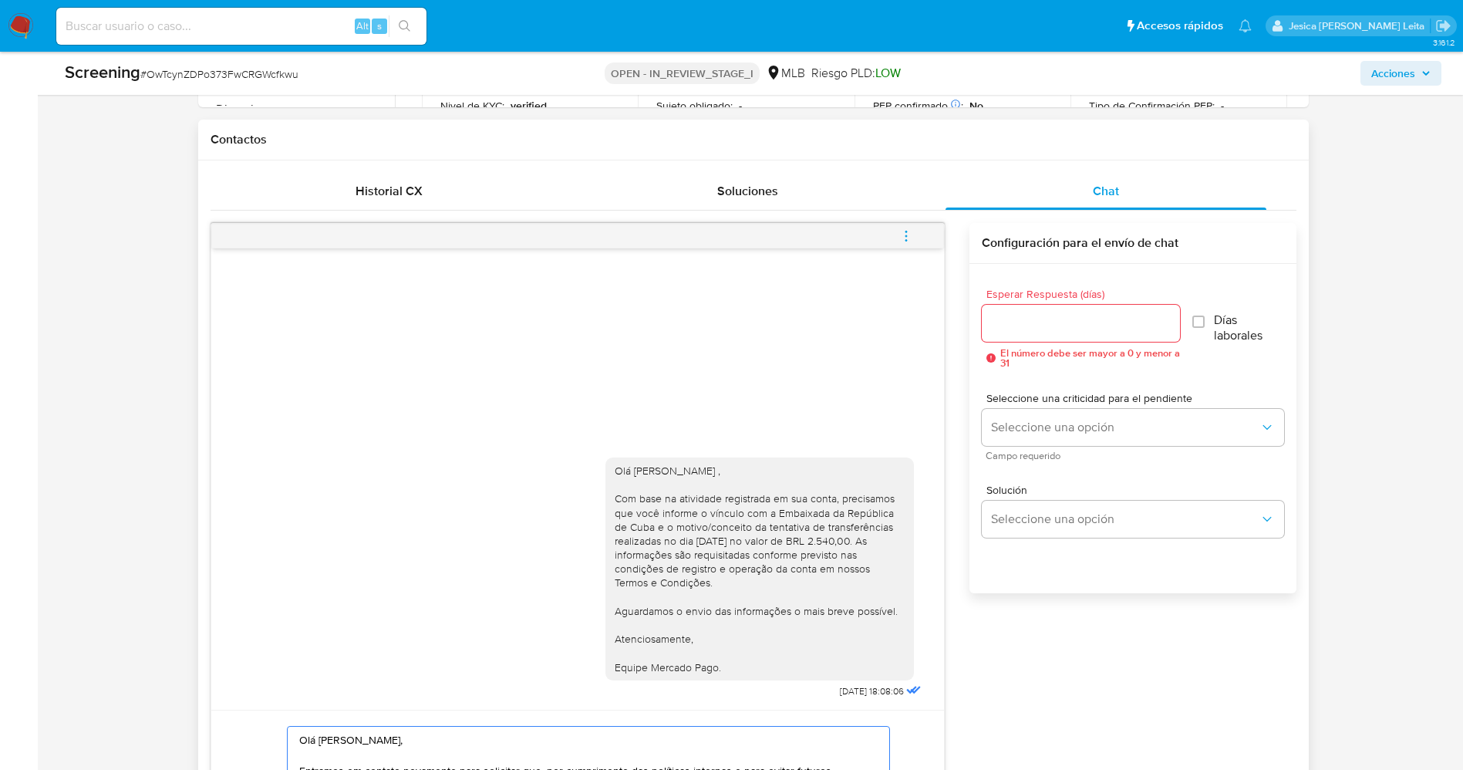
click at [1026, 320] on input "Esperar Respuesta (días)" at bounding box center [1081, 323] width 198 height 20
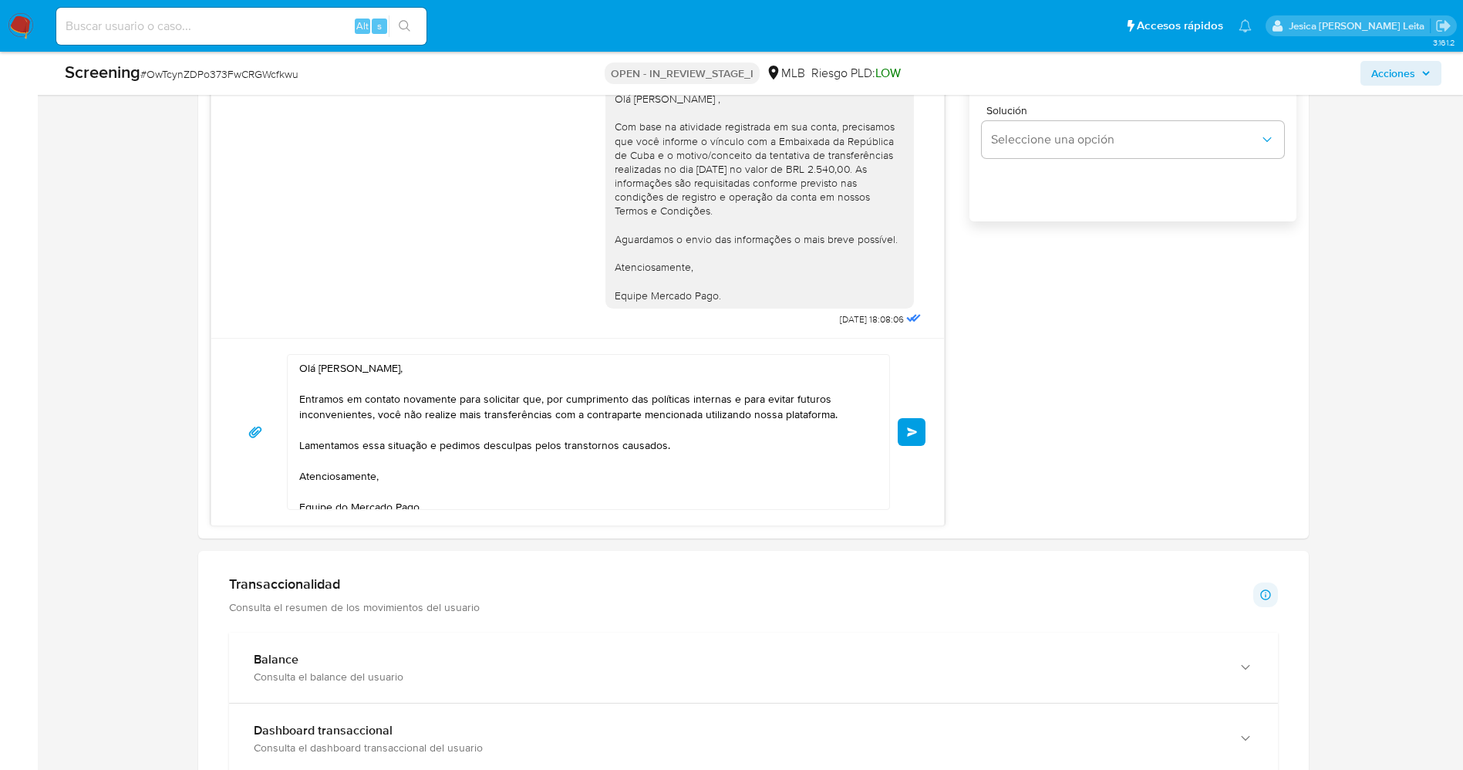
scroll to position [1194, 0]
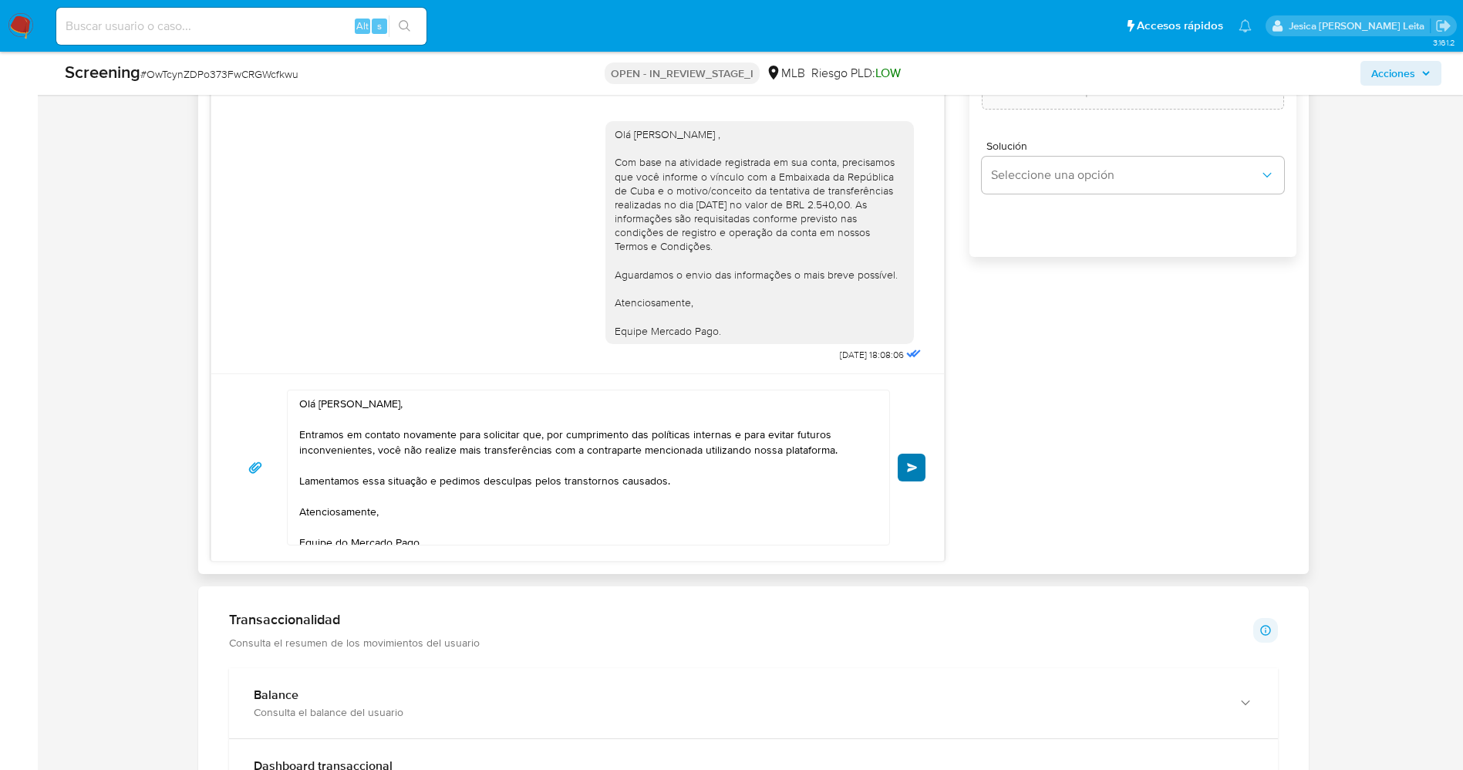
type input "0"
click at [914, 463] on span "Enviar" at bounding box center [912, 467] width 11 height 9
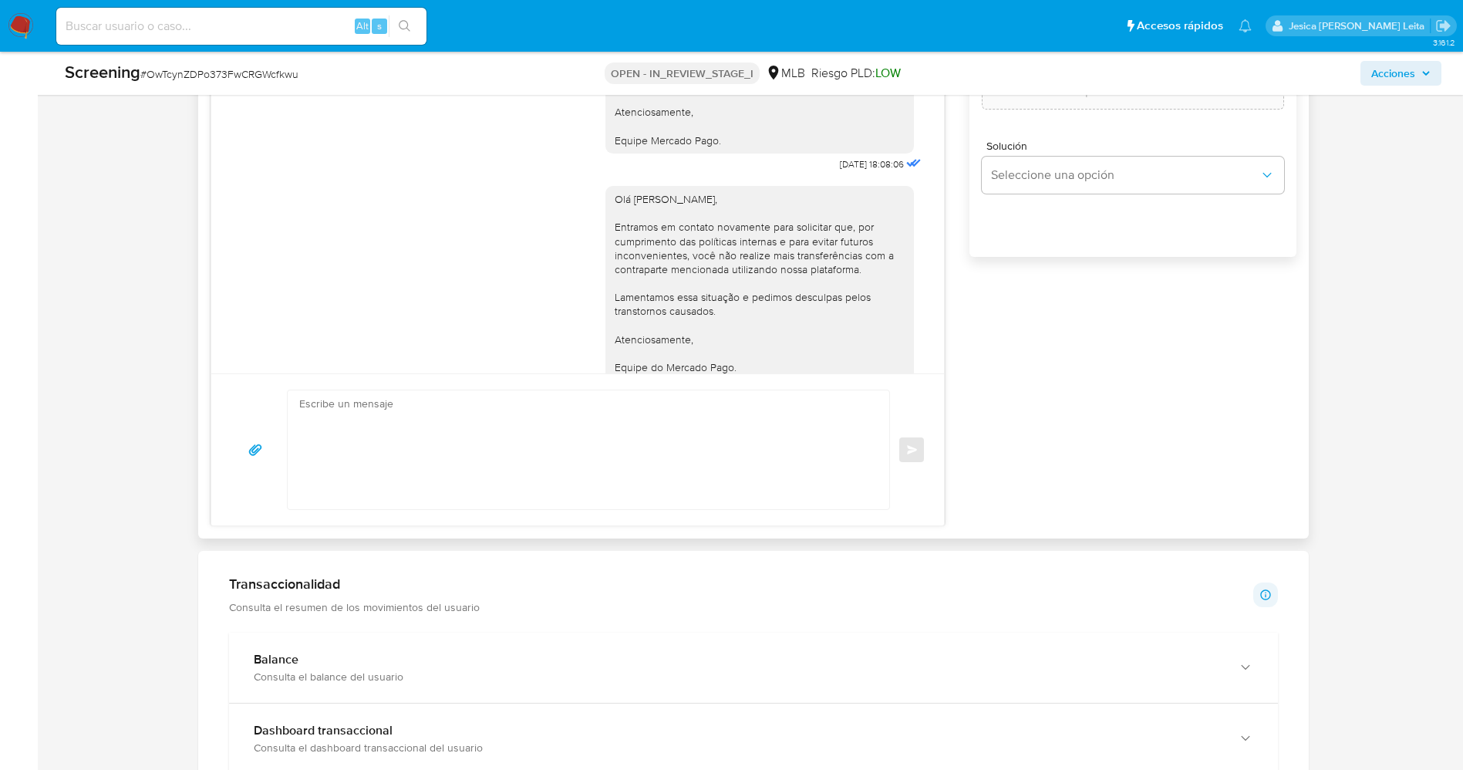
scroll to position [37, 0]
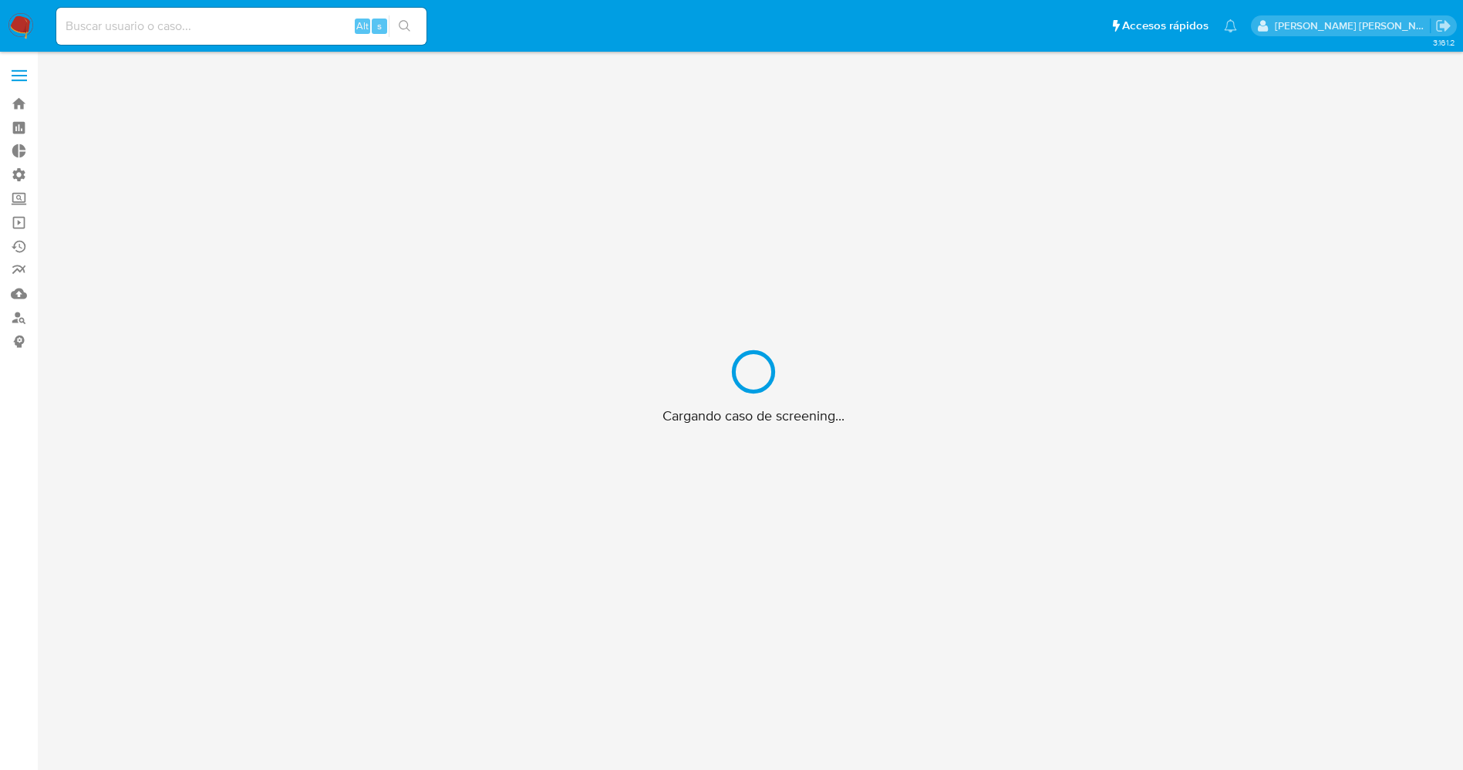
scroll to position [56, 0]
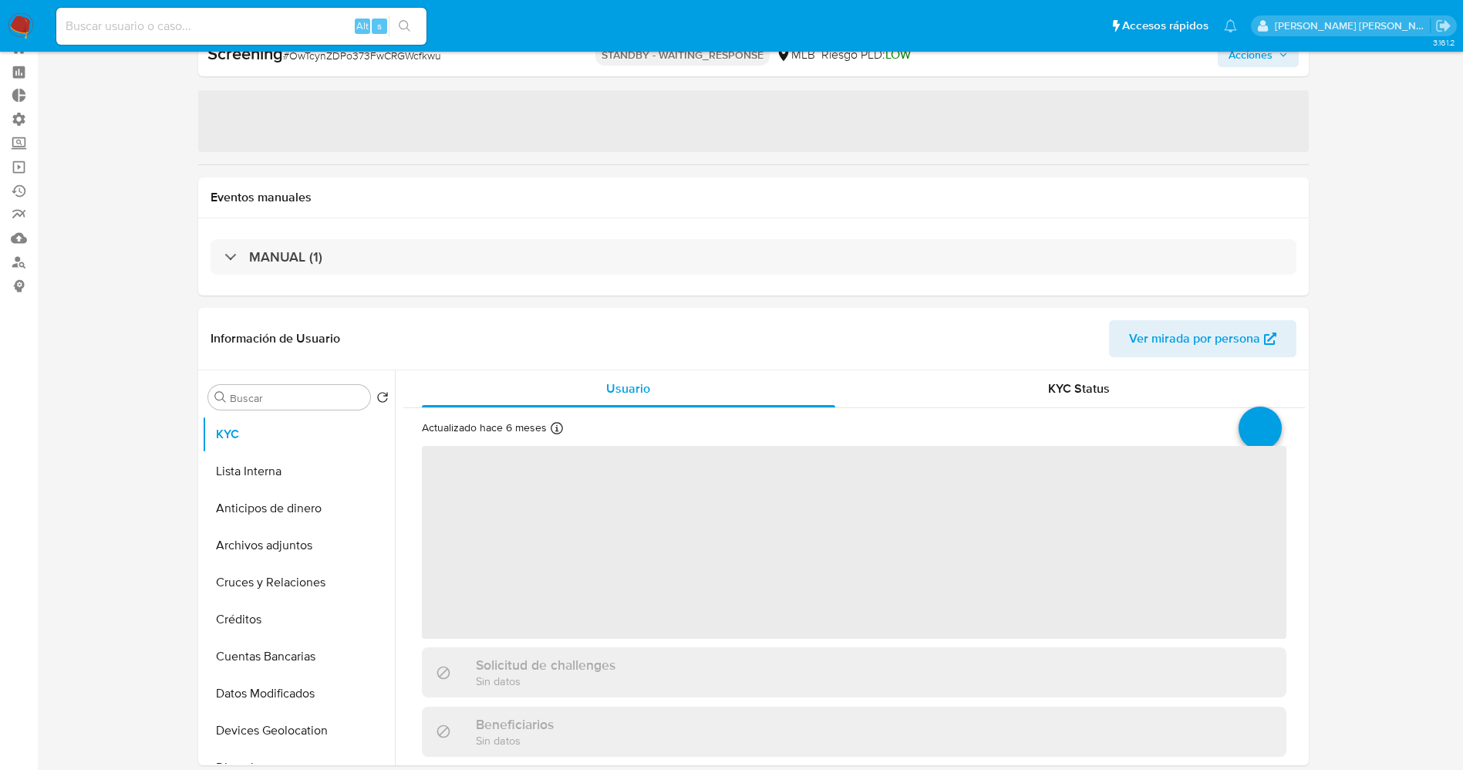
select select "10"
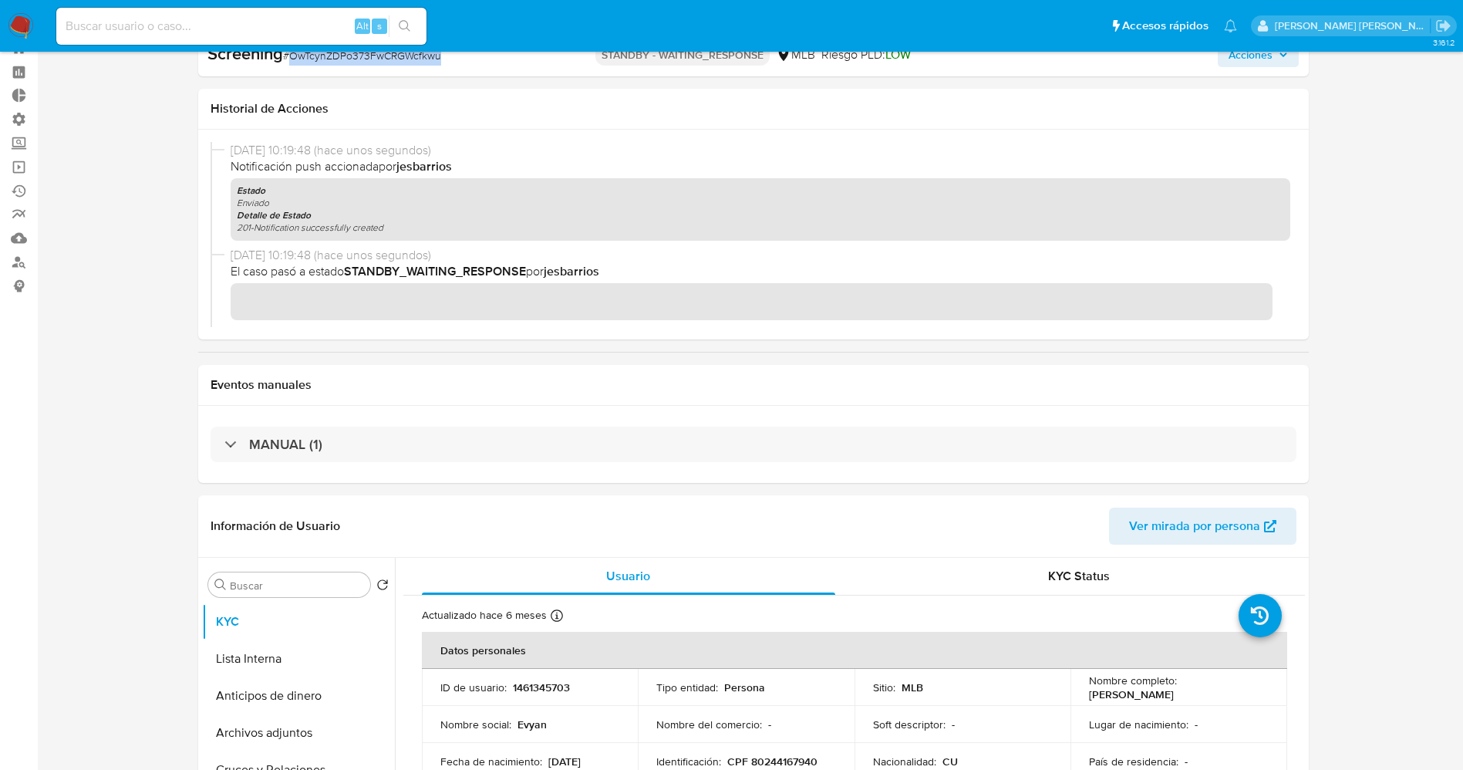
drag, startPoint x: 289, startPoint y: 54, endPoint x: 454, endPoint y: 56, distance: 165.0
click at [454, 56] on div "Screening # OwTcynZDPo373FwCRGWcfkwu" at bounding box center [386, 53] width 359 height 23
copy span "OwTcynZDPo373FwCRGWcfkwu"
